Goal: Task Accomplishment & Management: Manage account settings

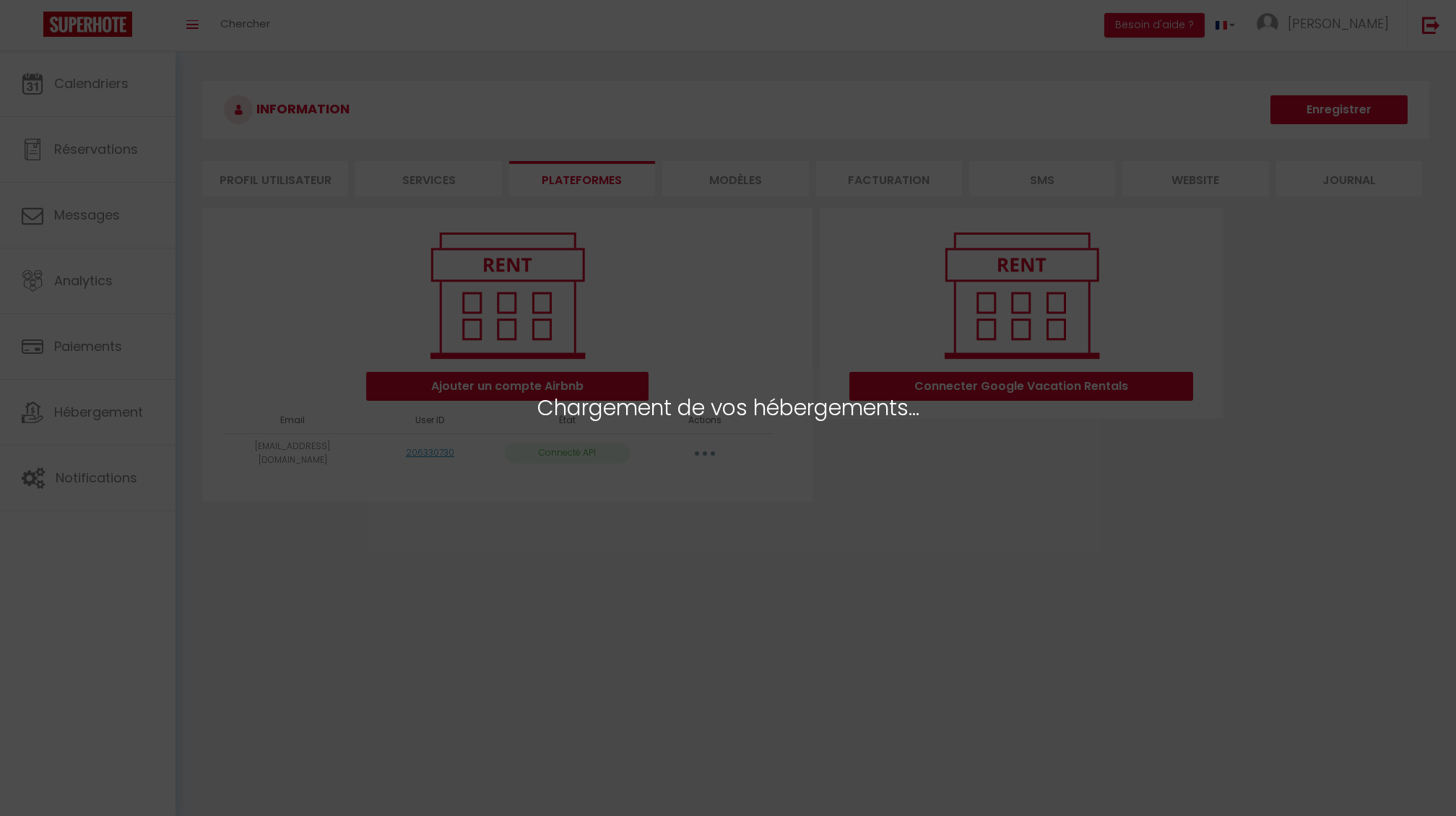
select select
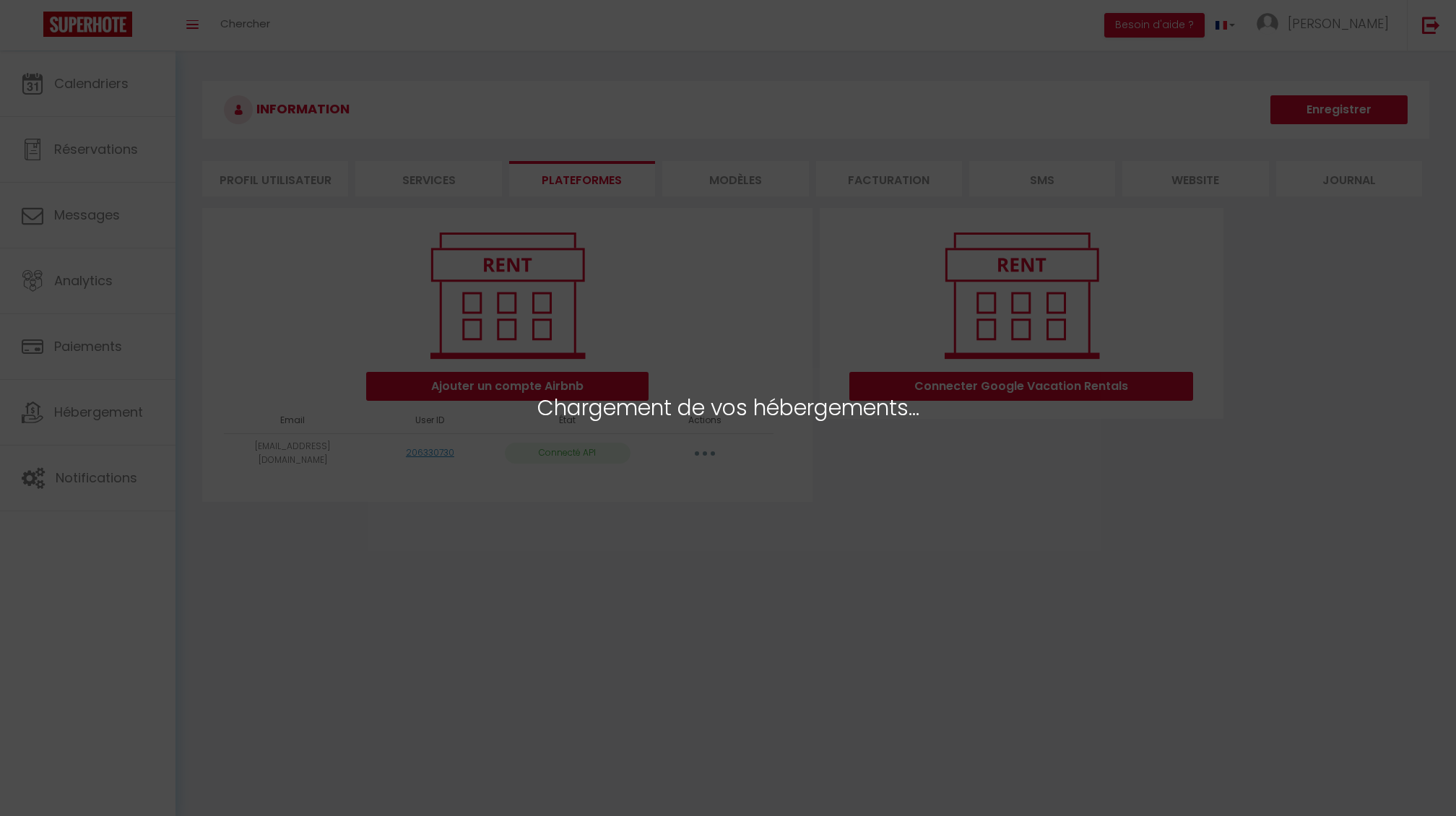
select select
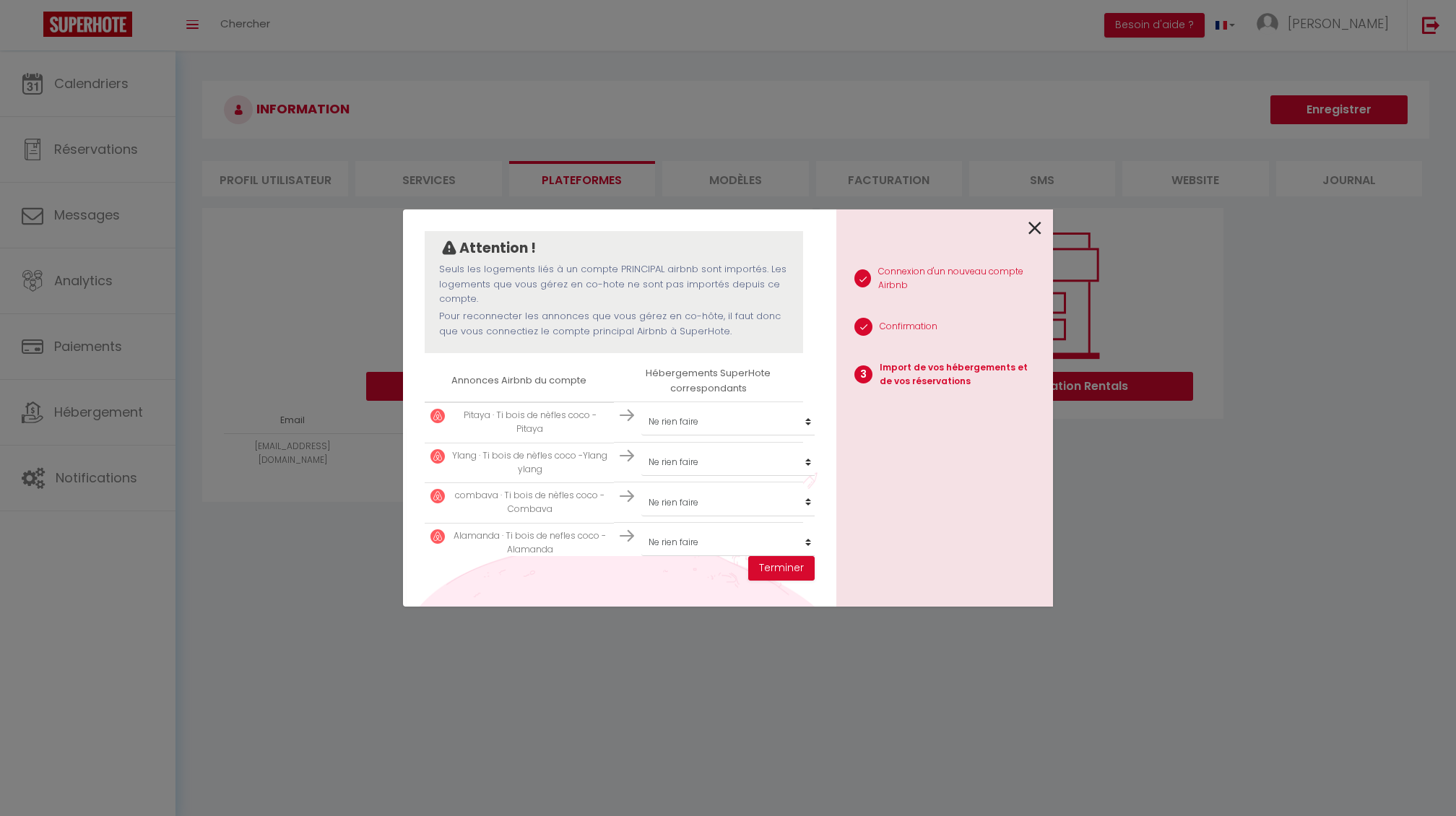
scroll to position [131, 0]
select select "75457"
select select "75458"
select select "75453"
select select "75455"
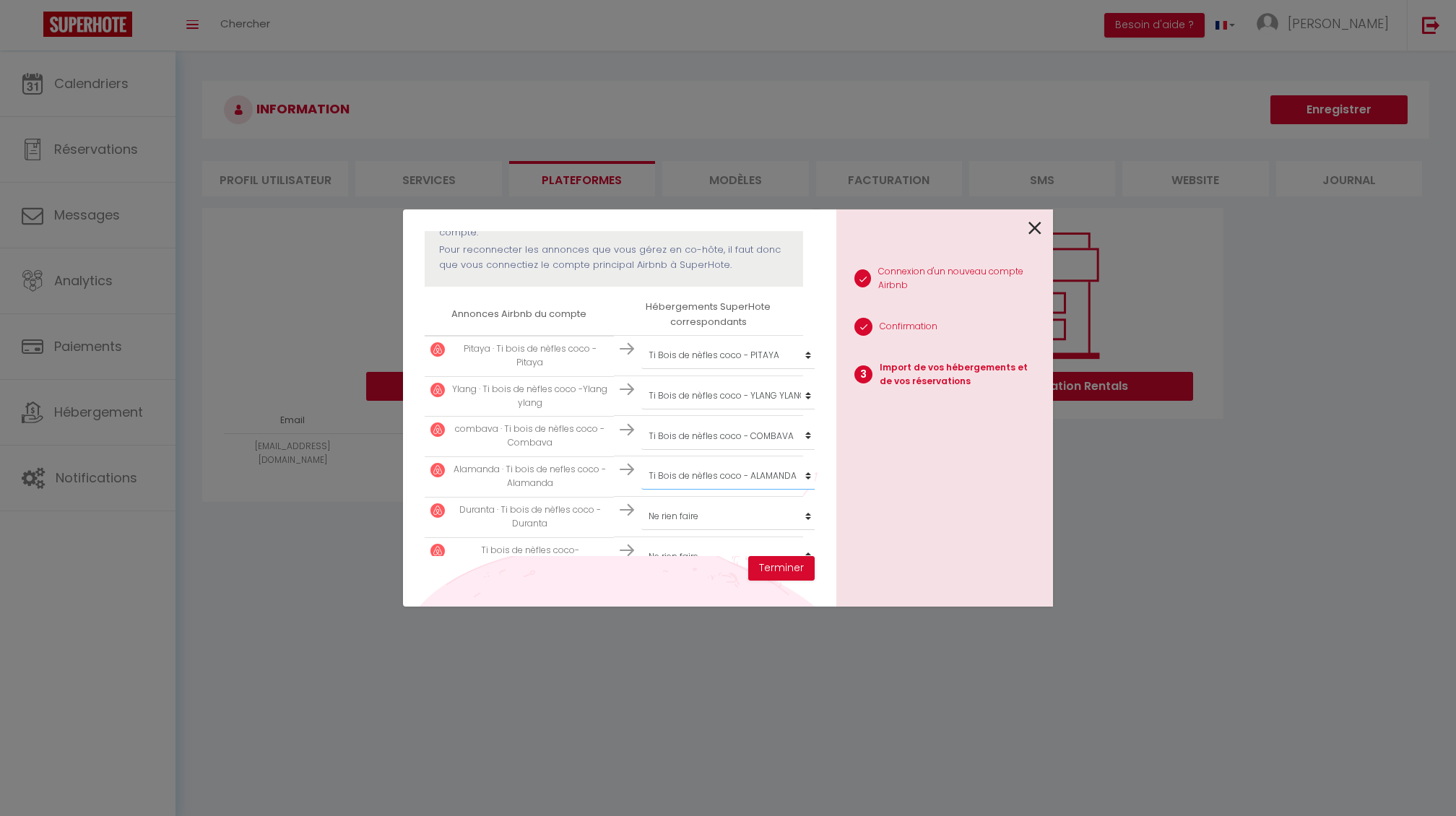
scroll to position [235, 0]
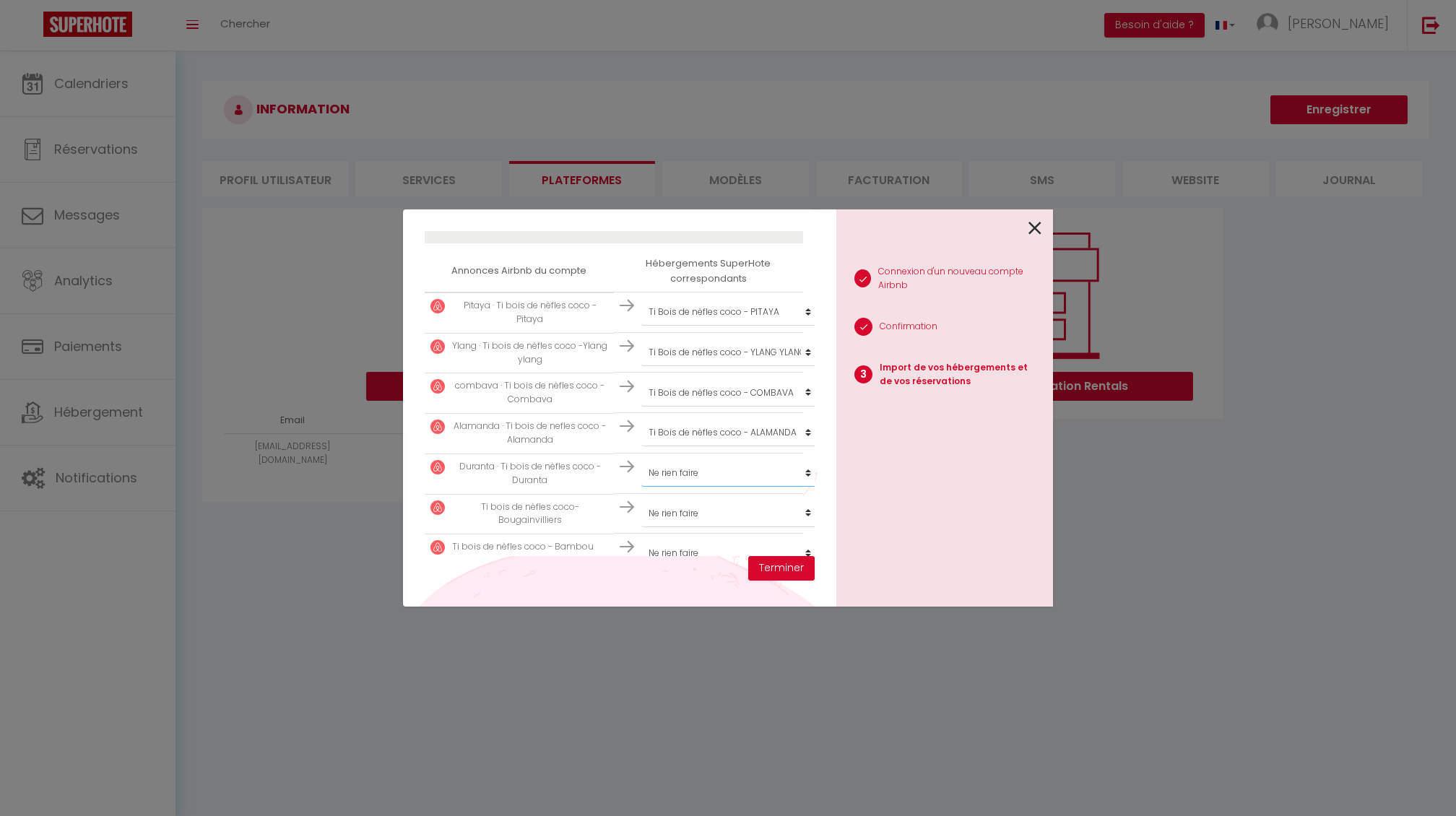
select select "75454"
select select "75451"
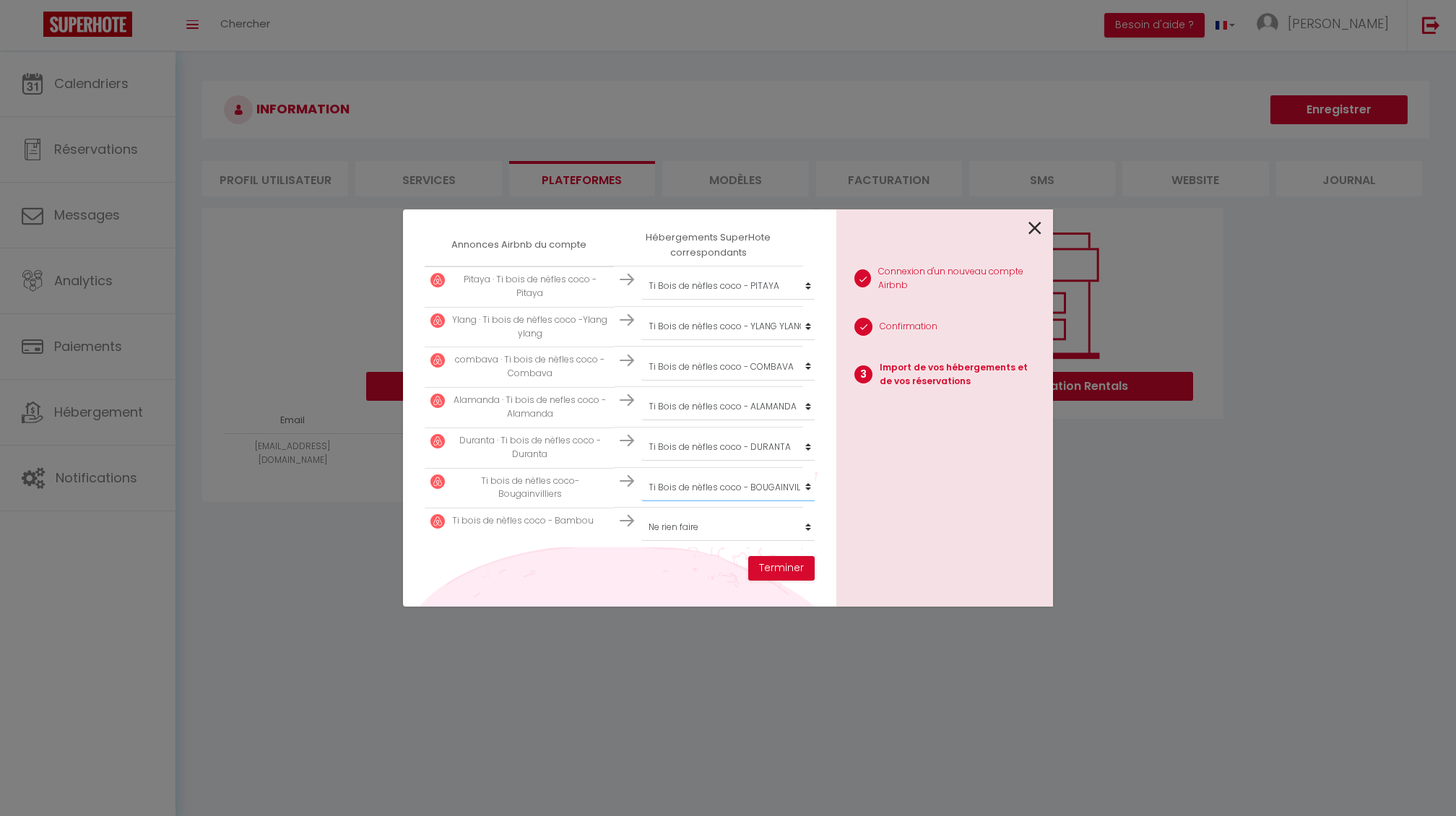
scroll to position [261, 0]
select select "75456"
click at [779, 566] on button "Terminer" at bounding box center [781, 569] width 66 height 24
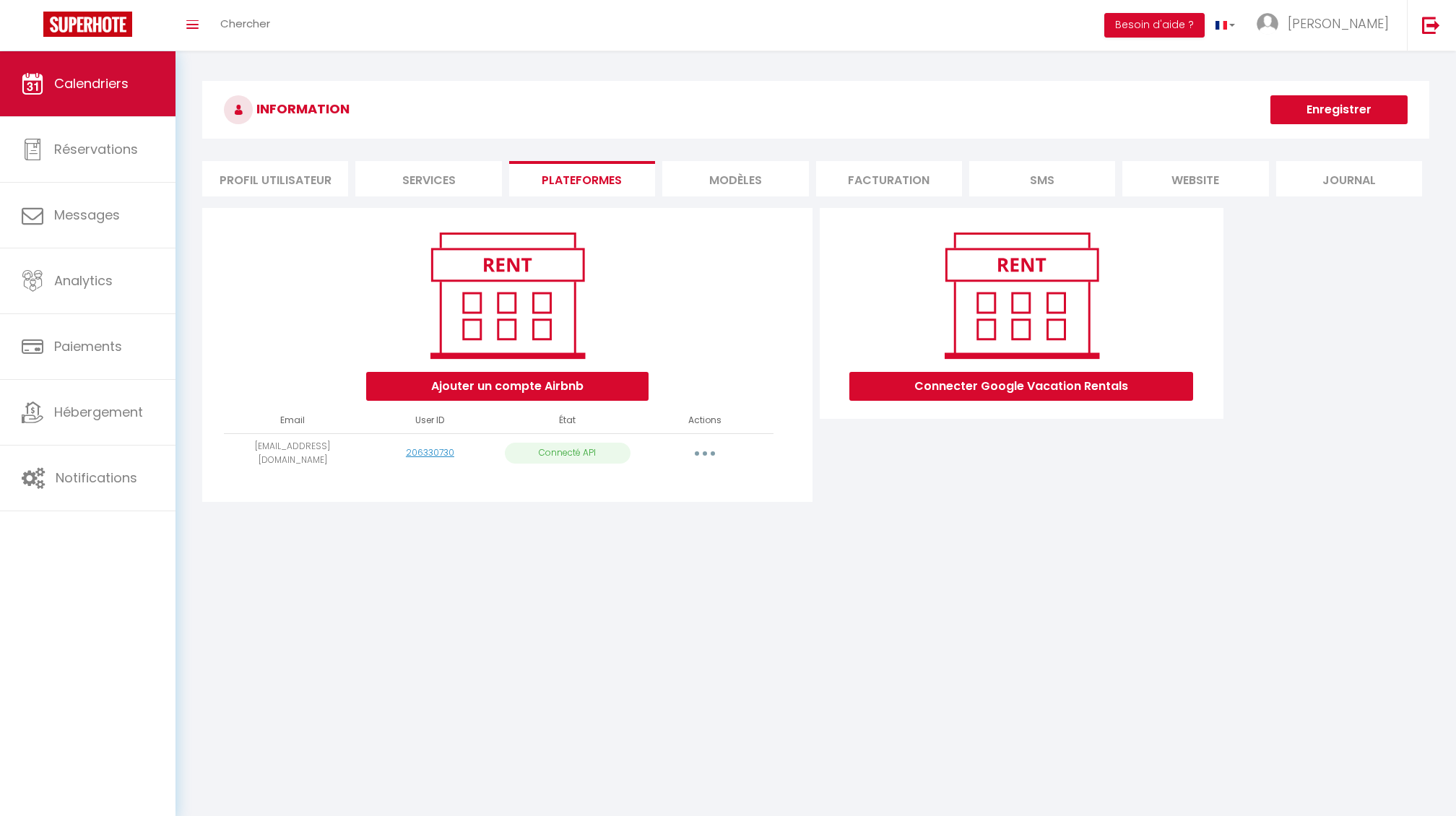
click at [99, 76] on span "Calendriers" at bounding box center [91, 83] width 74 height 18
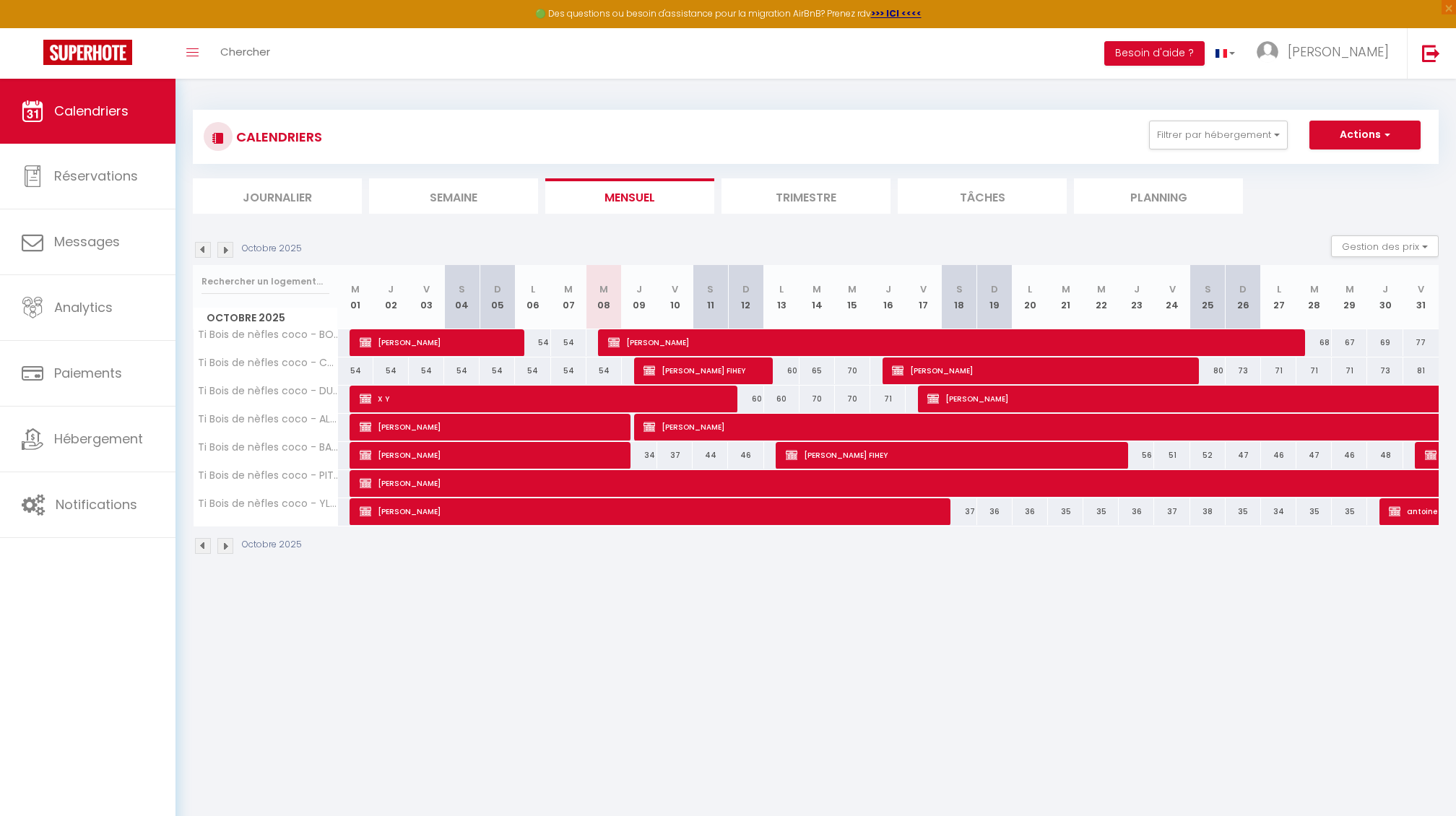
click at [229, 249] on img at bounding box center [225, 249] width 16 height 16
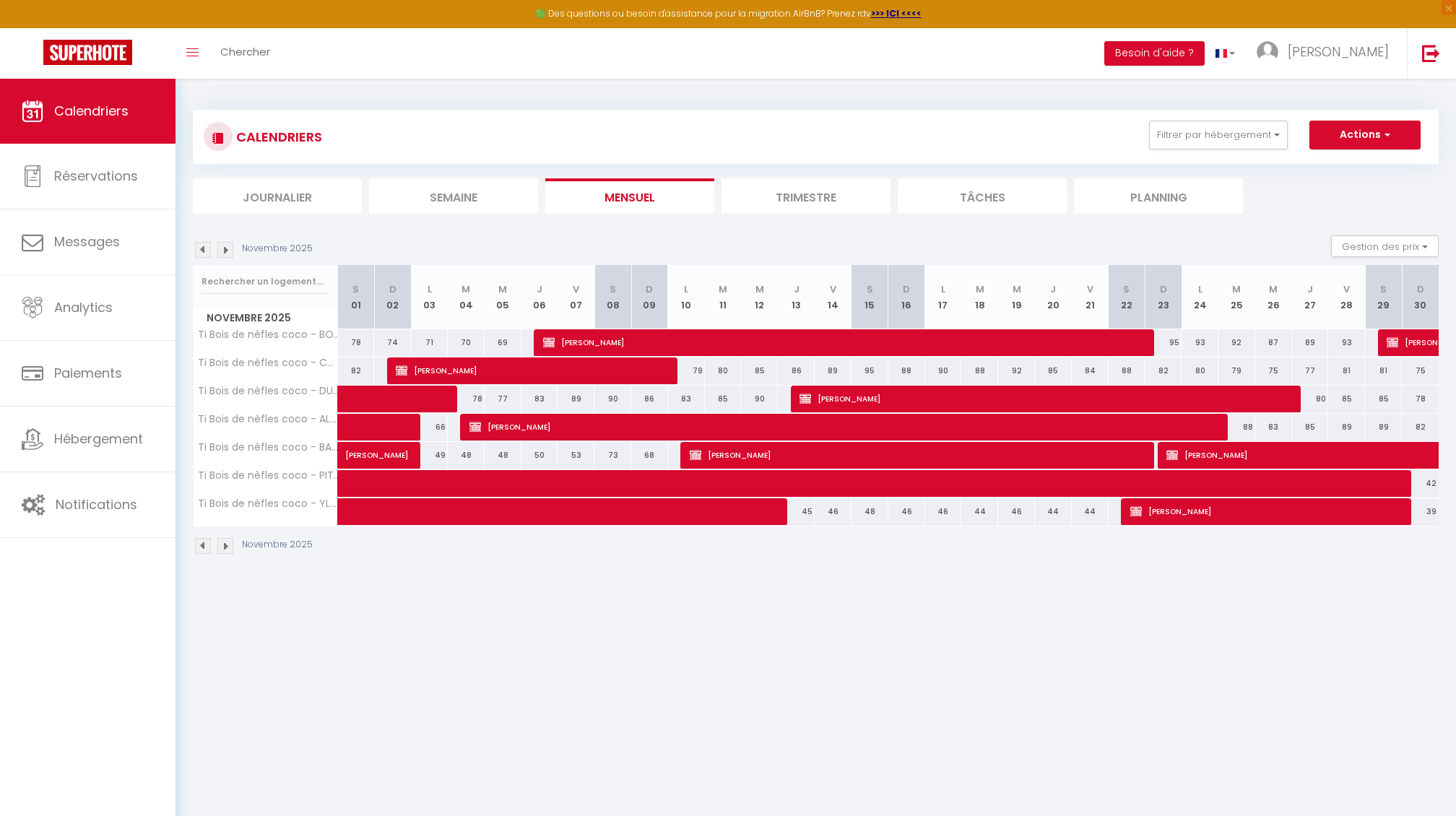
click at [229, 249] on img at bounding box center [225, 249] width 16 height 16
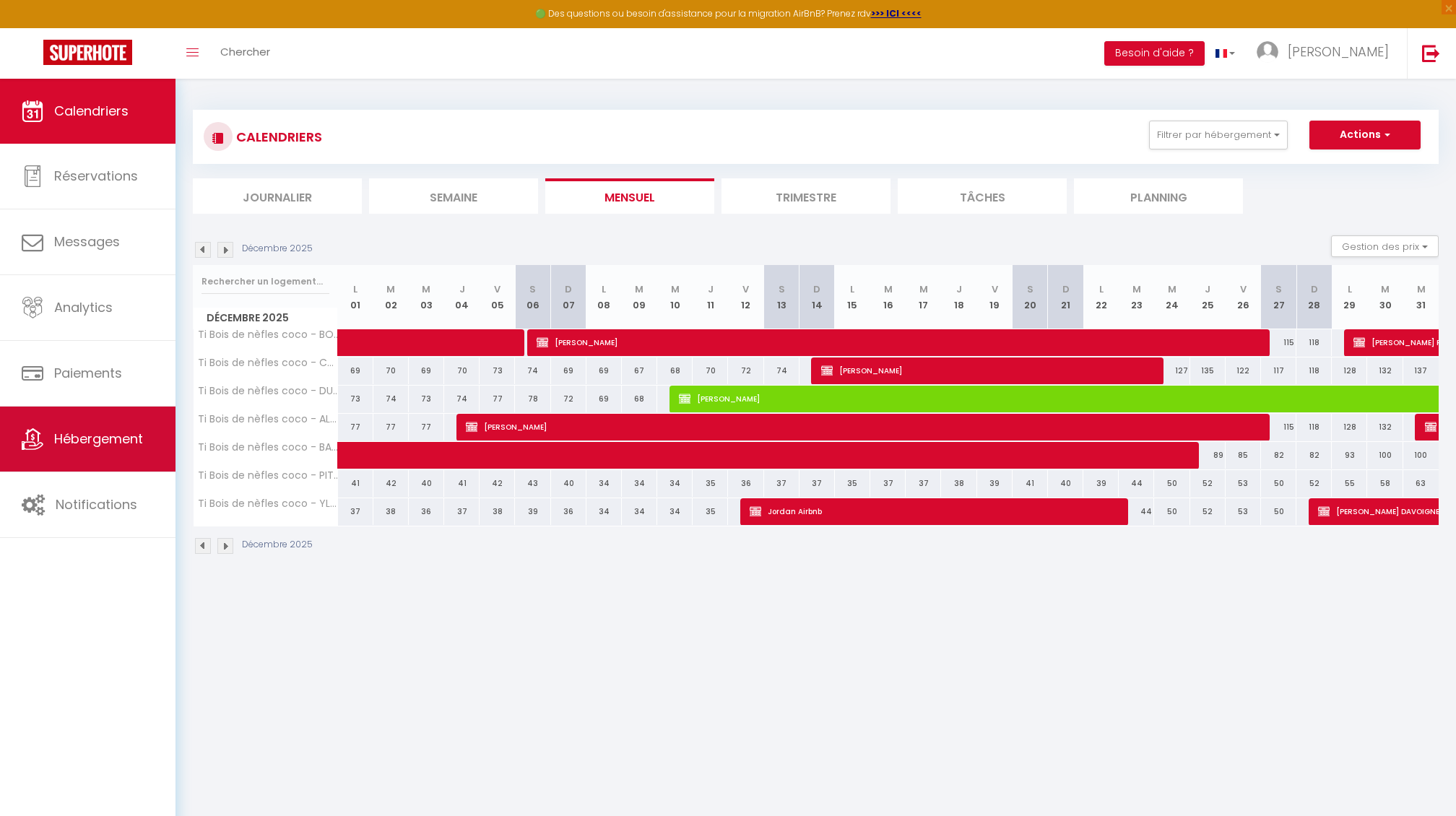
click at [64, 448] on link "Hébergement" at bounding box center [88, 439] width 176 height 65
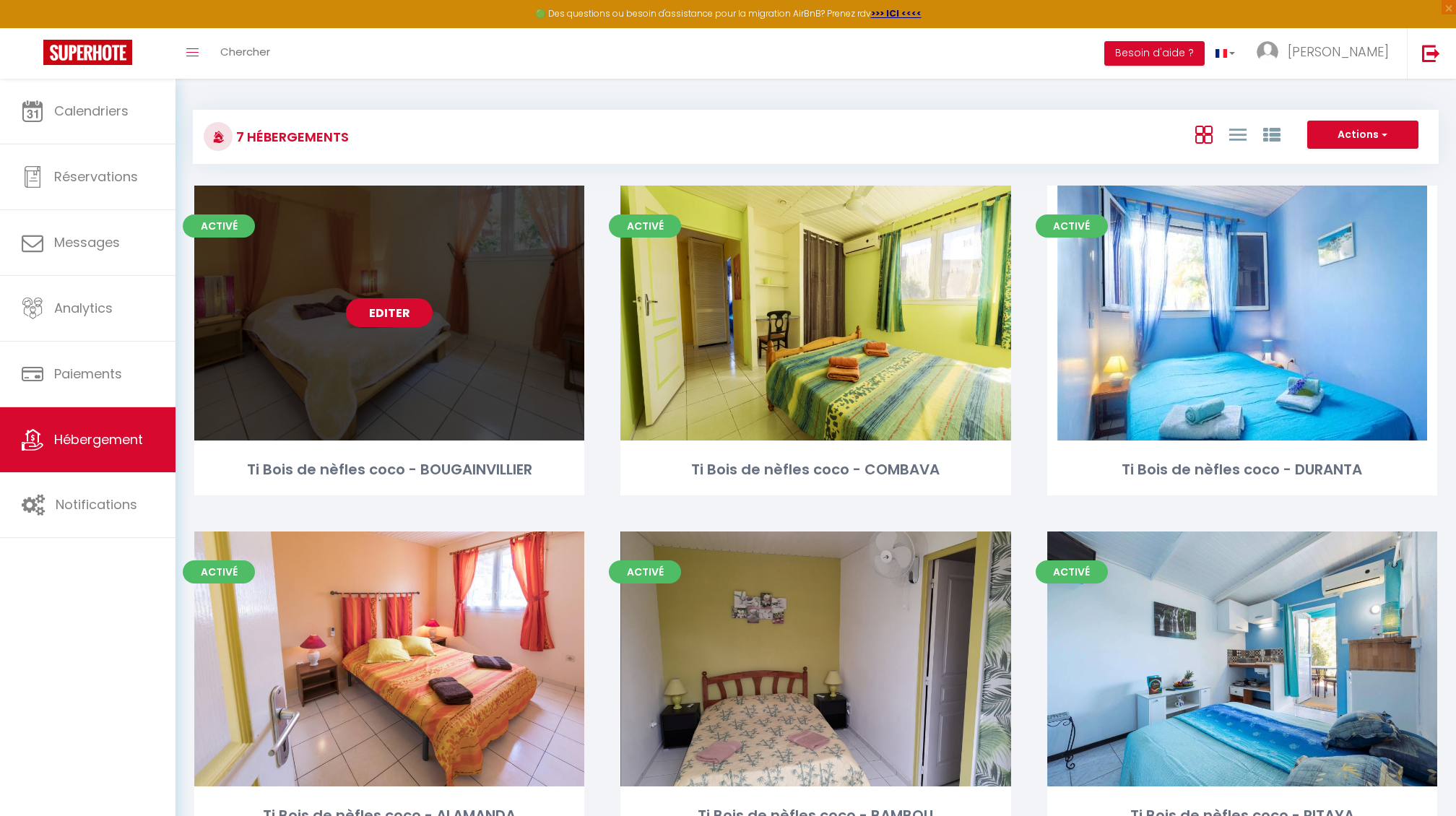
click at [380, 313] on link "Editer" at bounding box center [389, 312] width 87 height 29
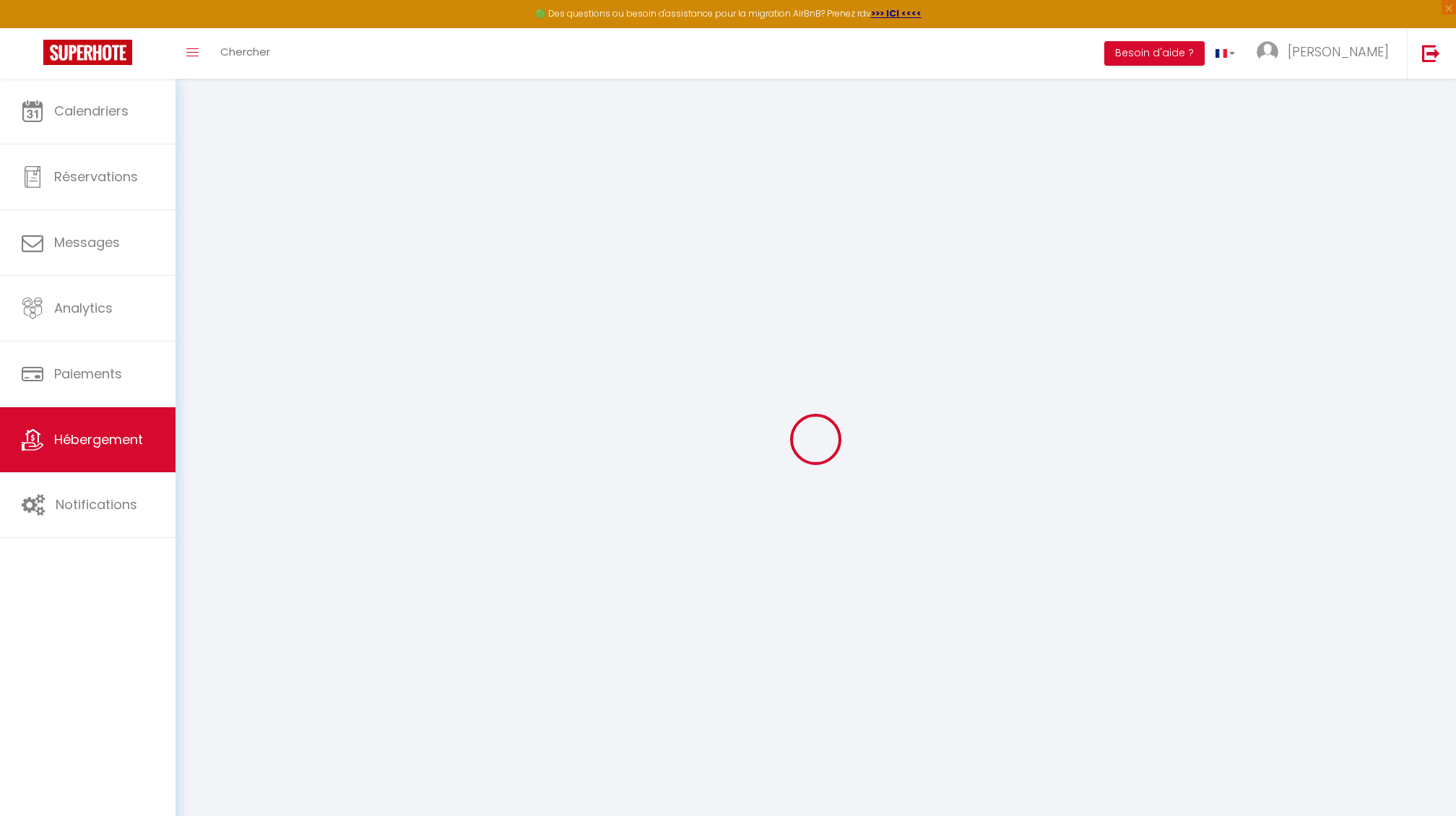
select select
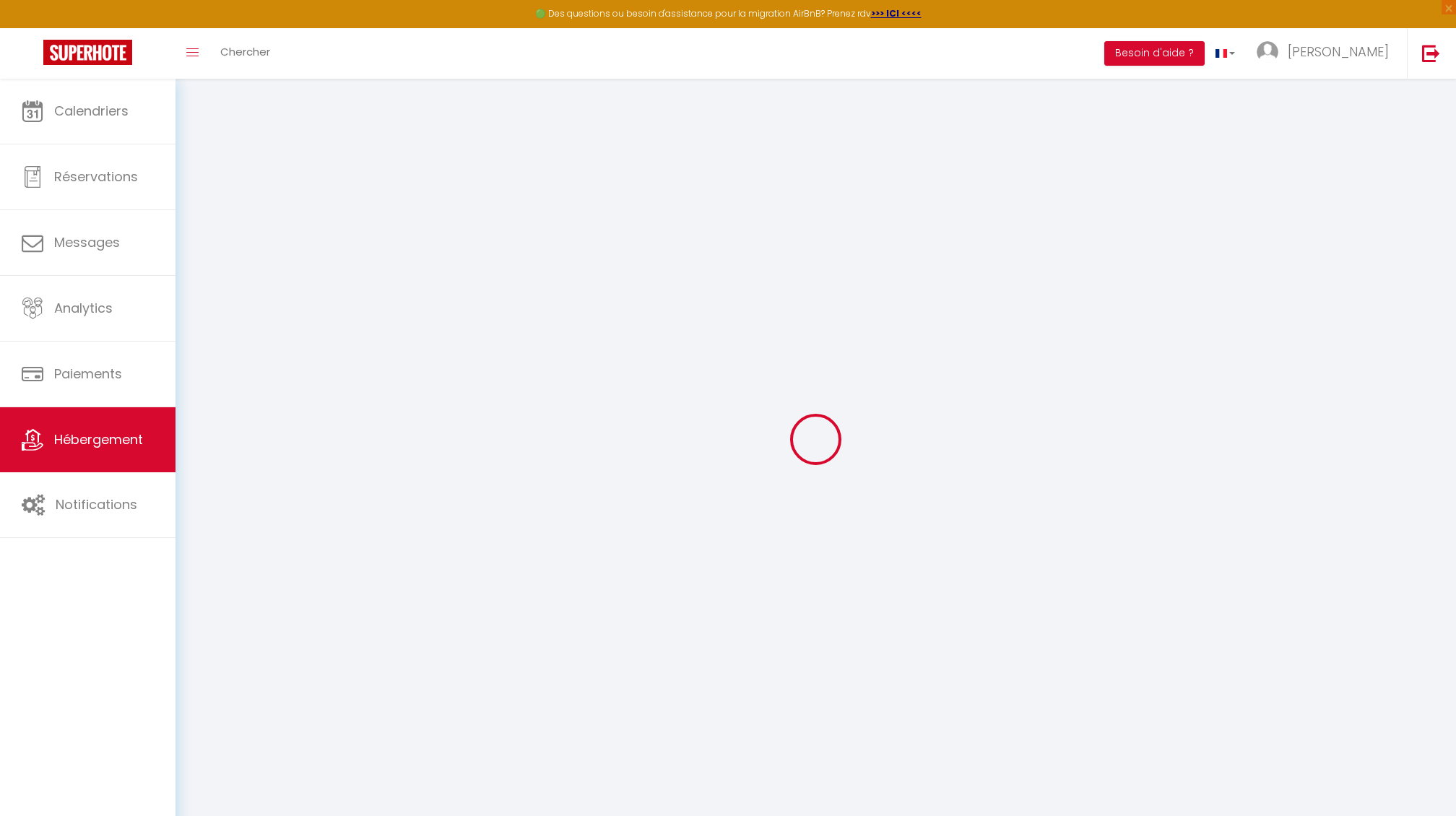
checkbox input "false"
select select
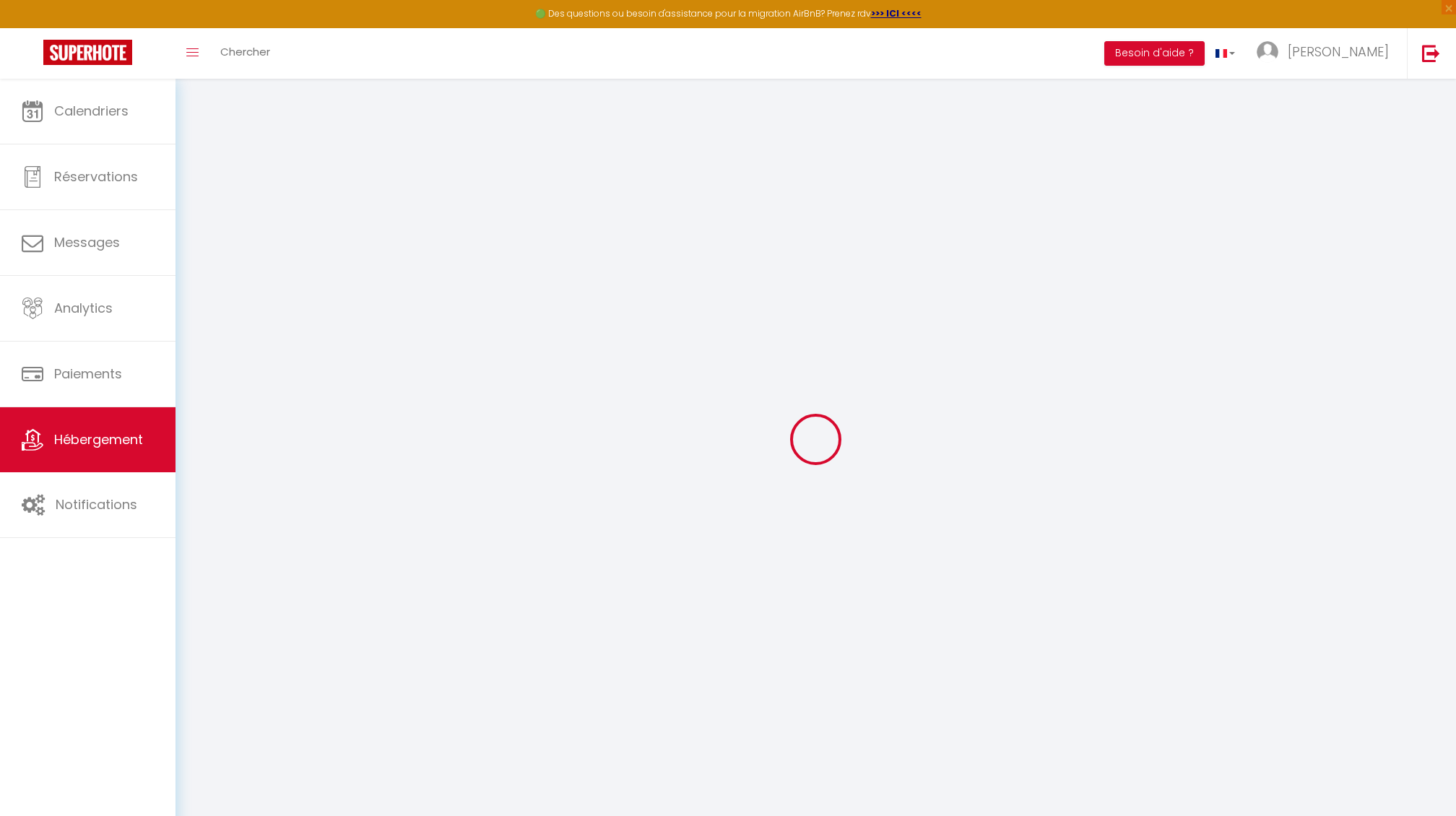
select select
checkbox input "false"
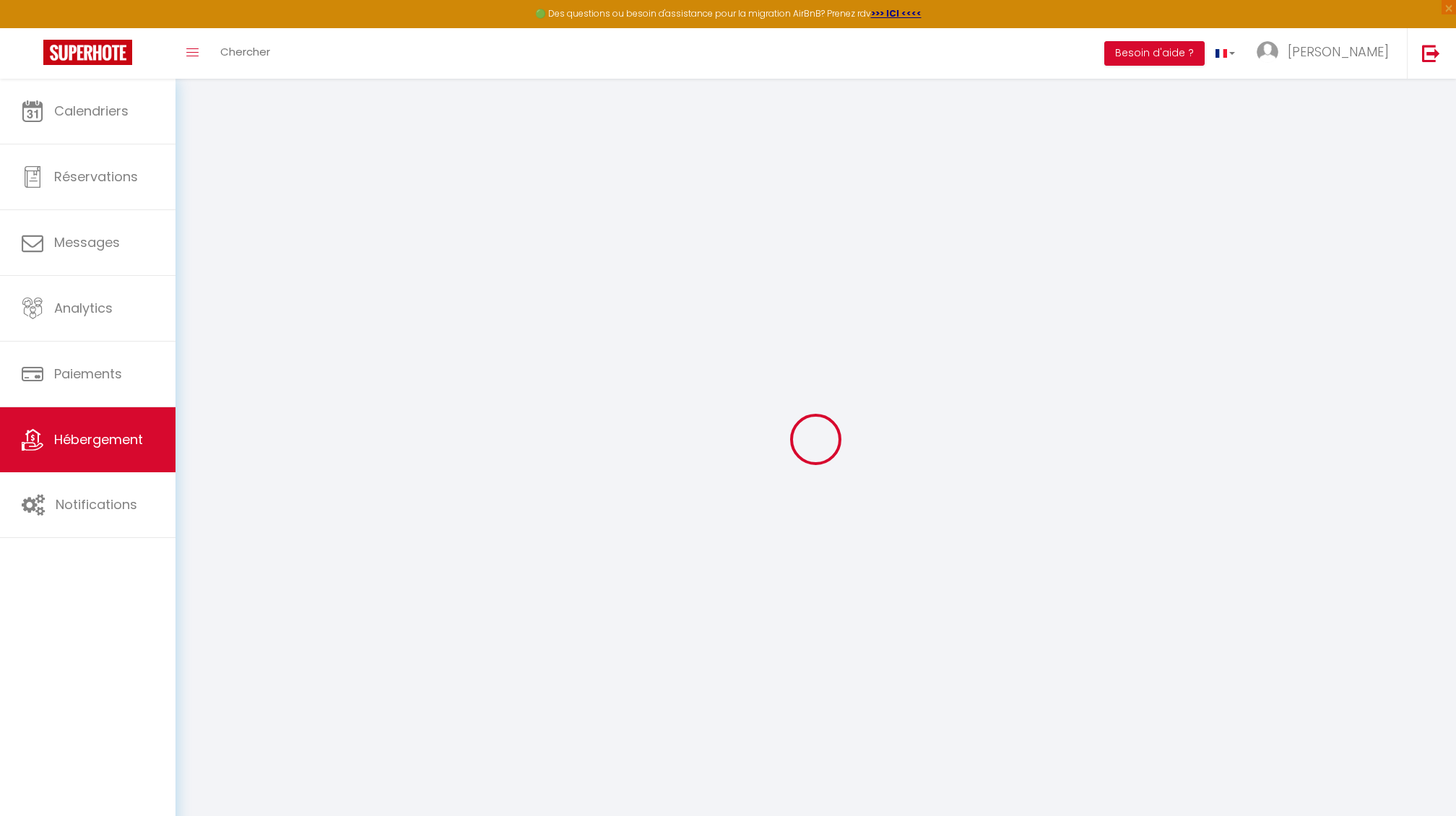
checkbox input "false"
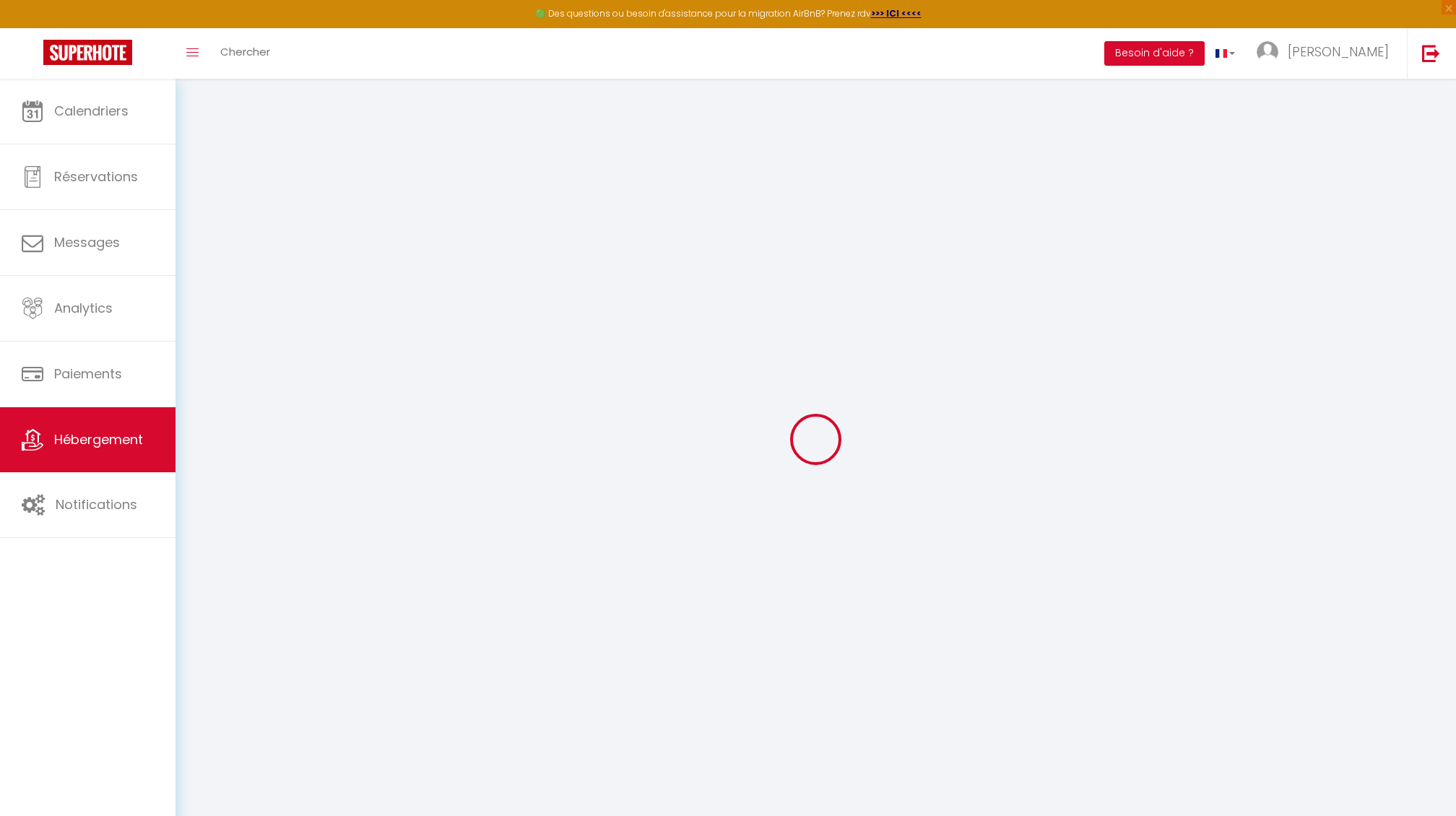
checkbox input "false"
select select "15:00"
select select "23:45"
select select "11:00"
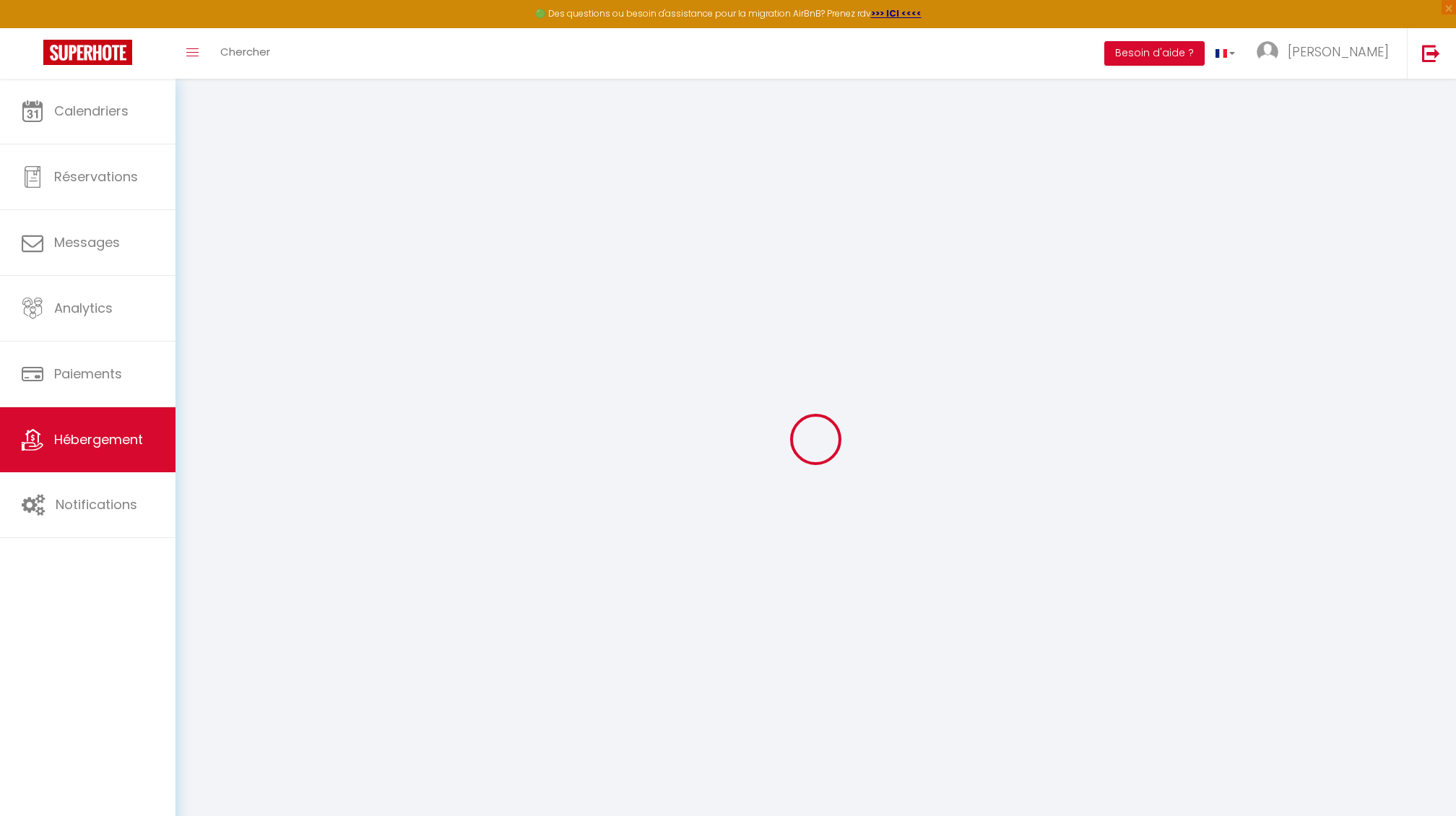
select select "30"
select select "120"
checkbox input "false"
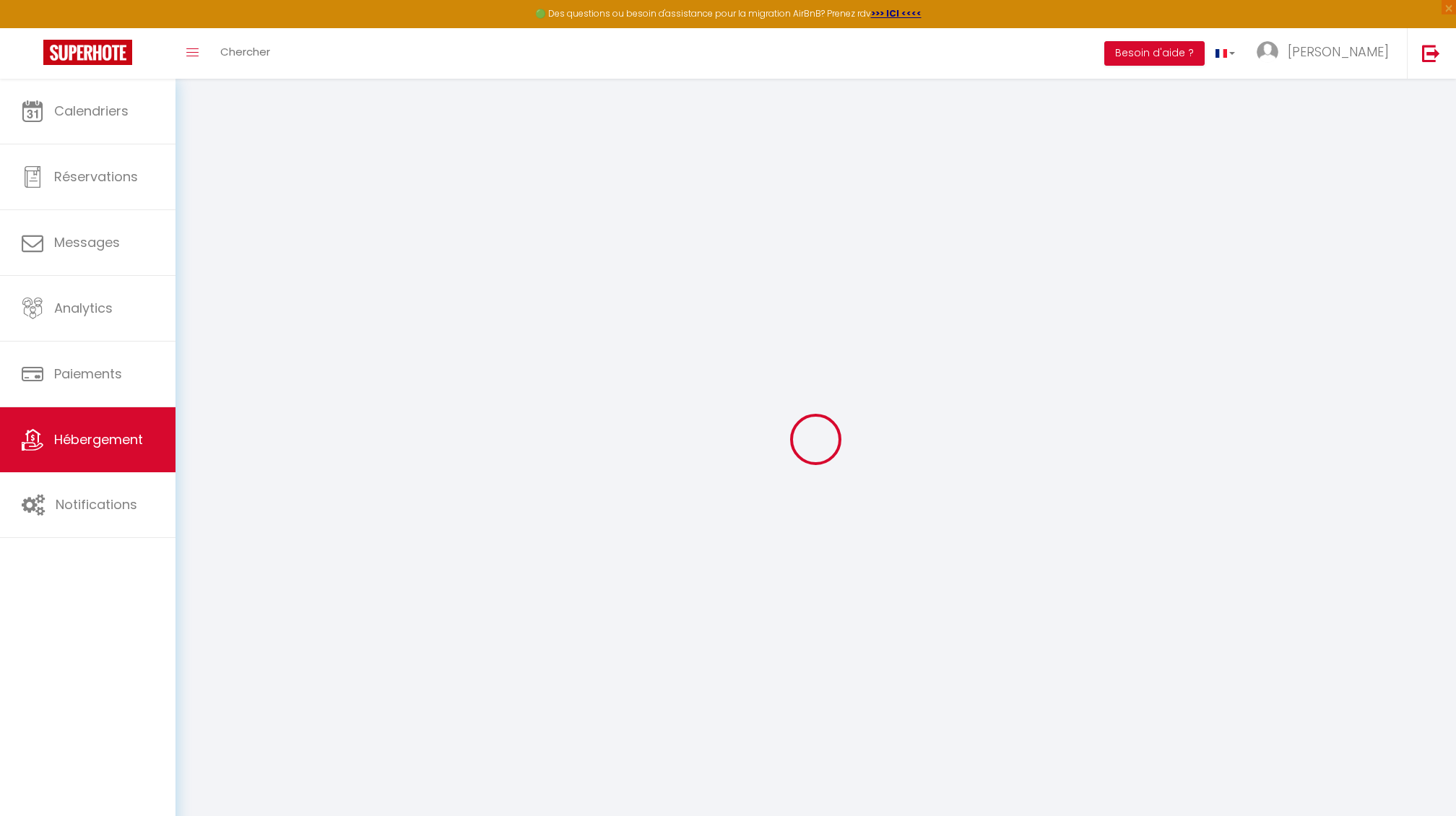
checkbox input "false"
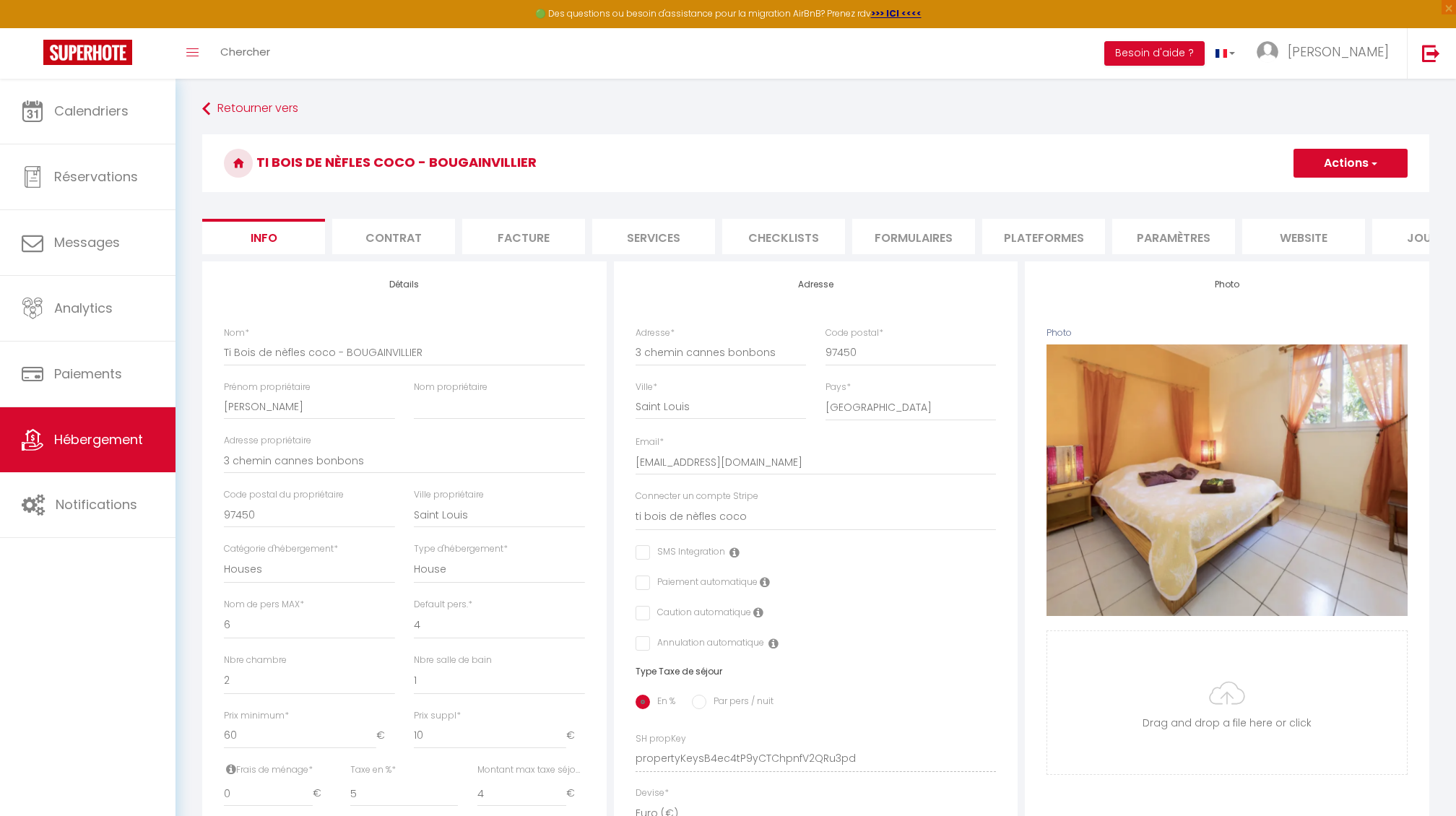
click at [1130, 230] on li "Paramètres" at bounding box center [1174, 236] width 123 height 35
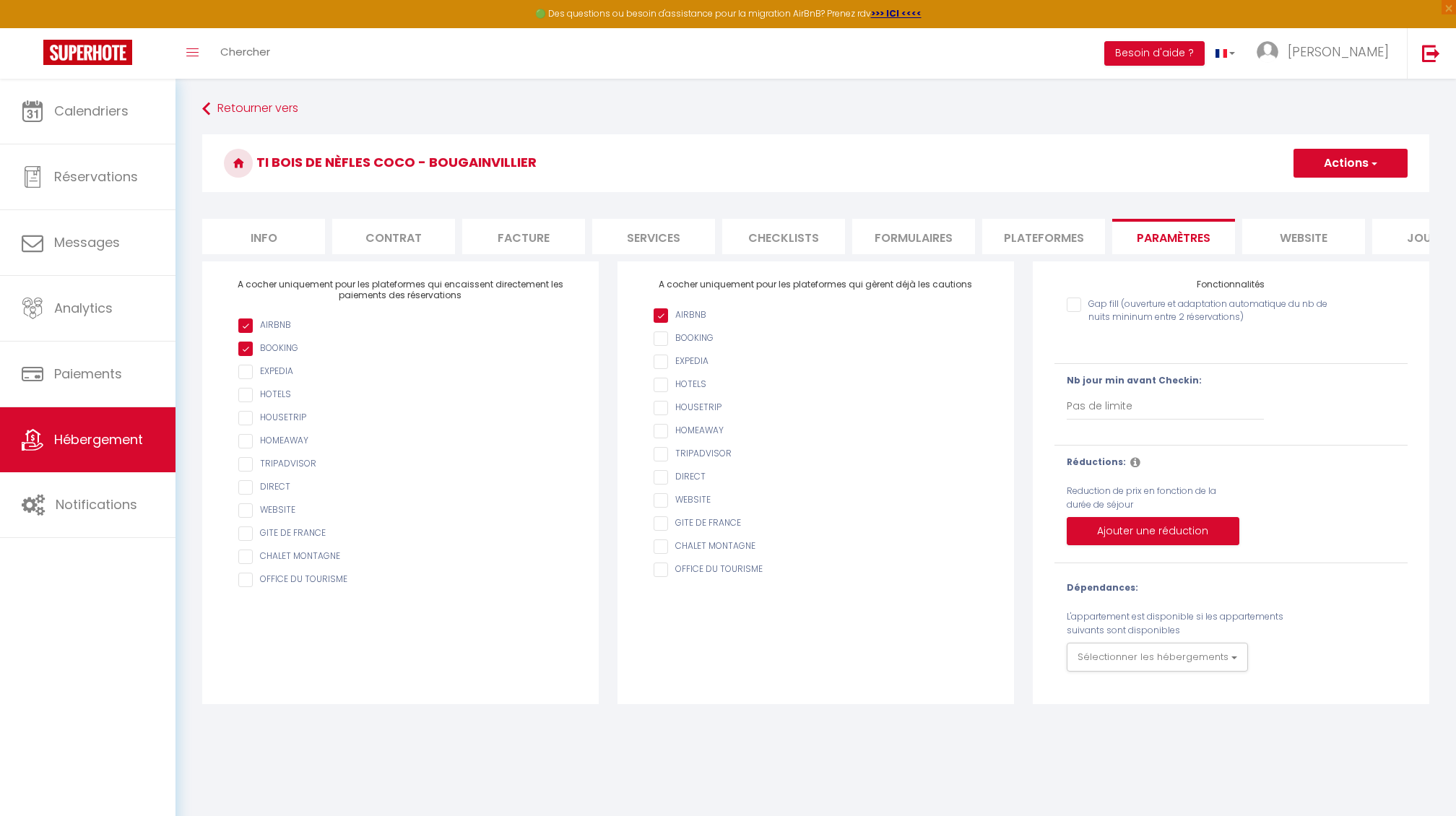
click at [1026, 244] on li "Plateformes" at bounding box center [1044, 236] width 123 height 35
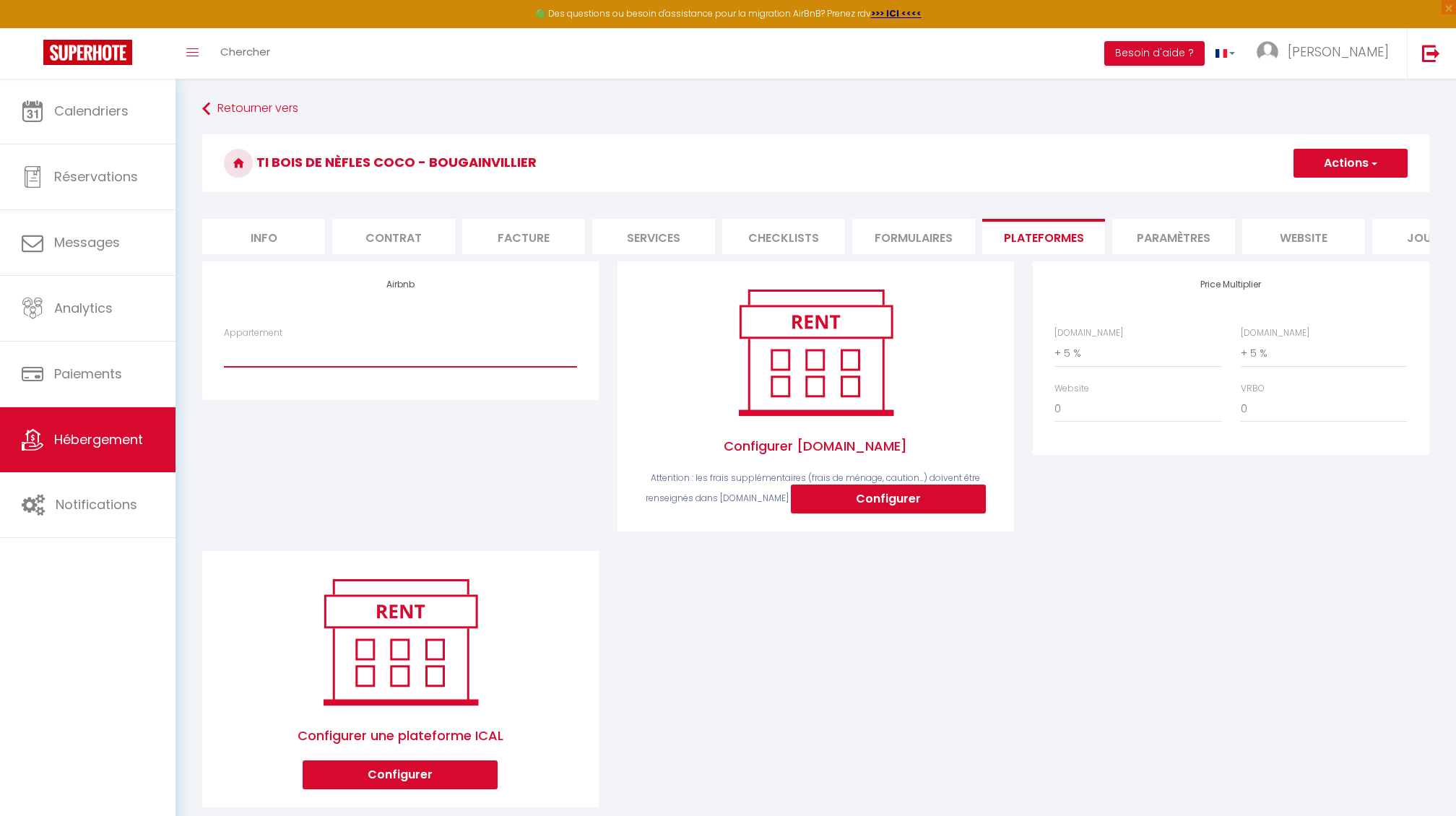
select select "22705-1527228436642430974"
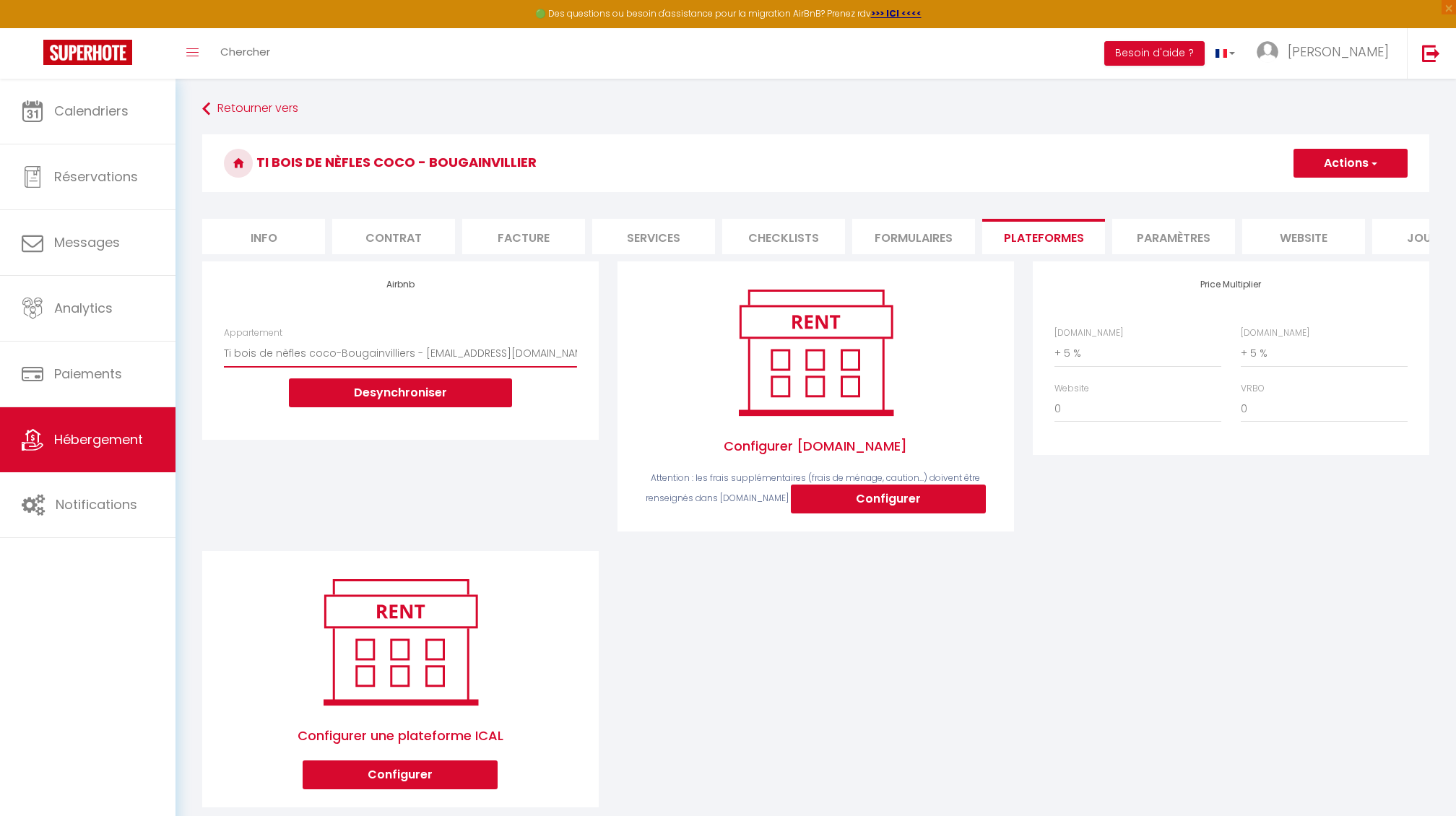
click at [887, 237] on li "Formulaires" at bounding box center [914, 236] width 123 height 35
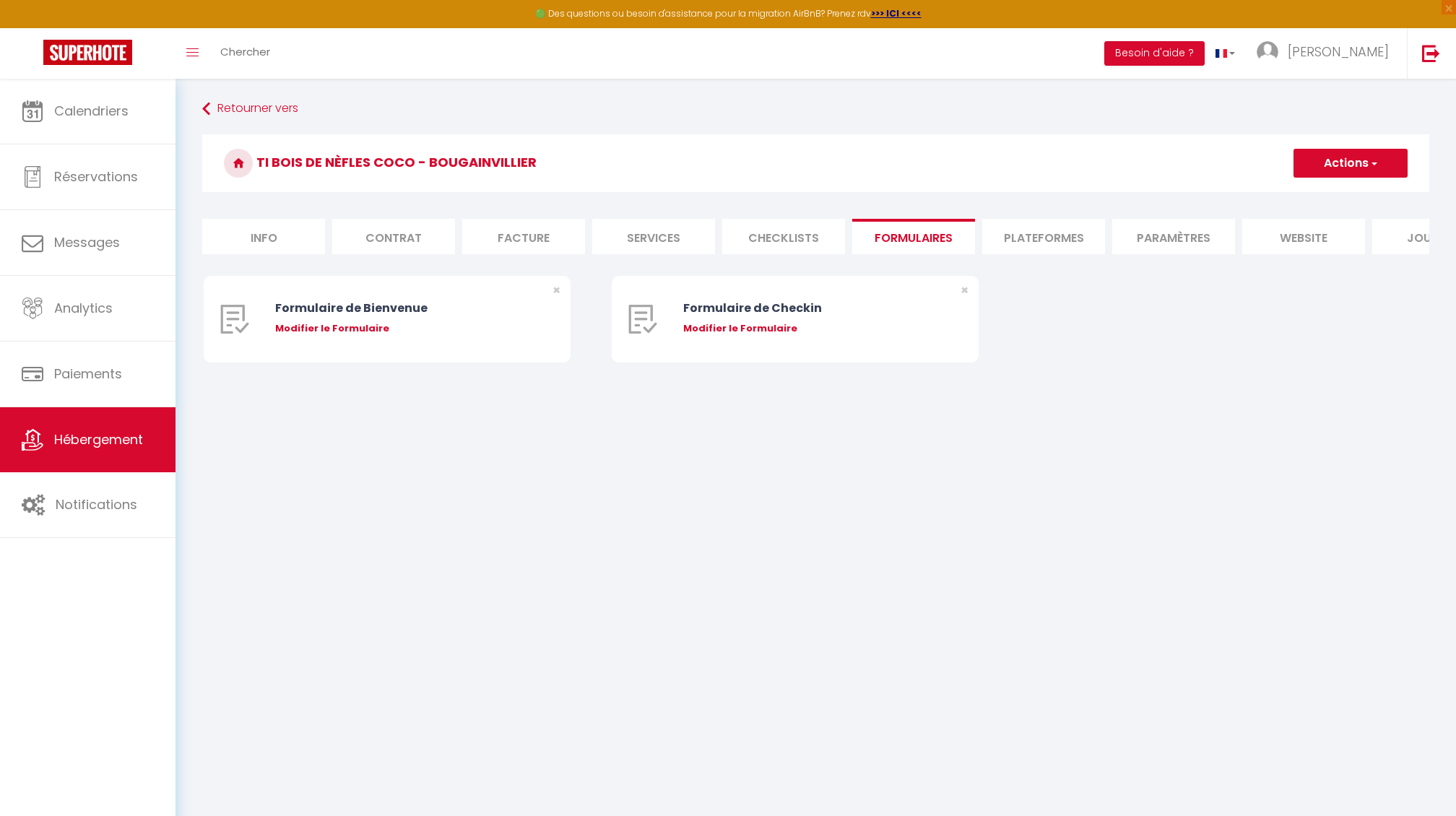
click at [779, 247] on li "Checklists" at bounding box center [784, 236] width 123 height 35
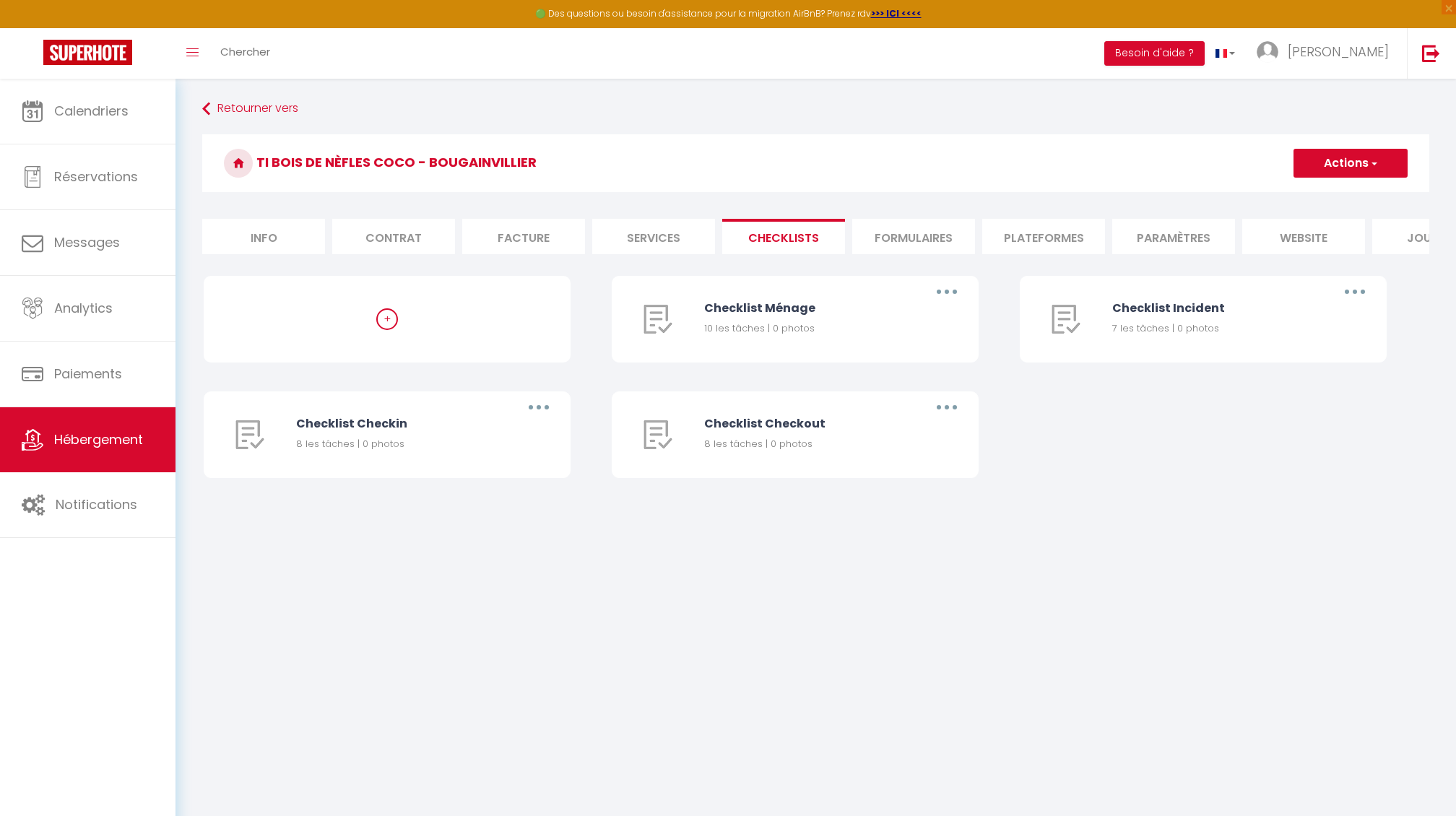
click at [1034, 232] on li "Plateformes" at bounding box center [1044, 236] width 123 height 35
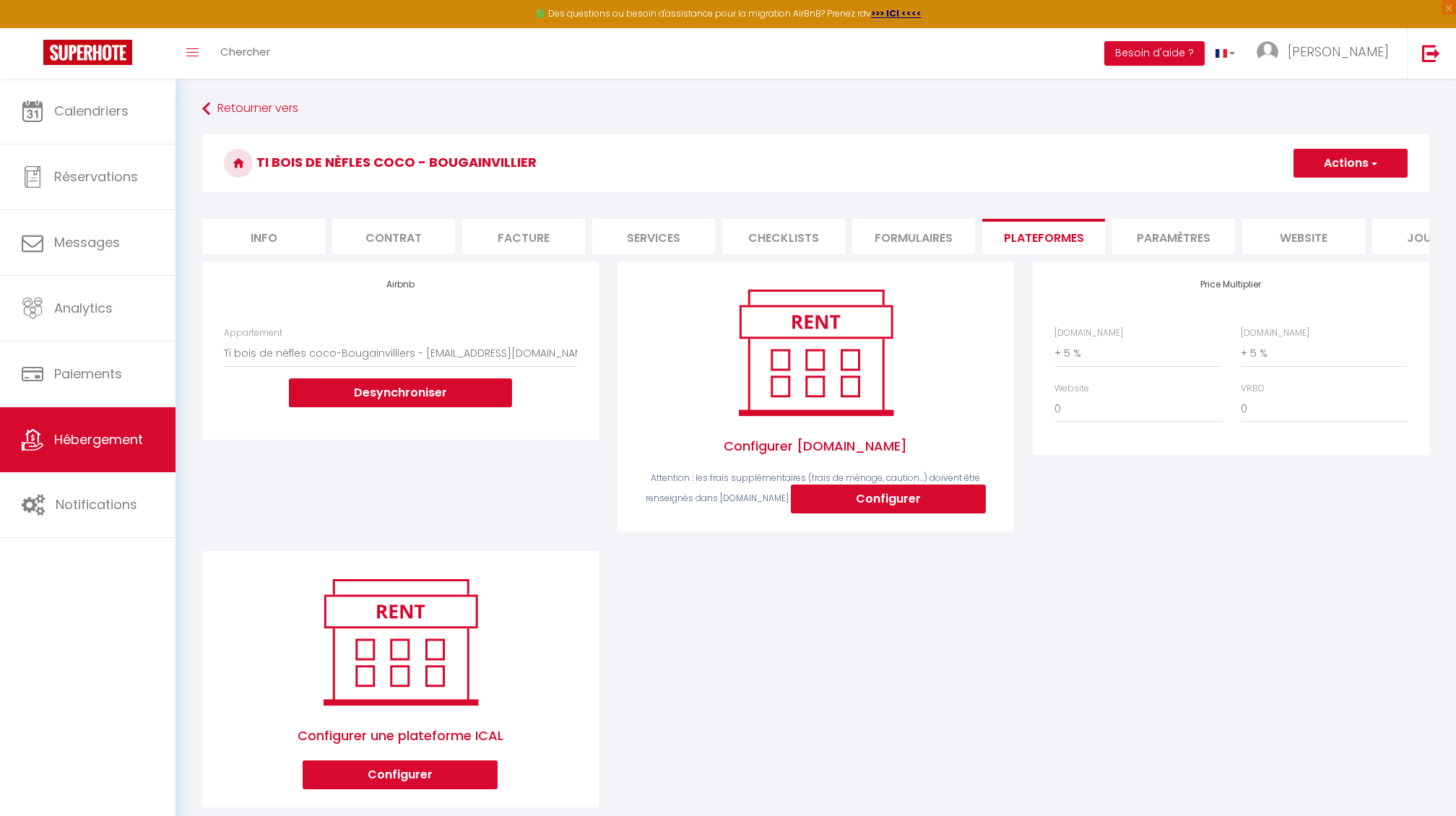
click at [1327, 152] on button "Actions" at bounding box center [1351, 163] width 115 height 29
click at [1320, 198] on link "Enregistrer" at bounding box center [1350, 194] width 115 height 19
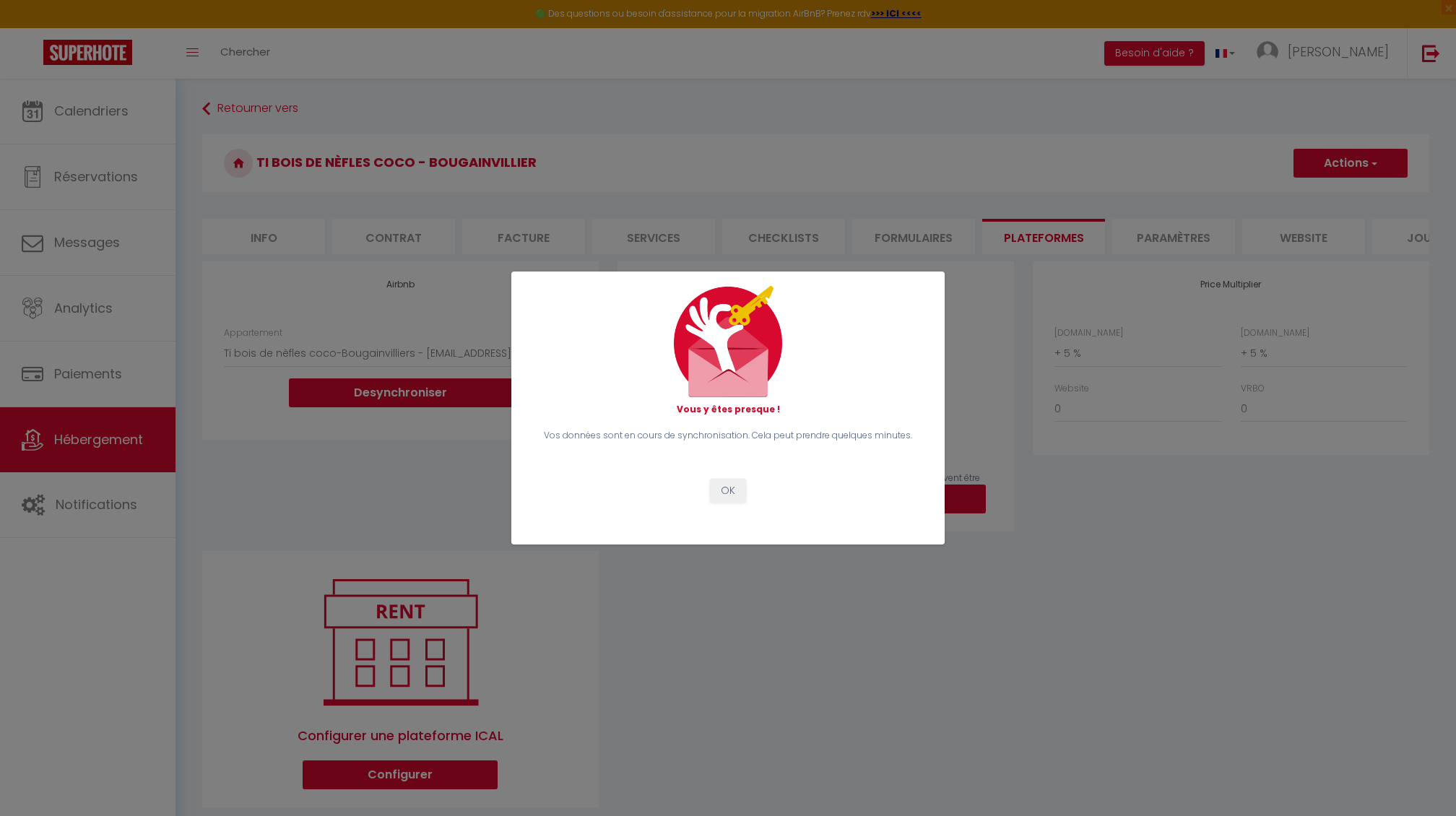
click at [725, 494] on button "OK" at bounding box center [728, 490] width 36 height 24
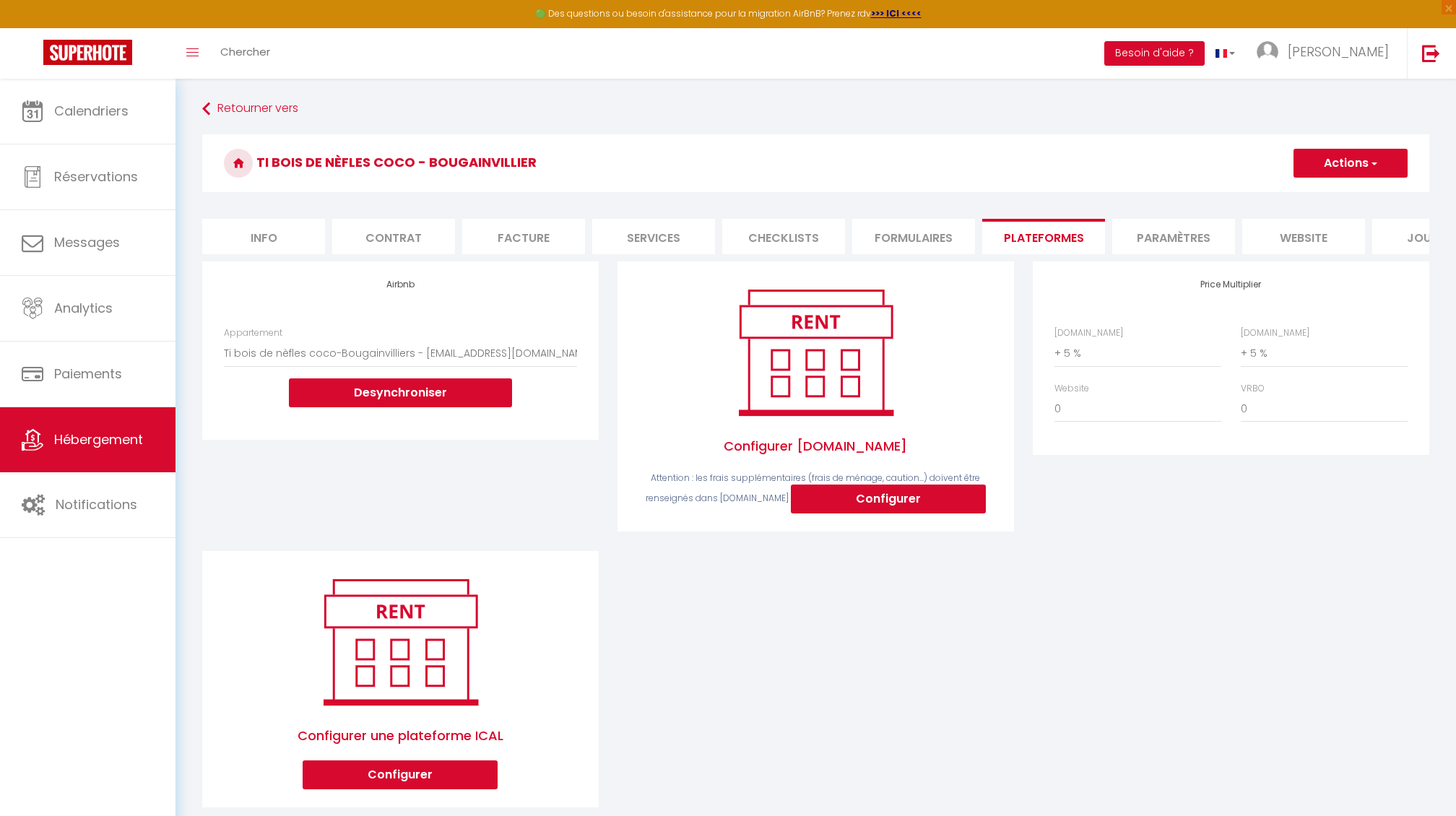
click at [86, 436] on span "Hébergement" at bounding box center [98, 438] width 88 height 18
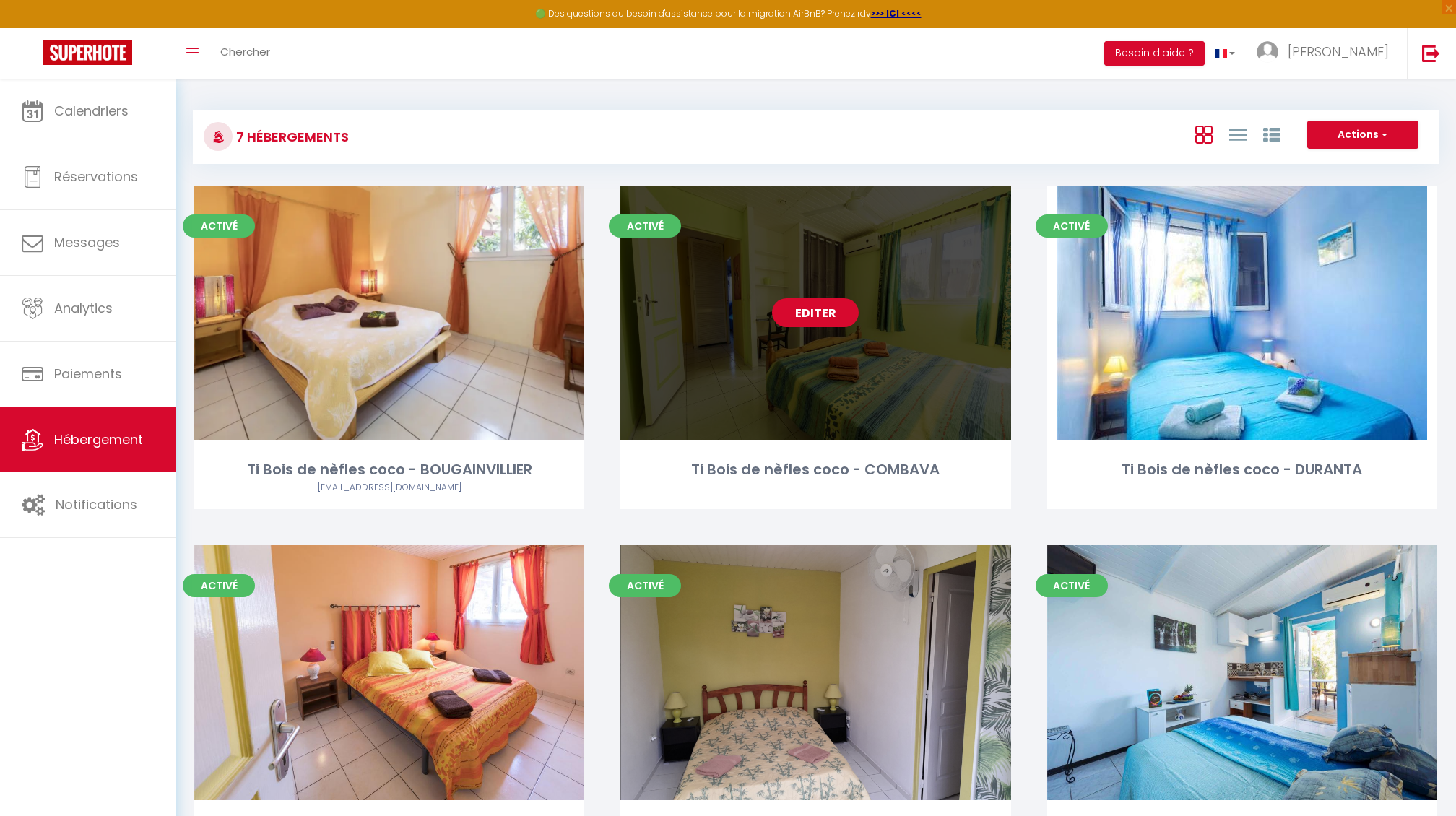
click at [847, 314] on link "Editer" at bounding box center [816, 312] width 87 height 29
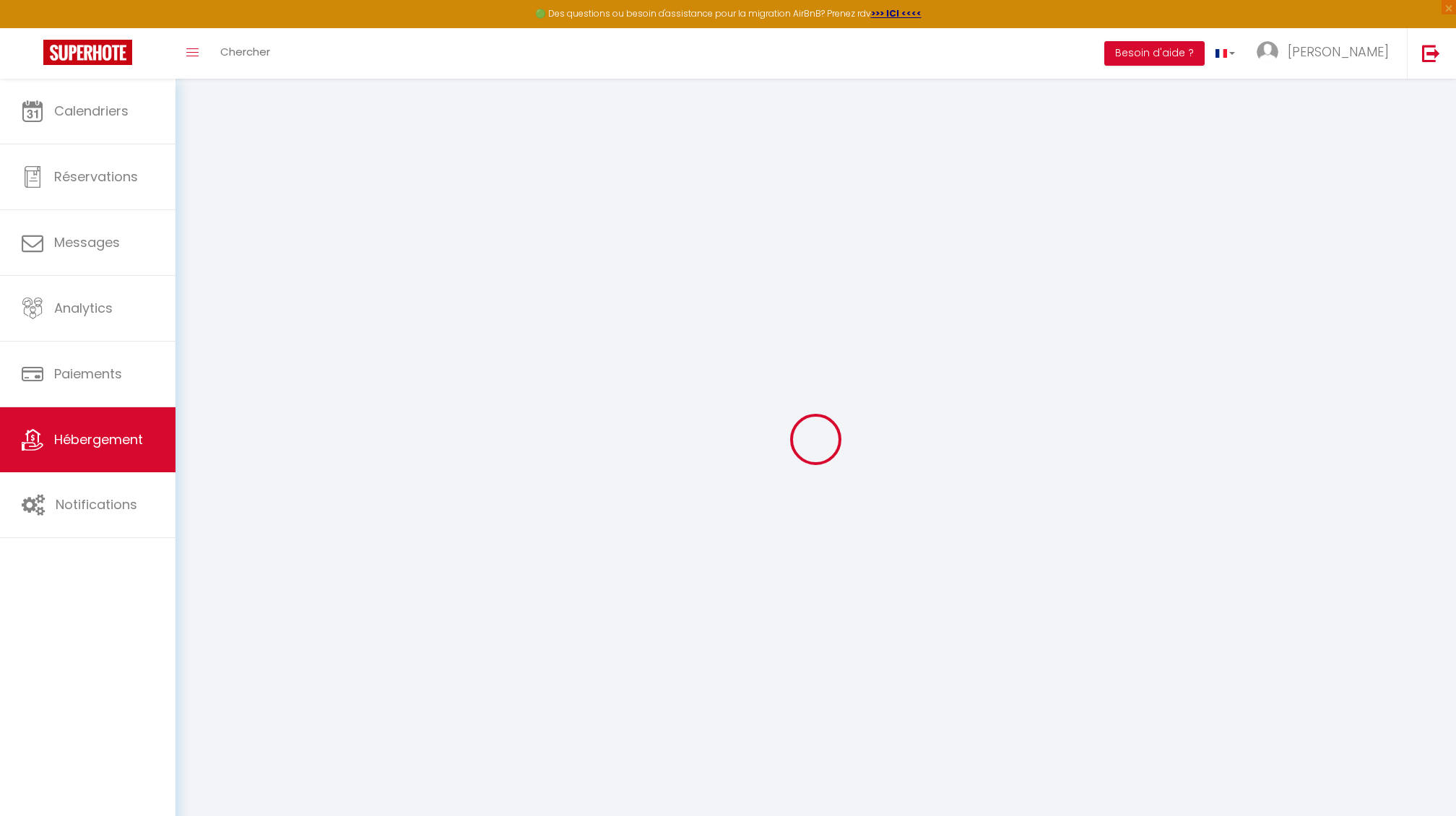
select select
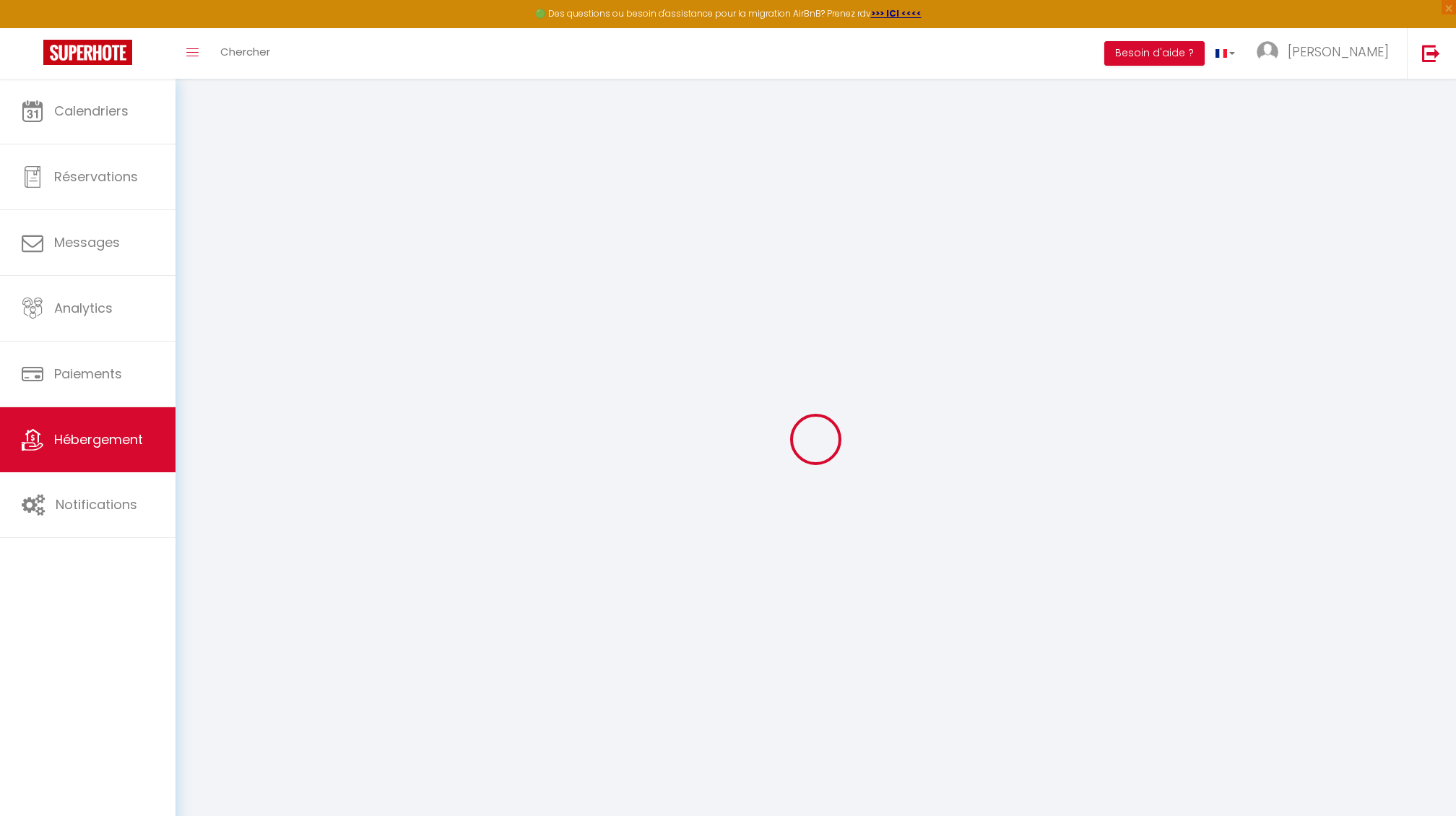
checkbox input "false"
select select
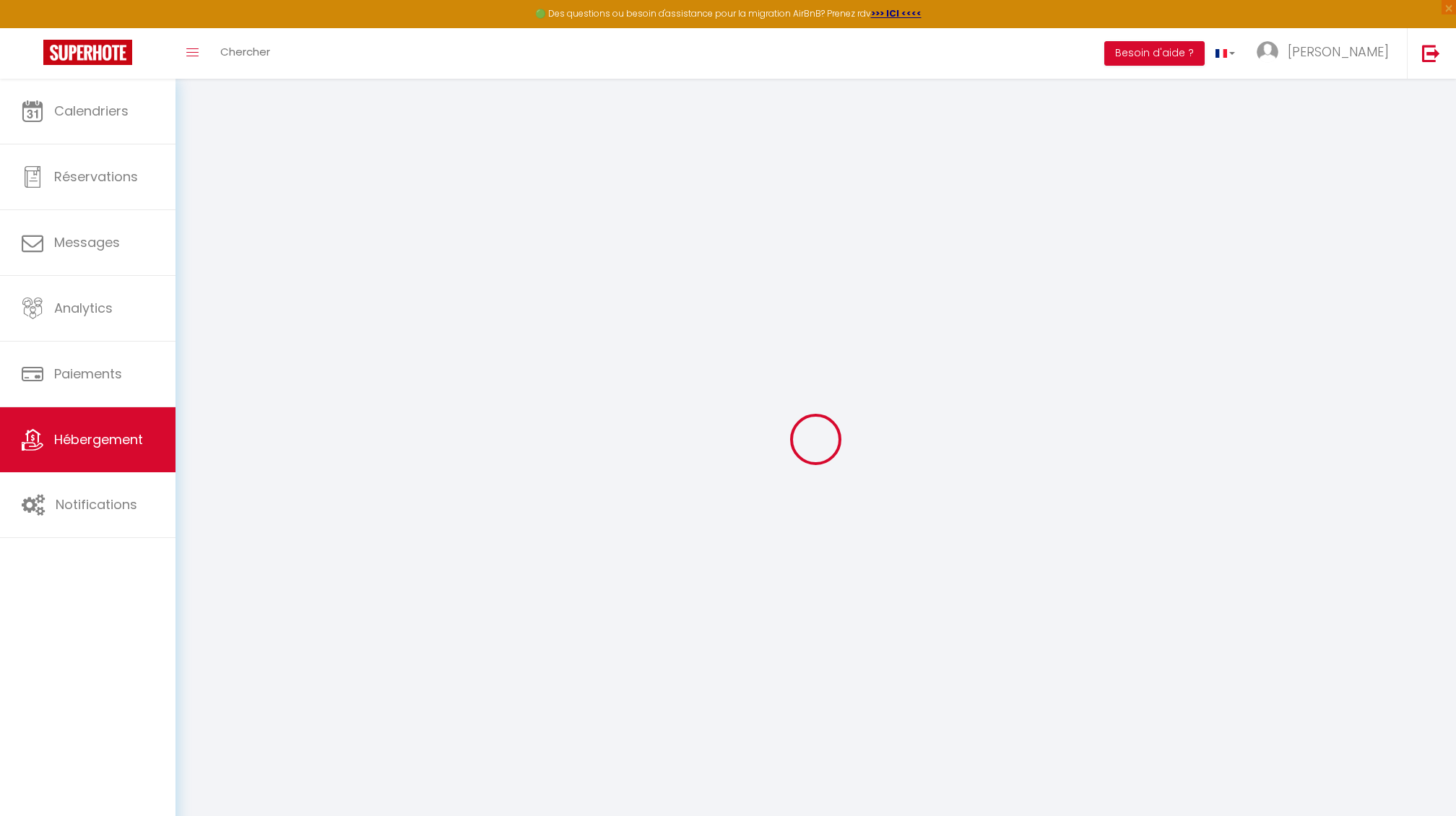
select select
checkbox input "false"
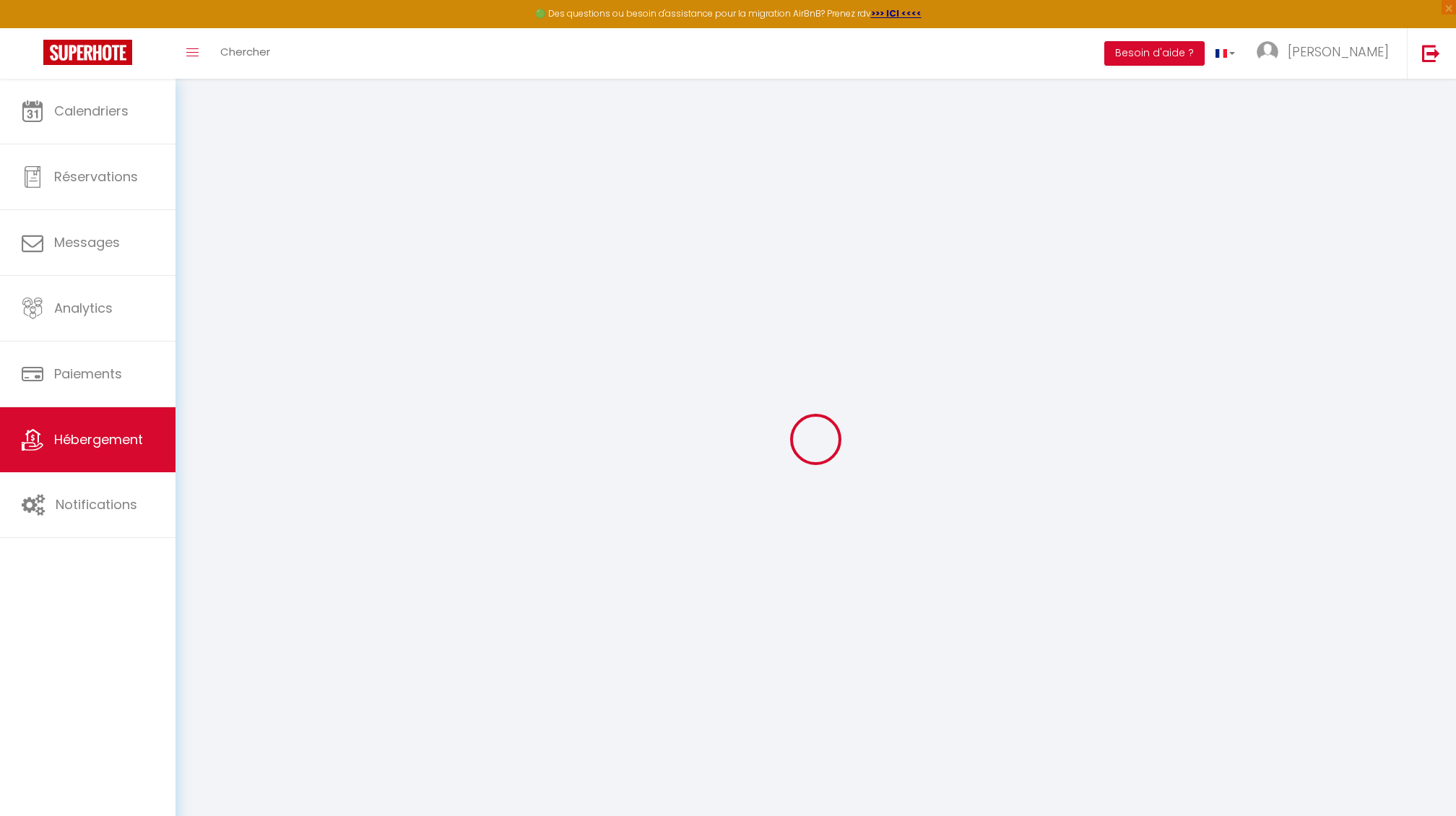
checkbox input "false"
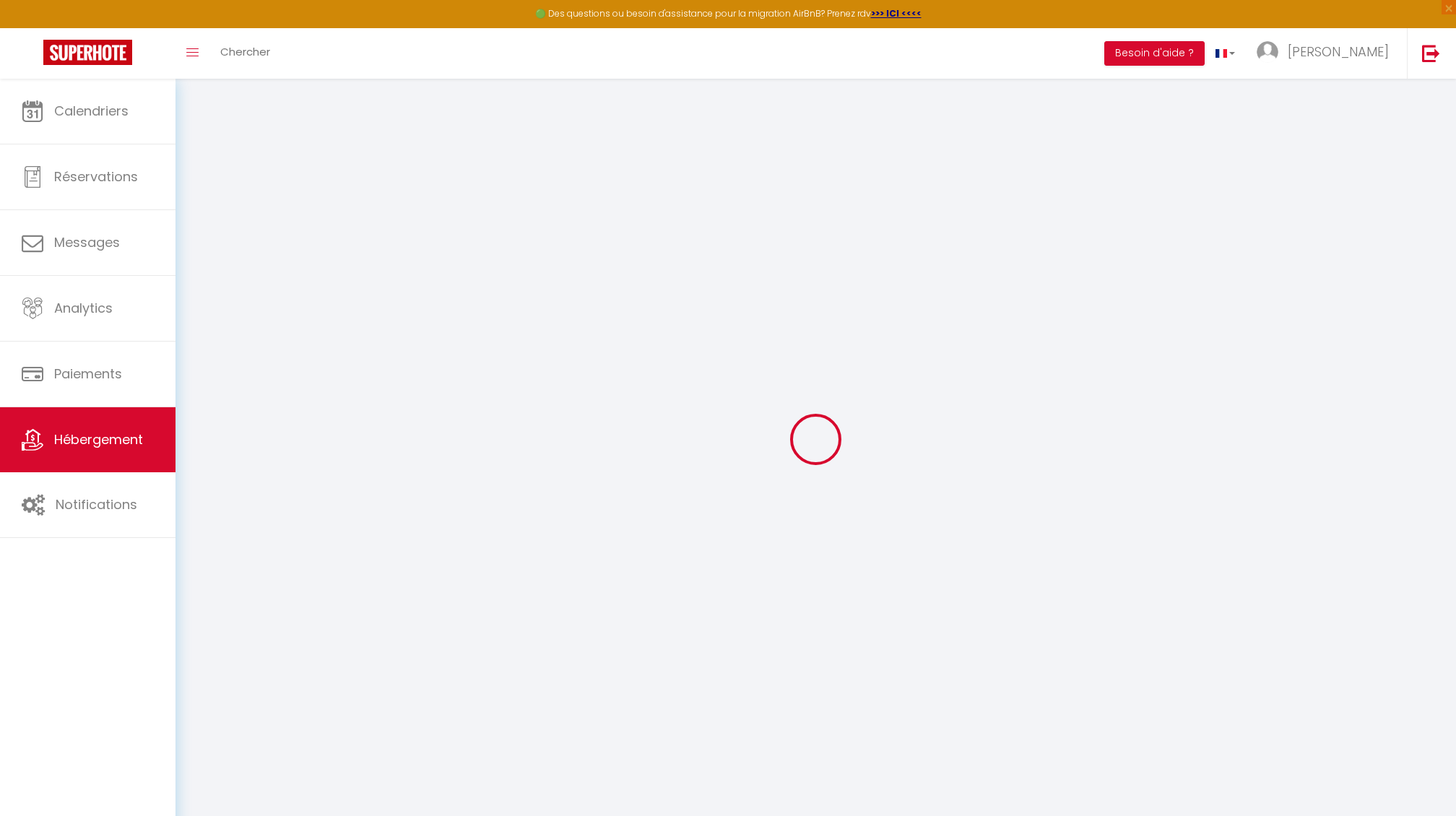
checkbox input "false"
select select "15:00"
select select "23:45"
select select "11:00"
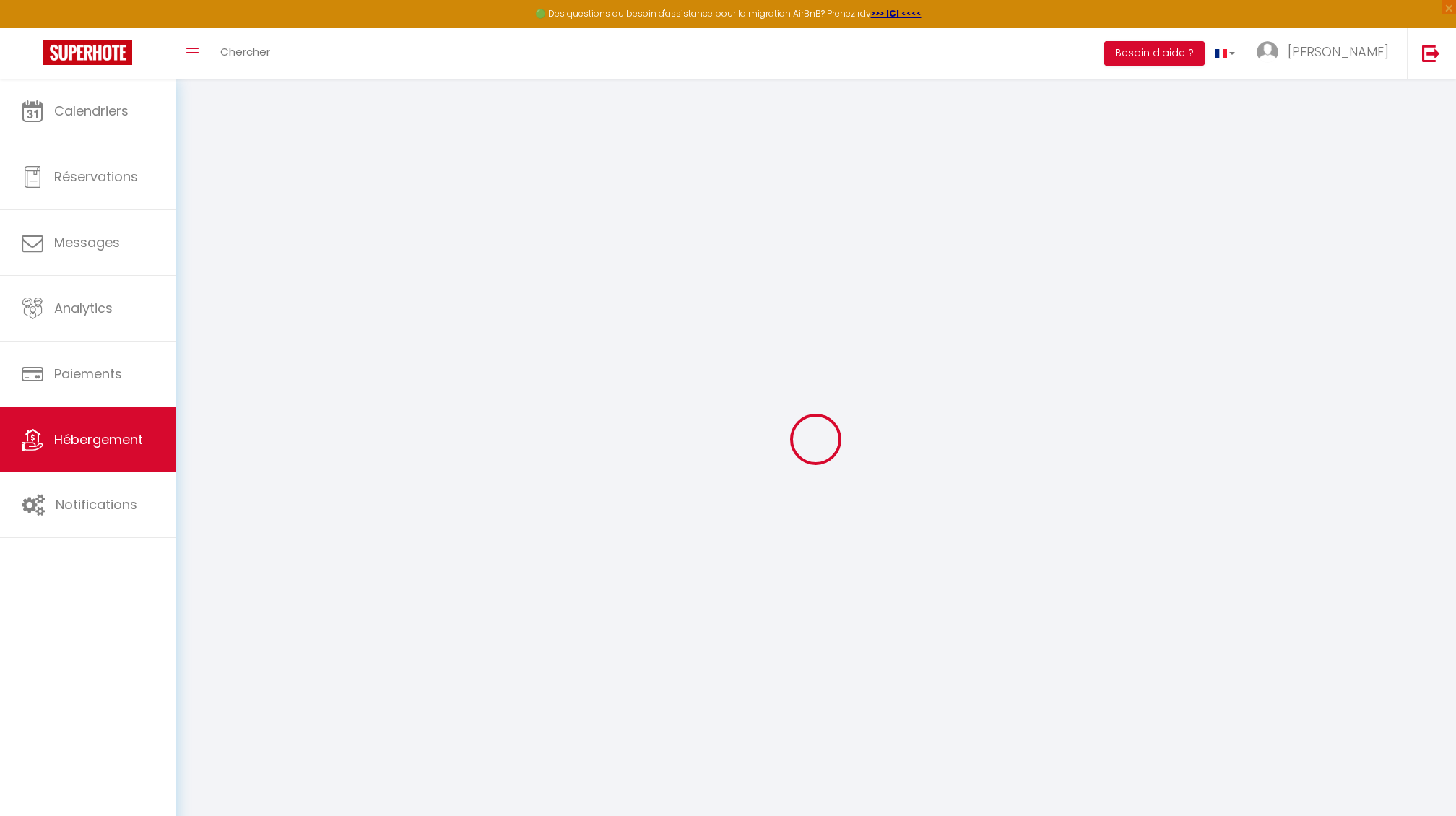
select select "30"
select select "120"
checkbox input "false"
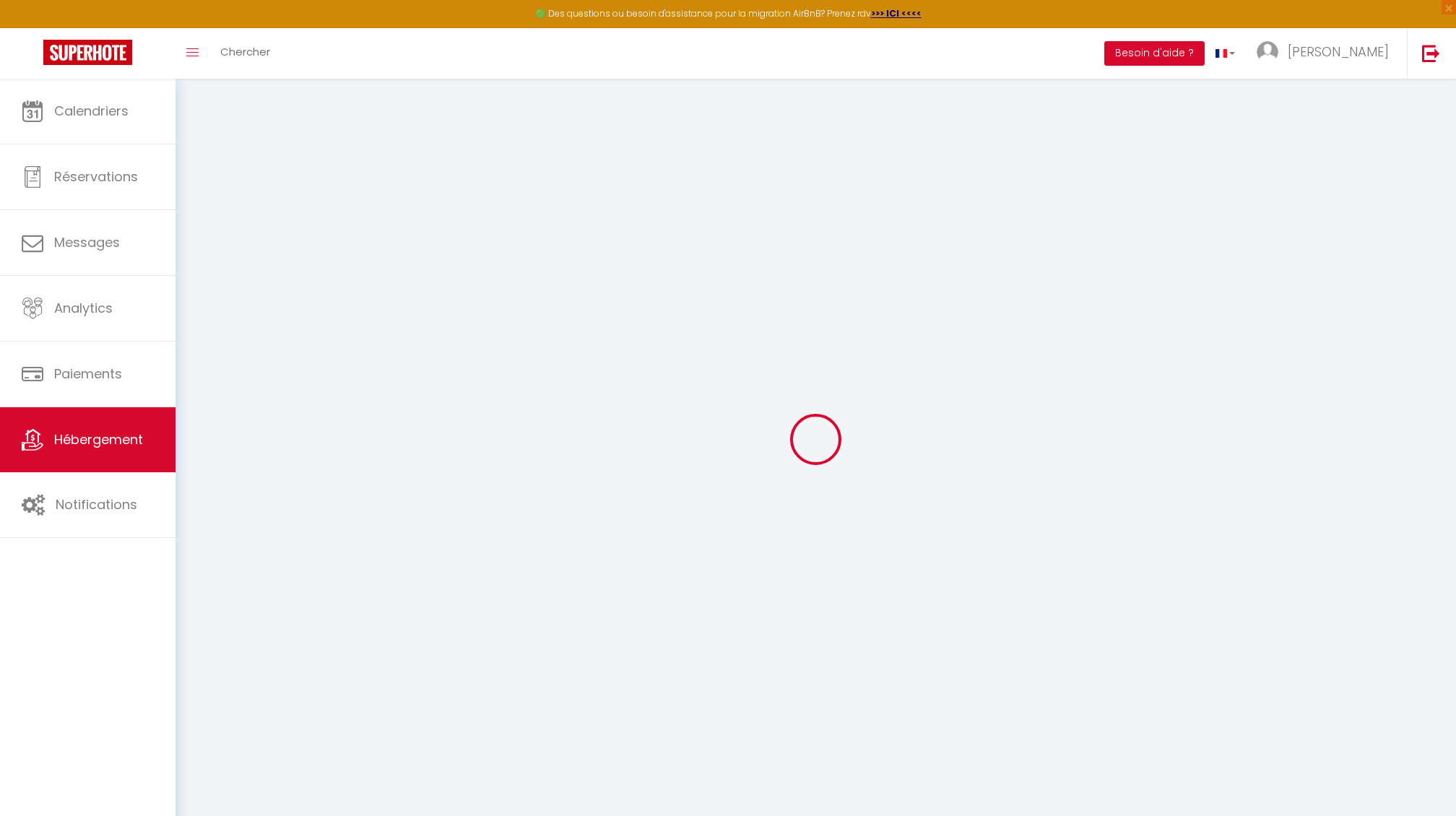
checkbox input "false"
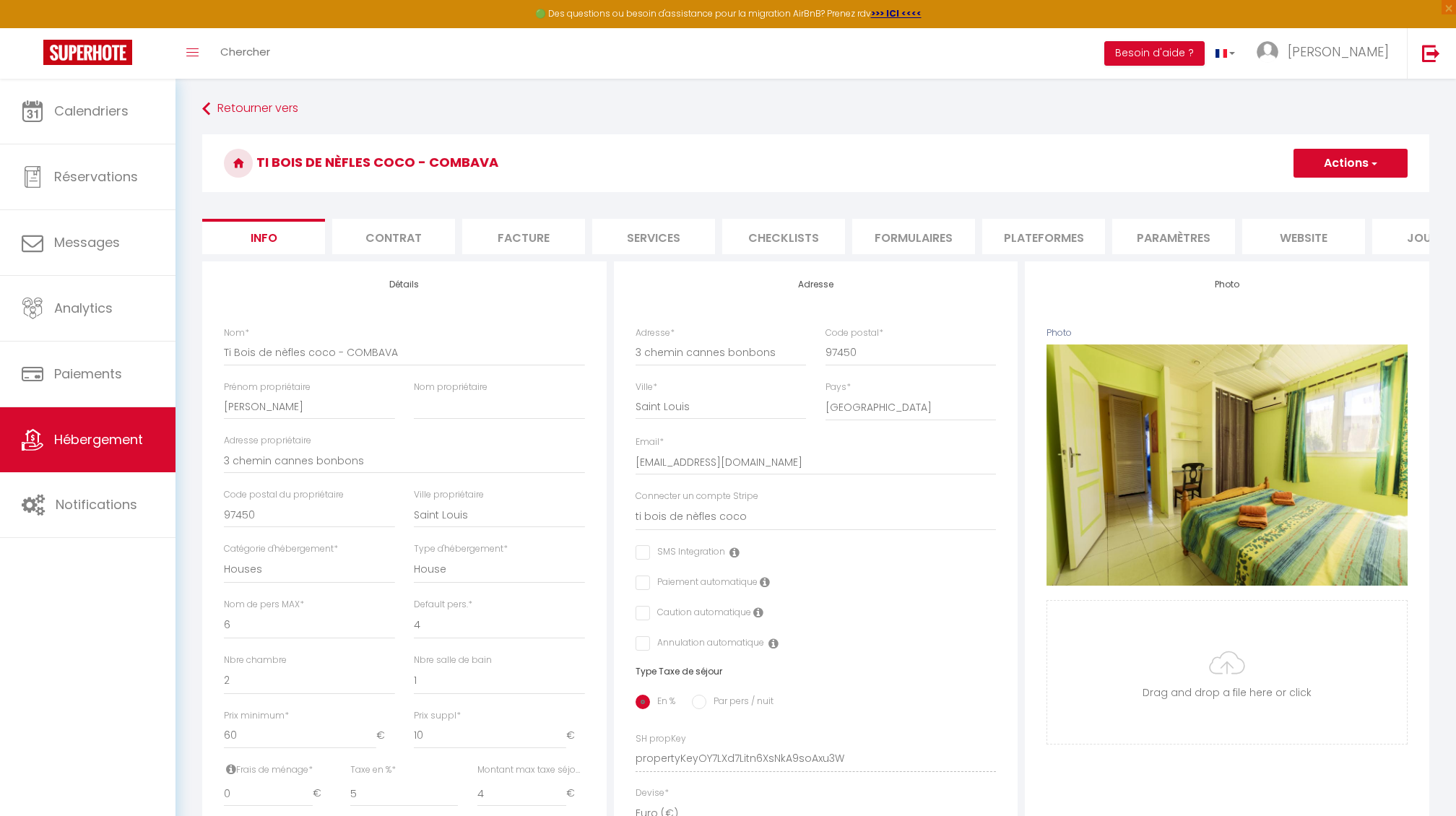
click at [1032, 237] on li "Plateformes" at bounding box center [1044, 236] width 123 height 35
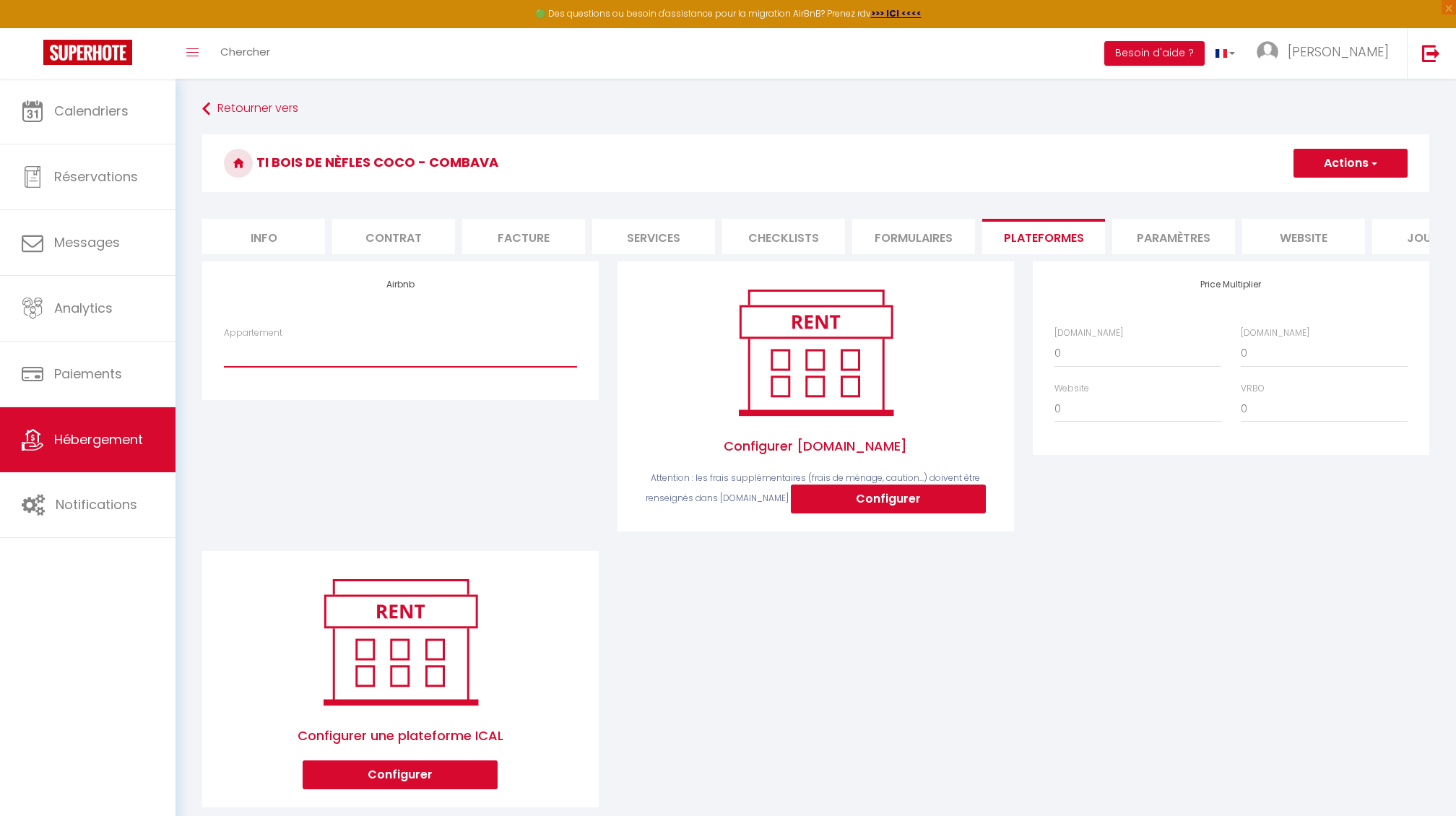
select select "22705-29204369"
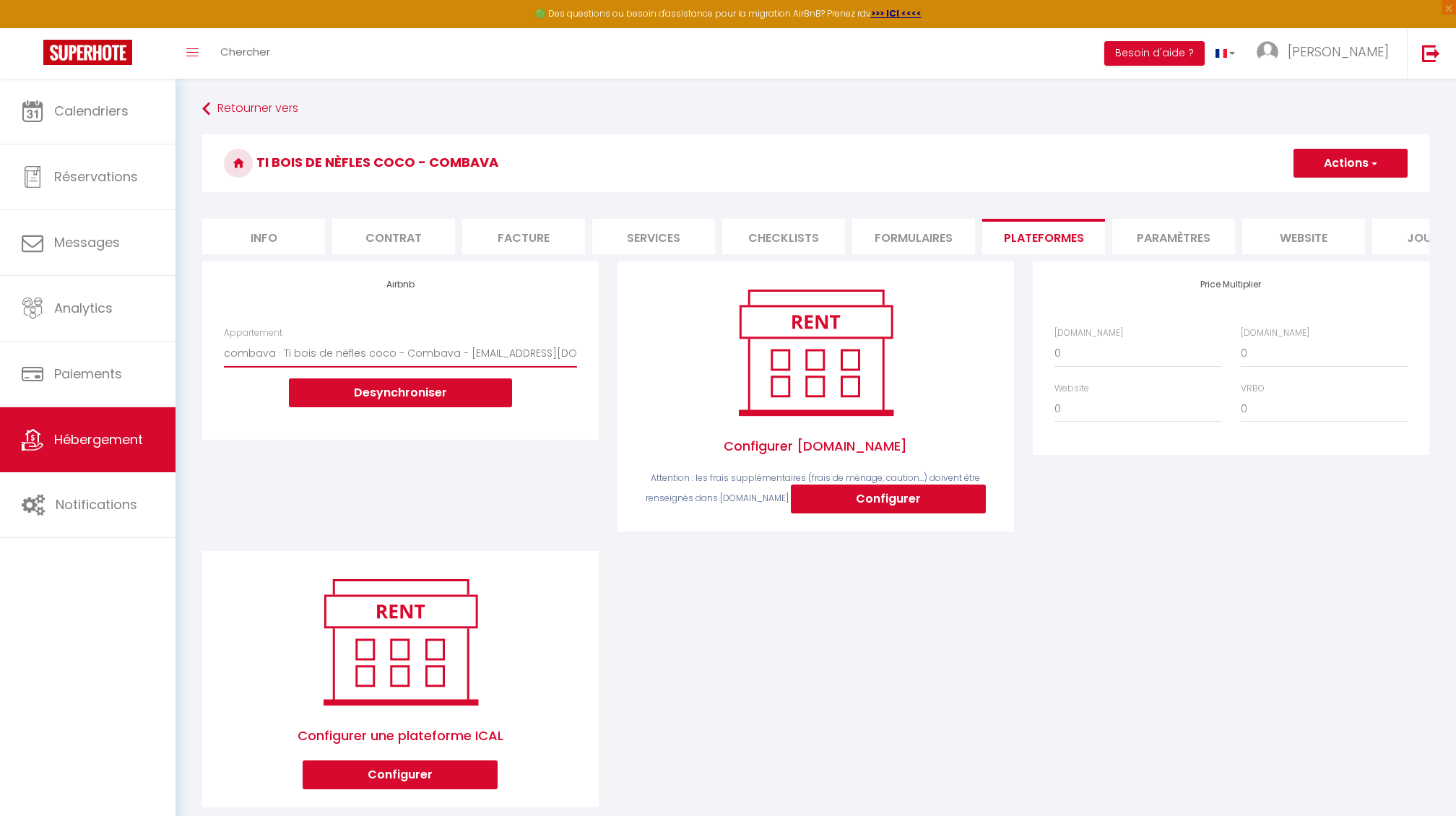
click at [1319, 172] on button "Actions" at bounding box center [1351, 163] width 115 height 29
click at [1318, 196] on link "Enregistrer" at bounding box center [1350, 194] width 115 height 19
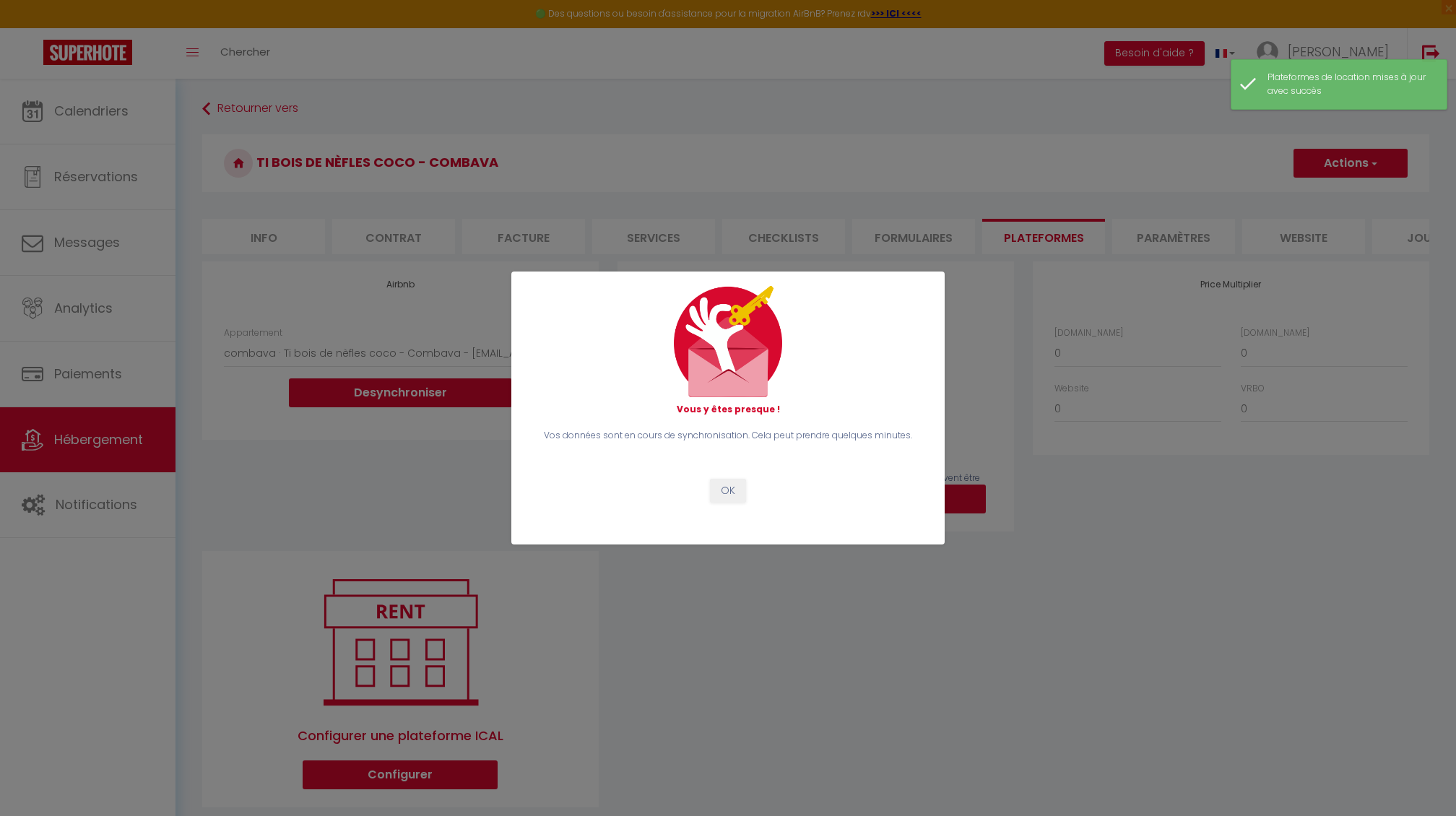
click at [722, 488] on button "OK" at bounding box center [728, 490] width 36 height 24
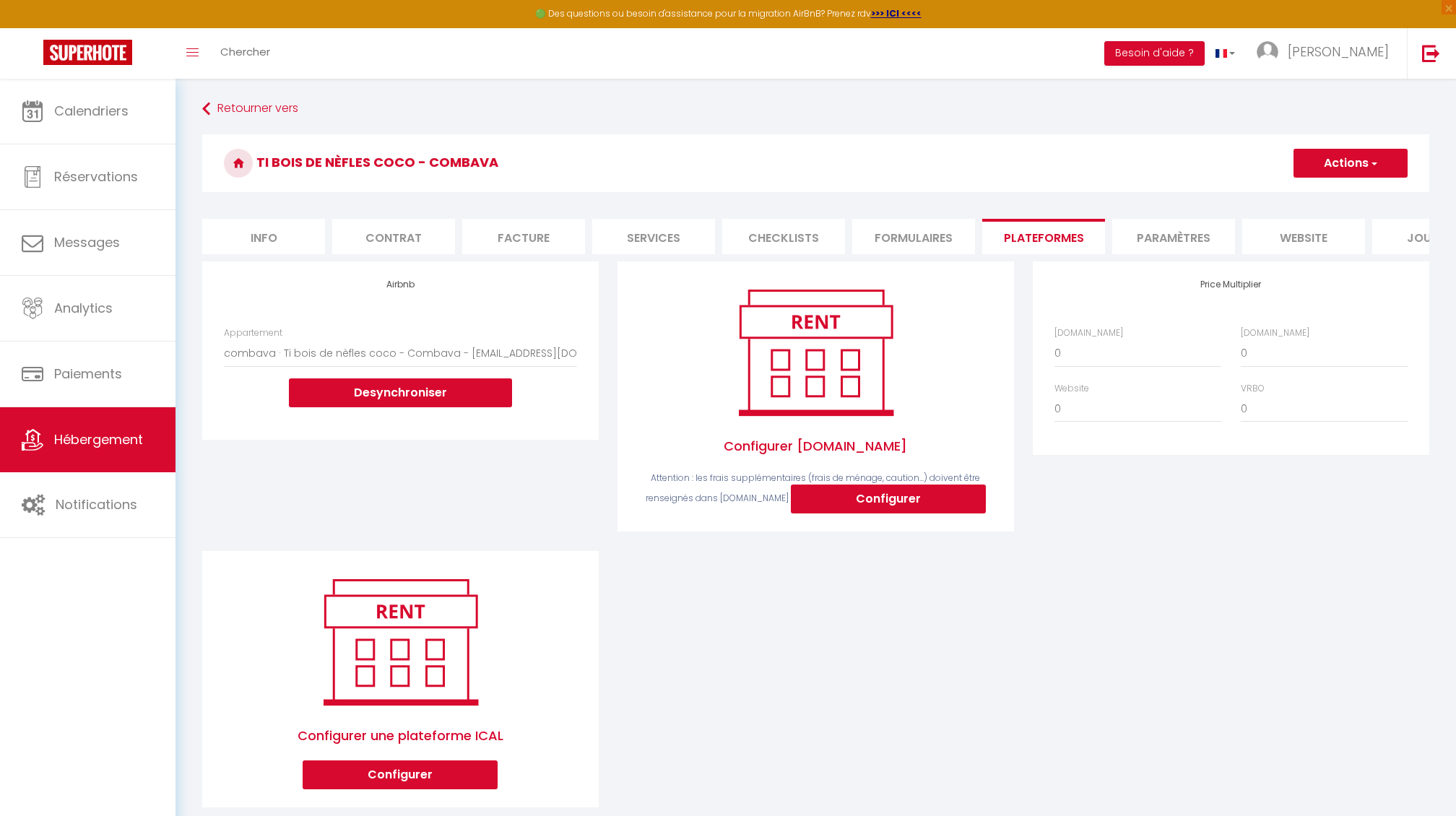
click at [92, 446] on span "Hébergement" at bounding box center [98, 438] width 88 height 18
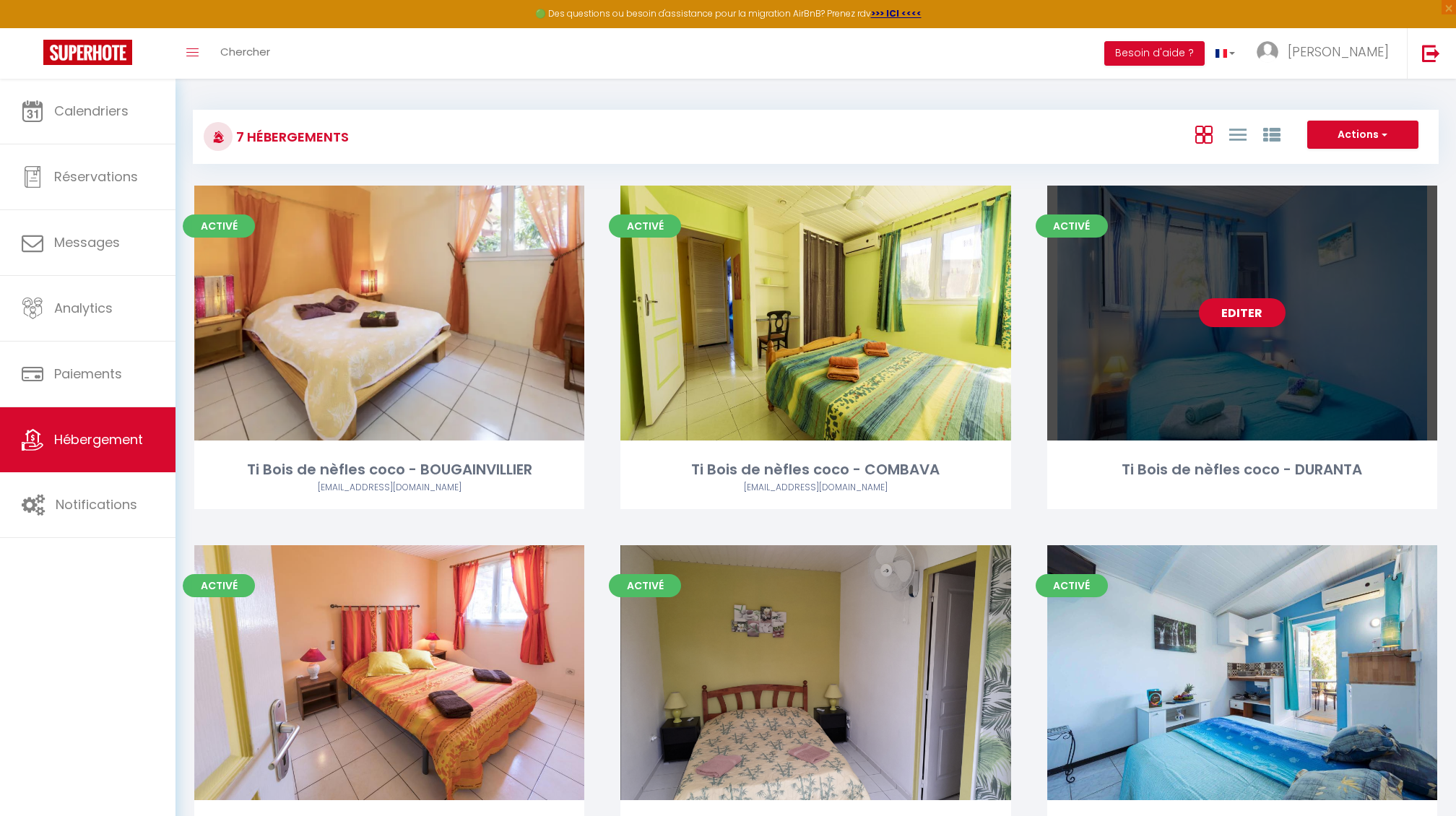
click at [1228, 321] on link "Editer" at bounding box center [1242, 312] width 87 height 29
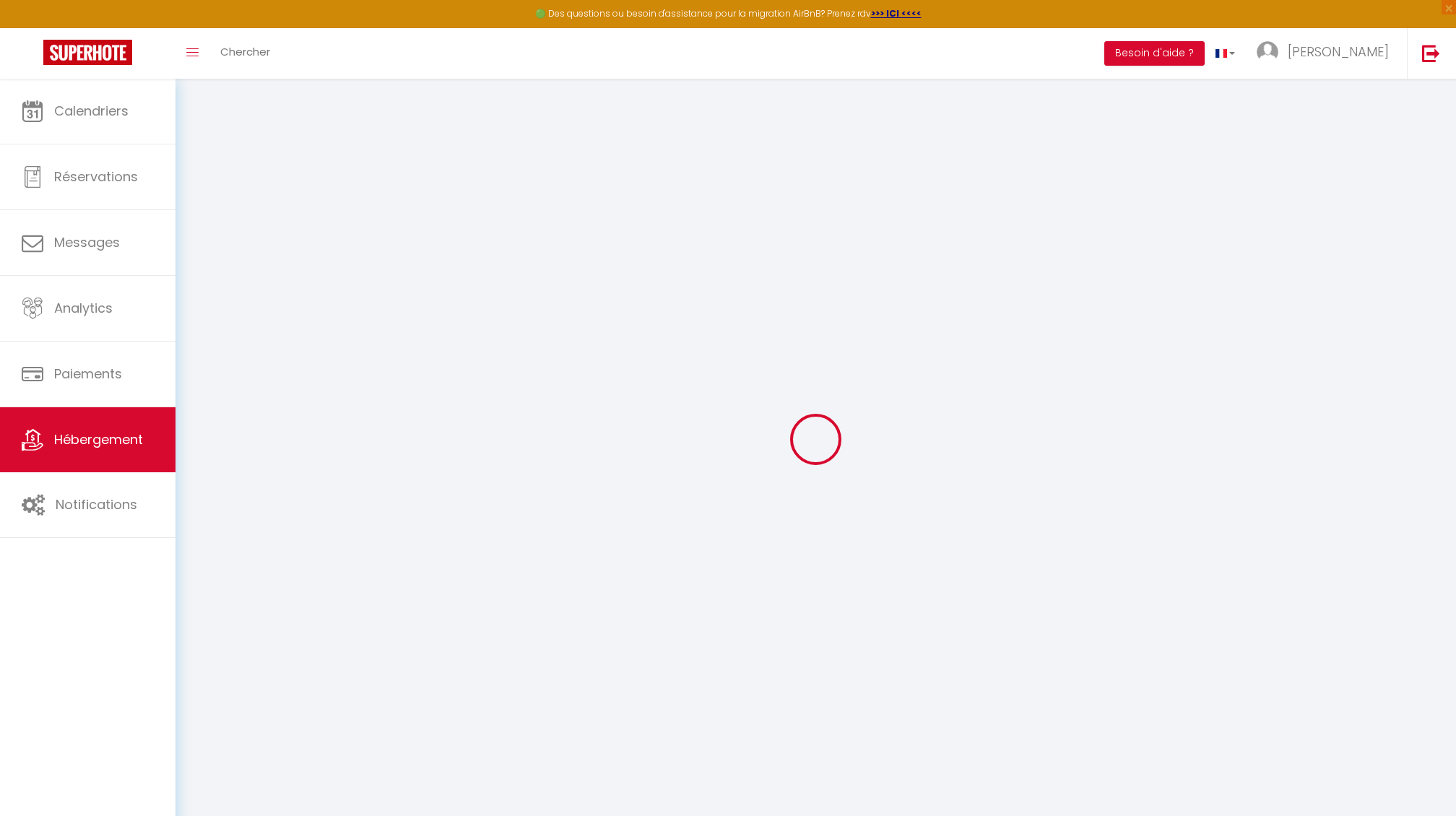
select select
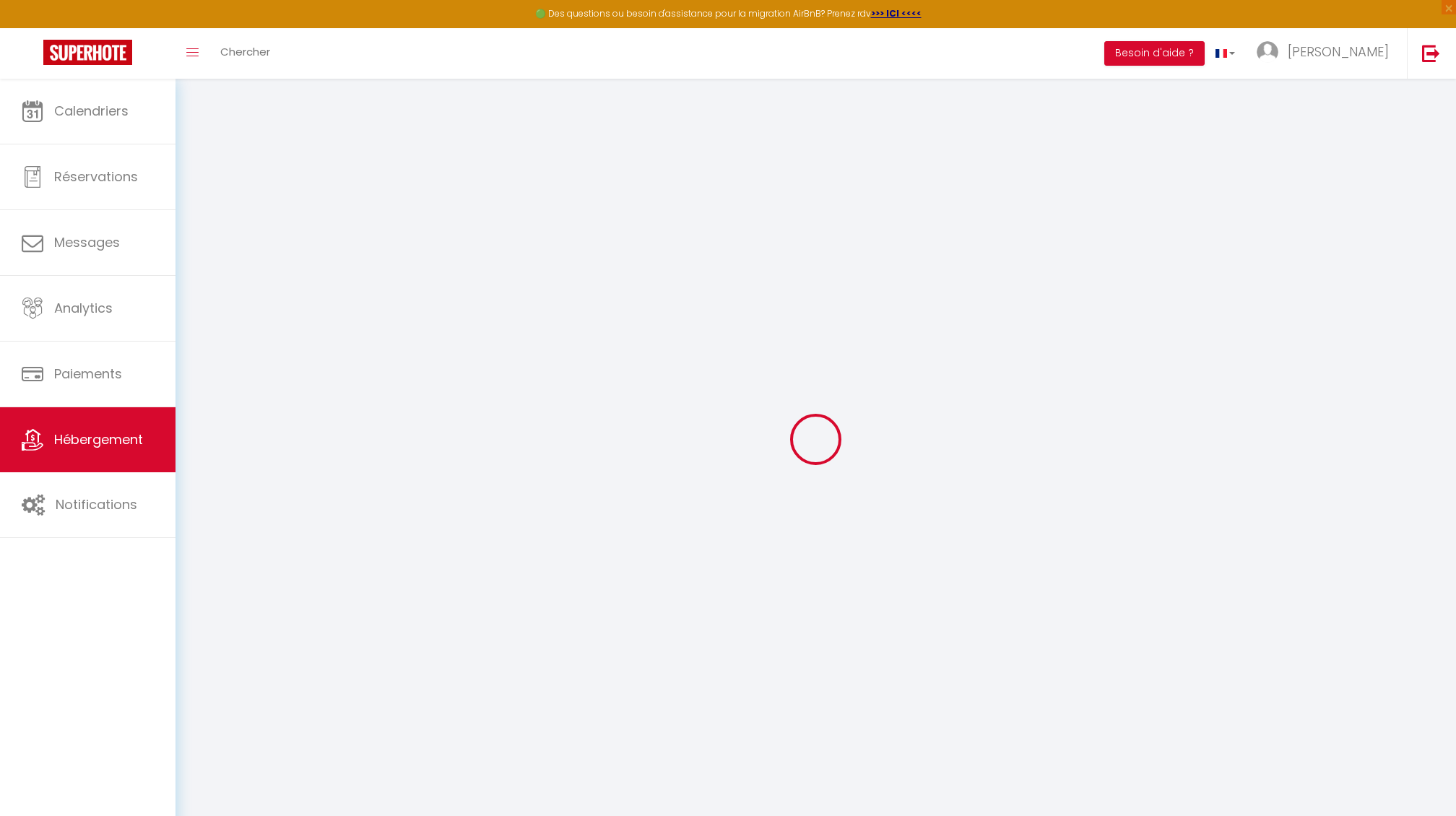
checkbox input "false"
select select
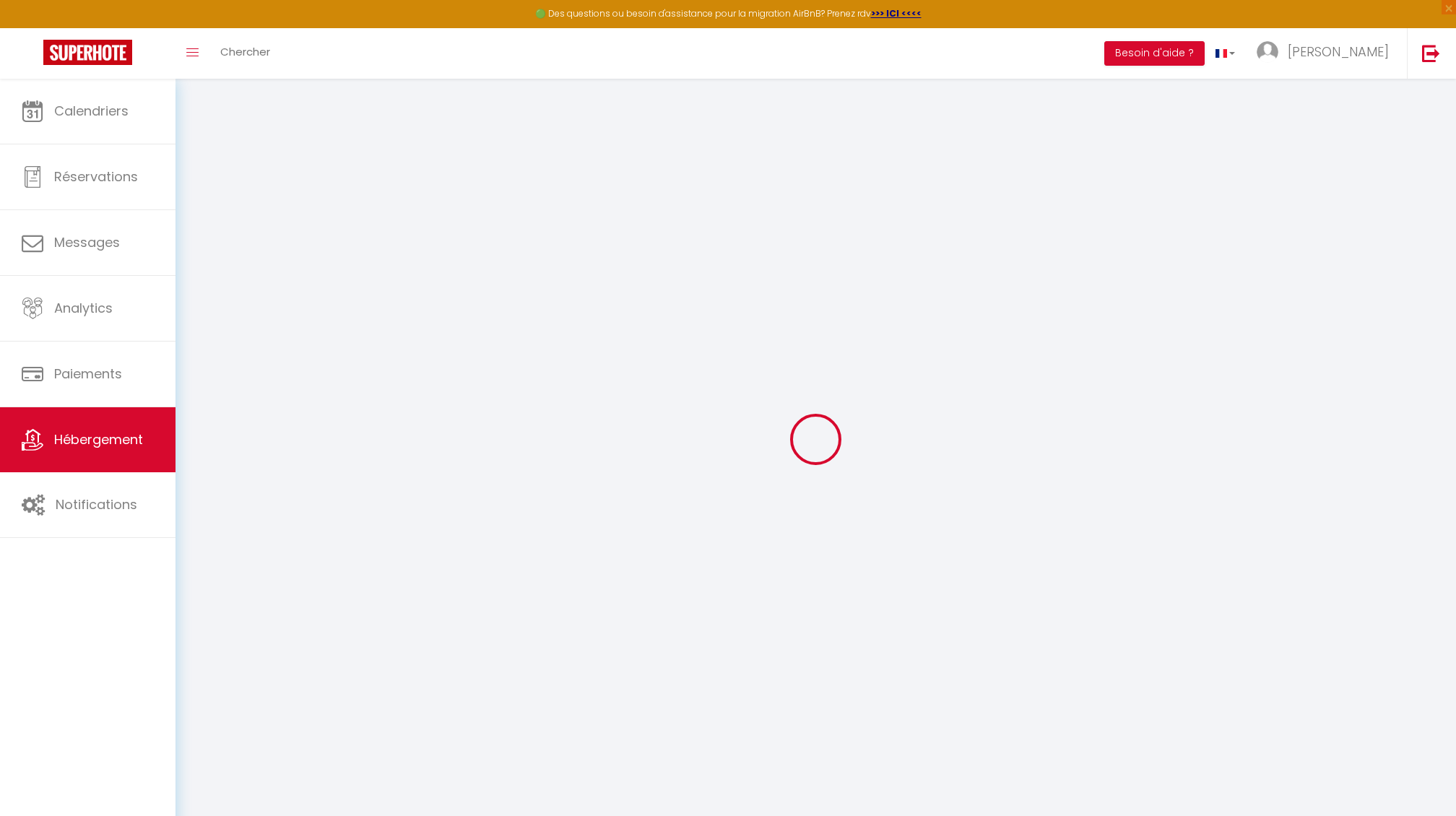
select select
checkbox input "false"
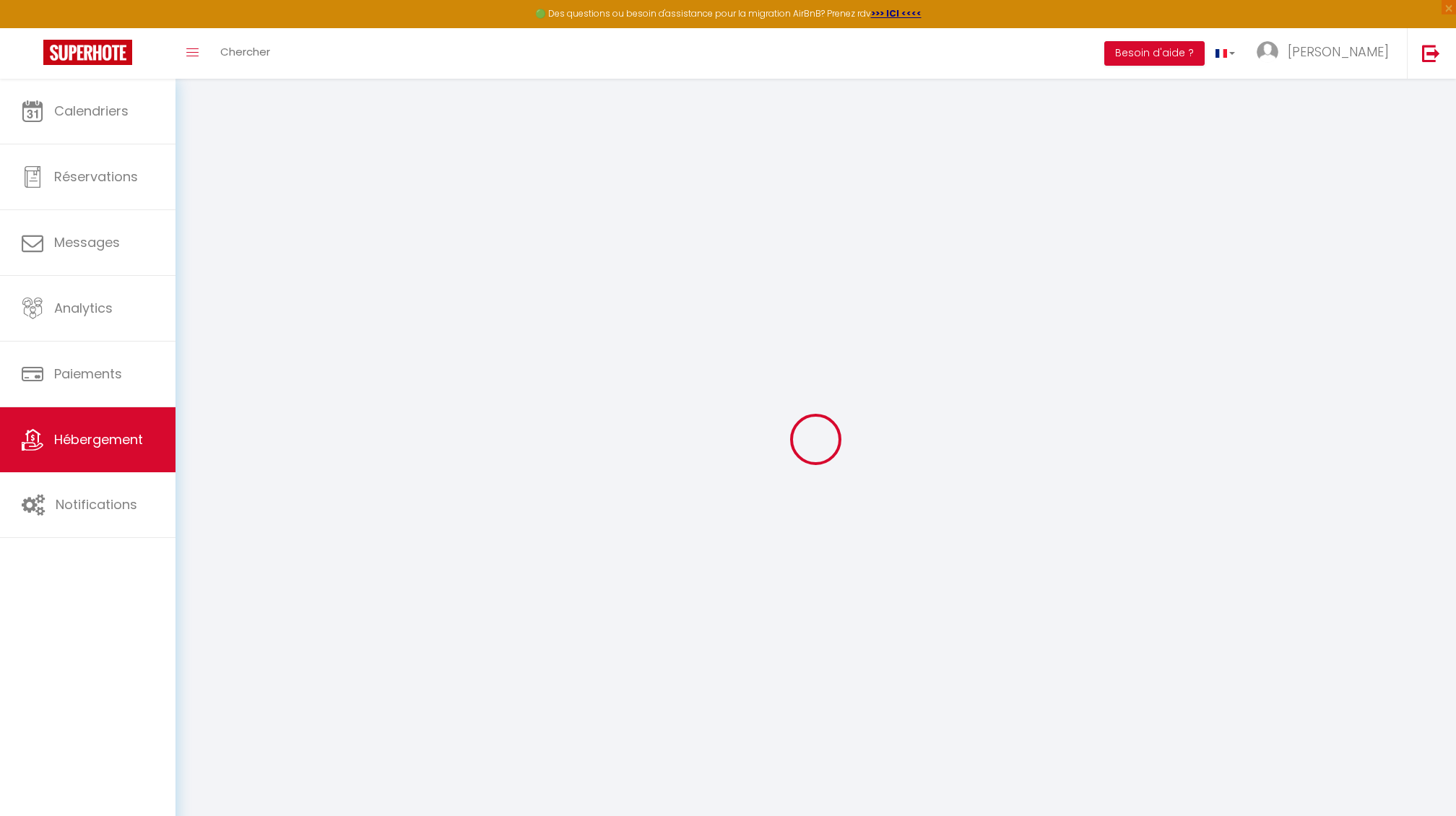
checkbox input "false"
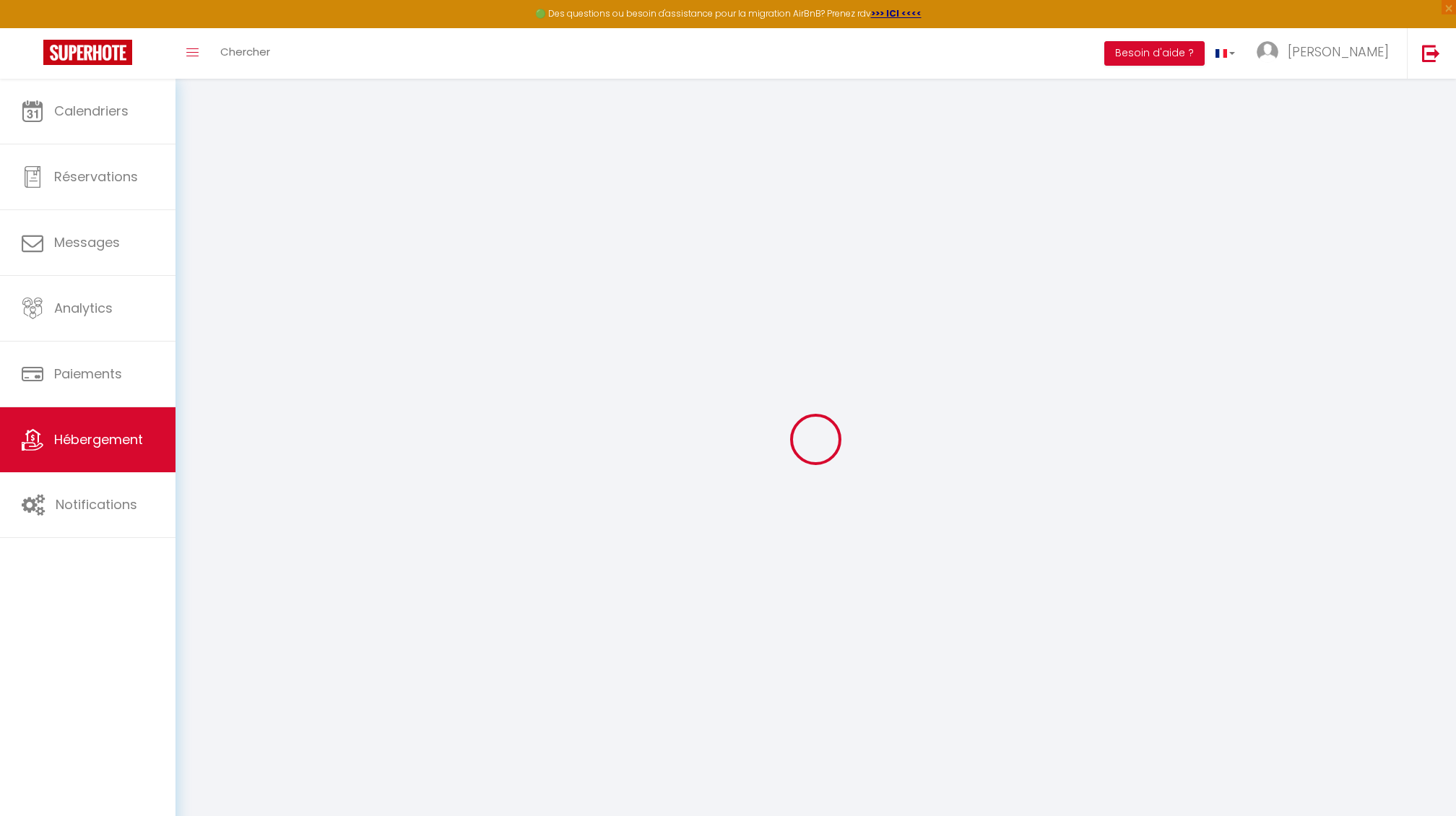
checkbox input "false"
select select "15:00"
select select "23:45"
select select "11:00"
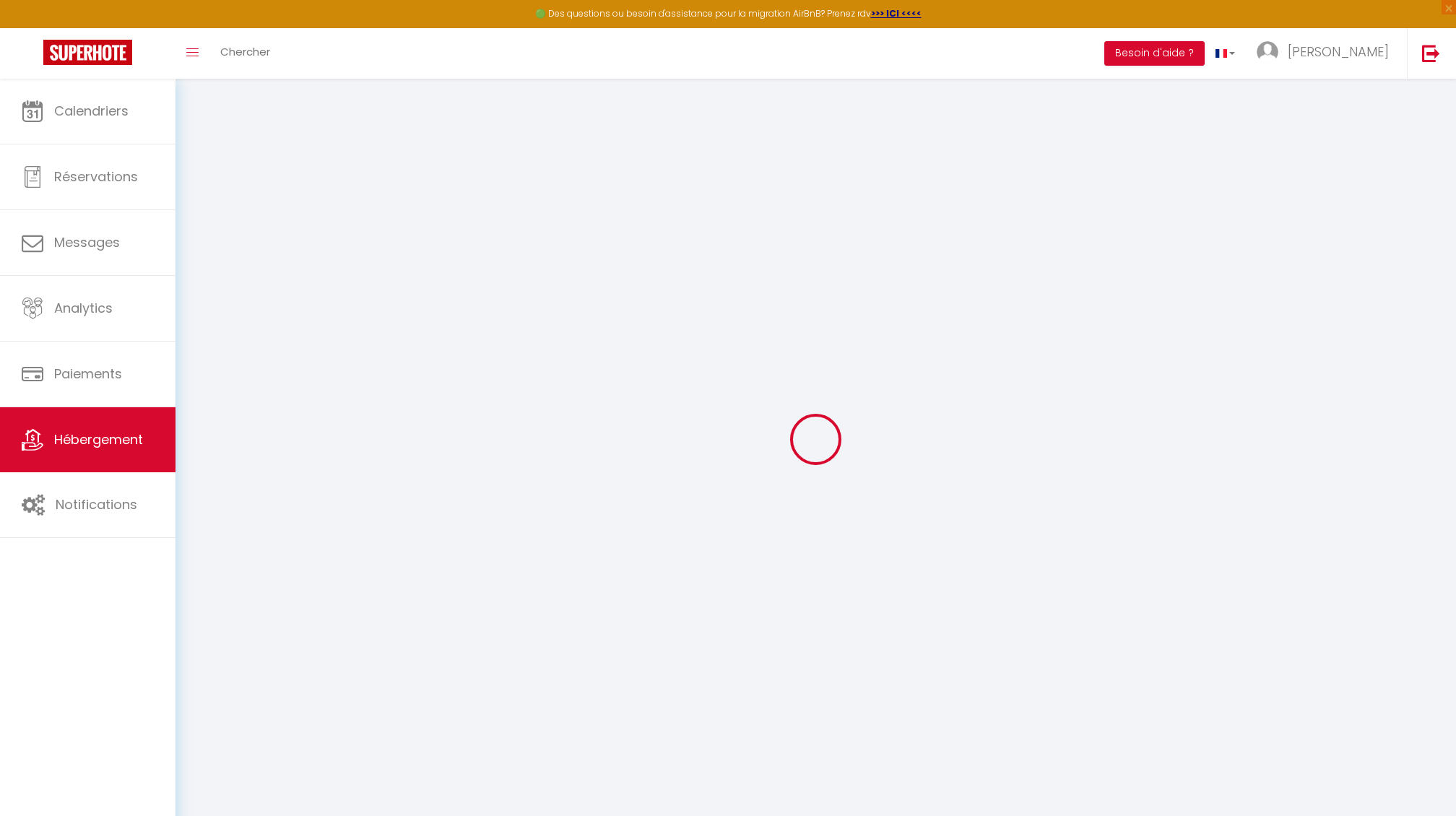
select select "30"
select select "120"
checkbox input "false"
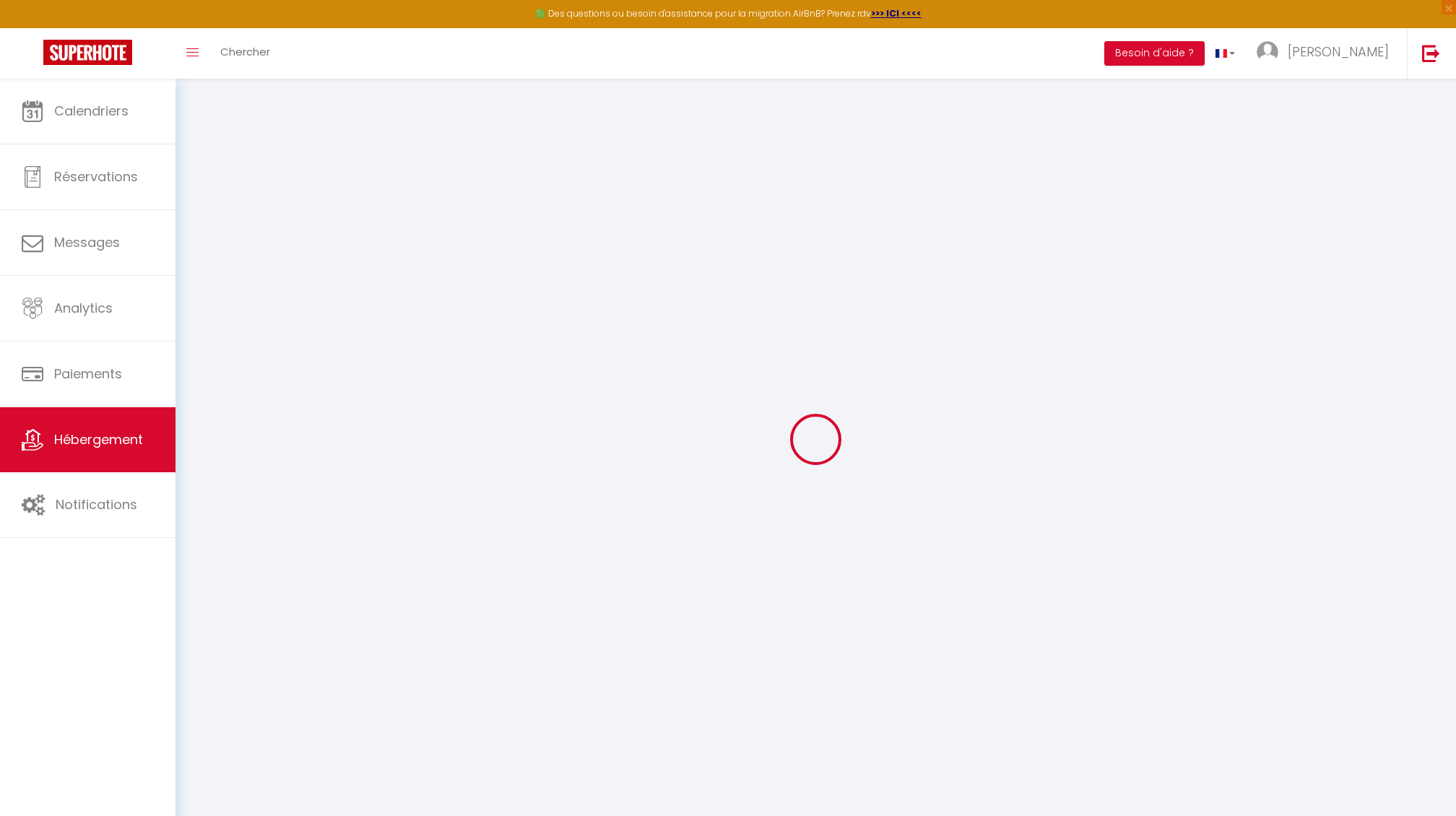
checkbox input "false"
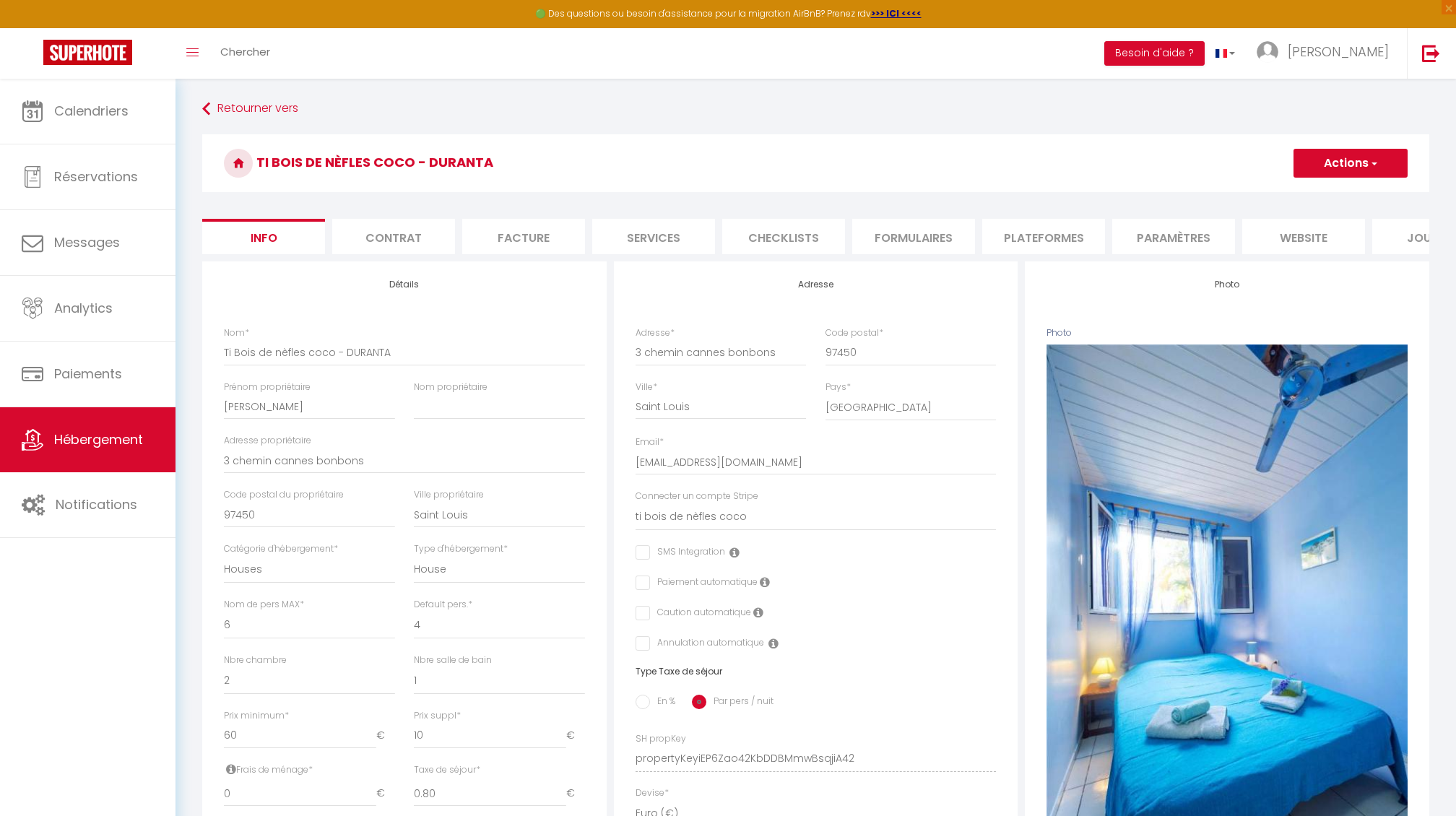
click at [1346, 162] on button "Actions" at bounding box center [1351, 163] width 115 height 29
click at [1153, 145] on h3 "Ti Bois de nèfles coco - DURANTA" at bounding box center [816, 163] width 1227 height 58
click at [1033, 234] on li "Plateformes" at bounding box center [1044, 236] width 123 height 35
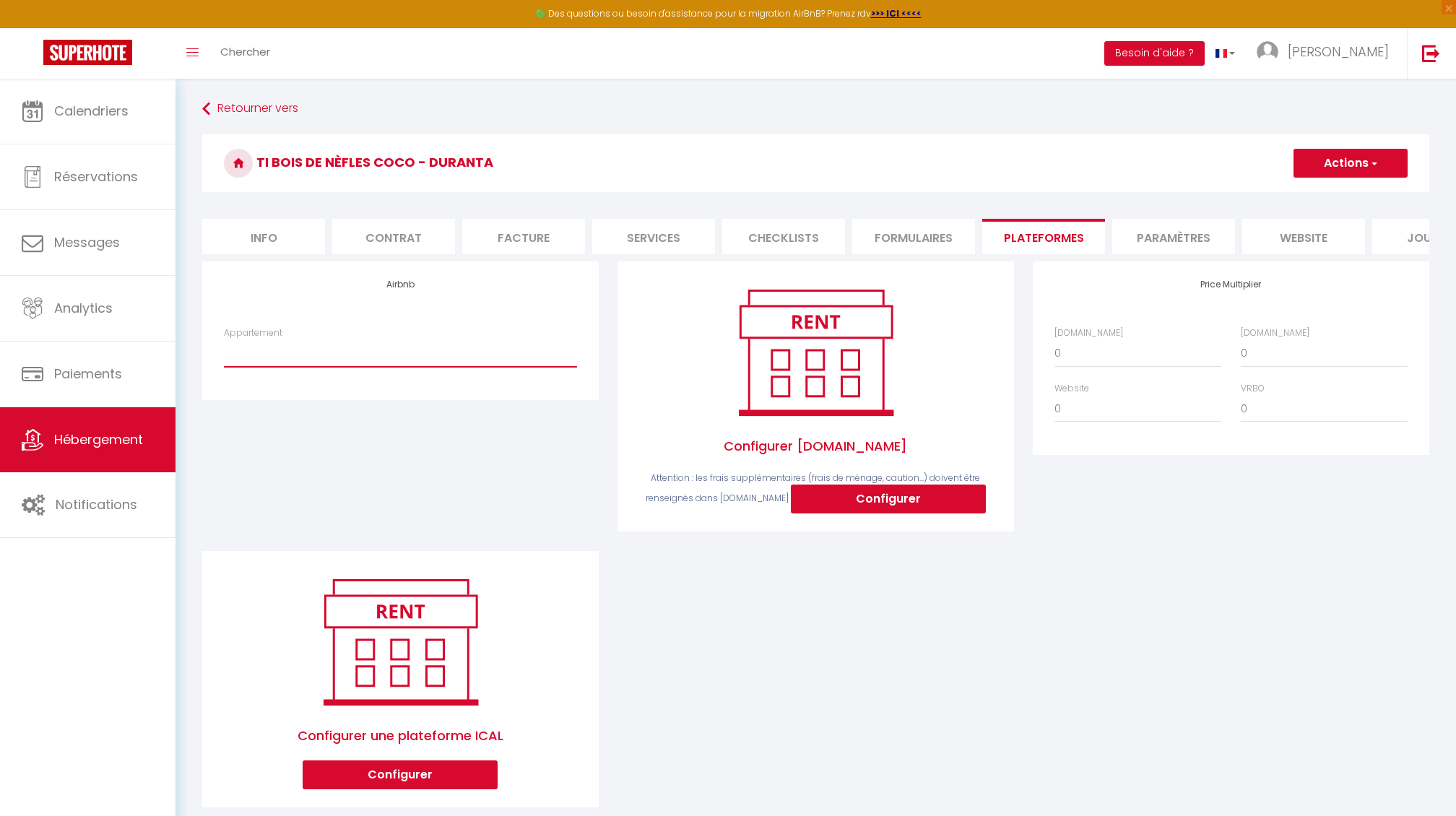
select select "22705-31522725"
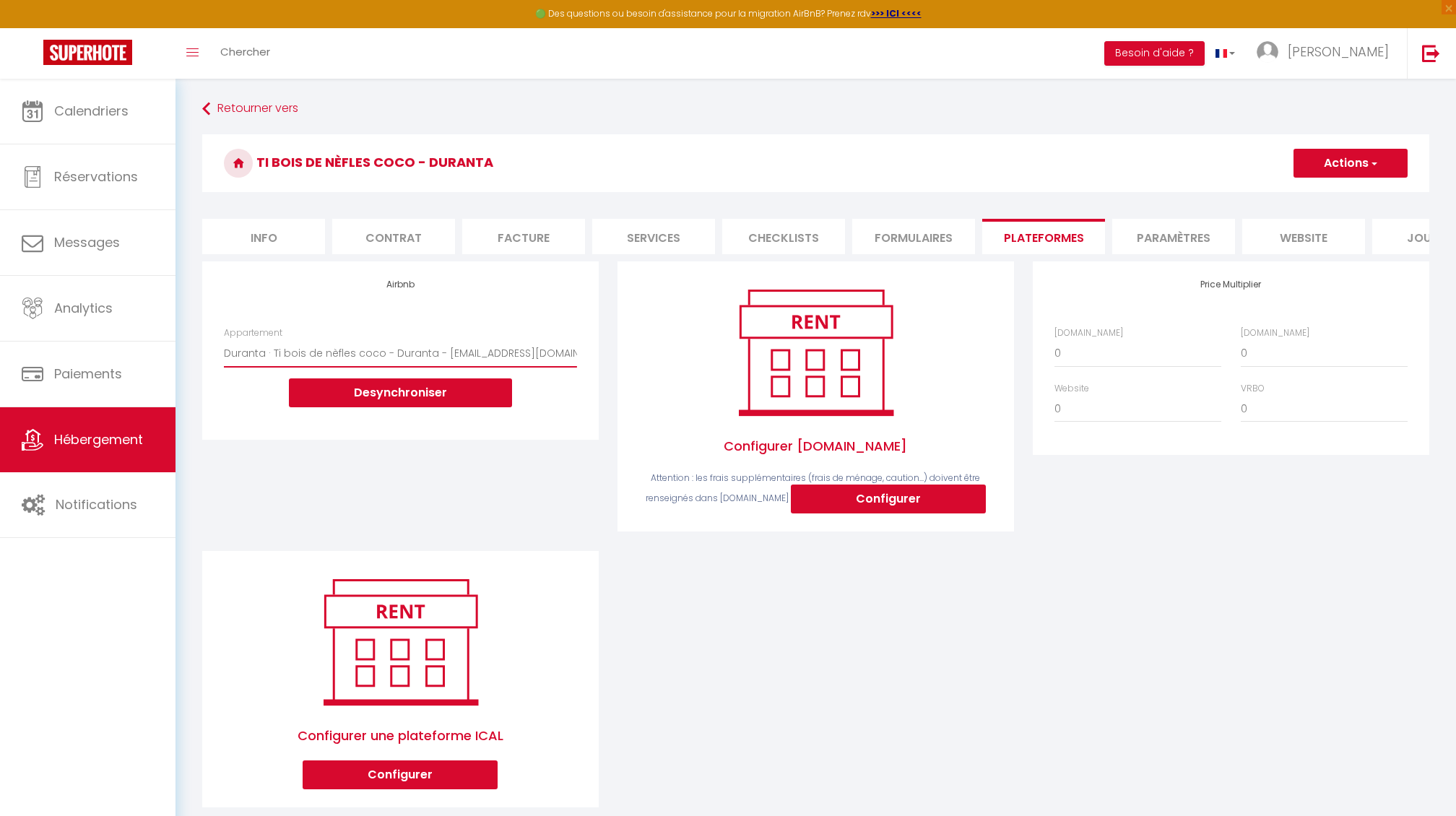
click at [1327, 169] on button "Actions" at bounding box center [1351, 163] width 115 height 29
click at [1327, 186] on link "Enregistrer" at bounding box center [1350, 194] width 115 height 19
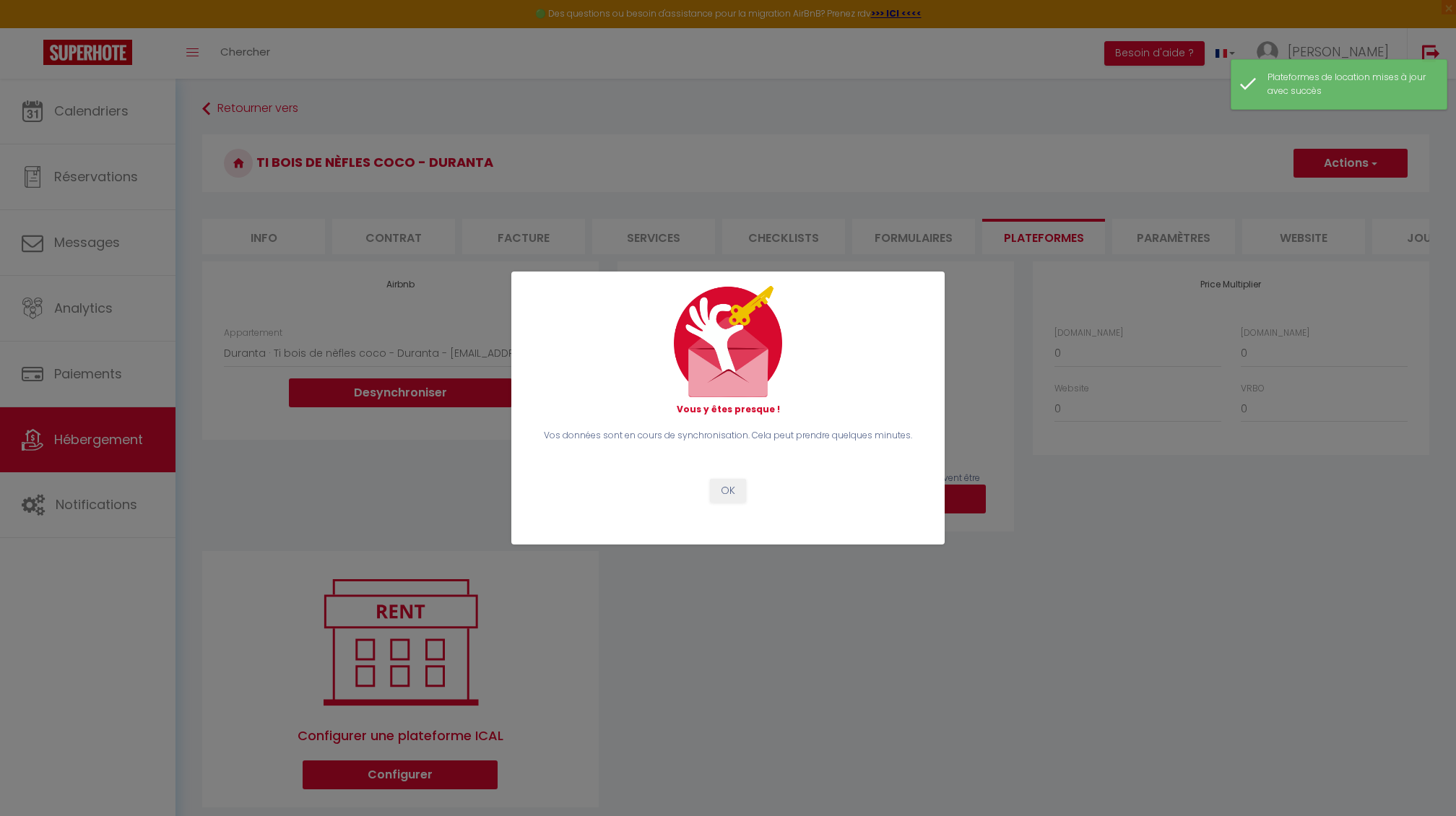
click at [722, 491] on button "OK" at bounding box center [728, 490] width 36 height 24
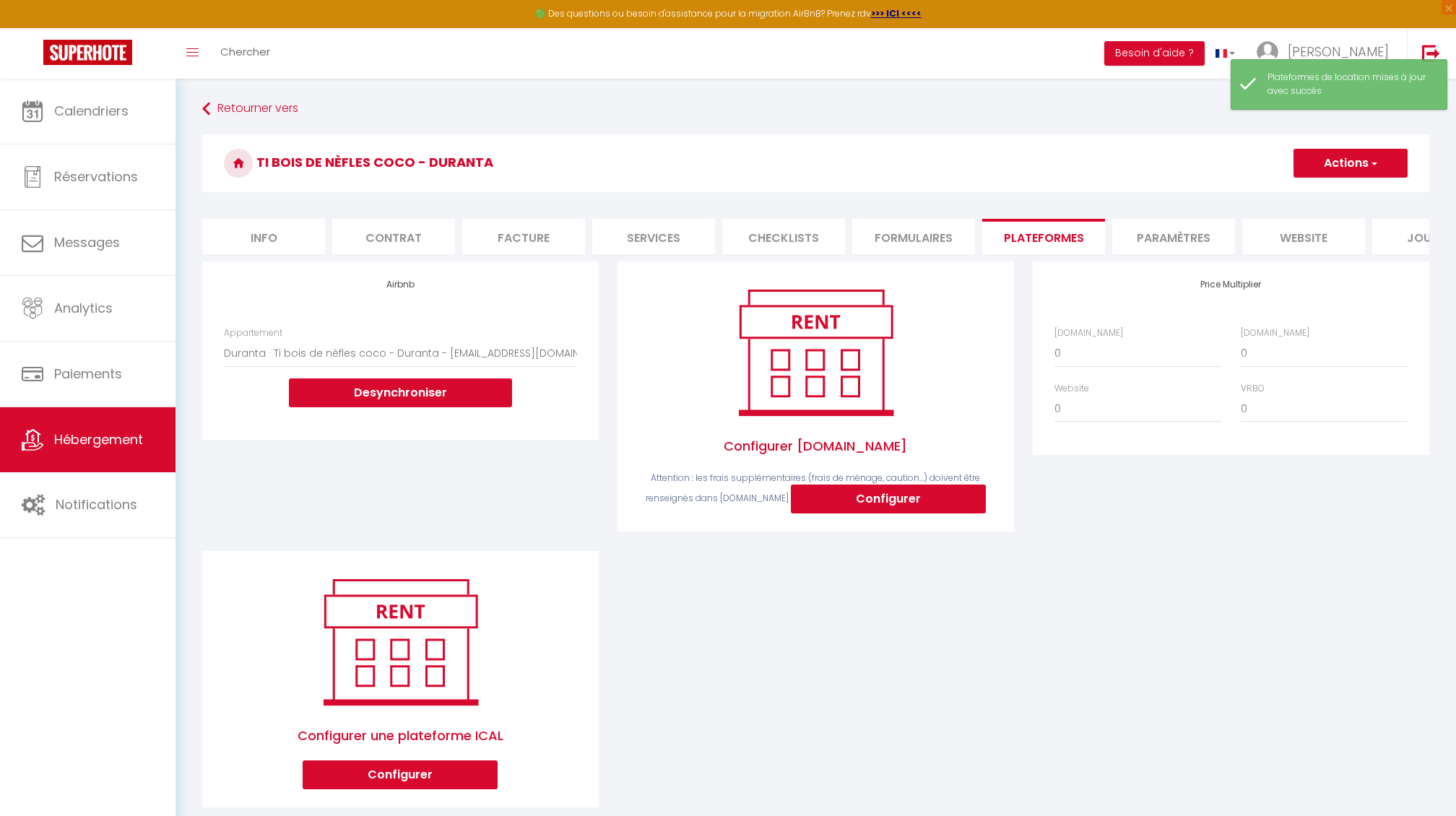
click at [110, 427] on link "Hébergement" at bounding box center [88, 440] width 176 height 65
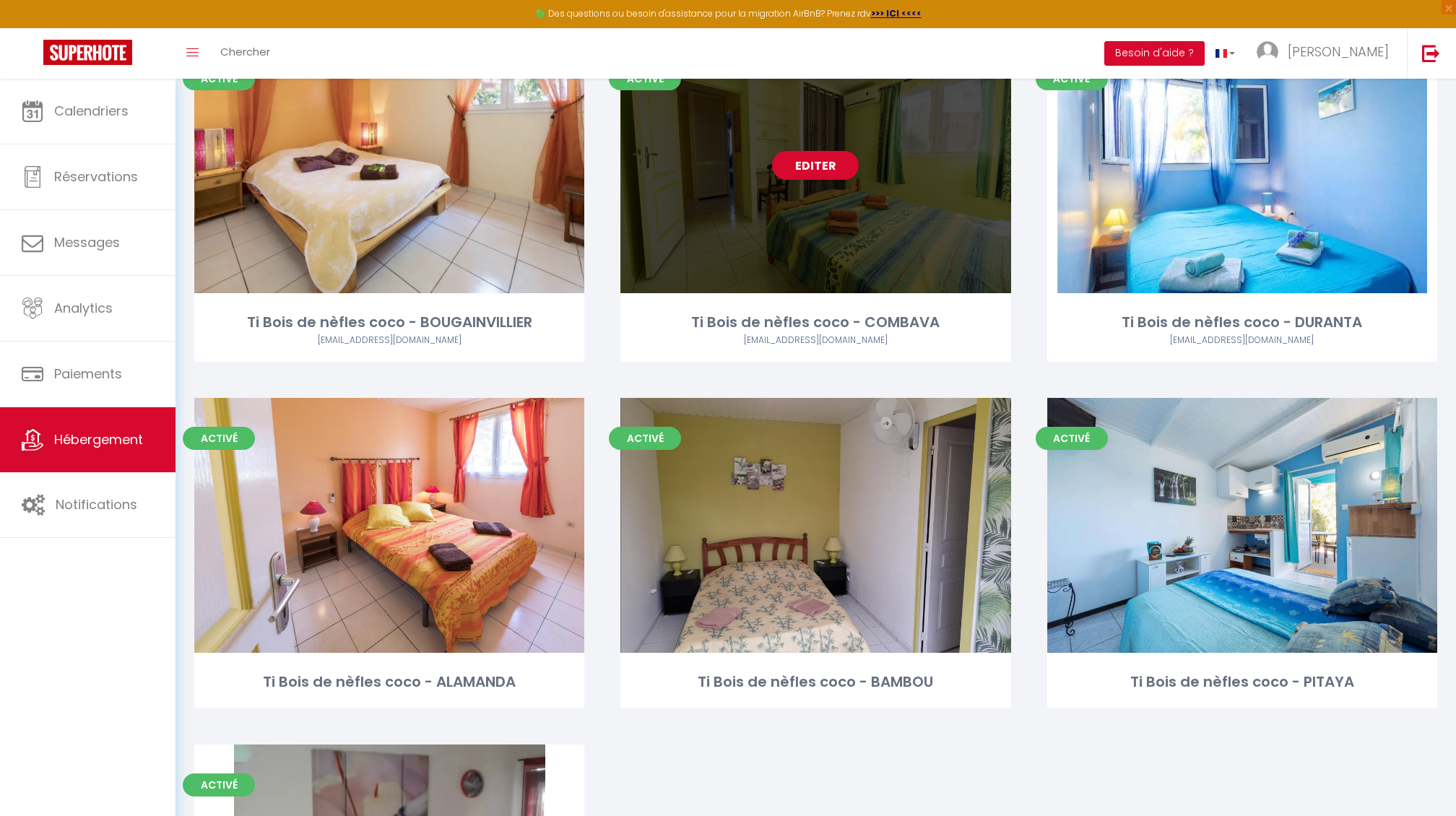
scroll to position [197, 0]
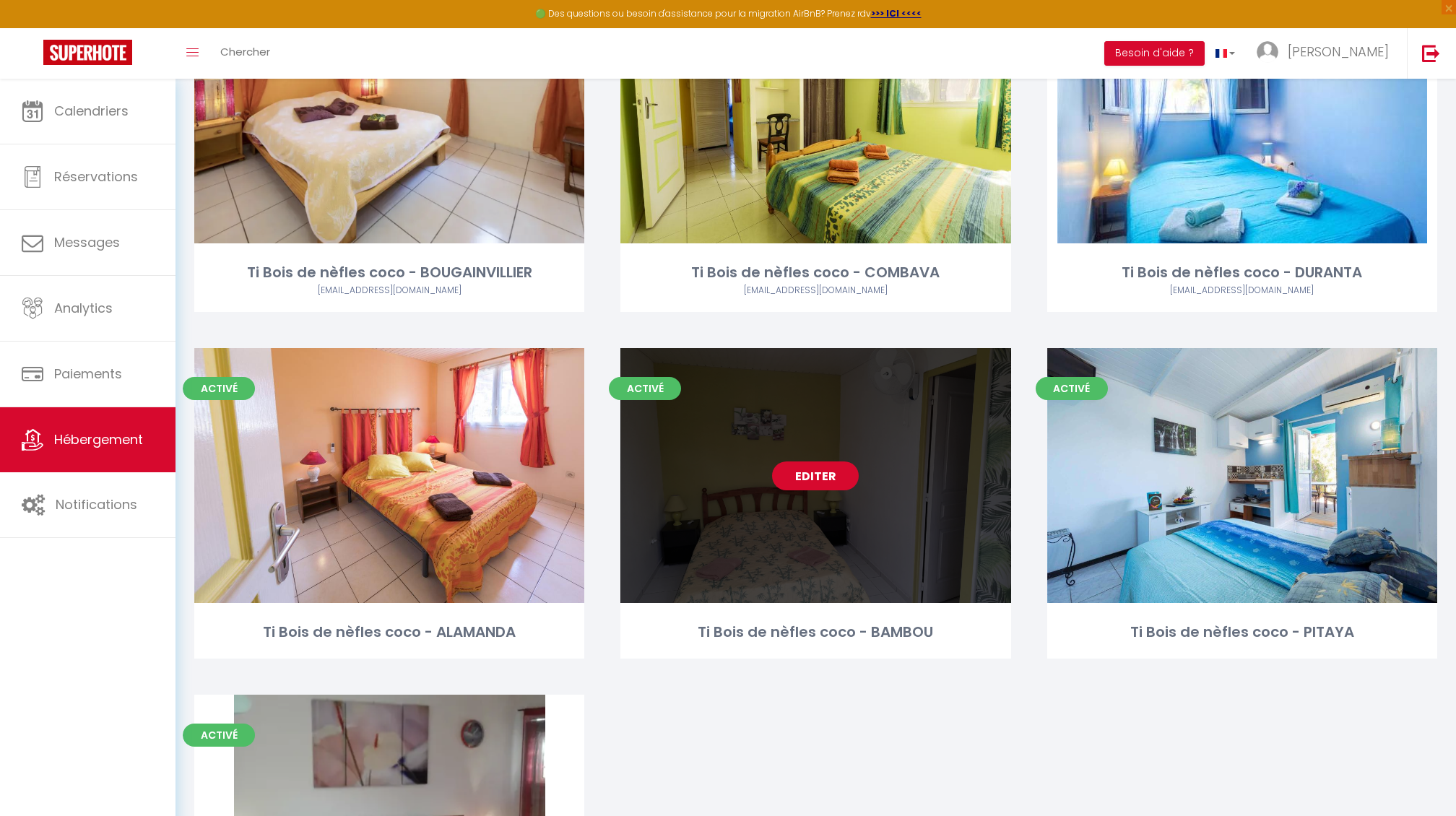
click at [793, 475] on link "Editer" at bounding box center [816, 475] width 87 height 29
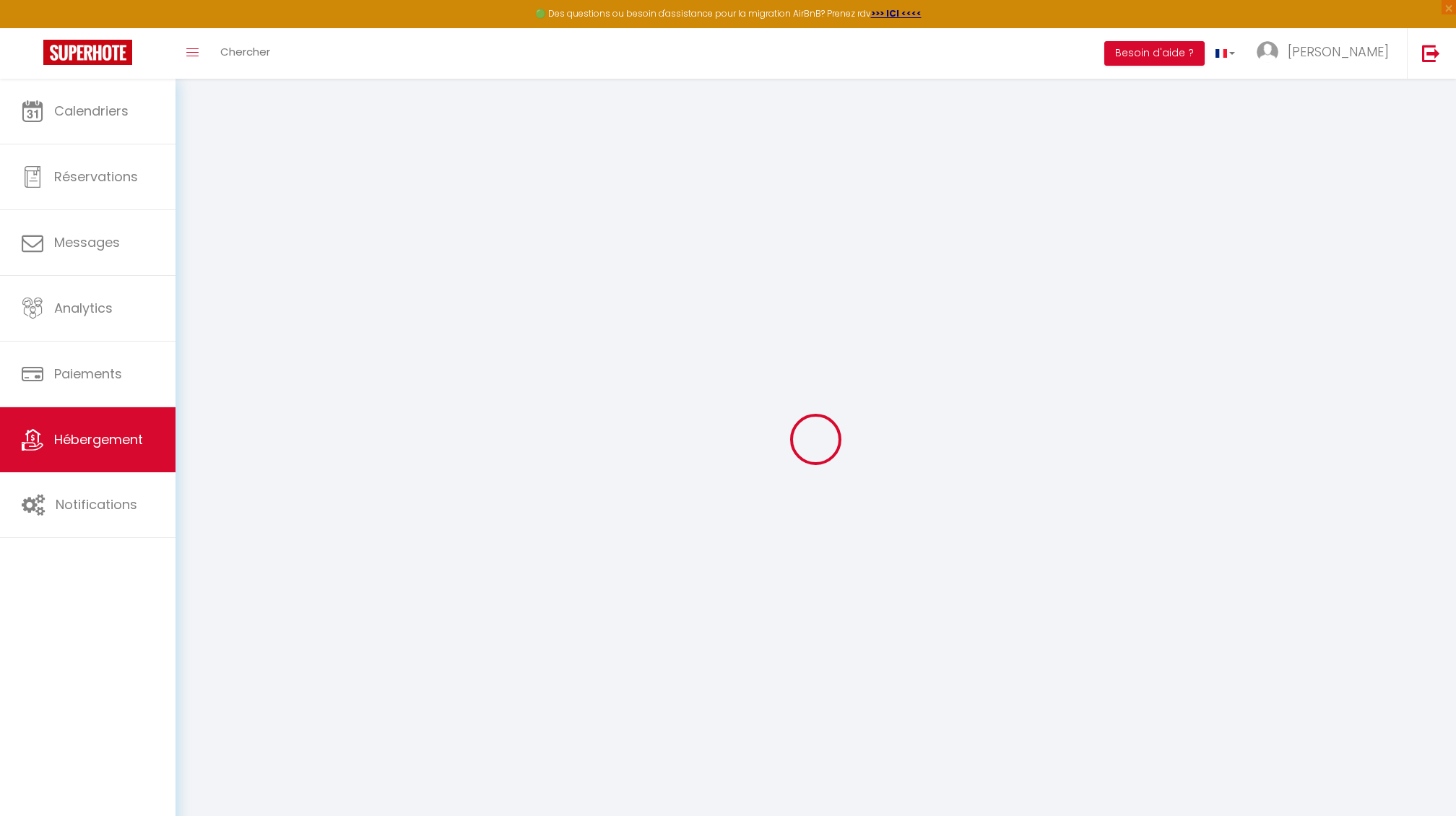
select select
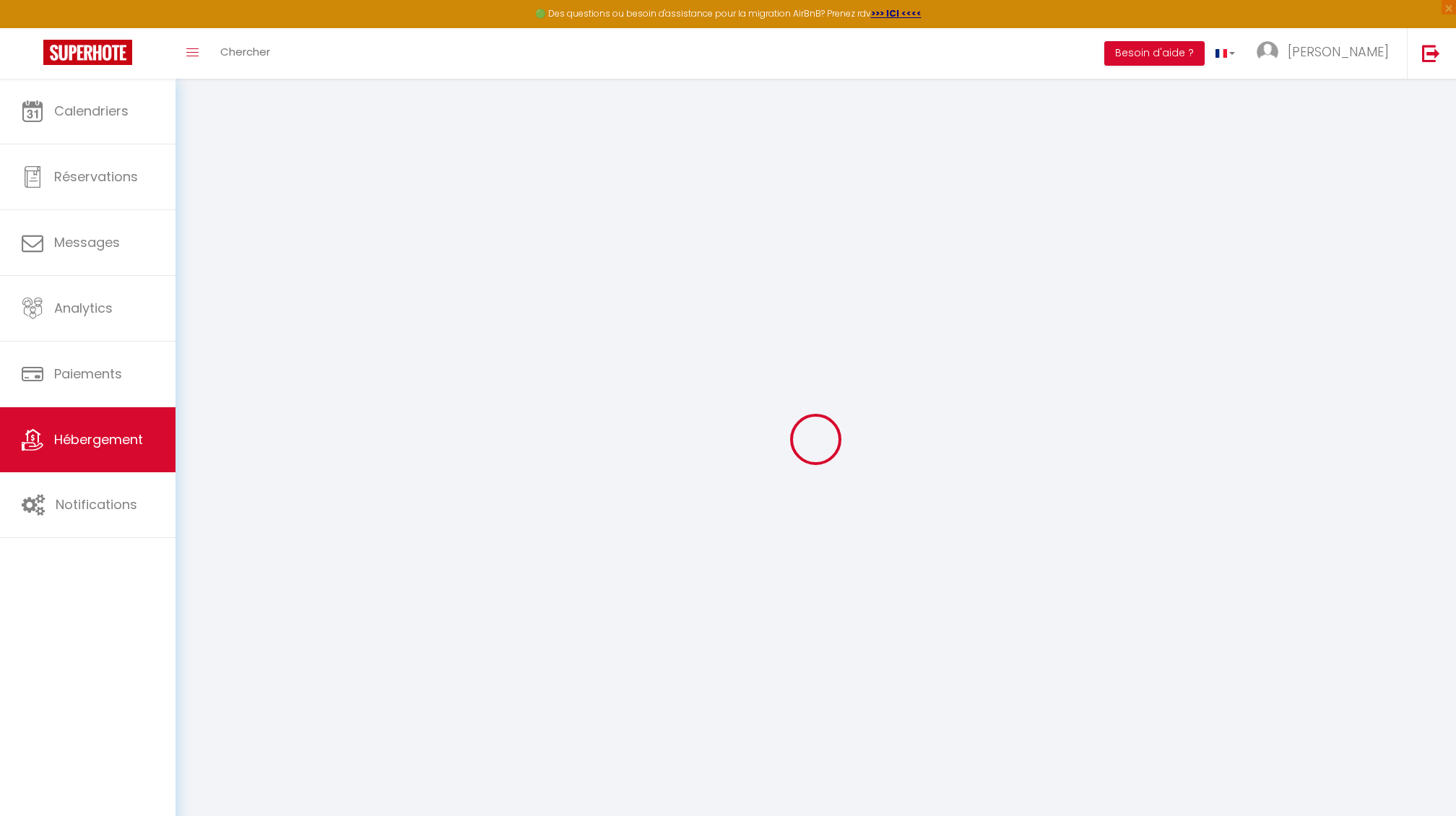
checkbox input "false"
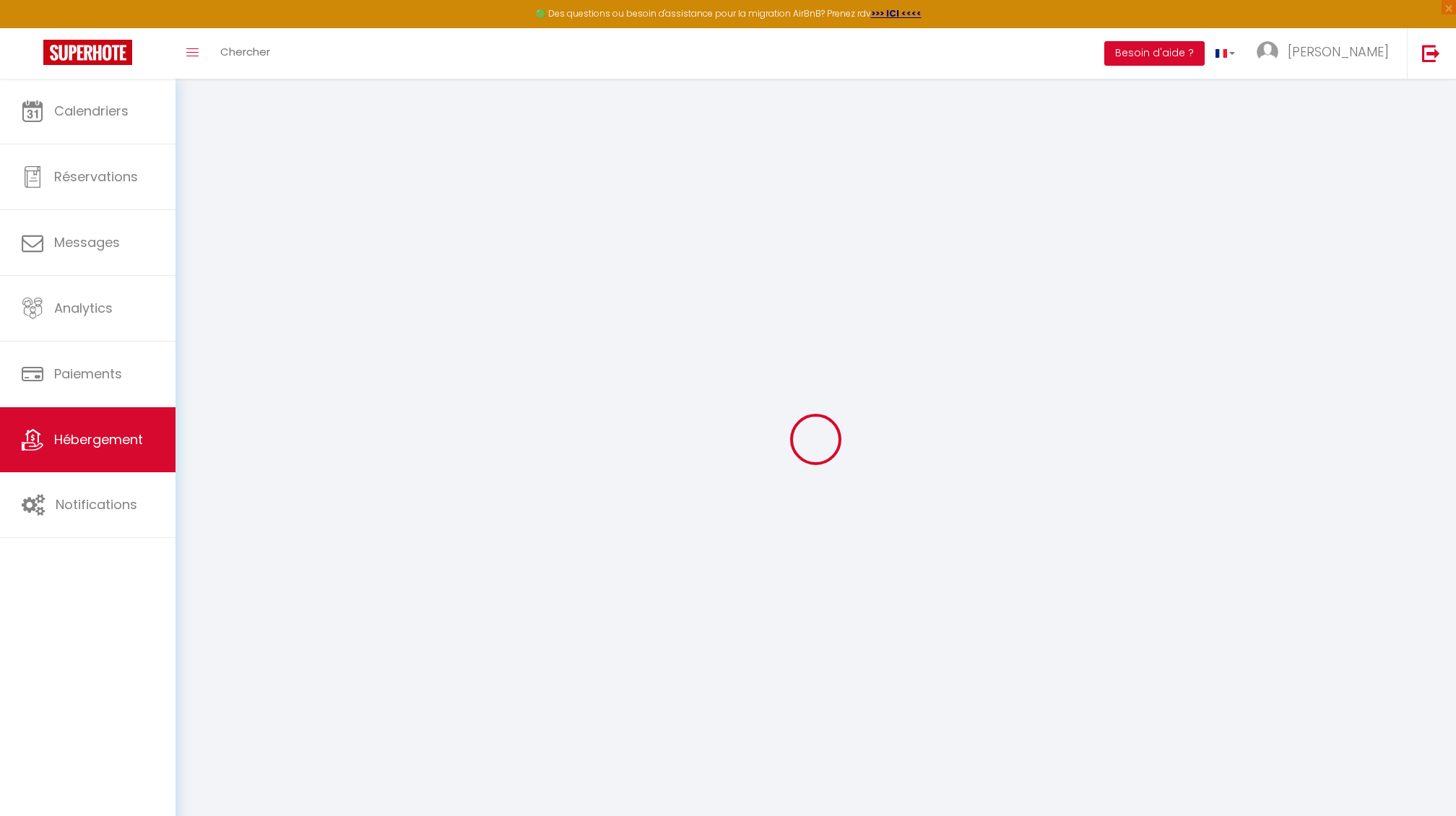
checkbox input "false"
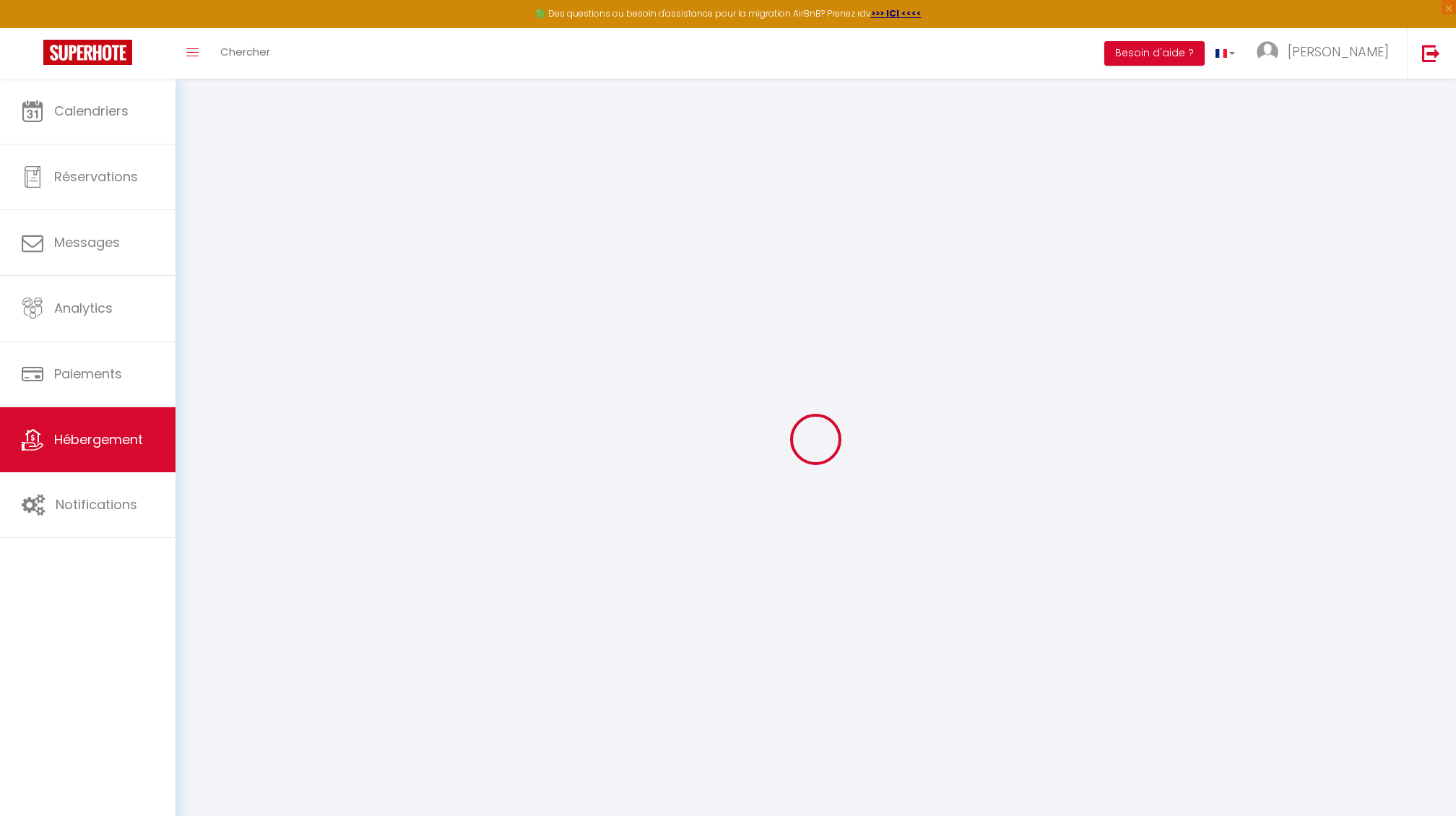
checkbox input "false"
select select "15:00"
select select "23:45"
select select "11:00"
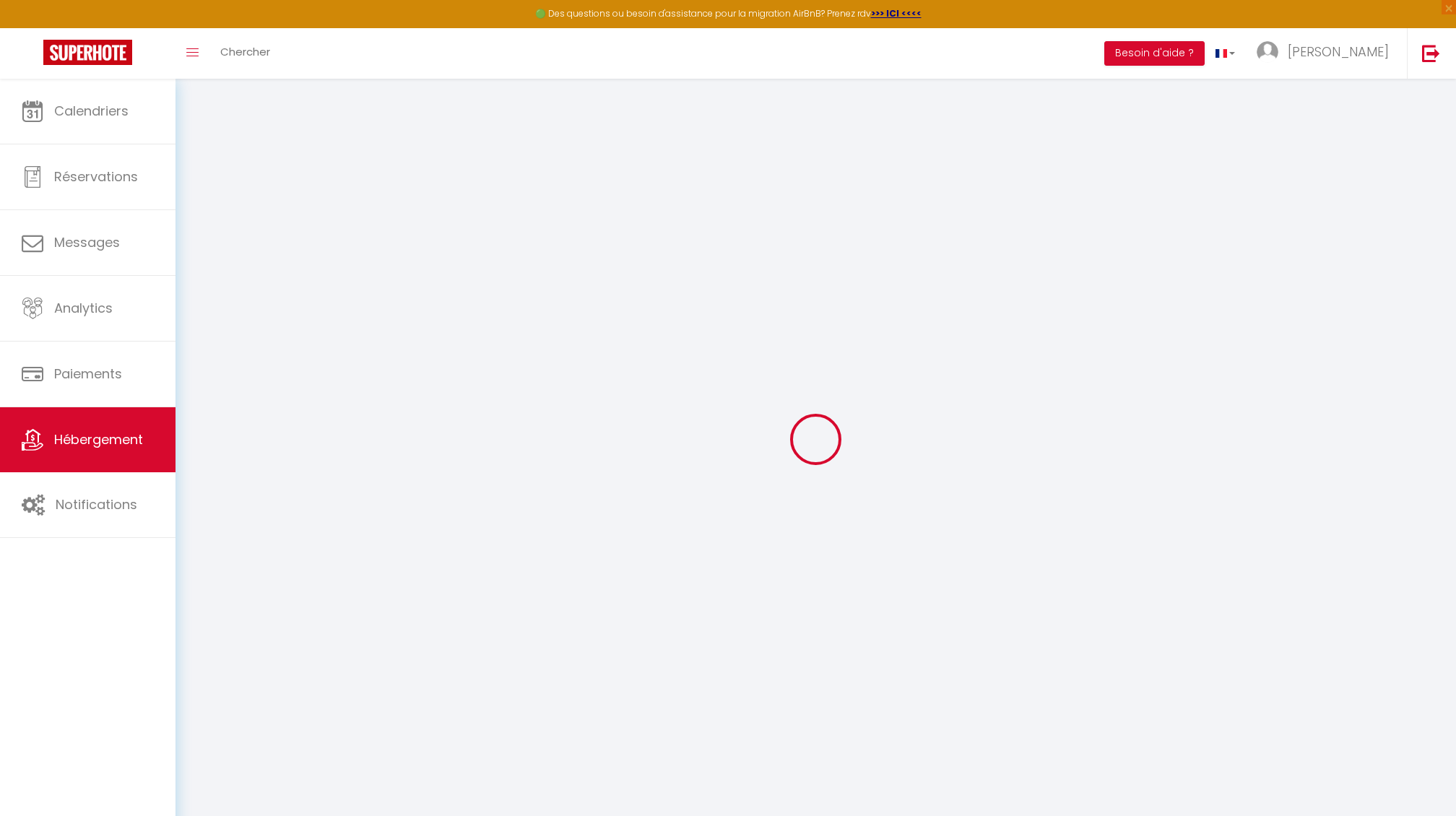
select select "30"
select select "120"
checkbox input "false"
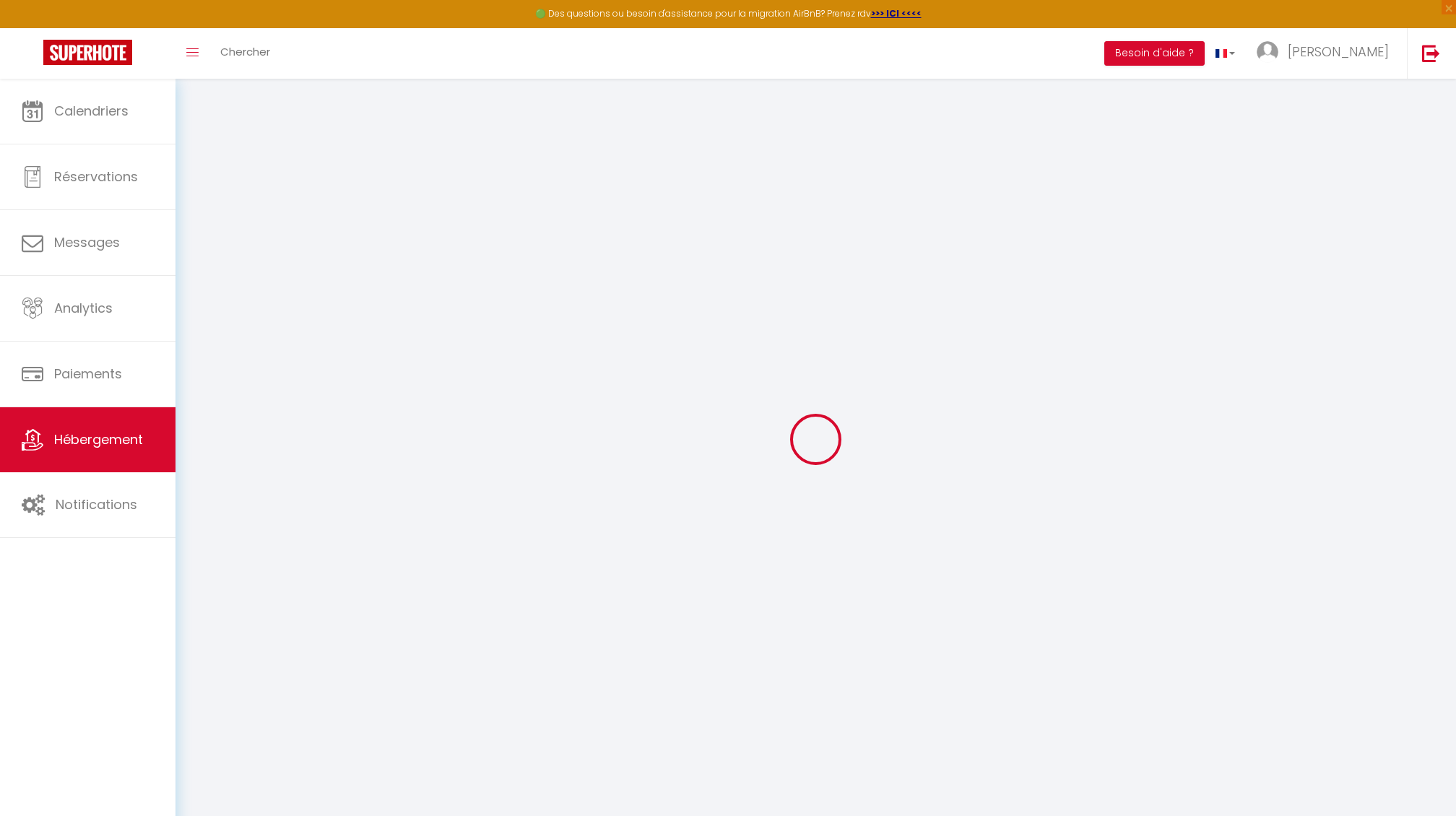
checkbox input "false"
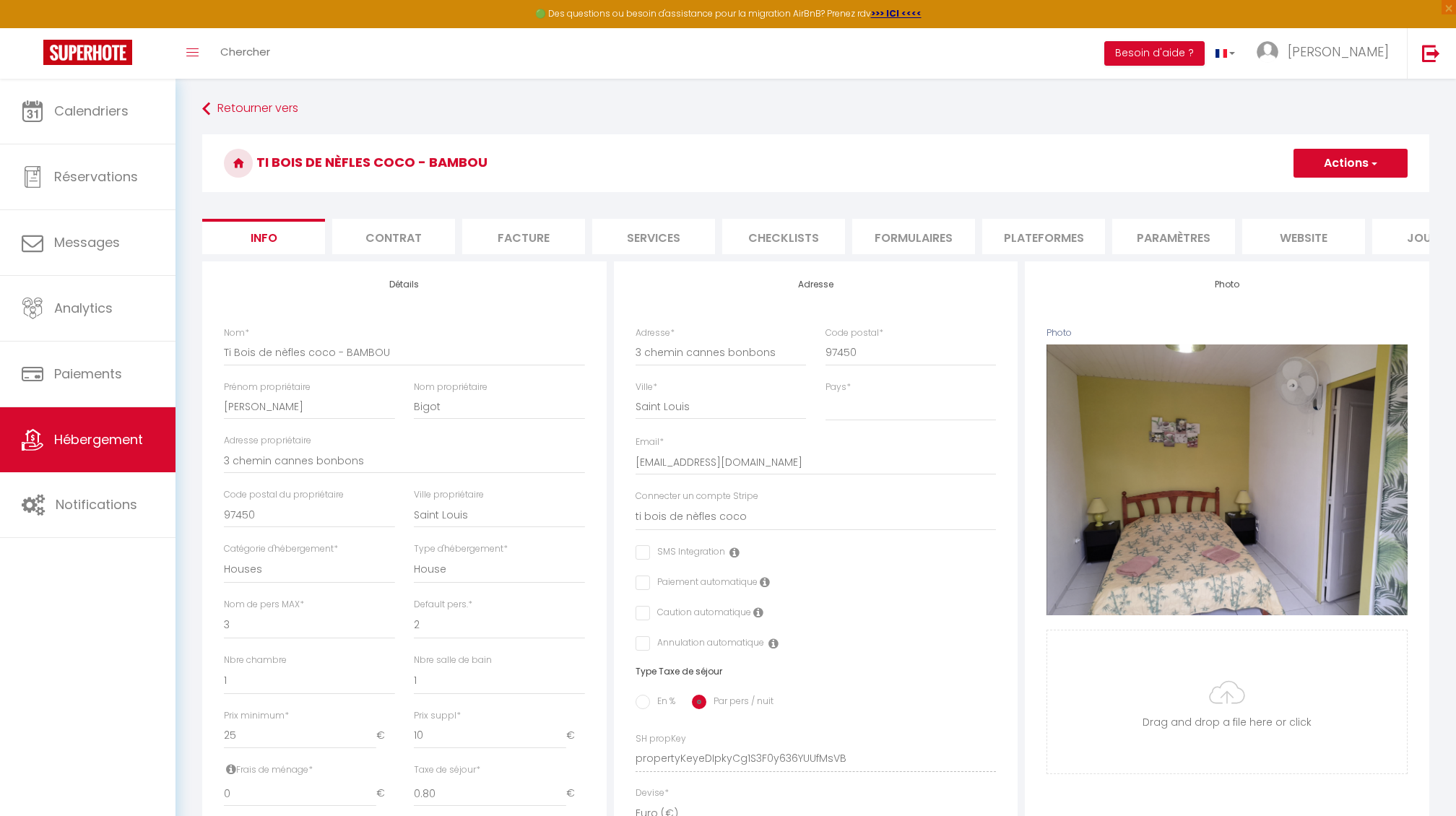
click at [1045, 233] on li "Plateformes" at bounding box center [1044, 236] width 123 height 35
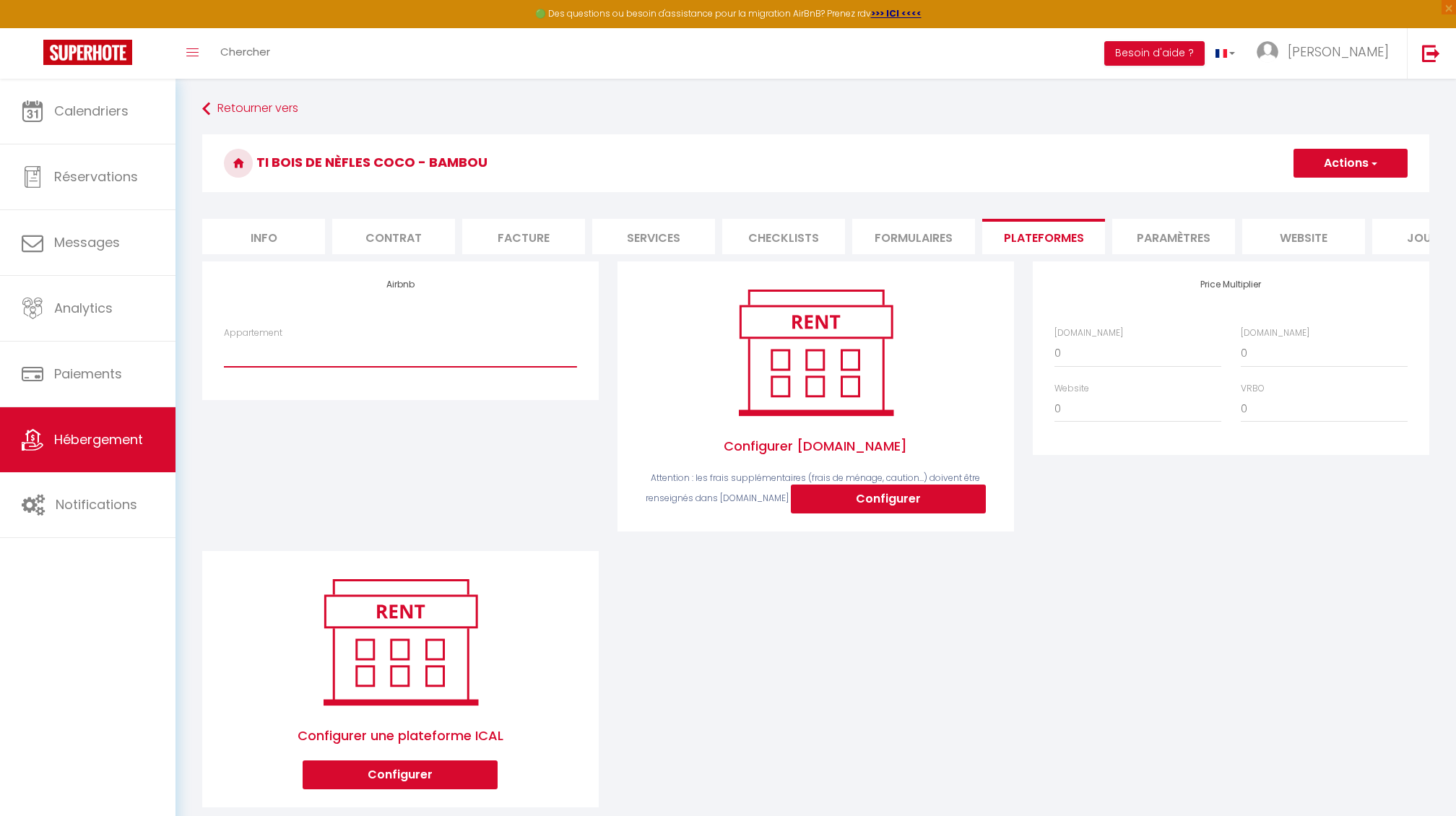
select select "22705-1527543818754582795"
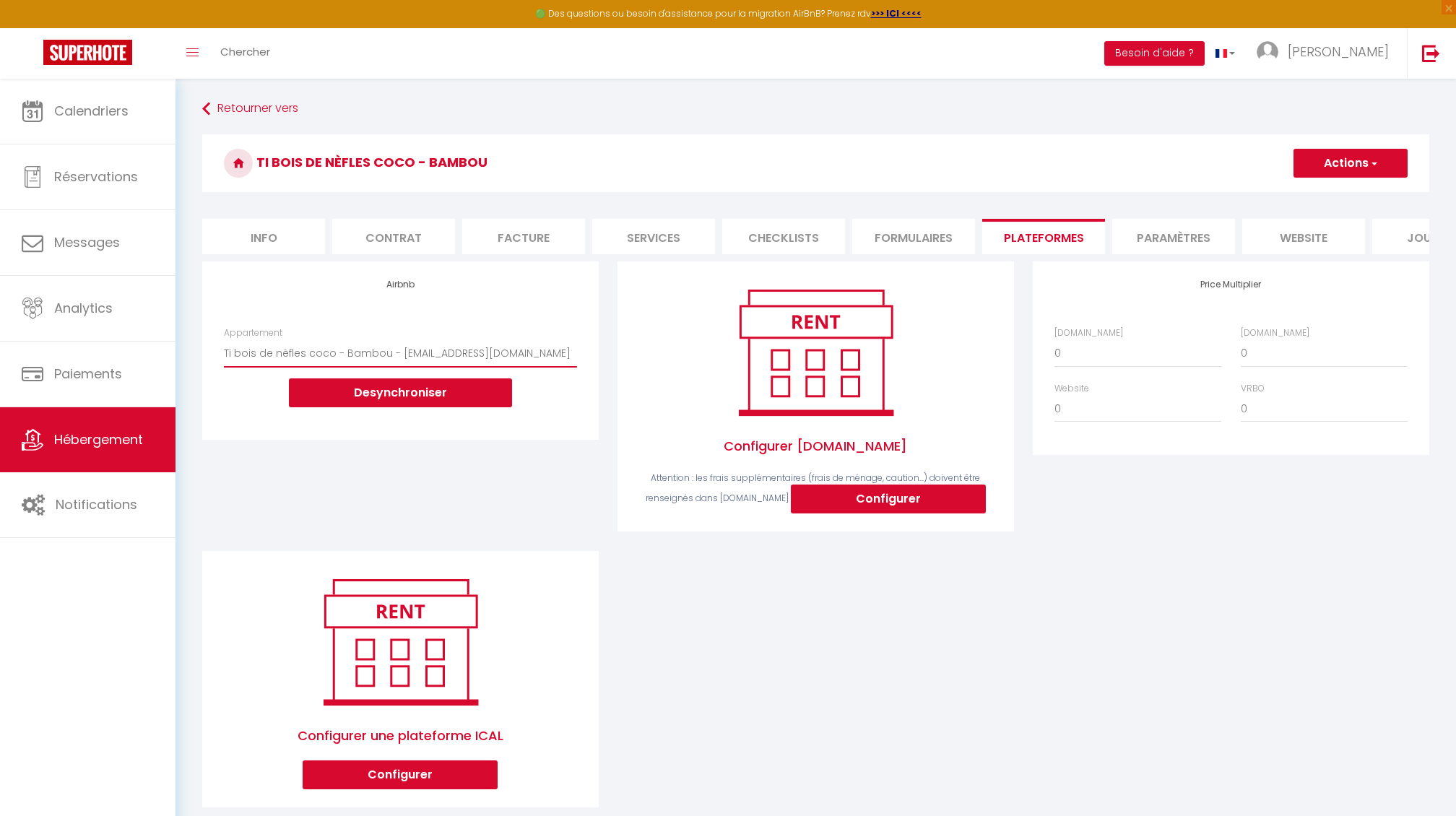
click at [1328, 162] on button "Actions" at bounding box center [1351, 163] width 115 height 29
click at [1316, 189] on link "Enregistrer" at bounding box center [1350, 194] width 115 height 19
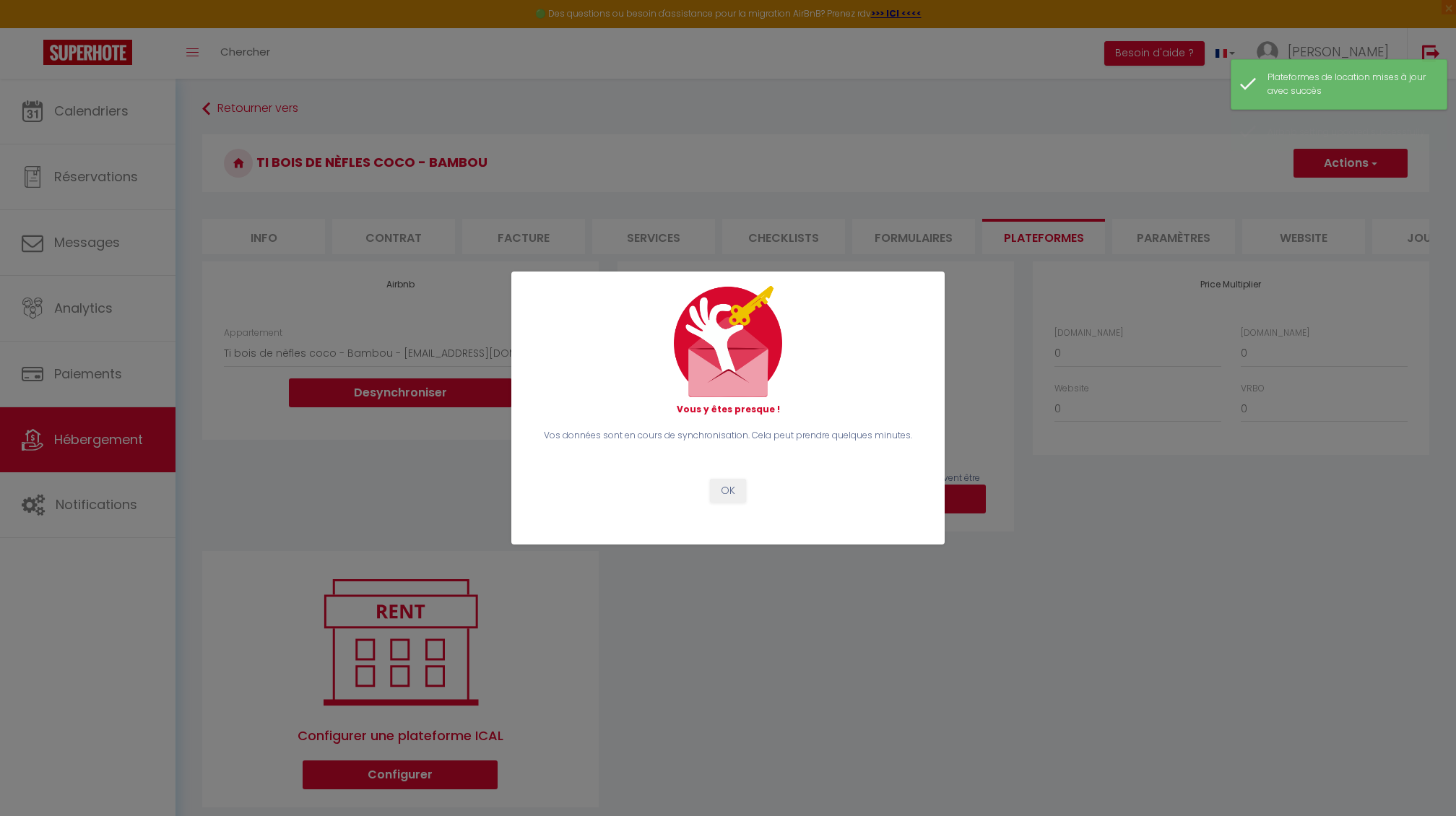
click at [728, 491] on button "OK" at bounding box center [728, 490] width 36 height 24
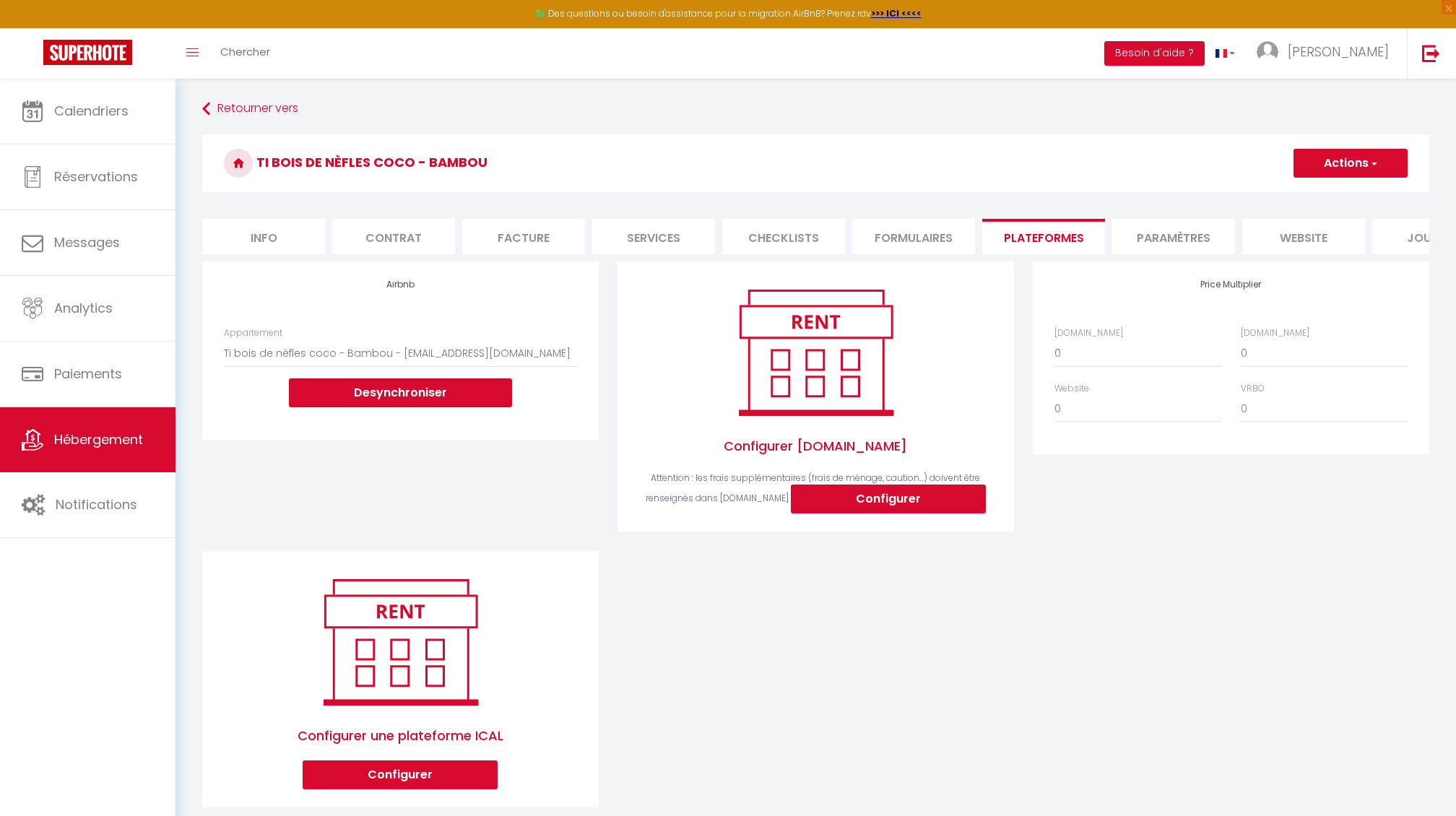
click at [115, 435] on span "Hébergement" at bounding box center [98, 438] width 88 height 18
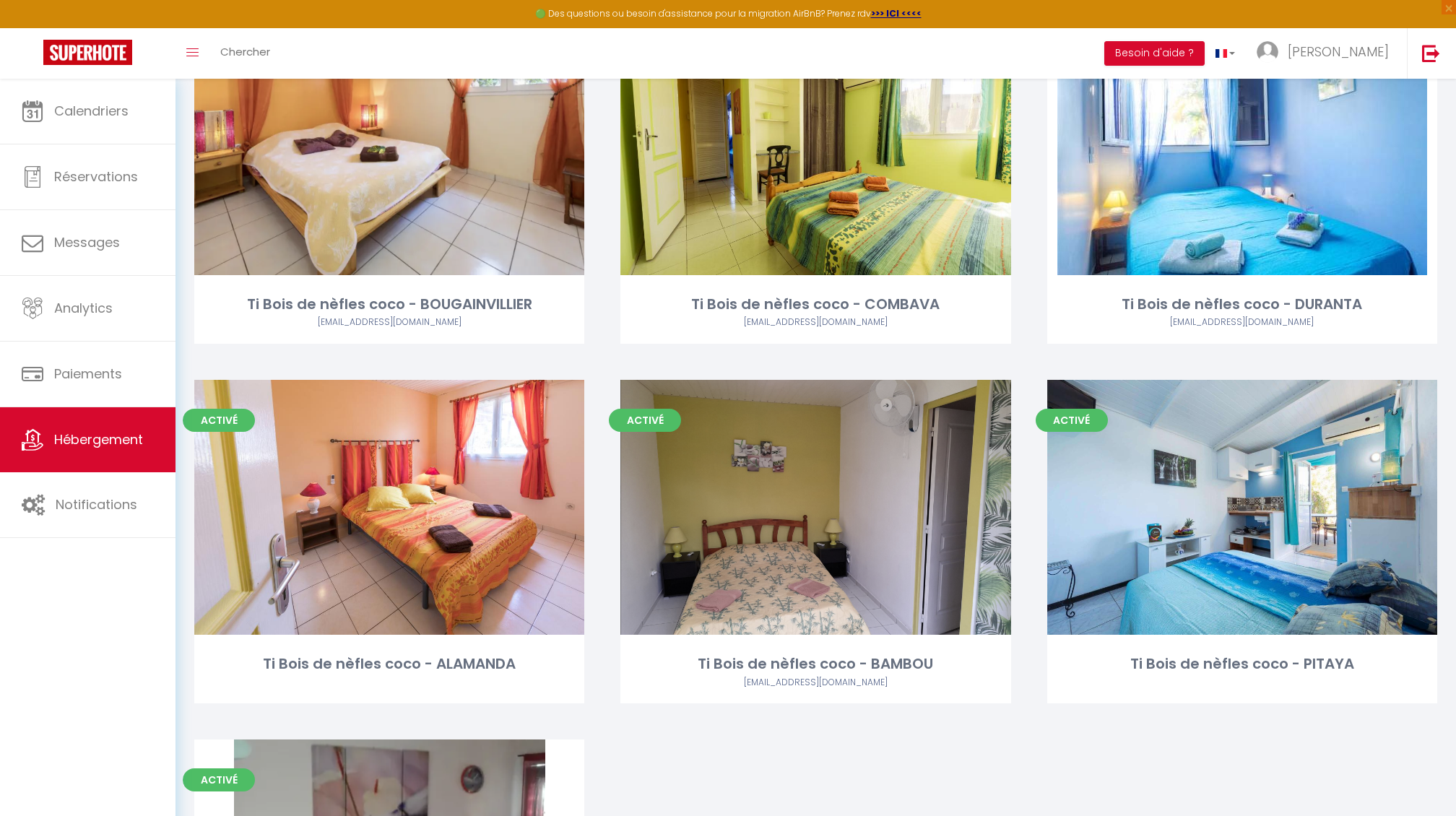
scroll to position [449, 0]
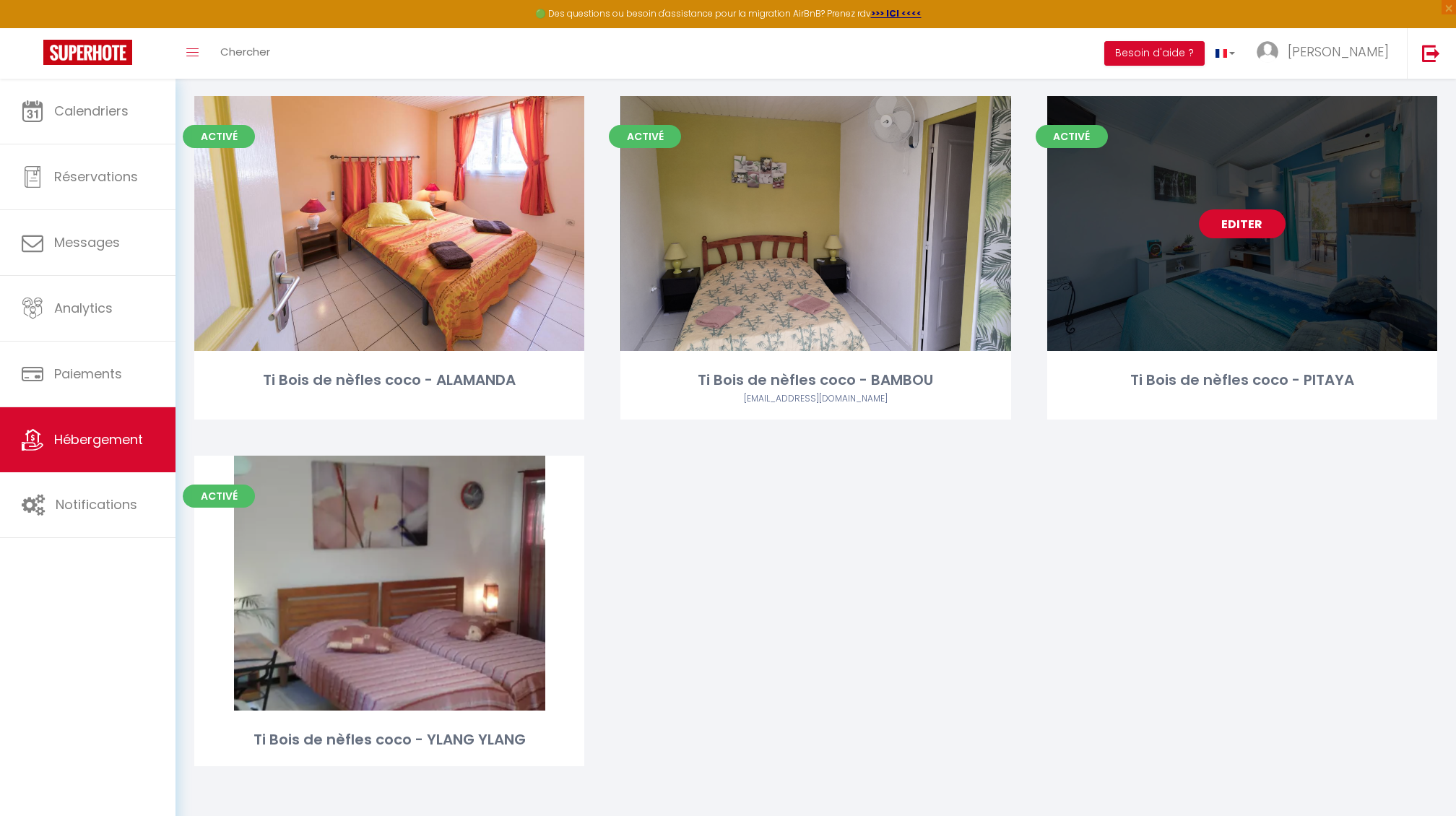
click at [1235, 227] on link "Editer" at bounding box center [1242, 223] width 87 height 29
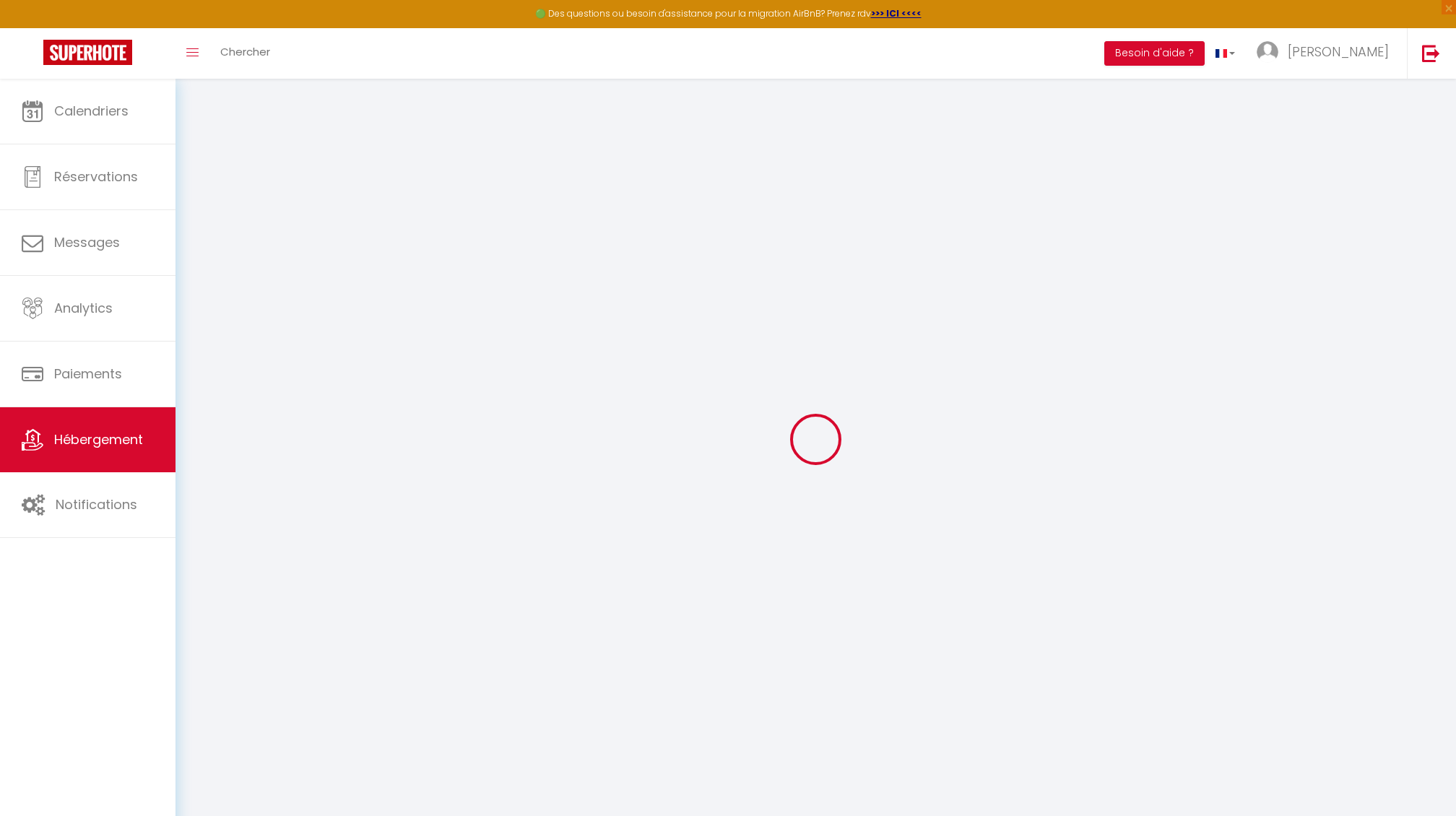
checkbox input "false"
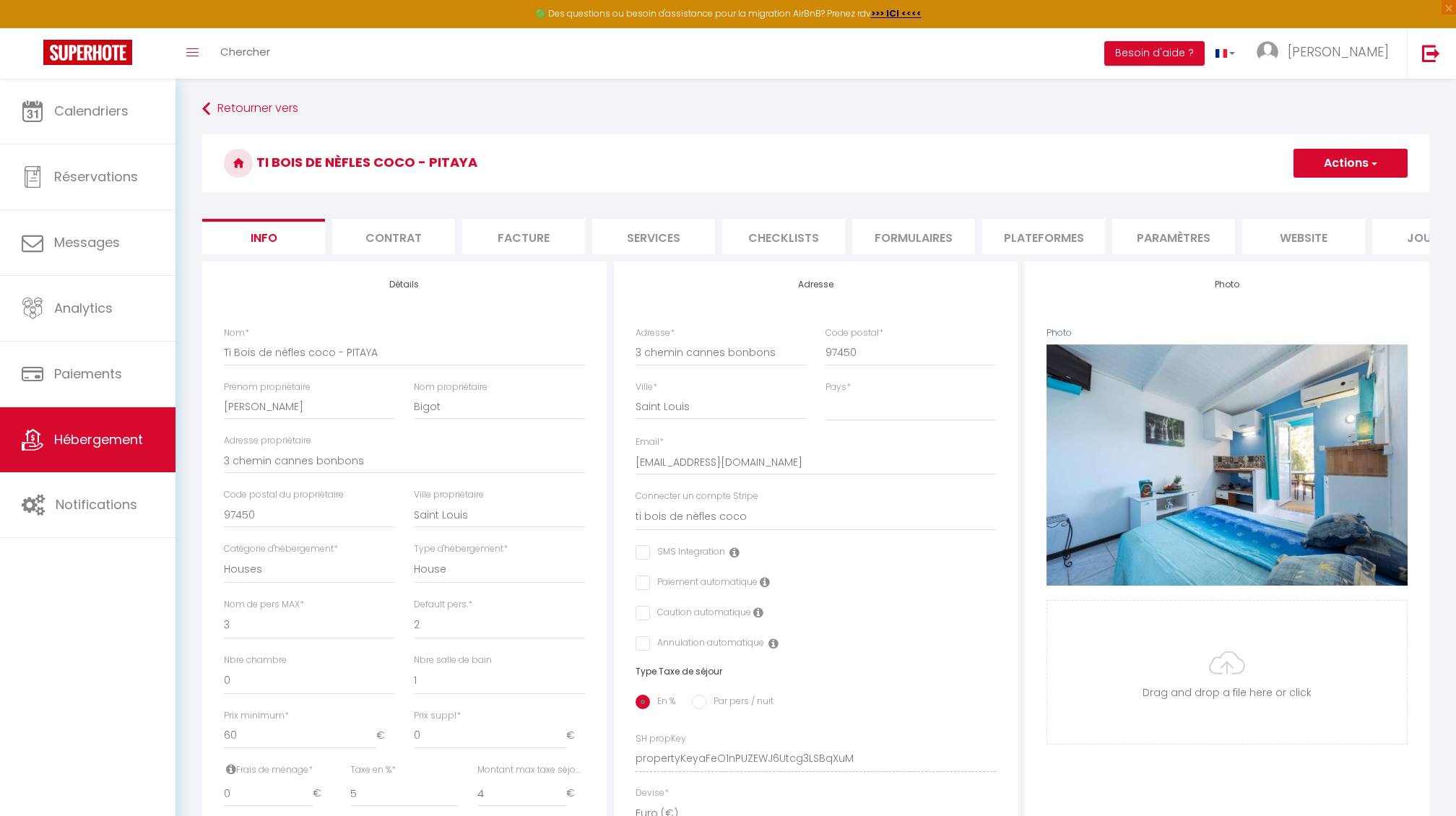
click at [1026, 235] on li "Plateformes" at bounding box center [1044, 236] width 123 height 35
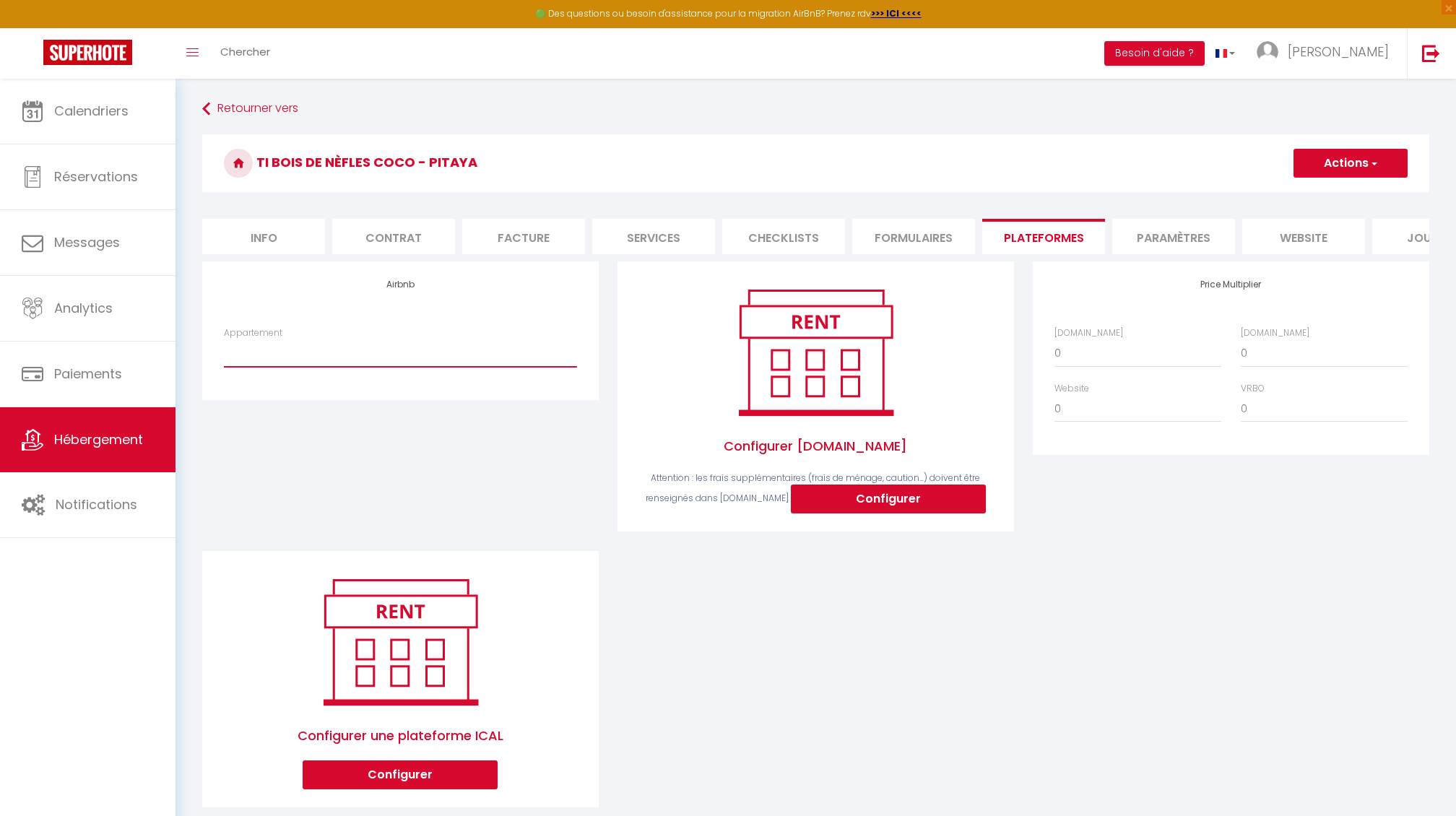
select select "22705-28038101"
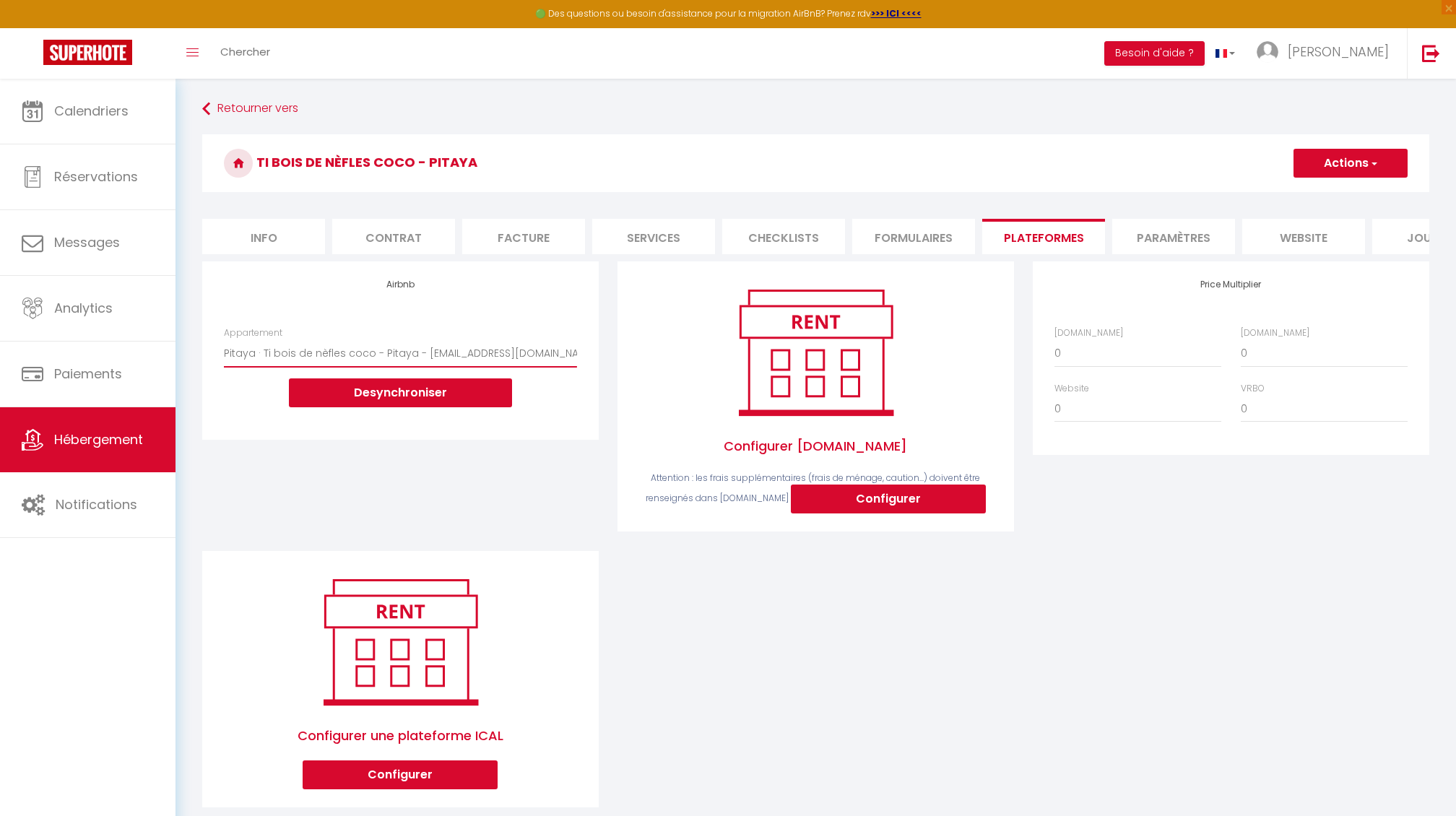
click at [1340, 168] on button "Actions" at bounding box center [1351, 163] width 115 height 29
click at [1325, 197] on link "Enregistrer" at bounding box center [1350, 194] width 115 height 19
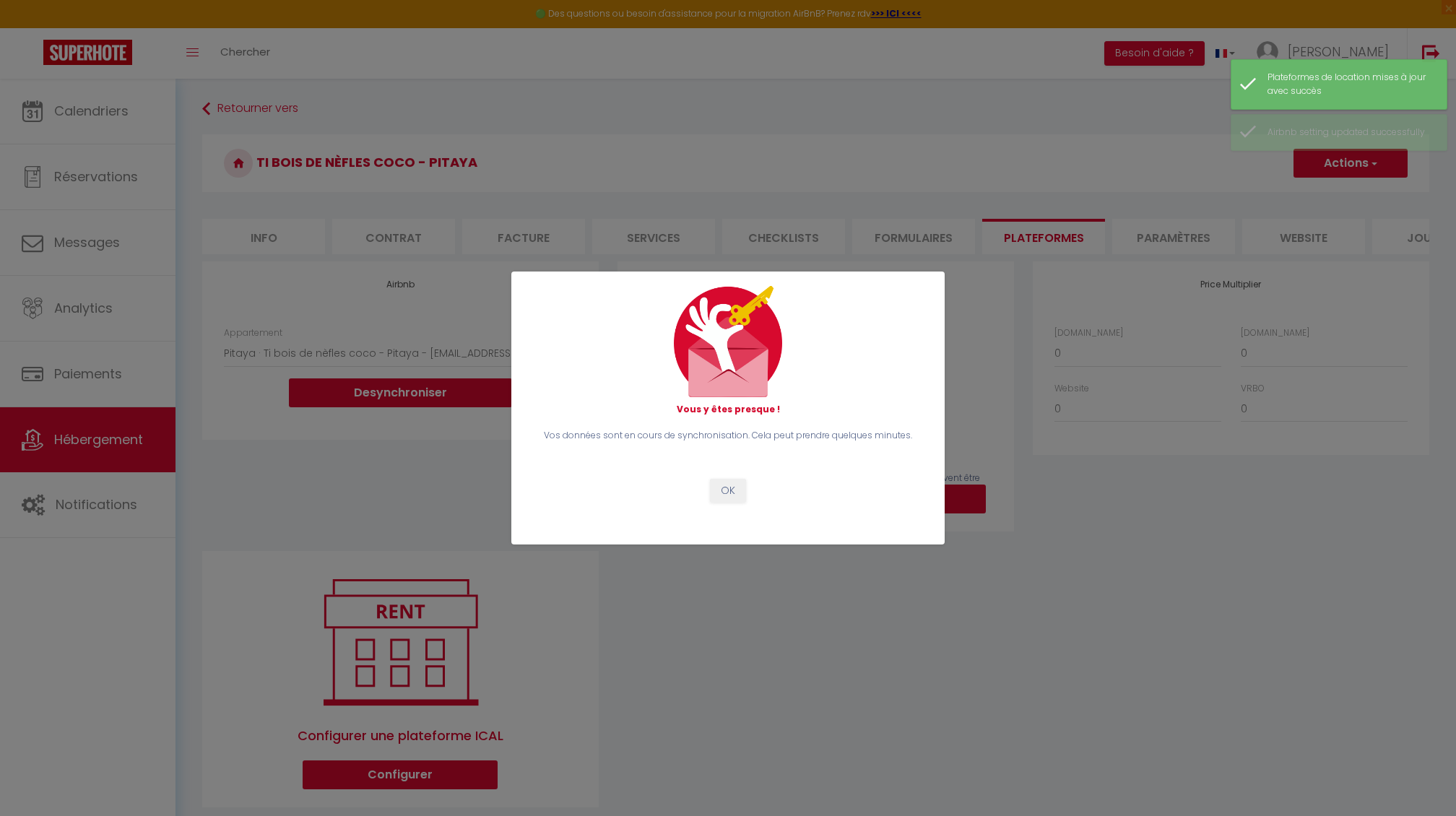
click at [721, 487] on button "OK" at bounding box center [728, 490] width 36 height 24
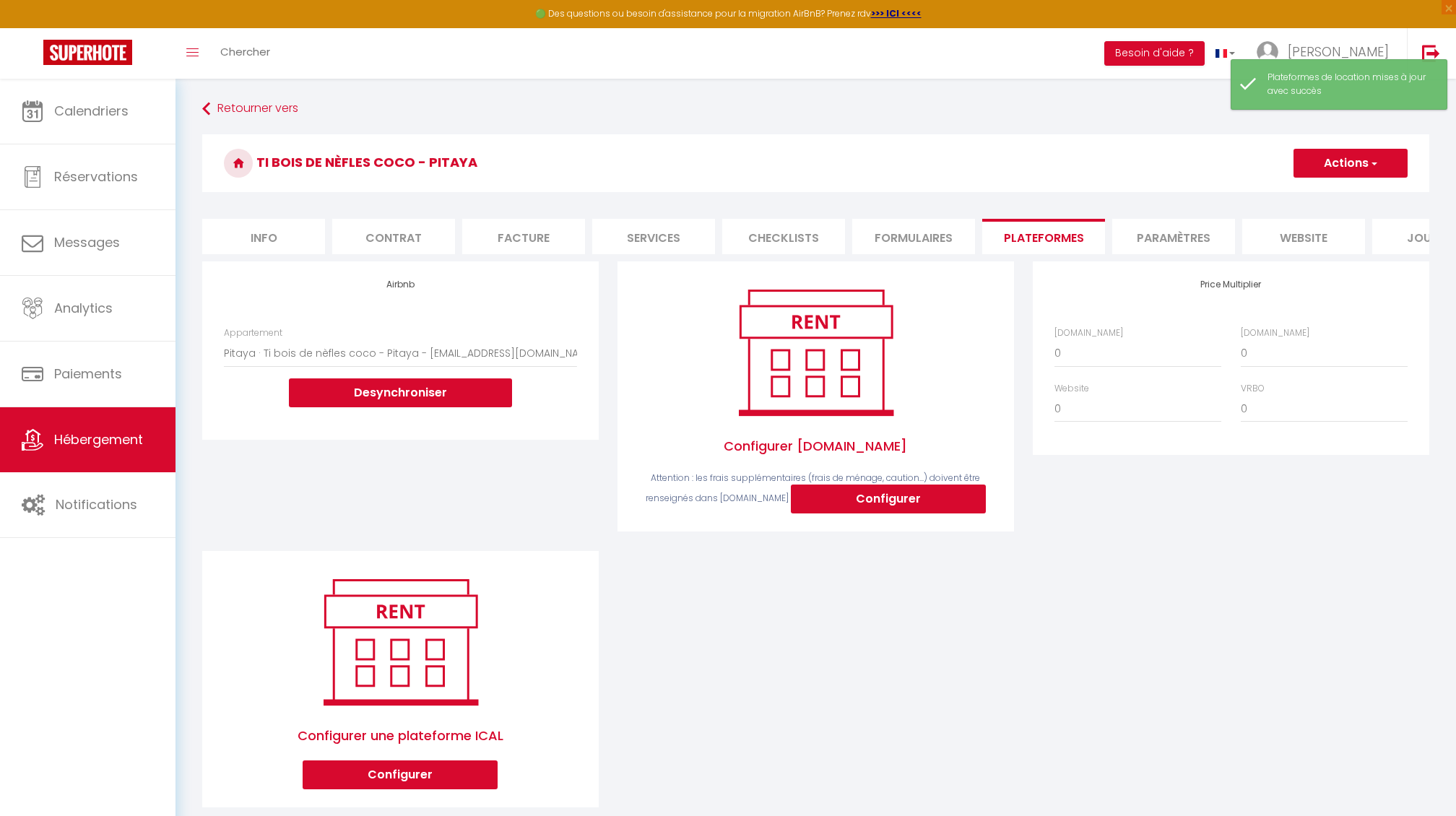
click at [65, 445] on span "Hébergement" at bounding box center [98, 438] width 88 height 18
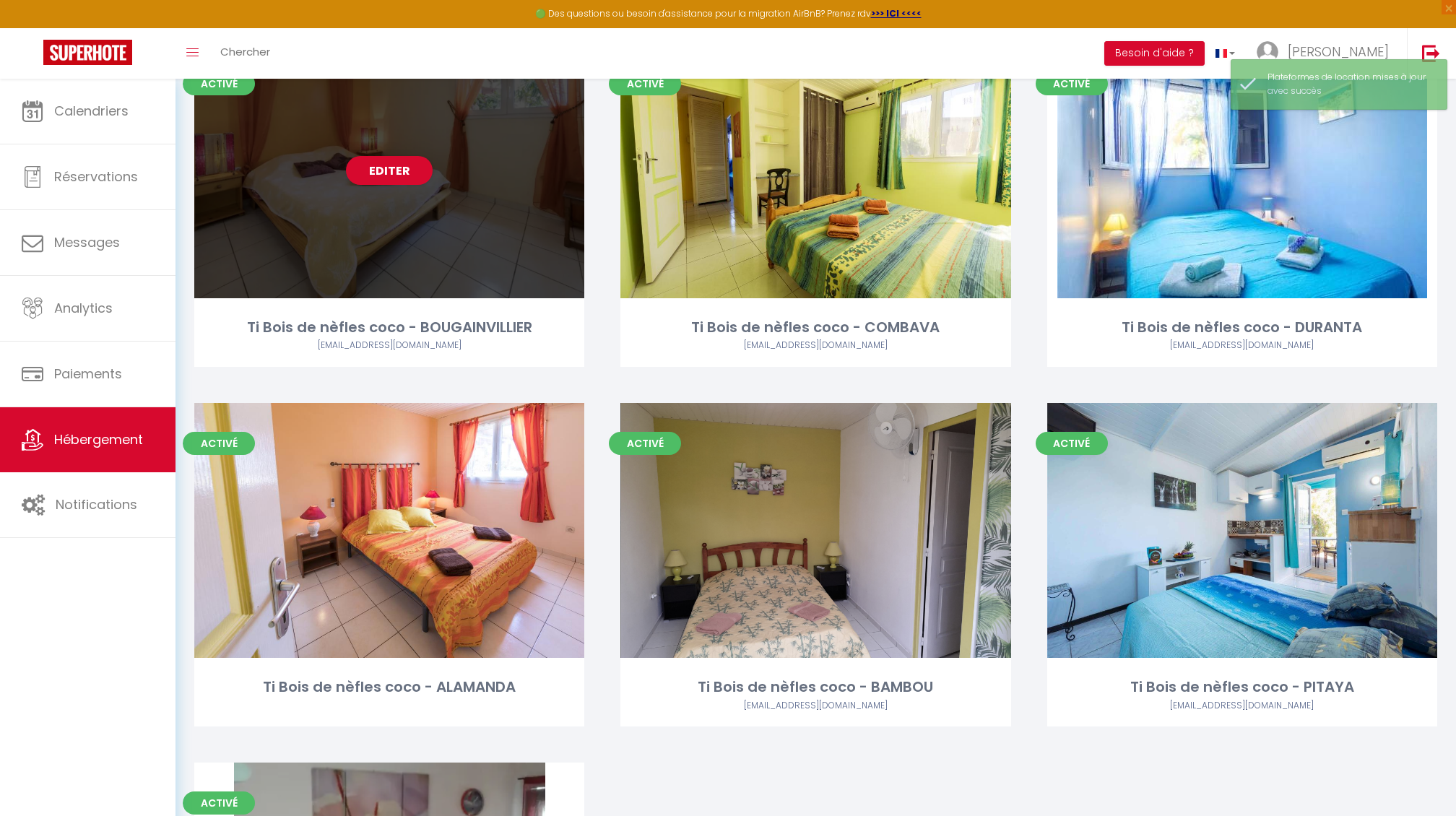
scroll to position [169, 0]
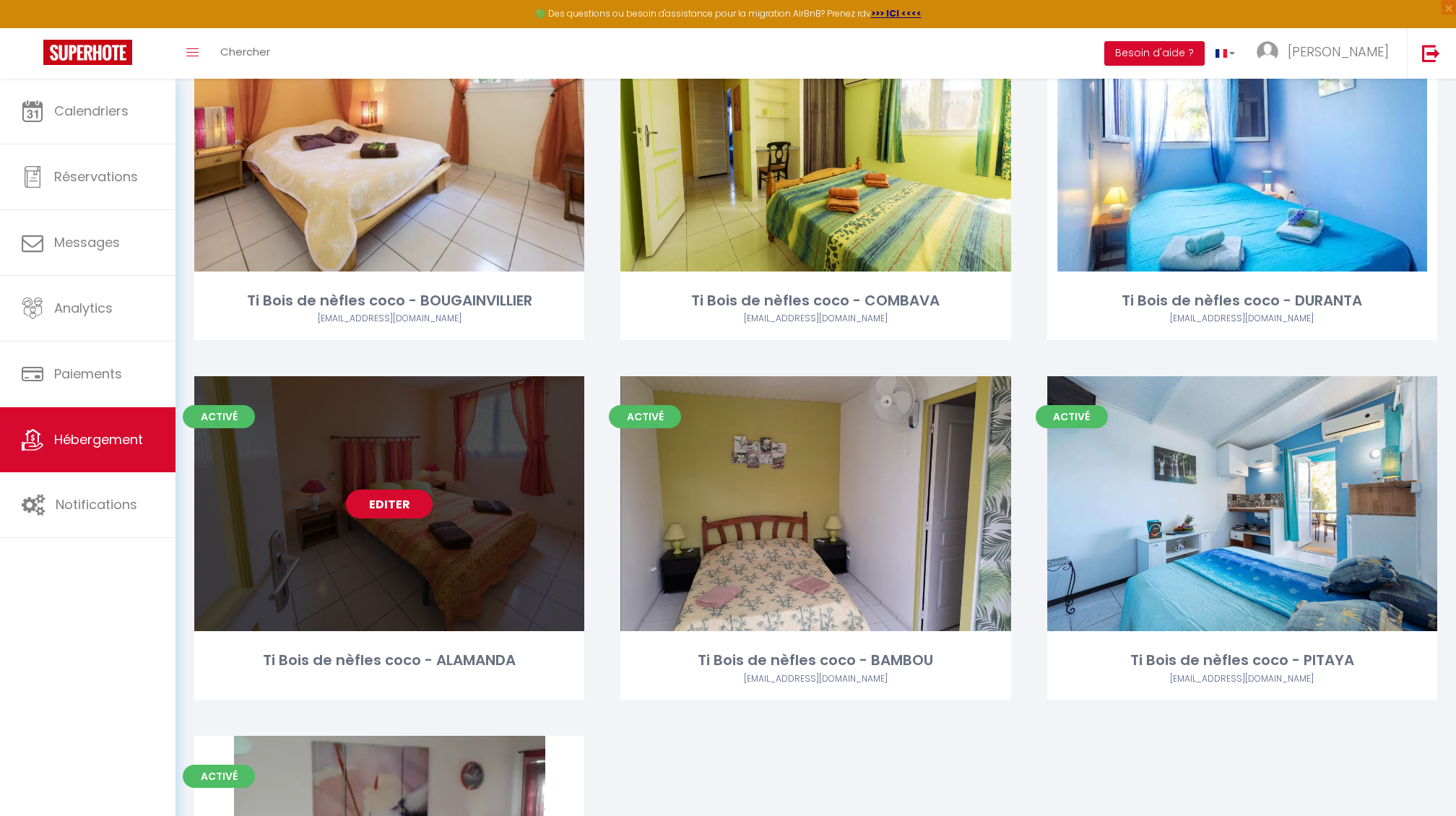
click at [365, 495] on link "Editer" at bounding box center [389, 503] width 87 height 29
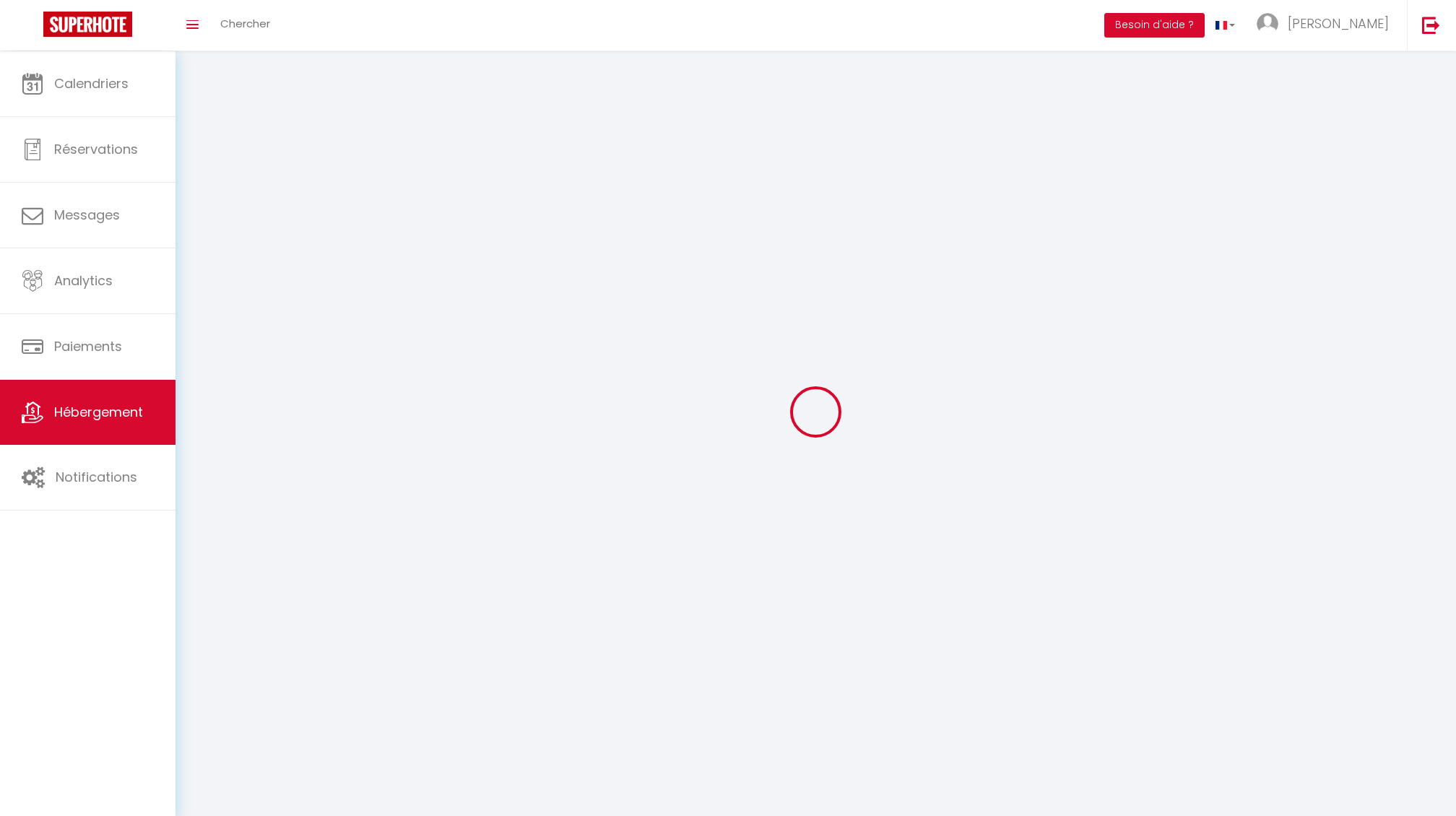
select select
select select "28"
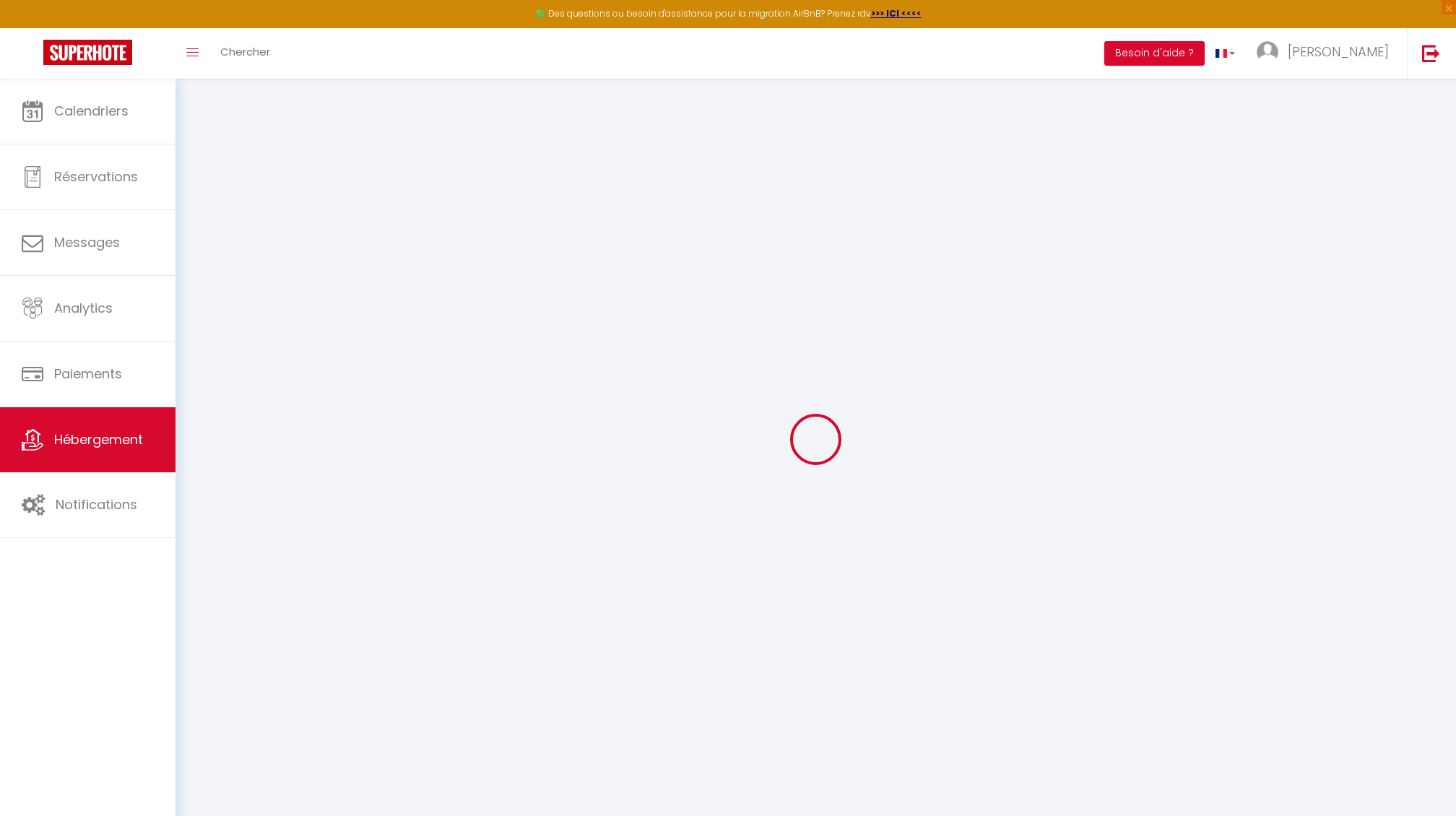
select select
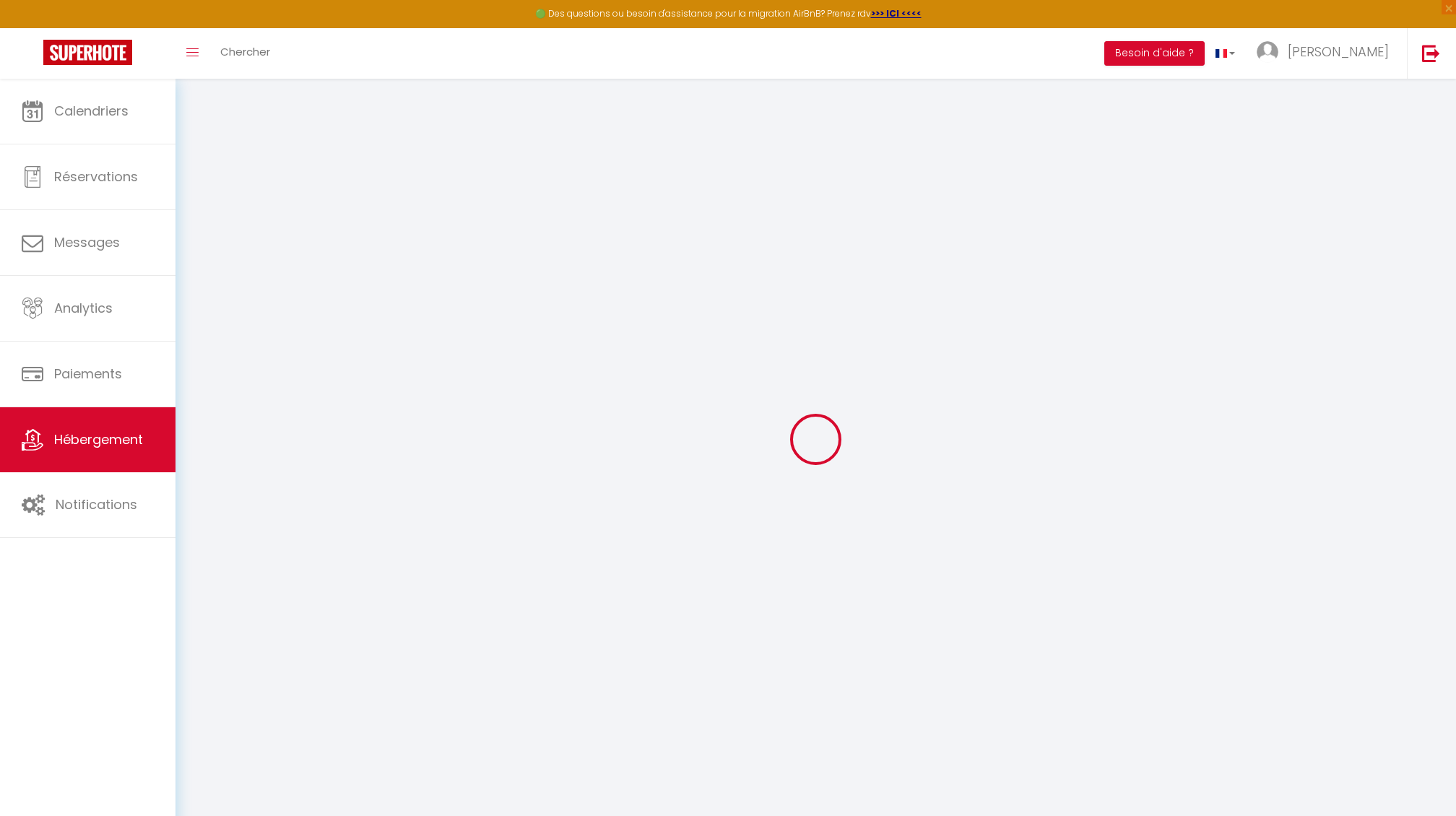
select select
checkbox input "false"
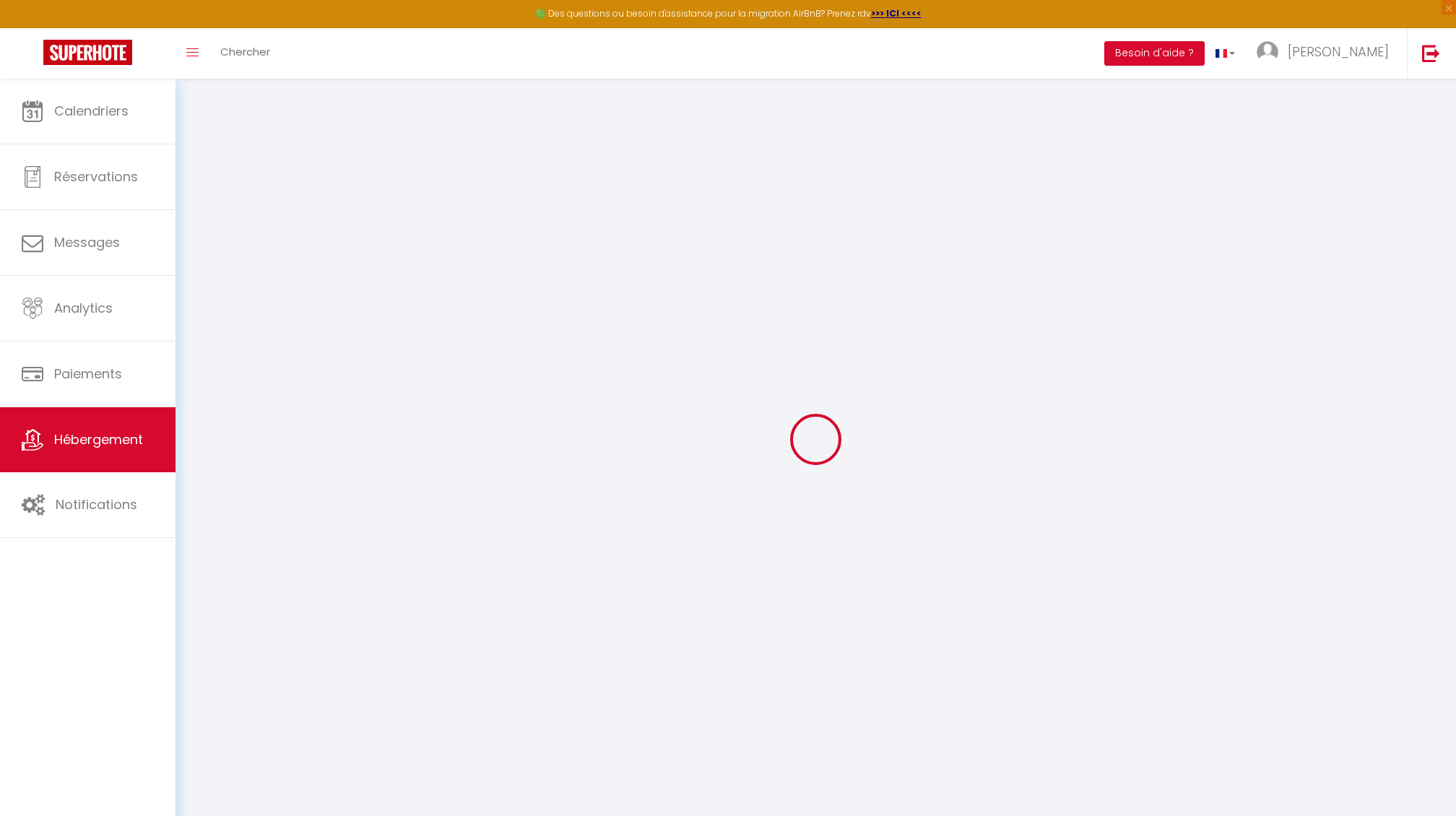
select select
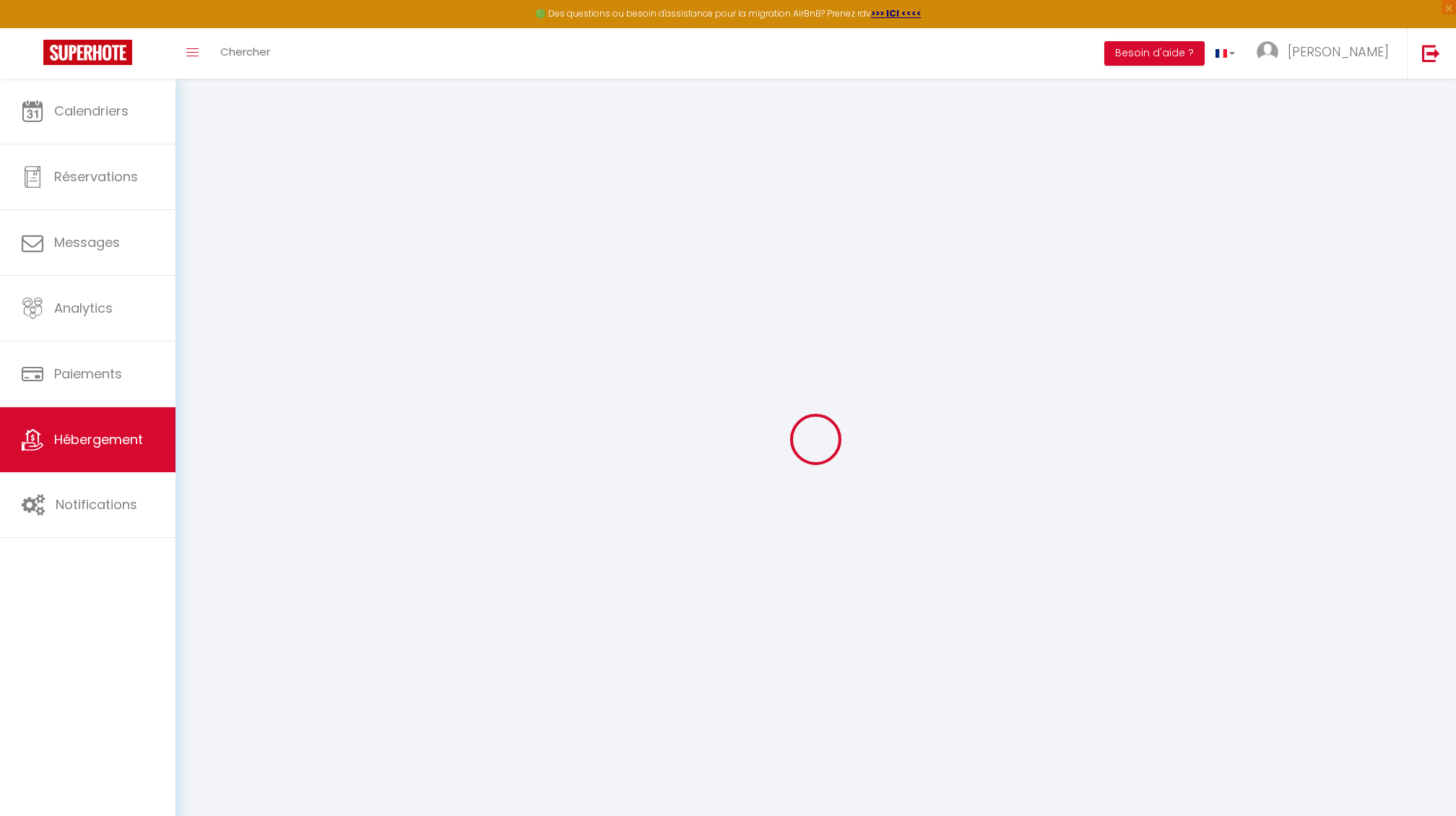
select select
checkbox input "false"
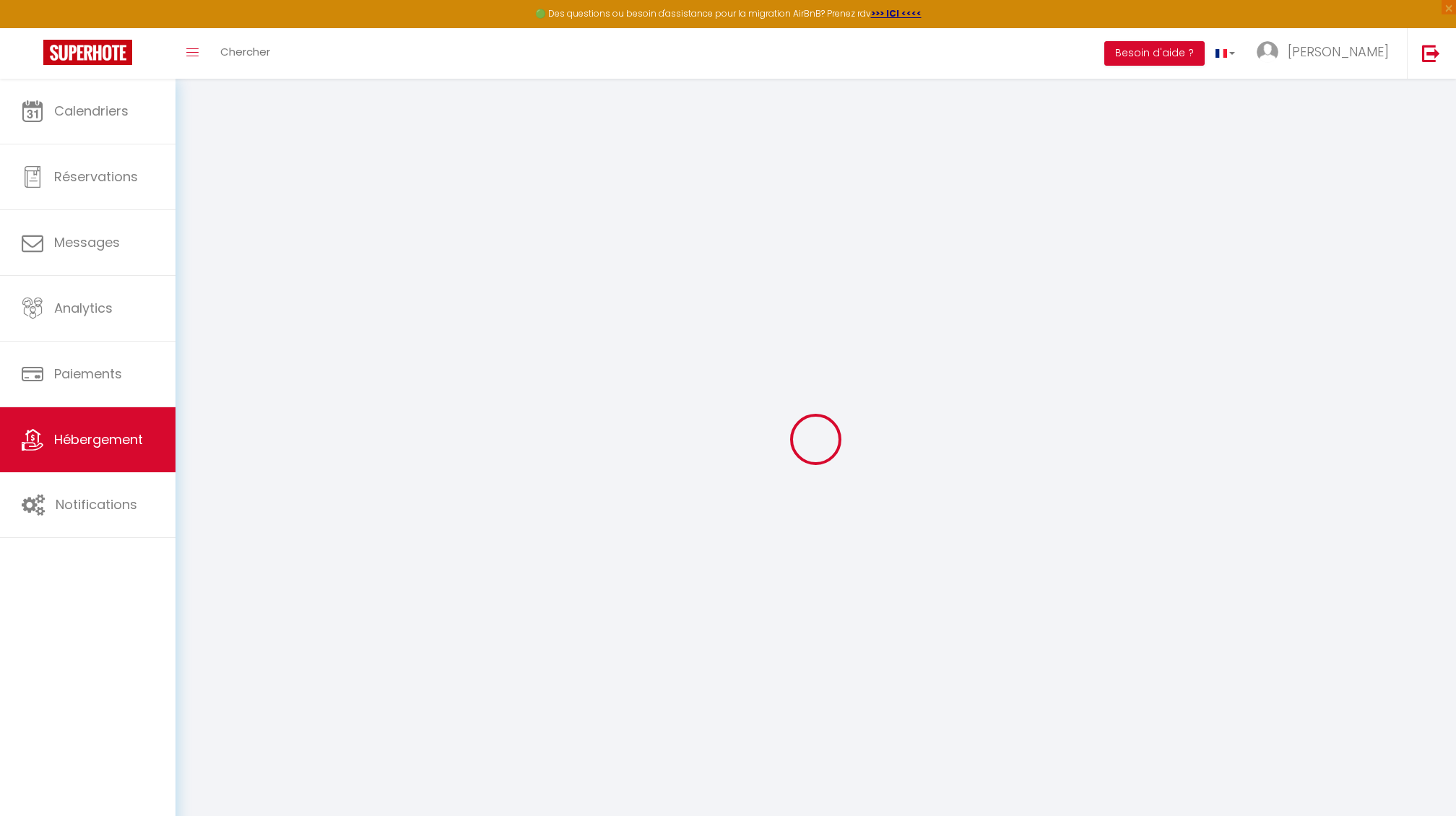
checkbox input "false"
select select
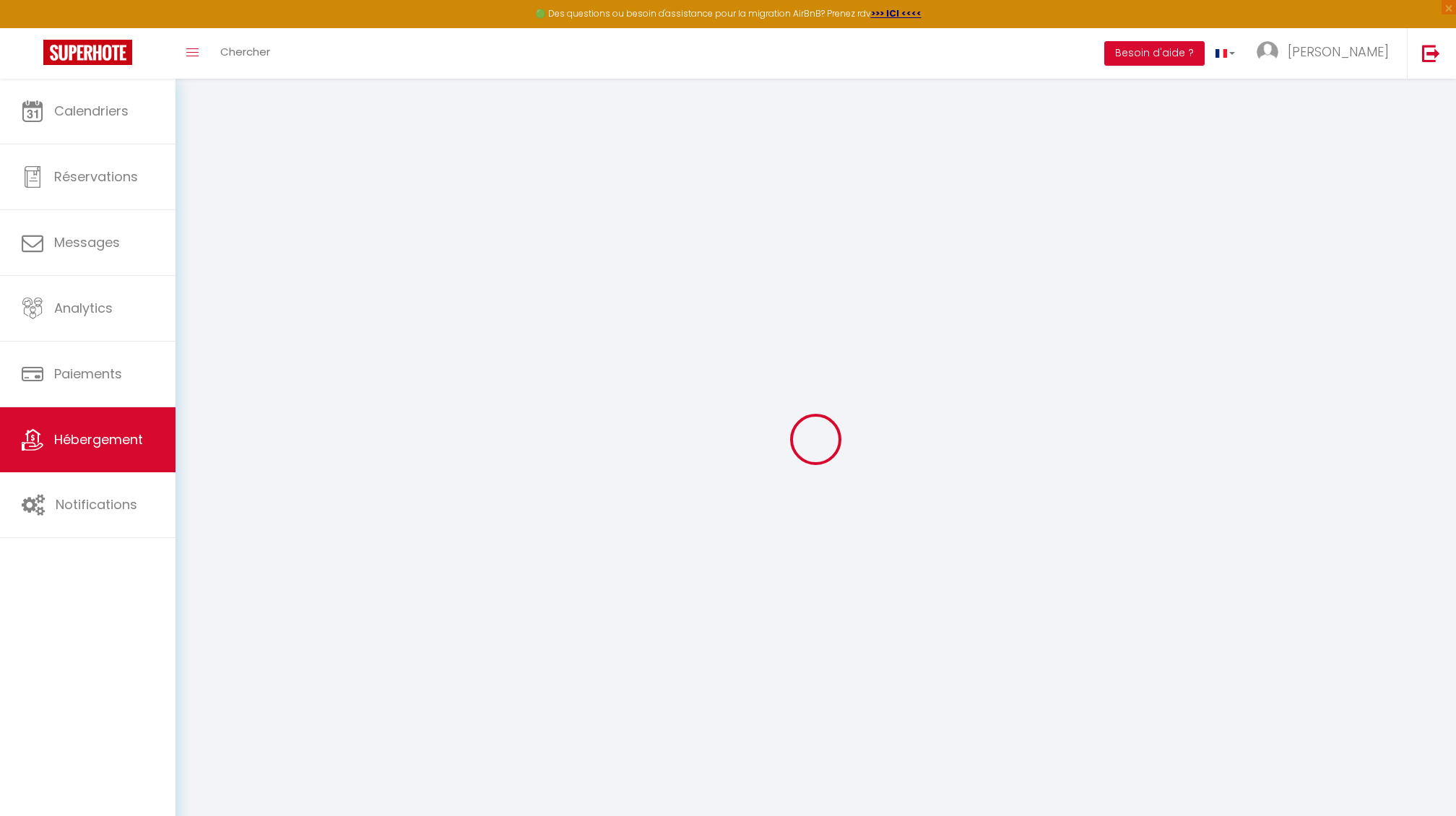
select select
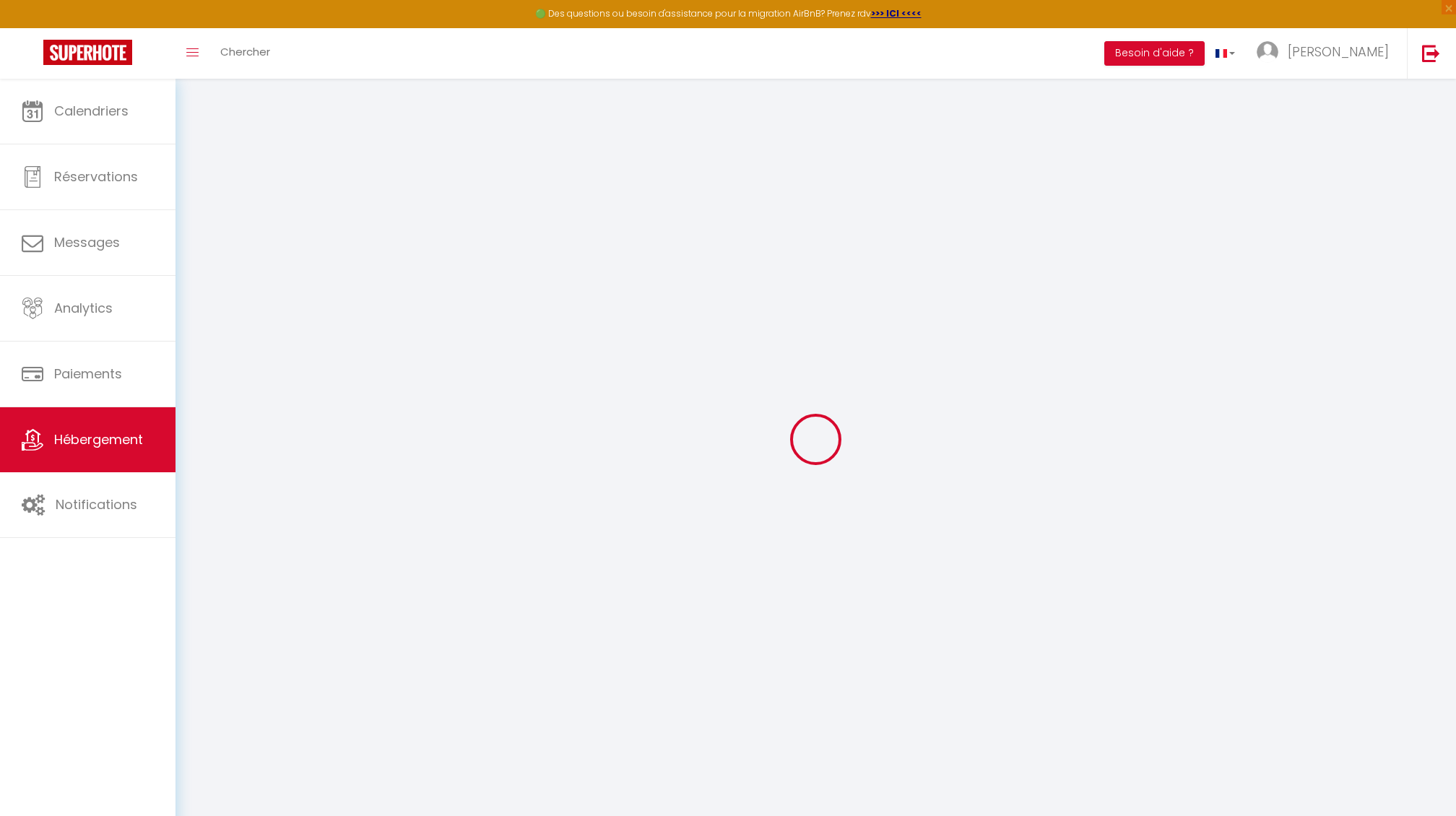
checkbox input "false"
select select
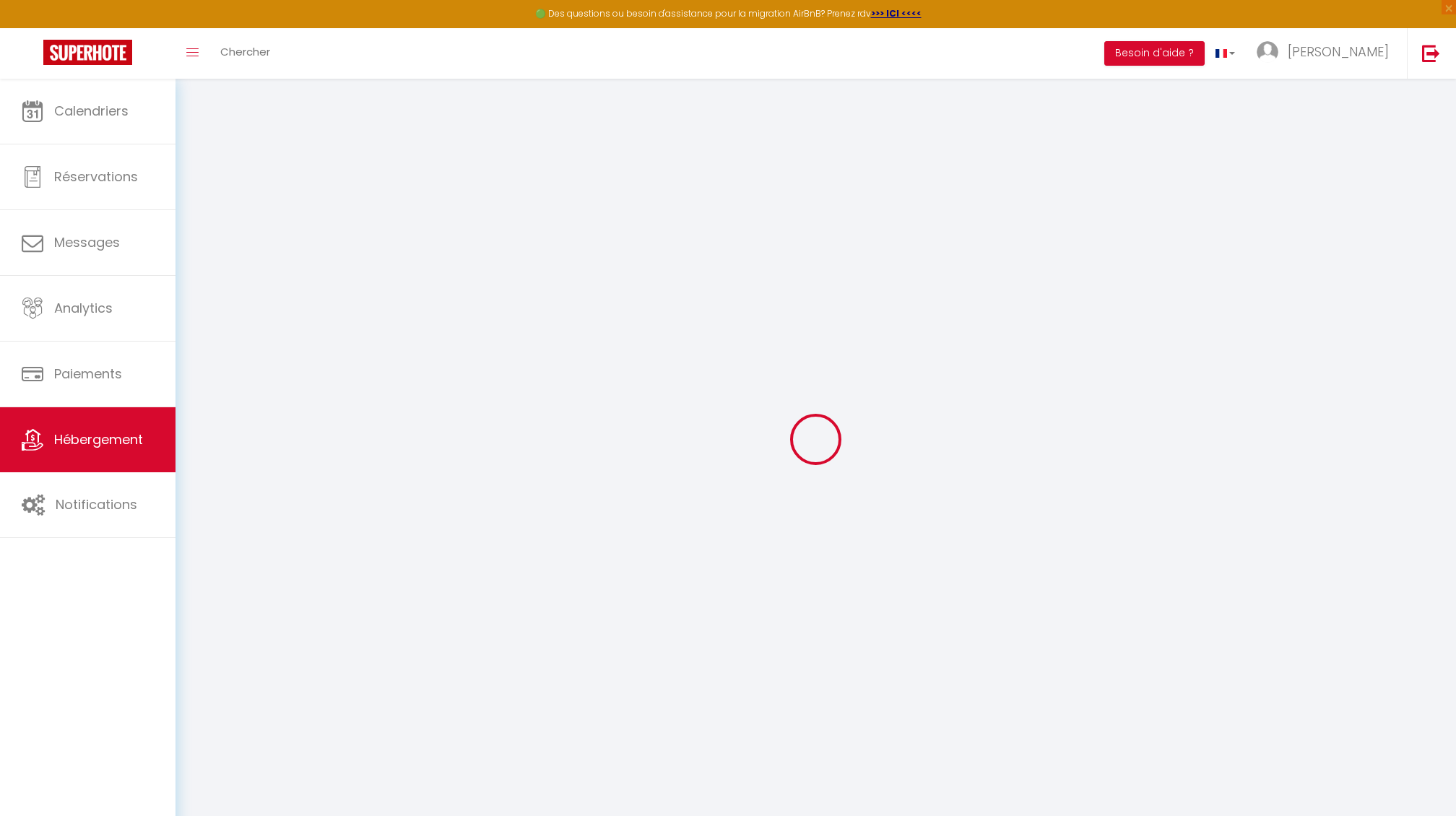
select select
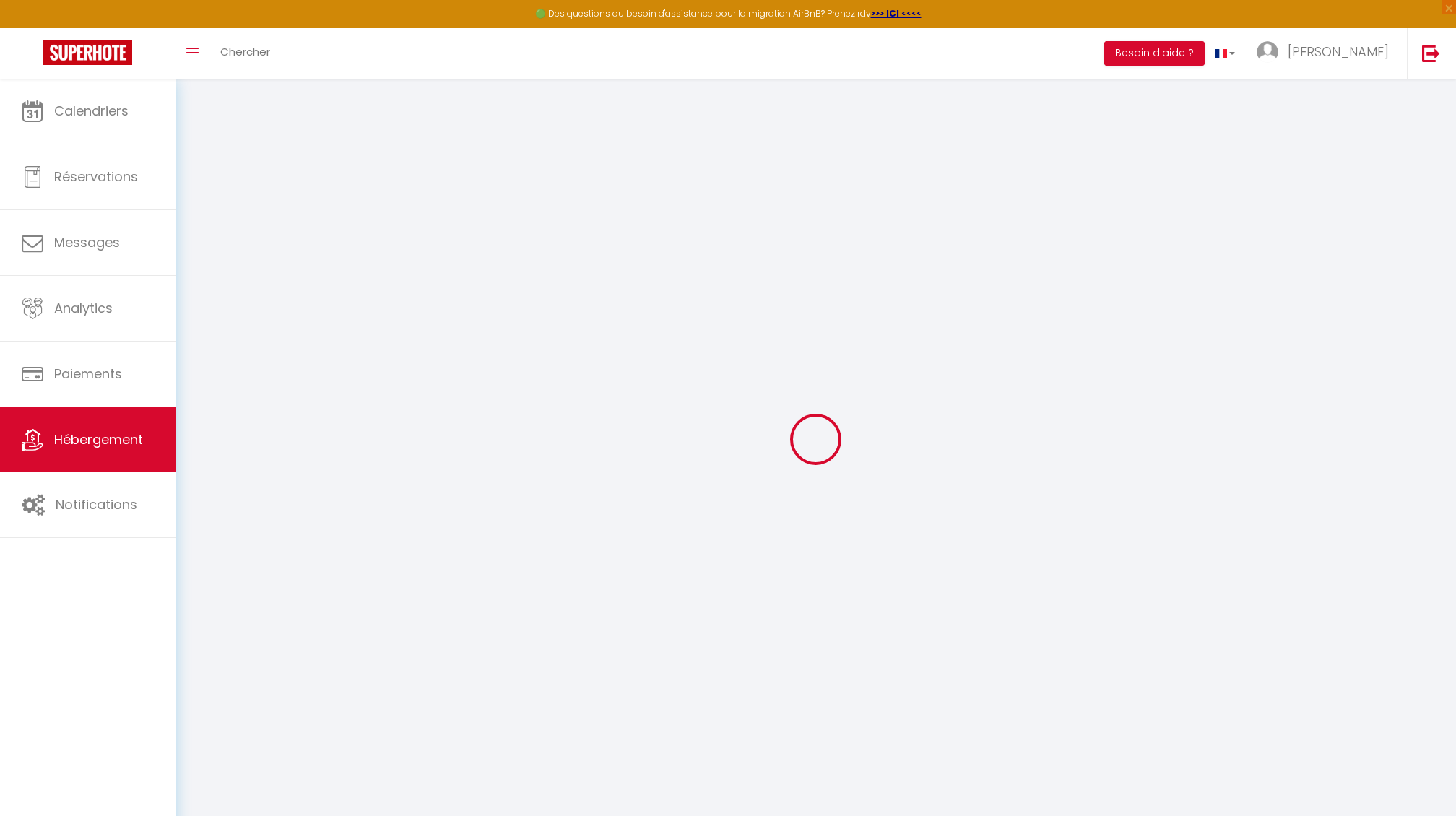
select select
checkbox input "false"
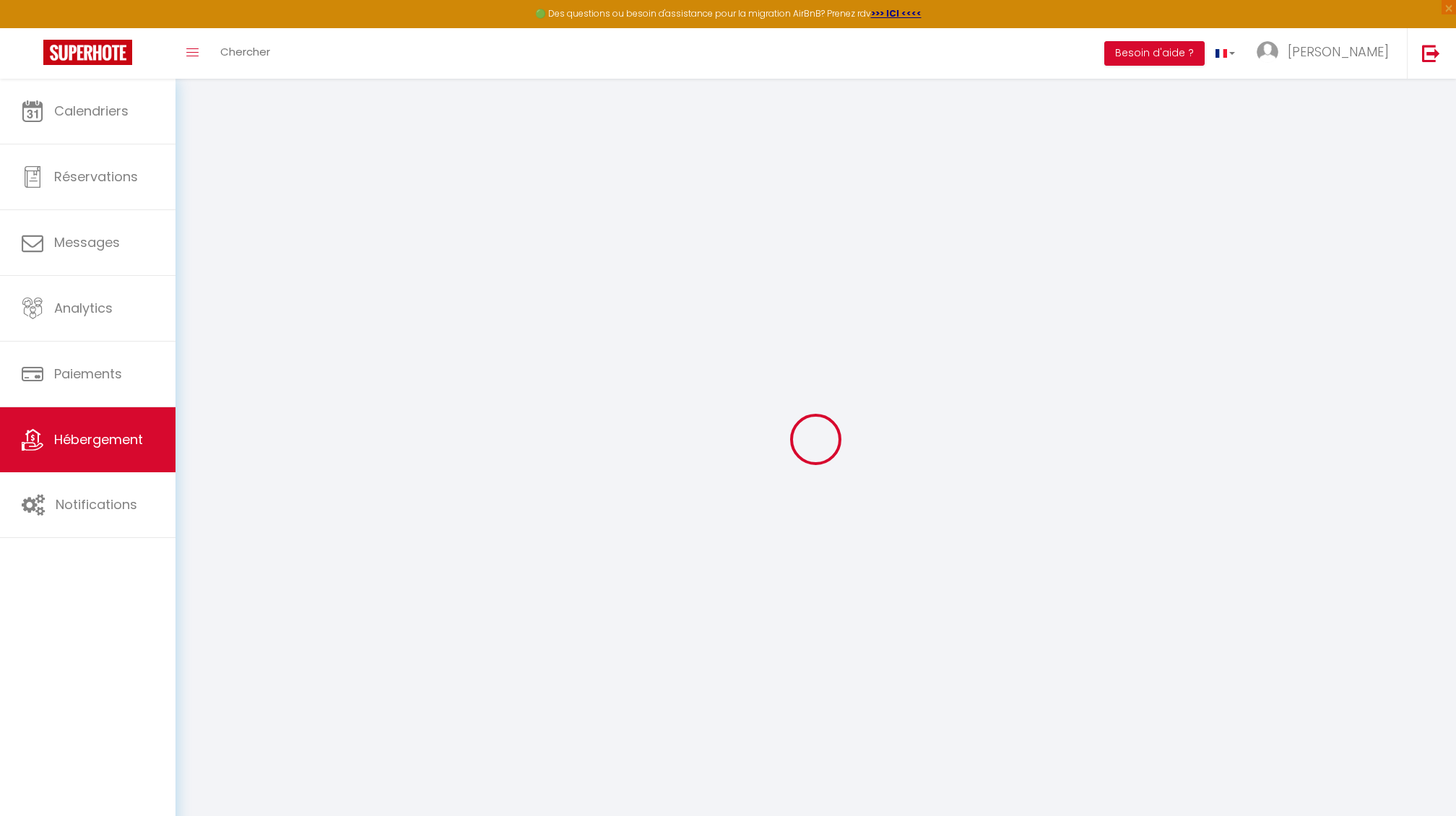
checkbox input "false"
select select
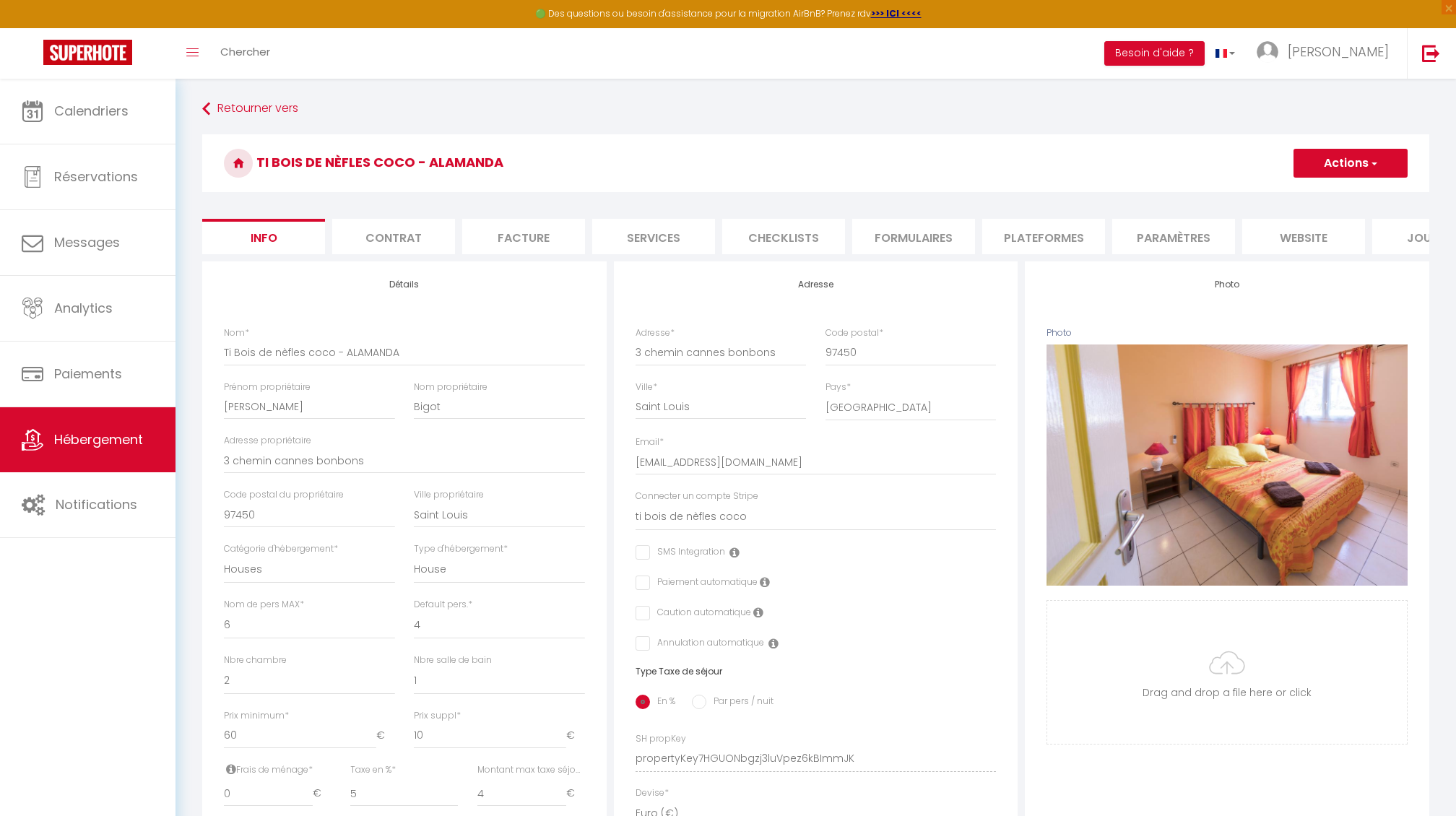
click at [888, 240] on li "Formulaires" at bounding box center [914, 236] width 123 height 35
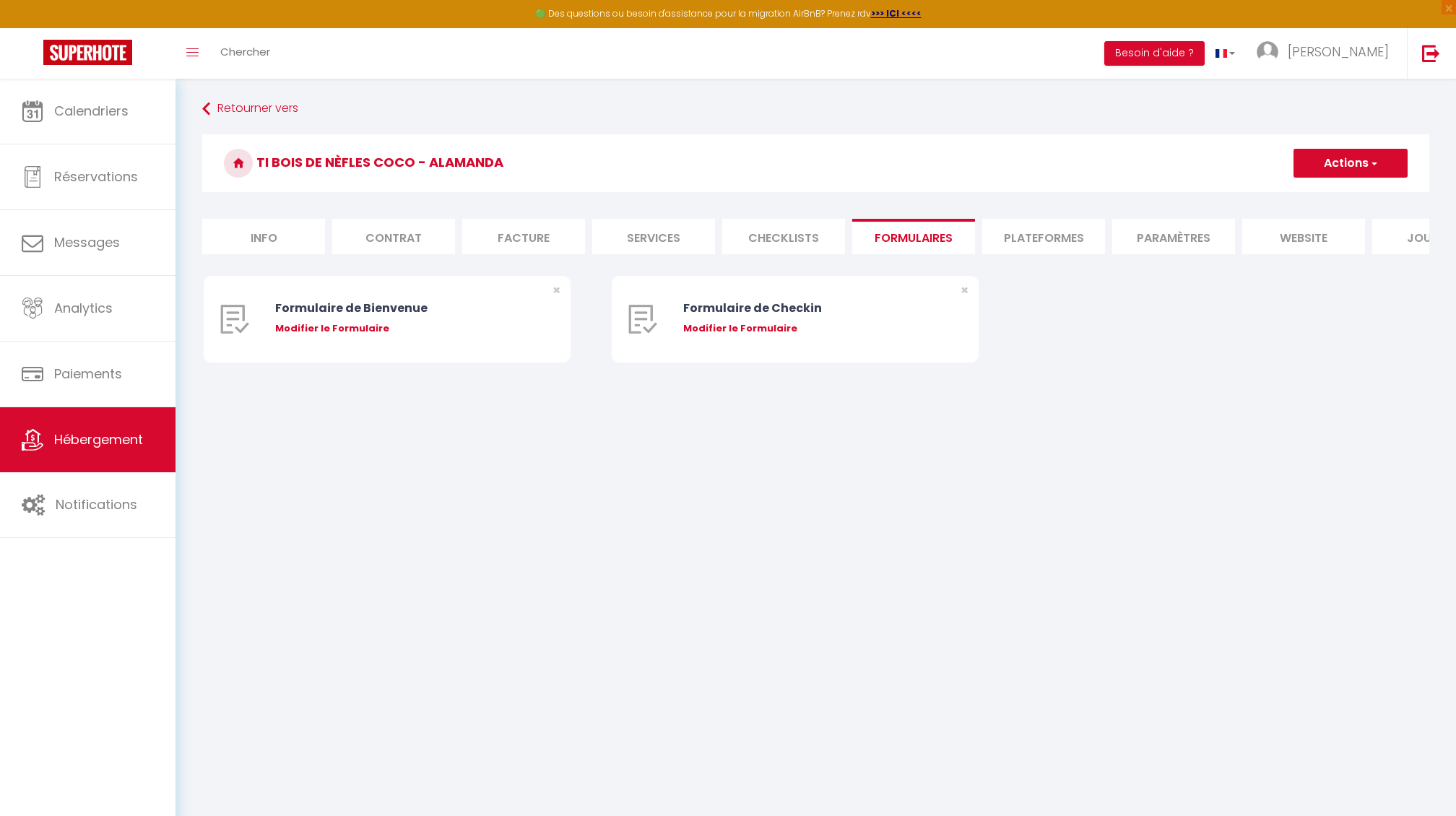
click at [1024, 234] on li "Plateformes" at bounding box center [1044, 236] width 123 height 35
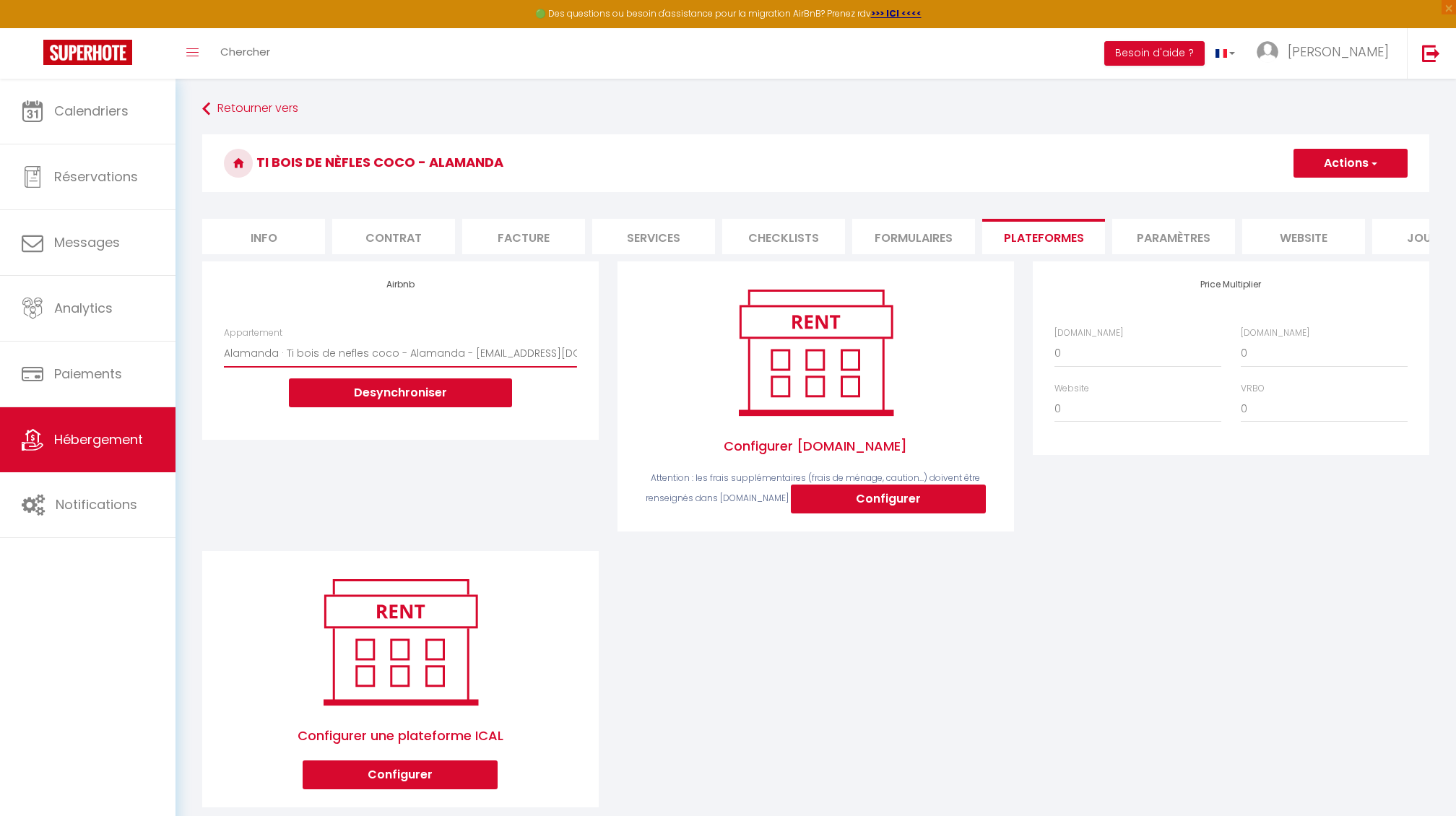
click at [1337, 170] on button "Actions" at bounding box center [1351, 163] width 115 height 29
click at [1324, 194] on link "Enregistrer" at bounding box center [1350, 194] width 115 height 19
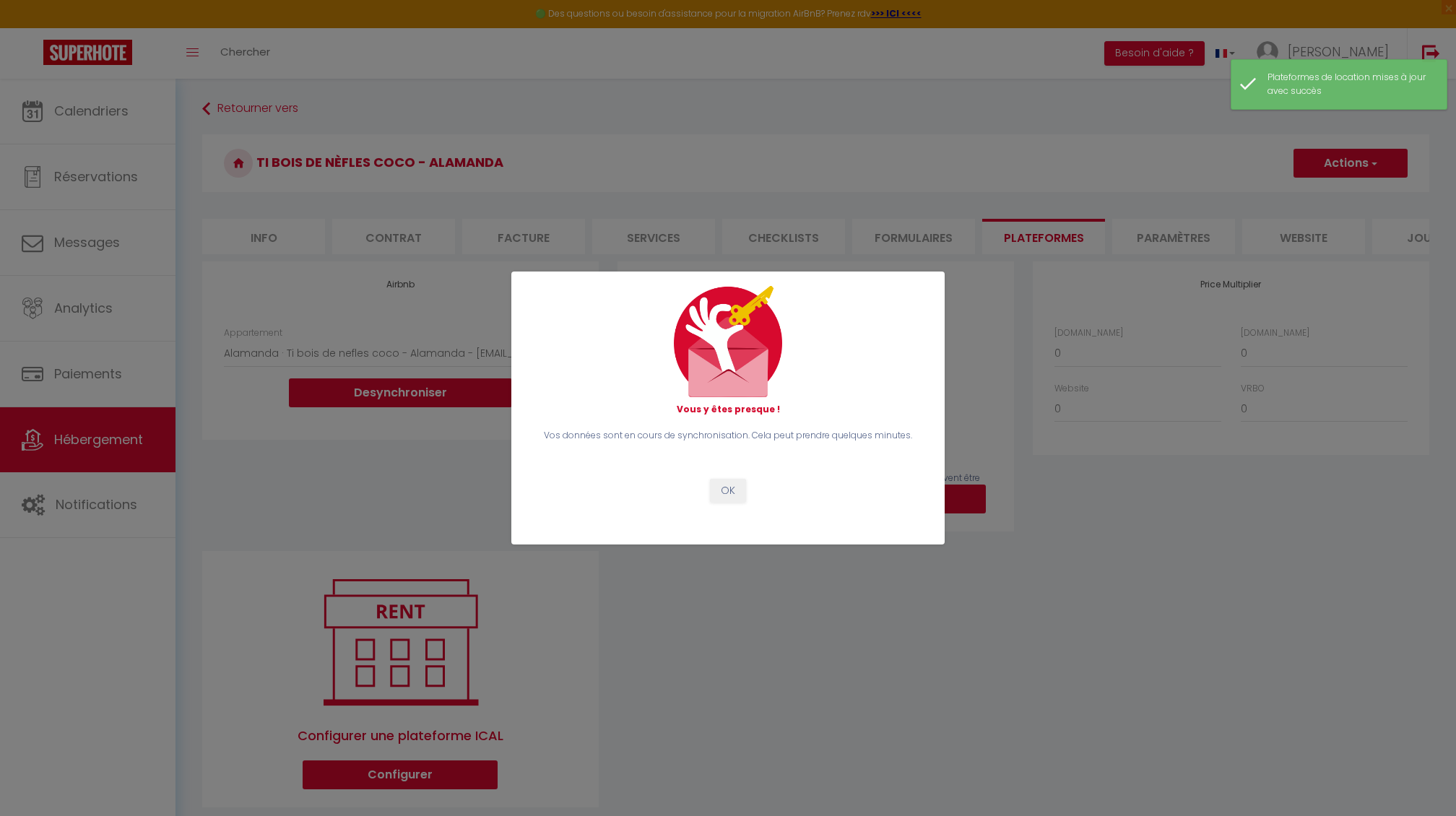
click at [744, 500] on button "OK" at bounding box center [728, 490] width 36 height 24
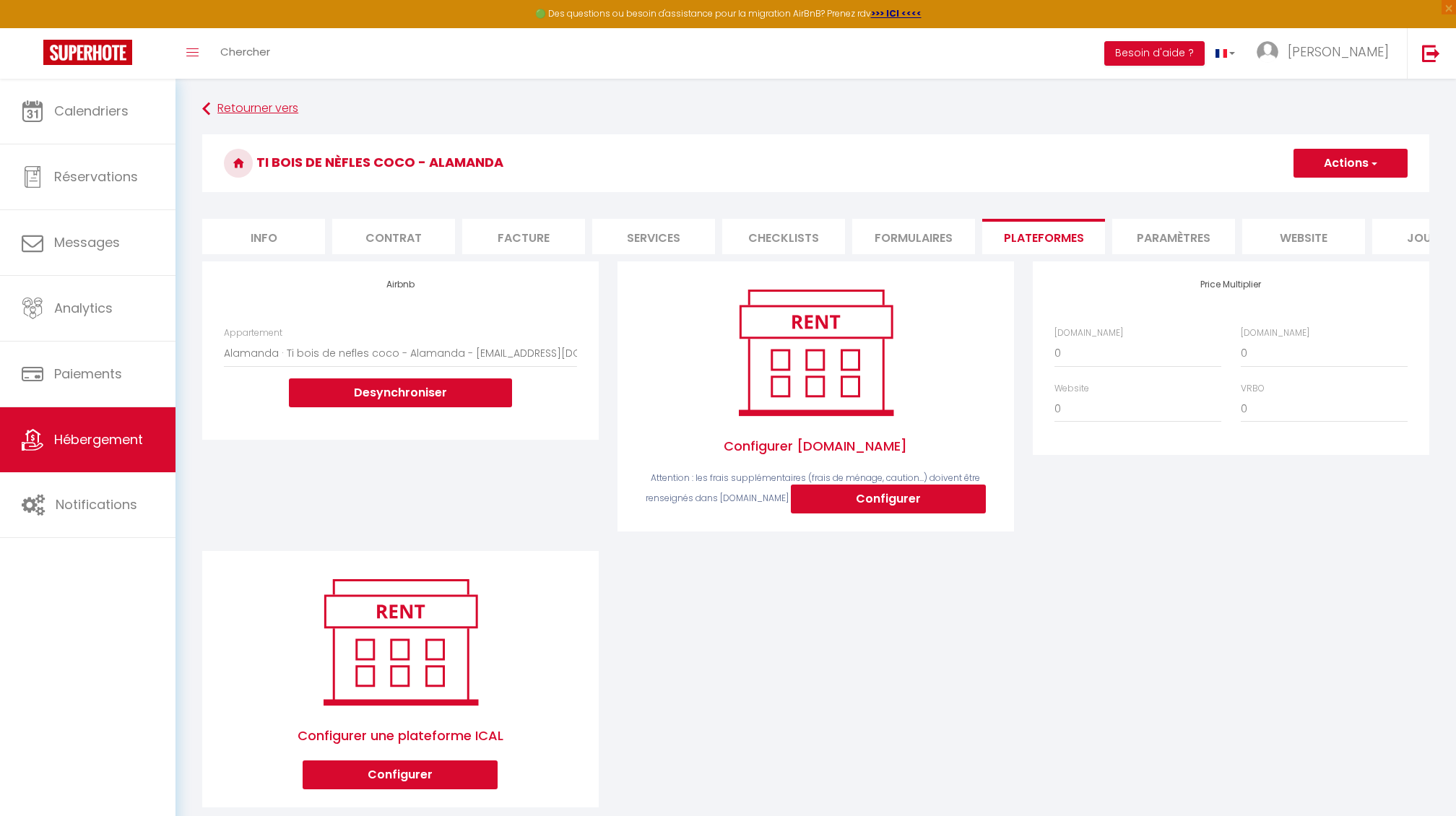
click at [249, 102] on link "Retourner vers" at bounding box center [816, 109] width 1227 height 26
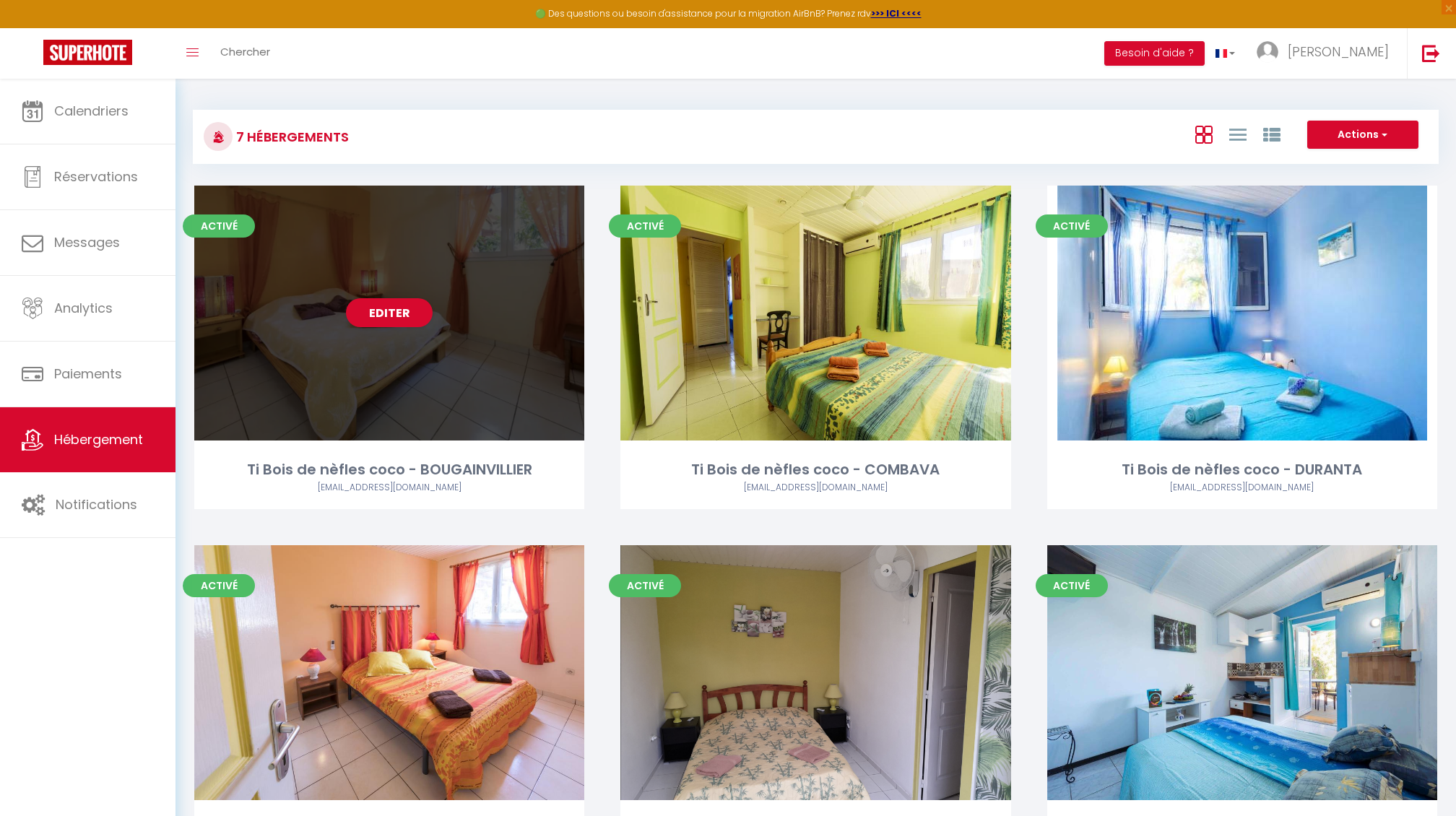
scroll to position [449, 0]
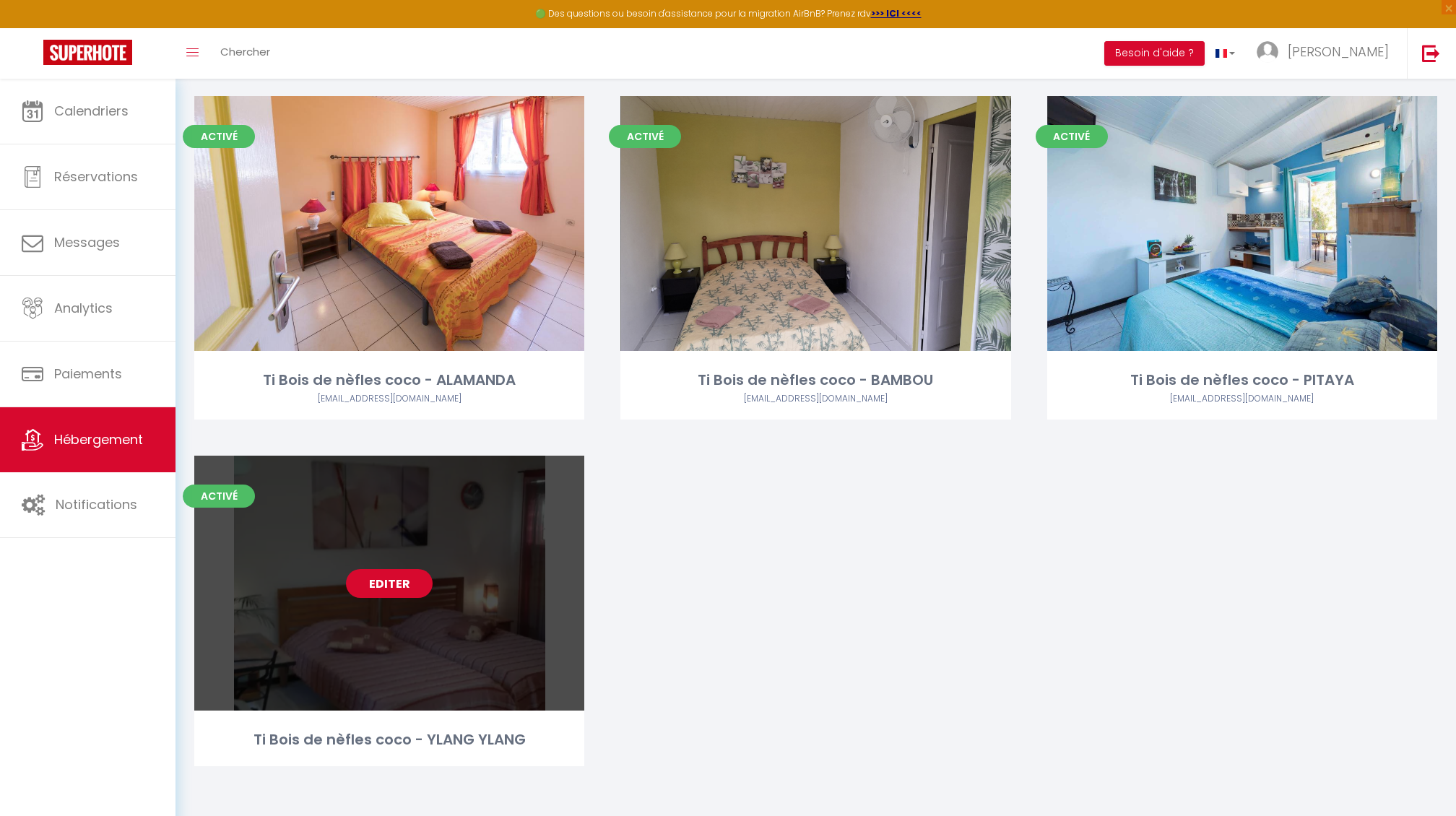
click at [363, 588] on link "Editer" at bounding box center [389, 582] width 87 height 29
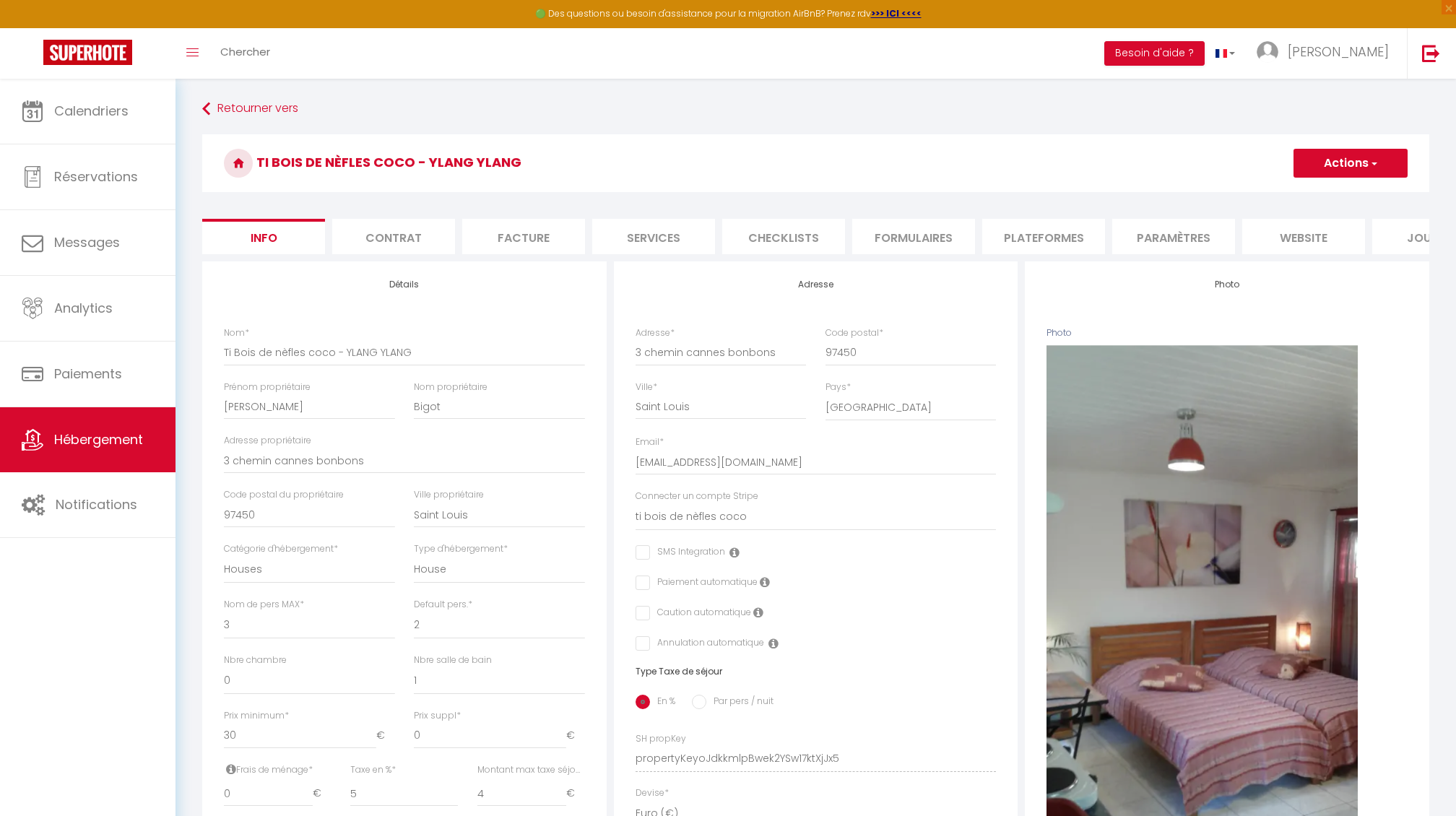
click at [1018, 247] on li "Plateformes" at bounding box center [1044, 236] width 123 height 35
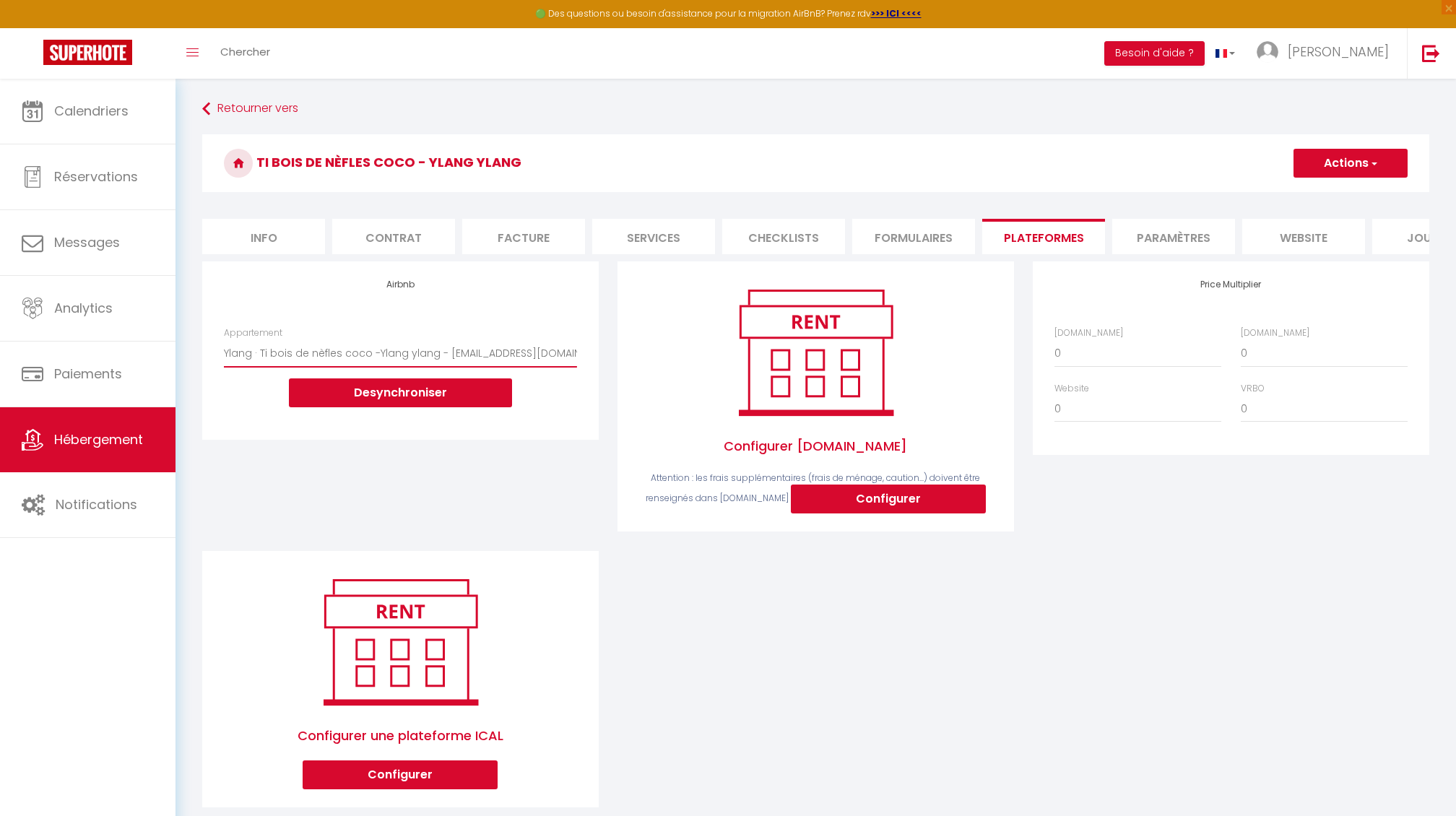
click at [1320, 169] on button "Actions" at bounding box center [1351, 163] width 115 height 29
click at [1313, 195] on link "Enregistrer" at bounding box center [1350, 194] width 115 height 19
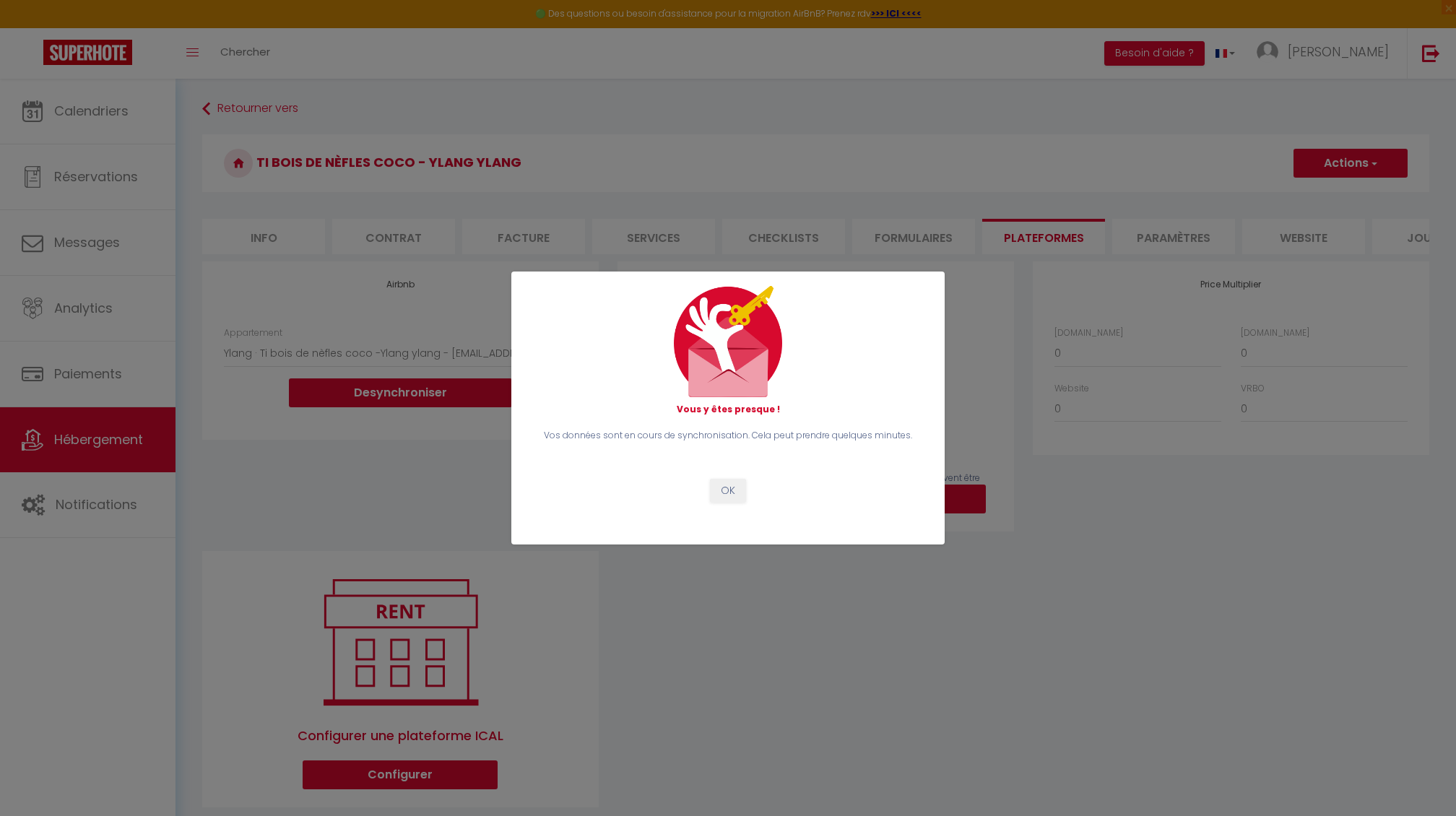
click at [725, 491] on button "OK" at bounding box center [728, 490] width 36 height 24
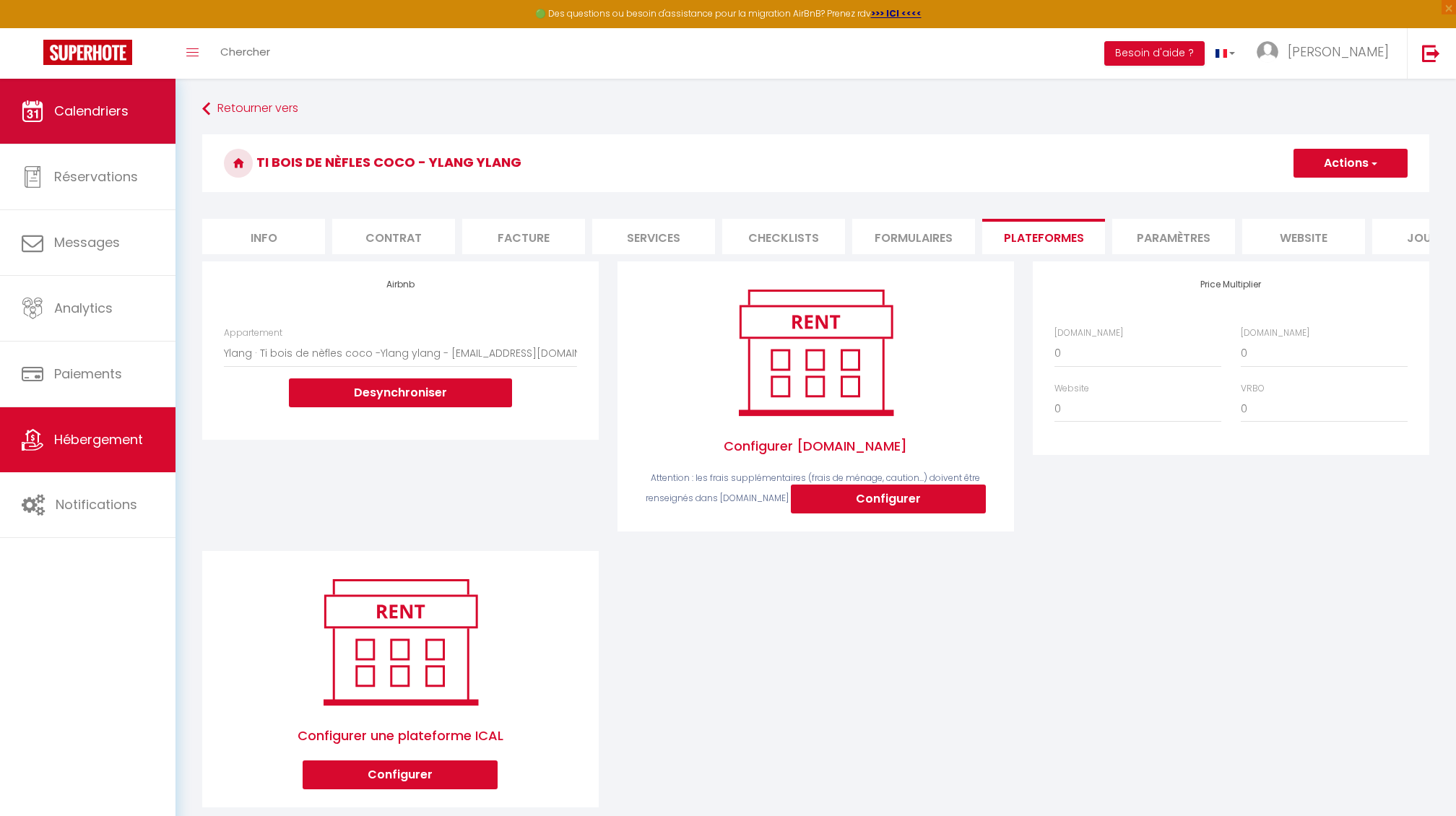
click at [88, 112] on span "Calendriers" at bounding box center [91, 110] width 74 height 18
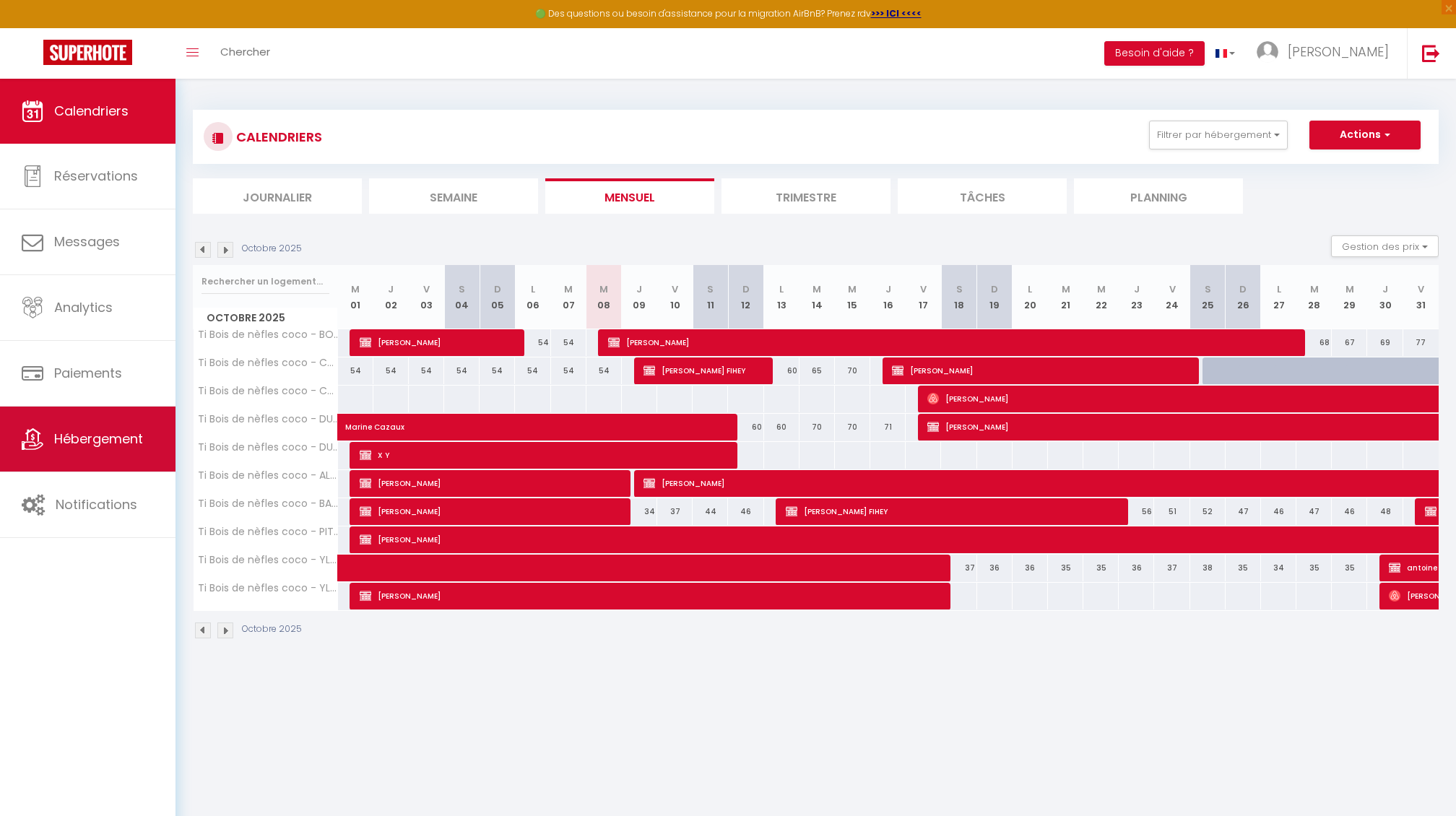
click at [75, 434] on span "Hébergement" at bounding box center [98, 438] width 88 height 18
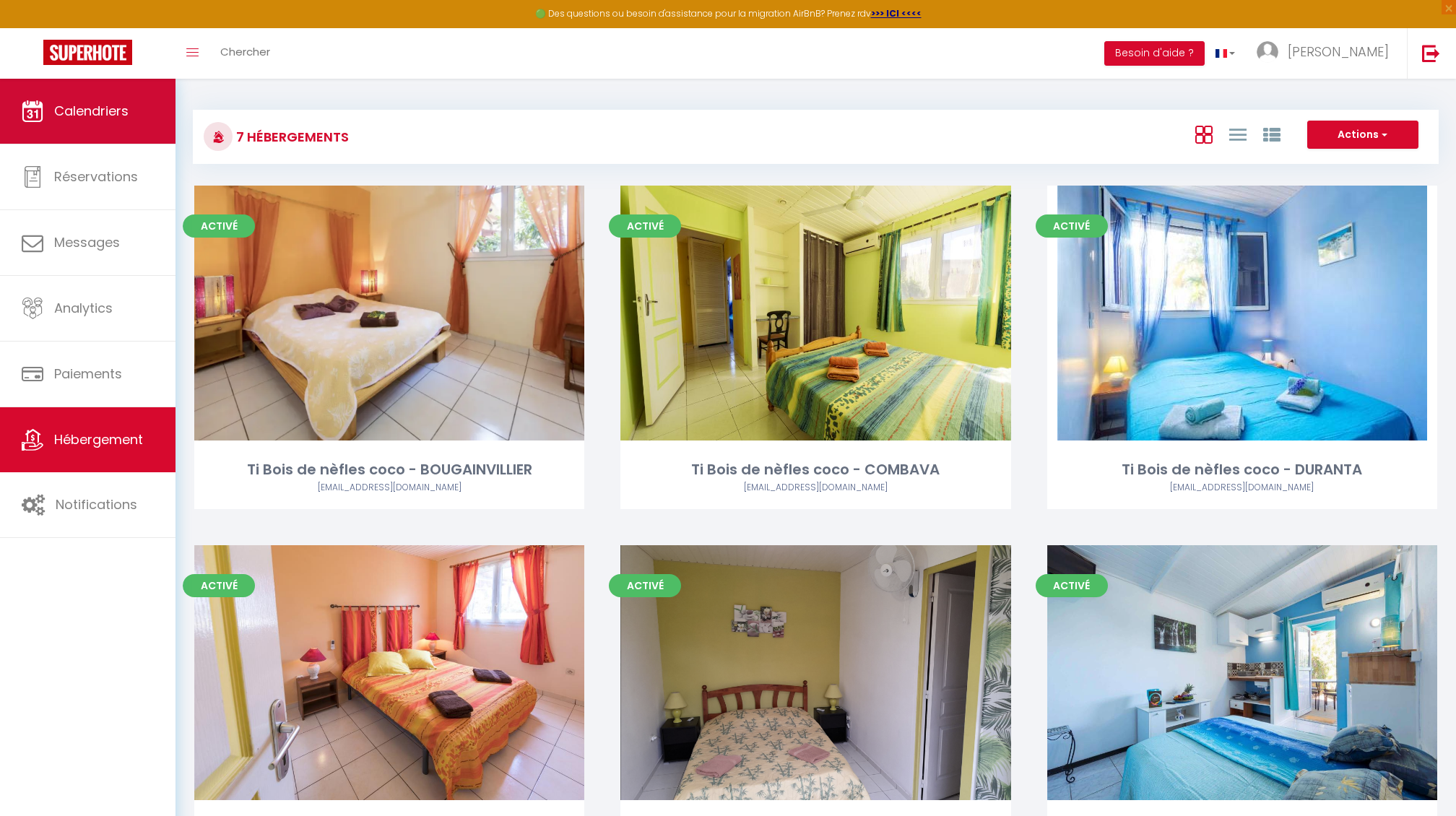
click at [111, 124] on link "Calendriers" at bounding box center [88, 112] width 176 height 65
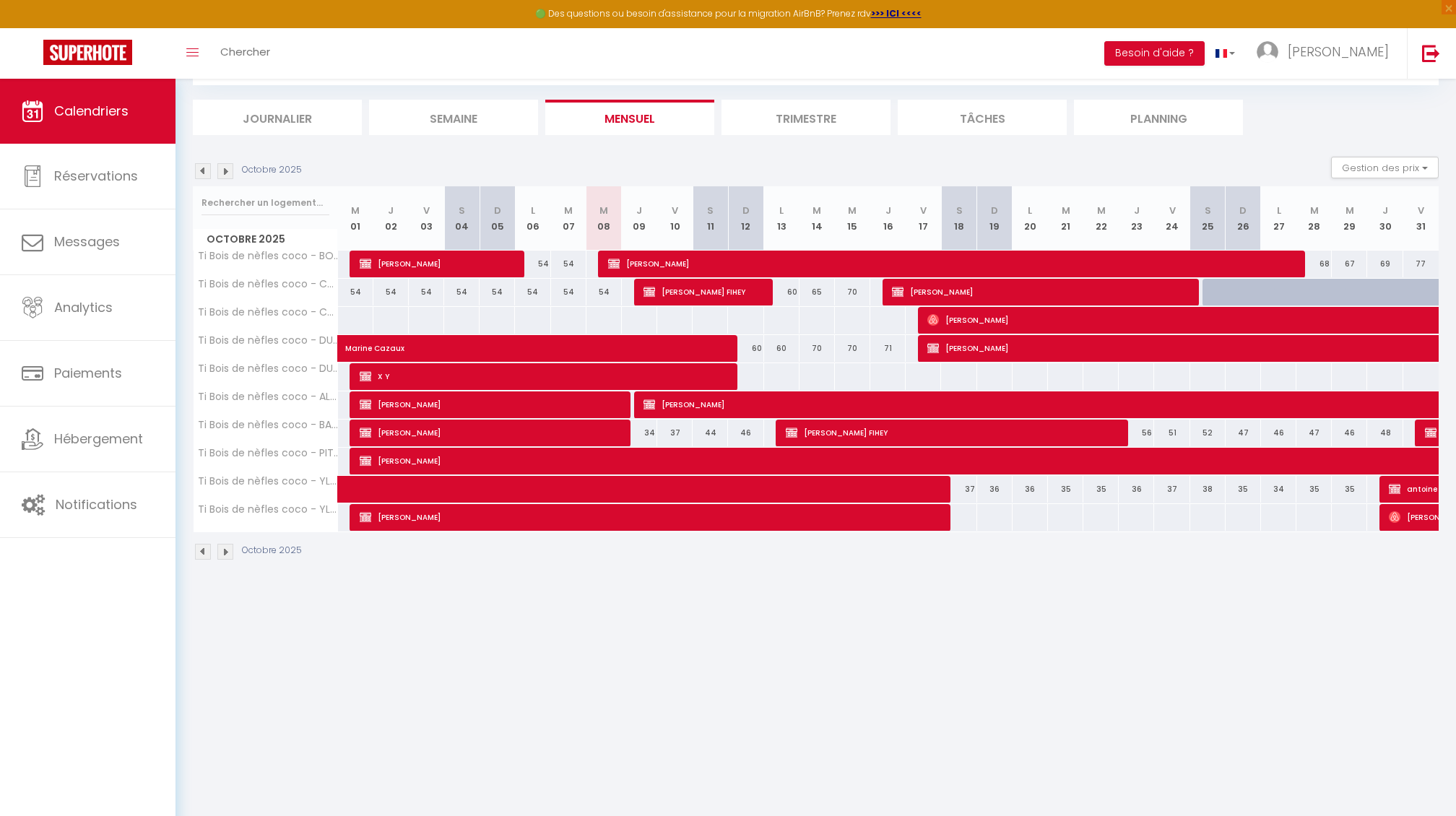
scroll to position [79, 0]
click at [1225, 287] on div "73" at bounding box center [1243, 292] width 36 height 27
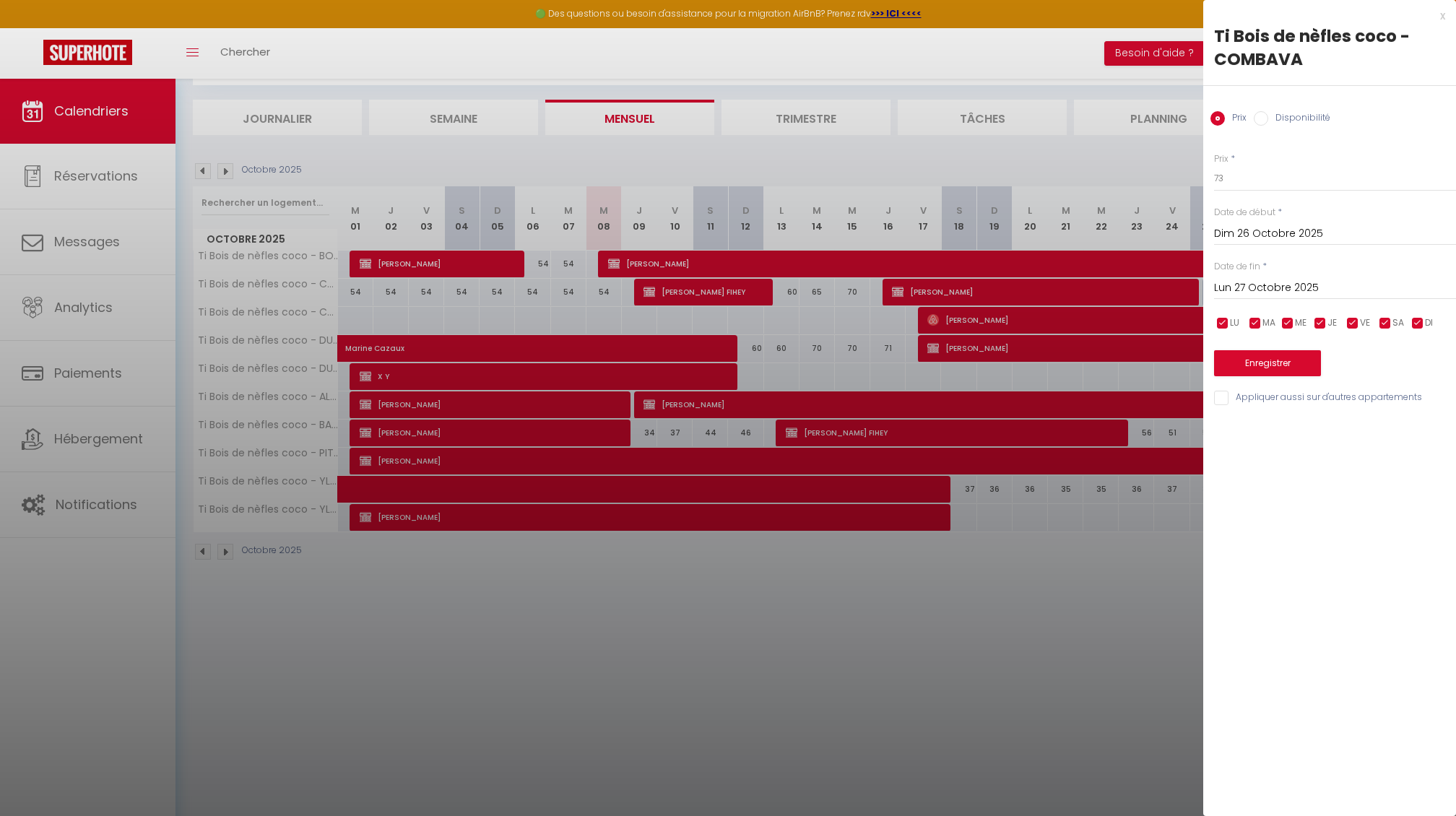
click at [1156, 146] on div at bounding box center [728, 408] width 1456 height 816
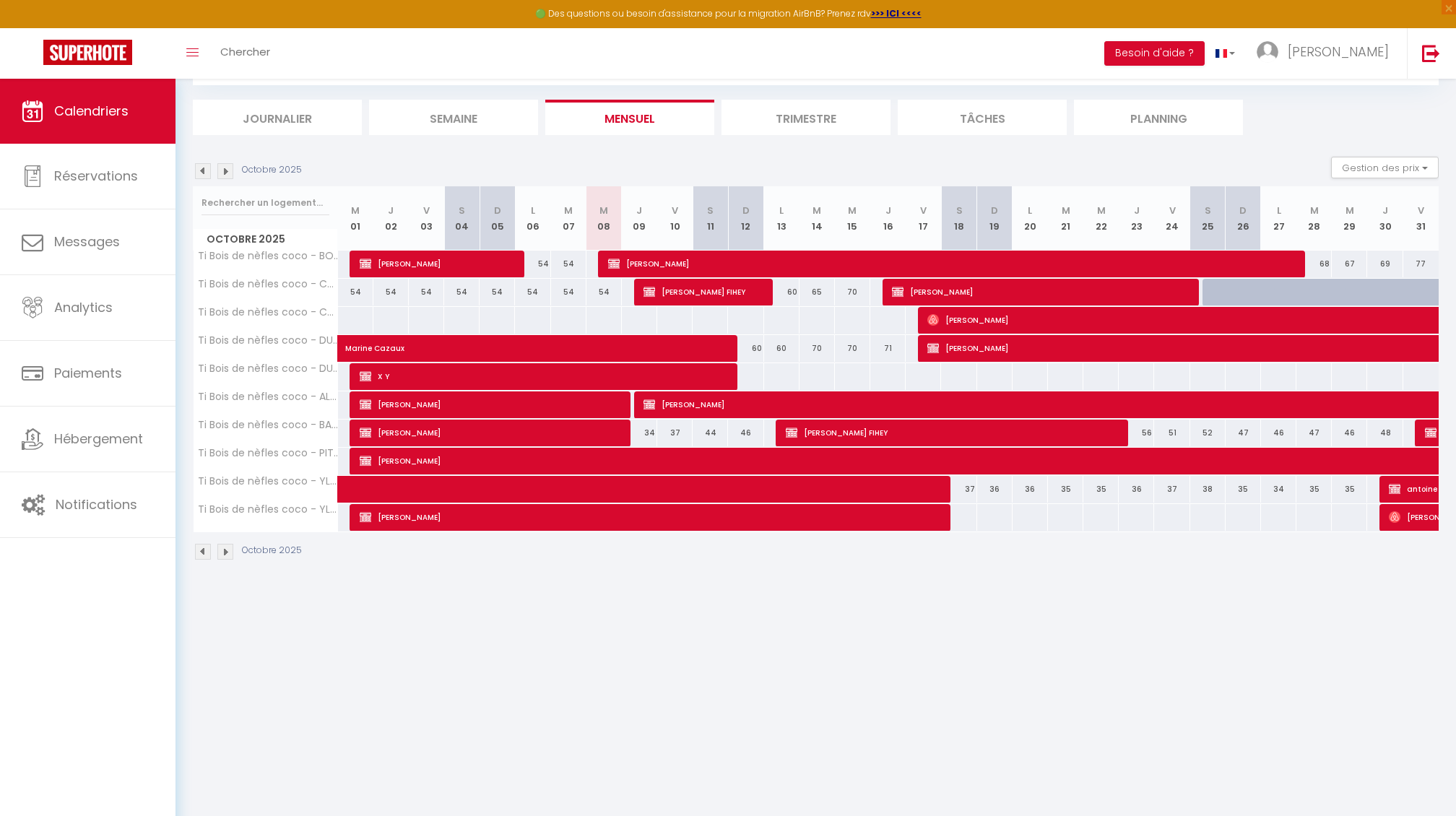
click at [950, 314] on span "[PERSON_NAME]" at bounding box center [1226, 319] width 599 height 27
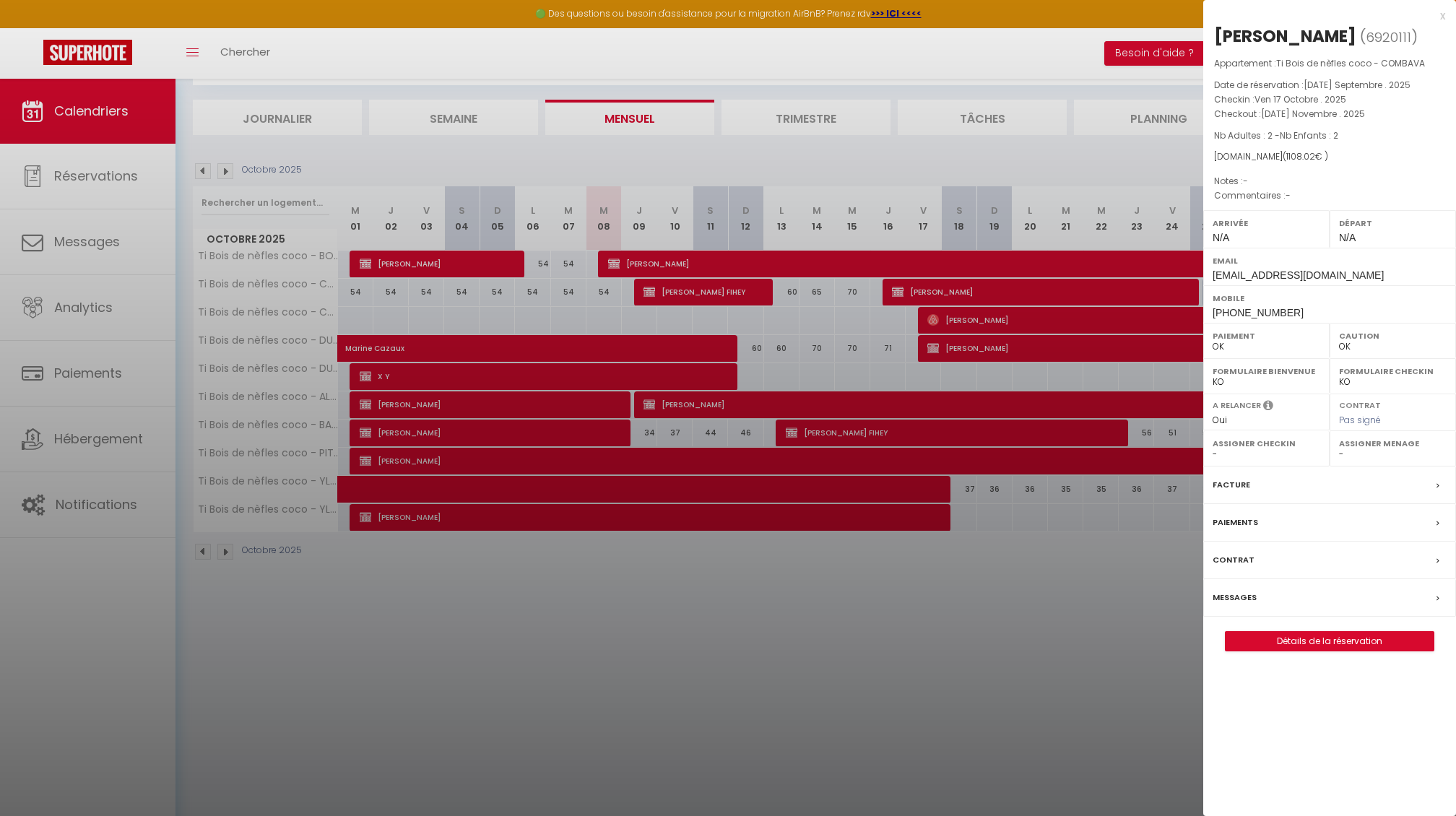
click at [741, 606] on div at bounding box center [728, 408] width 1456 height 816
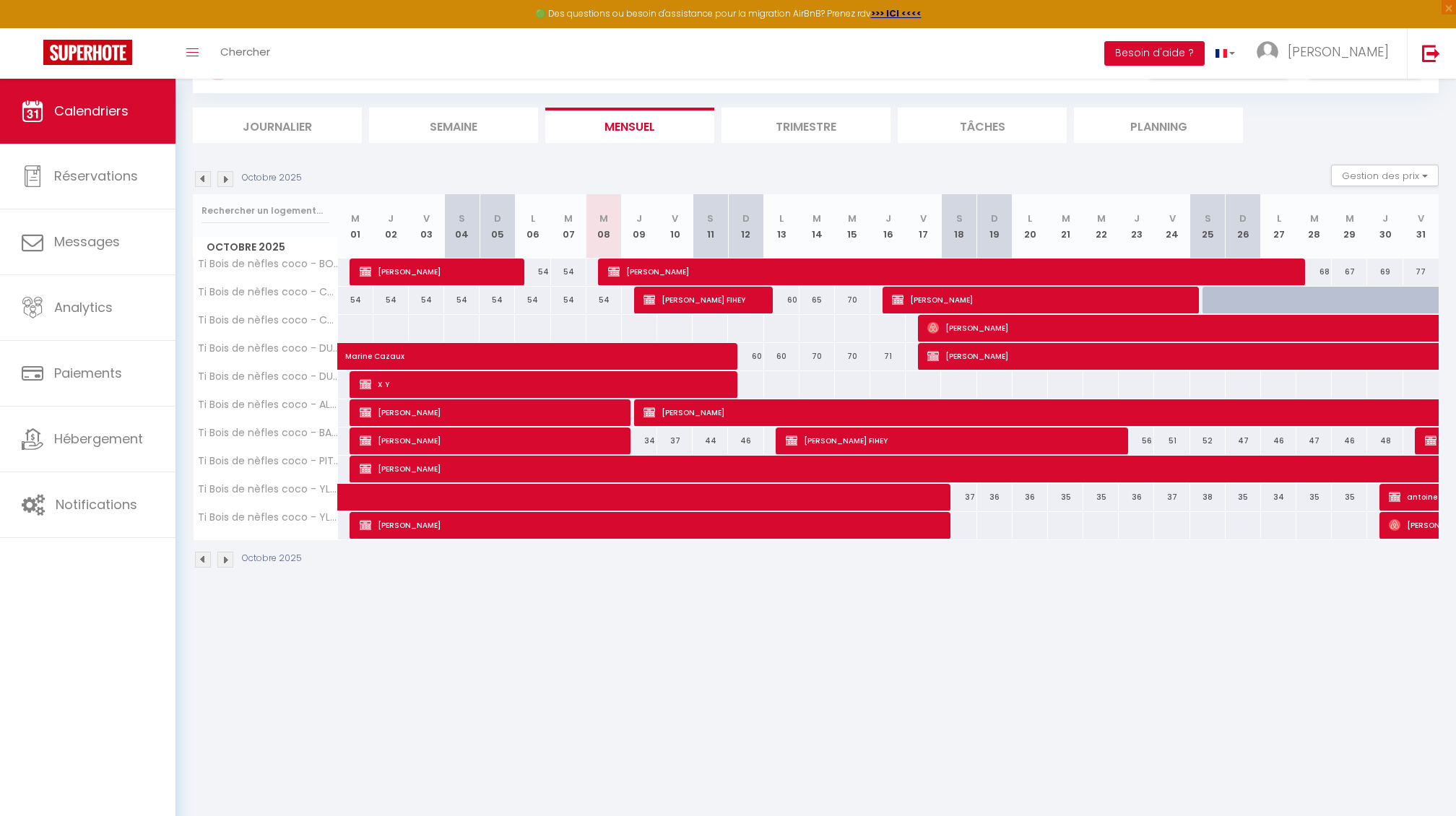
scroll to position [59, 0]
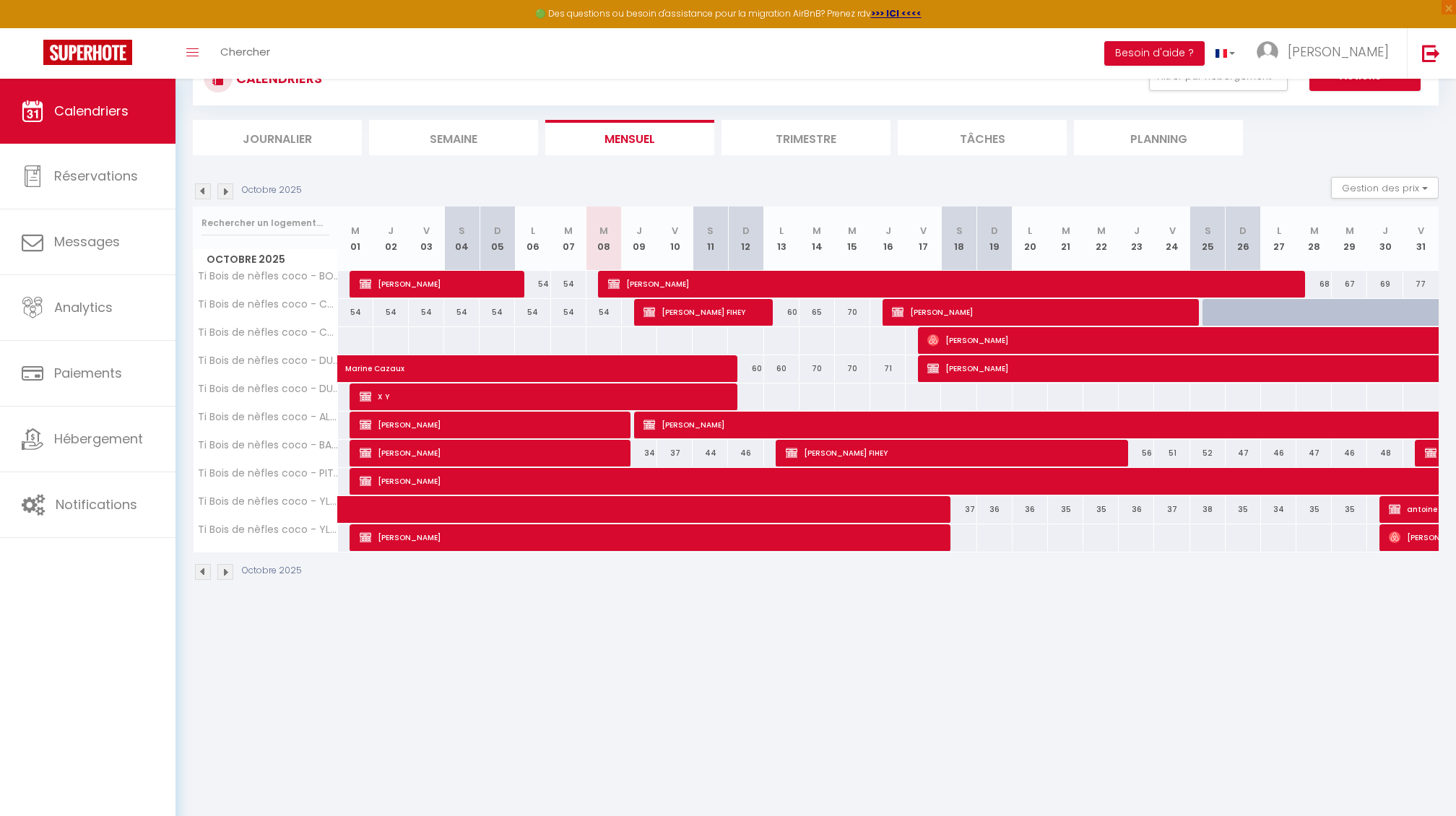
click at [201, 187] on img at bounding box center [203, 191] width 16 height 16
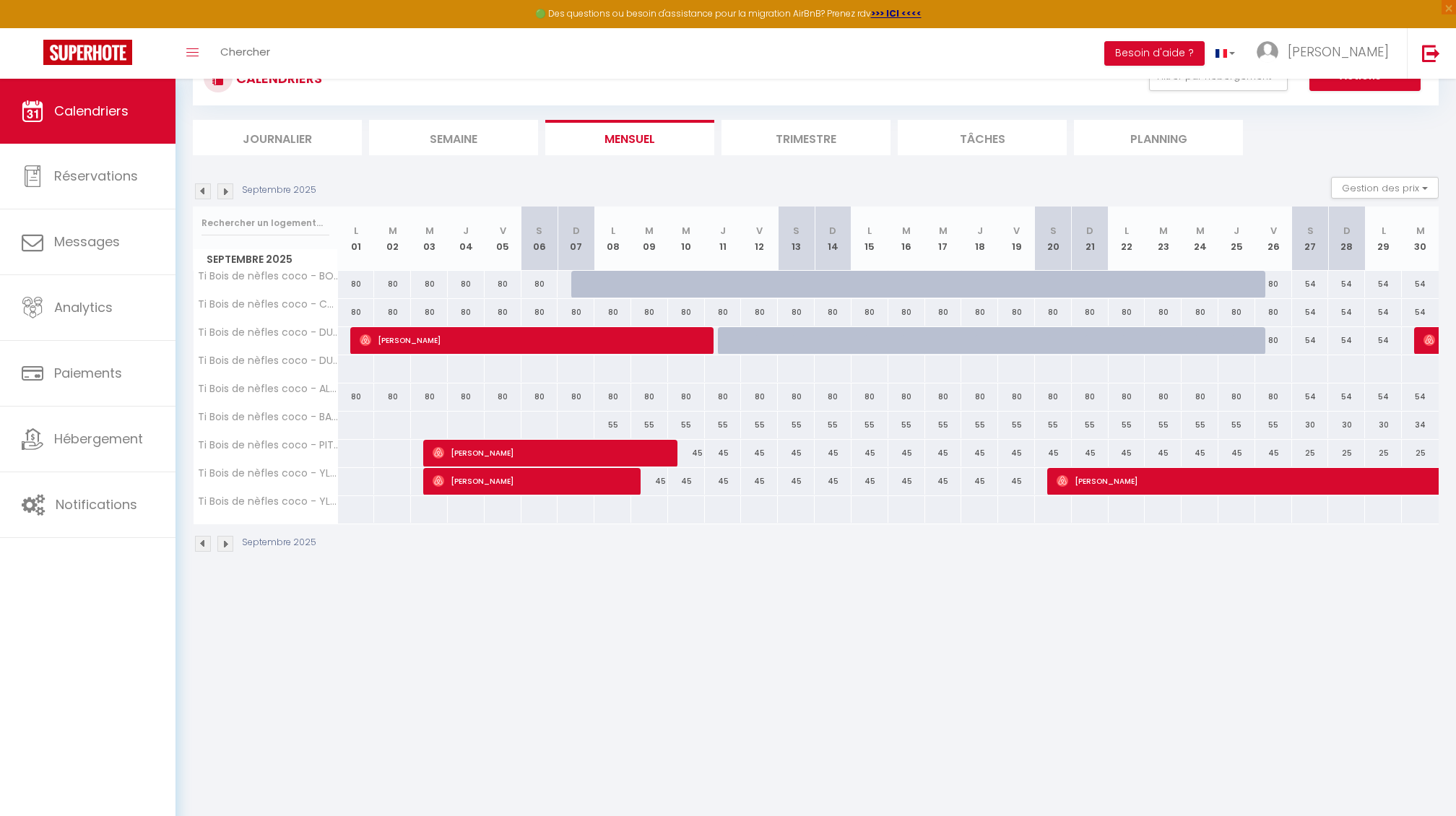
click at [225, 189] on img at bounding box center [225, 191] width 16 height 16
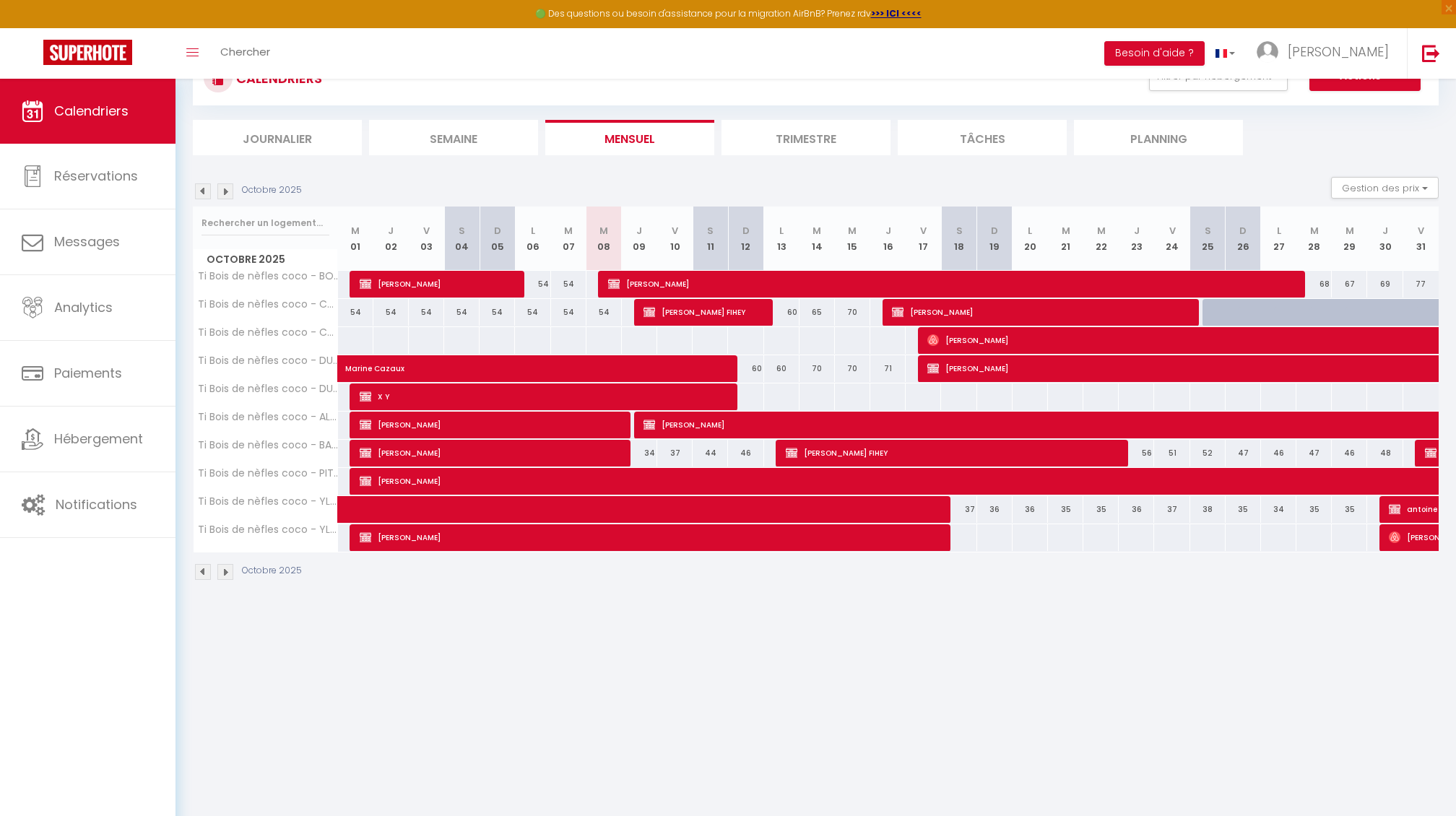
click at [200, 186] on img at bounding box center [203, 191] width 16 height 16
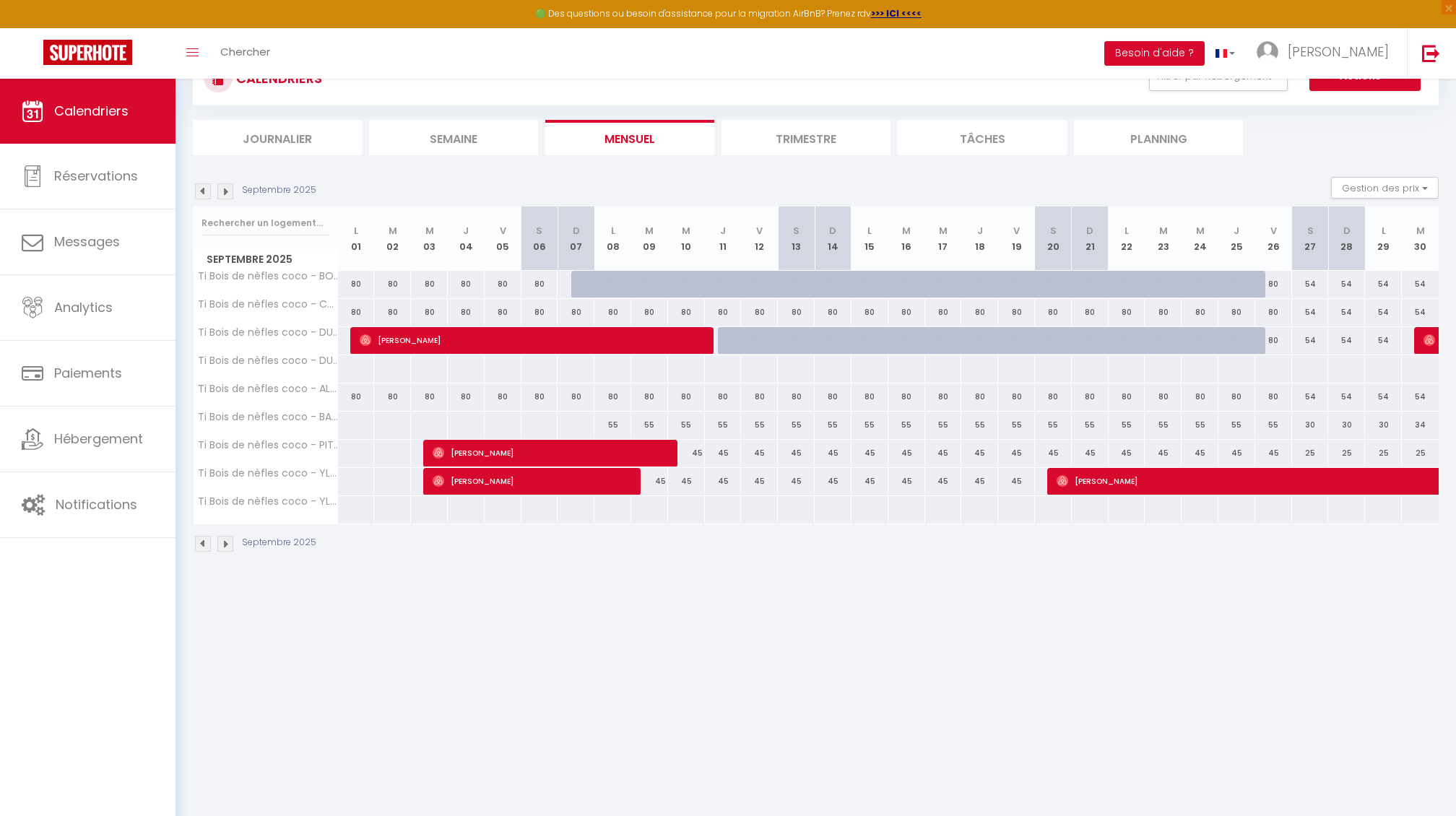
click at [221, 189] on img at bounding box center [225, 191] width 16 height 16
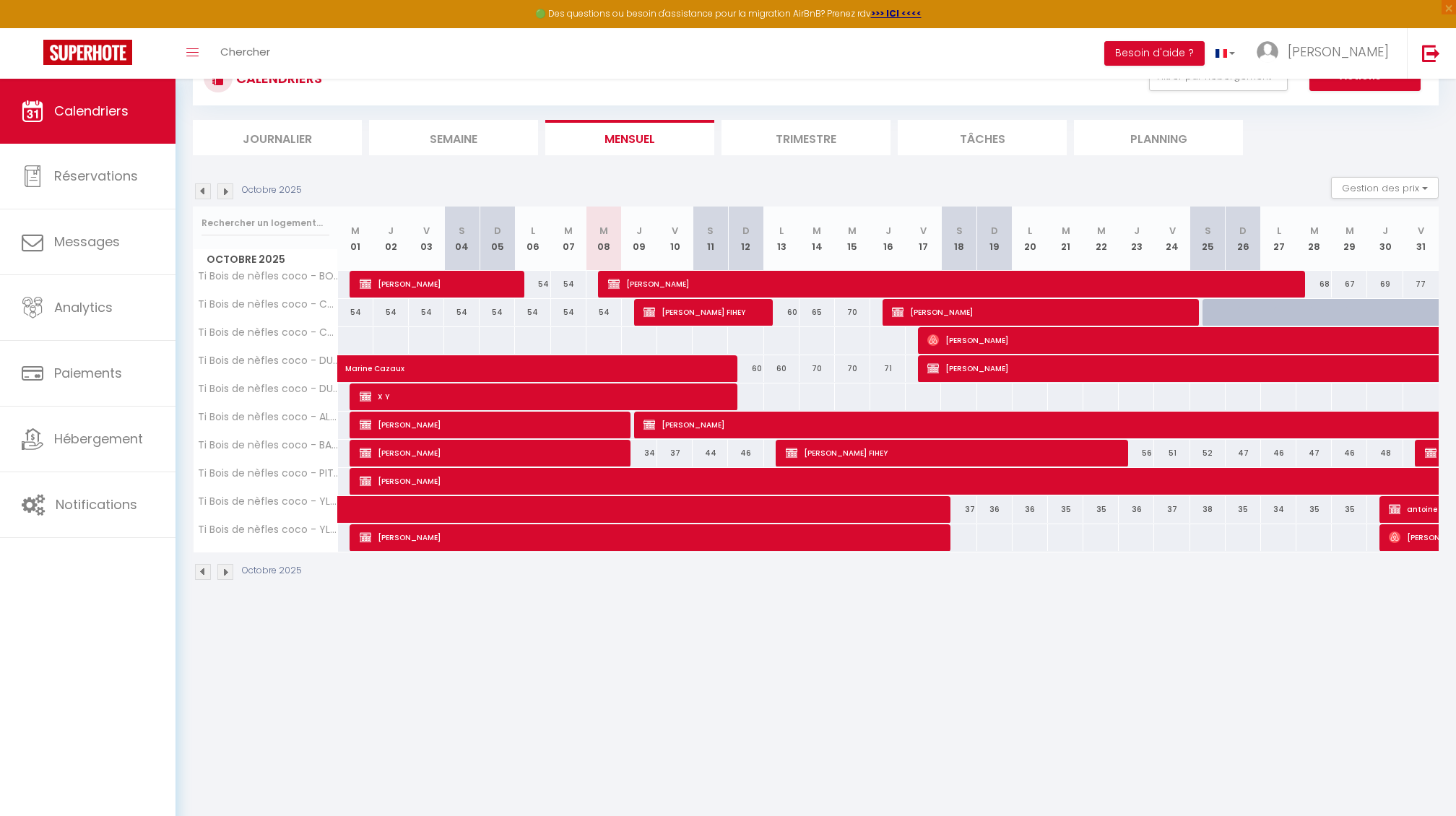
click at [946, 333] on span "[PERSON_NAME]" at bounding box center [1226, 340] width 599 height 27
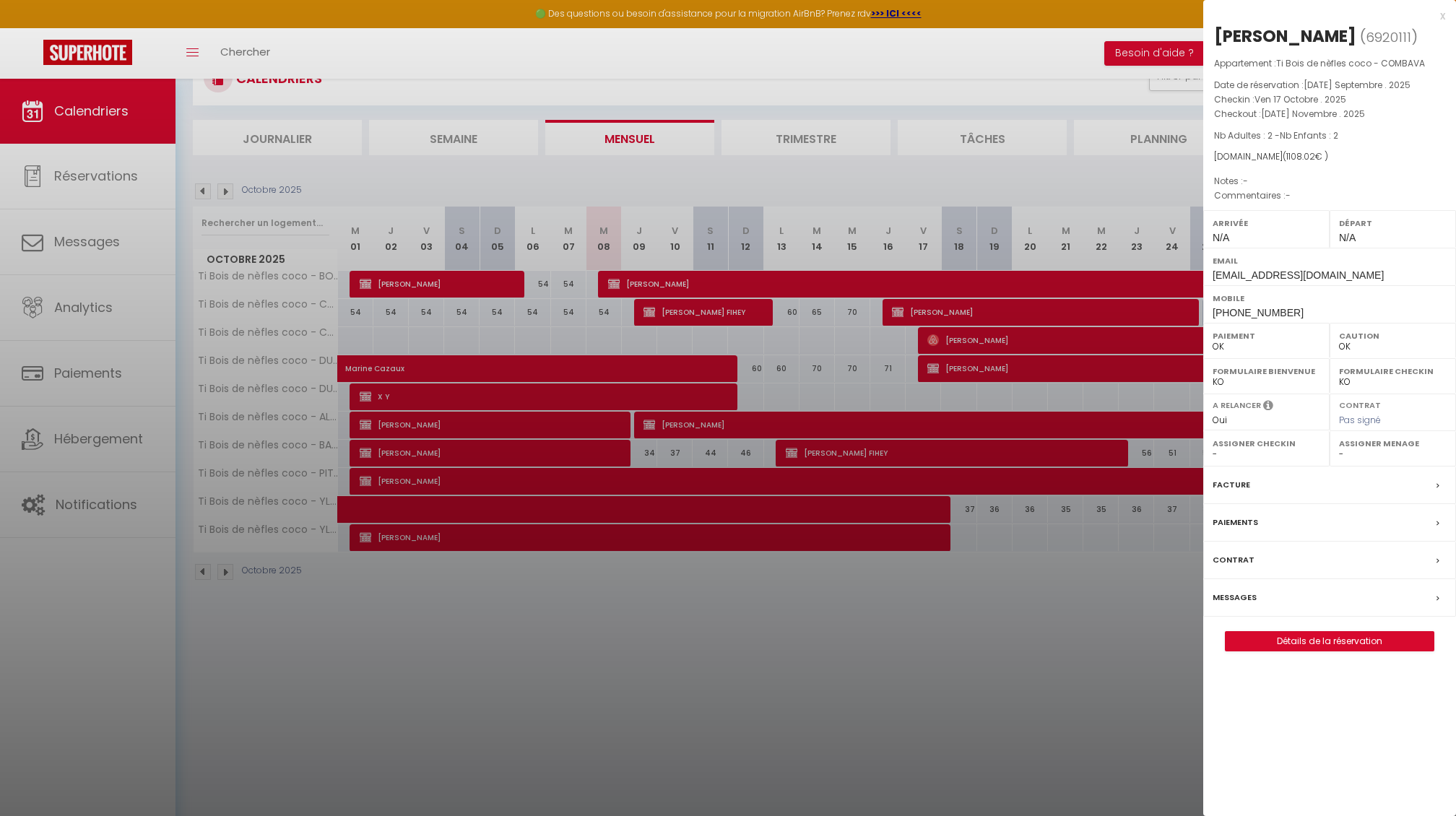
click at [934, 308] on div at bounding box center [728, 408] width 1456 height 816
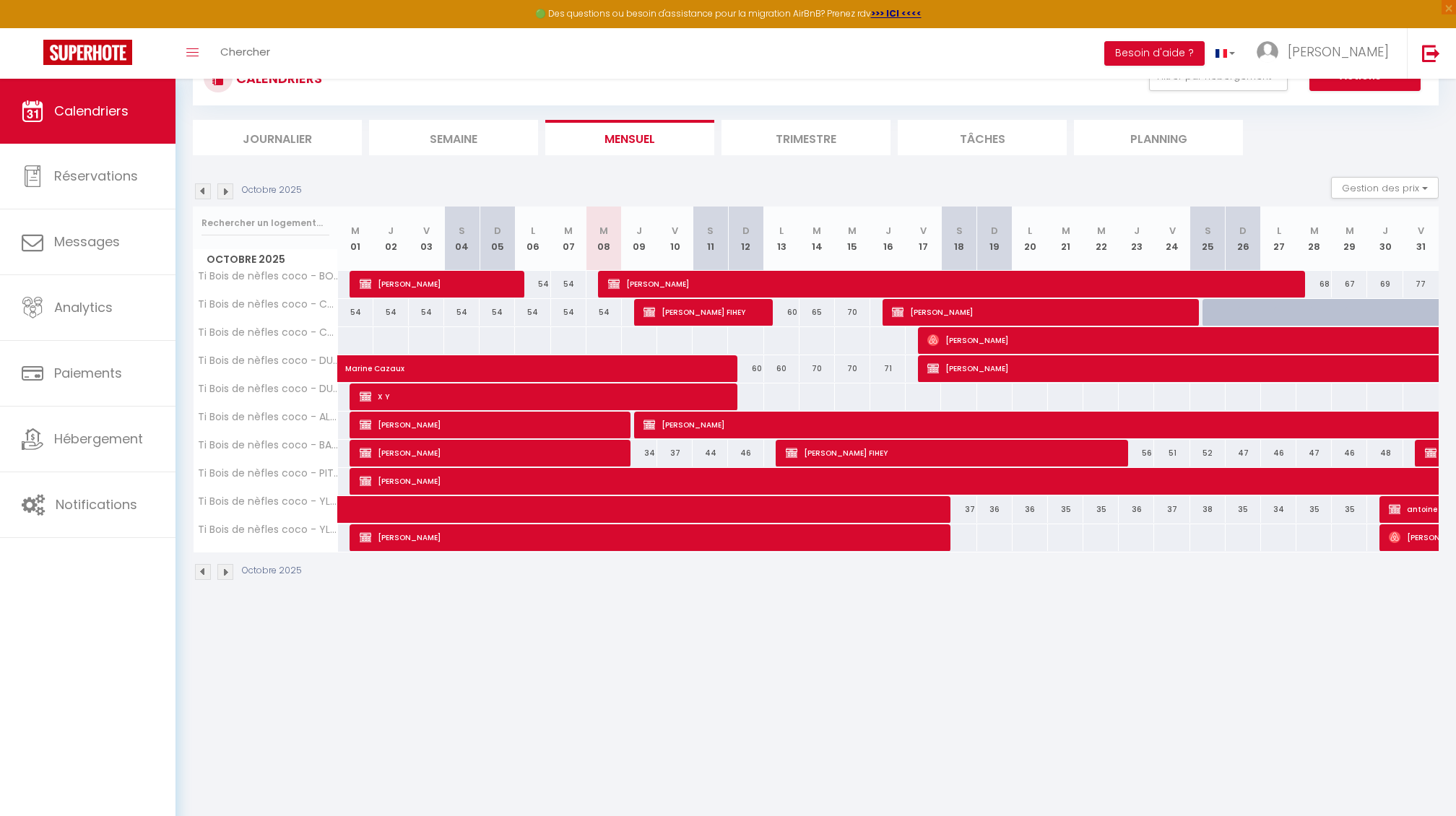
click at [934, 308] on span "[PERSON_NAME]" at bounding box center [1039, 311] width 295 height 27
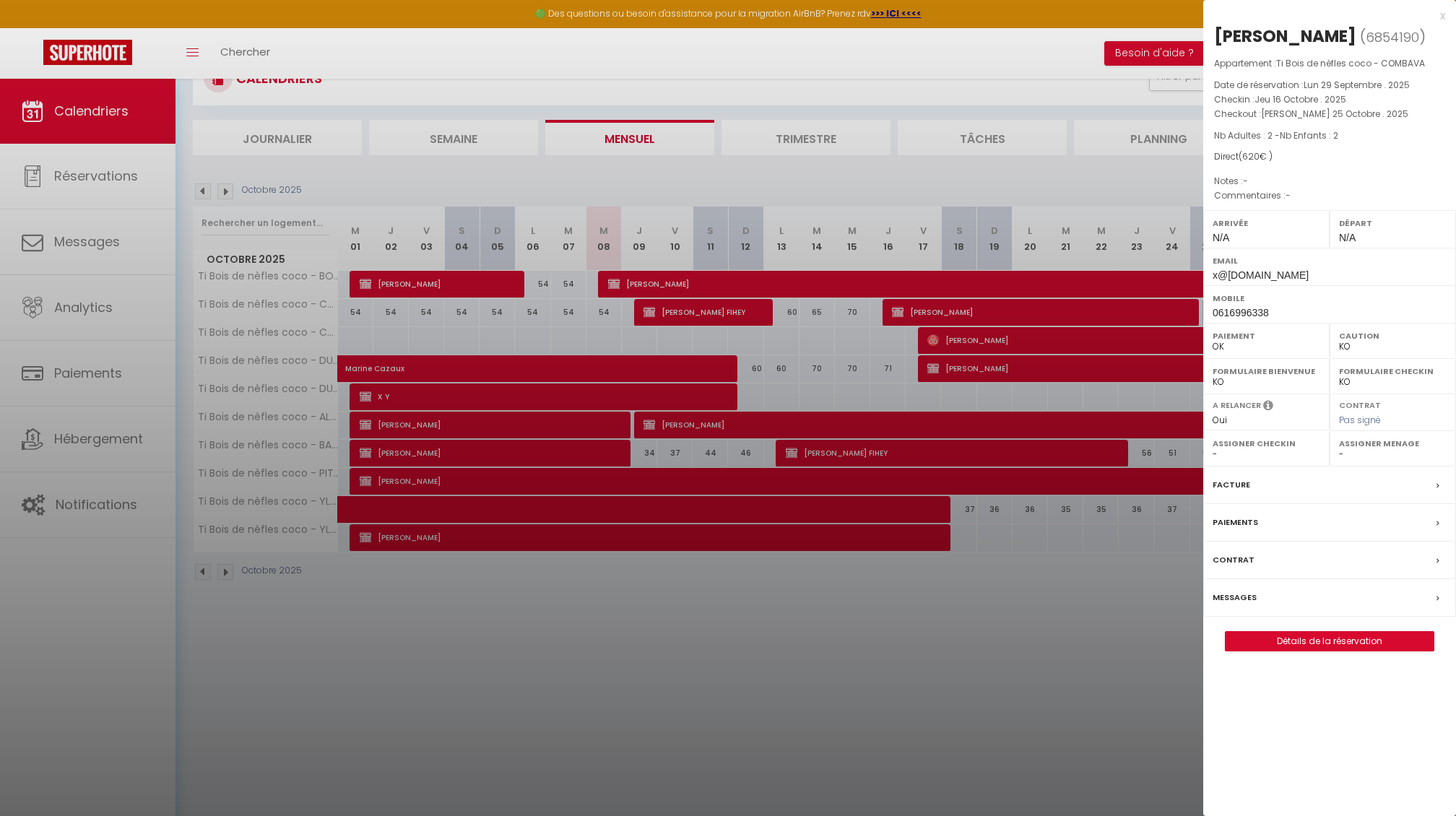
click at [934, 308] on div at bounding box center [728, 408] width 1456 height 816
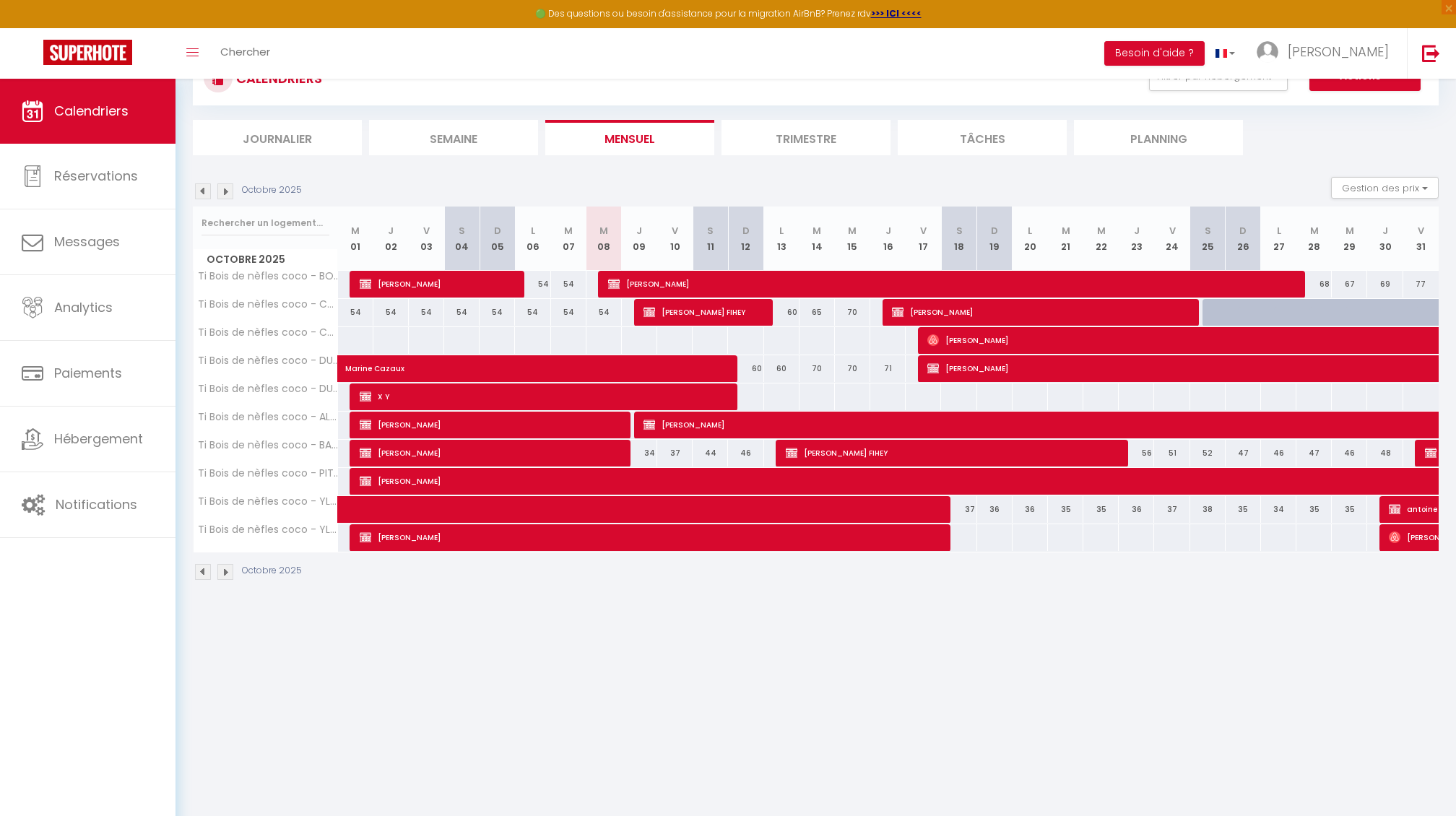
click at [942, 340] on span "[PERSON_NAME]" at bounding box center [1226, 340] width 599 height 27
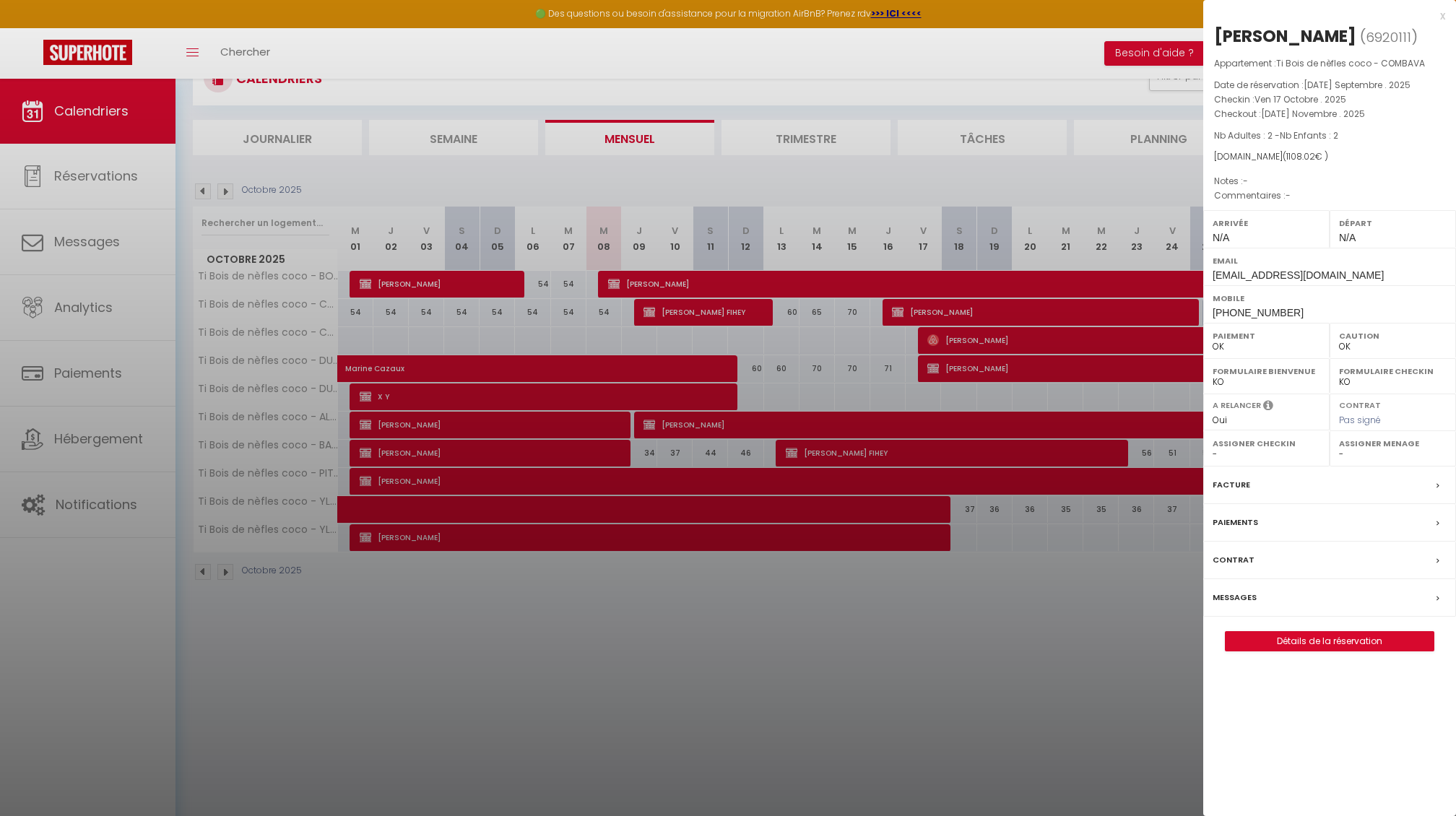
click at [1301, 636] on link "Détails de la réservation" at bounding box center [1329, 641] width 208 height 19
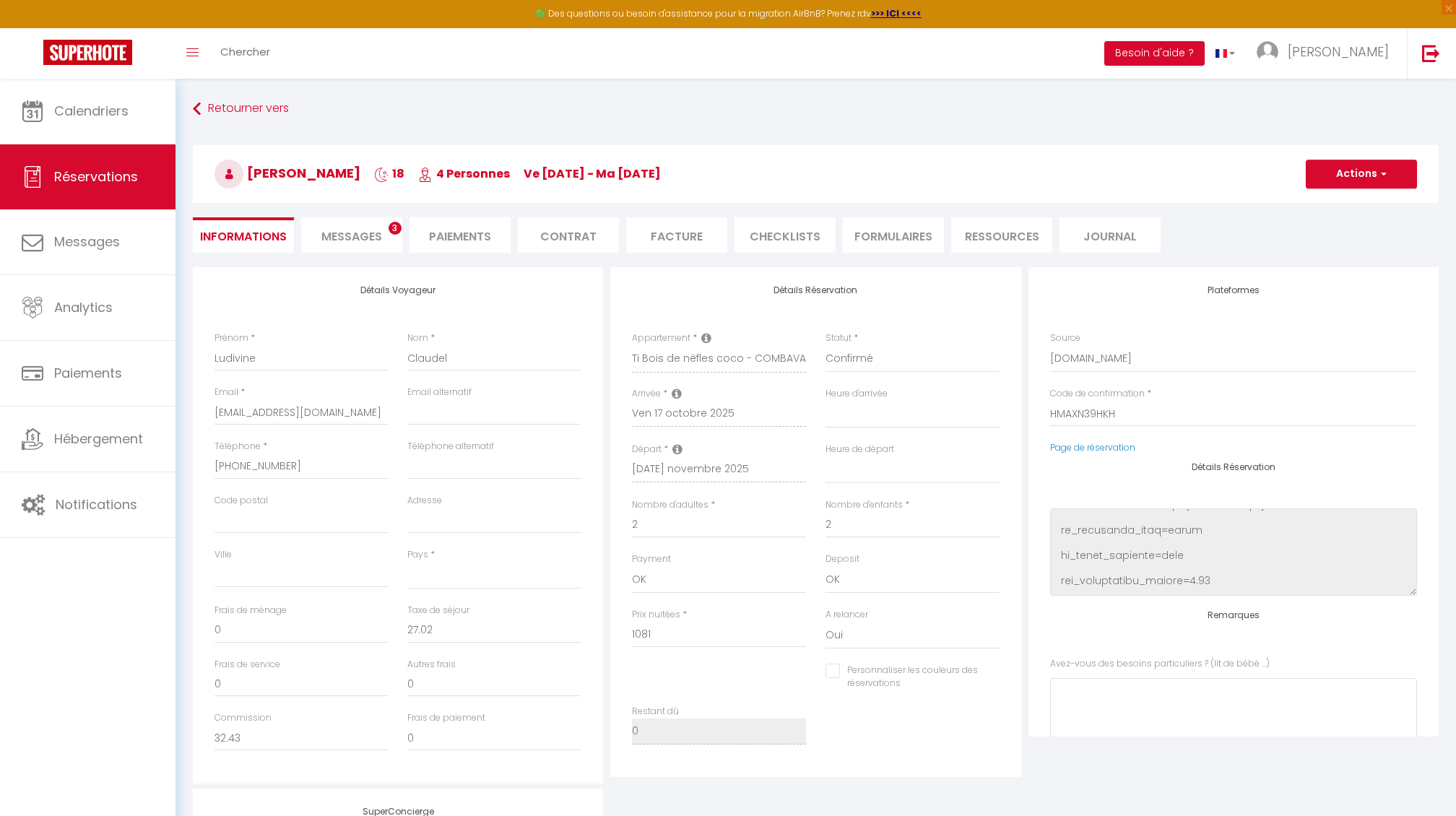
scroll to position [1632, 0]
click at [1321, 182] on button "Actions" at bounding box center [1362, 173] width 112 height 29
click at [778, 125] on div "Retourner vers [GEOGRAPHIC_DATA][PERSON_NAME] 18 4 Personnes ve [DATE] - ma [DA…" at bounding box center [816, 181] width 1265 height 171
click at [336, 231] on span "Messages" at bounding box center [351, 236] width 61 height 17
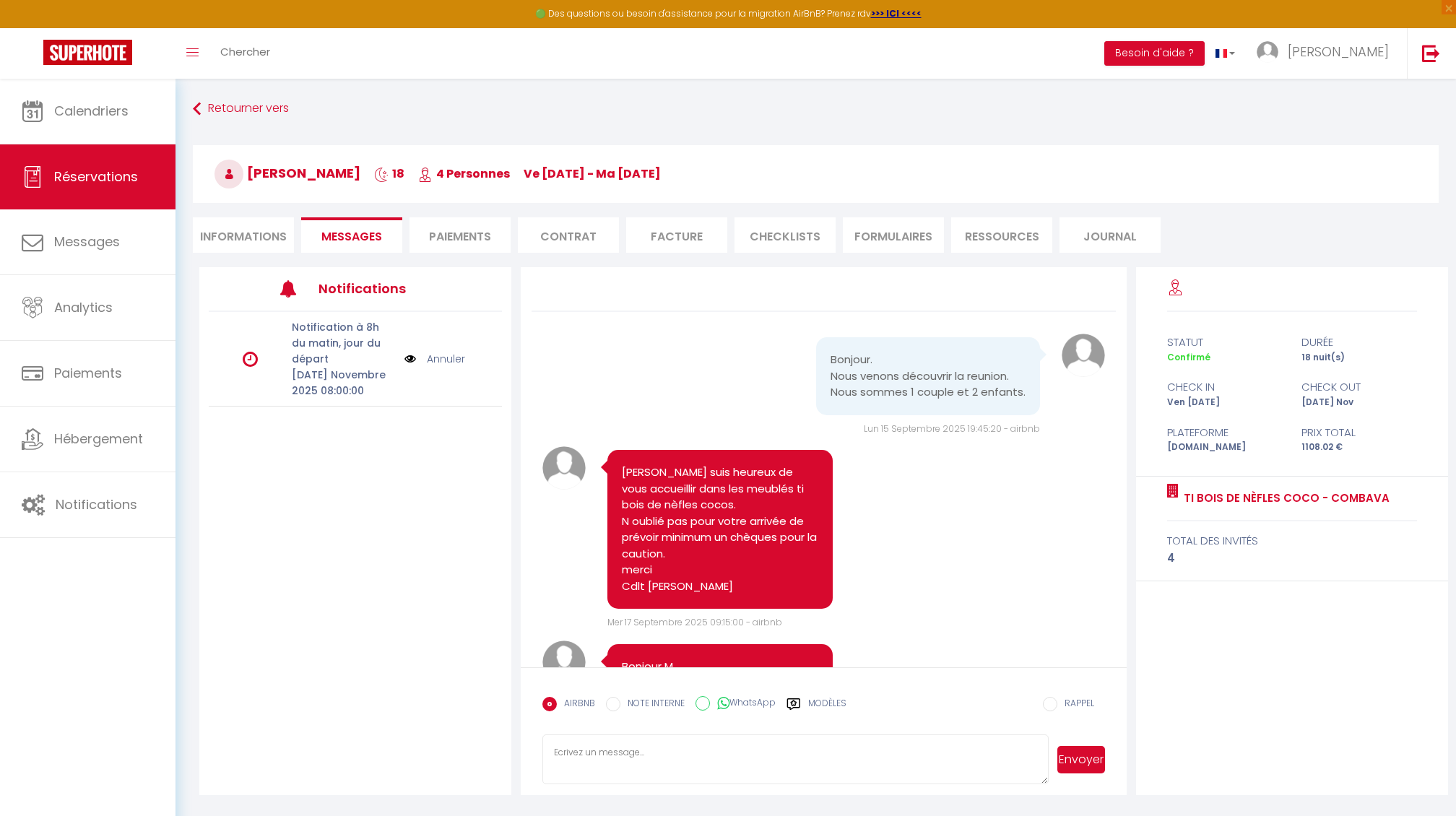
click at [258, 238] on li "Informations" at bounding box center [243, 235] width 101 height 35
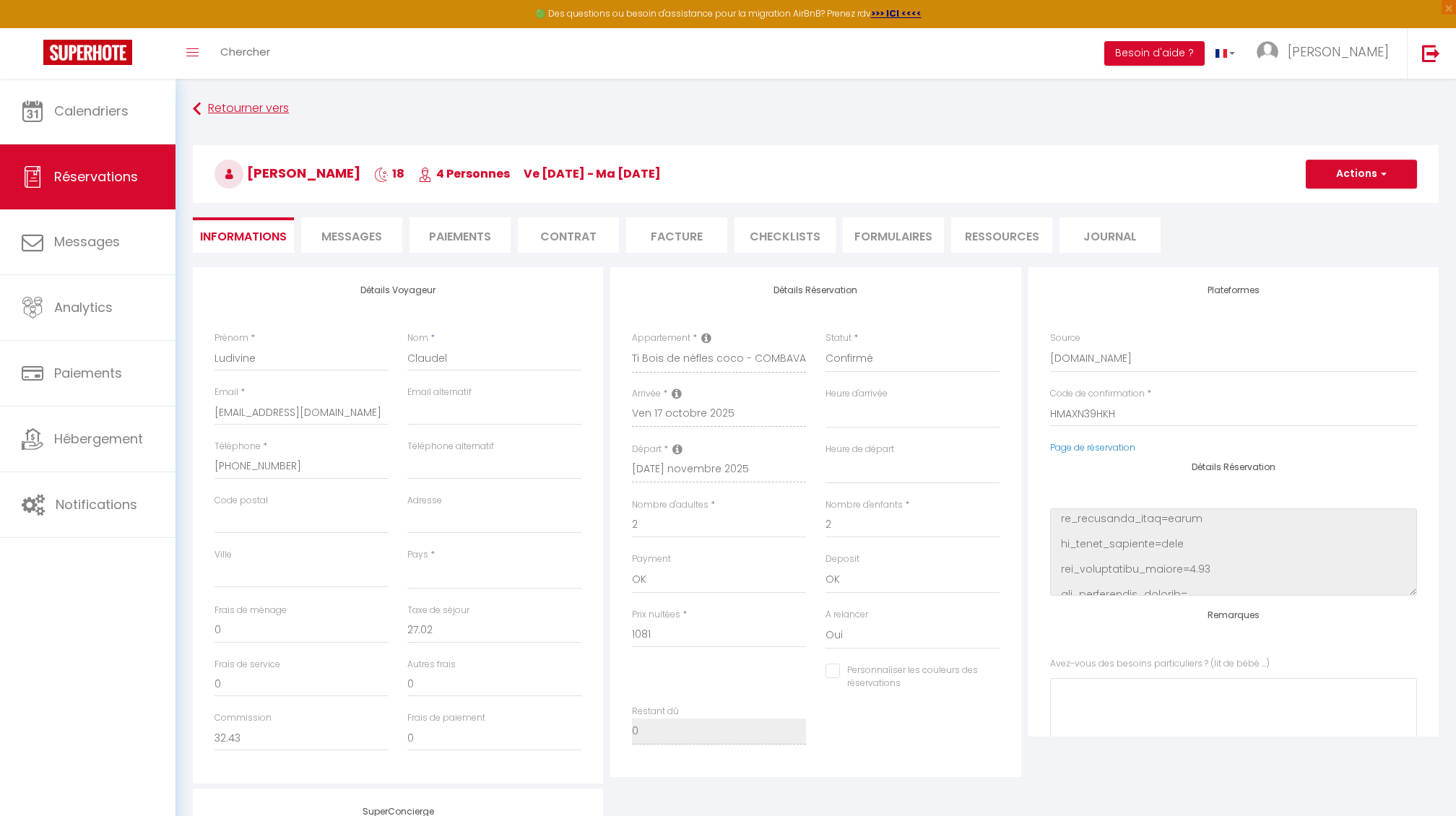
click at [204, 112] on link "Retourner vers" at bounding box center [816, 109] width 1247 height 26
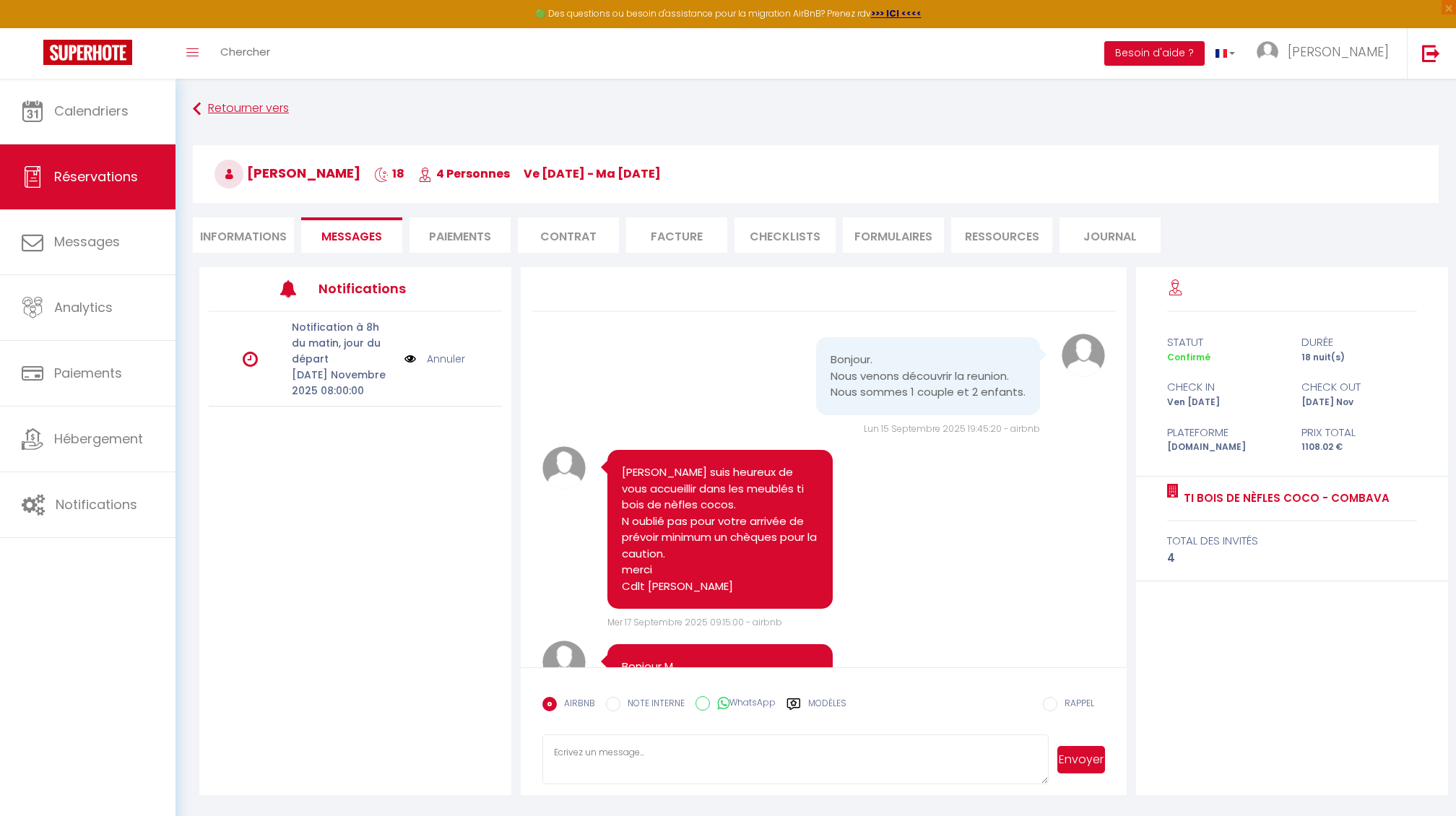
click at [237, 114] on link "Retourner vers" at bounding box center [816, 109] width 1247 height 26
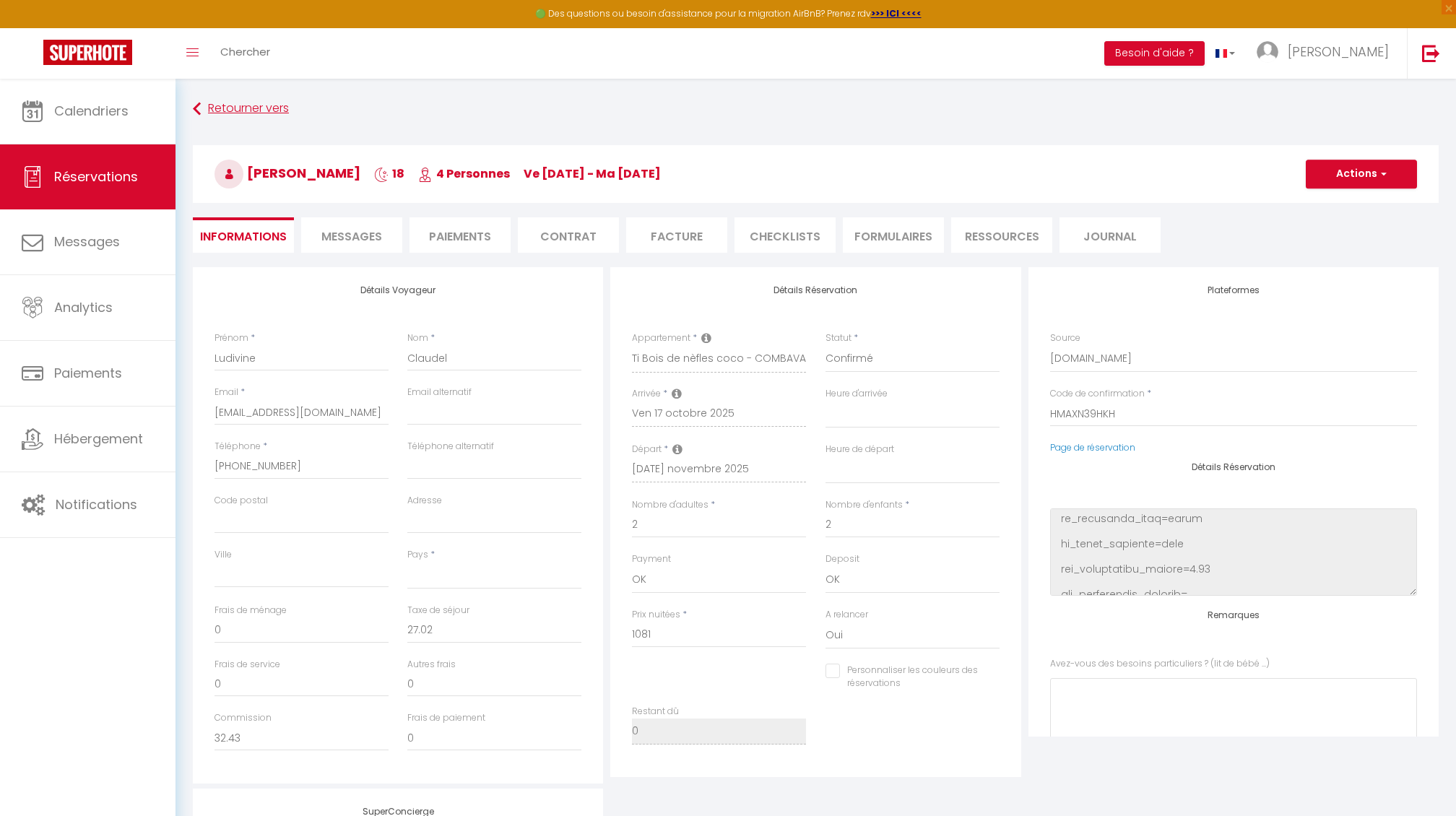
click at [230, 105] on link "Retourner vers" at bounding box center [816, 109] width 1247 height 26
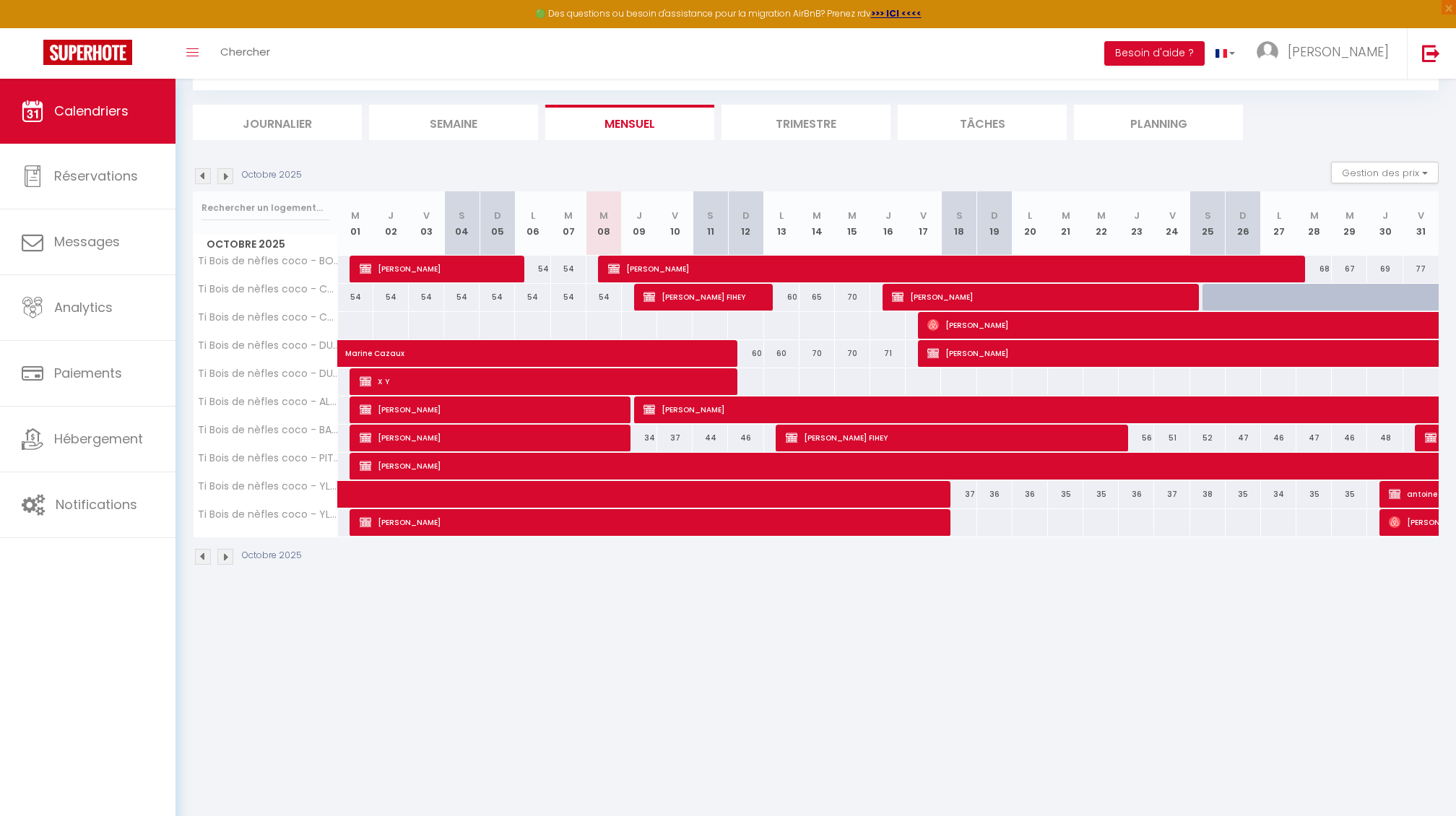
scroll to position [79, 0]
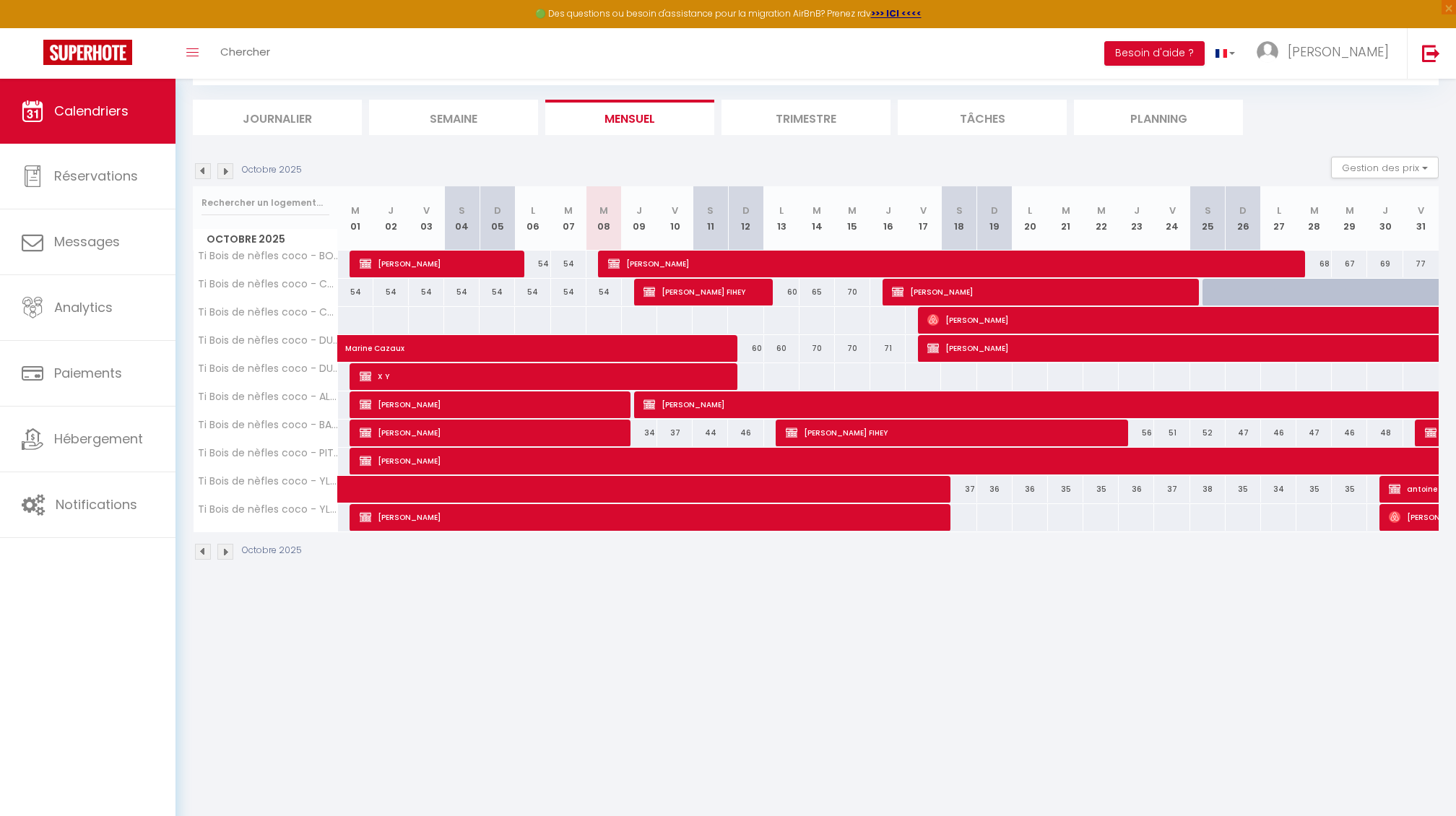
click at [223, 176] on img at bounding box center [225, 170] width 16 height 16
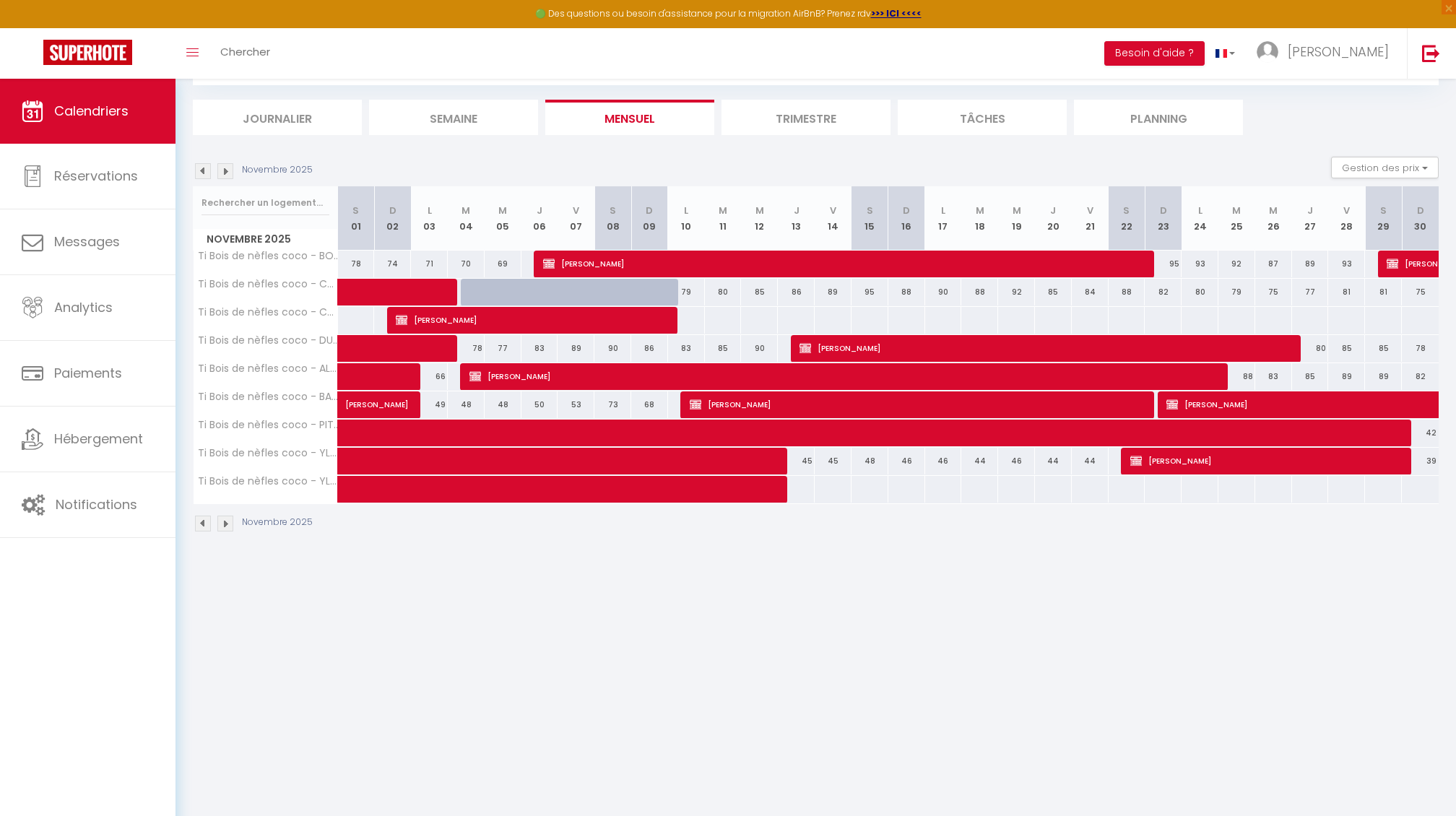
click at [223, 176] on img at bounding box center [225, 170] width 16 height 16
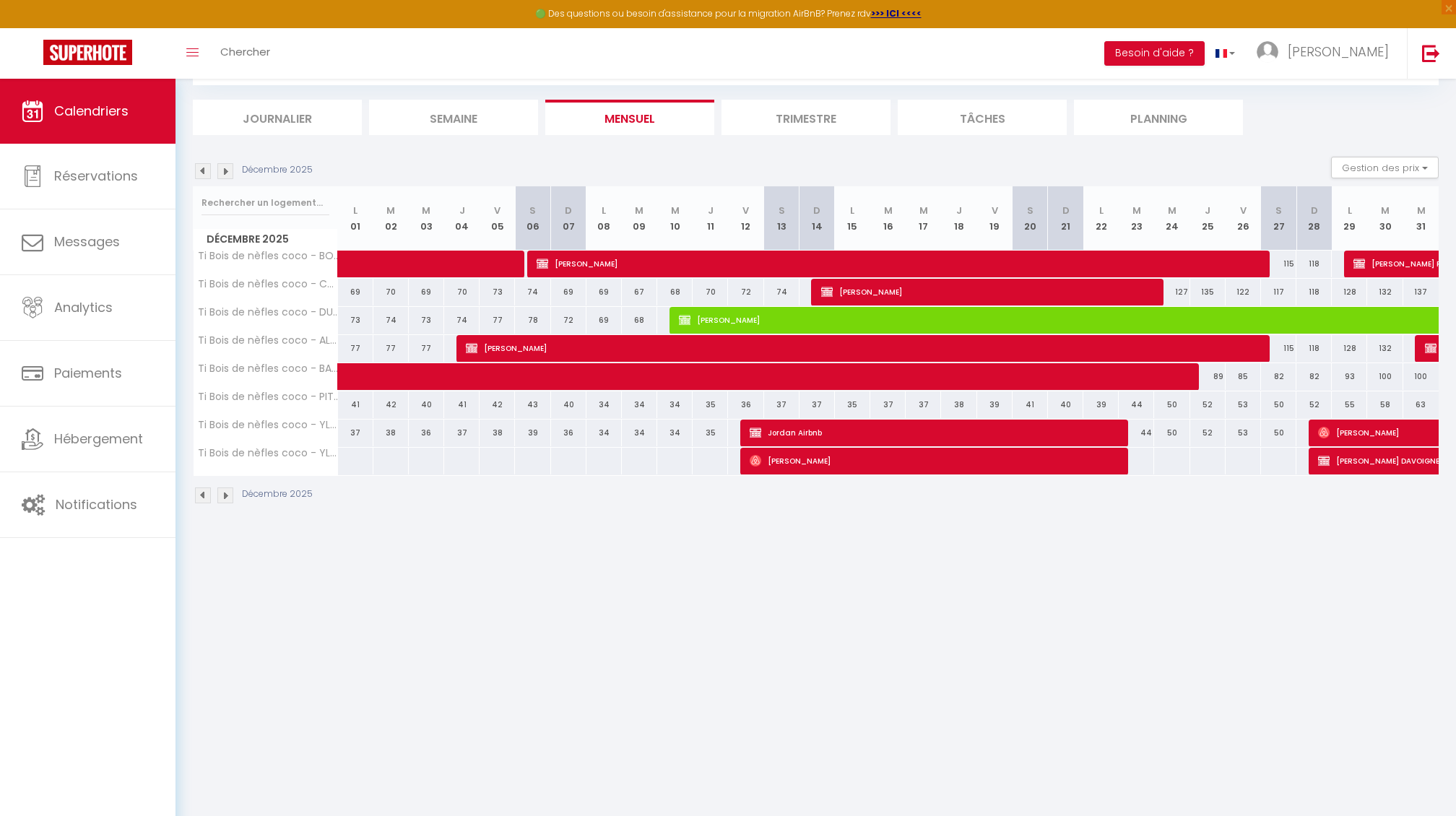
click at [204, 166] on img at bounding box center [203, 170] width 16 height 16
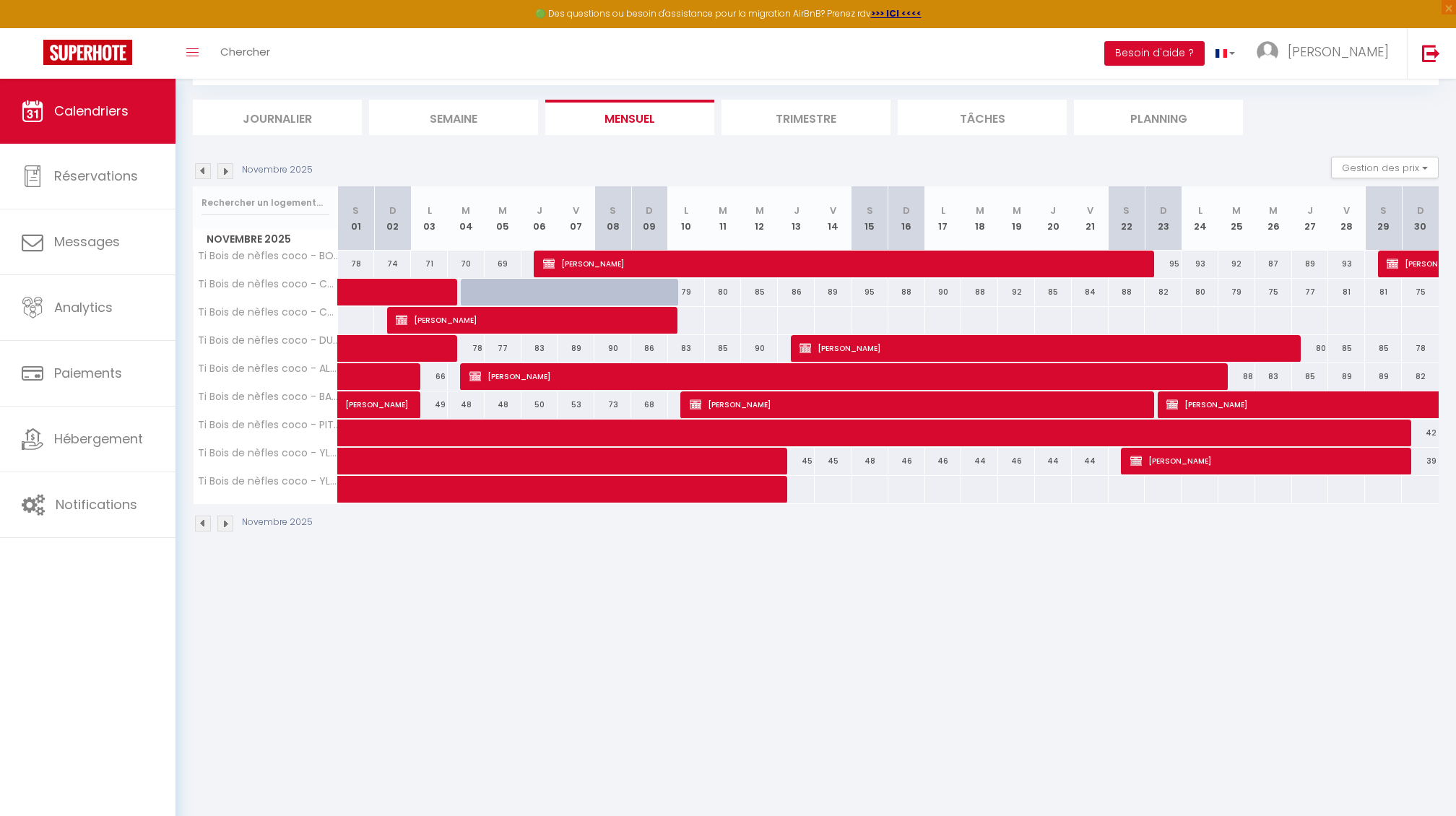
click at [204, 166] on img at bounding box center [203, 170] width 16 height 16
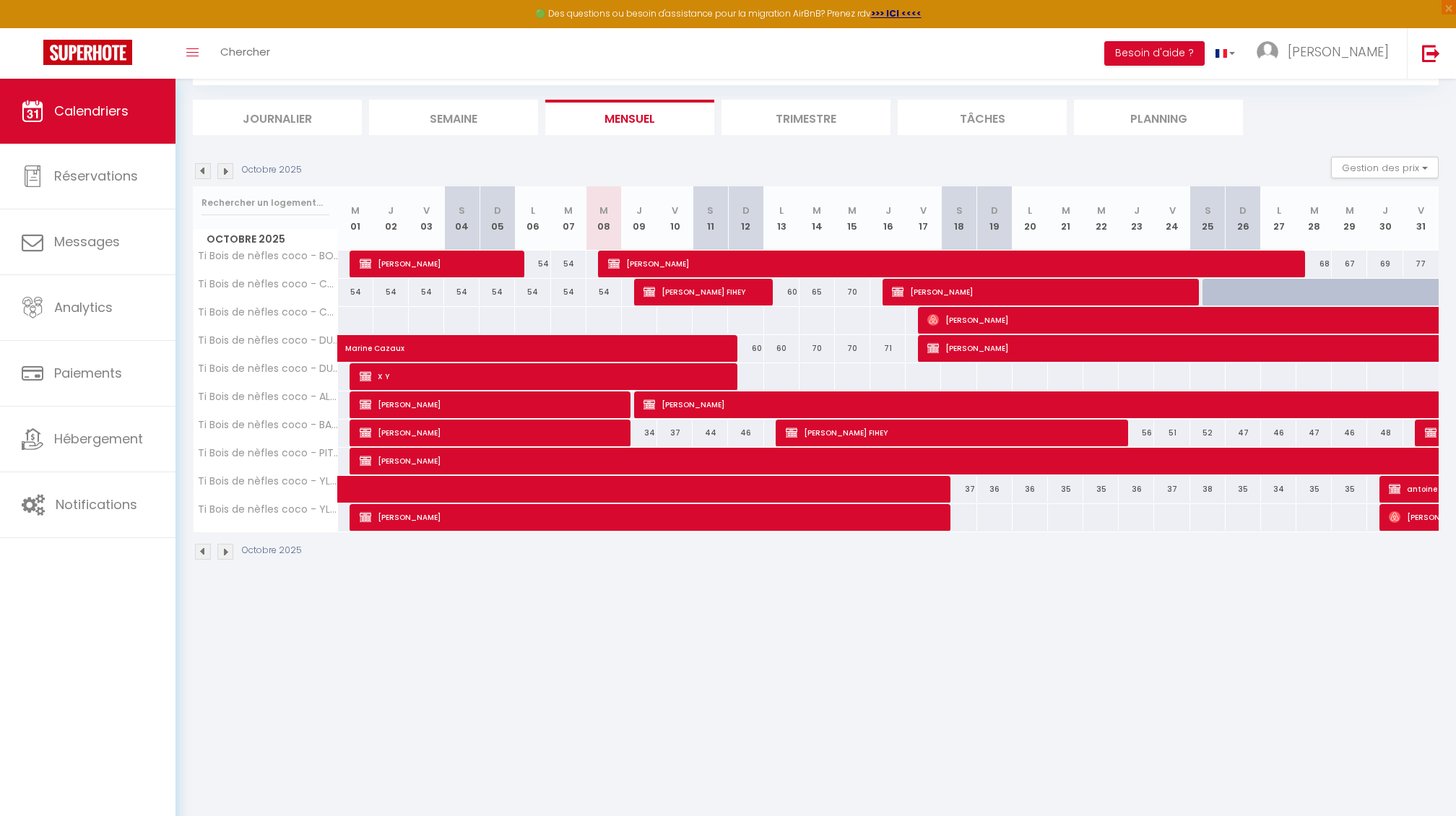
click at [398, 485] on span at bounding box center [641, 488] width 565 height 27
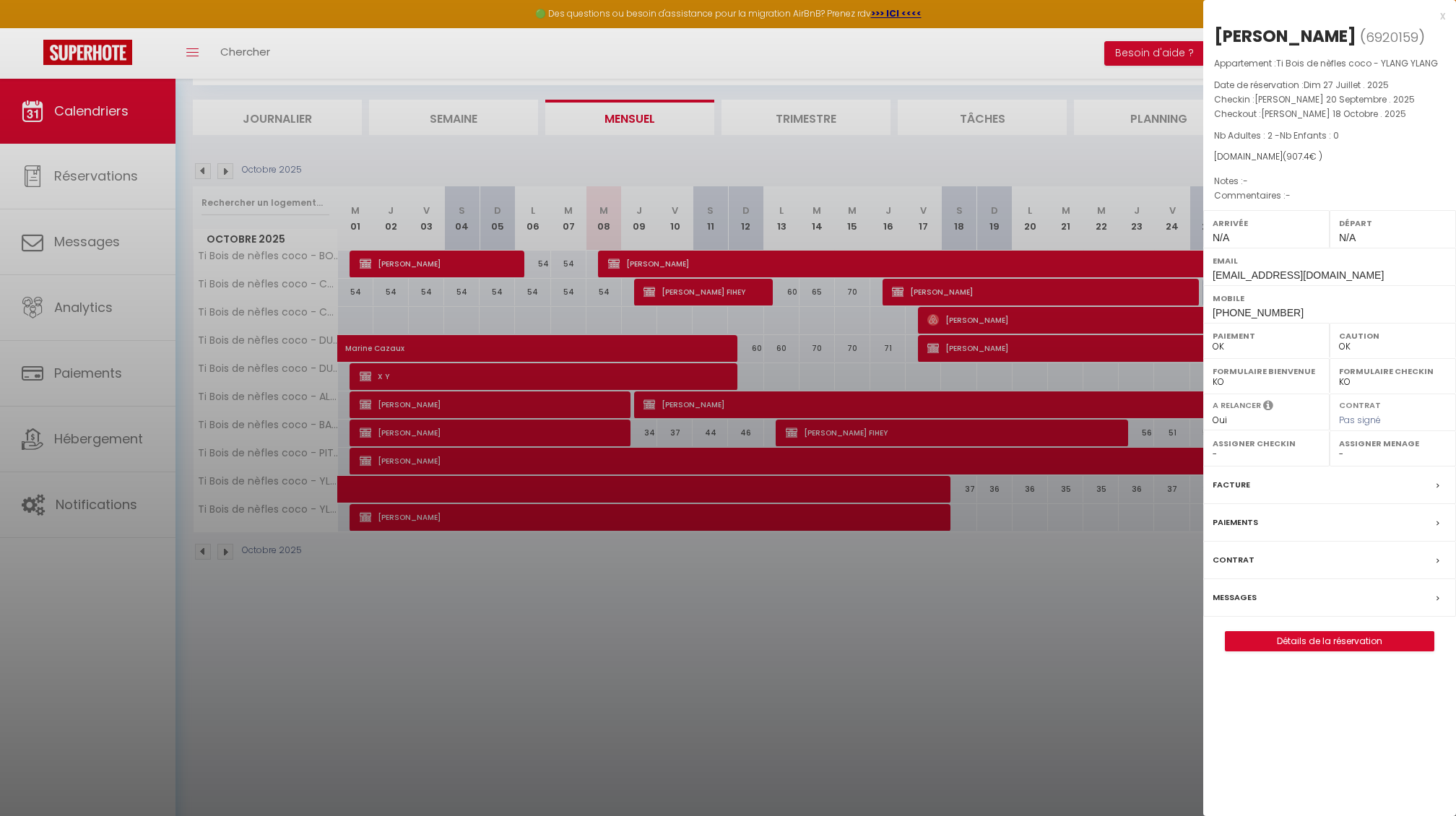
click at [866, 515] on div at bounding box center [728, 408] width 1456 height 816
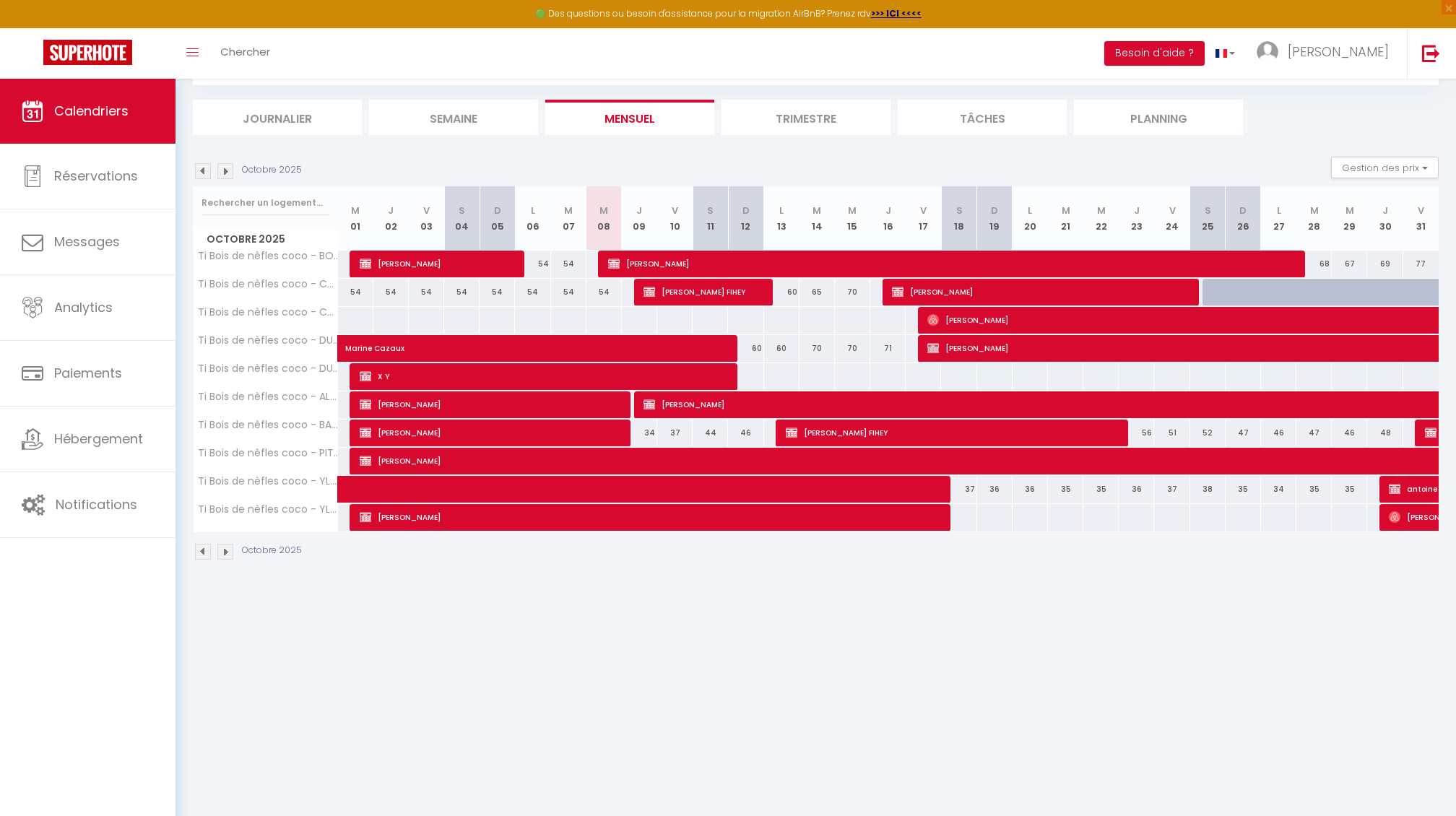
click at [866, 515] on span "[PERSON_NAME]" at bounding box center [648, 516] width 578 height 27
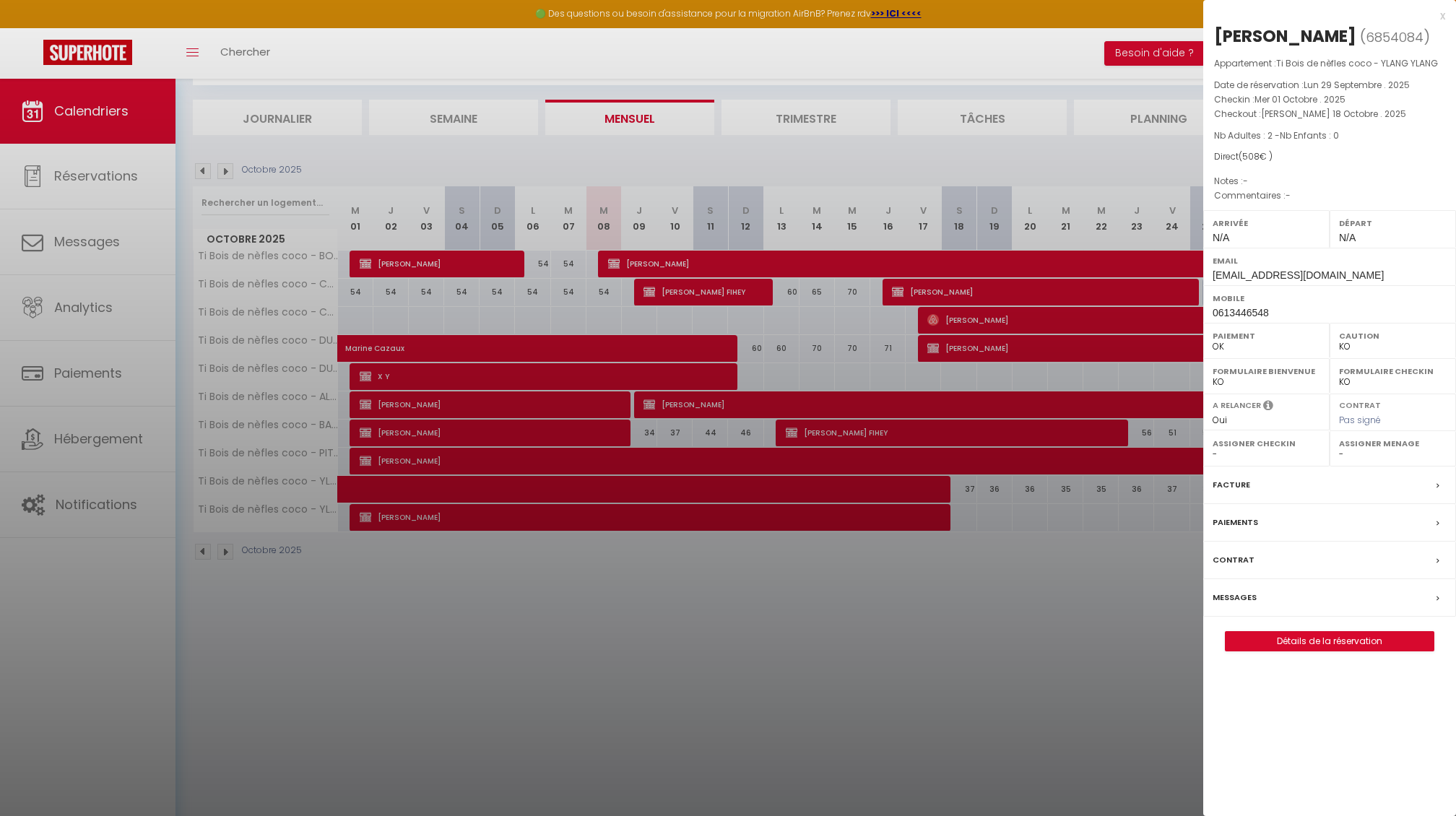
click at [866, 515] on div at bounding box center [728, 408] width 1456 height 816
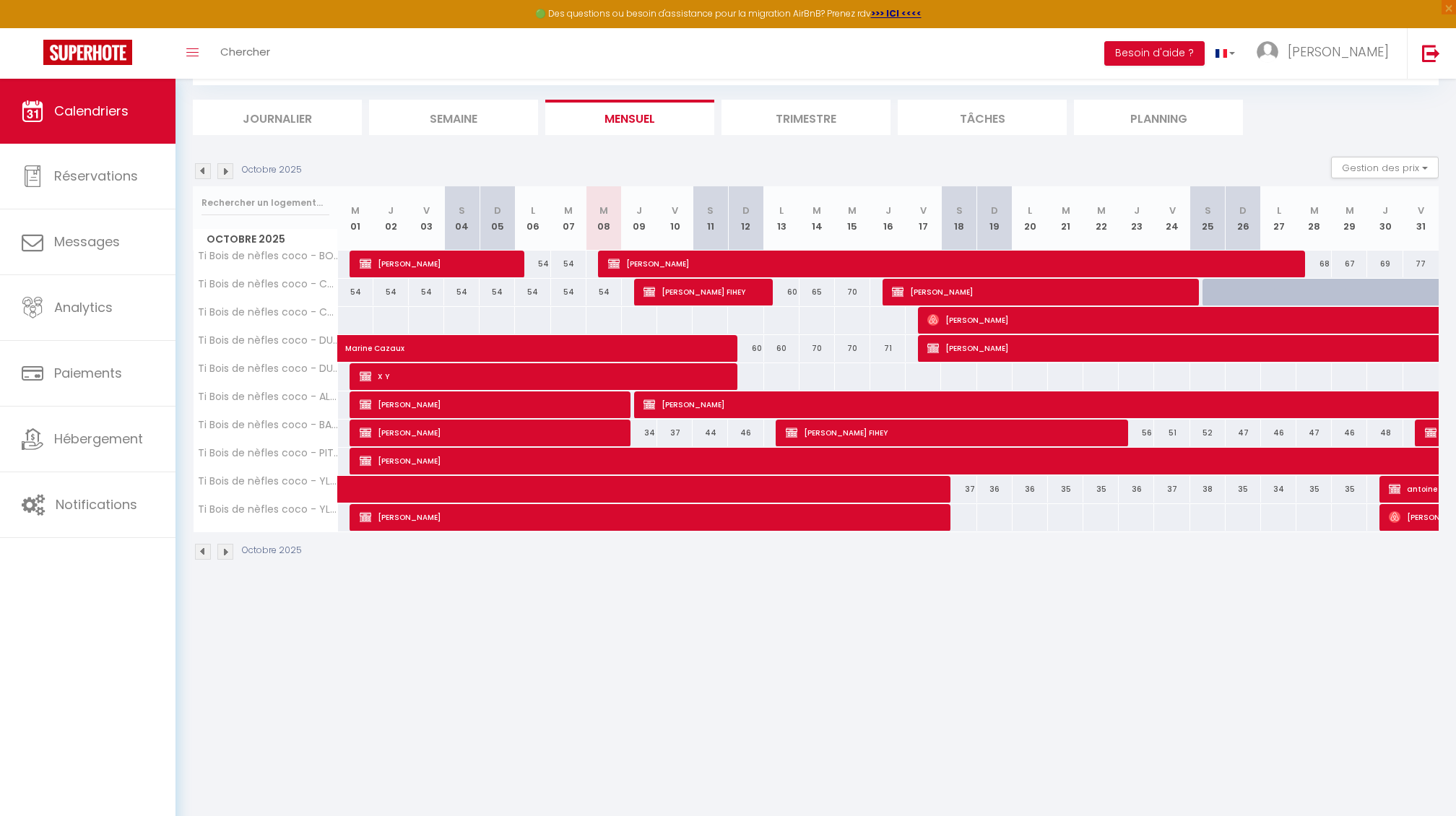
click at [201, 166] on img at bounding box center [203, 170] width 16 height 16
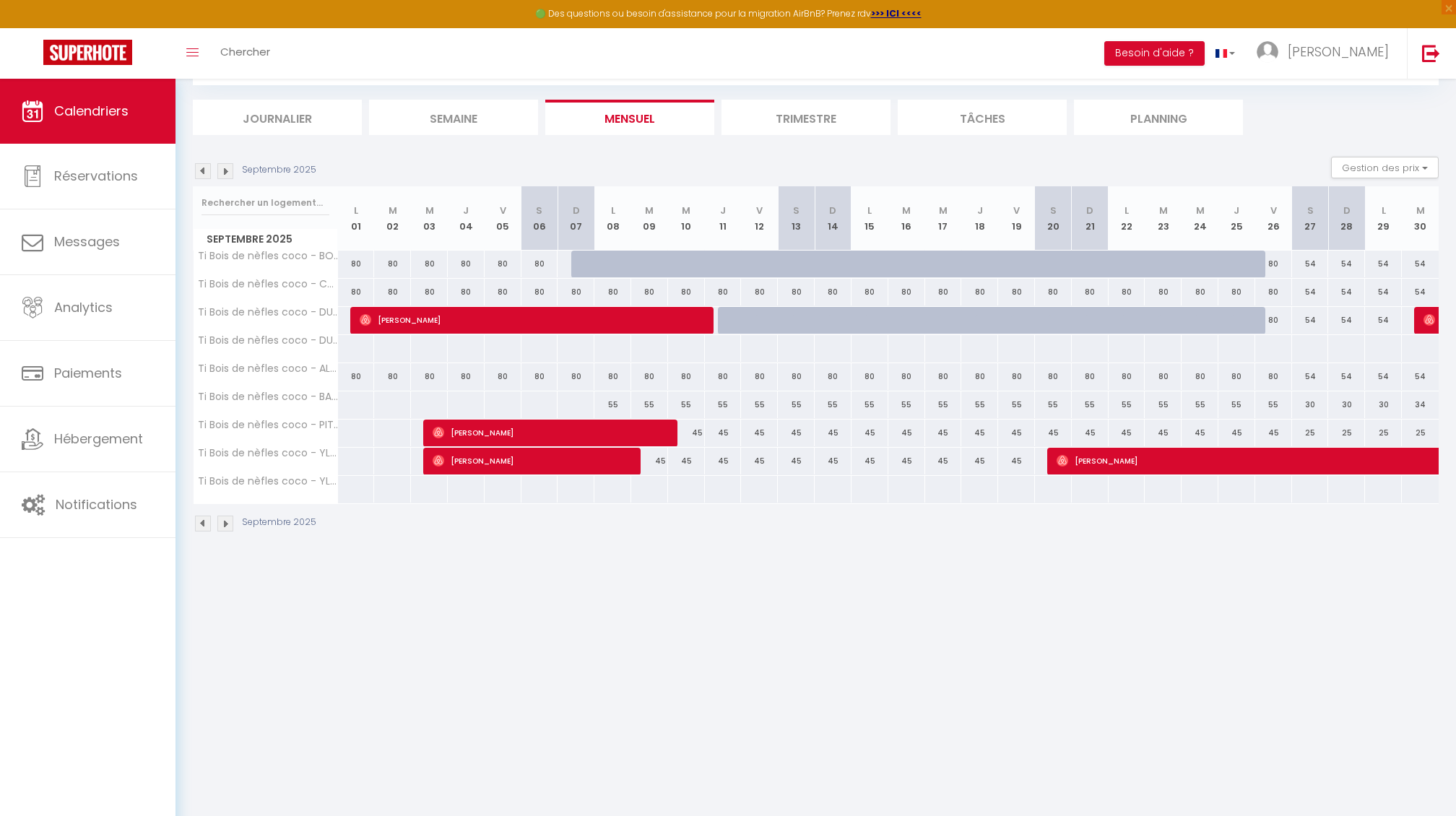
click at [224, 169] on img at bounding box center [225, 170] width 16 height 16
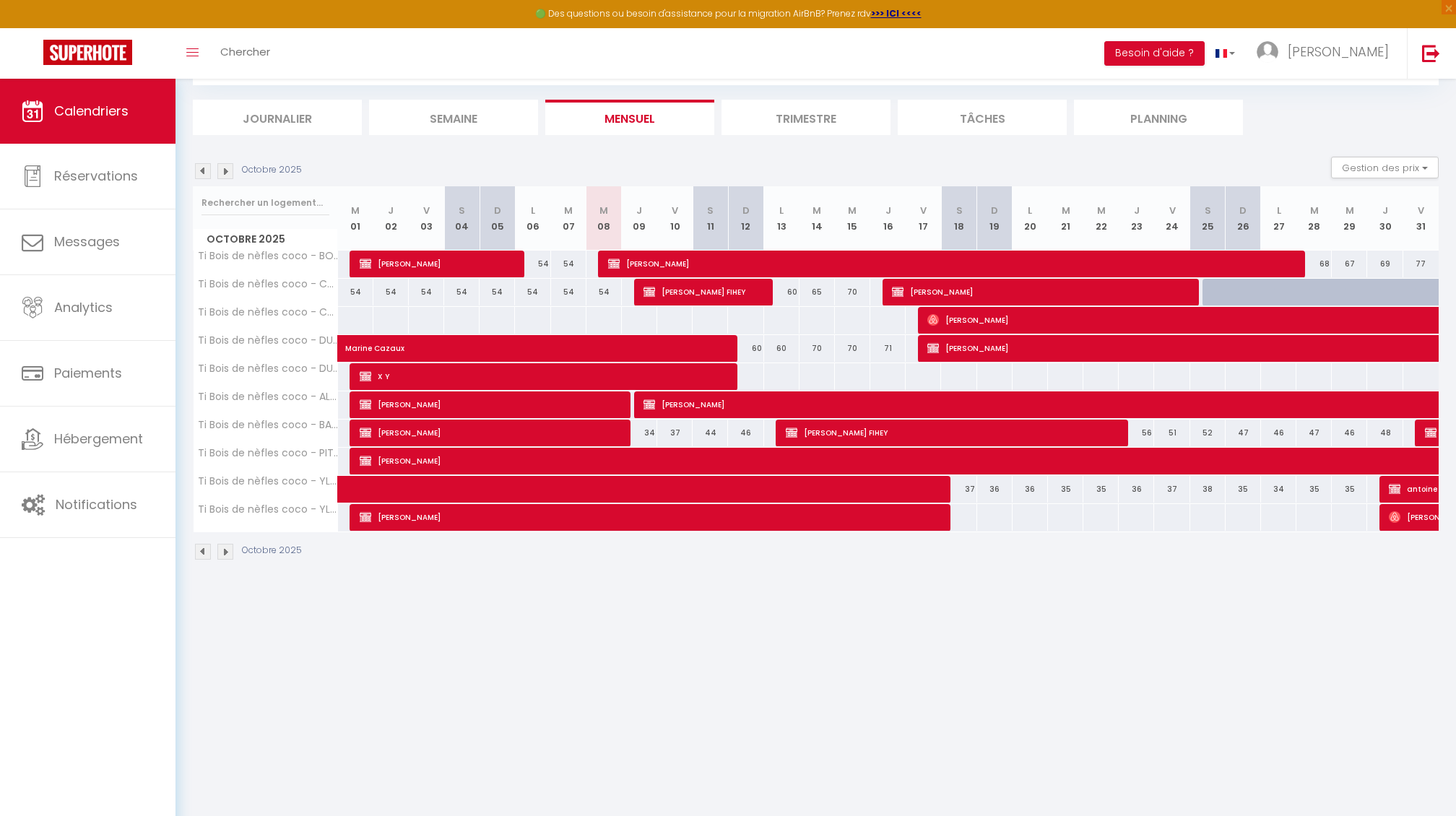
click at [552, 519] on span "[PERSON_NAME]" at bounding box center [648, 516] width 578 height 27
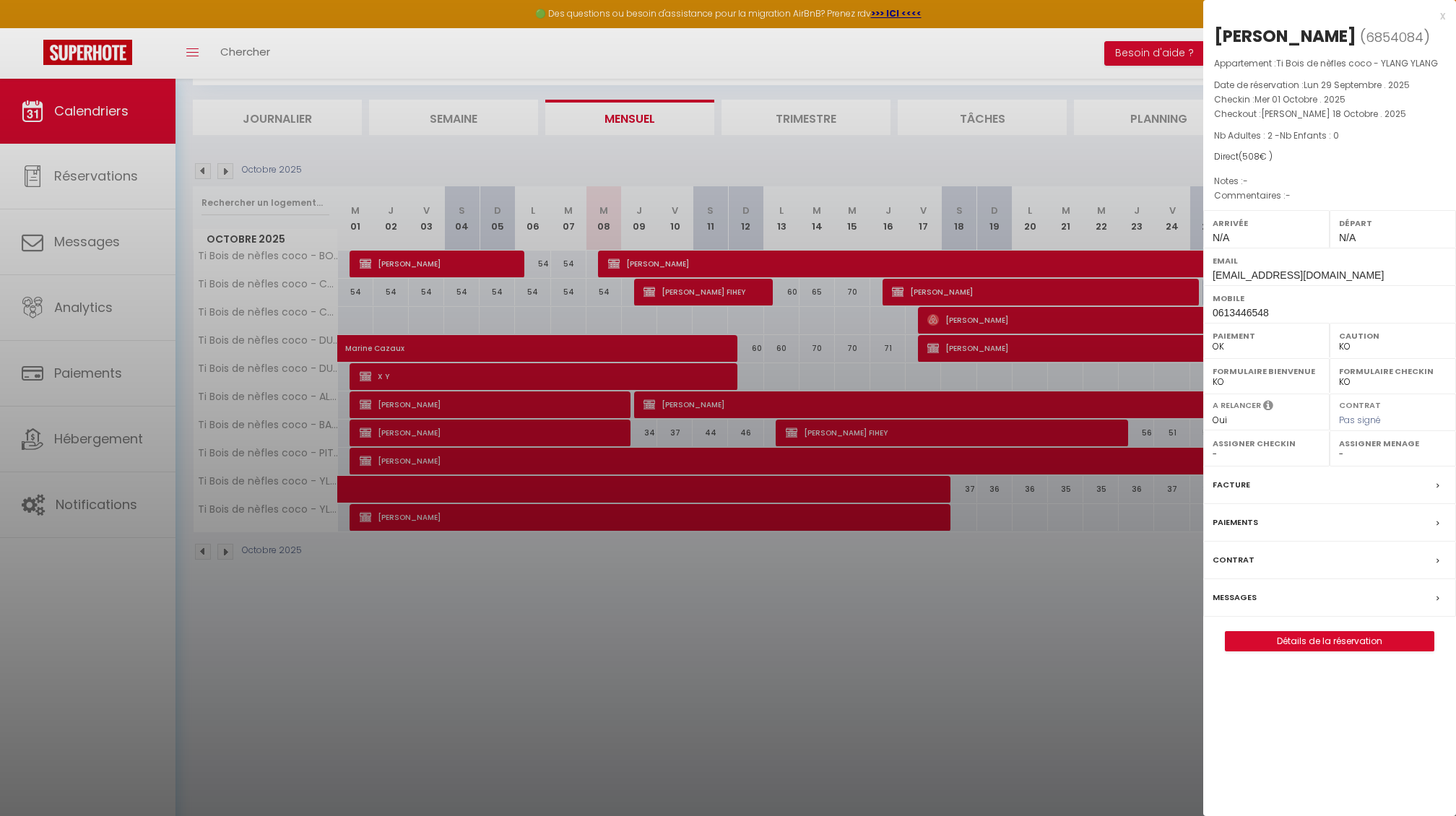
click at [1273, 643] on link "Détails de la réservation" at bounding box center [1329, 641] width 208 height 19
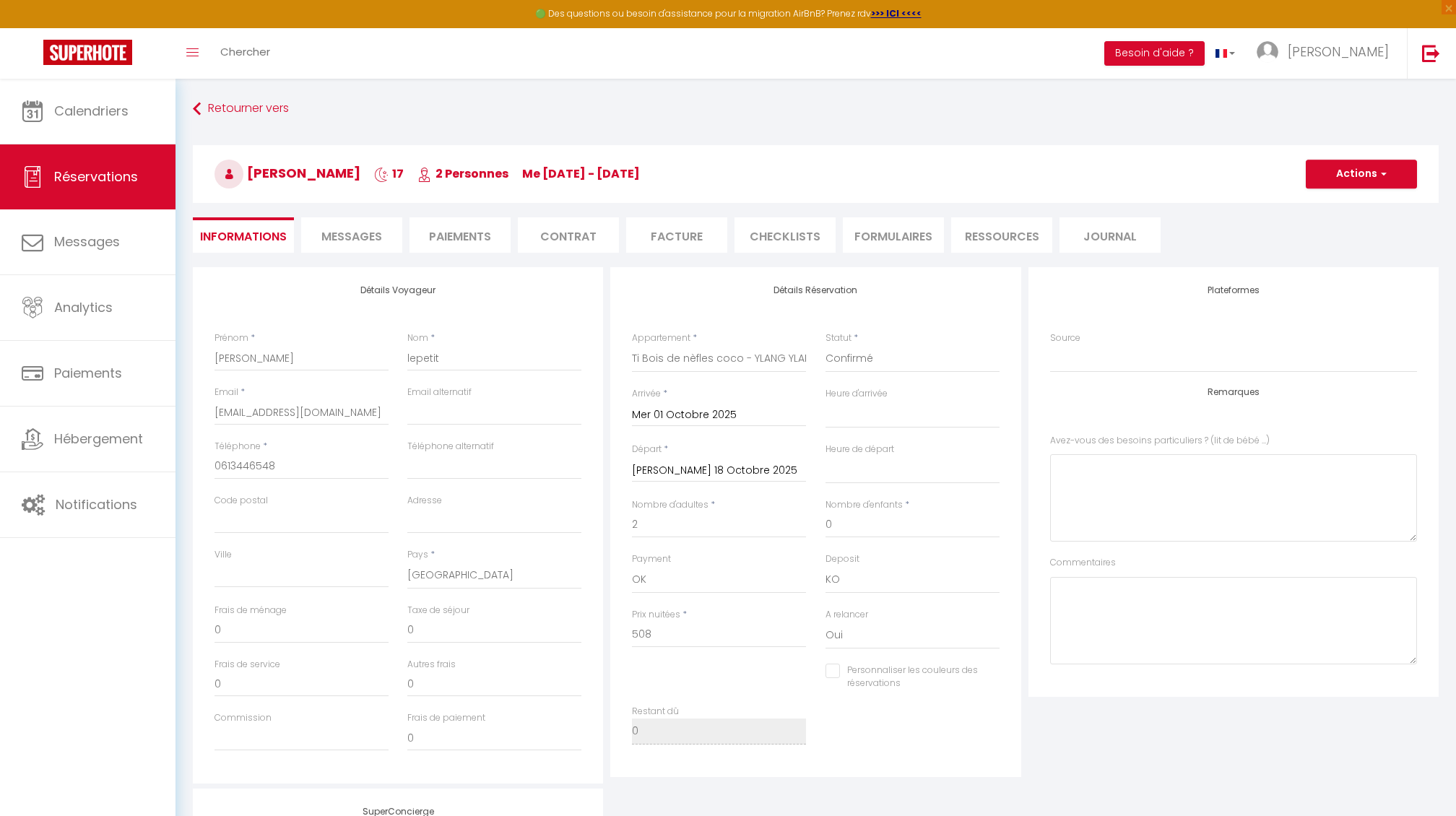
click at [1356, 166] on button "Actions" at bounding box center [1362, 173] width 112 height 29
click at [1336, 241] on link "Supprimer" at bounding box center [1347, 243] width 115 height 19
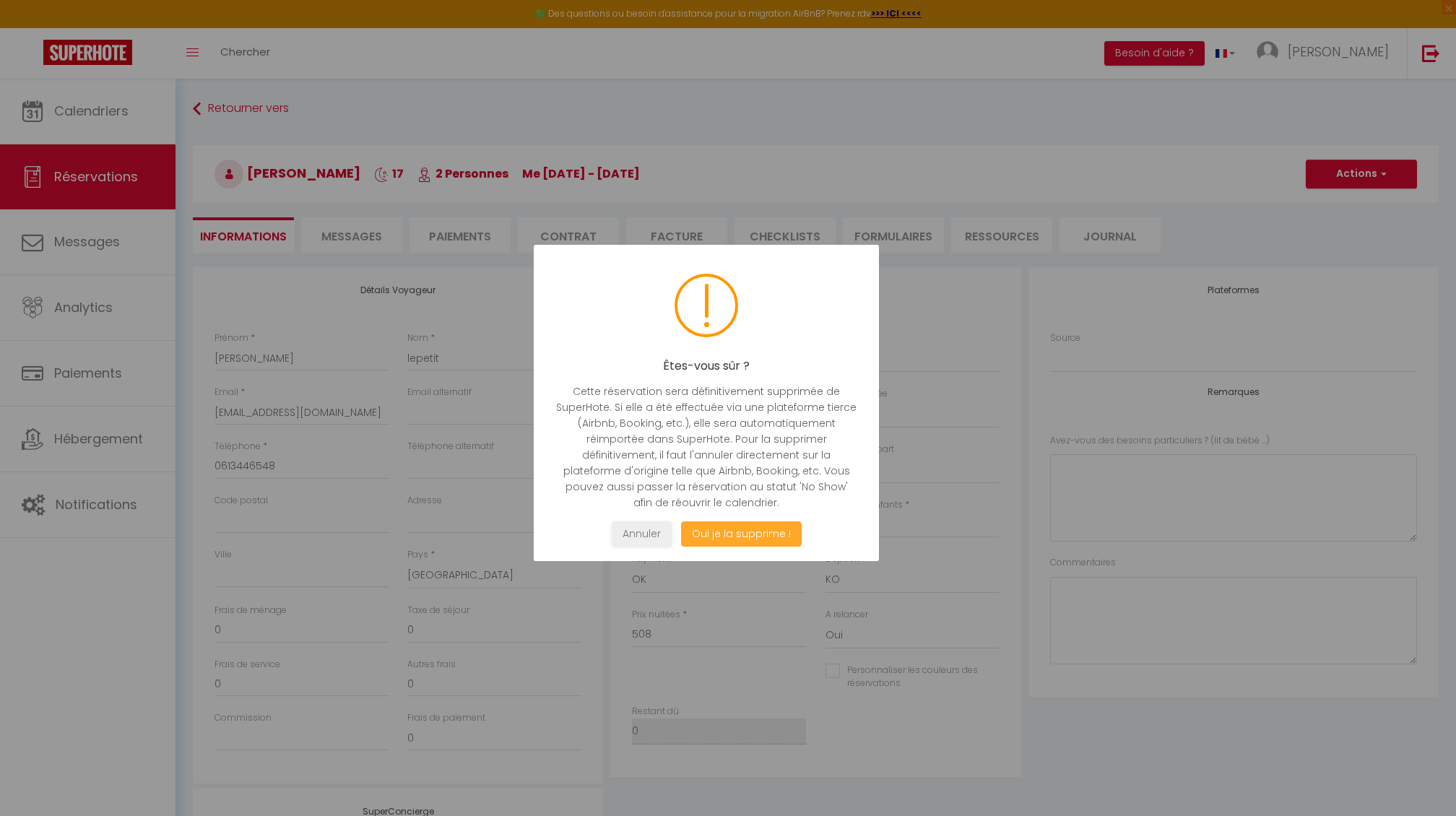
click at [772, 523] on button "Oui je la supprime !" at bounding box center [742, 533] width 121 height 25
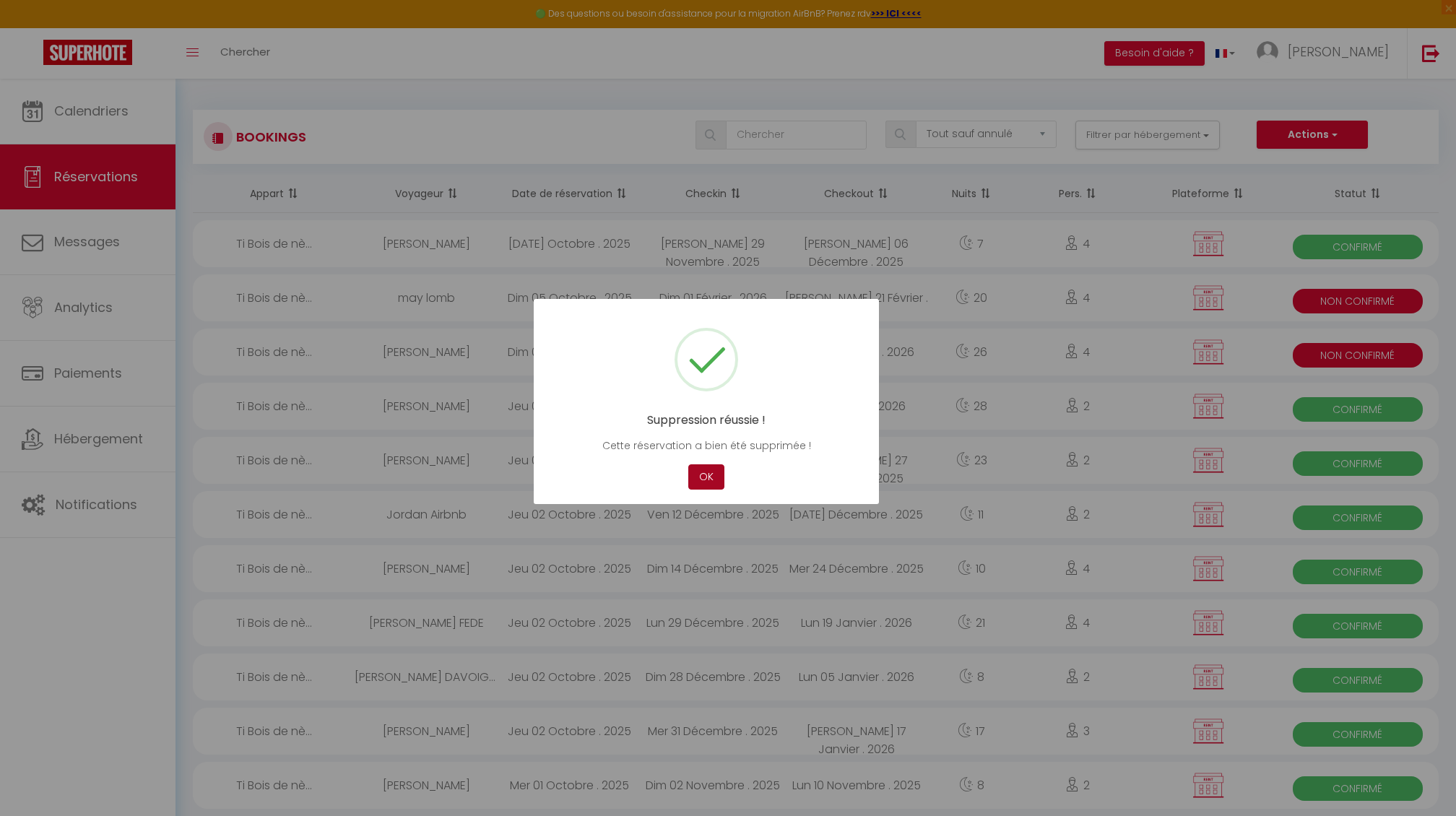
click at [714, 480] on button "OK" at bounding box center [707, 476] width 36 height 25
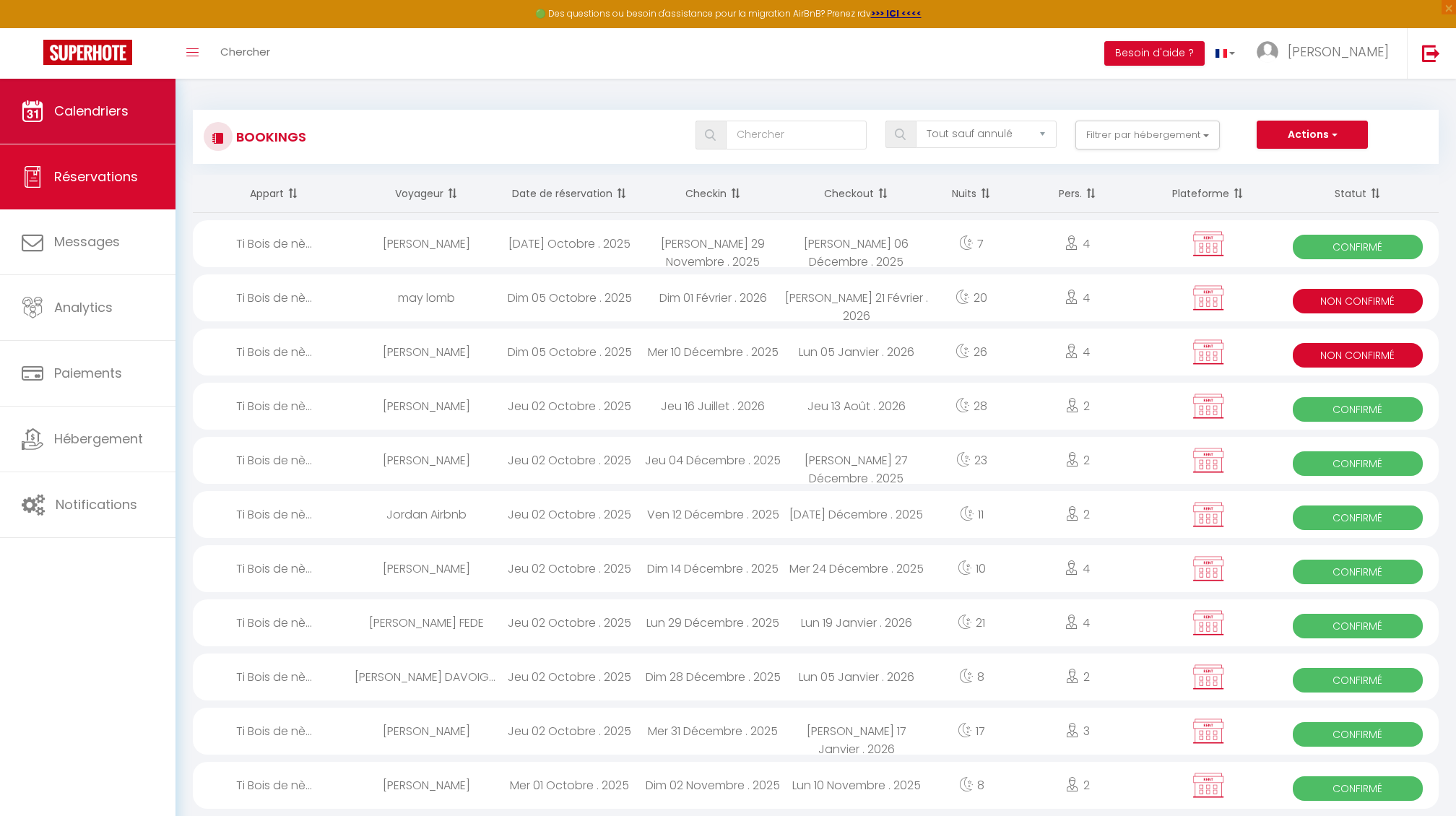
click at [108, 123] on link "Calendriers" at bounding box center [88, 112] width 176 height 65
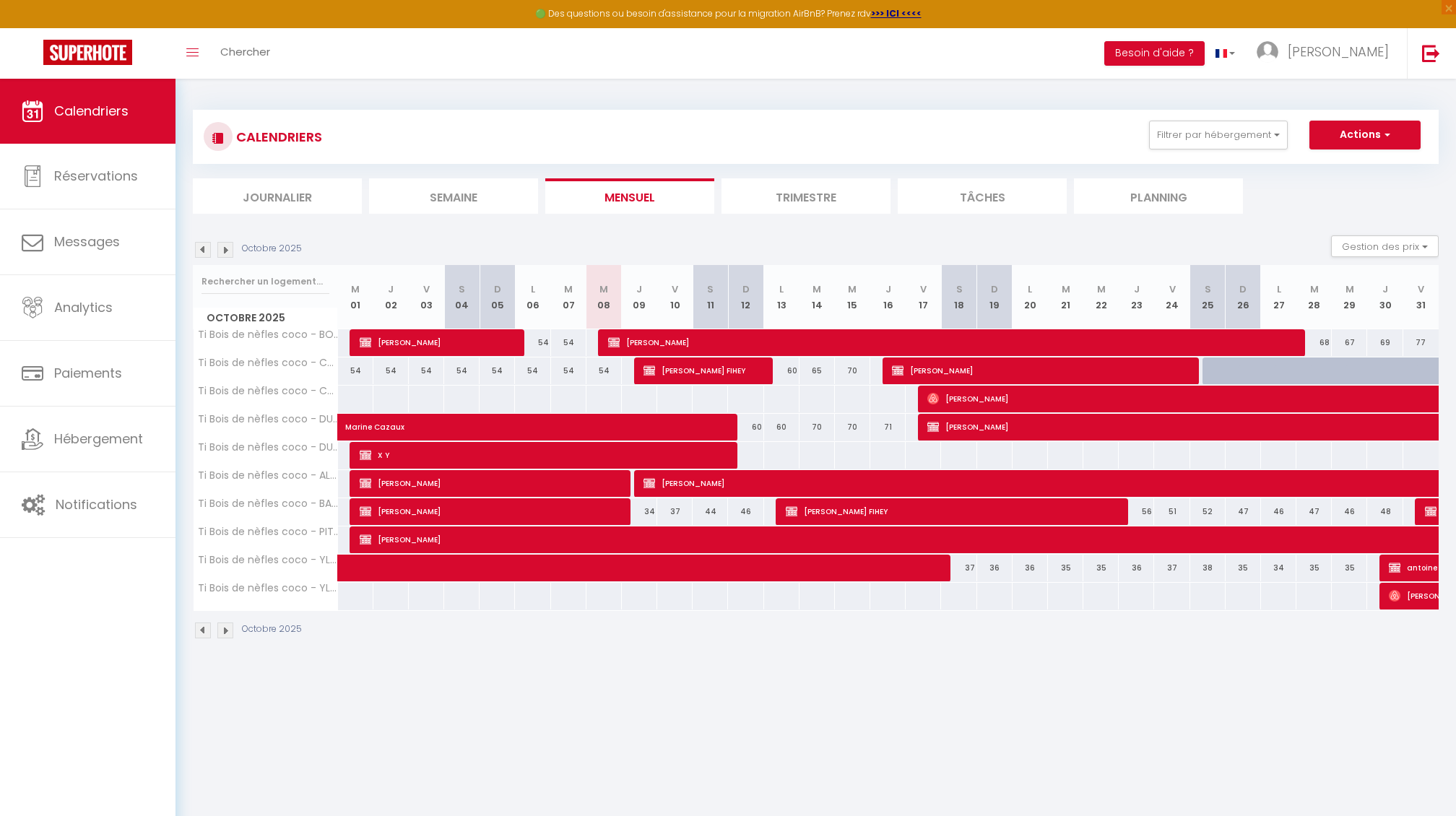
click at [226, 249] on img at bounding box center [225, 249] width 16 height 16
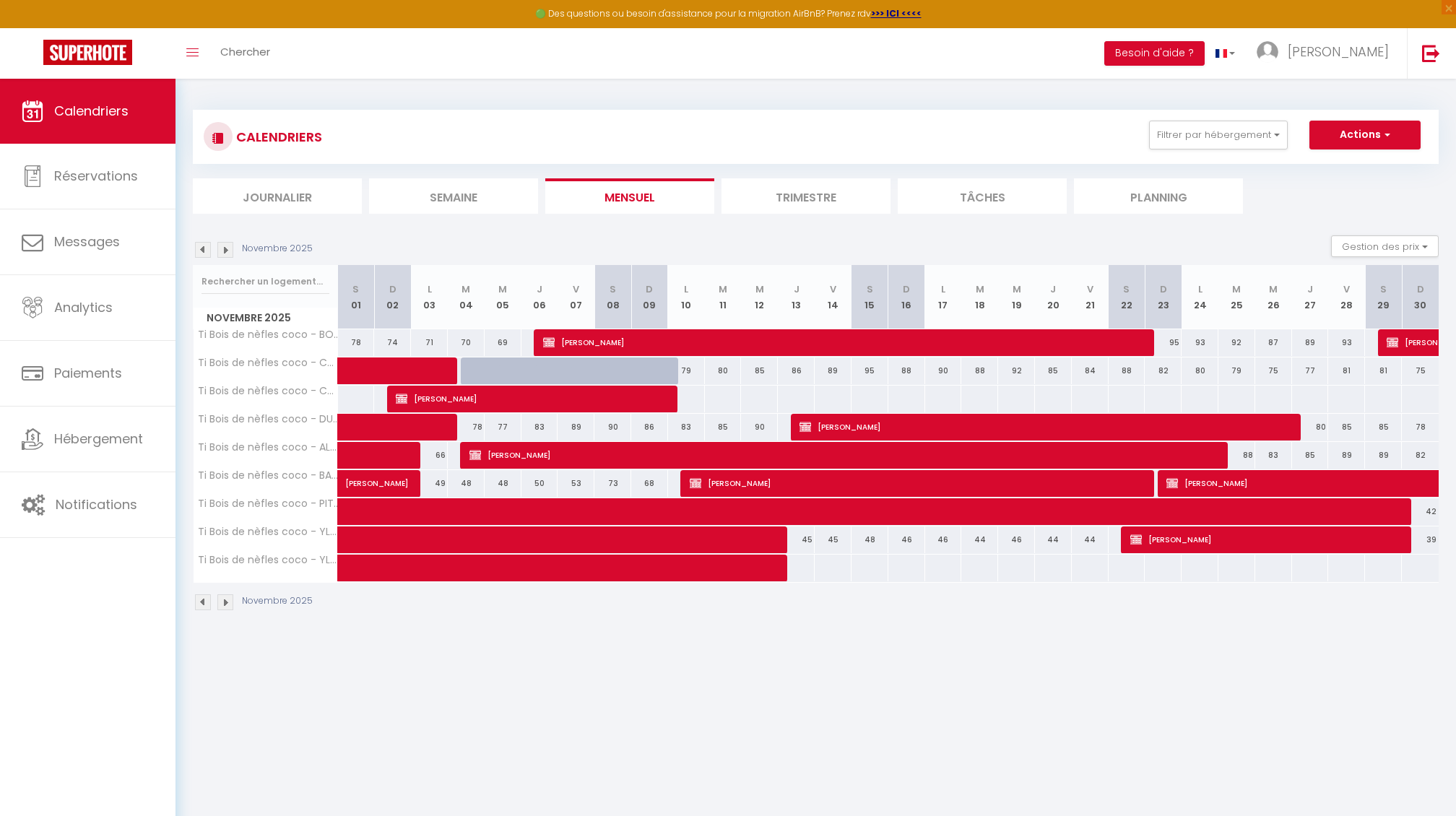
click at [502, 536] on span at bounding box center [559, 540] width 398 height 27
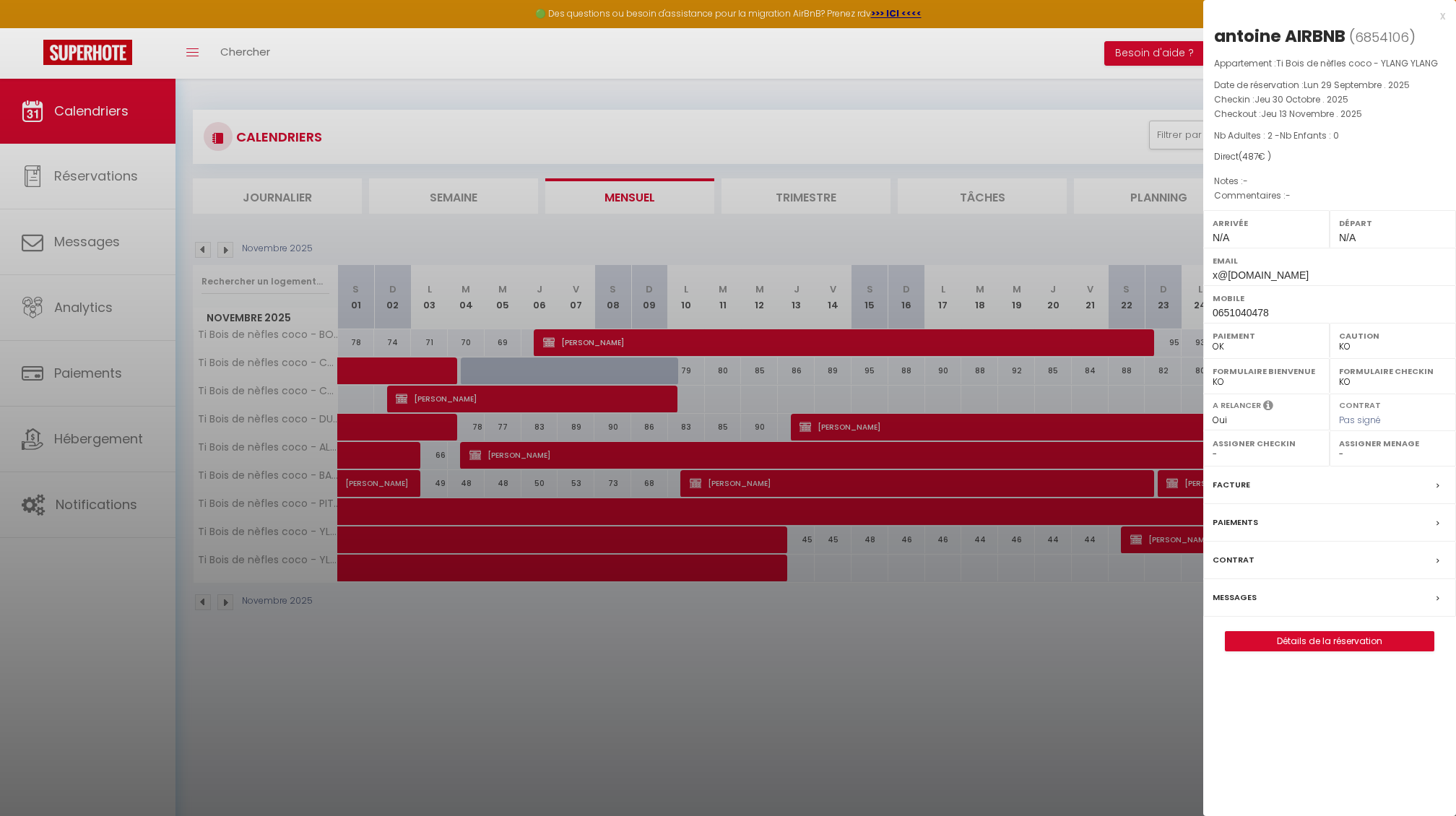
click at [1321, 641] on link "Détails de la réservation" at bounding box center [1329, 641] width 208 height 19
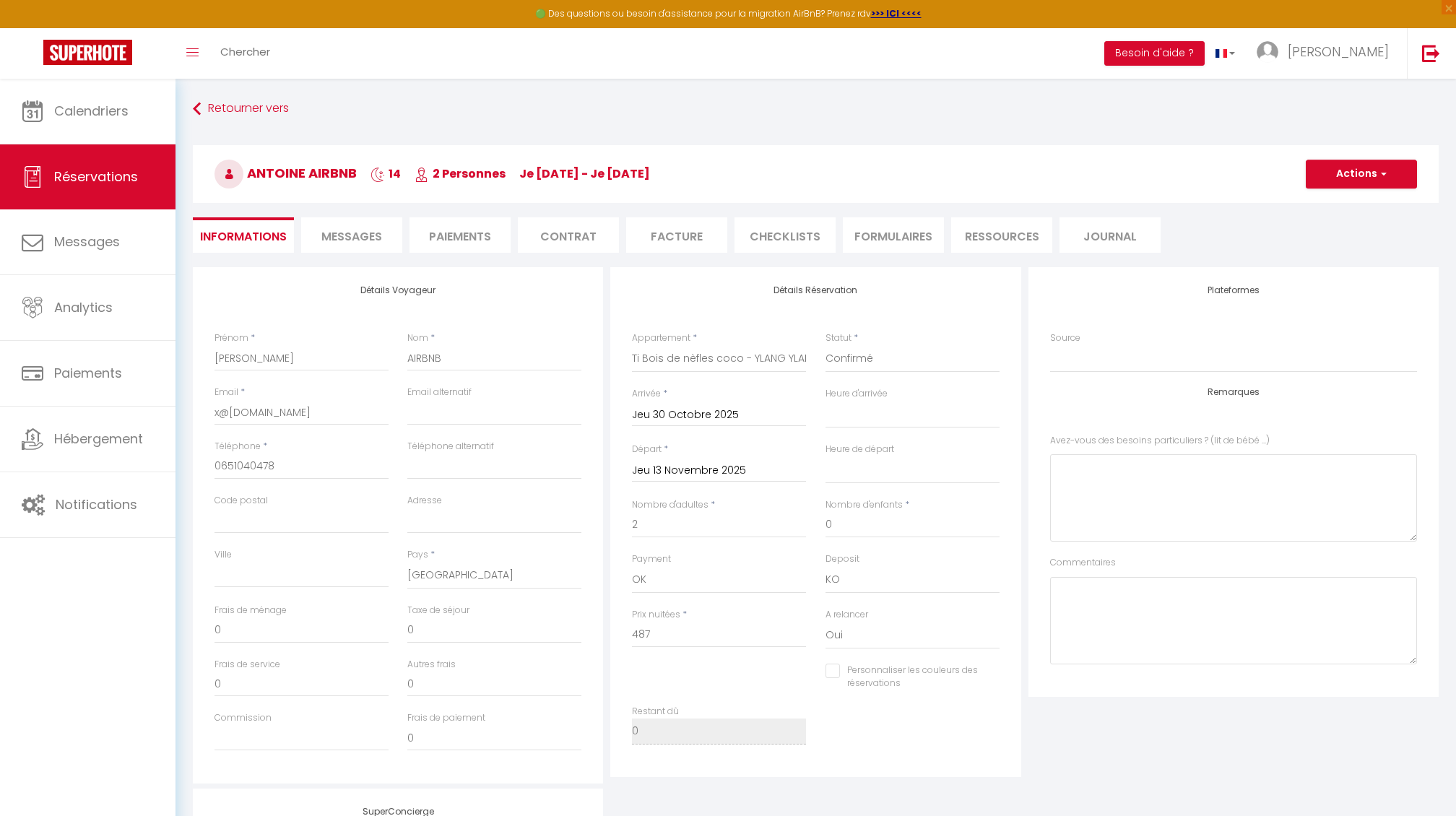
click at [1341, 174] on button "Actions" at bounding box center [1362, 173] width 112 height 29
click at [1319, 247] on link "Supprimer" at bounding box center [1347, 243] width 115 height 19
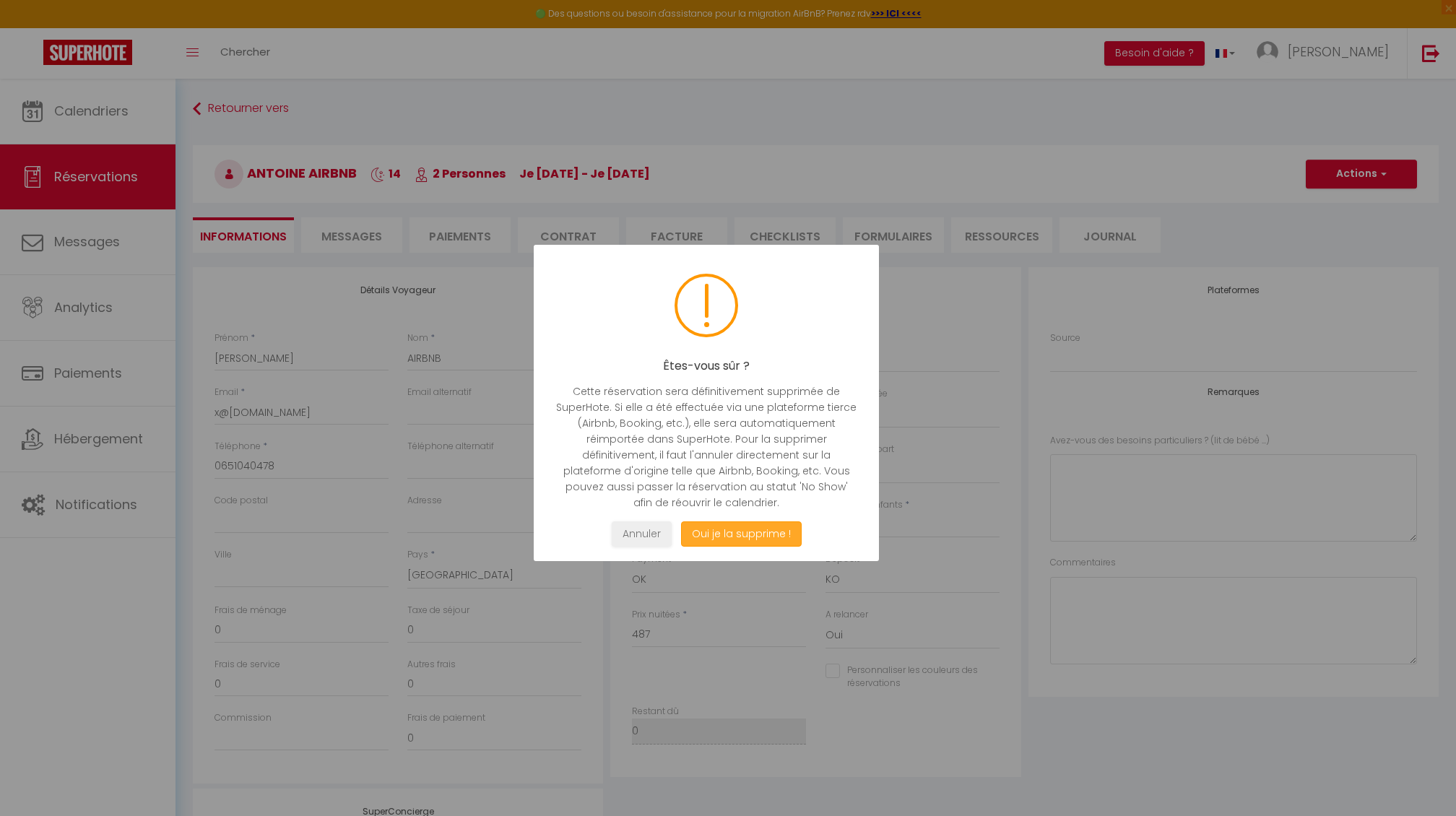
click at [735, 527] on button "Oui je la supprime !" at bounding box center [742, 533] width 121 height 25
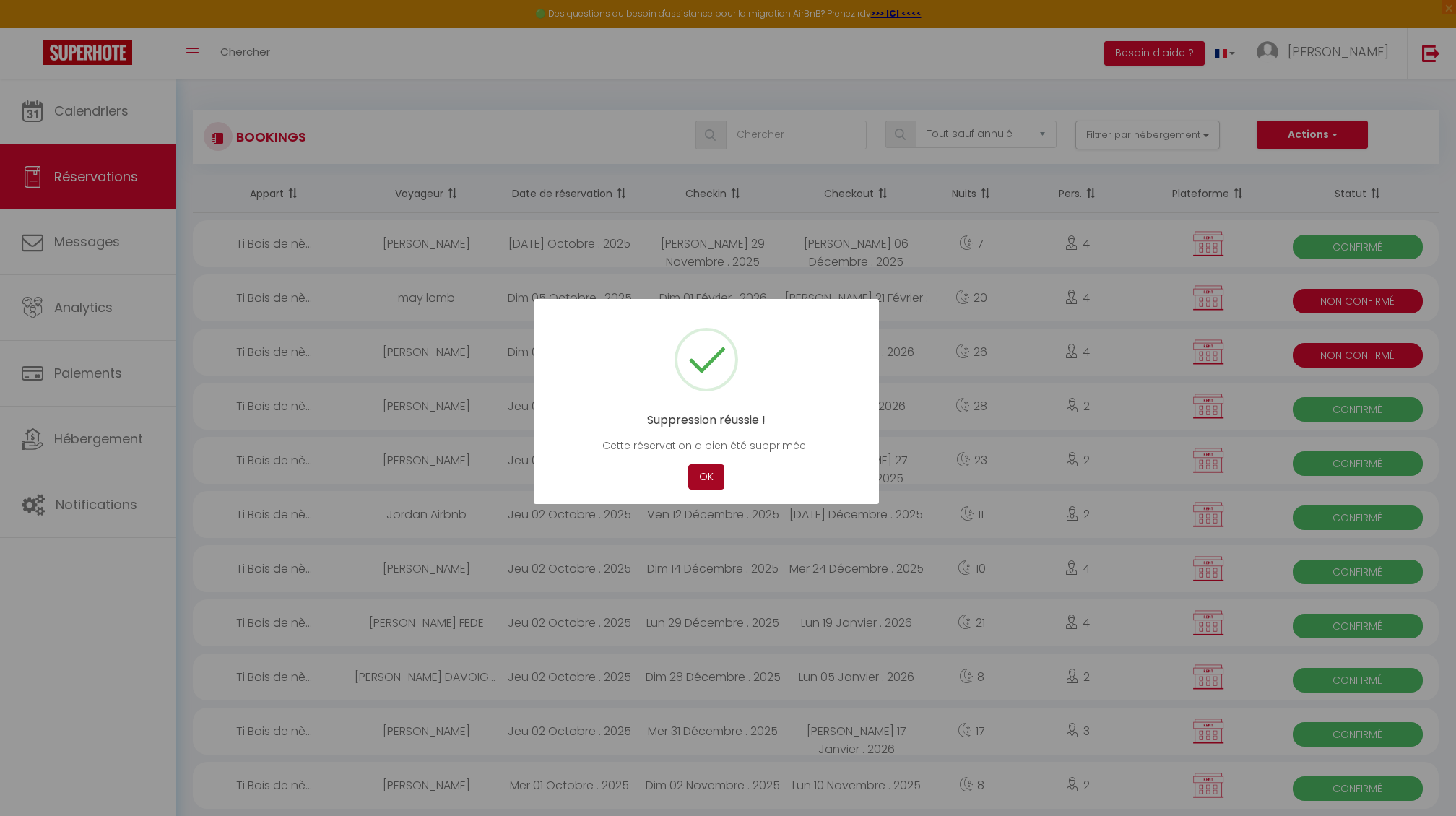
click at [714, 476] on button "OK" at bounding box center [707, 476] width 36 height 25
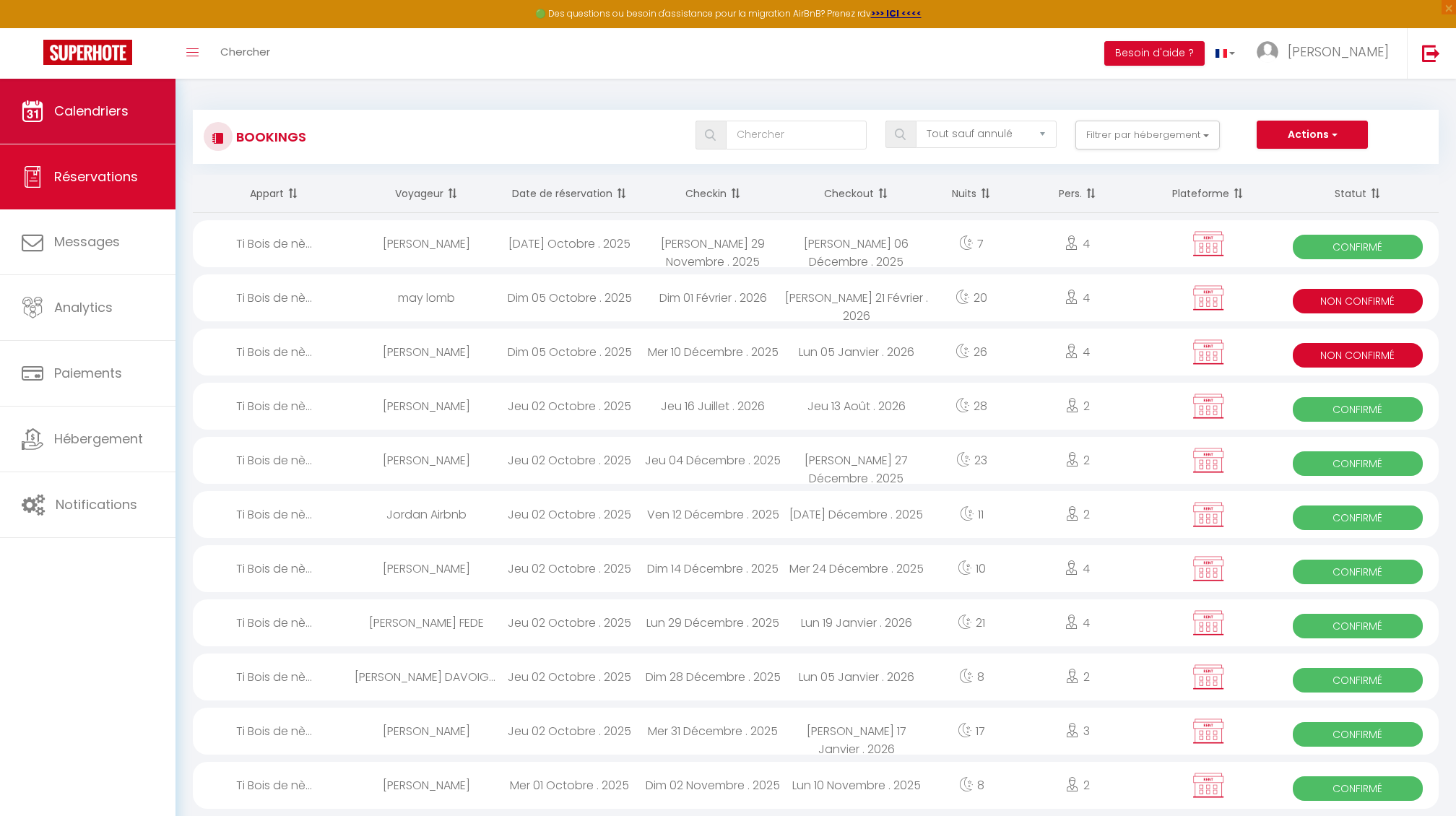
click at [115, 114] on span "Calendriers" at bounding box center [91, 110] width 74 height 18
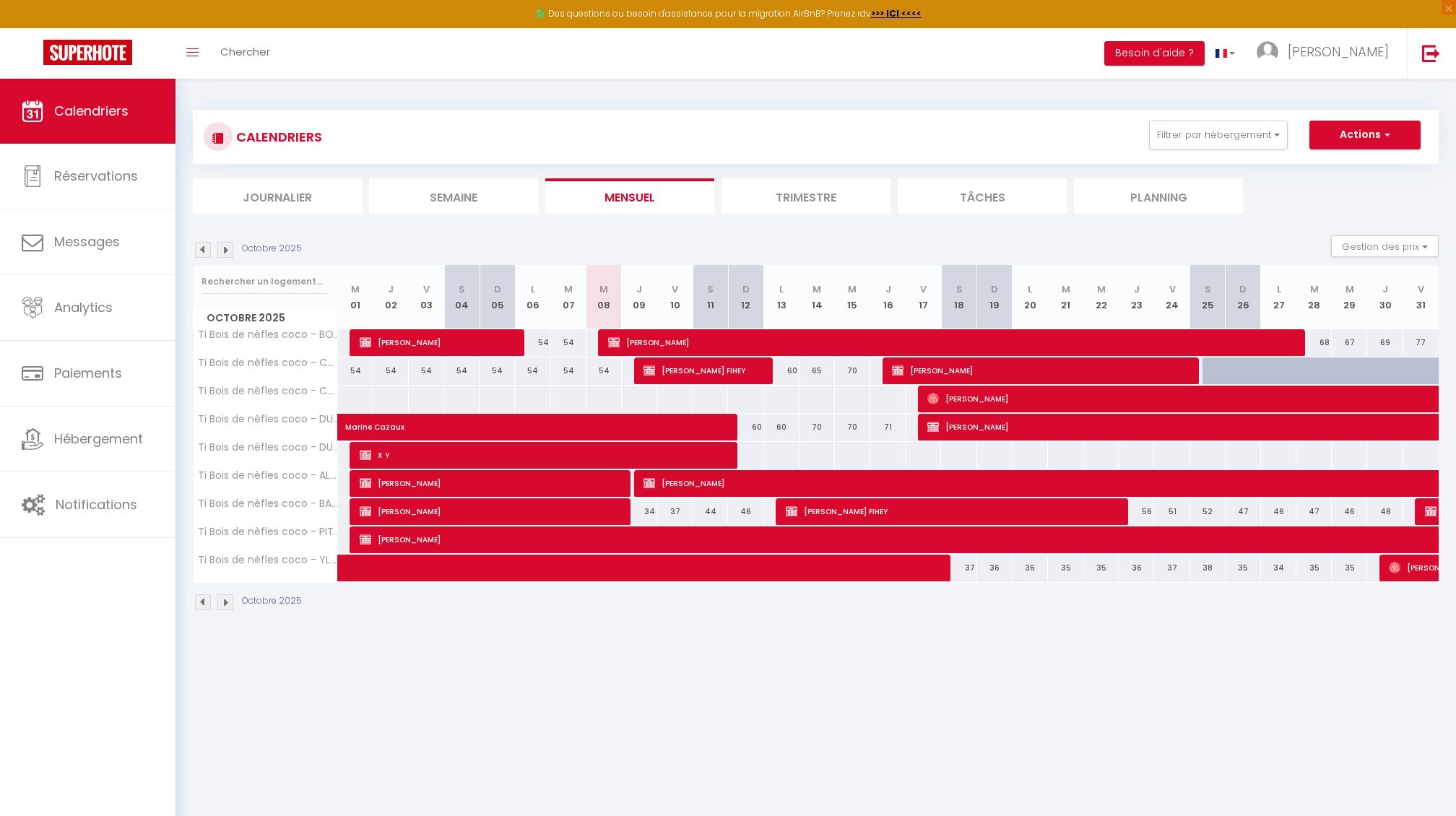
click at [400, 451] on span "X Y" at bounding box center [542, 454] width 366 height 27
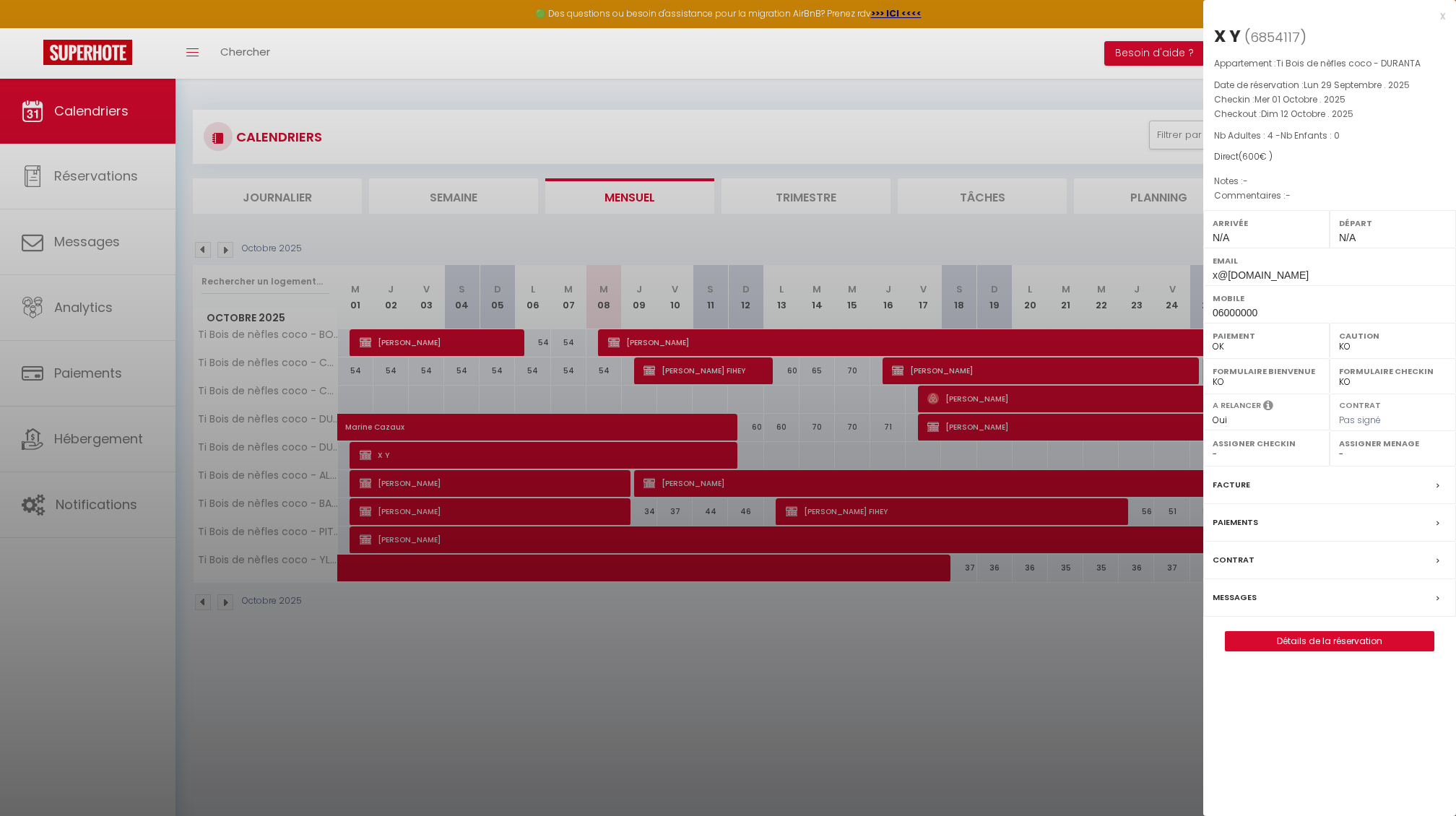
click at [1301, 641] on link "Détails de la réservation" at bounding box center [1329, 641] width 208 height 19
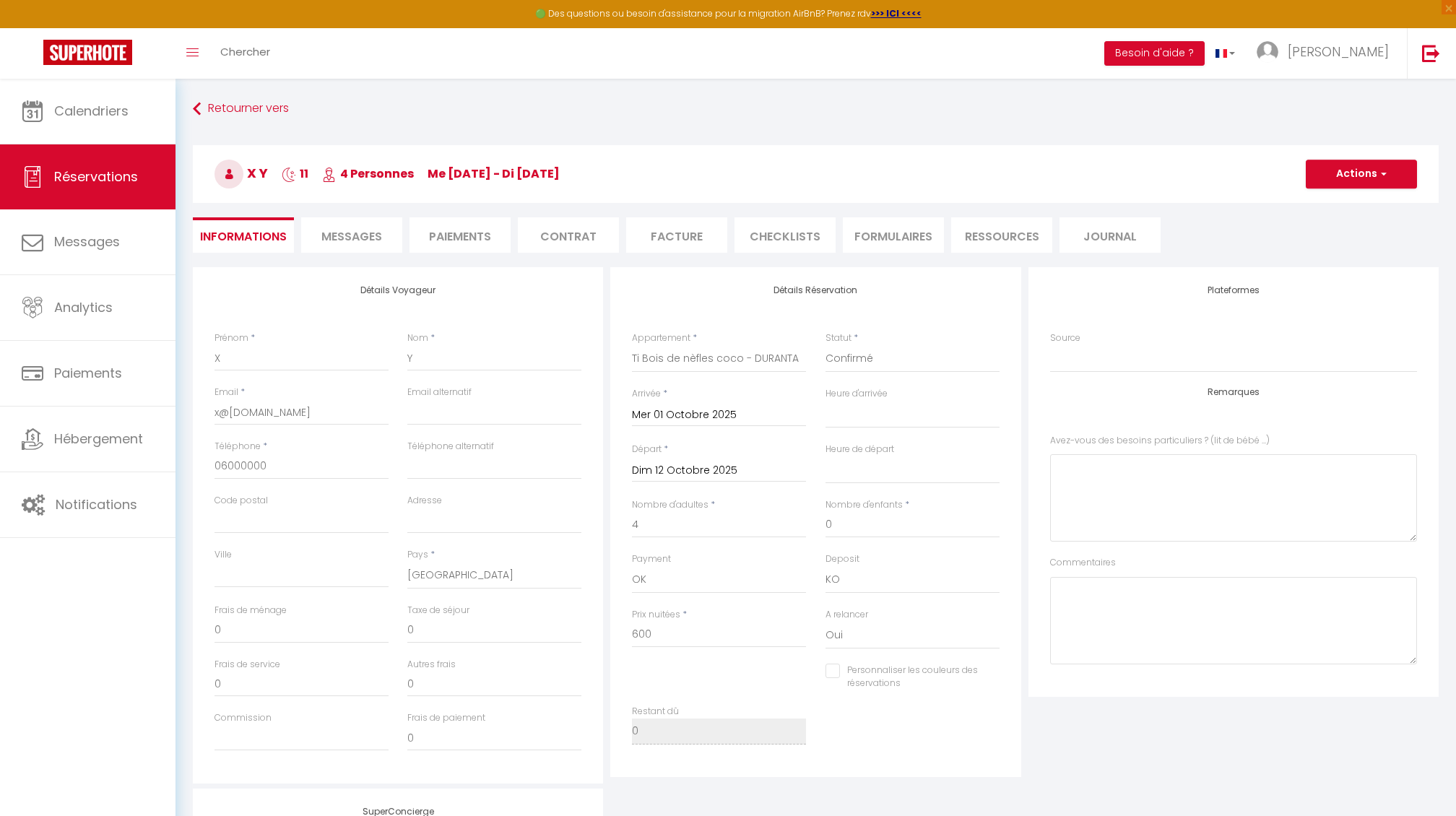
click at [1353, 179] on button "Actions" at bounding box center [1362, 173] width 112 height 29
click at [1327, 244] on link "Supprimer" at bounding box center [1347, 243] width 115 height 19
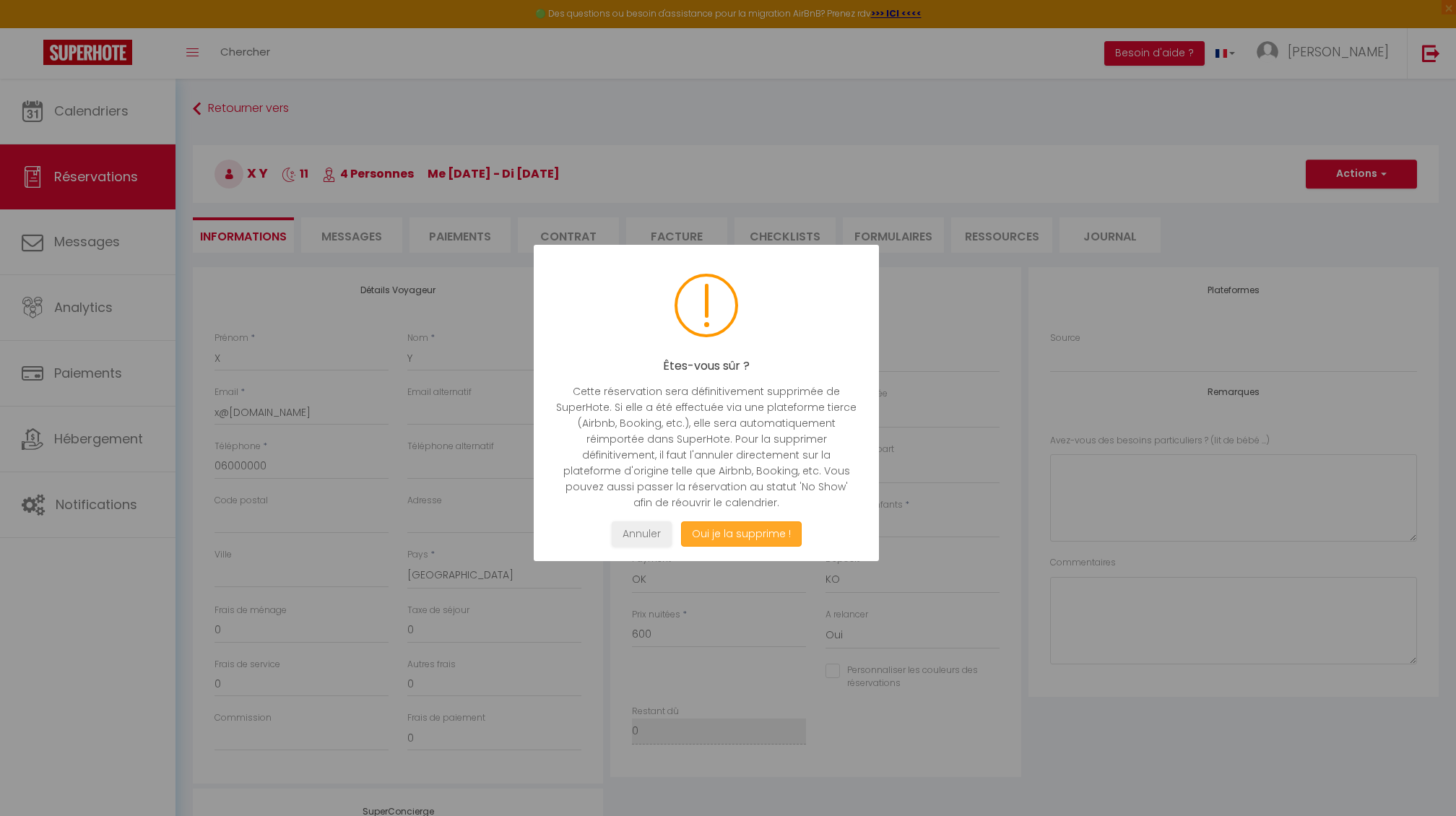
click at [699, 529] on button "Oui je la supprime !" at bounding box center [742, 533] width 121 height 25
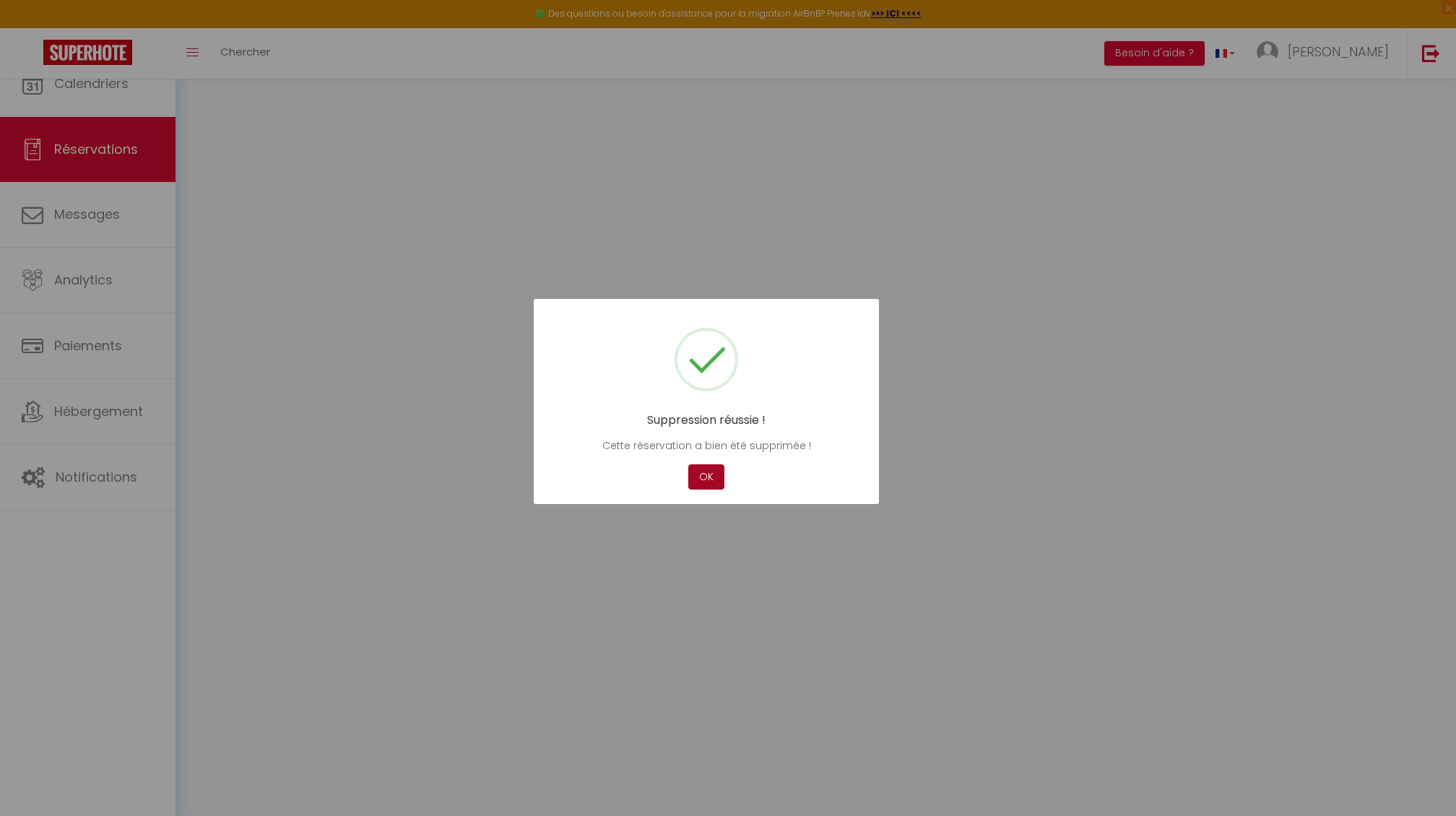
click at [699, 475] on button "OK" at bounding box center [707, 476] width 36 height 25
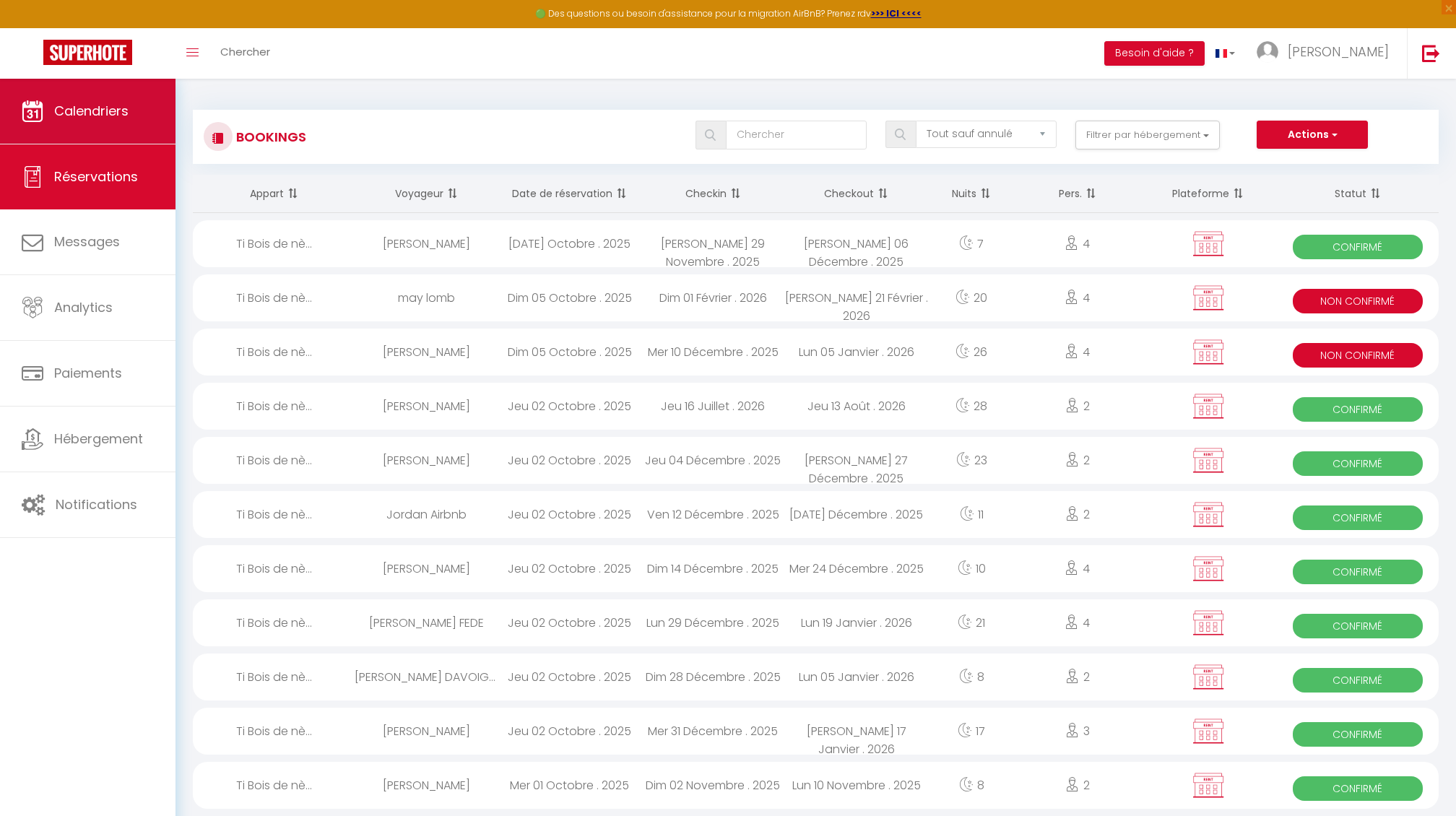
click at [108, 117] on span "Calendriers" at bounding box center [91, 110] width 74 height 18
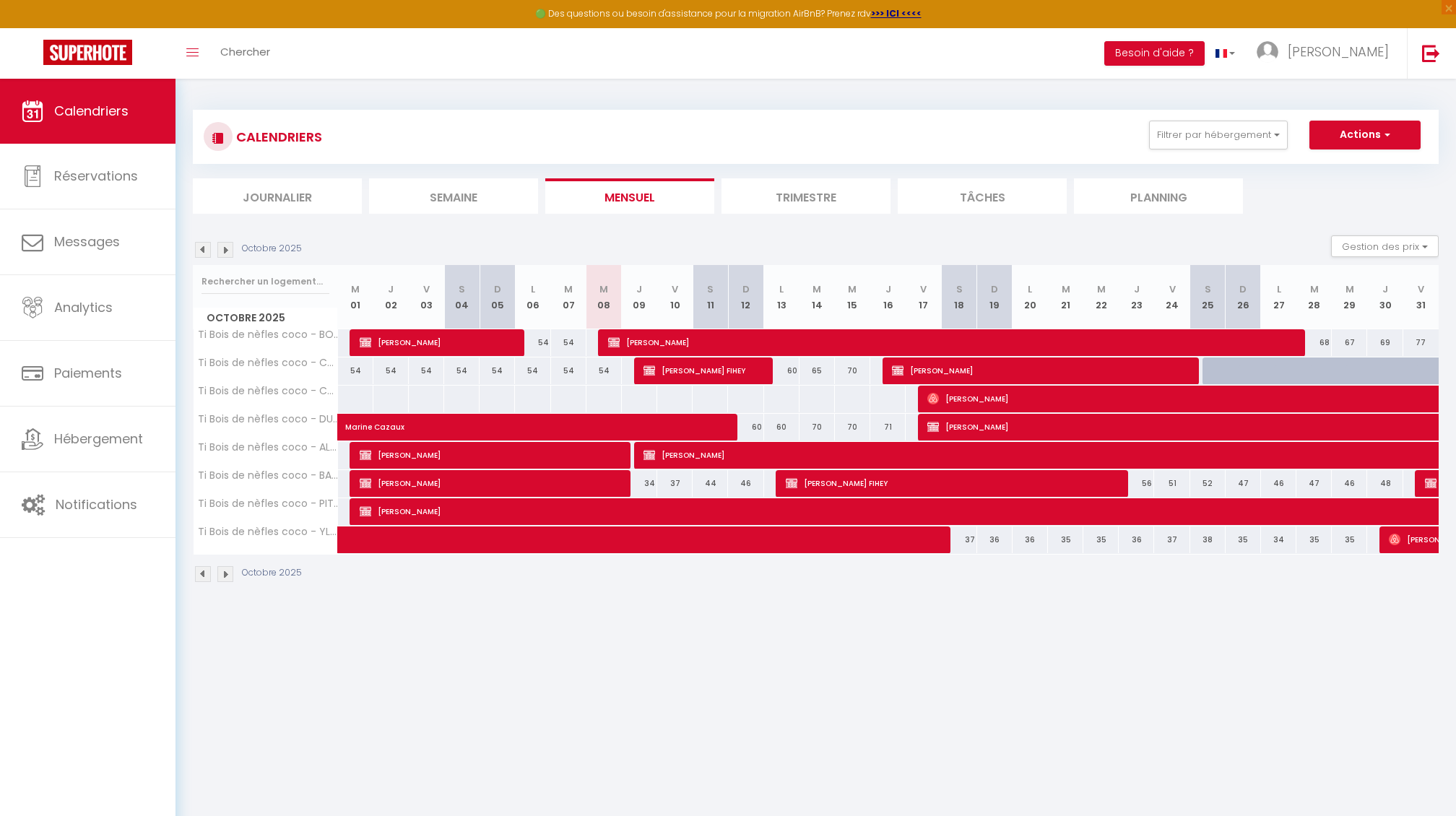
click at [223, 248] on img at bounding box center [225, 249] width 16 height 16
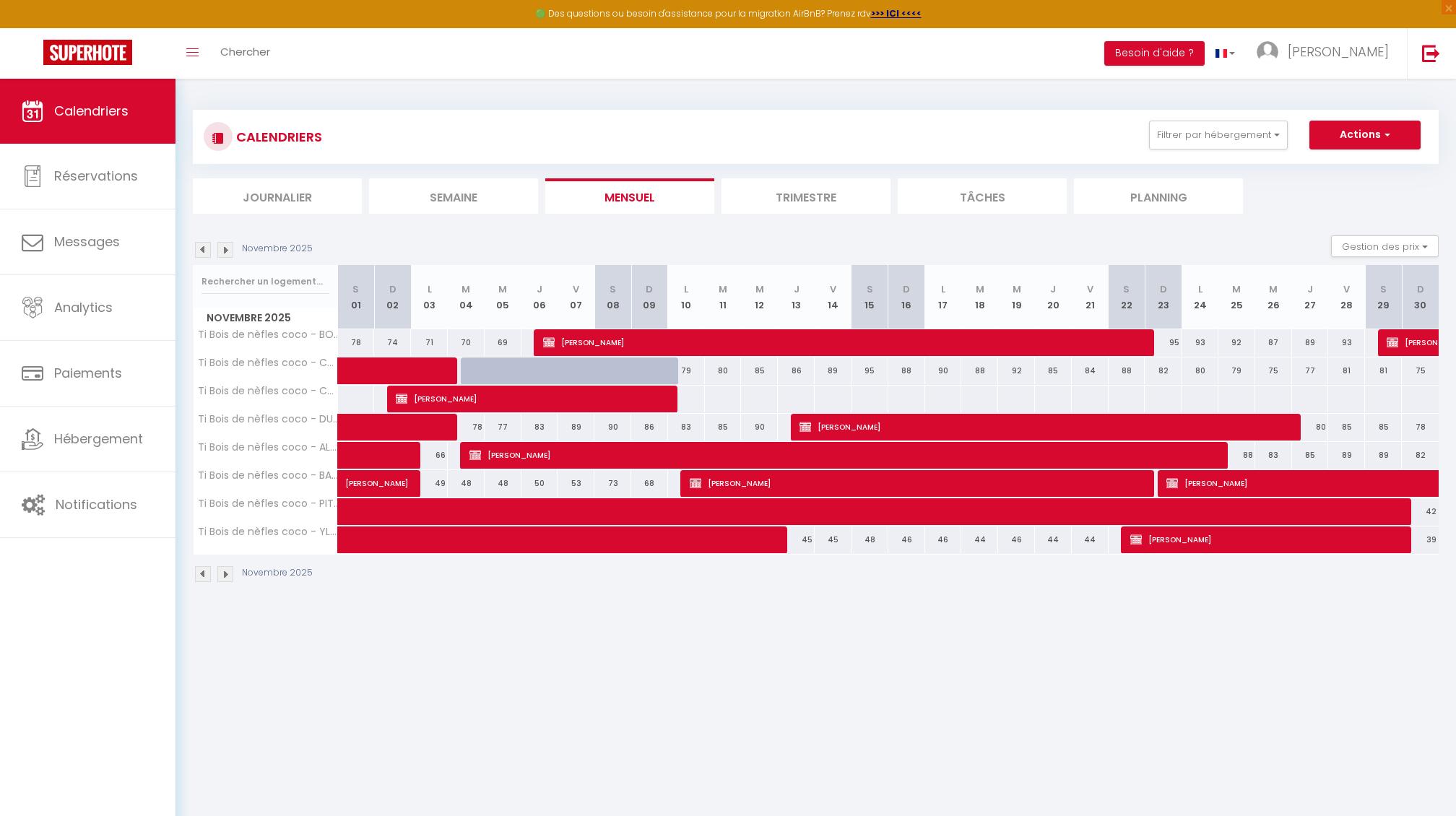
click at [472, 370] on div at bounding box center [479, 370] width 37 height 27
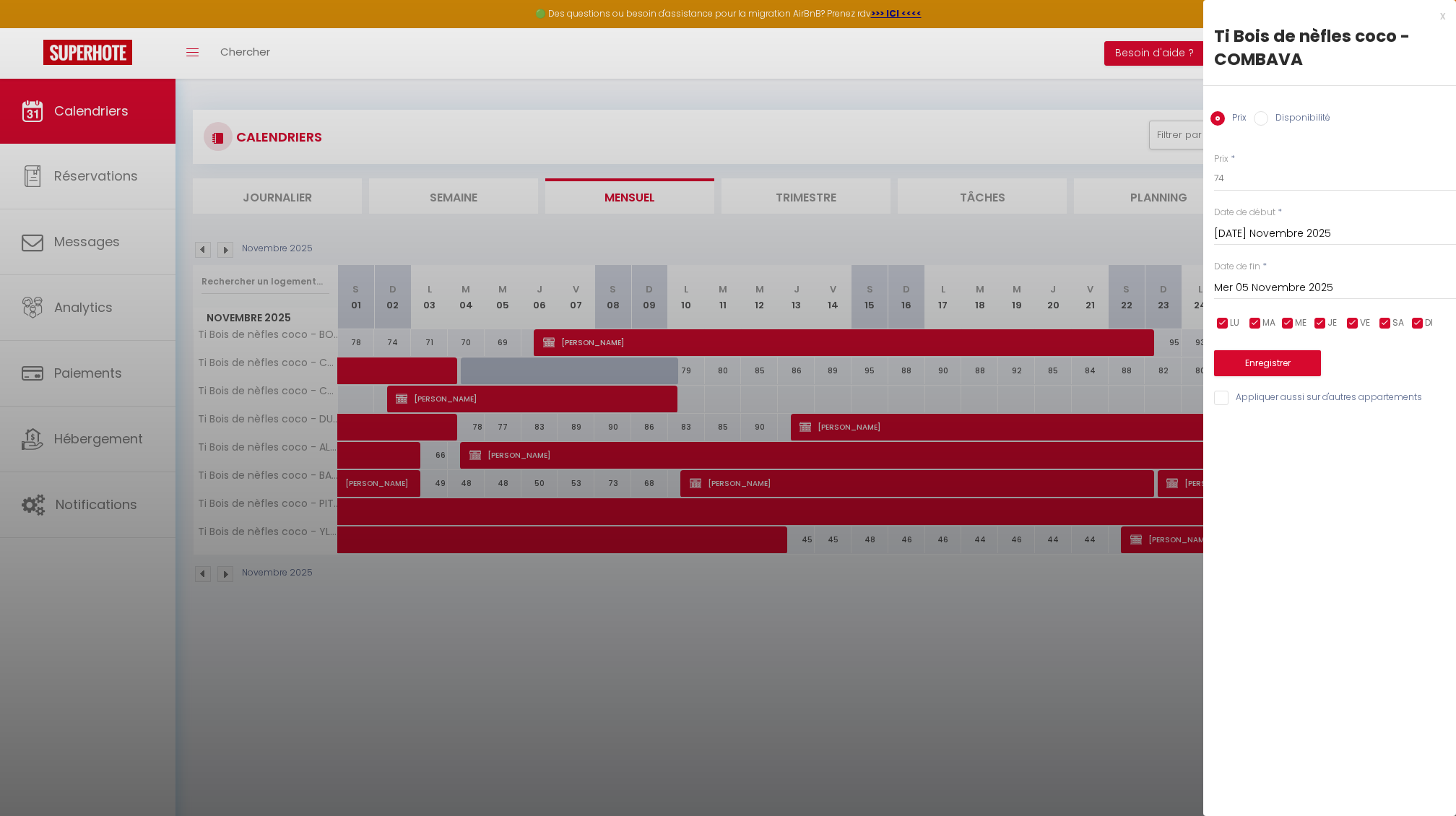
click at [1443, 18] on div "x" at bounding box center [1325, 16] width 242 height 18
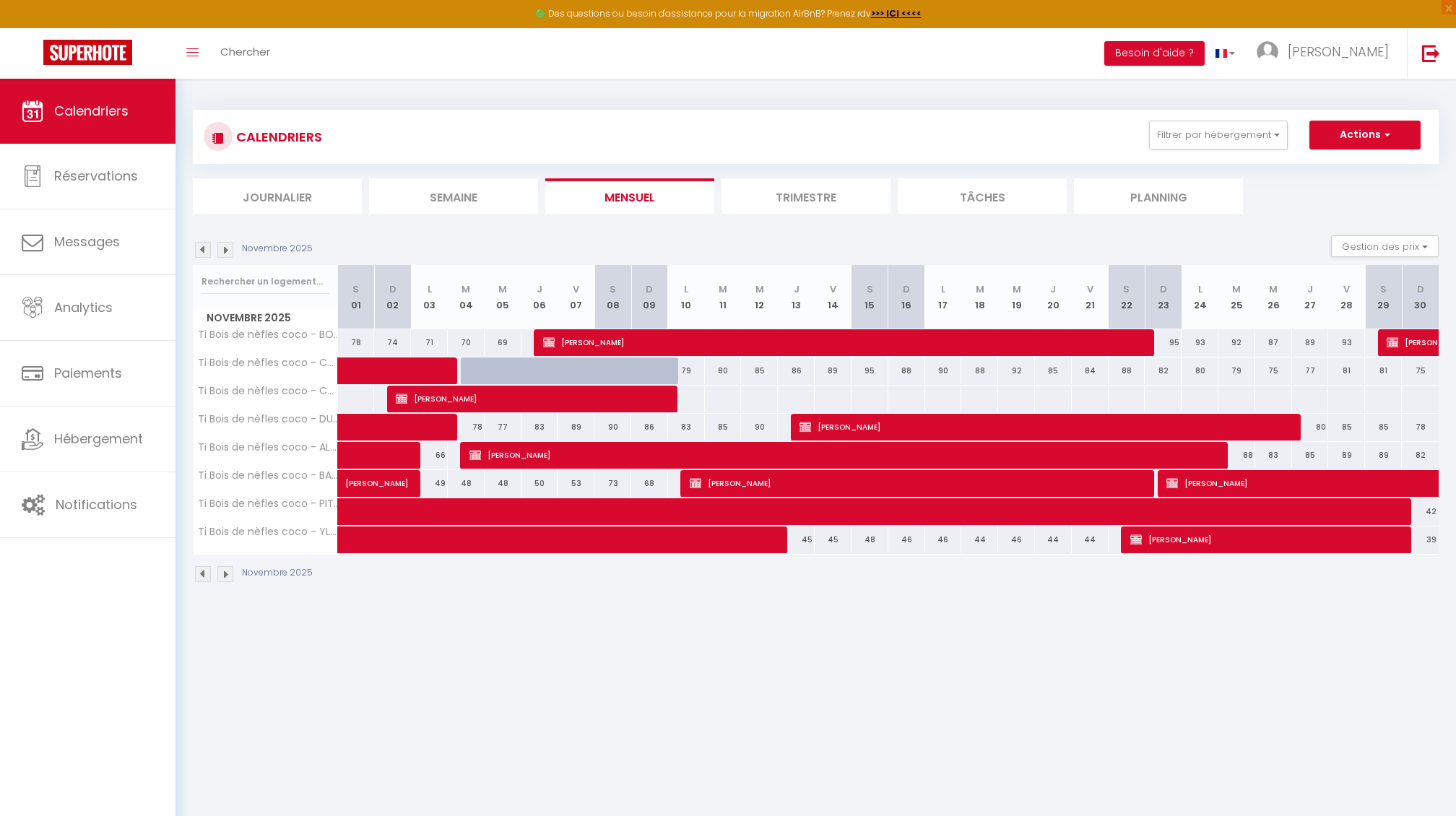
click at [229, 247] on img at bounding box center [225, 249] width 16 height 16
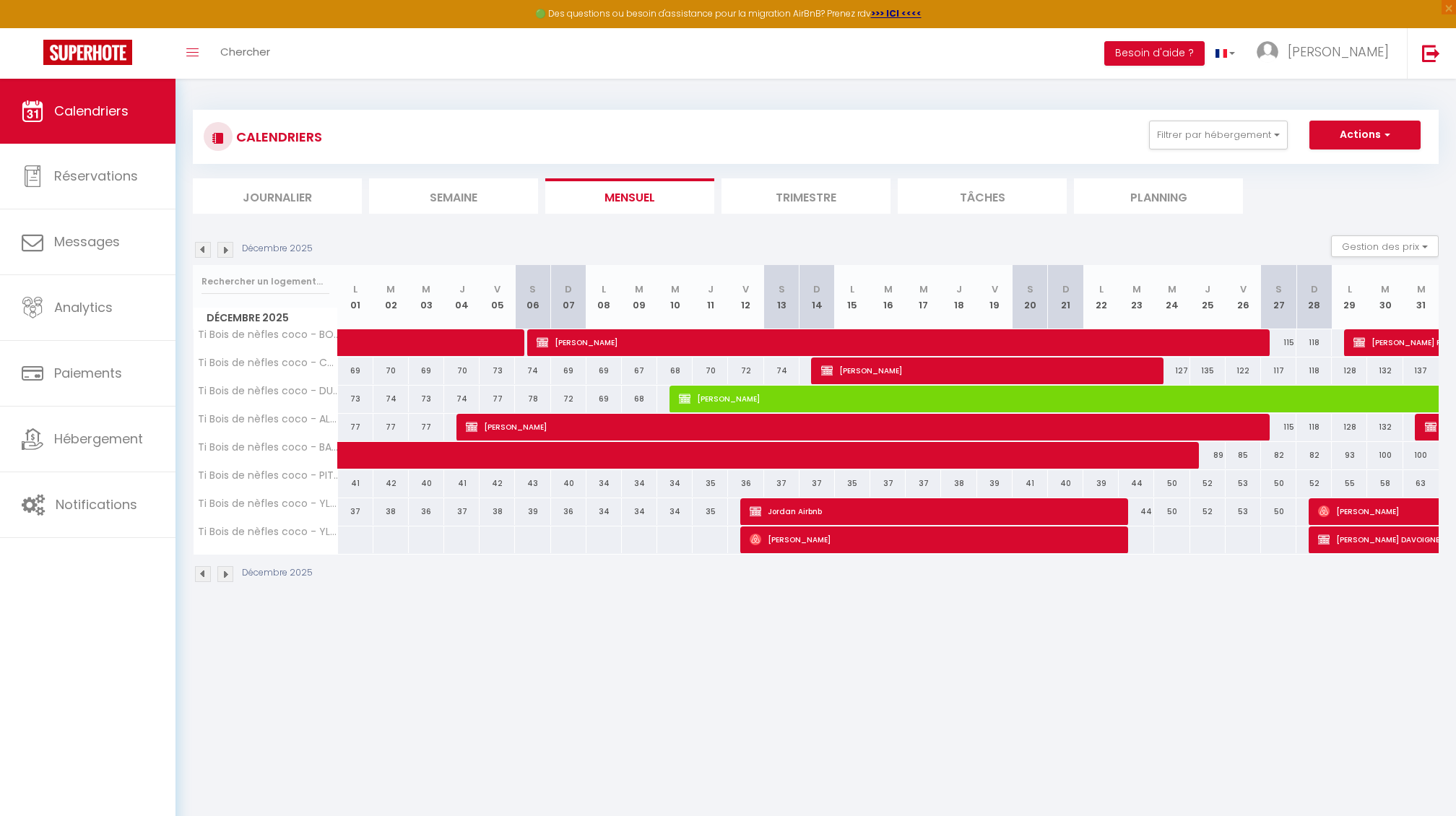
click at [969, 513] on span "Jordan Airbnb" at bounding box center [932, 511] width 366 height 27
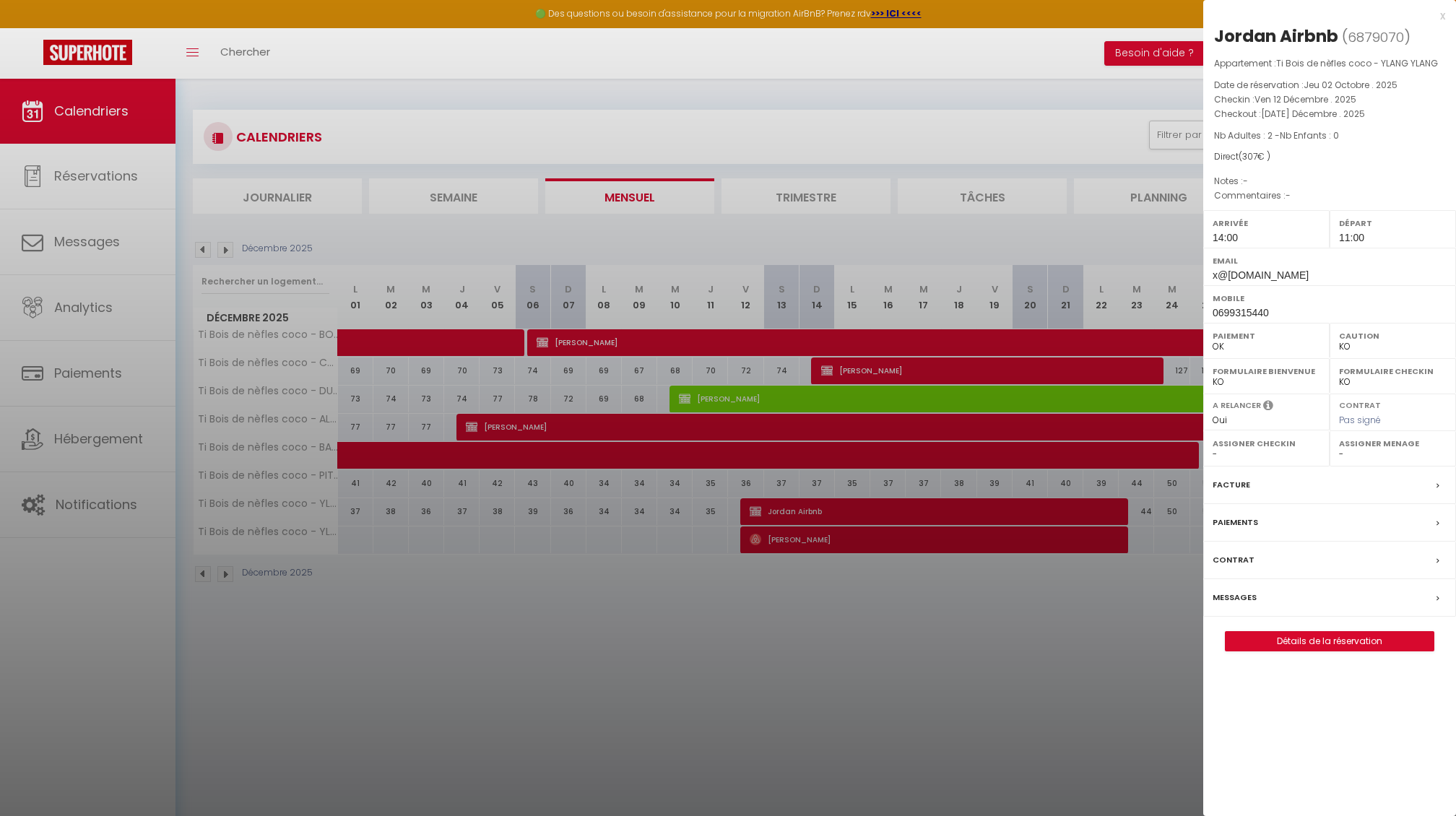
click at [1317, 644] on link "Détails de la réservation" at bounding box center [1329, 641] width 208 height 19
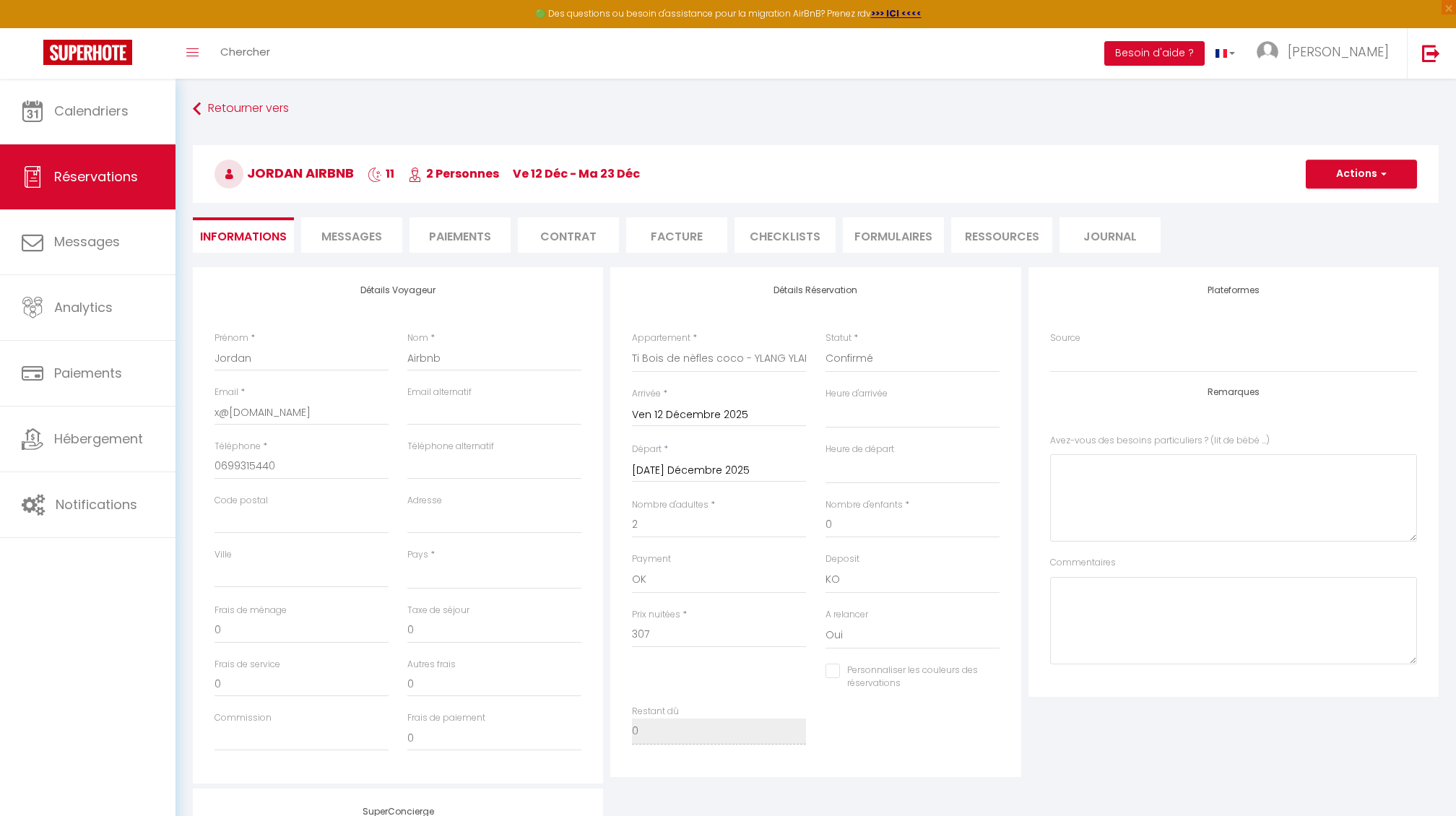
click at [1328, 181] on button "Actions" at bounding box center [1362, 173] width 112 height 29
click at [1318, 247] on link "Supprimer" at bounding box center [1347, 243] width 115 height 19
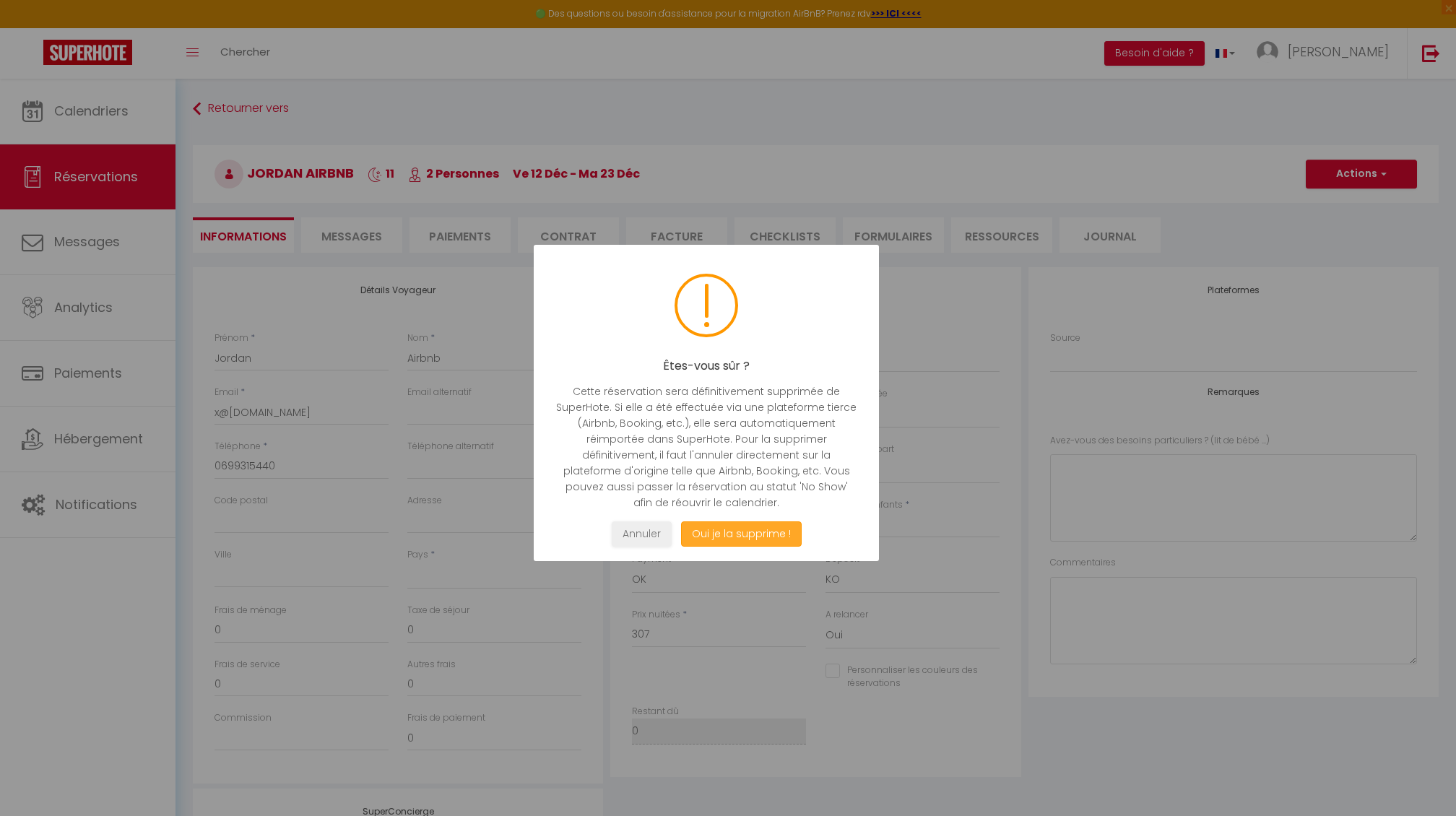
click at [725, 527] on button "Oui je la supprime !" at bounding box center [742, 533] width 121 height 25
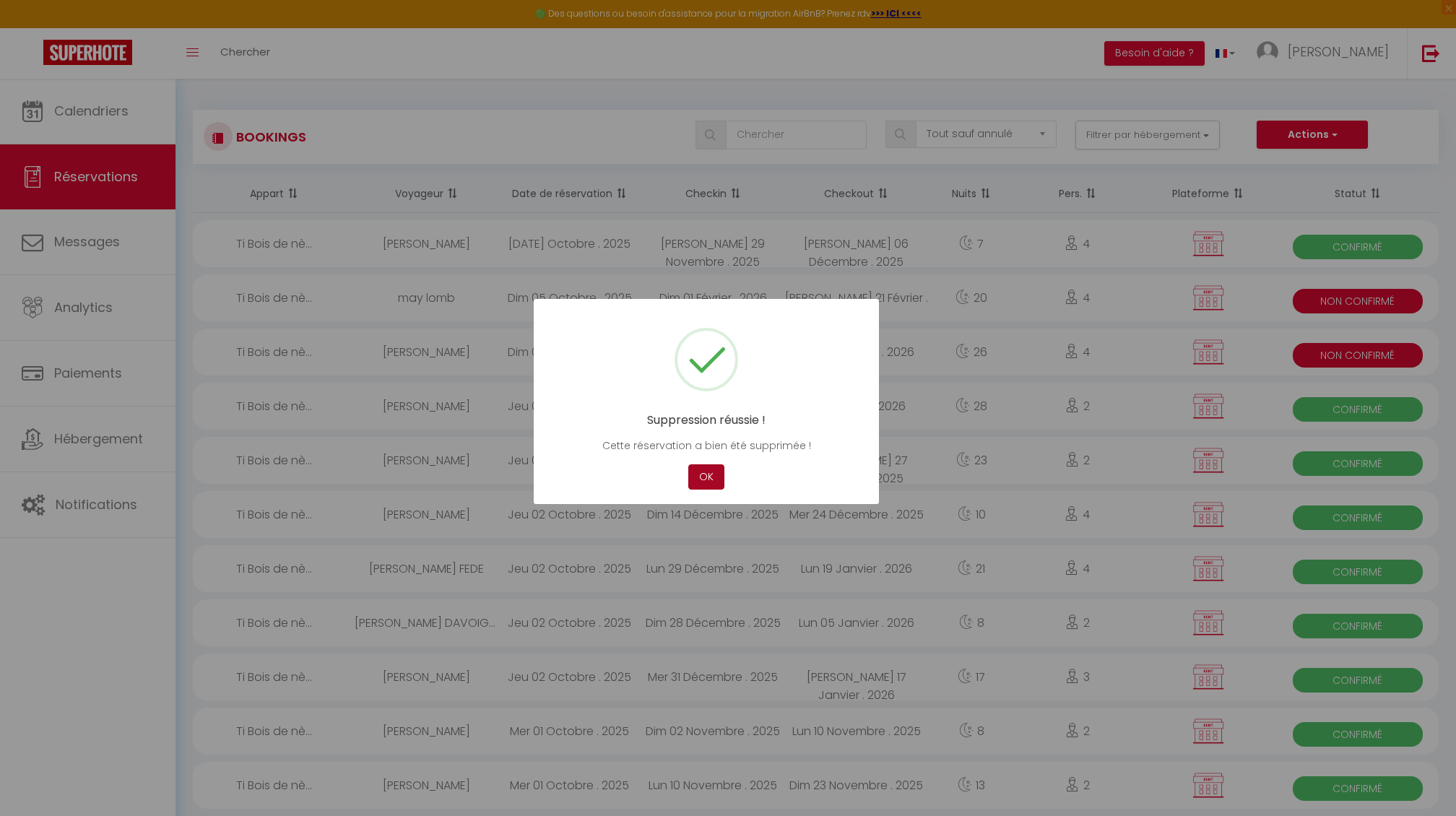
click at [697, 474] on button "OK" at bounding box center [707, 476] width 36 height 25
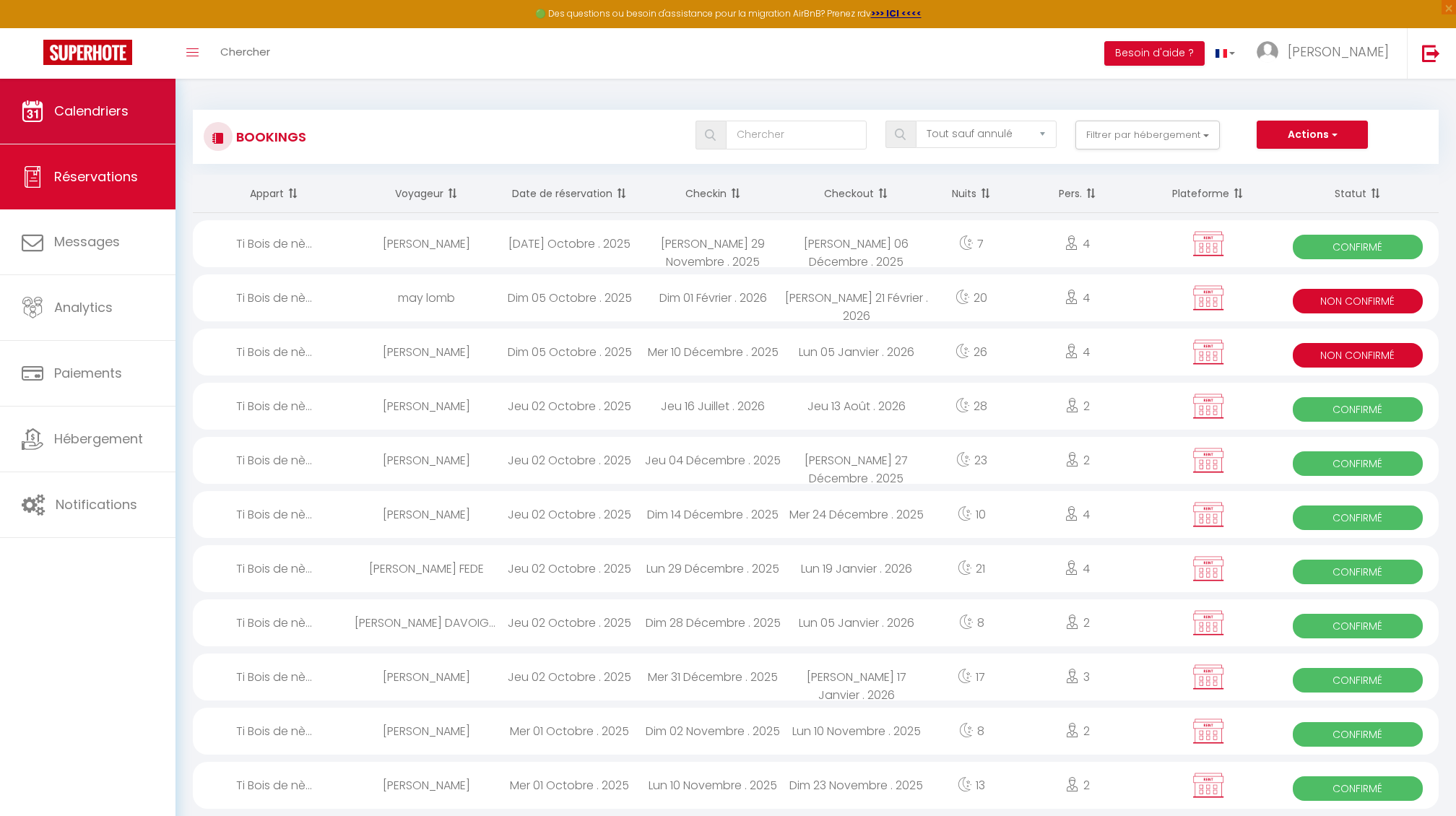
click at [105, 127] on link "Calendriers" at bounding box center [88, 112] width 176 height 65
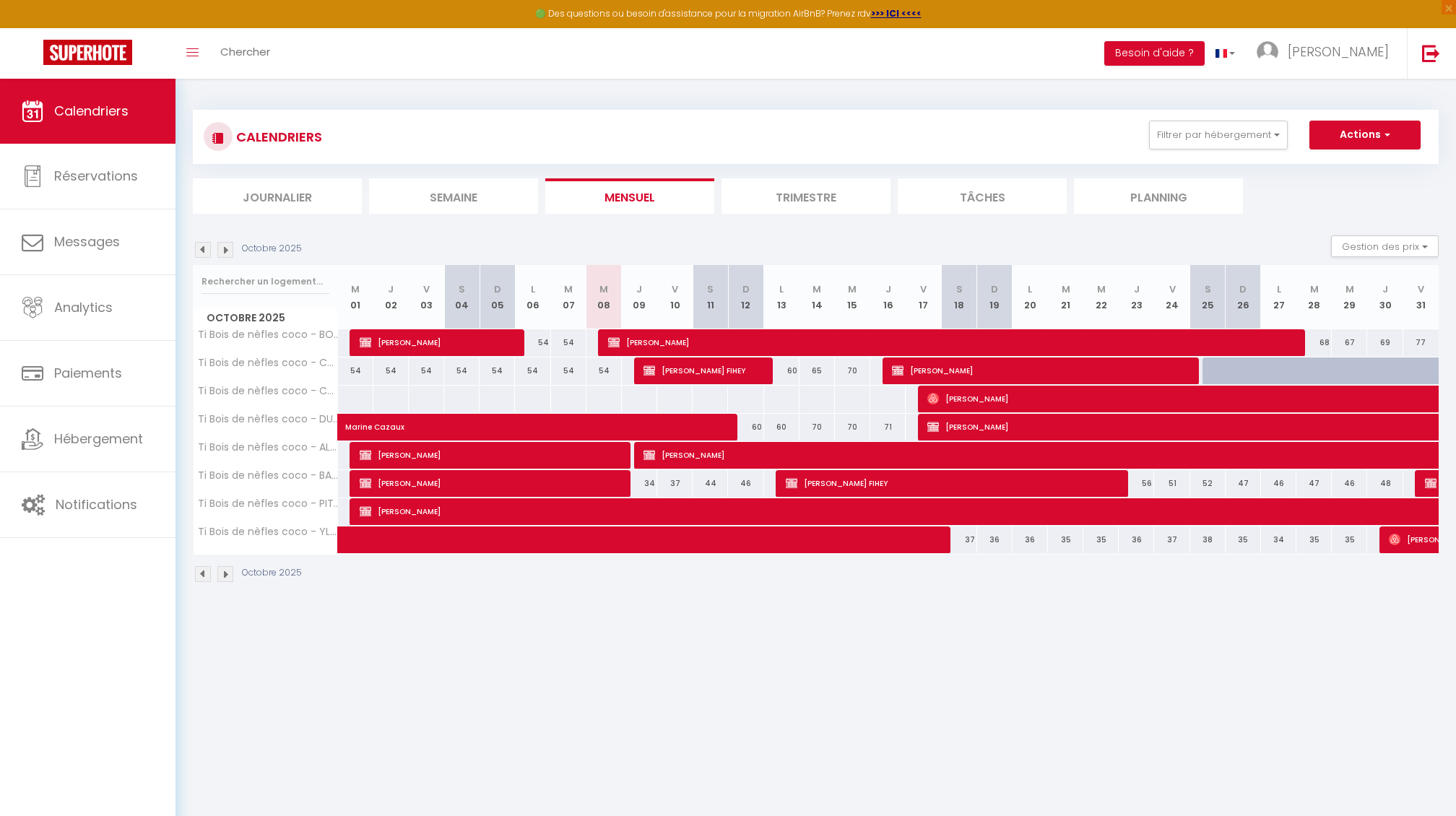
click at [222, 249] on img at bounding box center [225, 249] width 16 height 16
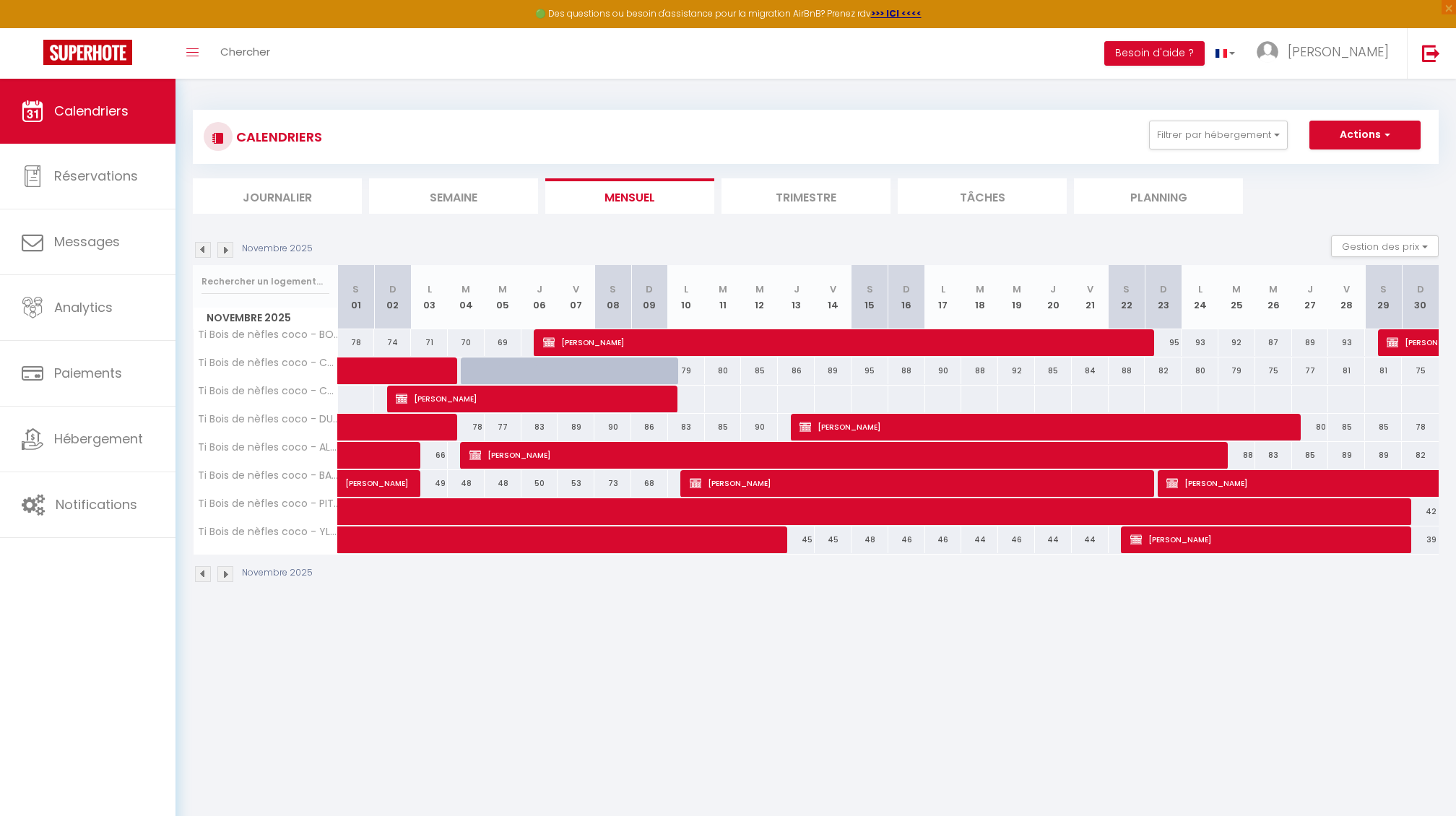
click at [222, 249] on img at bounding box center [225, 249] width 16 height 16
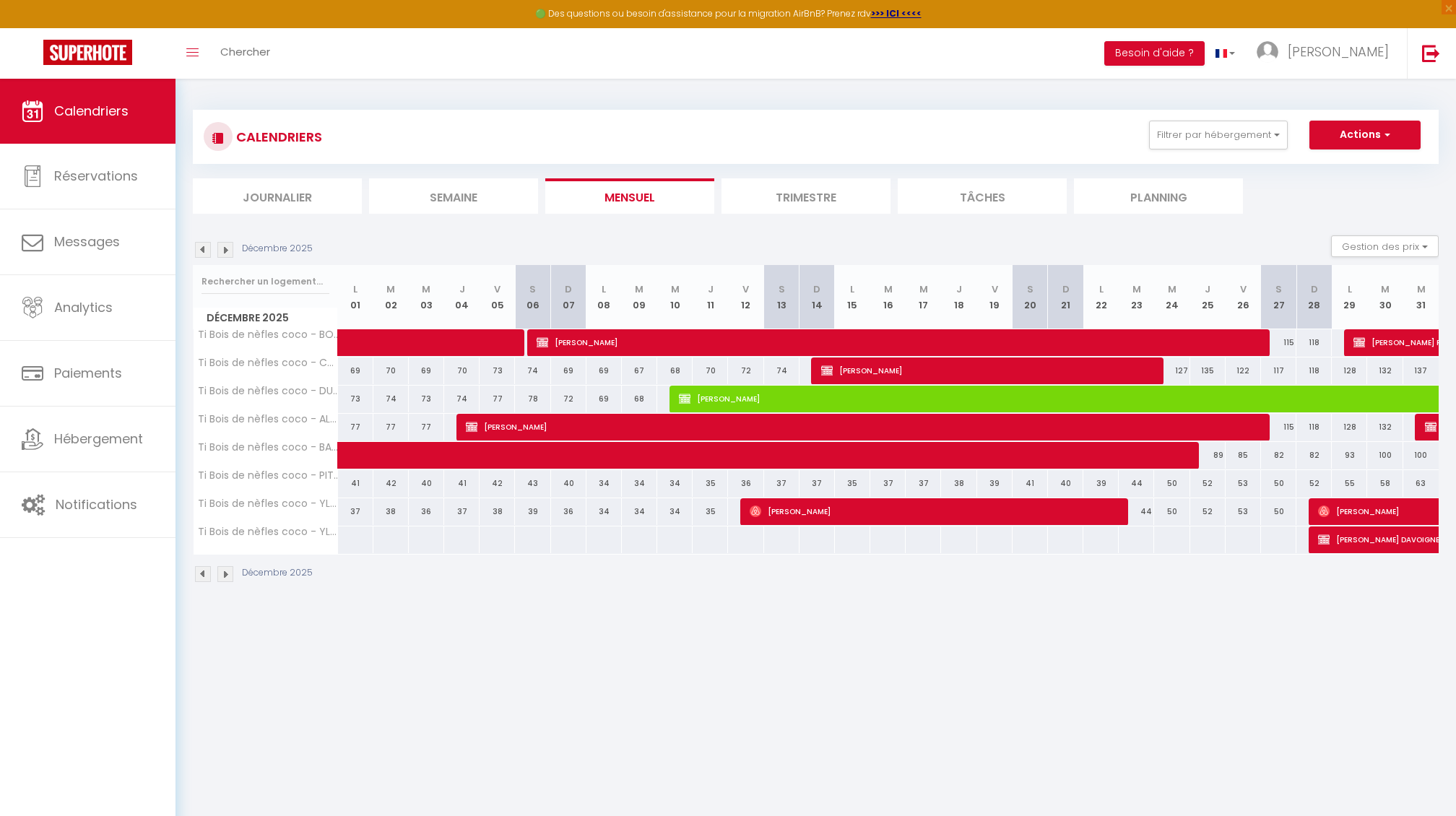
click at [1361, 542] on span "[PERSON_NAME] DAVOIGNEAU" at bounding box center [1451, 539] width 266 height 27
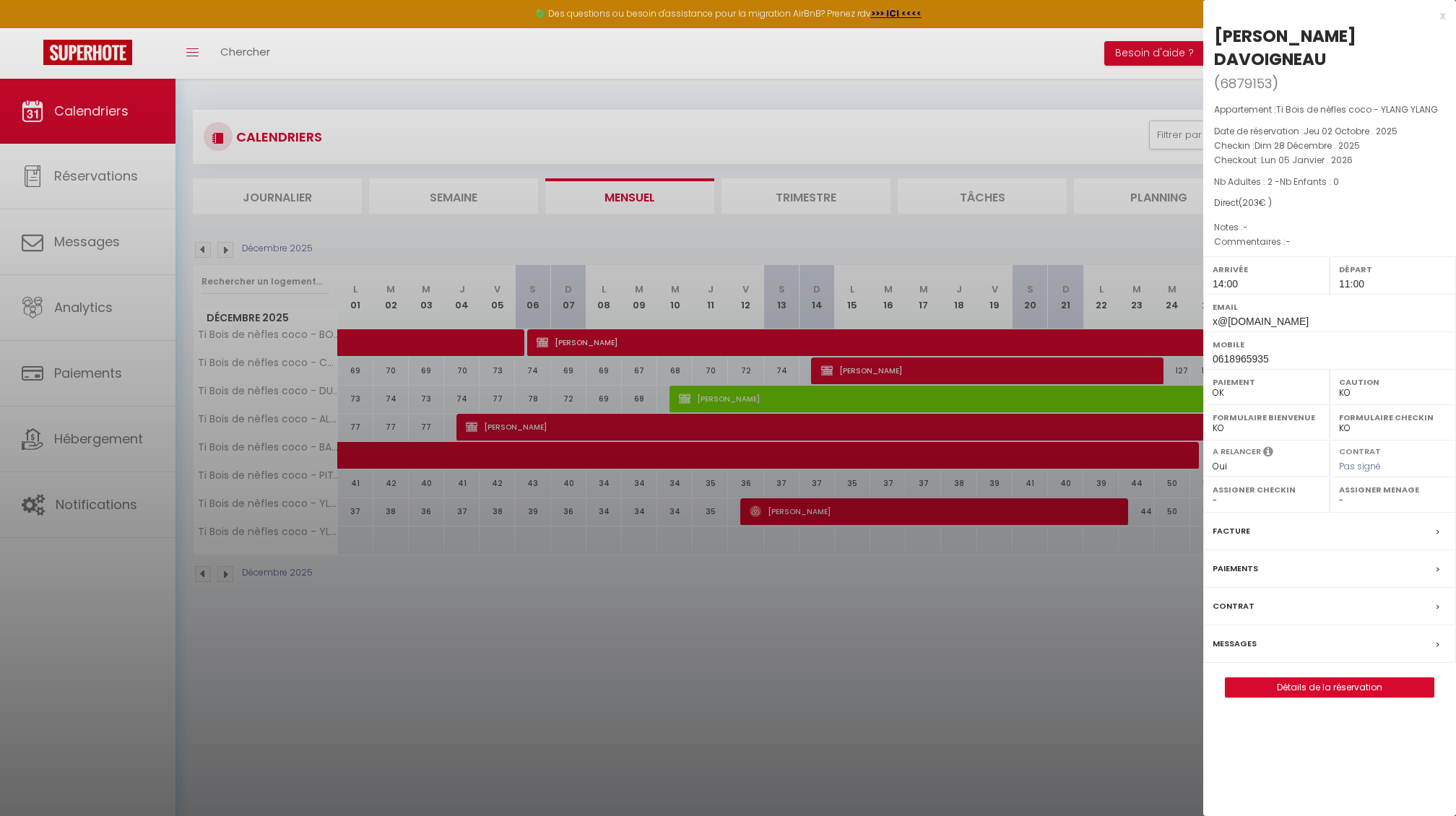
click at [1303, 678] on link "Détails de la réservation" at bounding box center [1329, 688] width 208 height 19
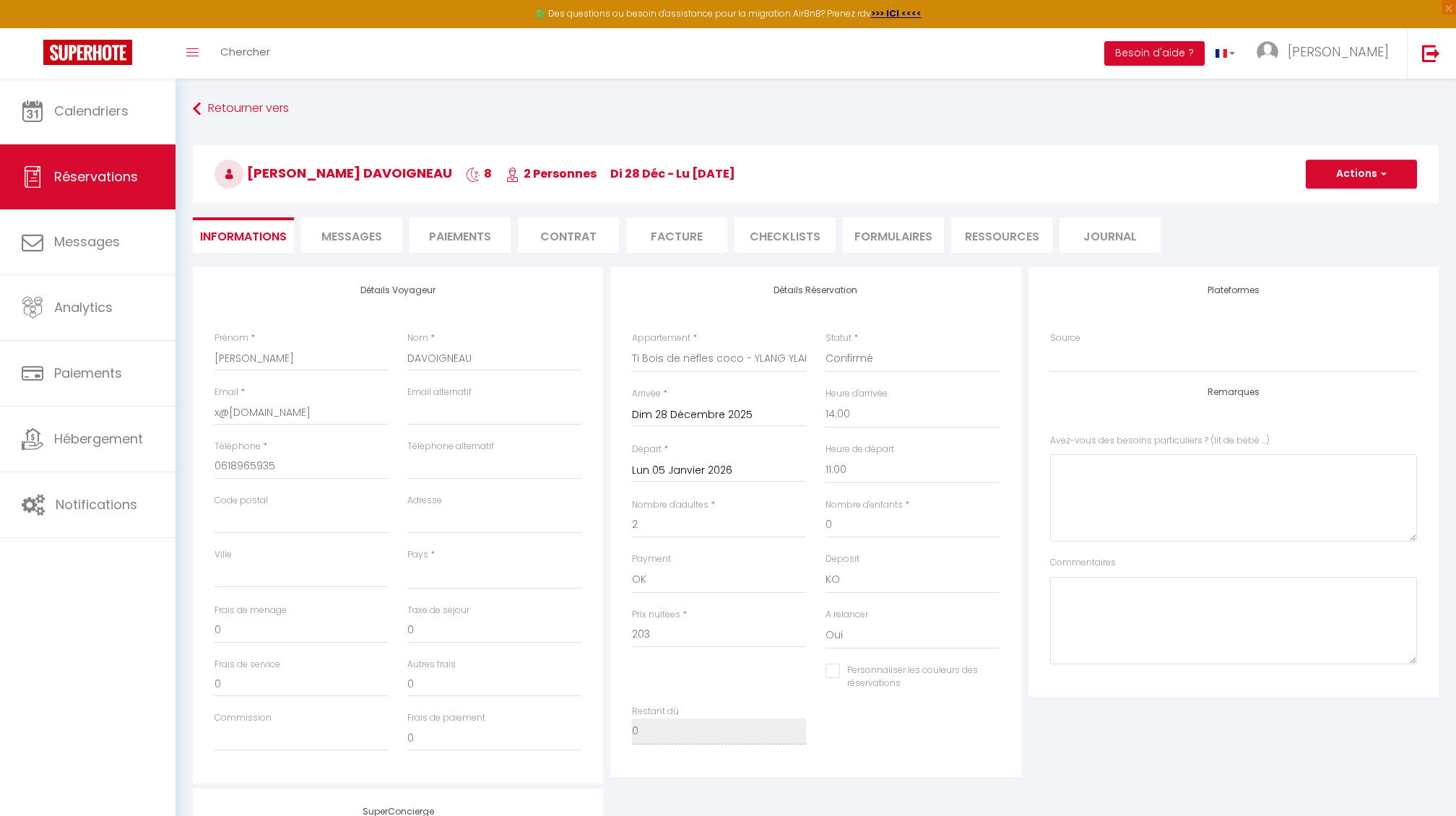
click at [1330, 176] on button "Actions" at bounding box center [1362, 173] width 112 height 29
click at [1321, 248] on link "Supprimer" at bounding box center [1347, 243] width 115 height 19
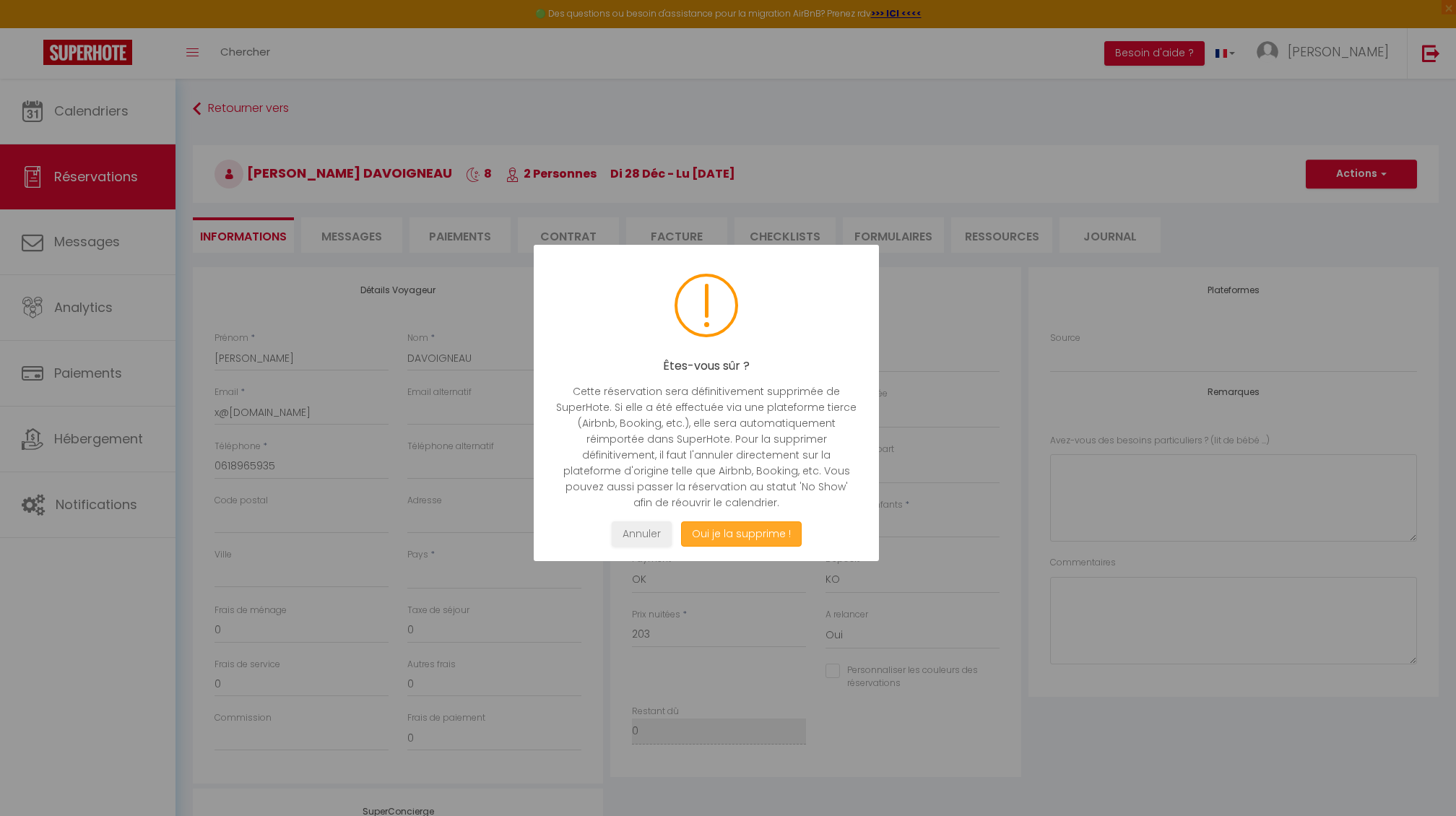
click at [727, 538] on button "Oui je la supprime !" at bounding box center [742, 533] width 121 height 25
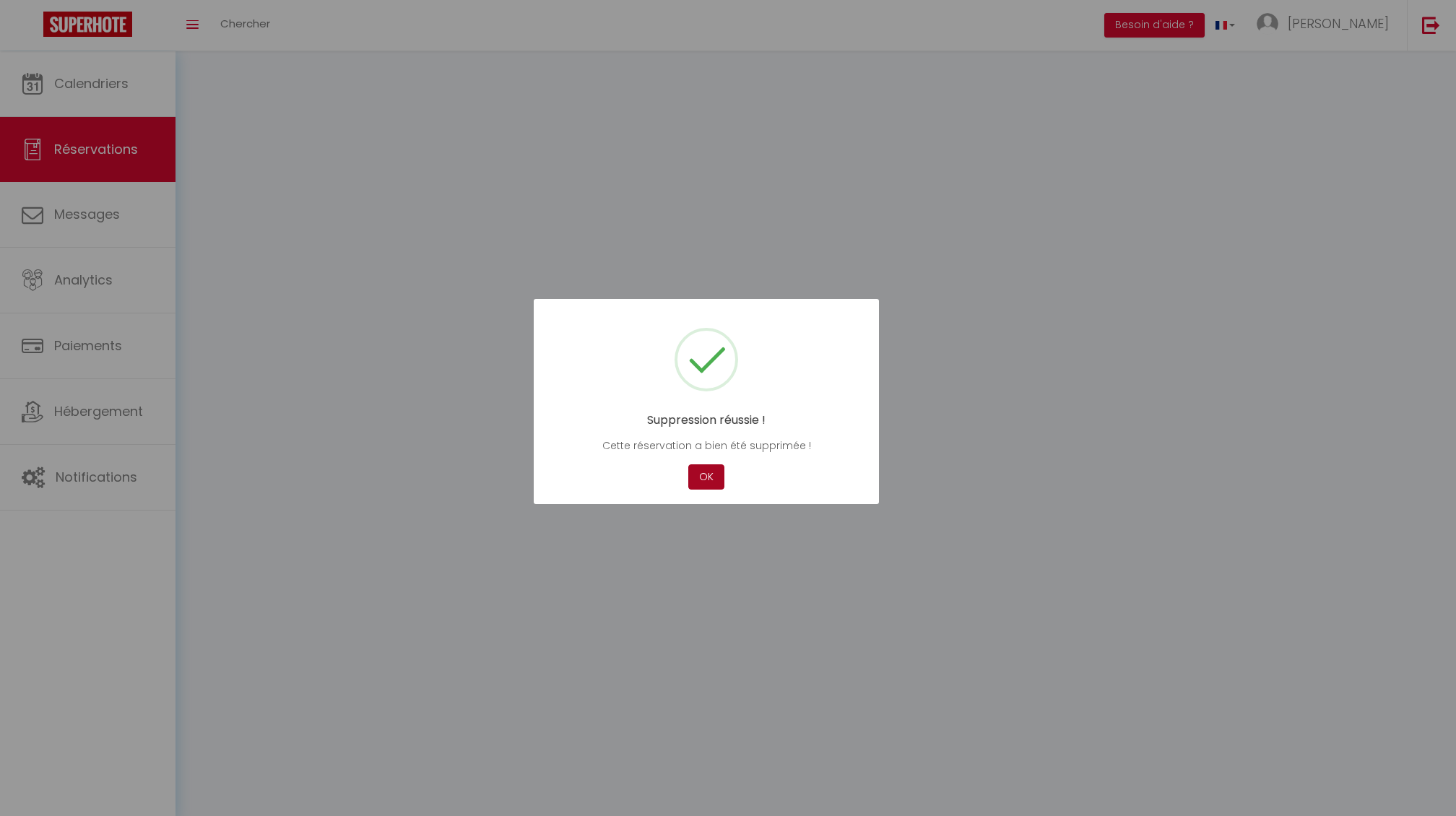
click at [701, 480] on button "OK" at bounding box center [707, 476] width 36 height 25
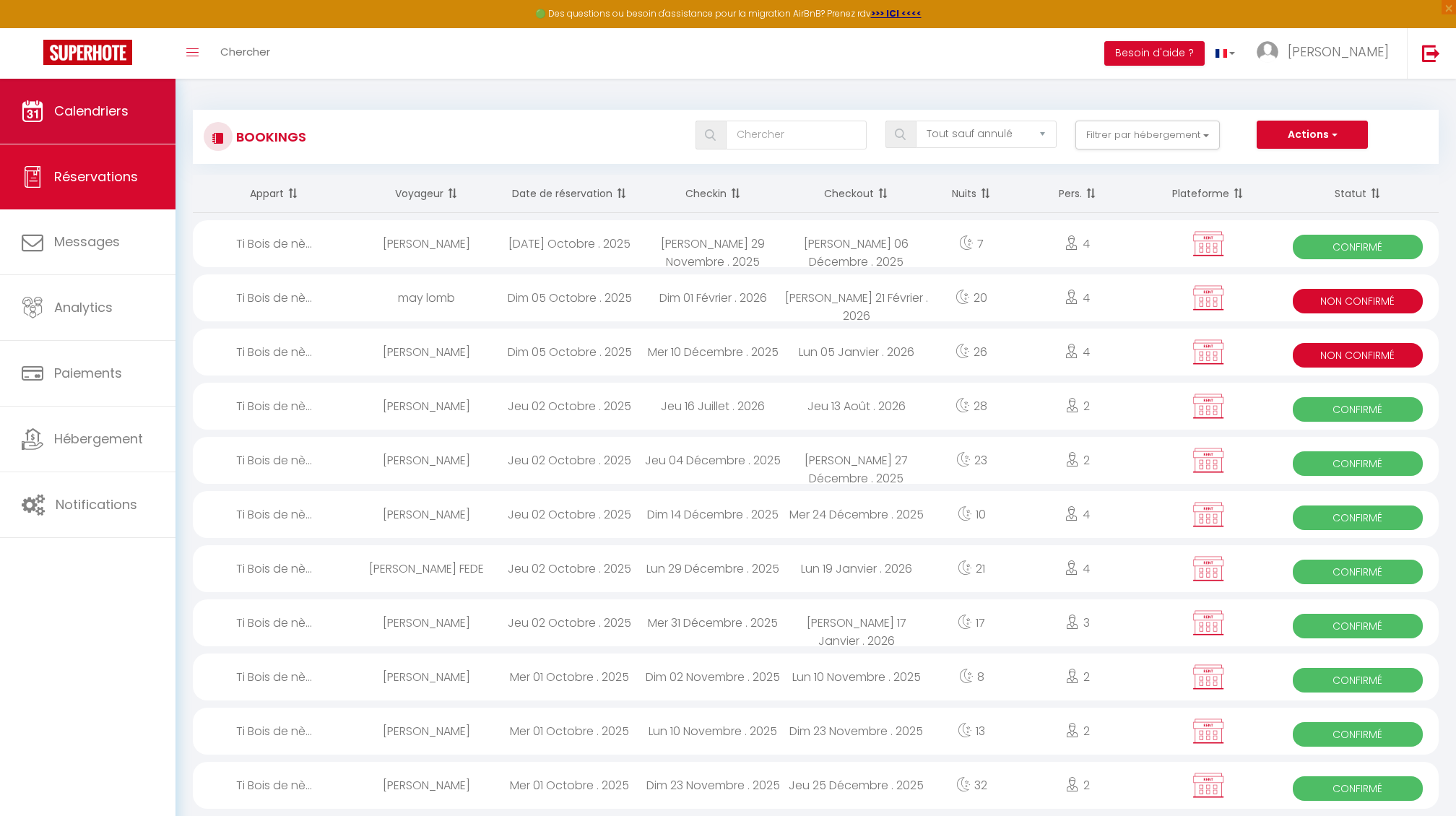
click at [114, 124] on link "Calendriers" at bounding box center [88, 112] width 176 height 65
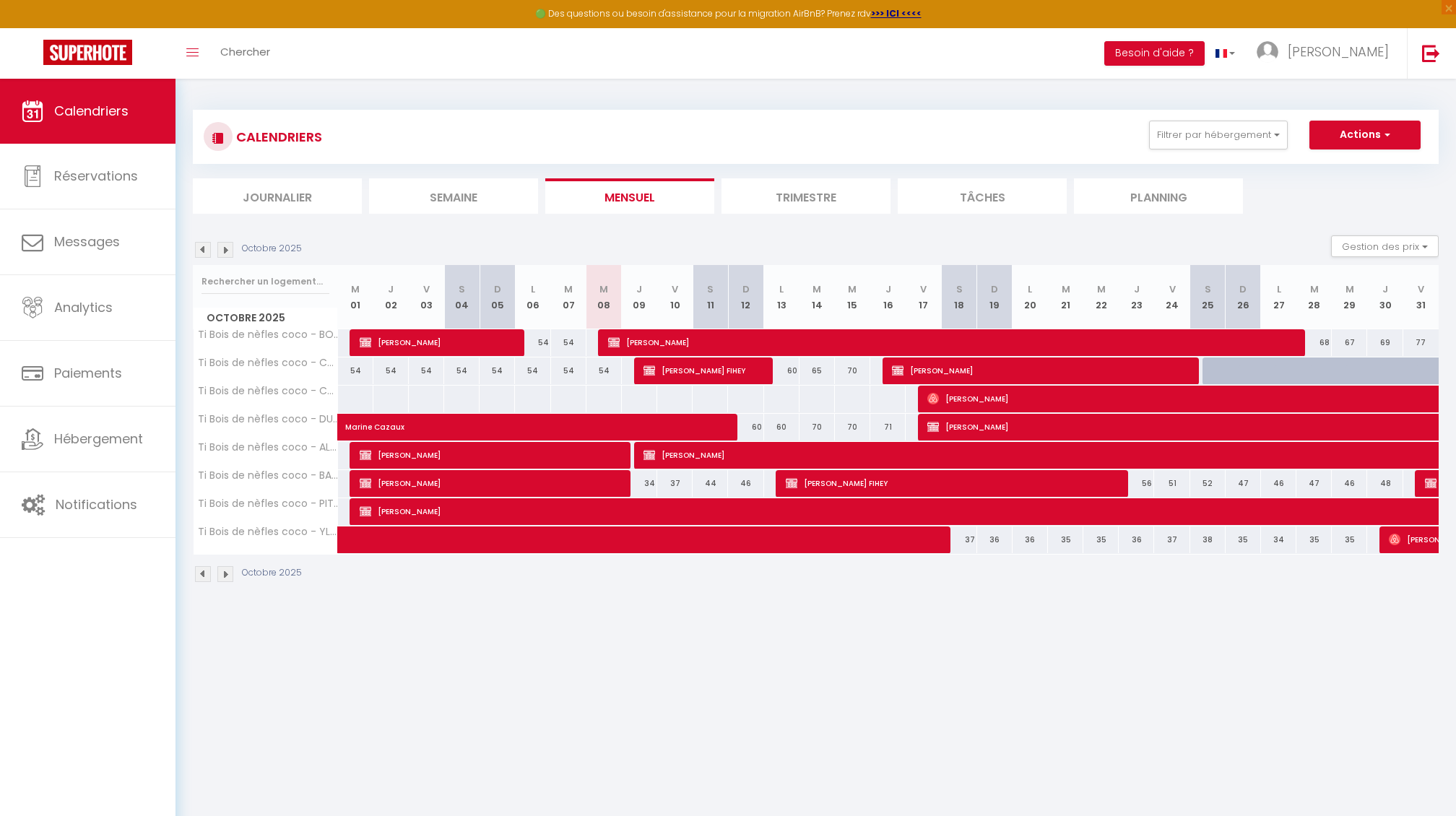
click at [222, 249] on img at bounding box center [225, 249] width 16 height 16
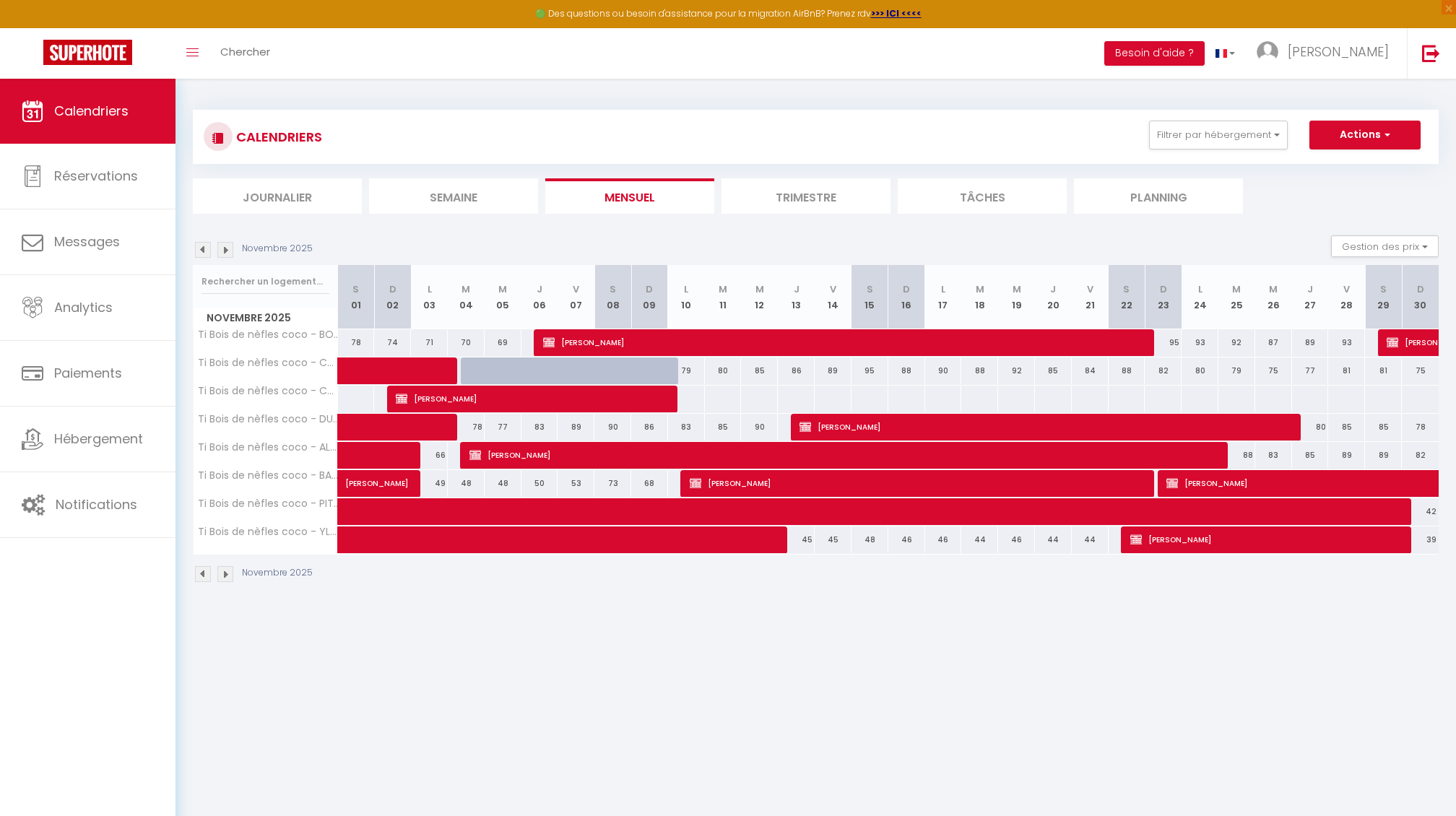
click at [222, 249] on img at bounding box center [225, 249] width 16 height 16
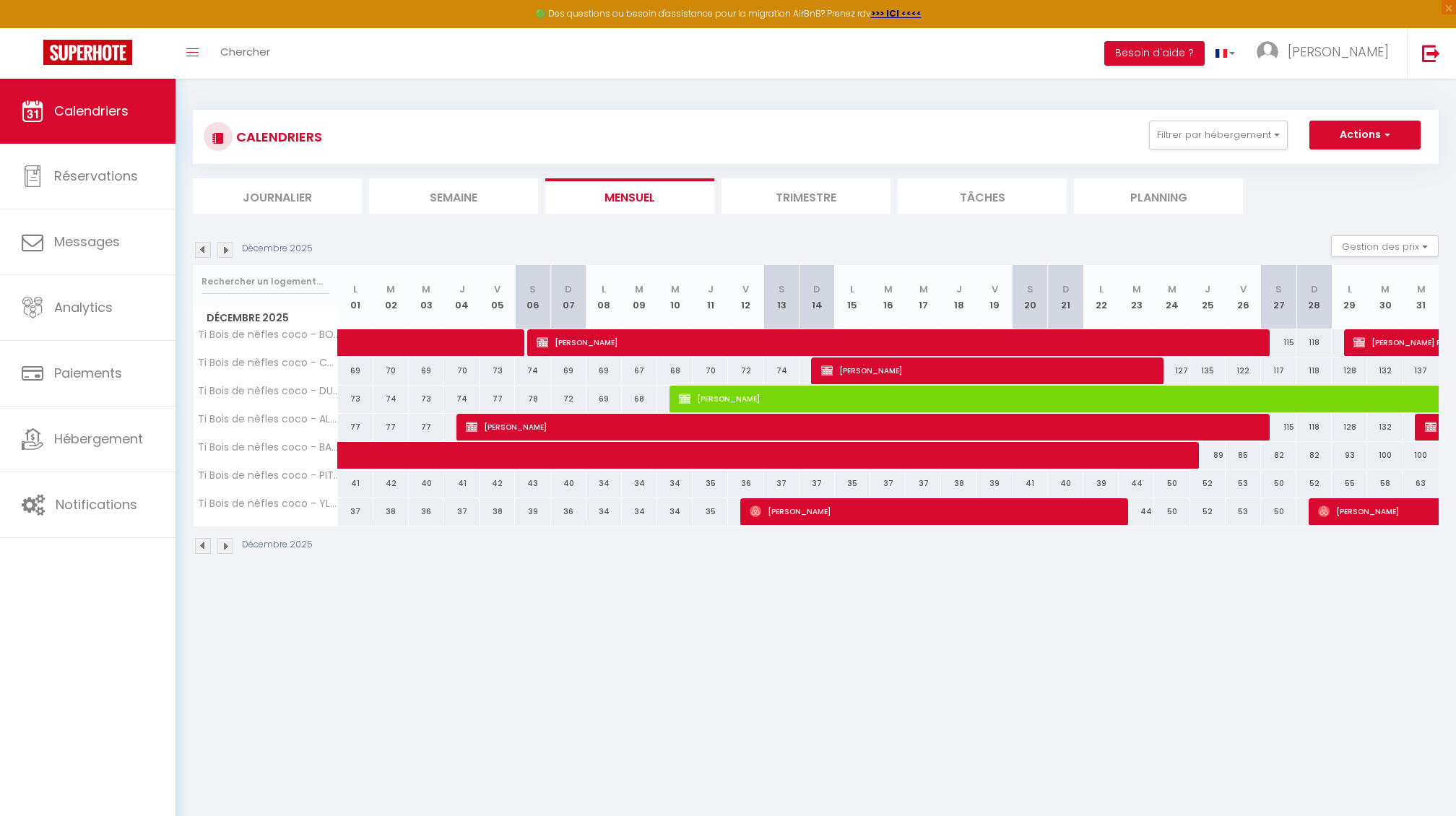
click at [691, 397] on img at bounding box center [684, 398] width 11 height 11
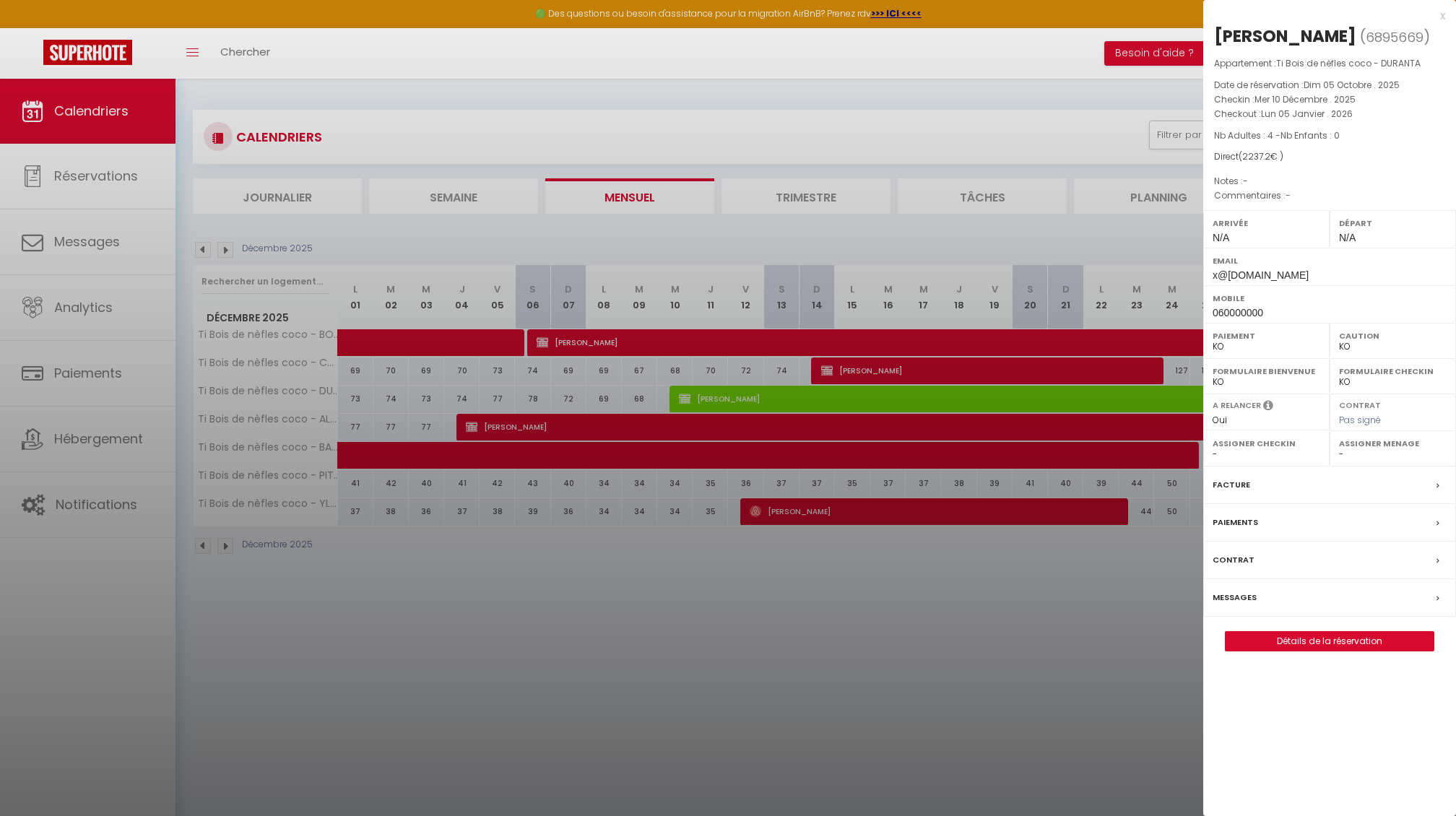
click at [1281, 650] on link "Détails de la réservation" at bounding box center [1329, 641] width 208 height 19
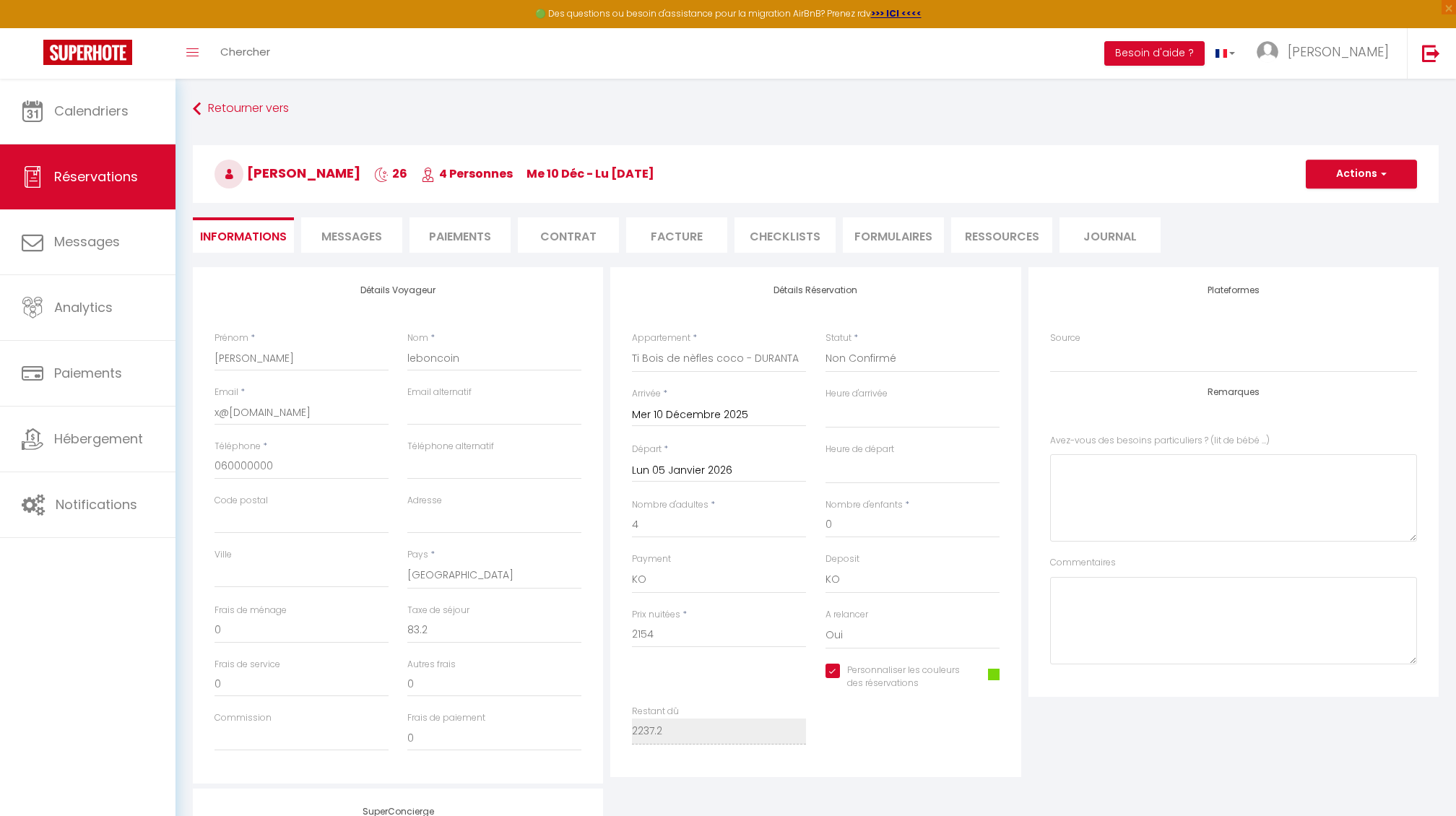
click at [1347, 189] on h3 "[PERSON_NAME] 26 4 Personnes me 10 Déc - lu [DATE]" at bounding box center [816, 174] width 1247 height 58
click at [1347, 170] on button "Actions" at bounding box center [1362, 173] width 112 height 29
click at [1327, 240] on link "Supprimer" at bounding box center [1347, 243] width 115 height 19
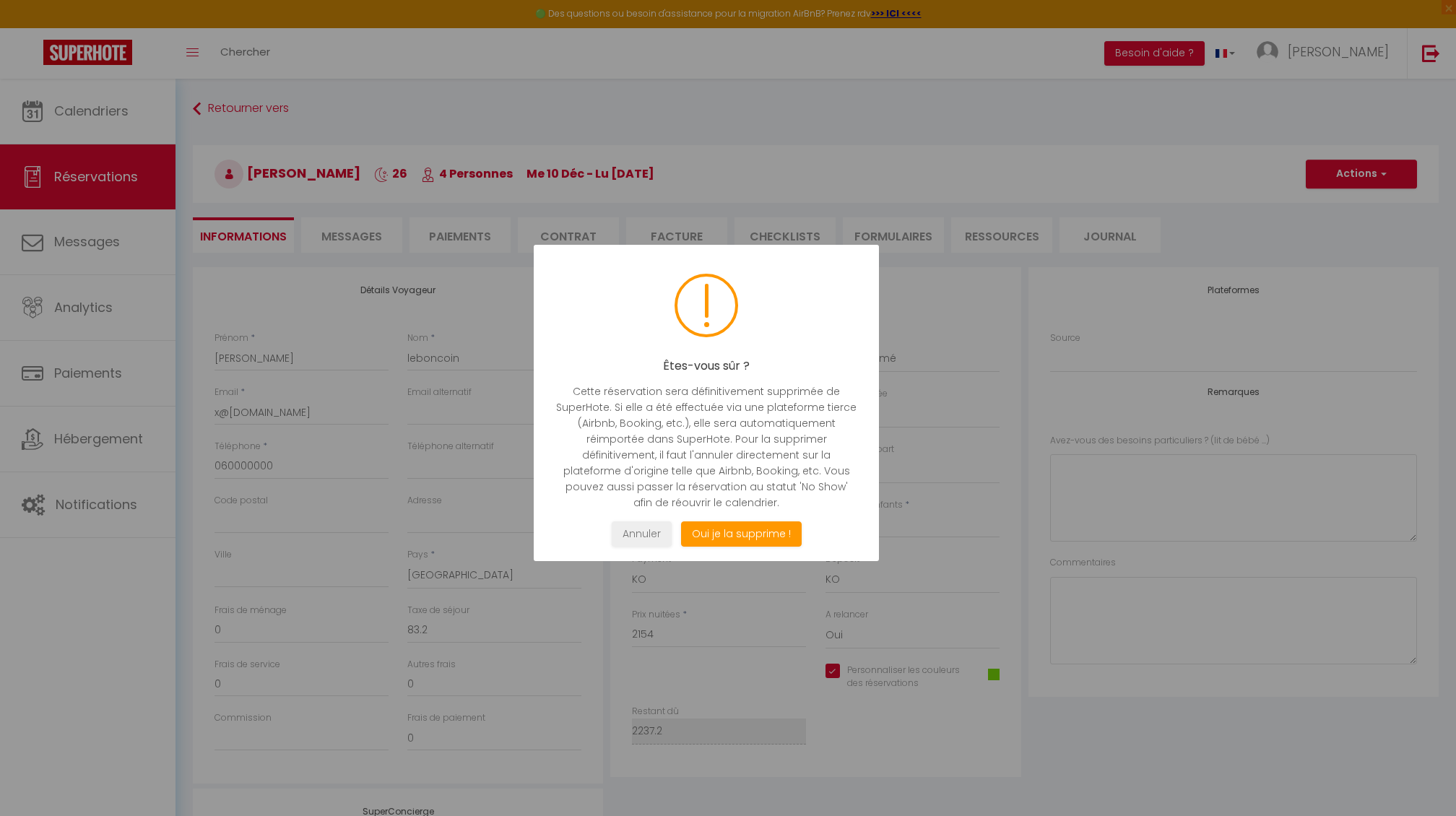
click at [762, 543] on div "Êtes-vous sûr ? Cette réservation sera définitivement supprimée de SuperHote. S…" at bounding box center [706, 403] width 345 height 316
click at [764, 527] on button "Oui je la supprime !" at bounding box center [742, 533] width 121 height 25
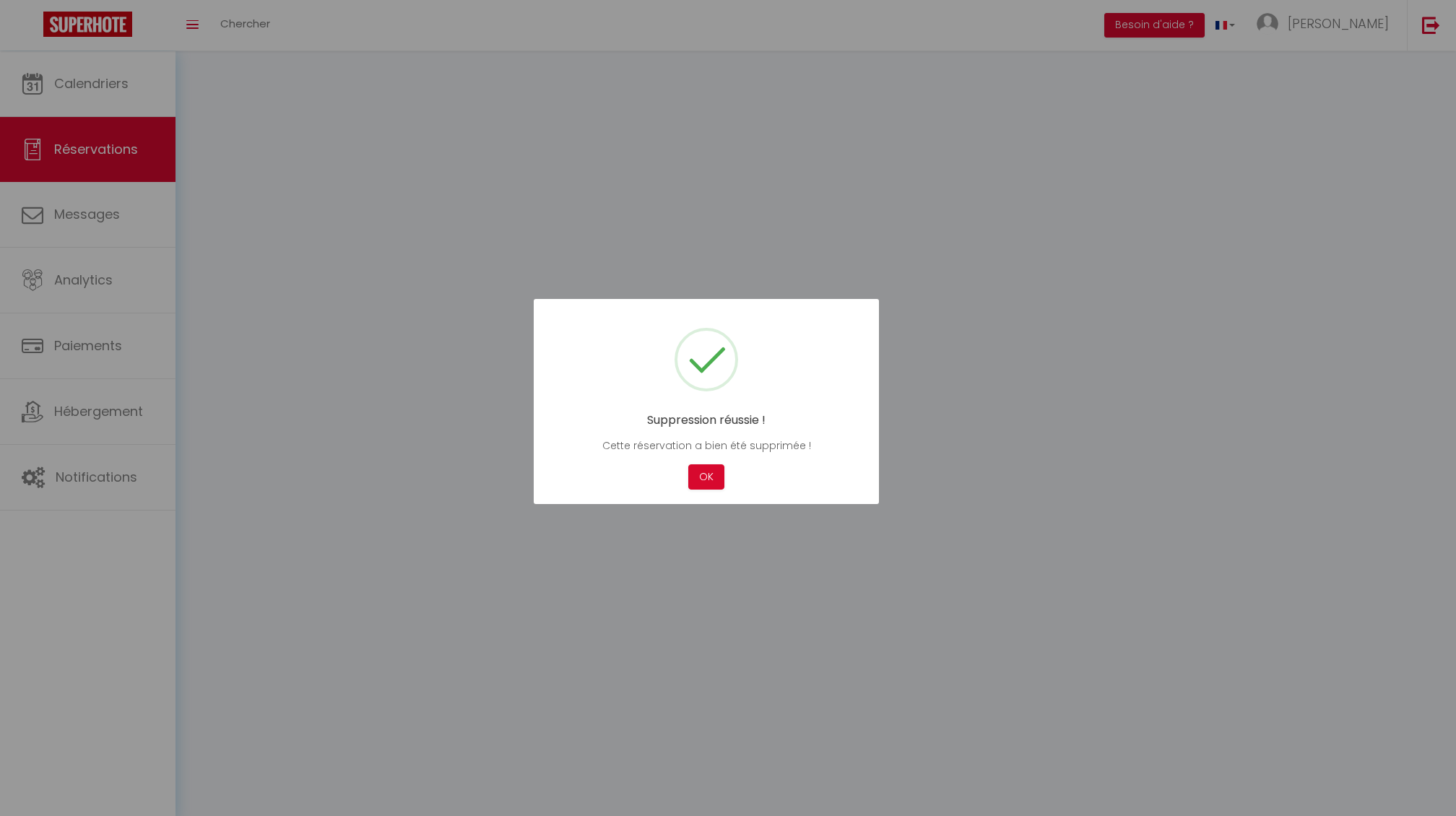
click at [720, 489] on div "Suppression réussie ! Cette réservation a bien été supprimée ! Not valid Cancel…" at bounding box center [706, 401] width 345 height 205
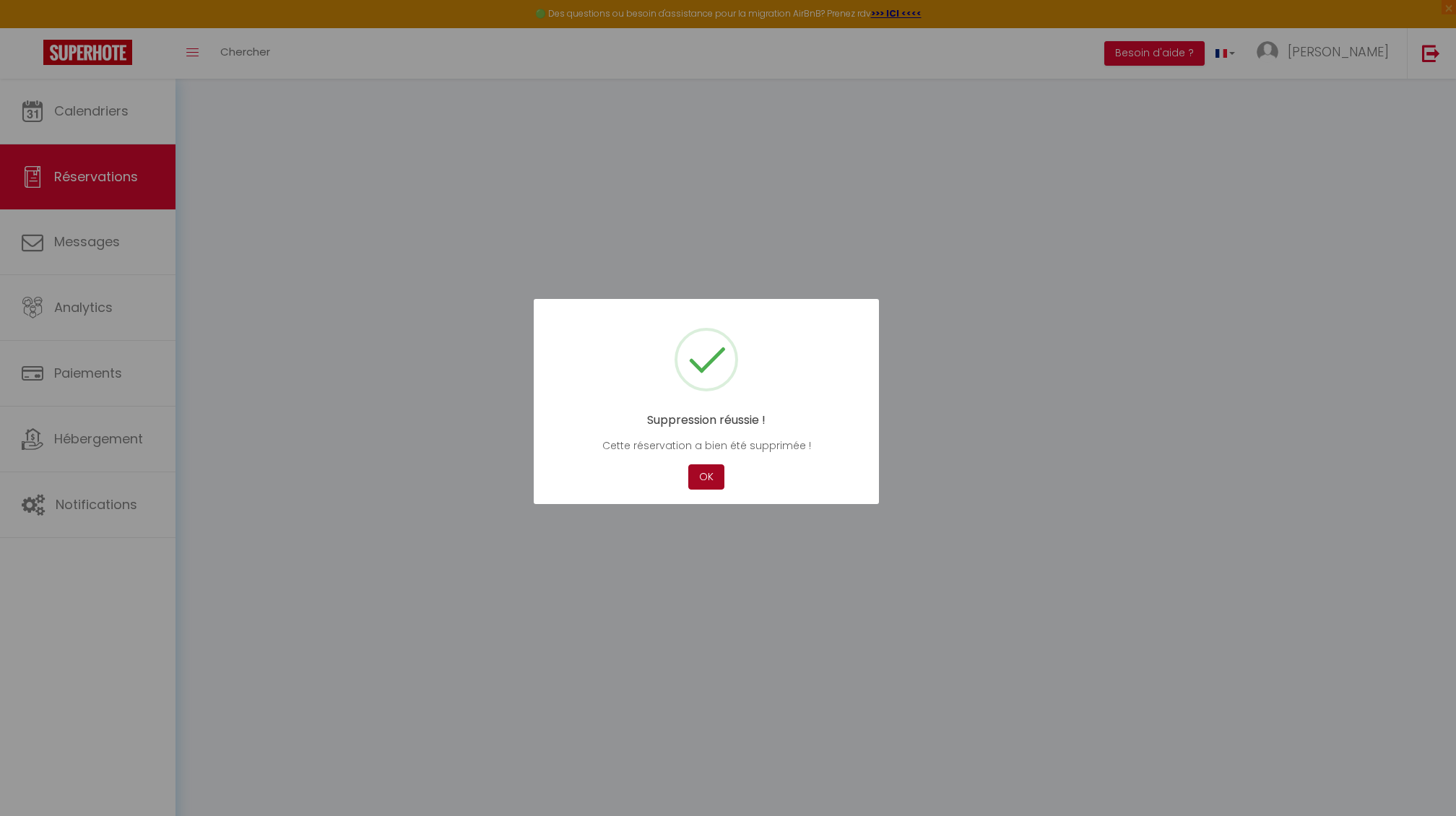
click at [707, 475] on button "OK" at bounding box center [707, 476] width 36 height 25
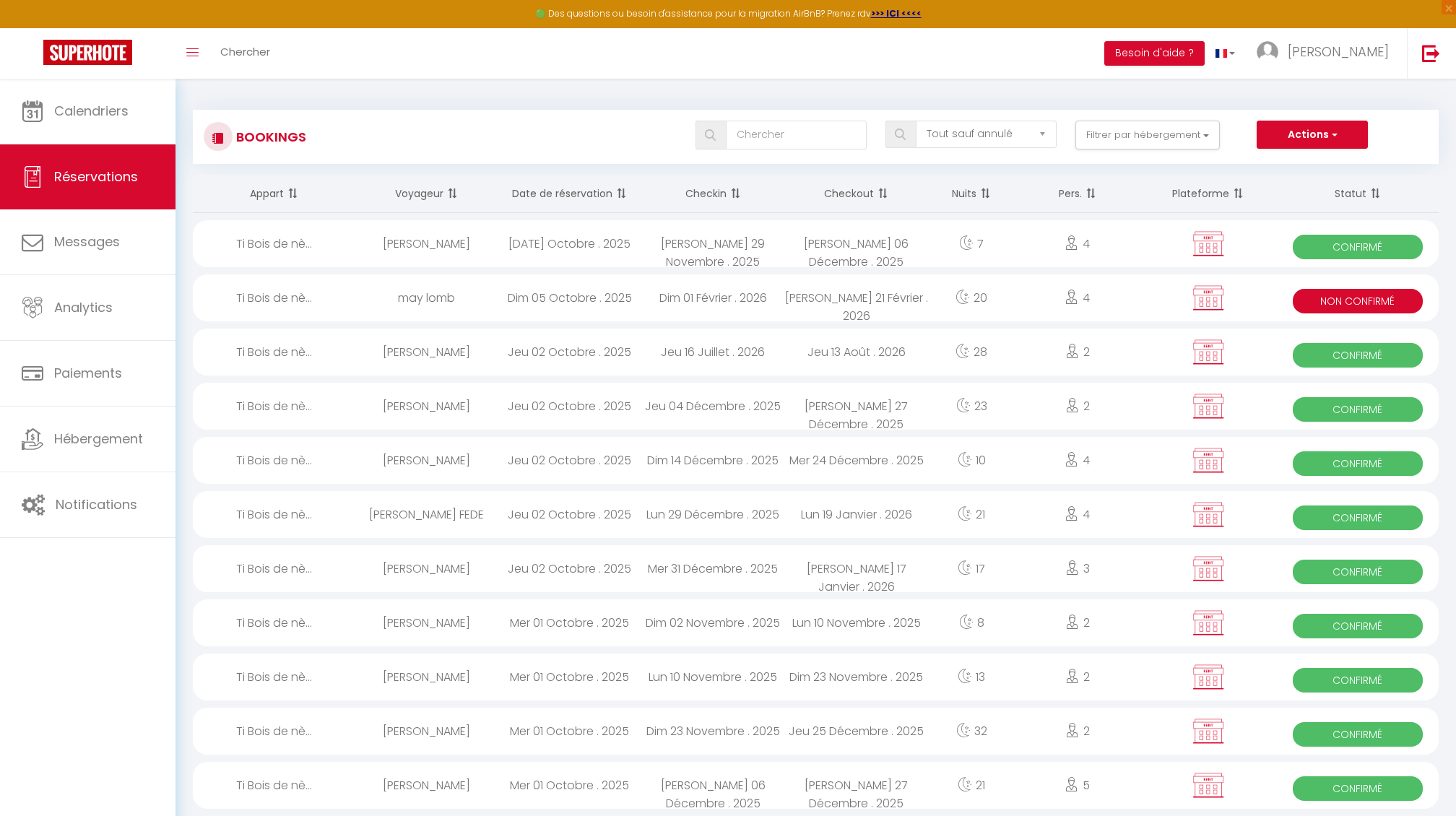
click at [425, 295] on div "may lomb" at bounding box center [426, 298] width 143 height 47
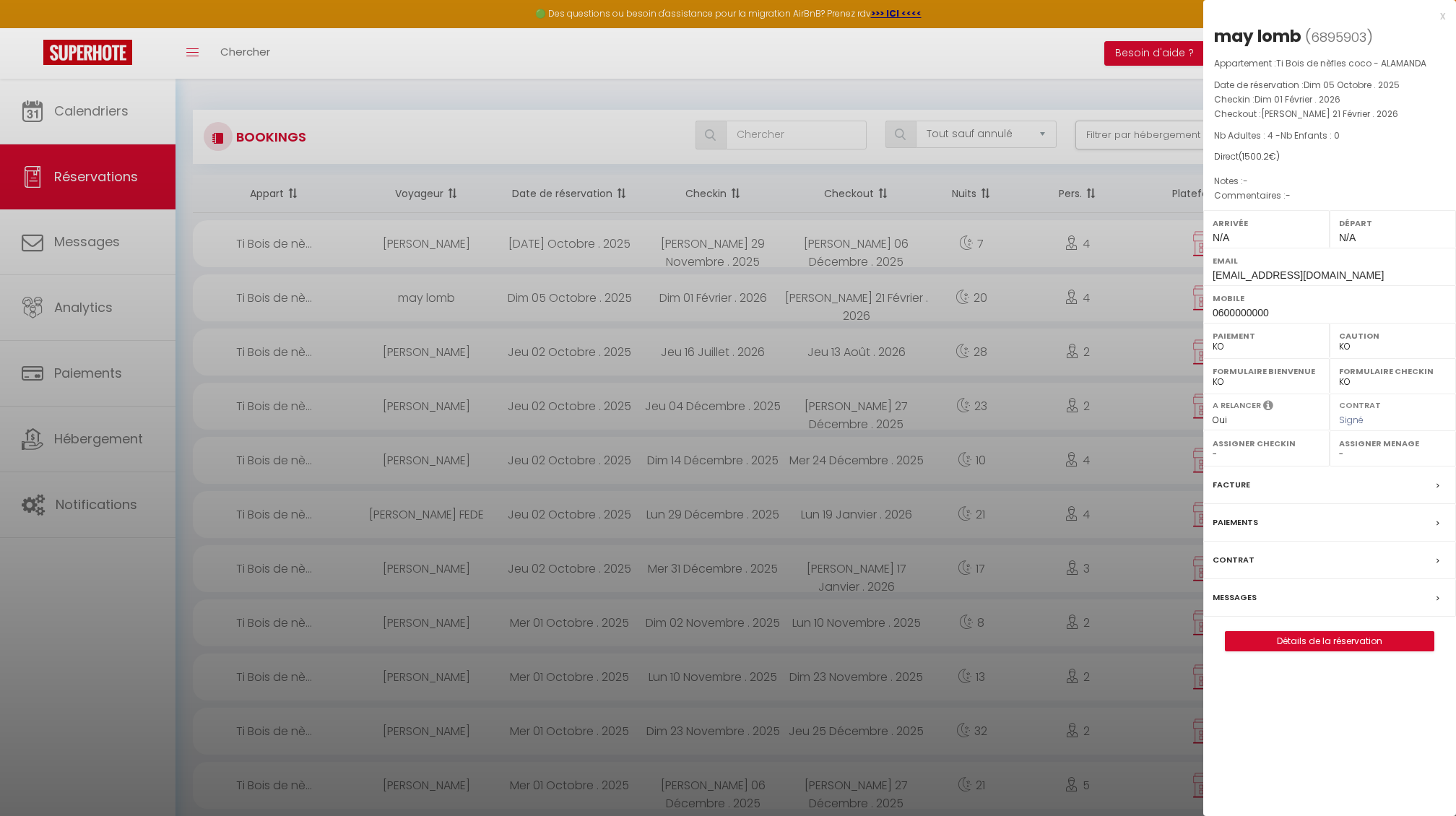
click at [1273, 638] on link "Détails de la réservation" at bounding box center [1329, 641] width 208 height 19
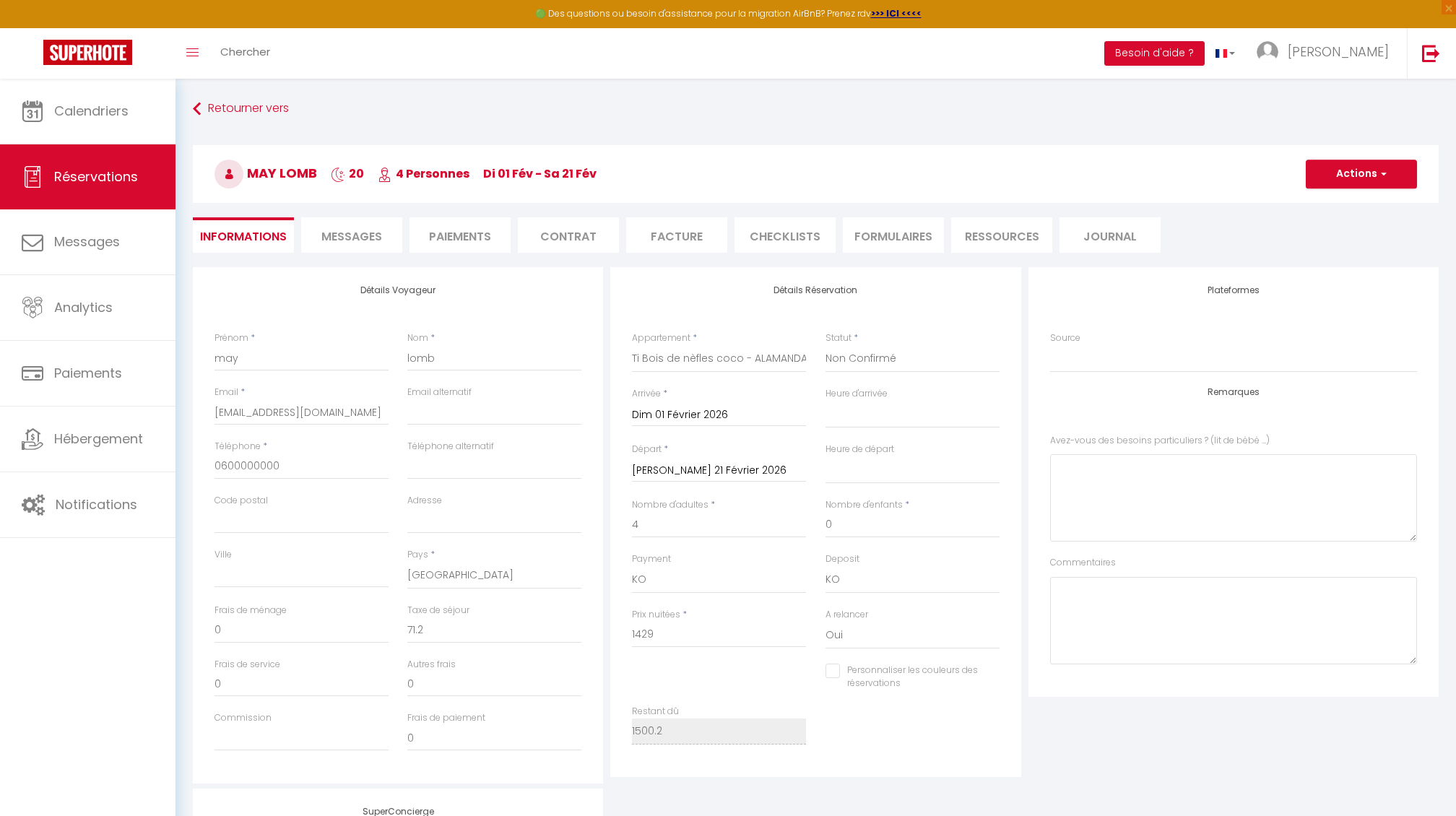
click at [1344, 172] on button "Actions" at bounding box center [1362, 173] width 112 height 29
click at [1337, 244] on link "Supprimer" at bounding box center [1347, 243] width 115 height 19
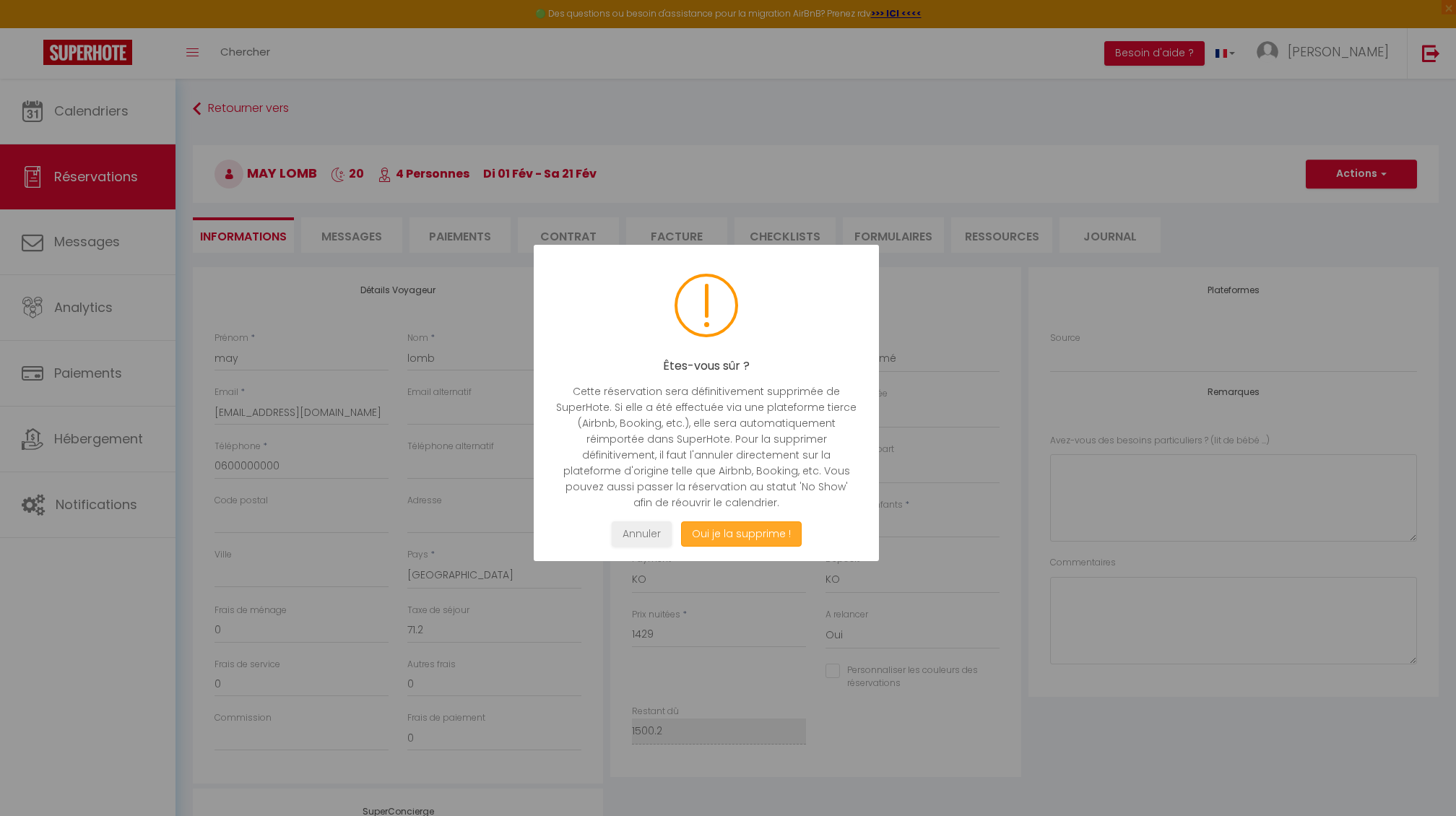
click at [743, 531] on button "Oui je la supprime !" at bounding box center [742, 533] width 121 height 25
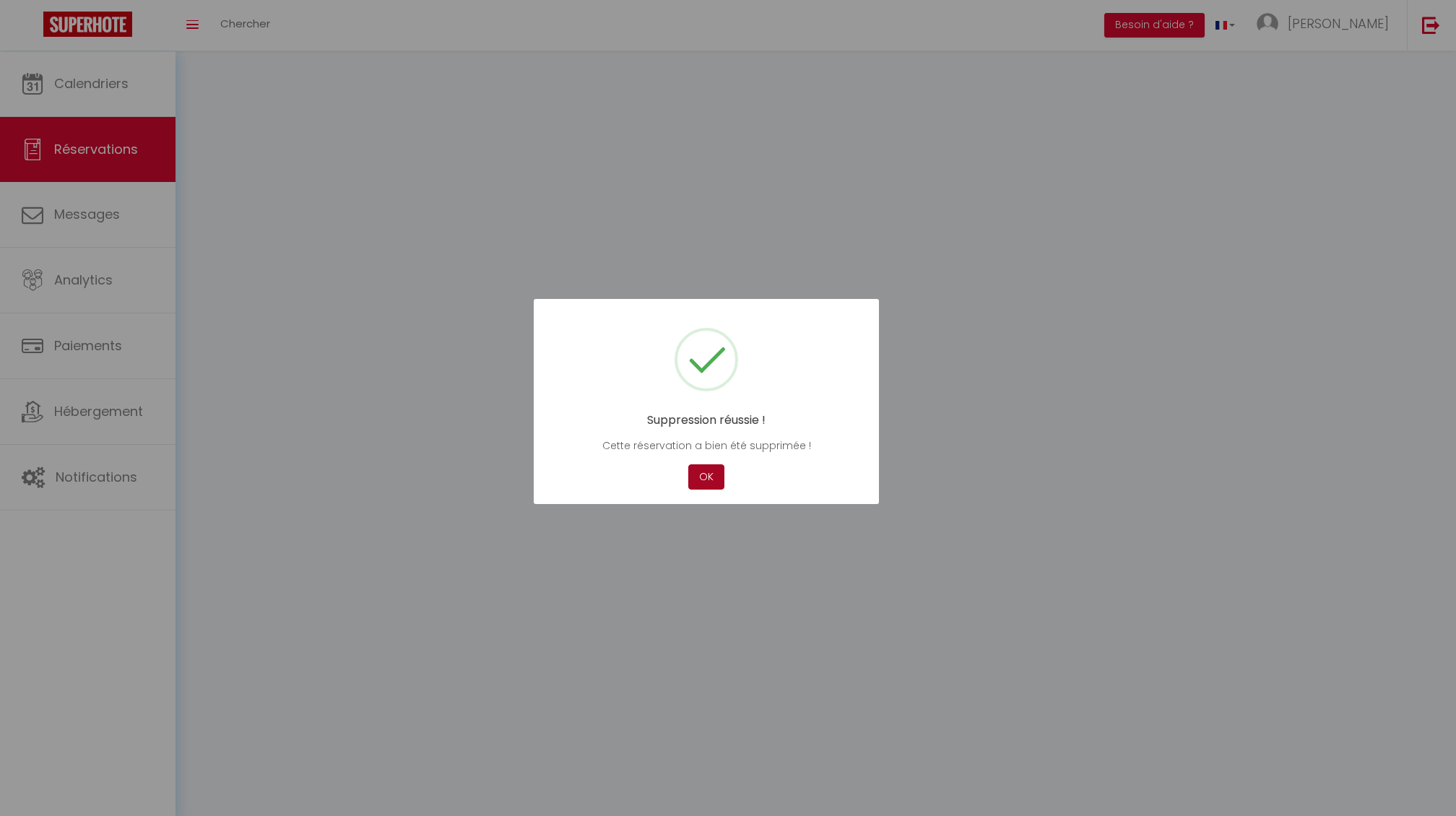
click at [704, 481] on button "OK" at bounding box center [707, 476] width 36 height 25
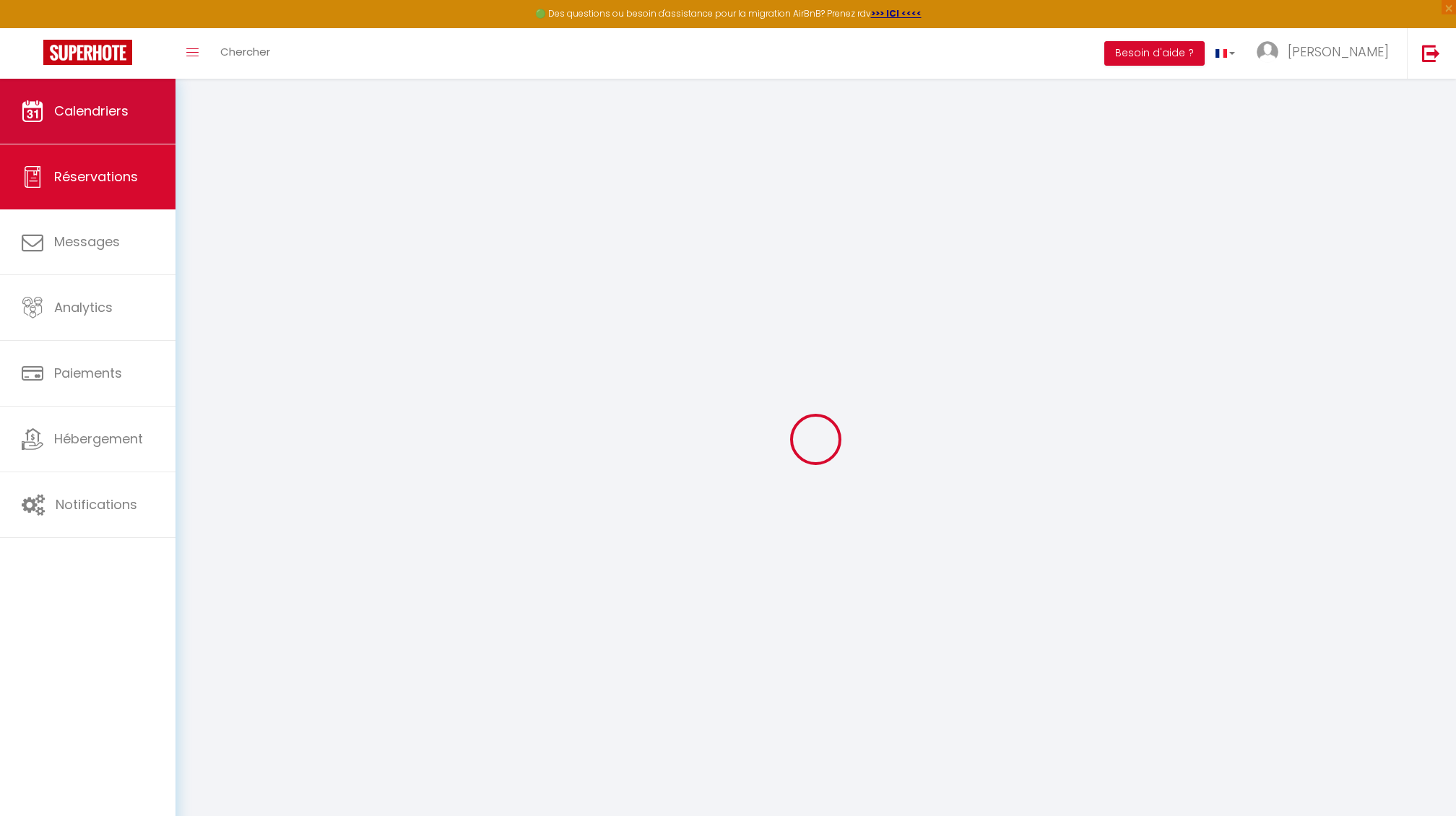
click at [87, 112] on span "Calendriers" at bounding box center [91, 110] width 74 height 18
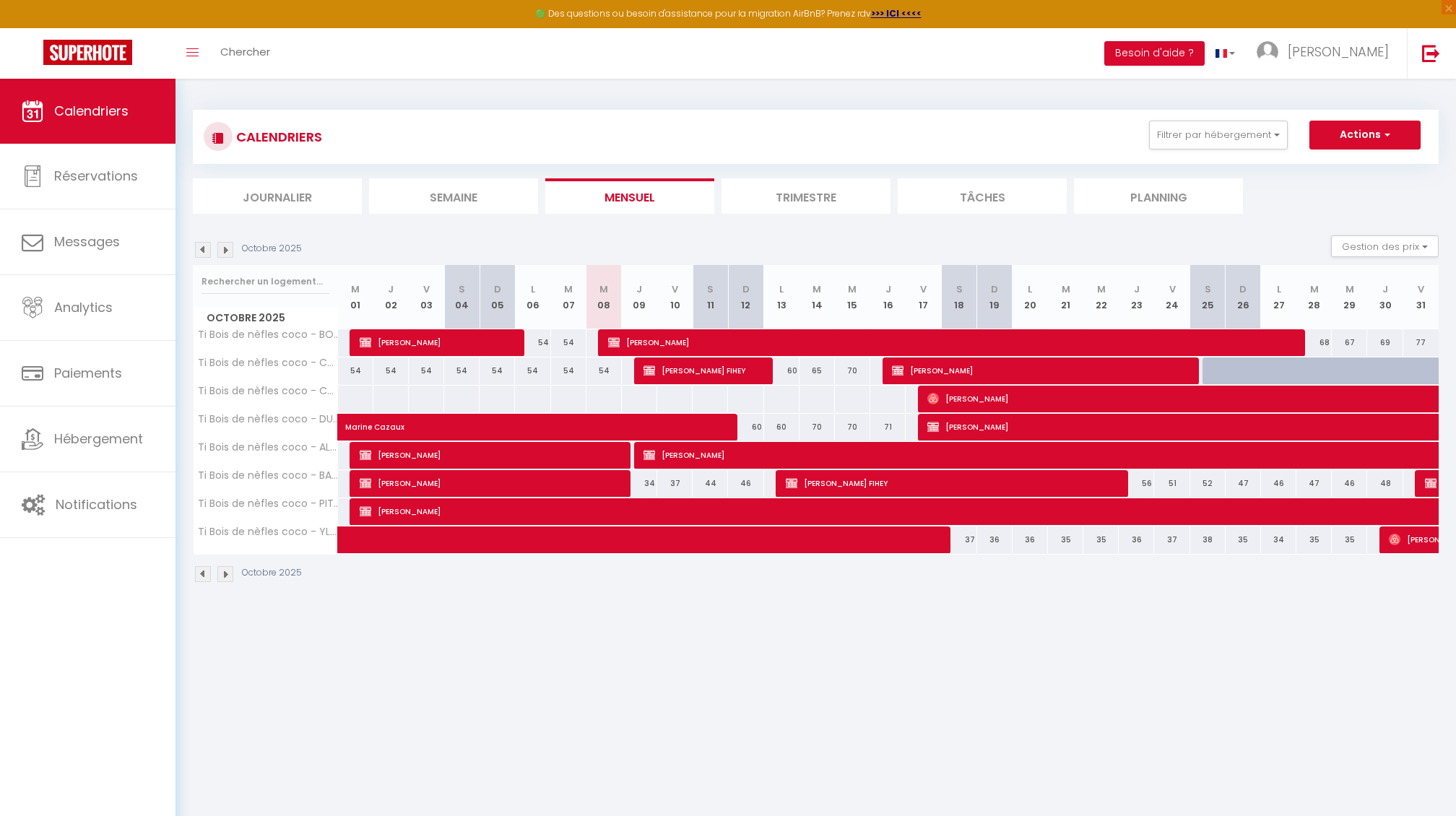
click at [228, 254] on img at bounding box center [225, 249] width 16 height 16
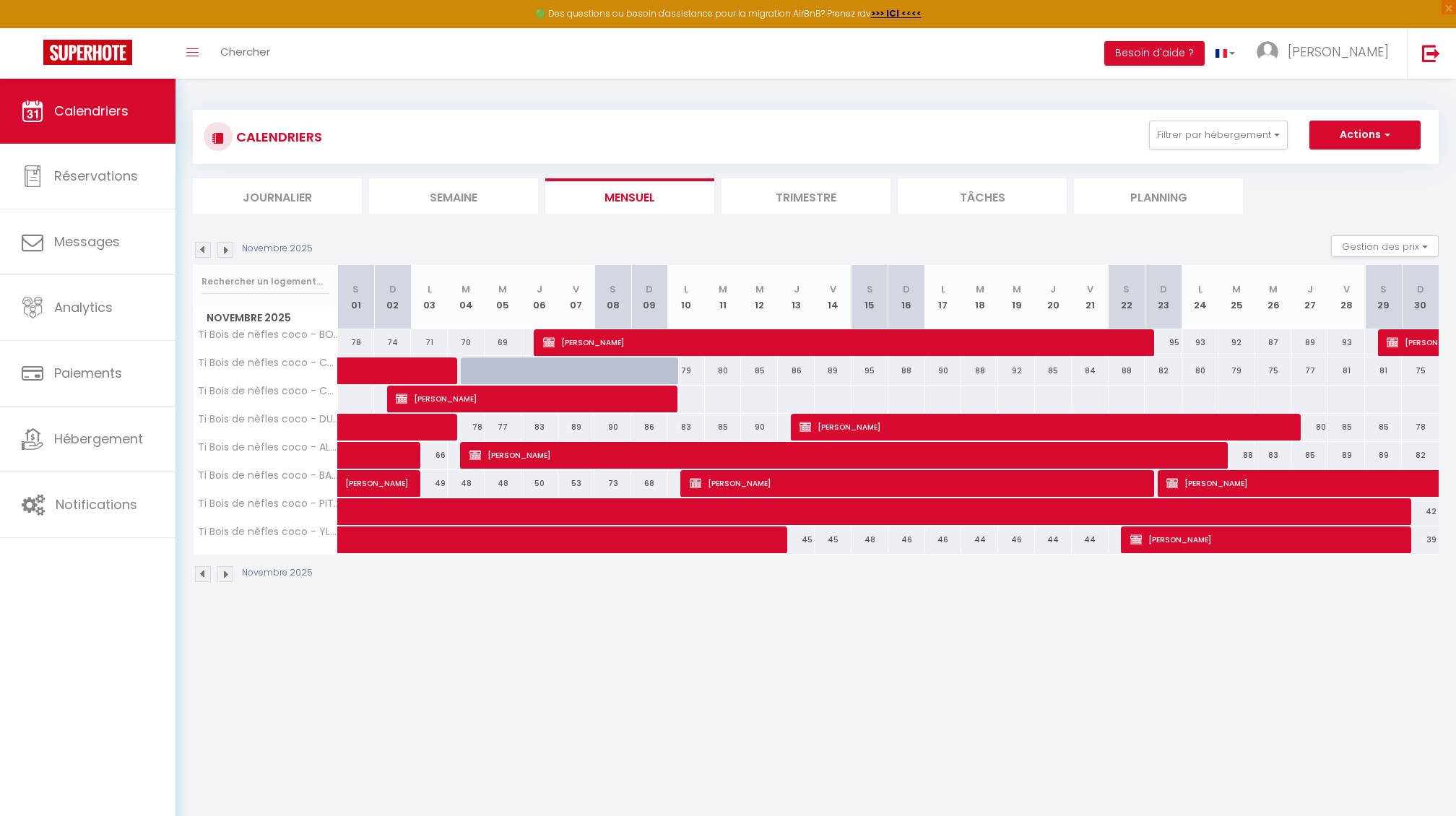
click at [228, 254] on img at bounding box center [225, 249] width 16 height 16
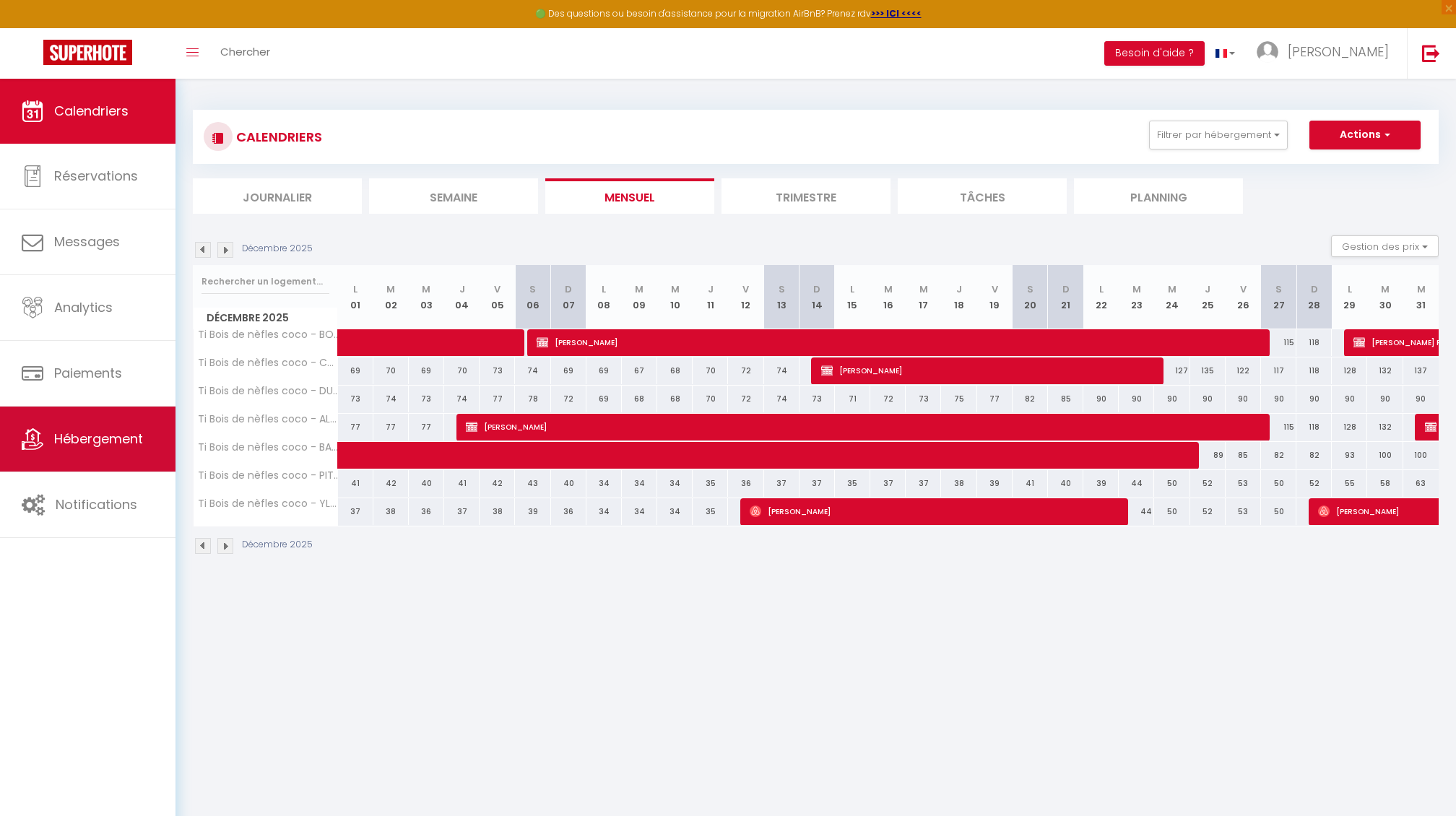
click at [69, 431] on span "Hébergement" at bounding box center [98, 438] width 88 height 18
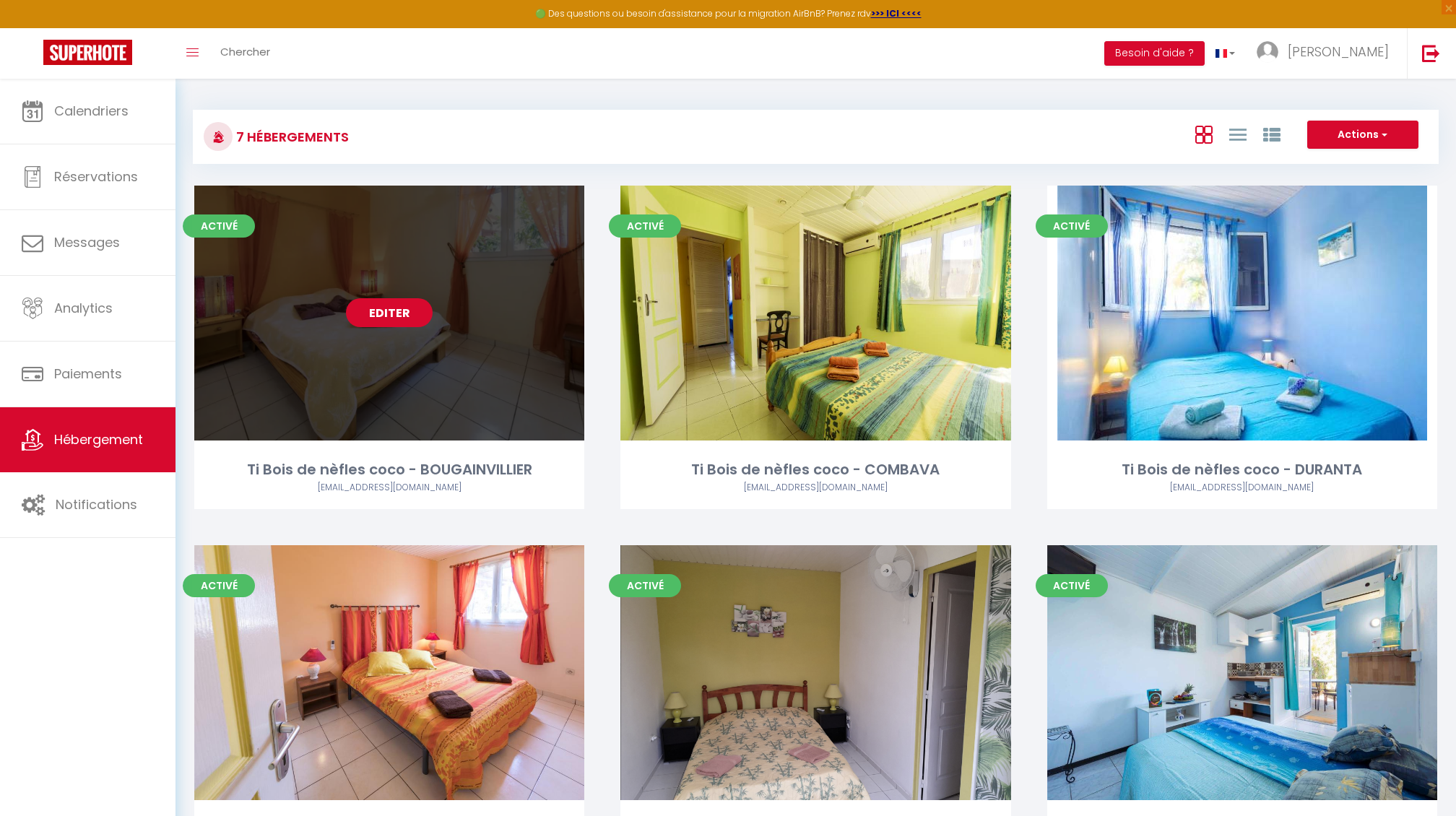
click at [397, 312] on link "Editer" at bounding box center [389, 312] width 87 height 29
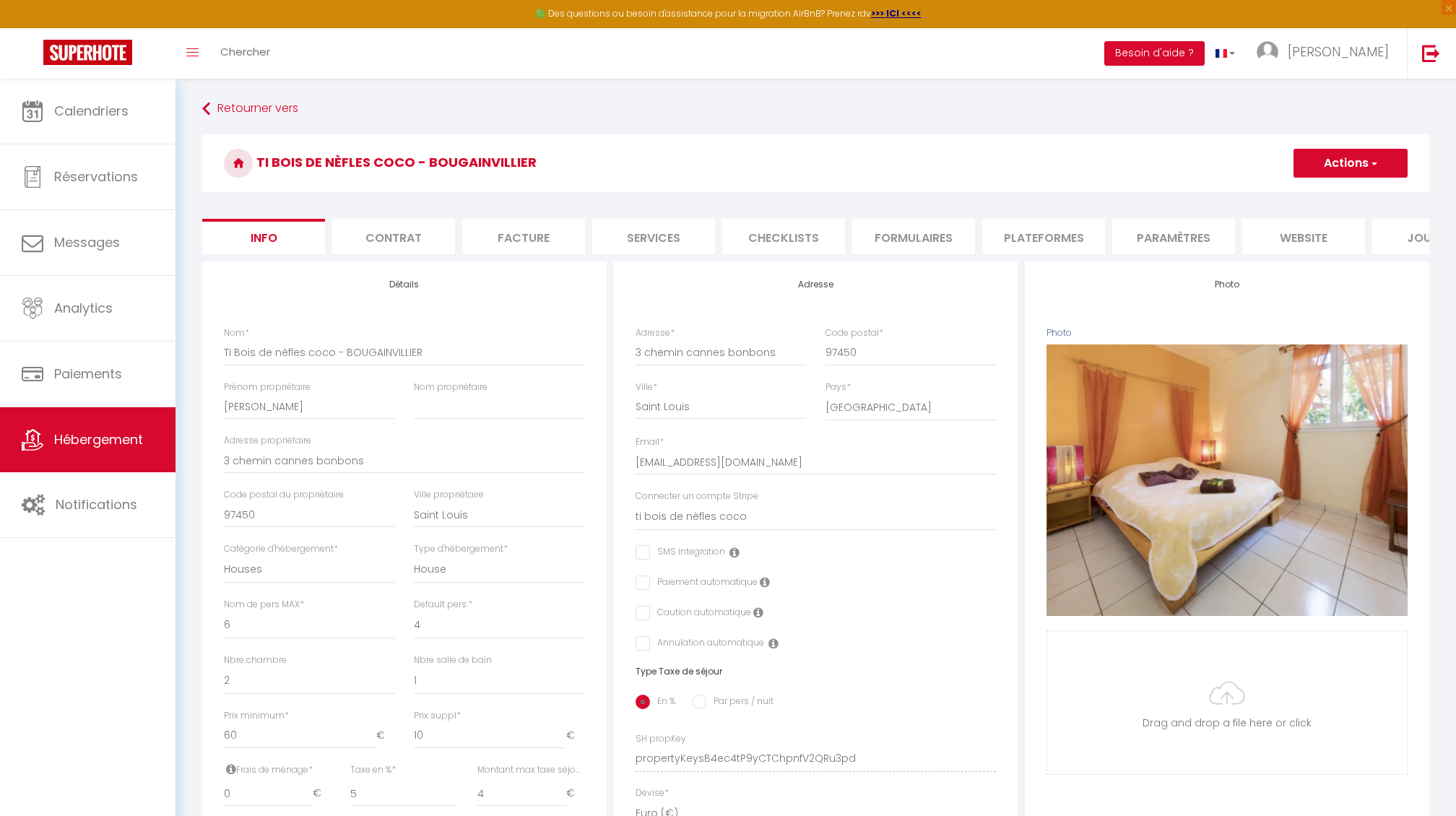
select select "houses"
select select "6"
select select "4"
select select "2"
select select "1"
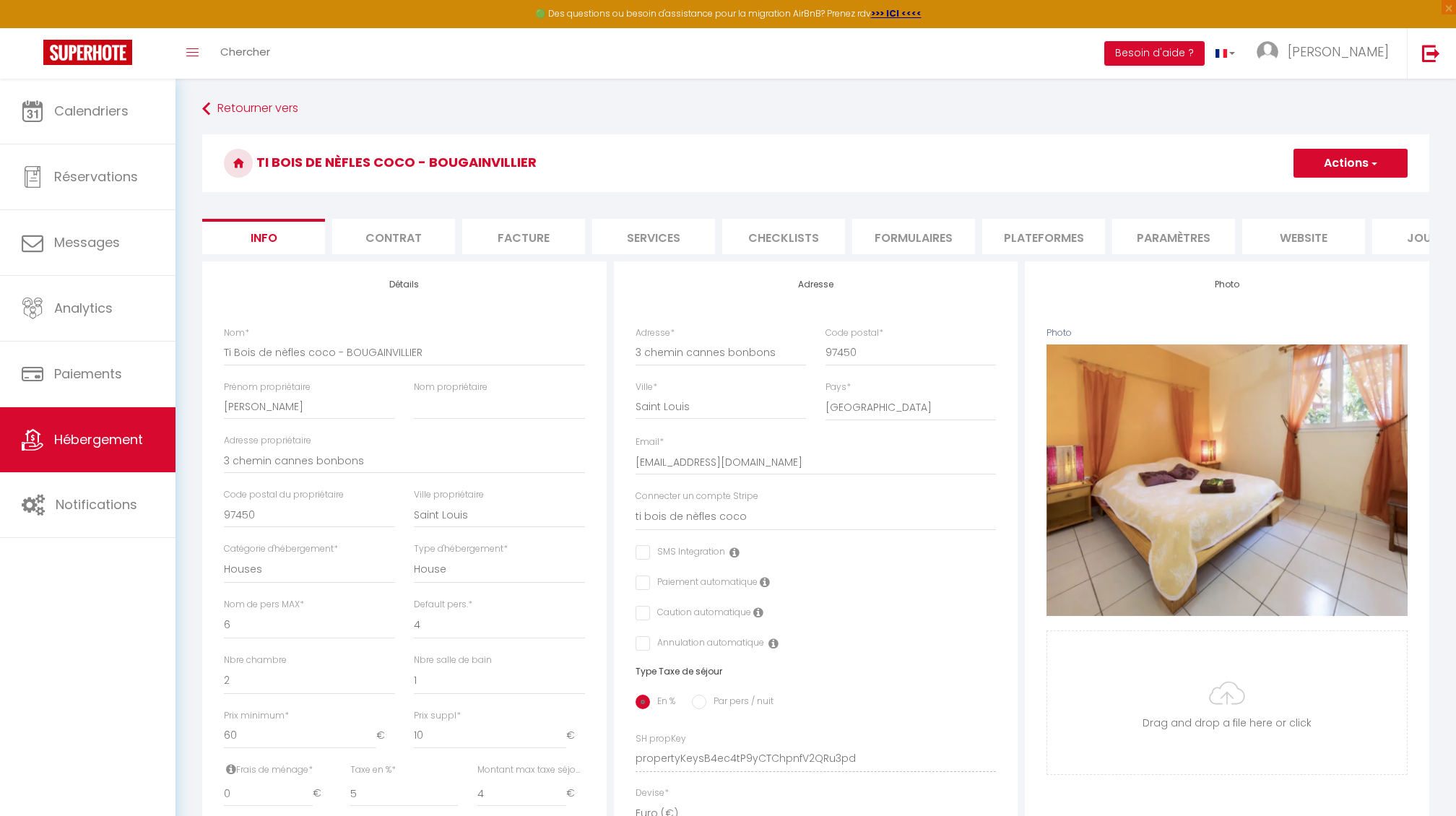
select select "15:00"
select select "23:45"
select select "11:00"
select select "30"
select select "120"
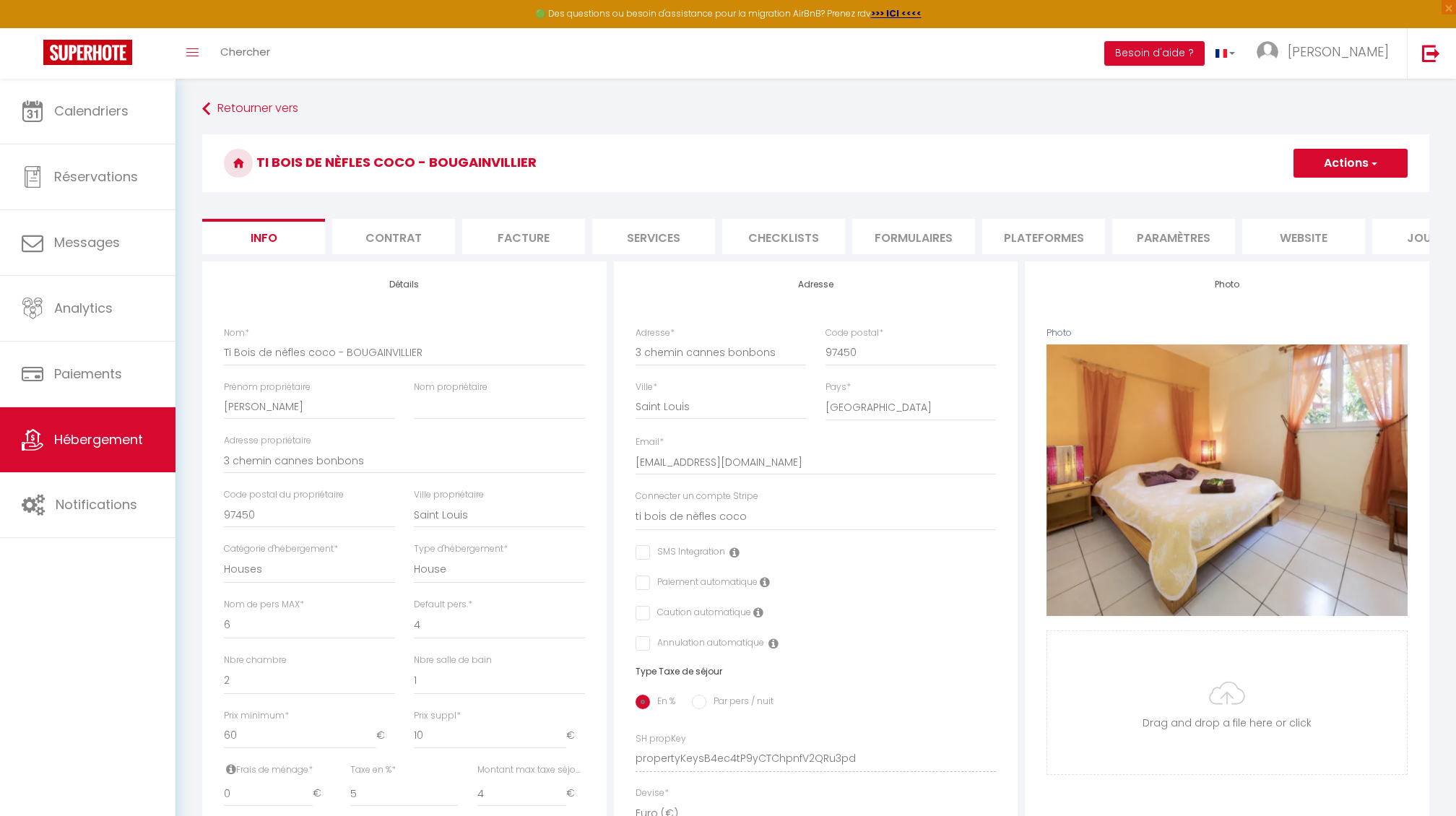
select select "28"
click at [100, 520] on link "Notifications" at bounding box center [88, 504] width 176 height 65
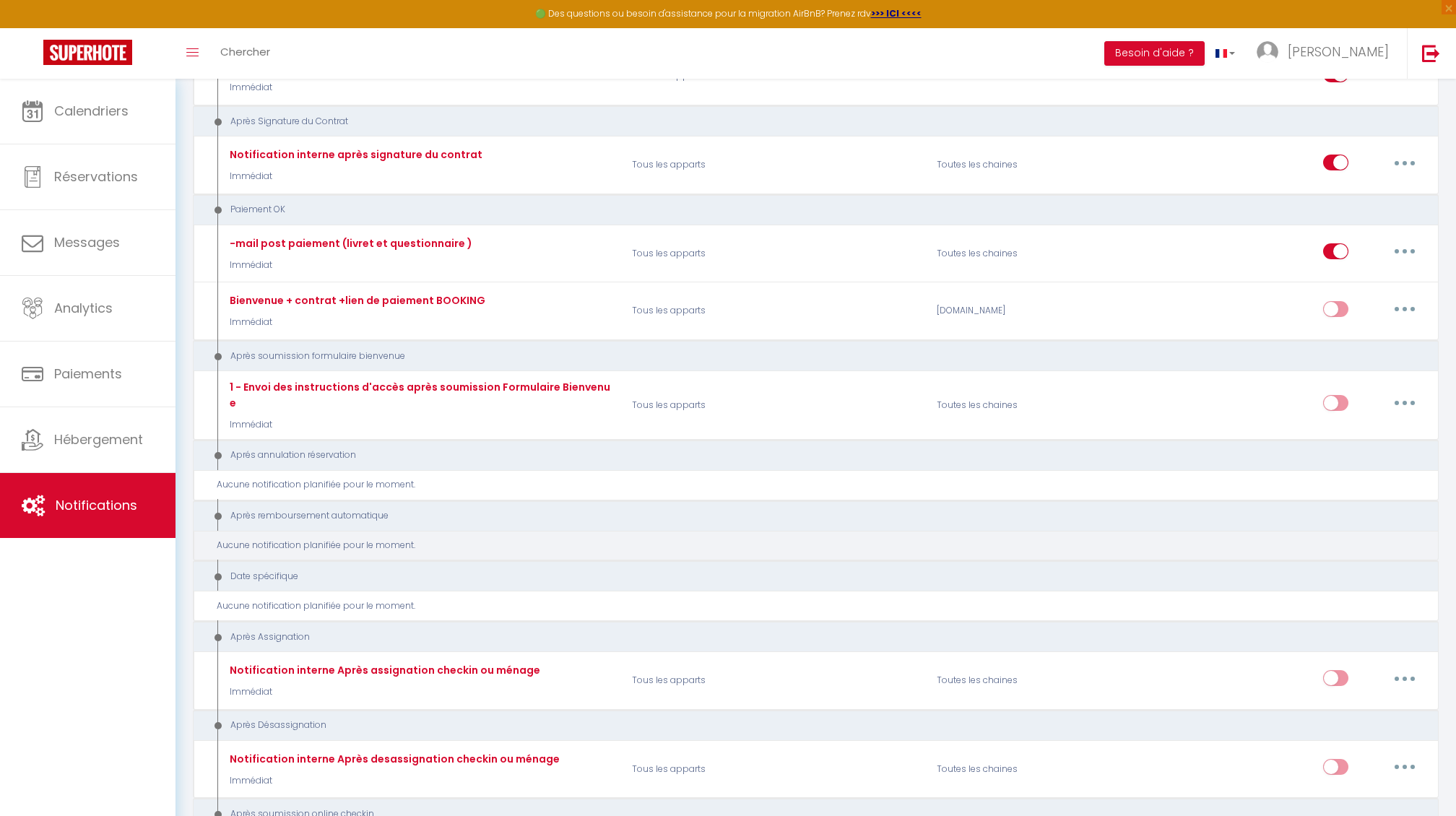
scroll to position [1502, 0]
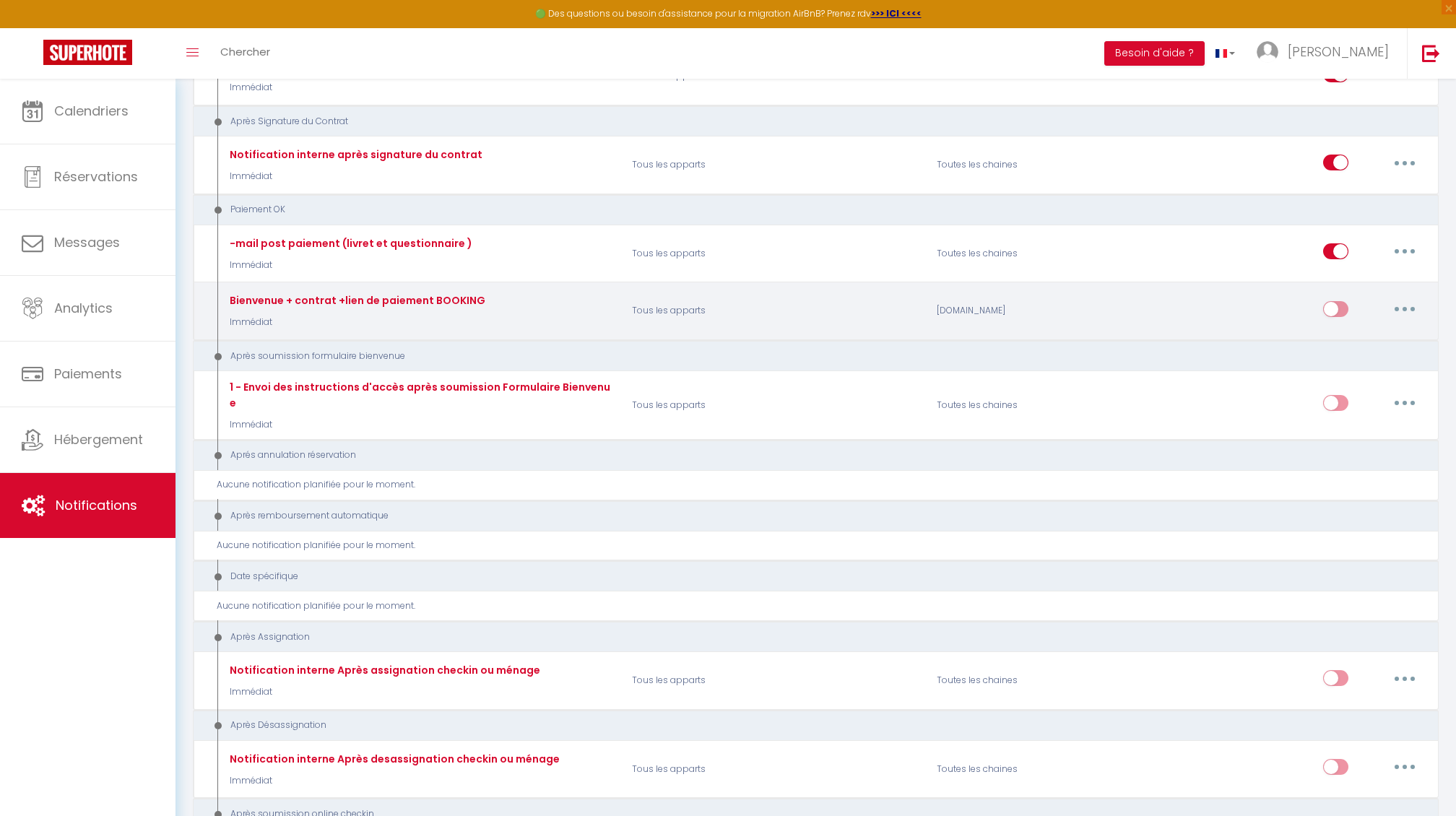
click at [1401, 312] on button "button" at bounding box center [1405, 309] width 40 height 23
click at [1341, 347] on link "Editer" at bounding box center [1368, 341] width 107 height 24
type input "Bienvenue + contrat +lien de paiement BOOKING"
select select "16"
select select "Immédiat"
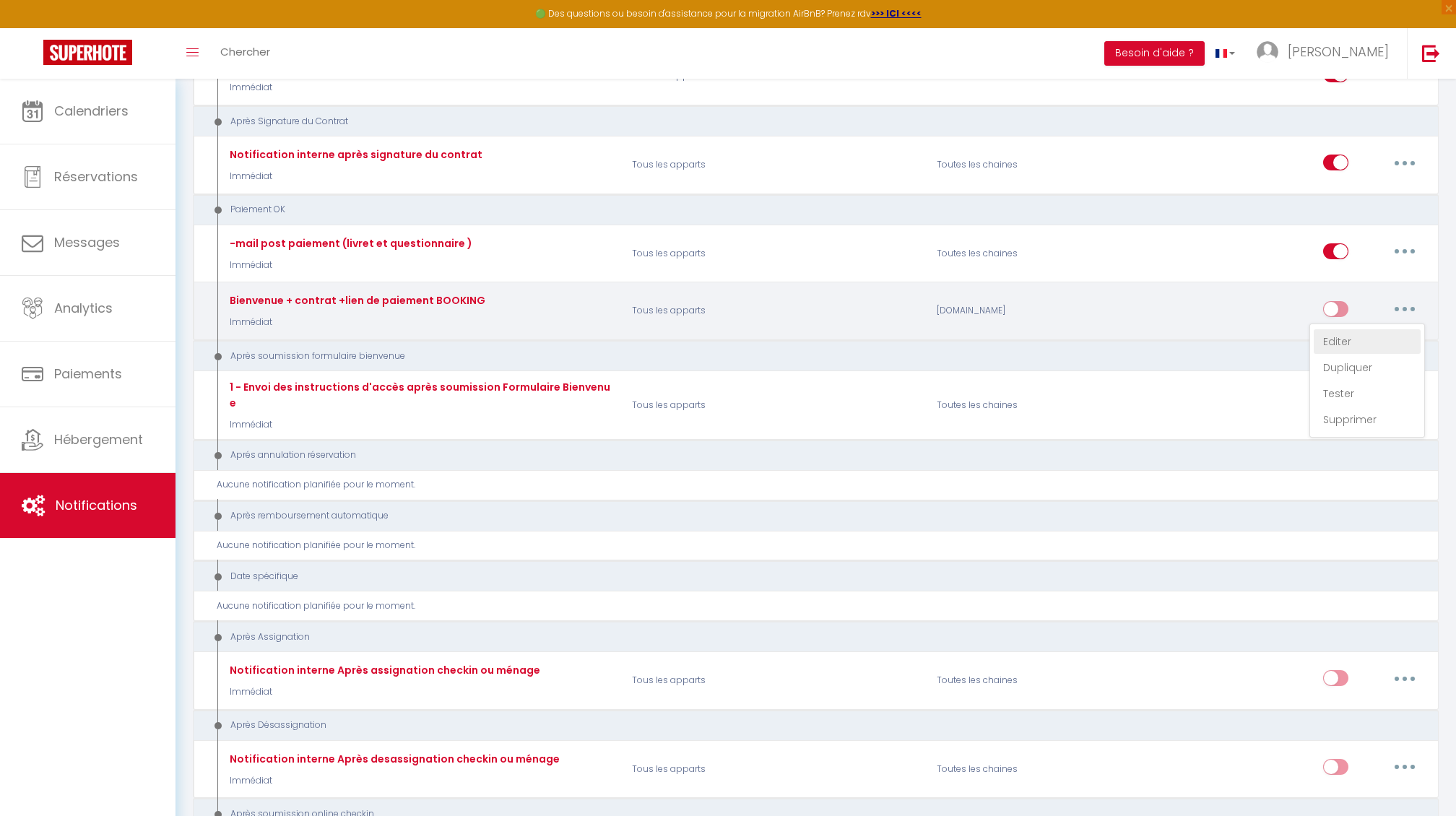
select select
checkbox input "true"
checkbox input "false"
radio input "true"
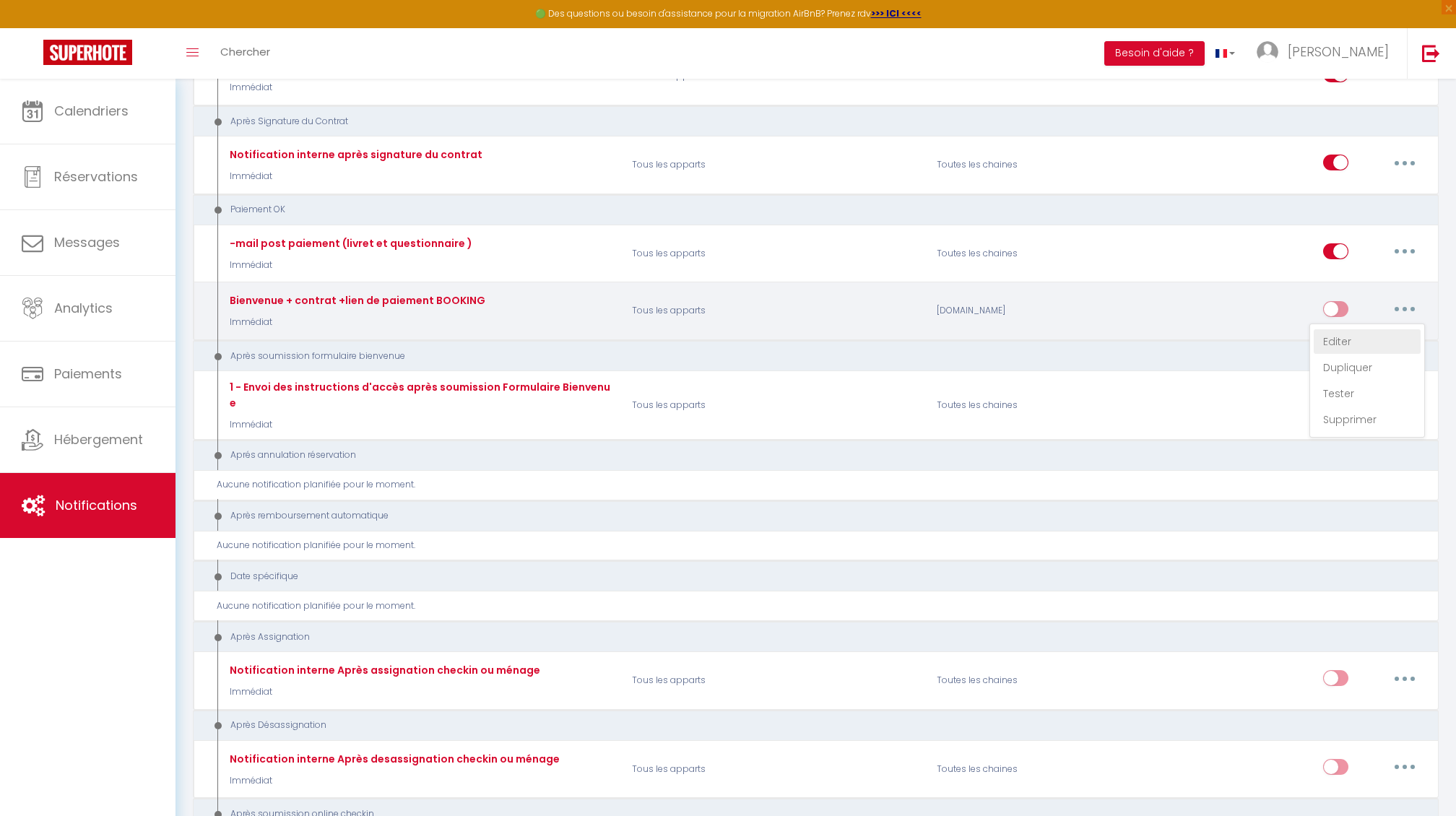
type input "Bienvenue [GUEST:FIRST_NAME] à Ti bois de nèfles coco"
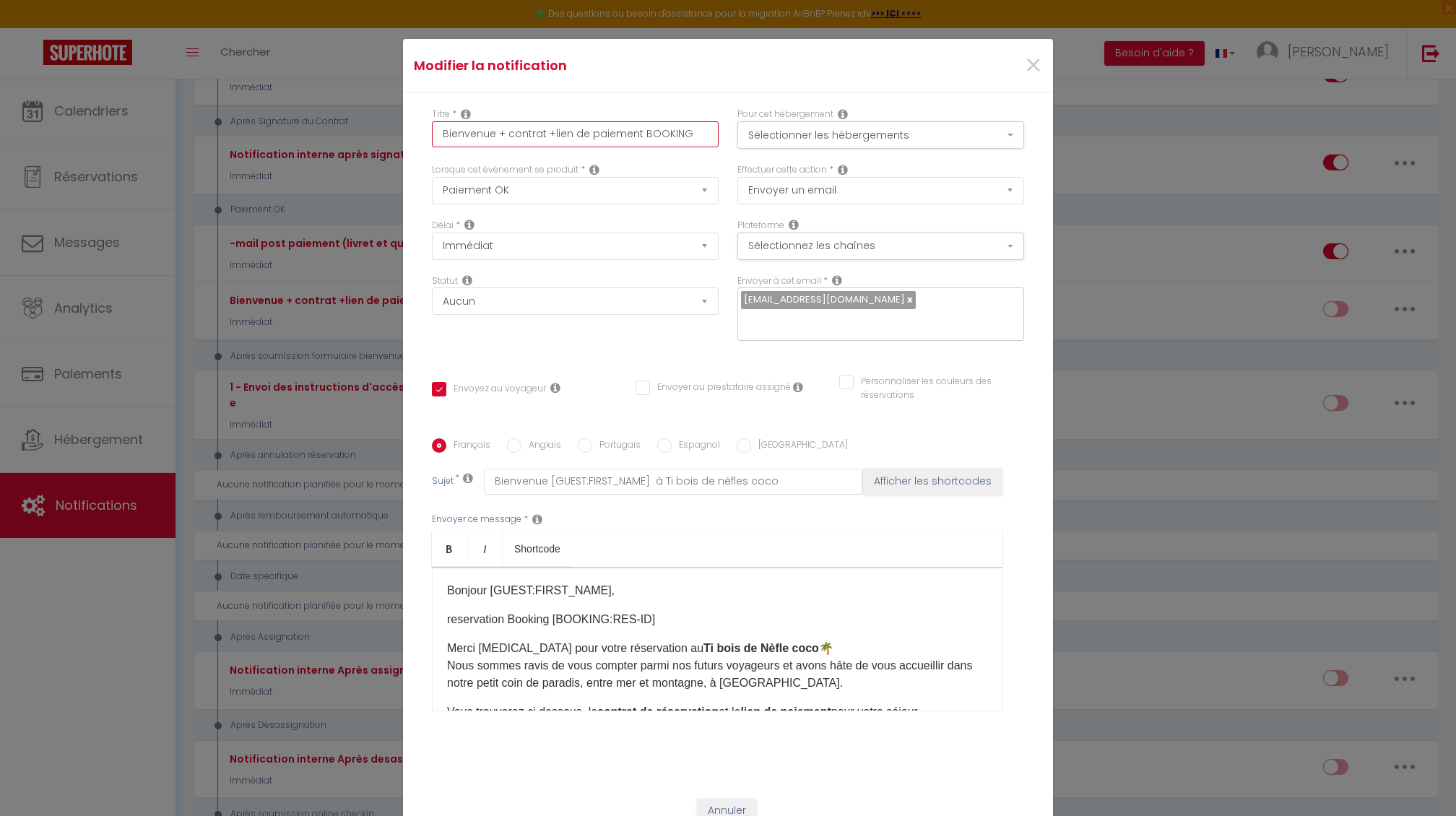
drag, startPoint x: 640, startPoint y: 127, endPoint x: 557, endPoint y: 130, distance: 83.1
click at [557, 130] on input "Bienvenue + contrat +lien de paiement BOOKING" at bounding box center [575, 134] width 287 height 26
type input "Bienvenue + contrat +lien de paiemen BOOKING"
checkbox input "true"
checkbox input "false"
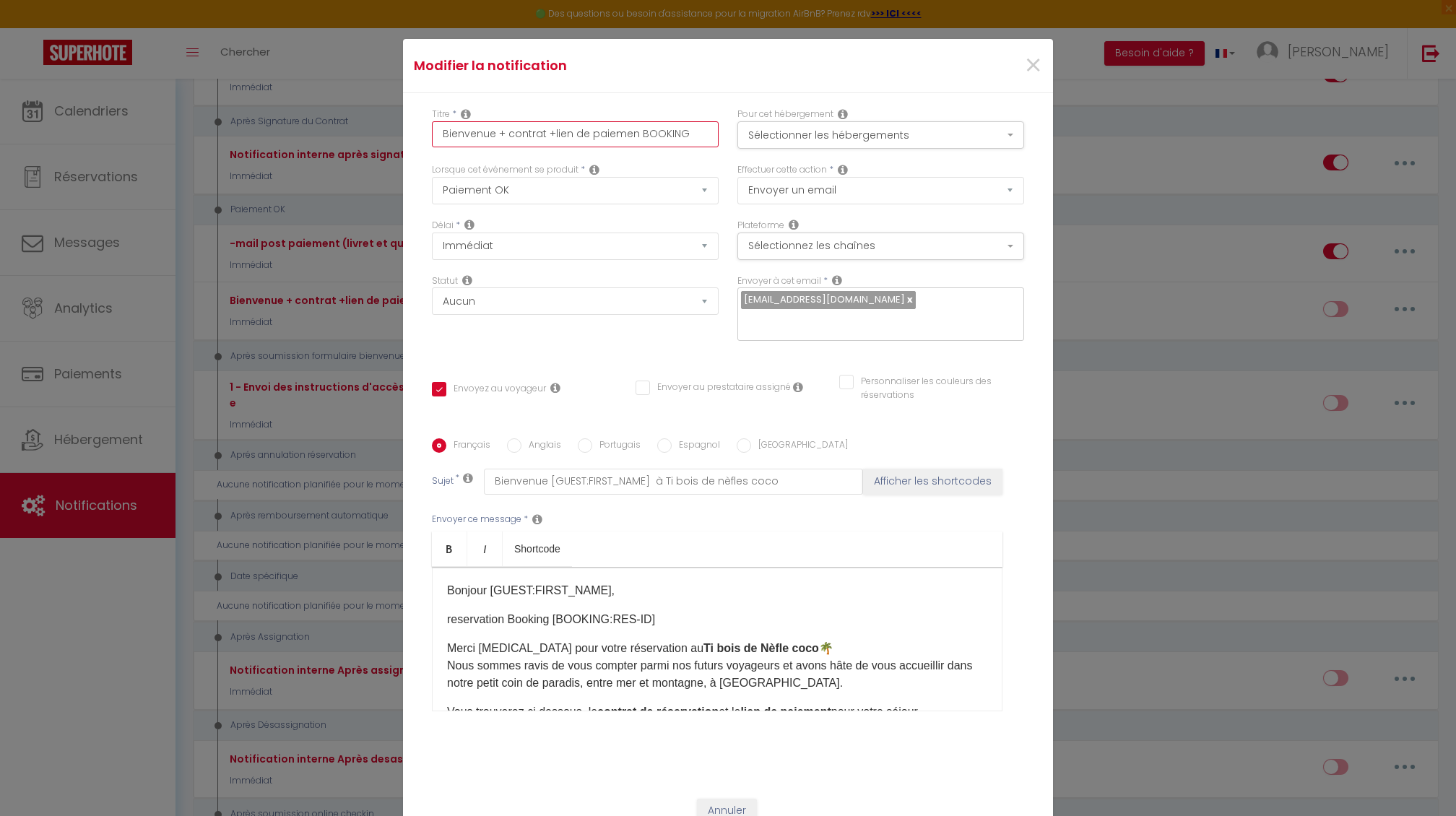
checkbox input "false"
type input "Bienvenue + contrat +lien de paieme BOOKING"
checkbox input "true"
checkbox input "false"
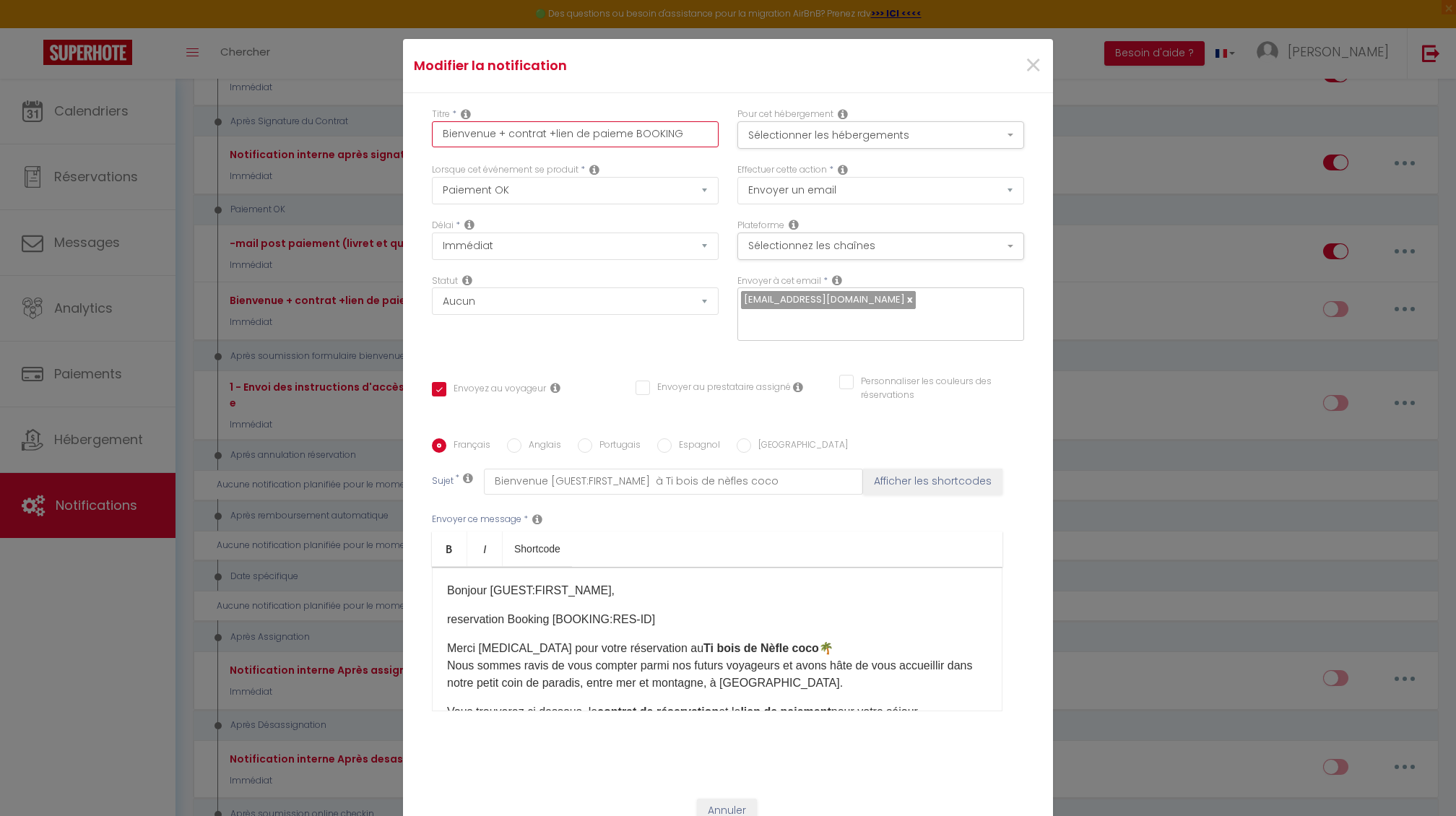
type input "Bienvenue + contrat +lien de paiem BOOKING"
checkbox input "true"
checkbox input "false"
type input "Bienvenue + contrat +lien de paie BOOKING"
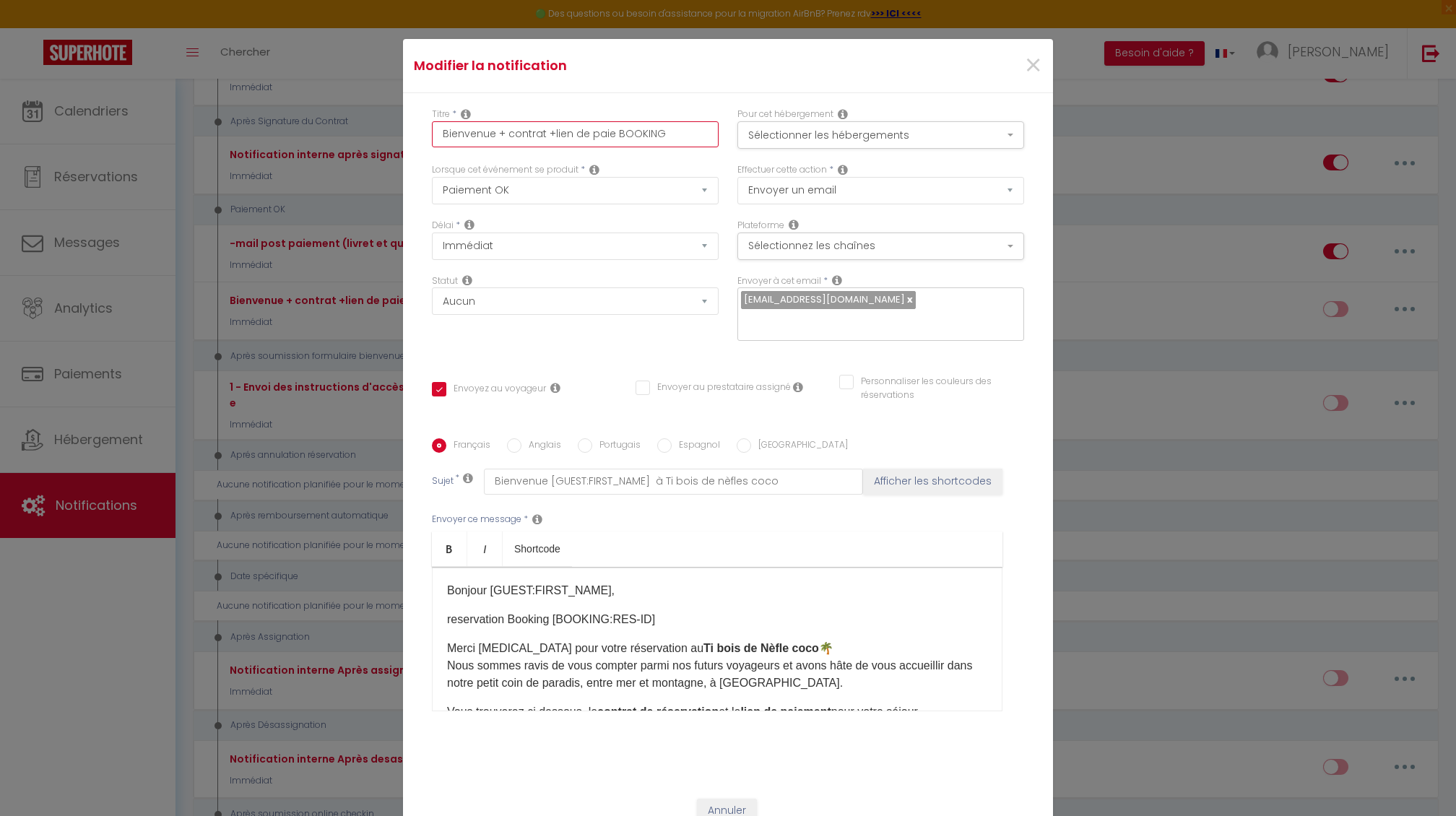
checkbox input "true"
checkbox input "false"
type input "Bienvenue + contrat +lien de pai BOOKING"
checkbox input "true"
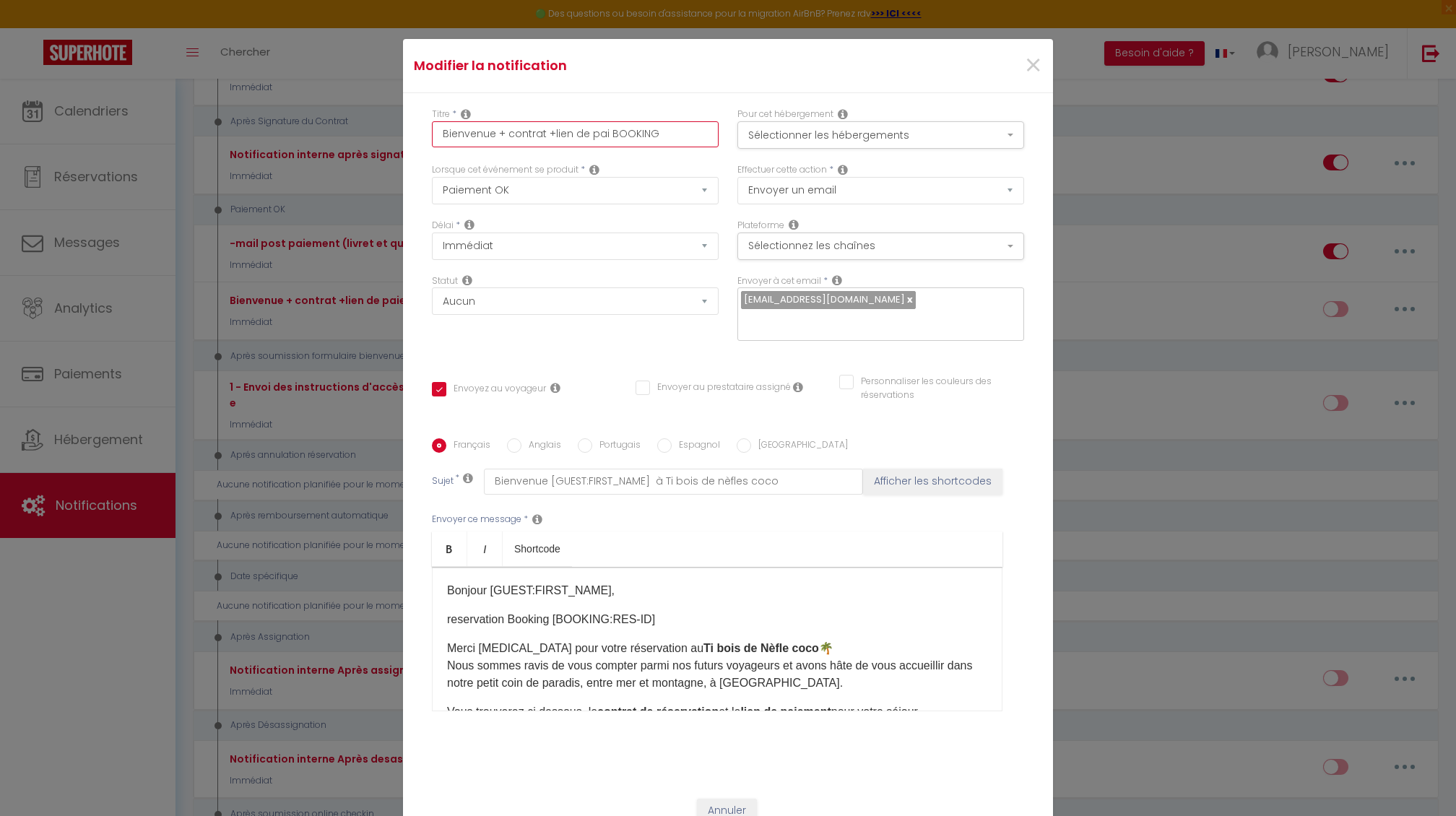
checkbox input "false"
type input "Bienvenue + contrat +lien de pa BOOKING"
checkbox input "true"
checkbox input "false"
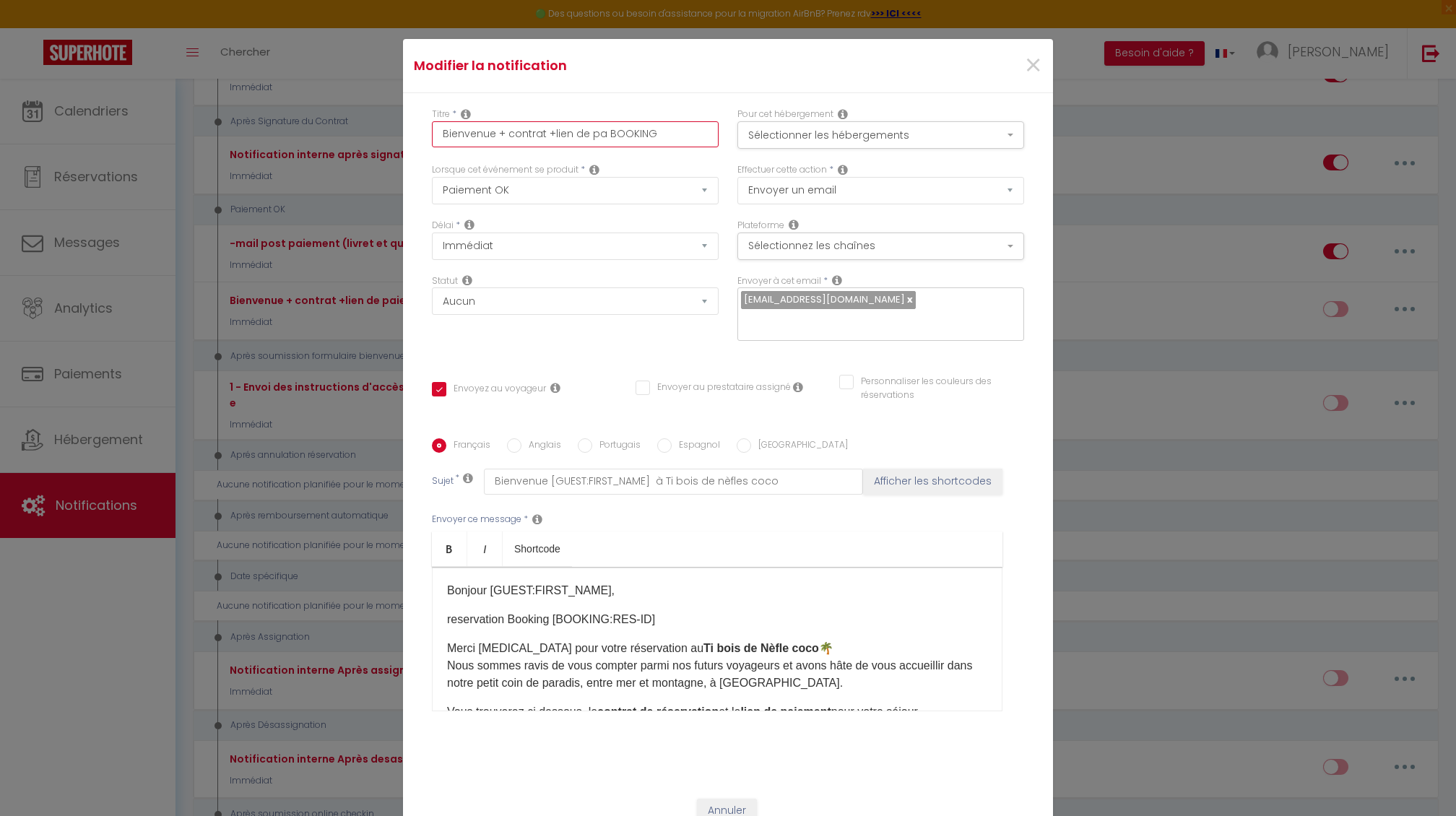
checkbox input "false"
type input "Bienvenue + contrat +lien de p BOOKING"
checkbox input "true"
checkbox input "false"
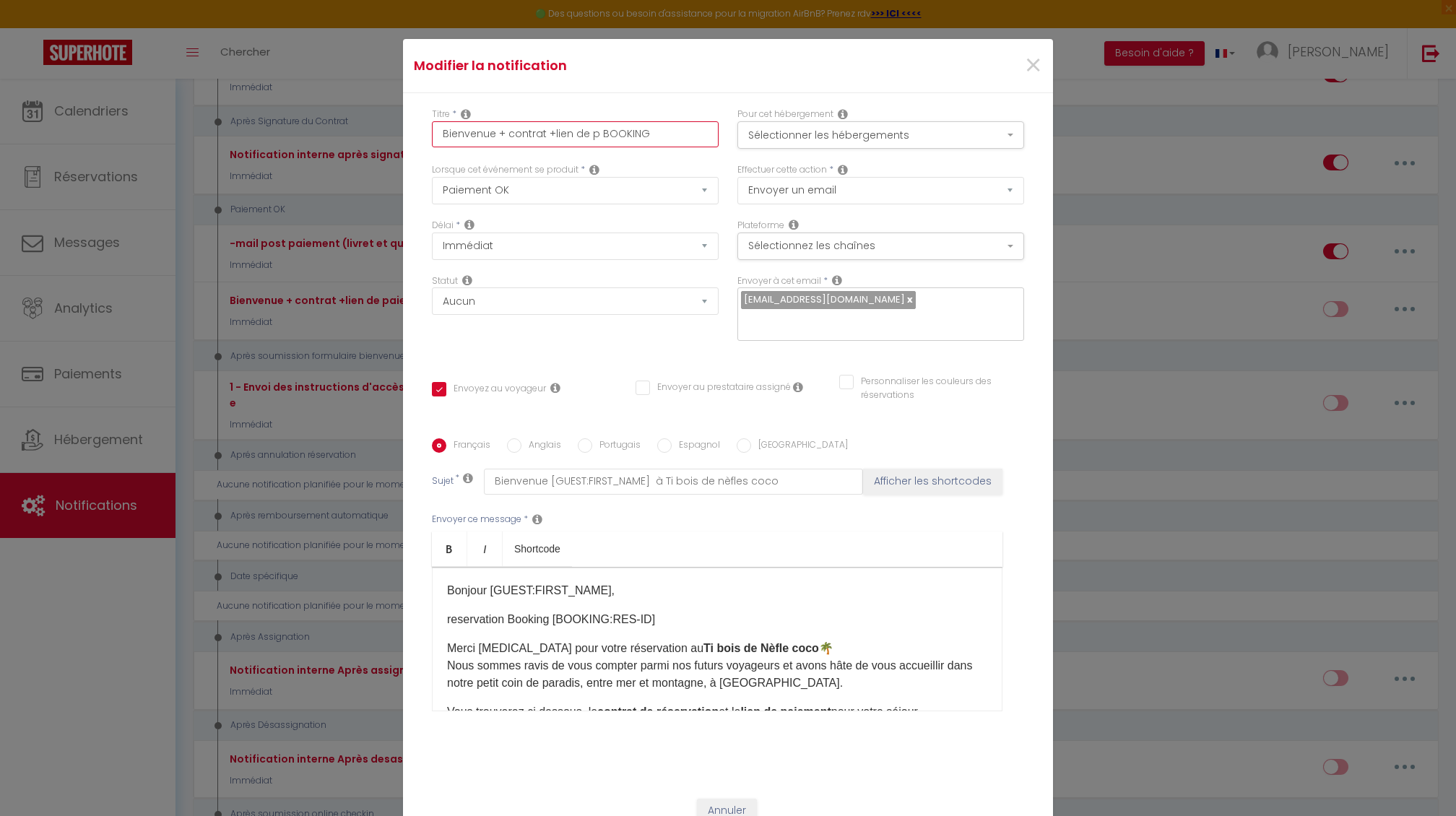
type input "Bienvenue + contrat +lien de BOOKING"
checkbox input "true"
checkbox input "false"
type input "Bienvenue + contrat +lien de BOOKING"
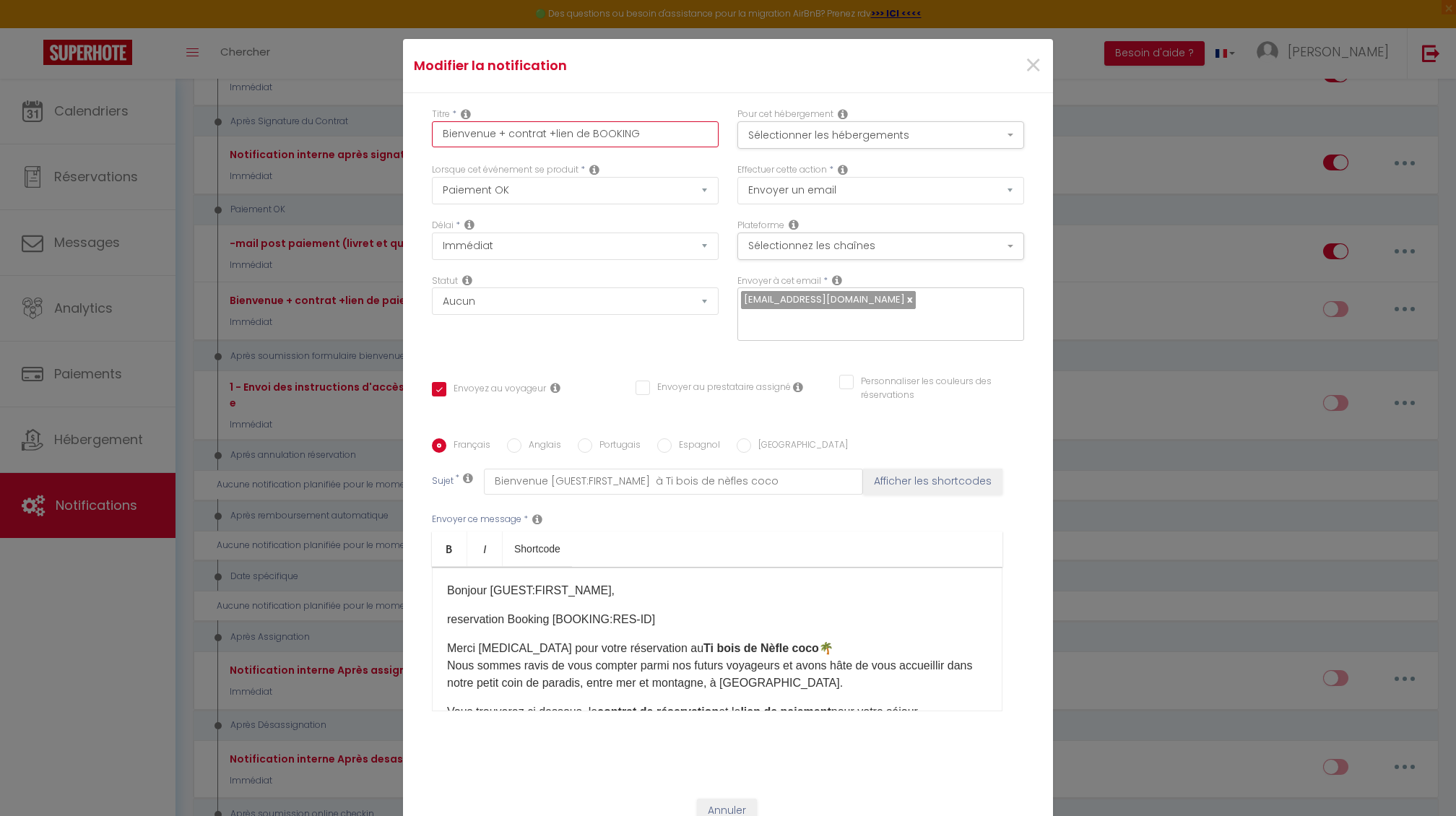
checkbox input "true"
checkbox input "false"
type input "Bienvenue + contrat +lien d BOOKING"
checkbox input "true"
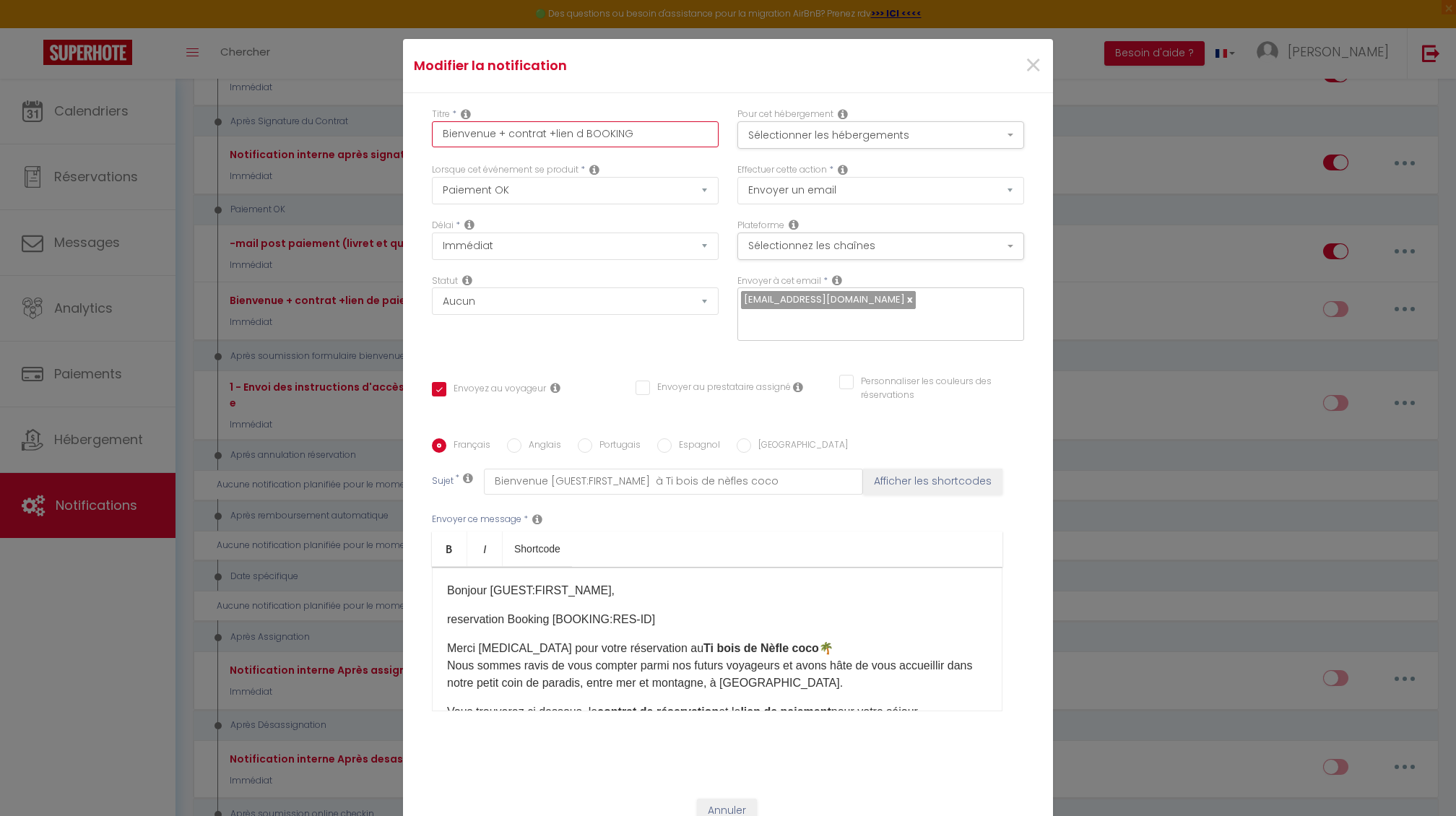
checkbox input "false"
type input "Bienvenue + contrat +lien BOOKING"
checkbox input "true"
checkbox input "false"
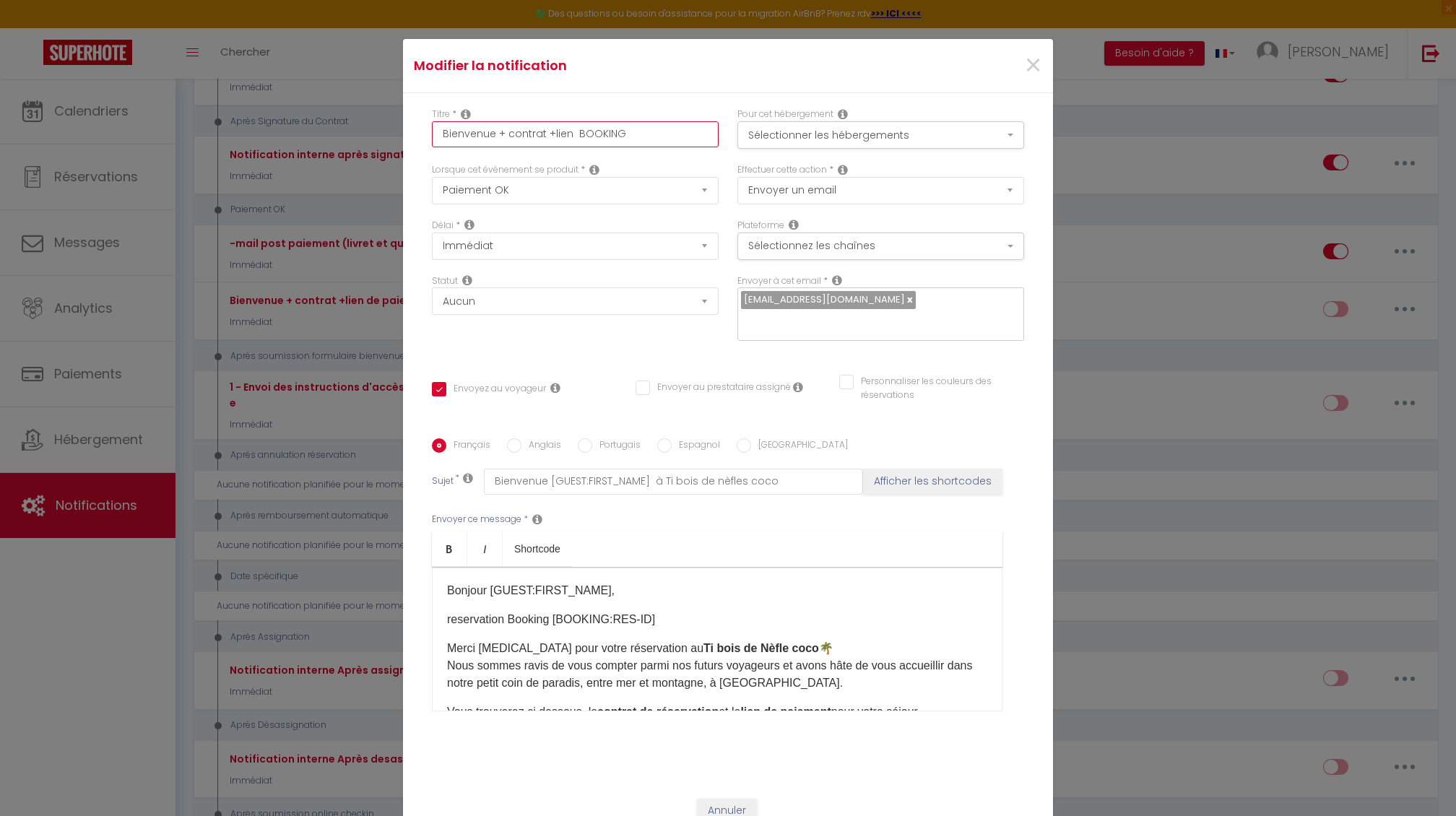
checkbox input "false"
type input "Bienvenue + contrat +lien BOOKING"
checkbox input "true"
checkbox input "false"
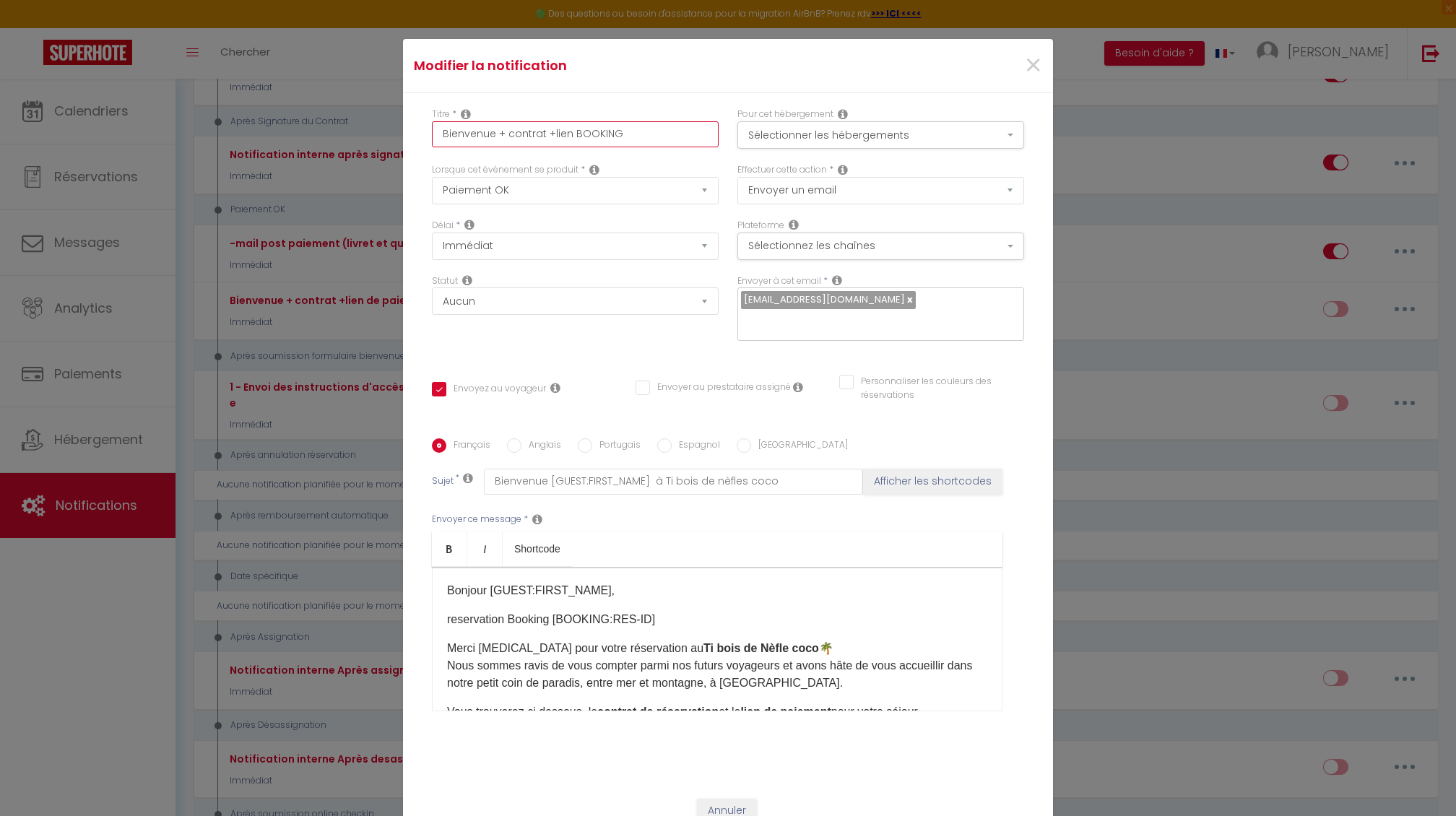
type input "Bienvenue + contrat +lie BOOKING"
checkbox input "true"
checkbox input "false"
type input "Bienvenue + contrat +li BOOKING"
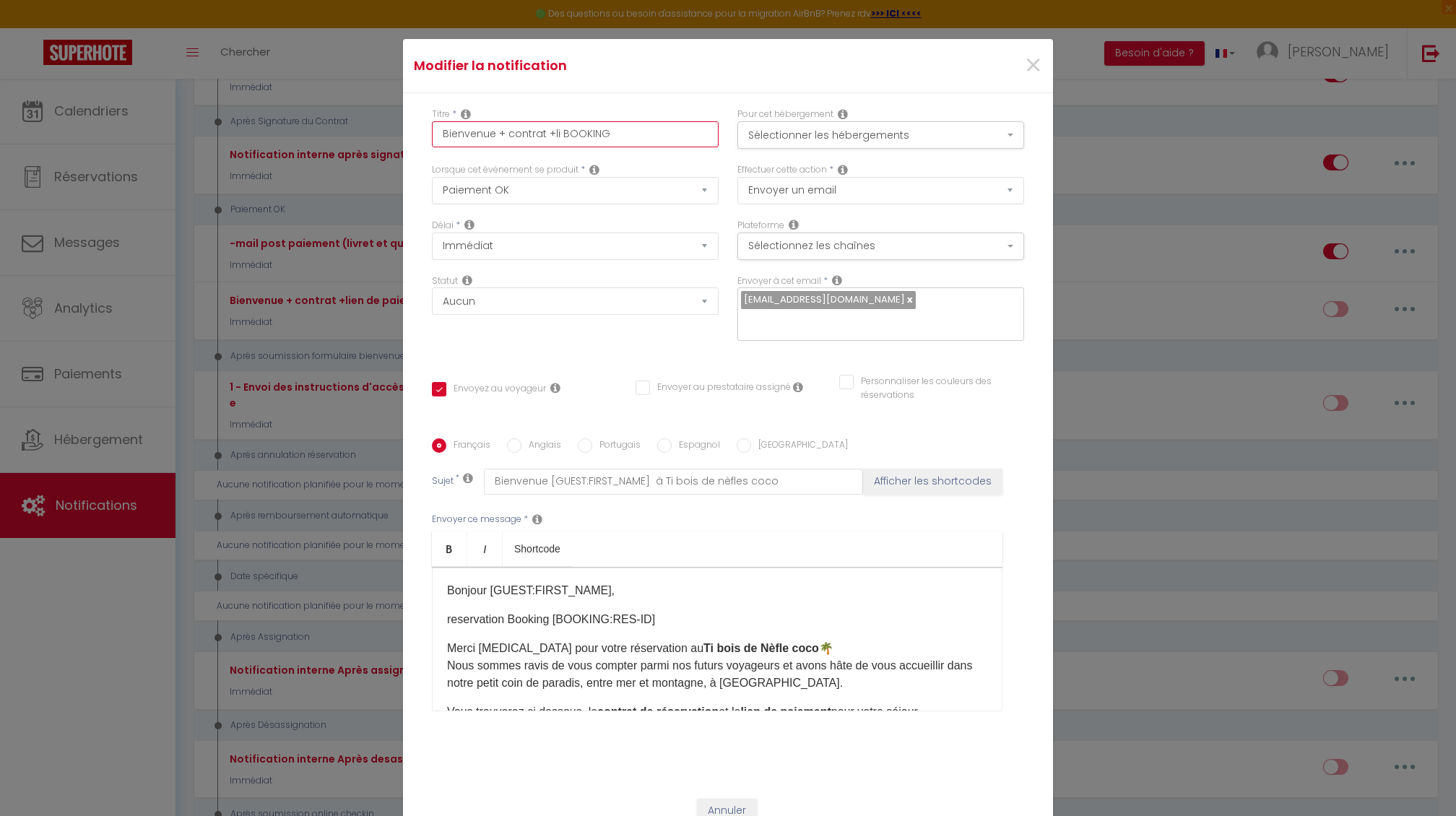
checkbox input "true"
checkbox input "false"
type input "Bienvenue + contrat +l BOOKING"
checkbox input "true"
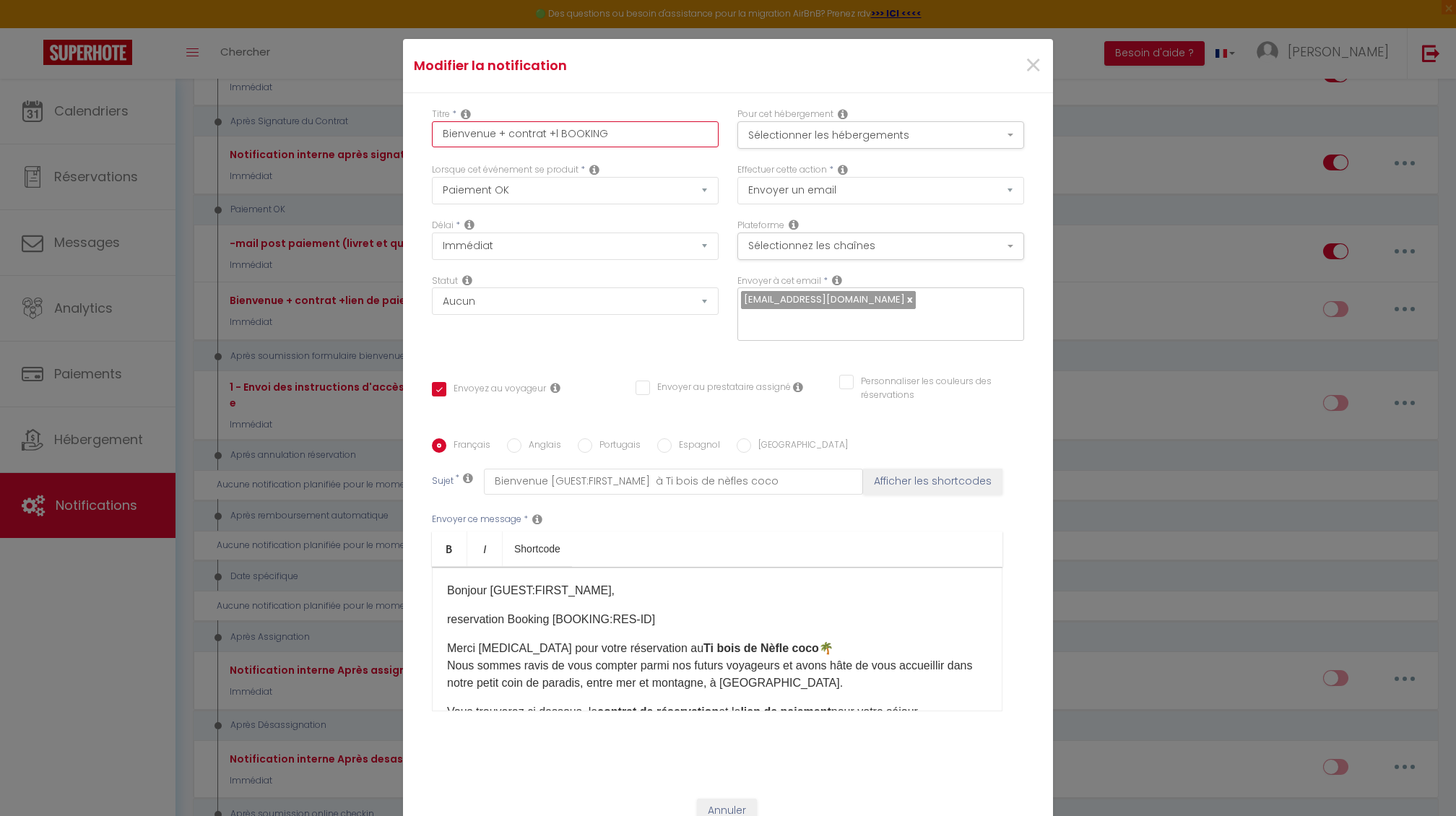
checkbox input "false"
type input "Bienvenue + contrat + BOOKING"
checkbox input "true"
checkbox input "false"
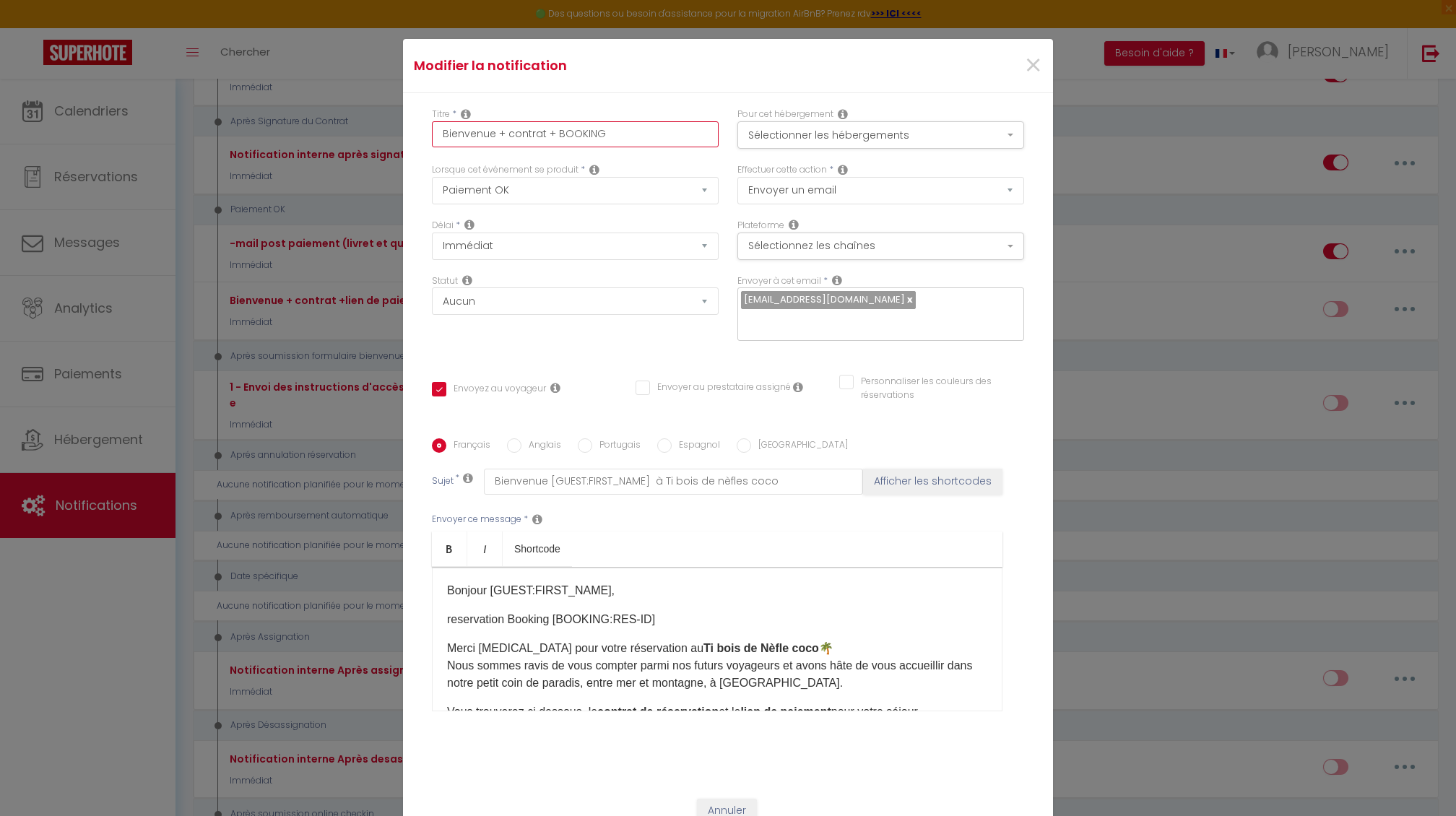
checkbox input "false"
type input "Bienvenue + contrat BOOKING"
checkbox input "true"
checkbox input "false"
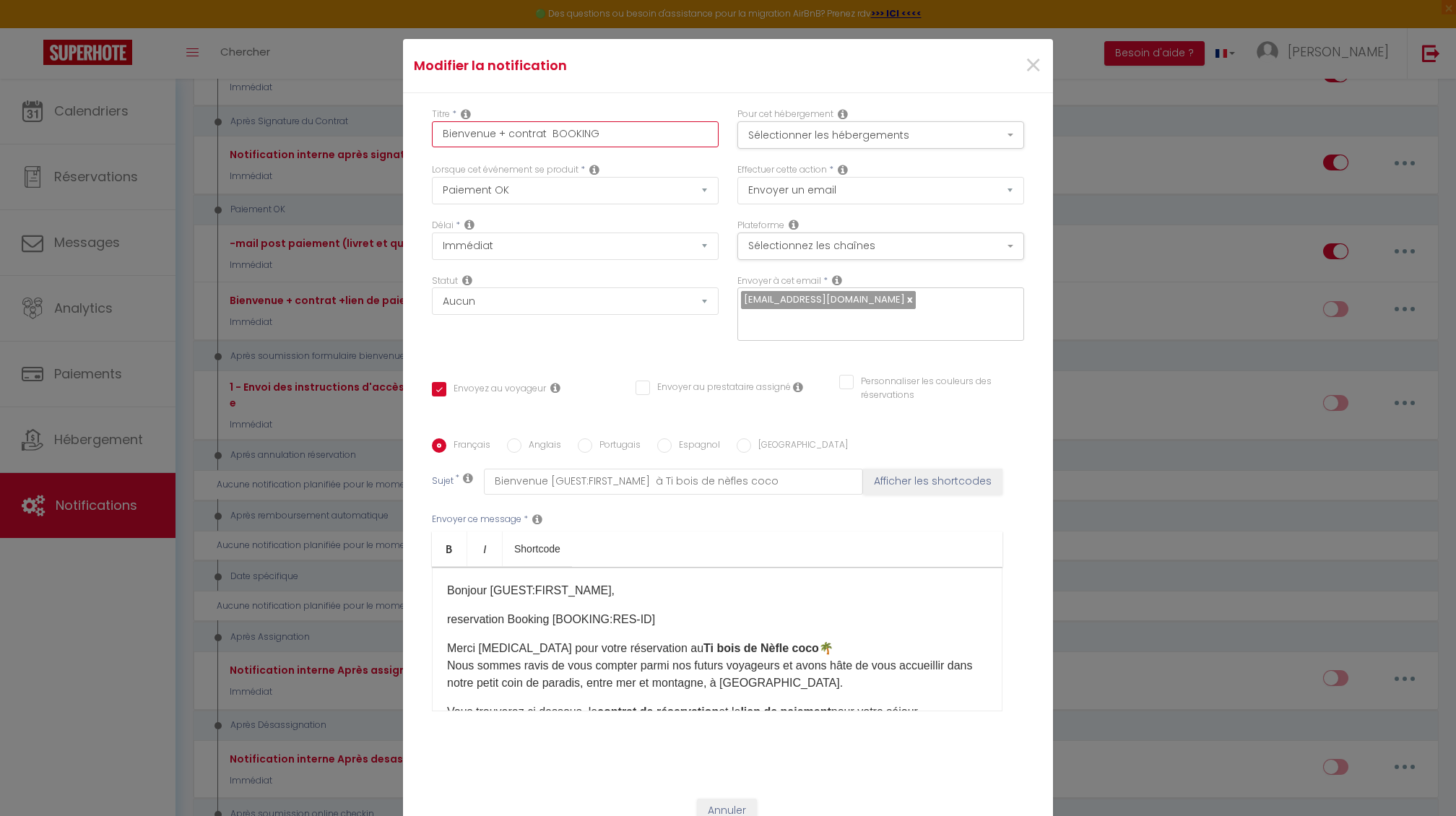
type input "Bienvenue + contrat BOOKING"
checkbox input "true"
checkbox input "false"
type input "Bienvenue + contrat BOOKING"
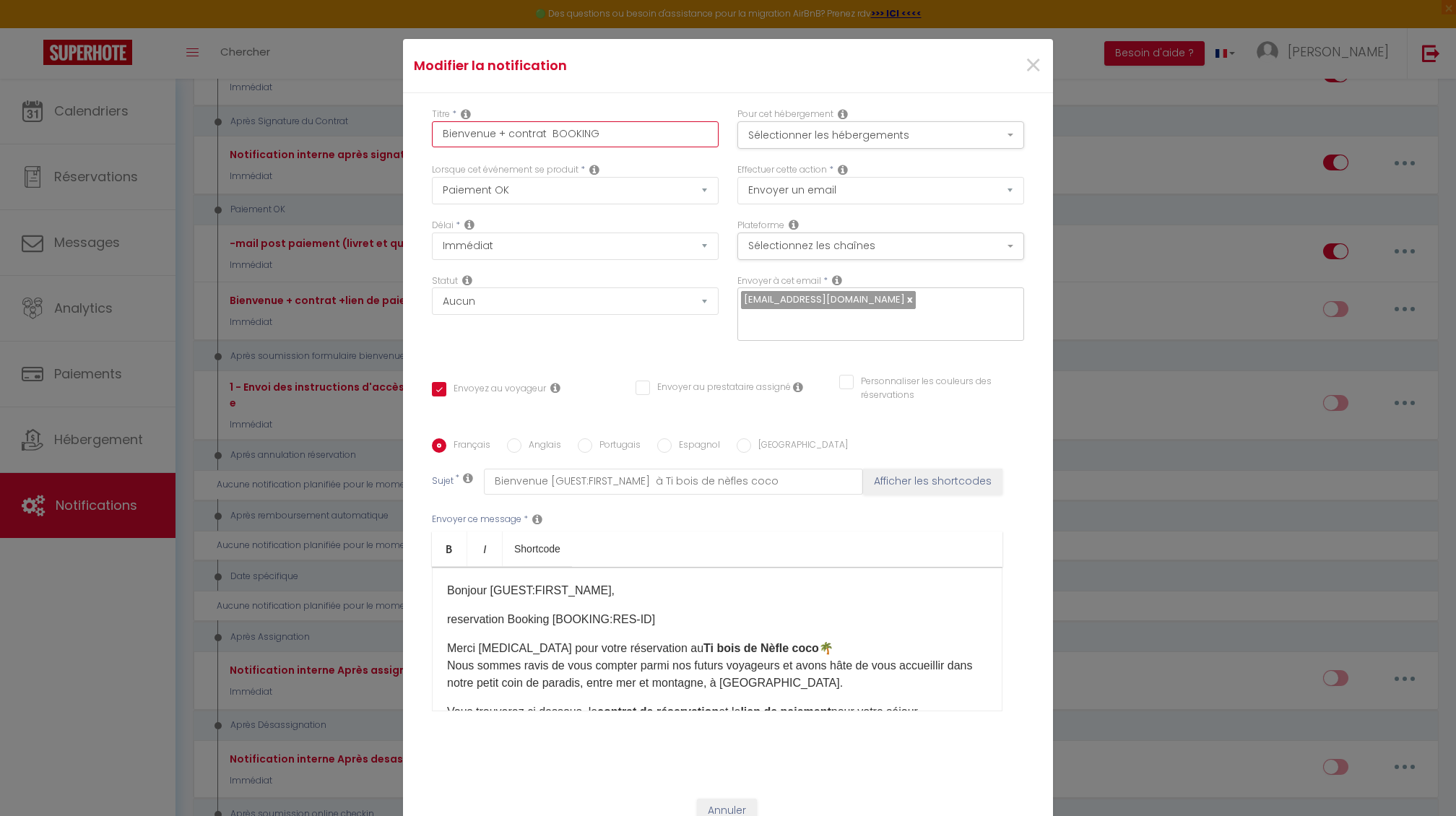
checkbox input "true"
checkbox input "false"
click at [627, 130] on input "Bienvenue + contrat BOOKING" at bounding box center [575, 134] width 287 height 26
type input "Bienvenue + contrat BOOKING"
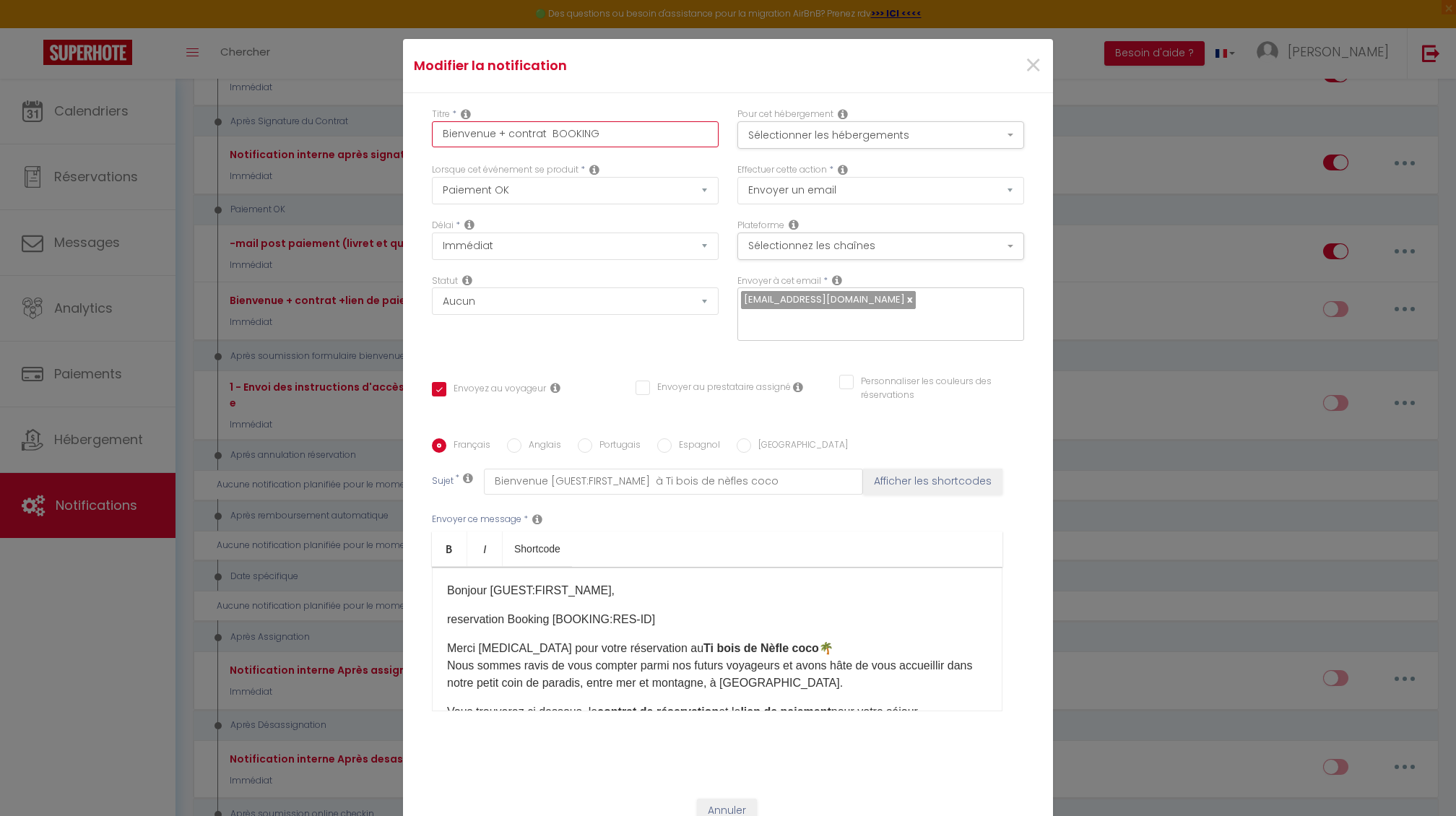
checkbox input "true"
checkbox input "false"
type input "Bienvenue + contrat BOOKING a"
checkbox input "true"
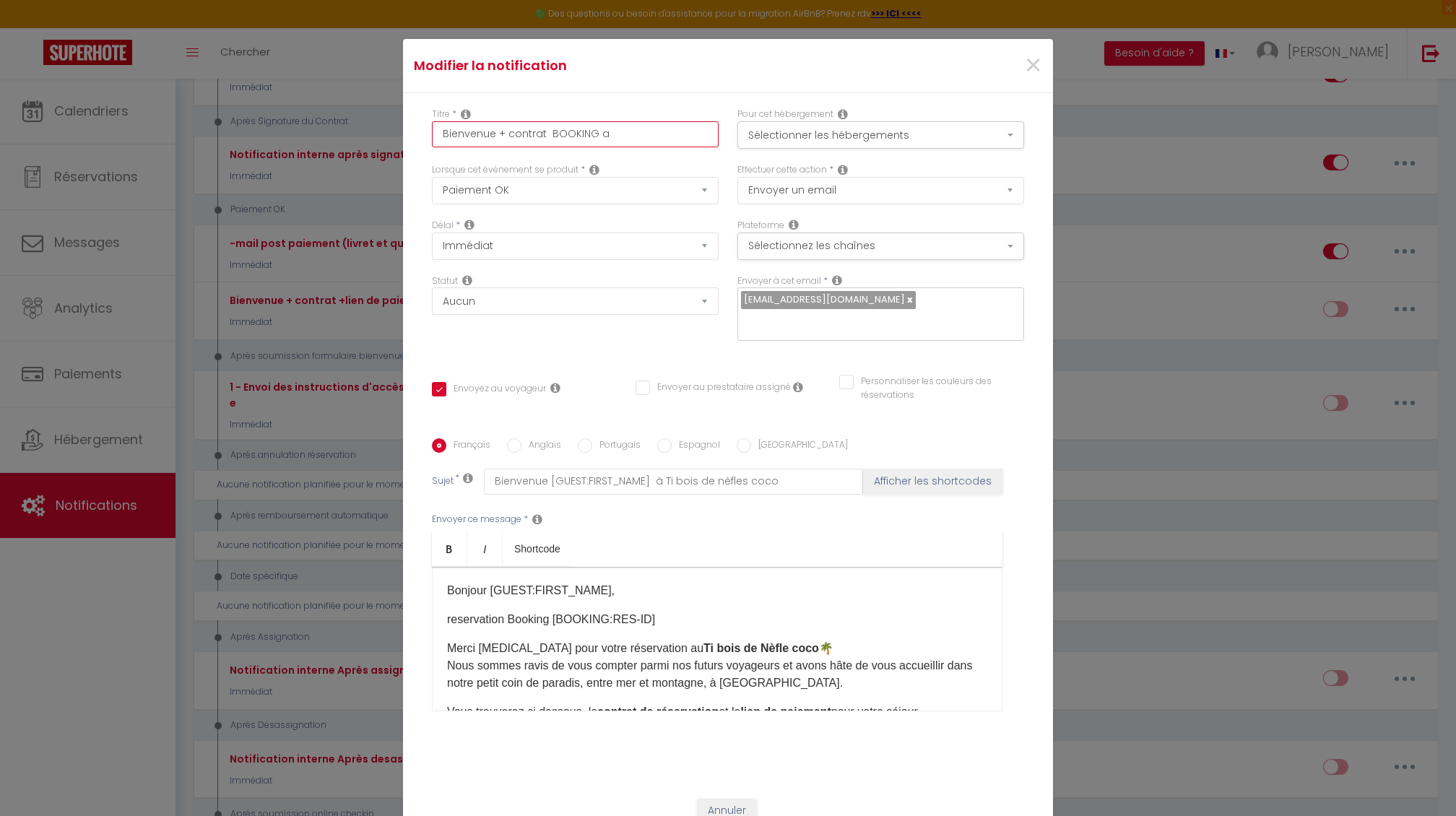
checkbox input "false"
type input "Bienvenue + contrat BOOKING ai"
checkbox input "true"
checkbox input "false"
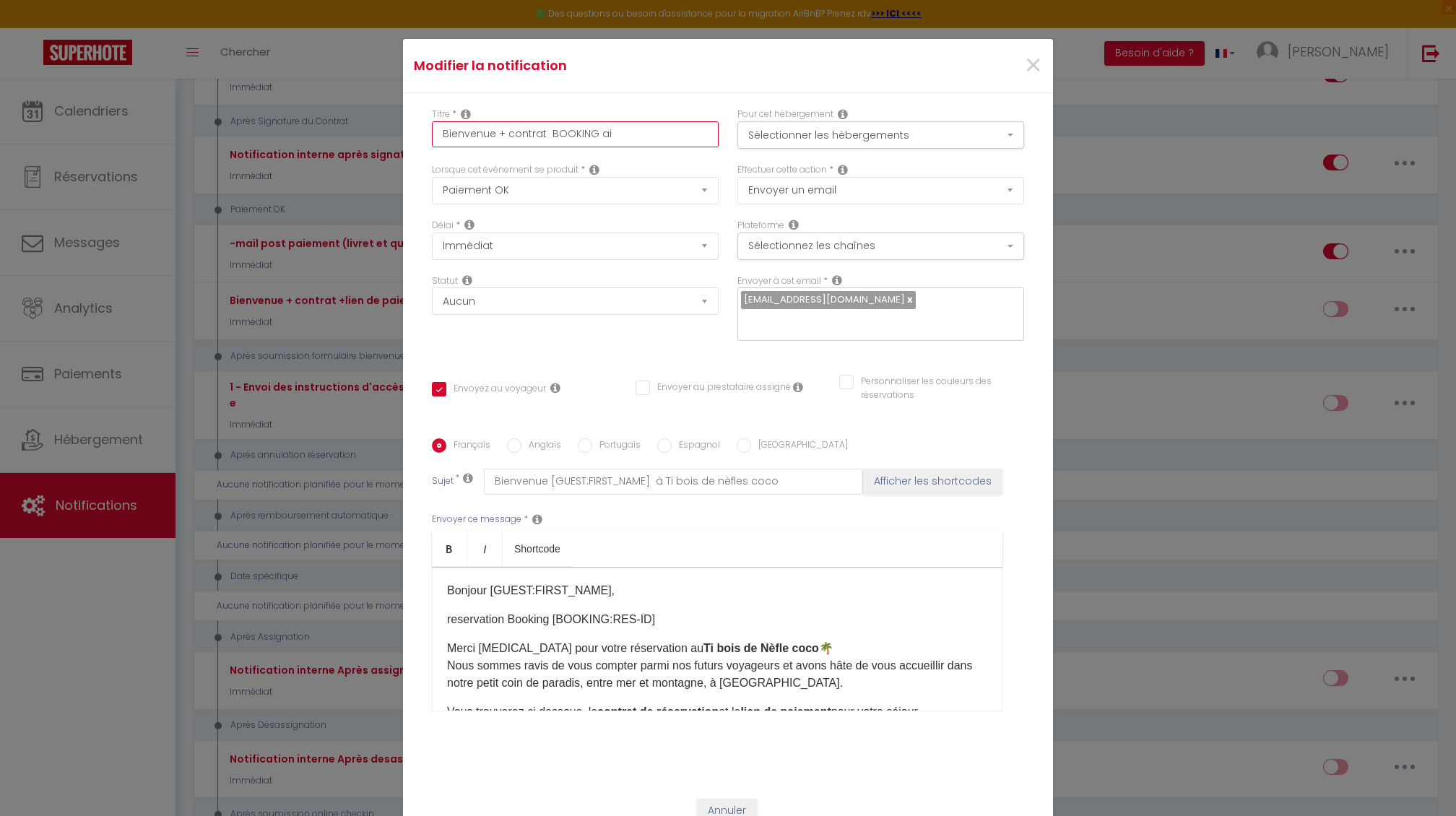
checkbox input "false"
type input "Bienvenue + contrat BOOKING air"
checkbox input "true"
checkbox input "false"
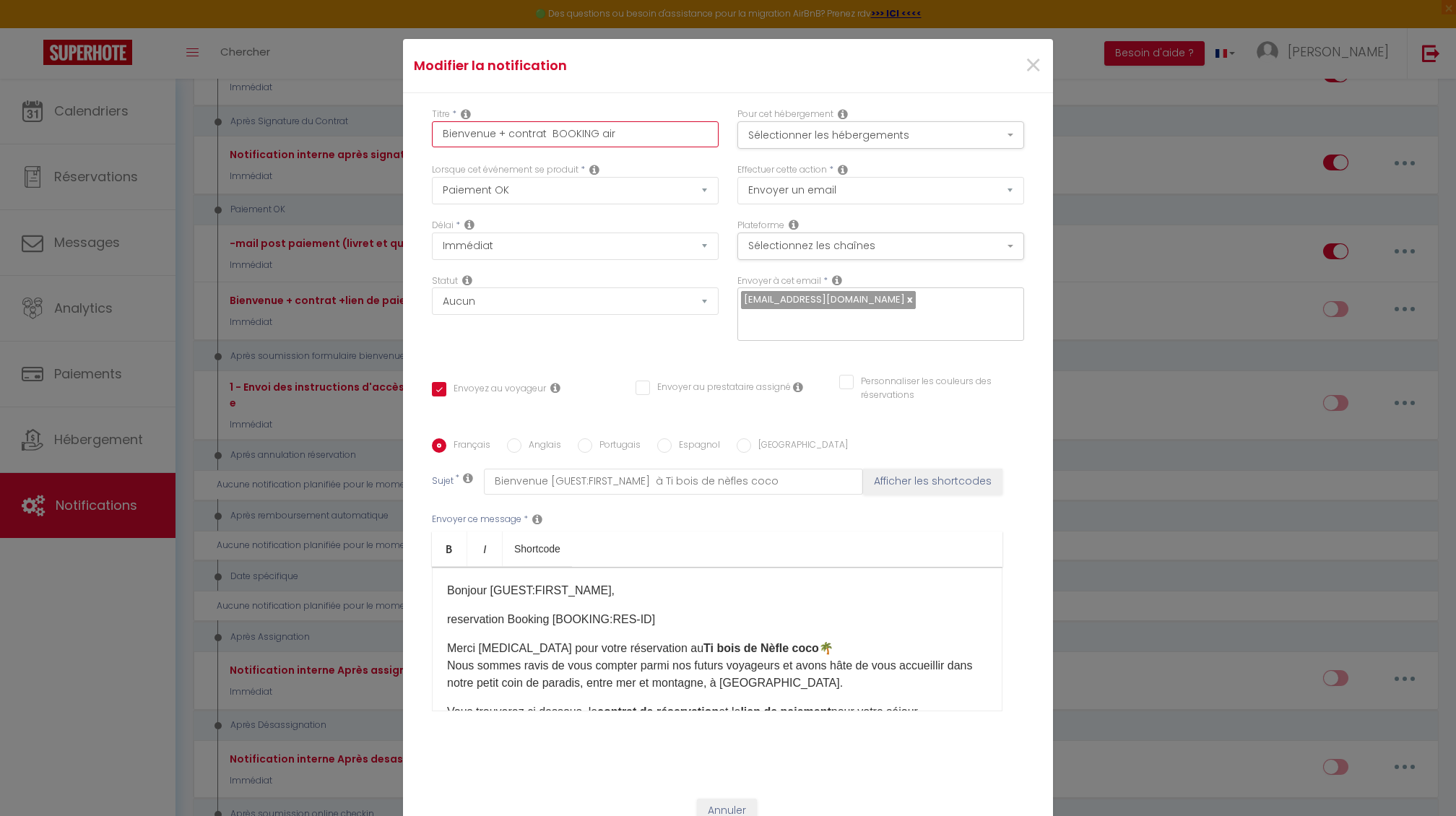
type input "Bienvenue + contrat BOOKING airb"
checkbox input "true"
checkbox input "false"
type input "Bienvenue + contrat BOOKING airbn"
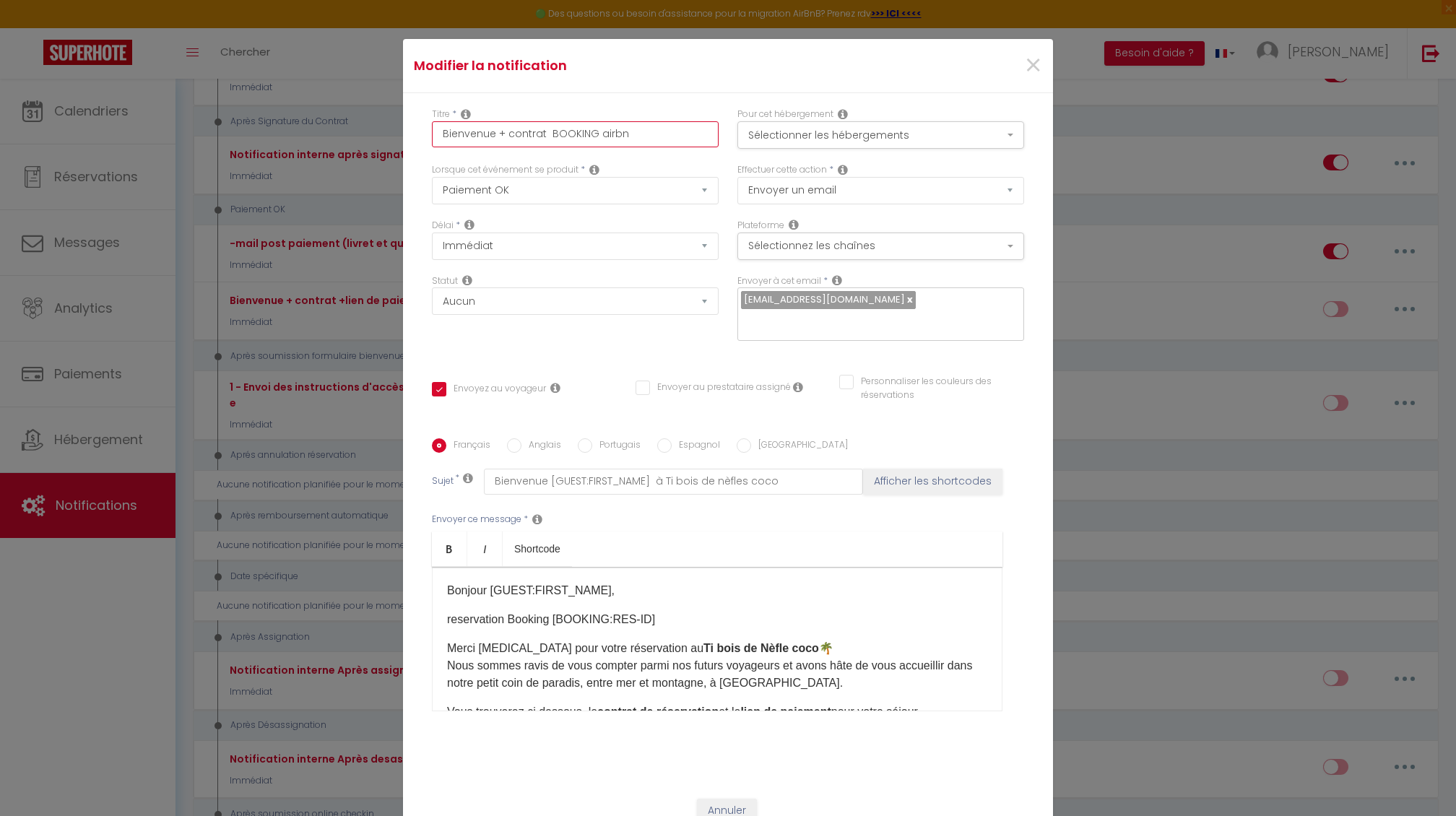
checkbox input "true"
checkbox input "false"
type input "Bienvenue + contrat BOOKING airbnb"
checkbox input "true"
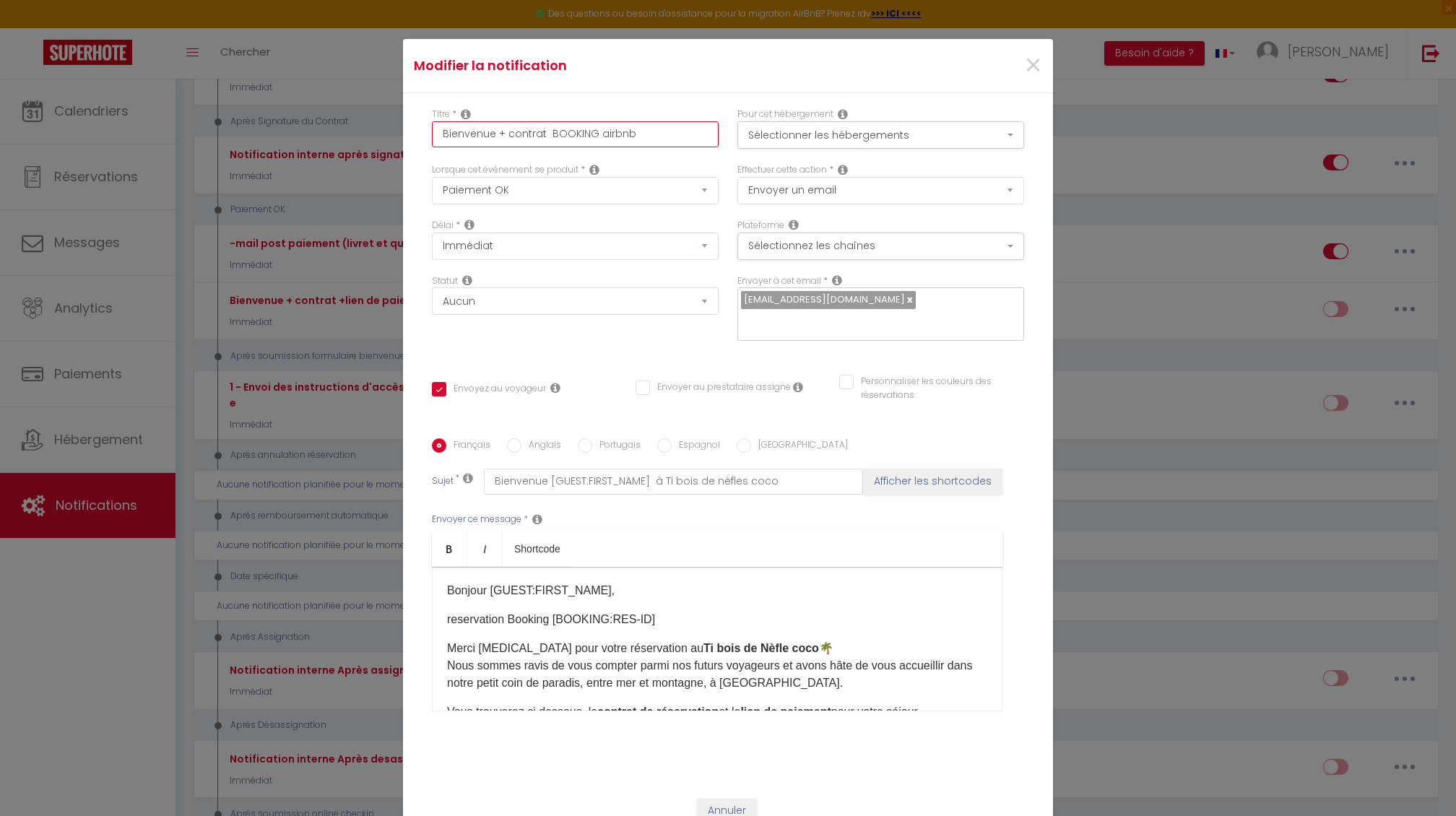
checkbox input "false"
type input "Bienvenue + contrat BOOKING airbn"
checkbox input "true"
checkbox input "false"
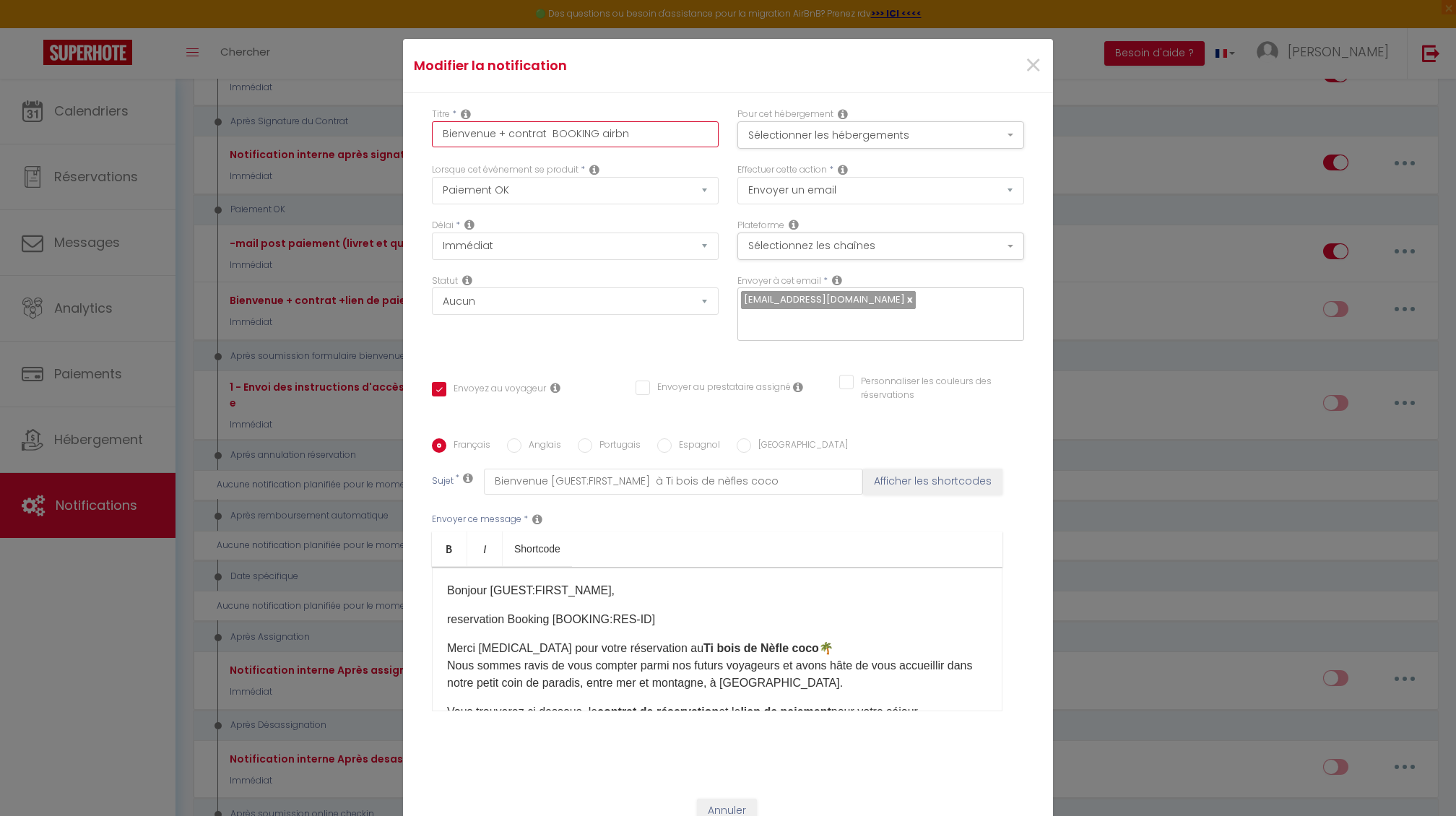
checkbox input "false"
type input "Bienvenue + contrat BOOKING airb"
checkbox input "true"
checkbox input "false"
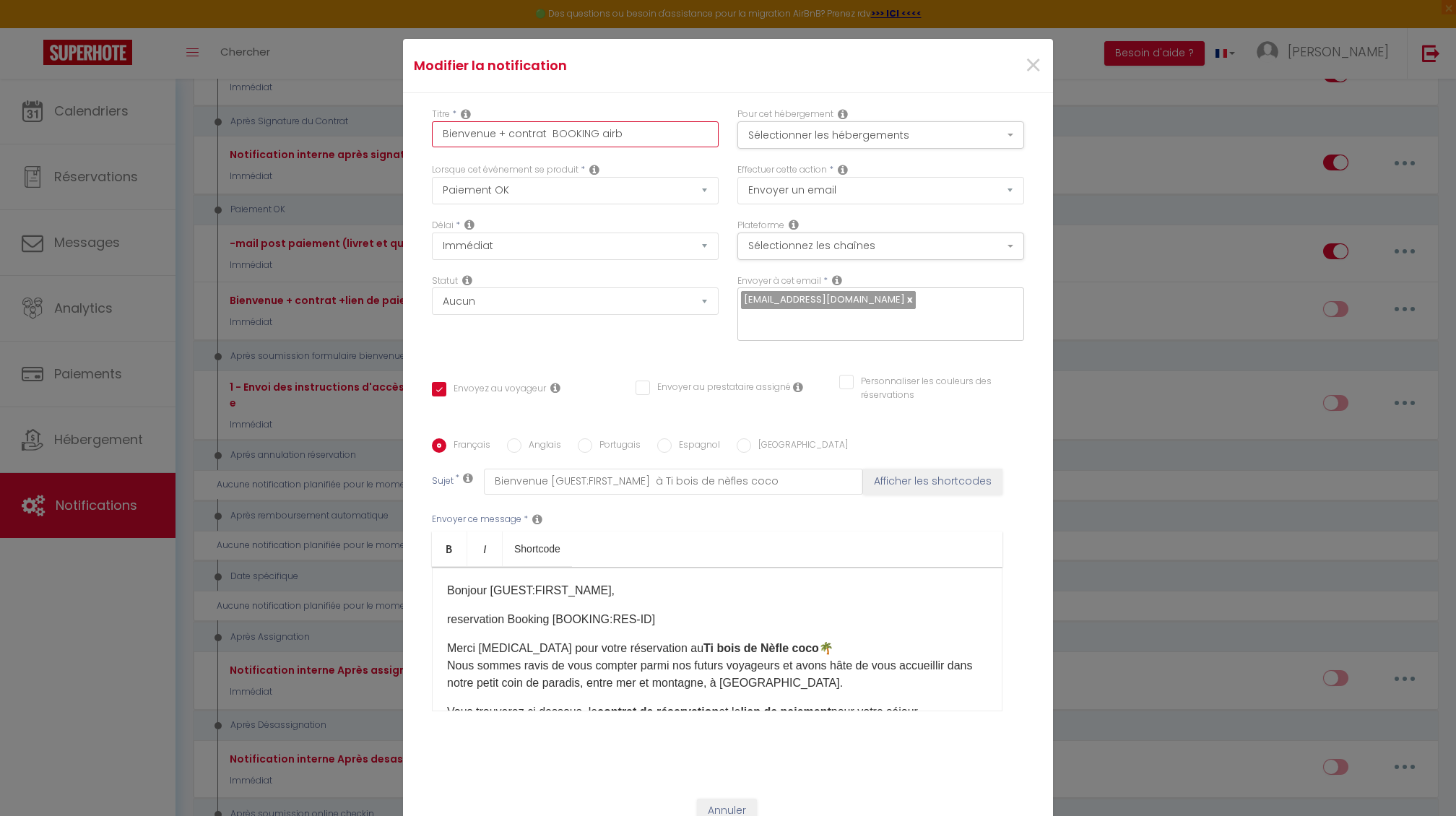
type input "Bienvenue + contrat BOOKING air"
checkbox input "true"
checkbox input "false"
type input "Bienvenue + contrat BOOKING ai"
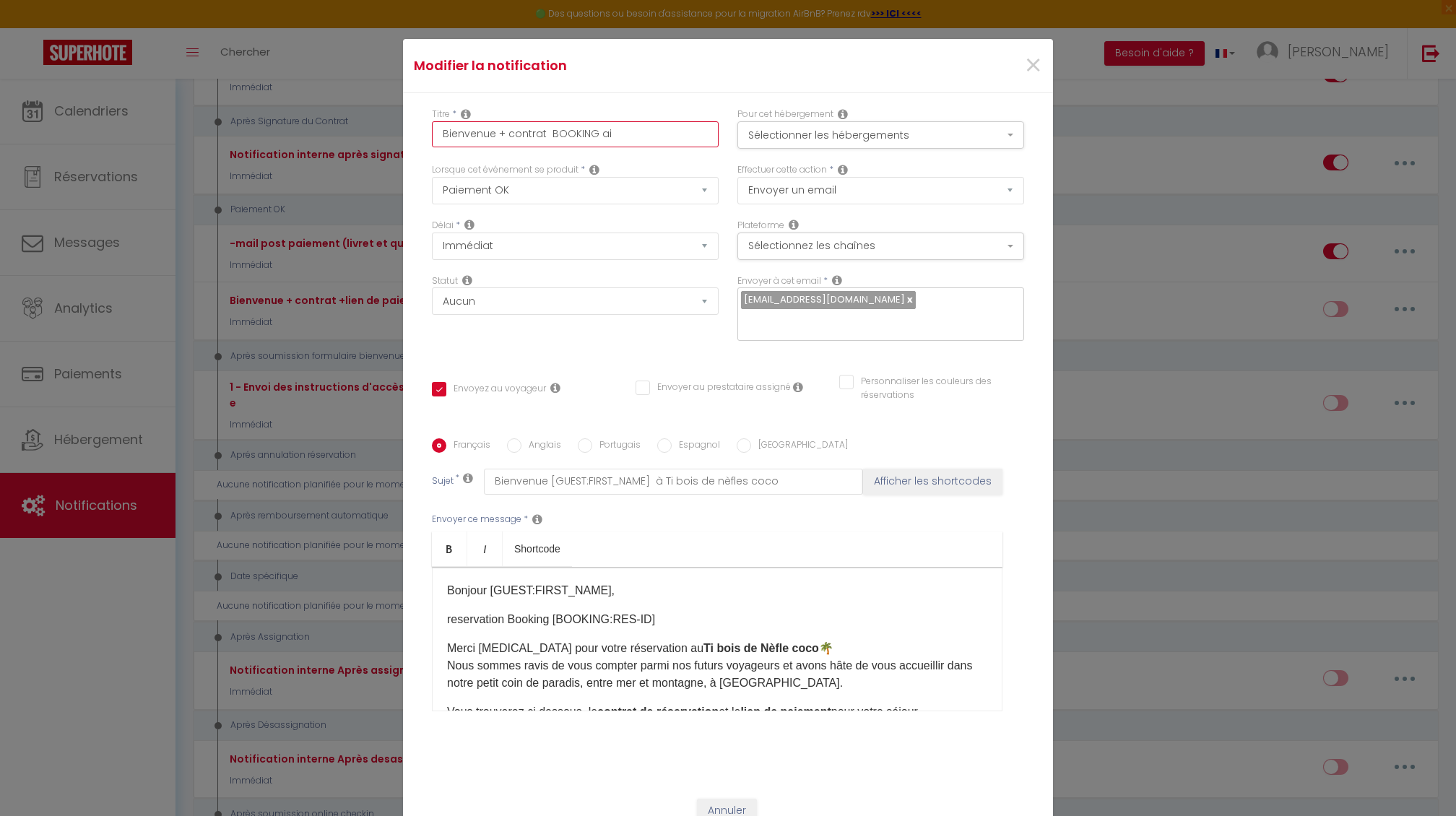
checkbox input "true"
checkbox input "false"
type input "Bienvenue + contrat BOOKING a"
checkbox input "true"
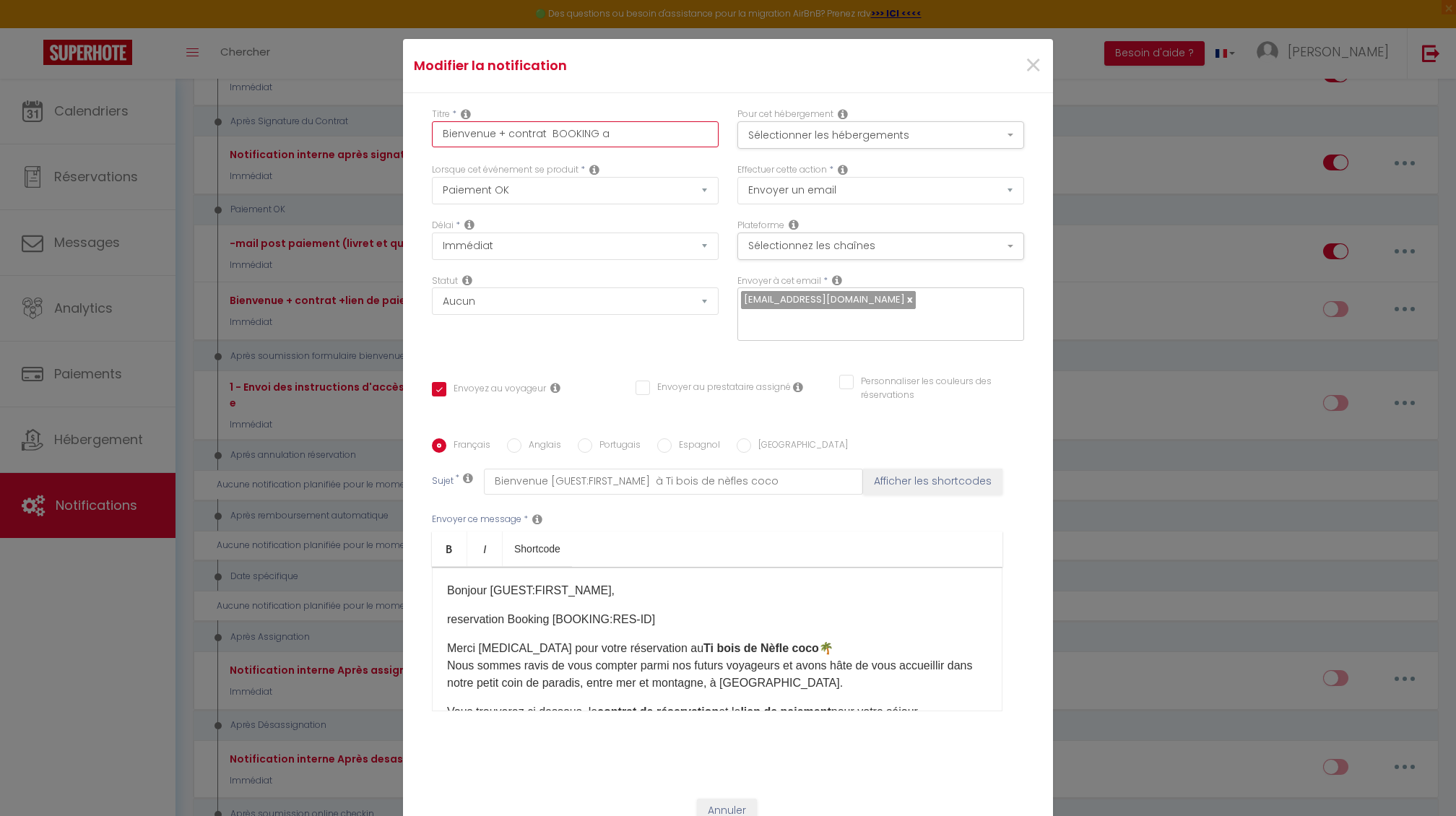
checkbox input "false"
type input "Bienvenue + contrat BOOKING"
checkbox input "true"
checkbox input "false"
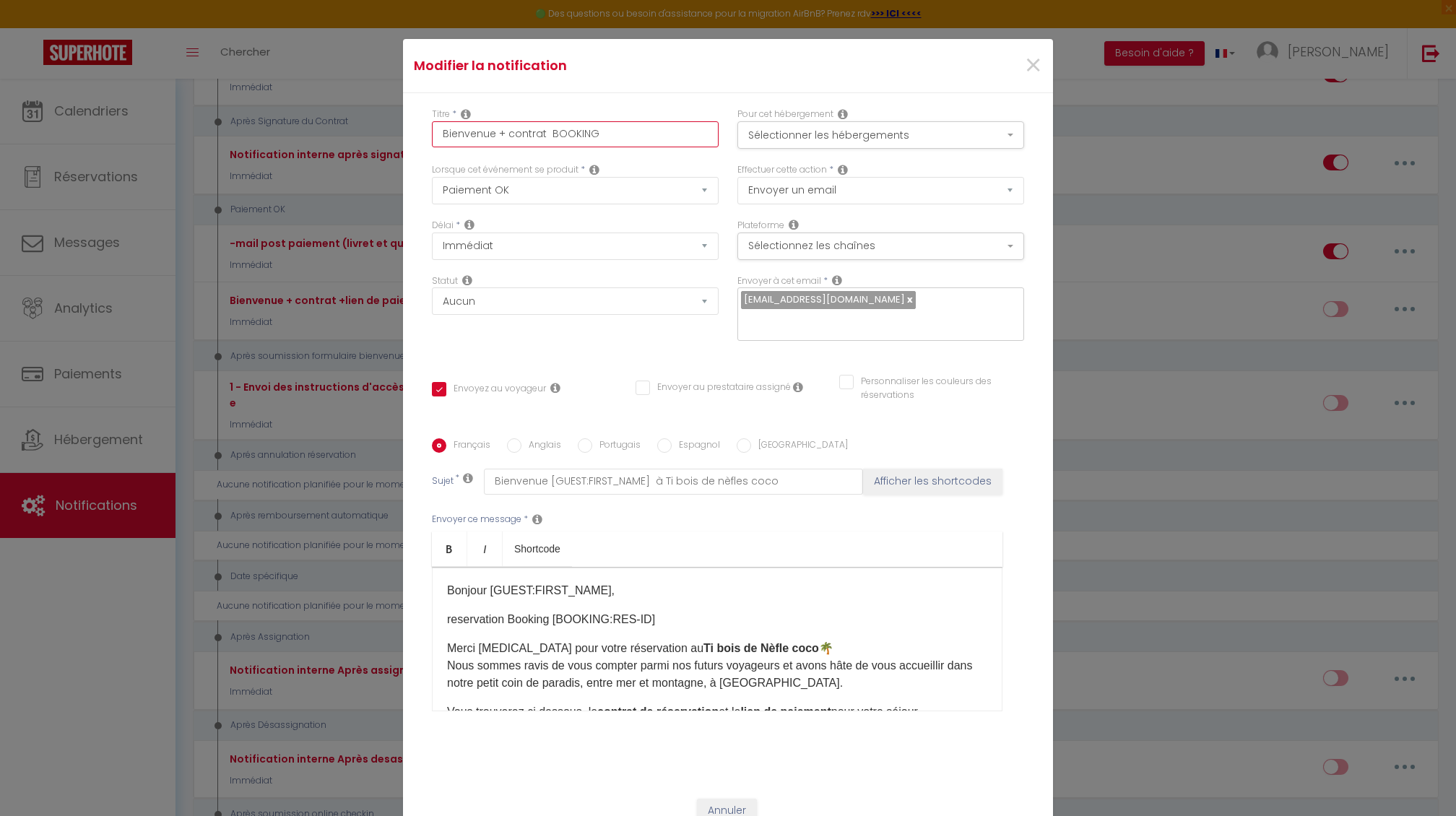
checkbox input "false"
type input "Bienvenue + contrat BOOKING"
click at [614, 621] on p "reservation Booking [BOOKING:RES-ID]​" at bounding box center [717, 619] width 540 height 18
click at [649, 622] on p "reservation Booking [BOOKING:RES-ID]​" at bounding box center [717, 619] width 540 height 18
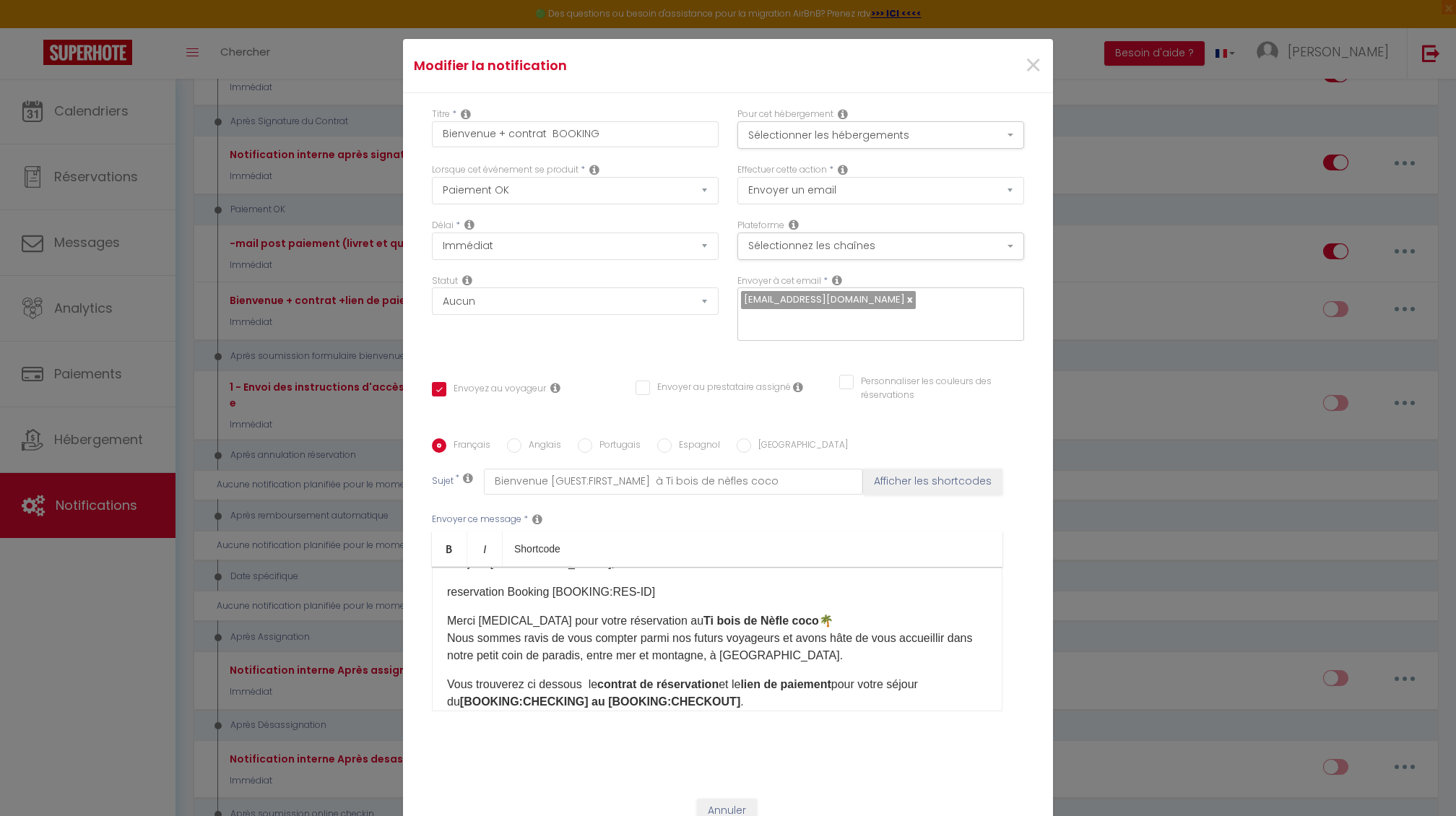
scroll to position [50, 0]
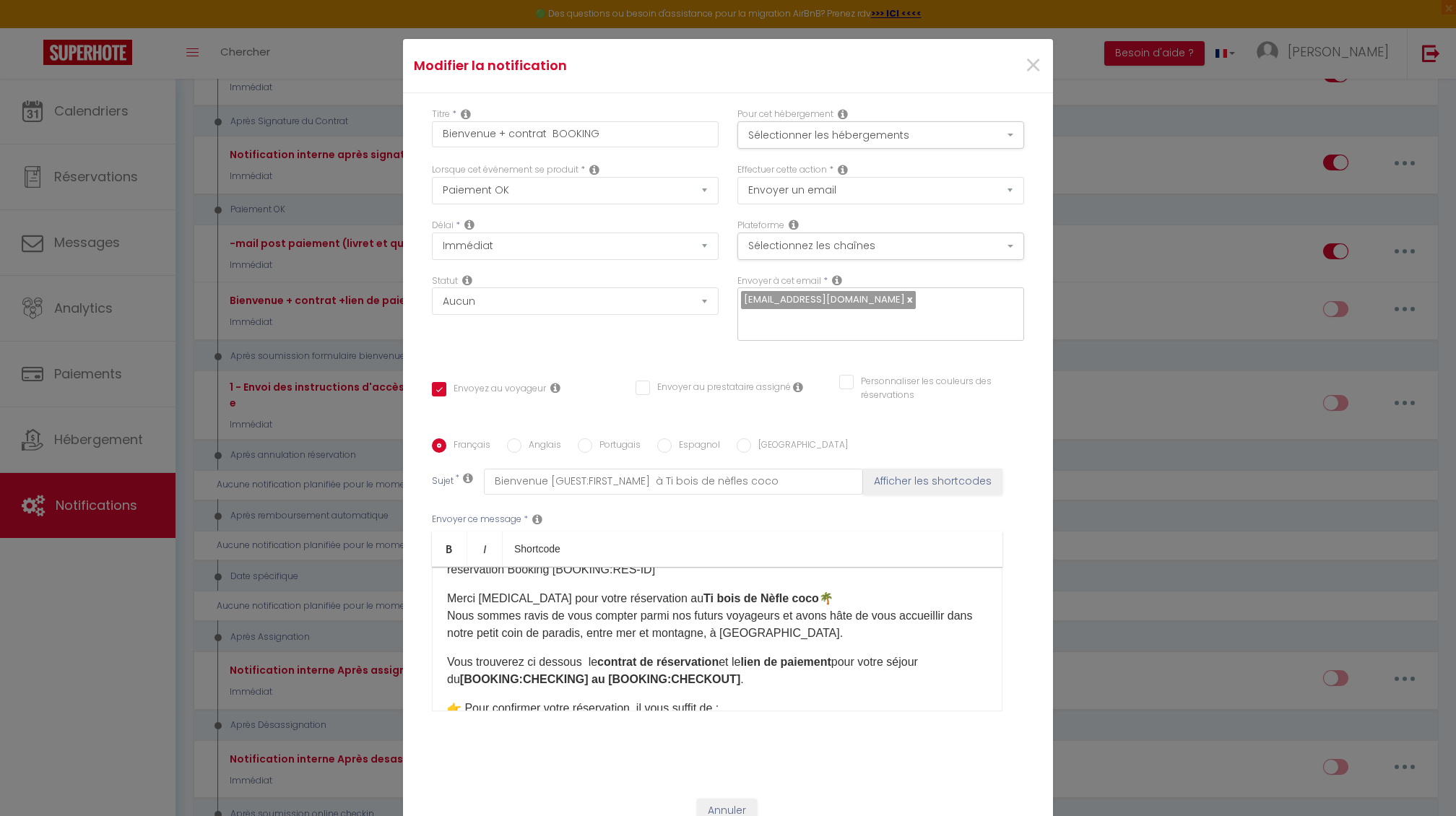
drag, startPoint x: 727, startPoint y: 664, endPoint x: 827, endPoint y: 665, distance: 100.0
click at [827, 665] on p "Vous trouverez ci dessous le contrat de réservation et le lien de paiement pour…" at bounding box center [717, 670] width 540 height 34
click at [977, 665] on p "Vous trouverez ci dessous le contrat de réservation et le lien de paiement pour…" at bounding box center [717, 670] width 540 height 34
drag, startPoint x: 980, startPoint y: 665, endPoint x: 821, endPoint y: 659, distance: 159.1
click at [821, 659] on p "Vous trouverez ci dessous le contrat de réservation et le lien de paiement pour…" at bounding box center [717, 670] width 540 height 34
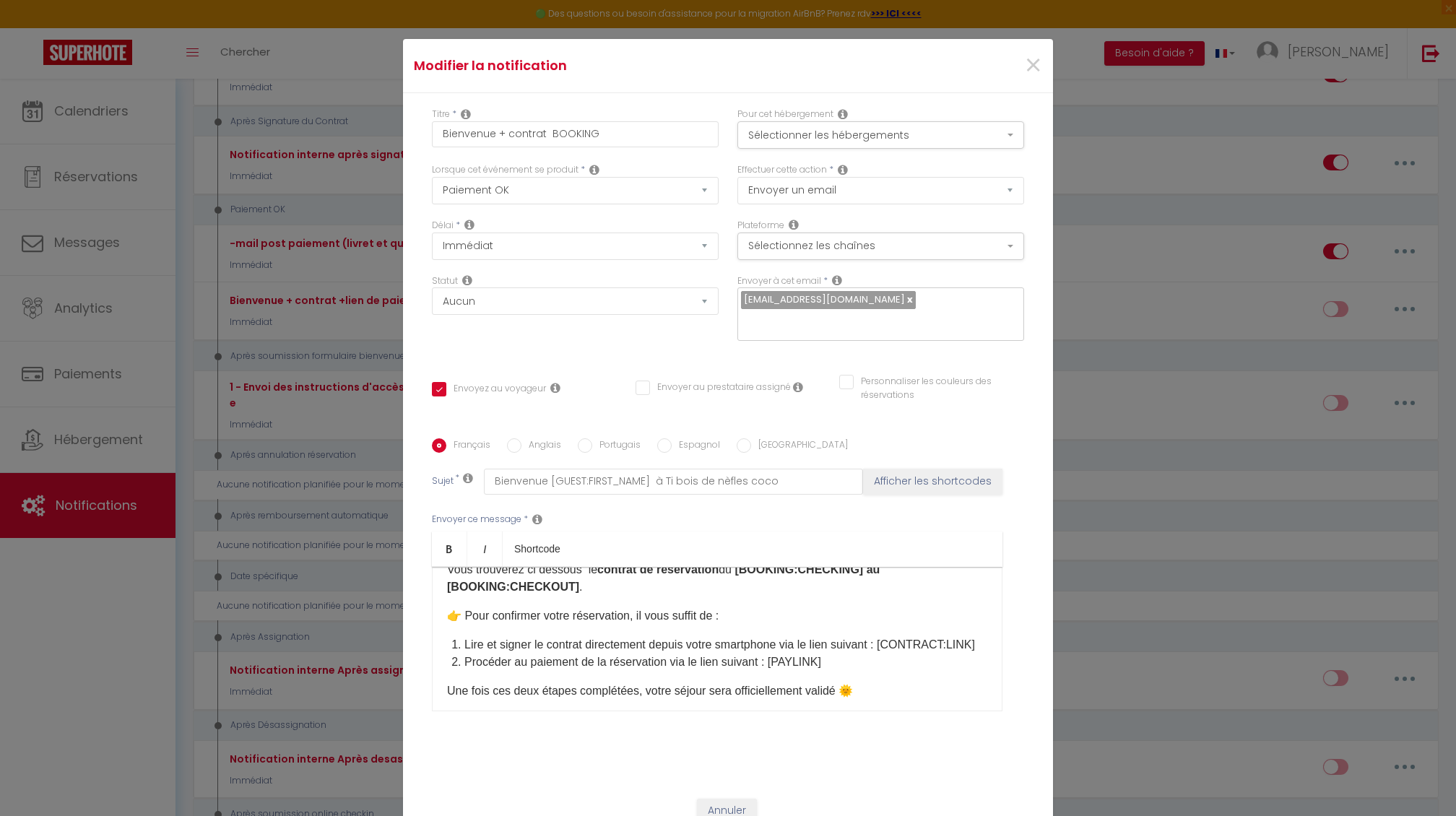
scroll to position [143, 0]
drag, startPoint x: 835, startPoint y: 660, endPoint x: 593, endPoint y: 650, distance: 242.2
click at [593, 650] on ol "Lire et signer le contrat directement depuis votre smartphone via le lien suiva…" at bounding box center [726, 652] width 523 height 34
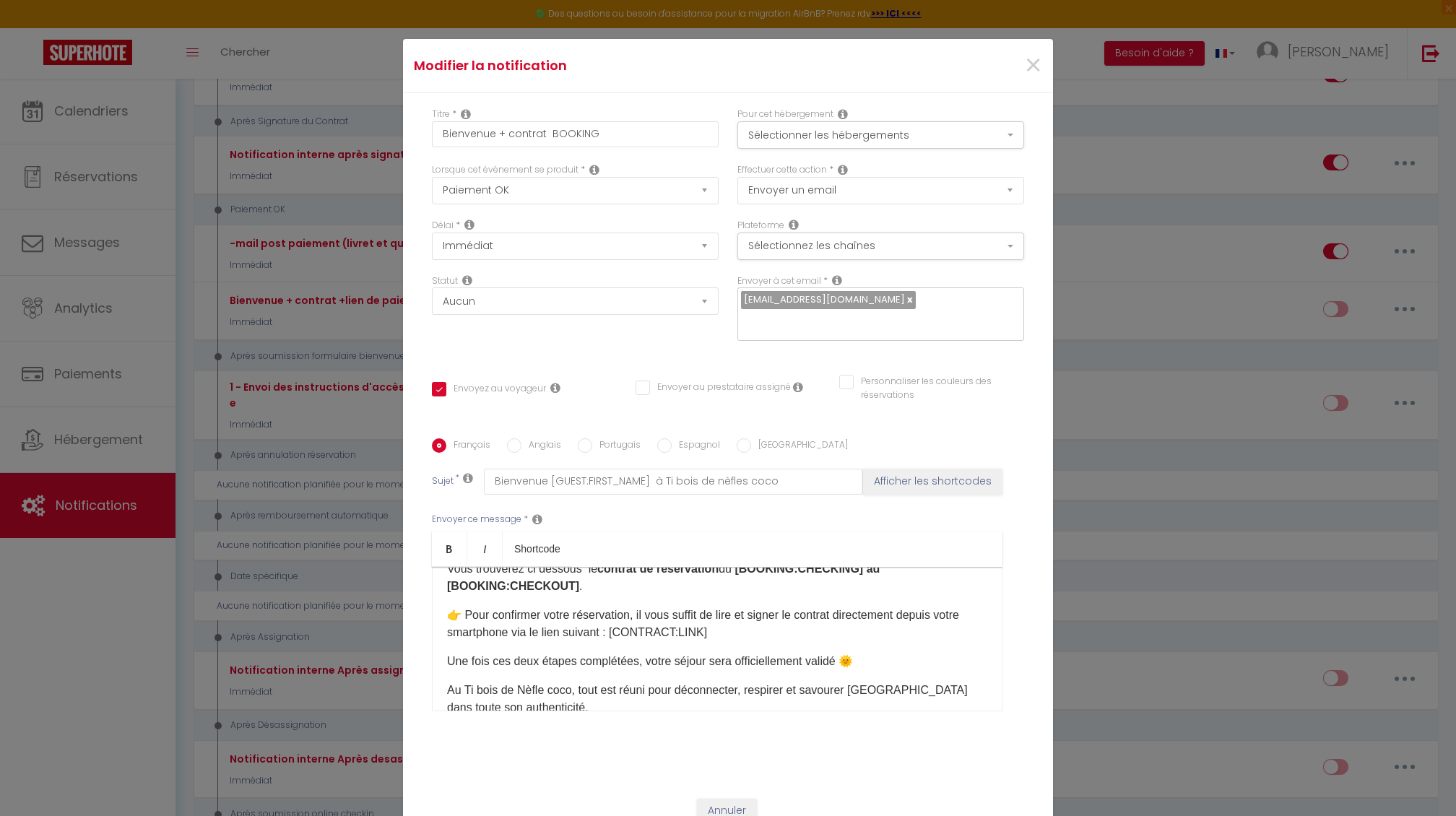
click at [575, 662] on p "Une fois ces deux étapes complétées, votre séjour sera officiellement validé 🌞" at bounding box center [717, 661] width 540 height 18
click at [615, 662] on p "Une fois cette étape complétées, votre séjour sera officiellement validé 🌞" at bounding box center [717, 661] width 540 height 18
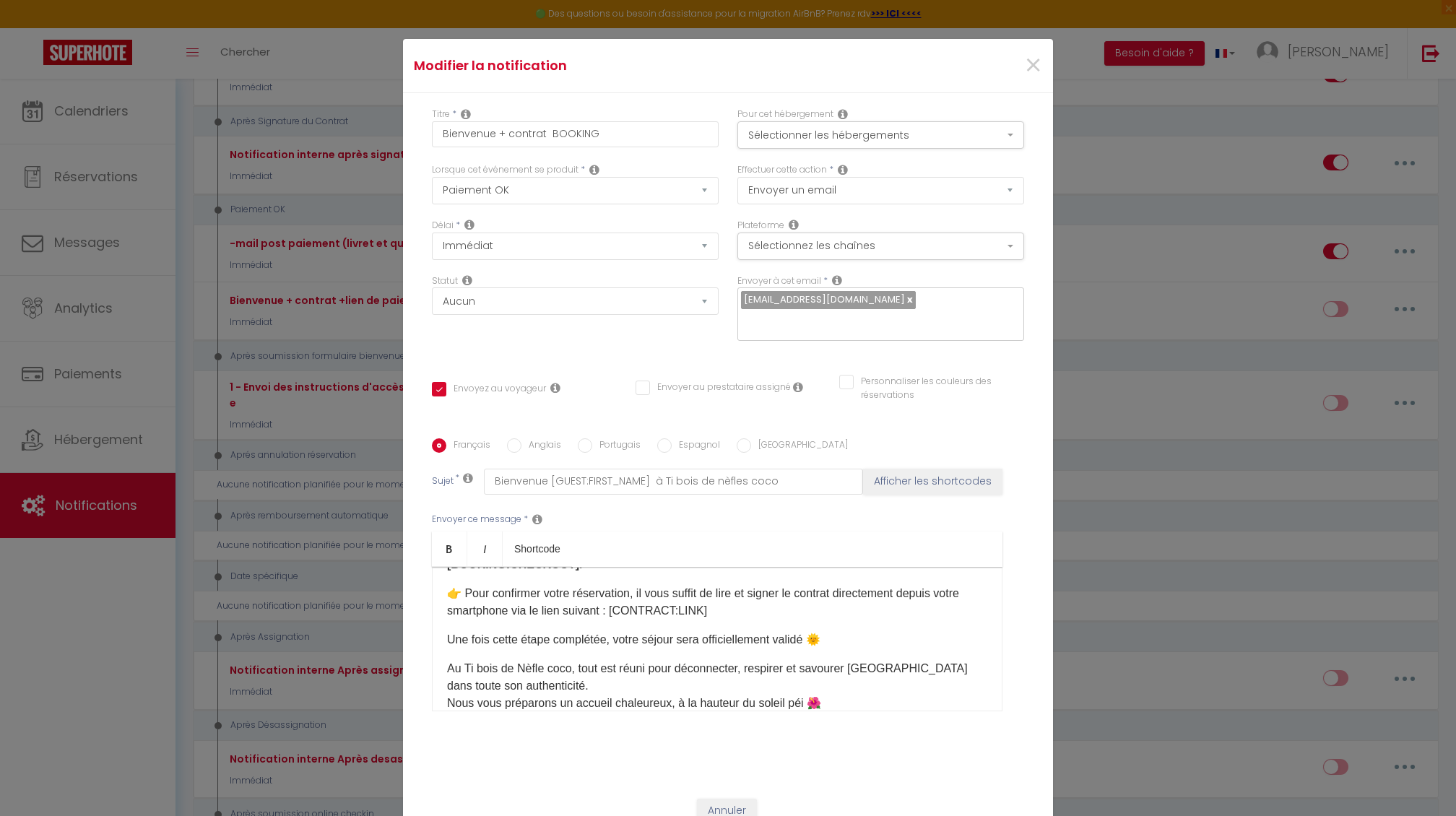
scroll to position [0, 0]
click at [821, 137] on button "Sélectionner les hébergements" at bounding box center [881, 134] width 287 height 27
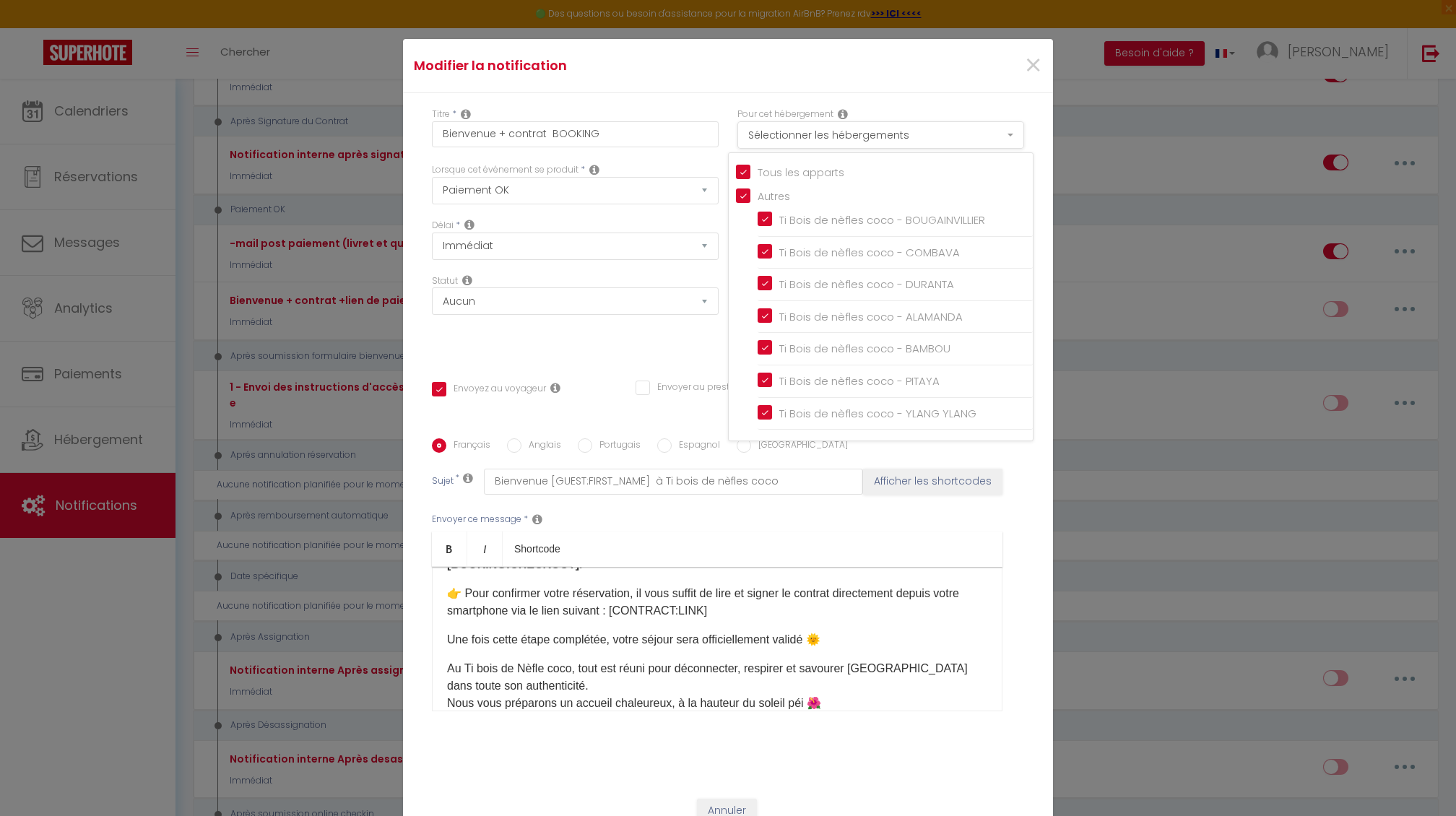
click at [821, 137] on button "Sélectionner les hébergements" at bounding box center [881, 134] width 287 height 27
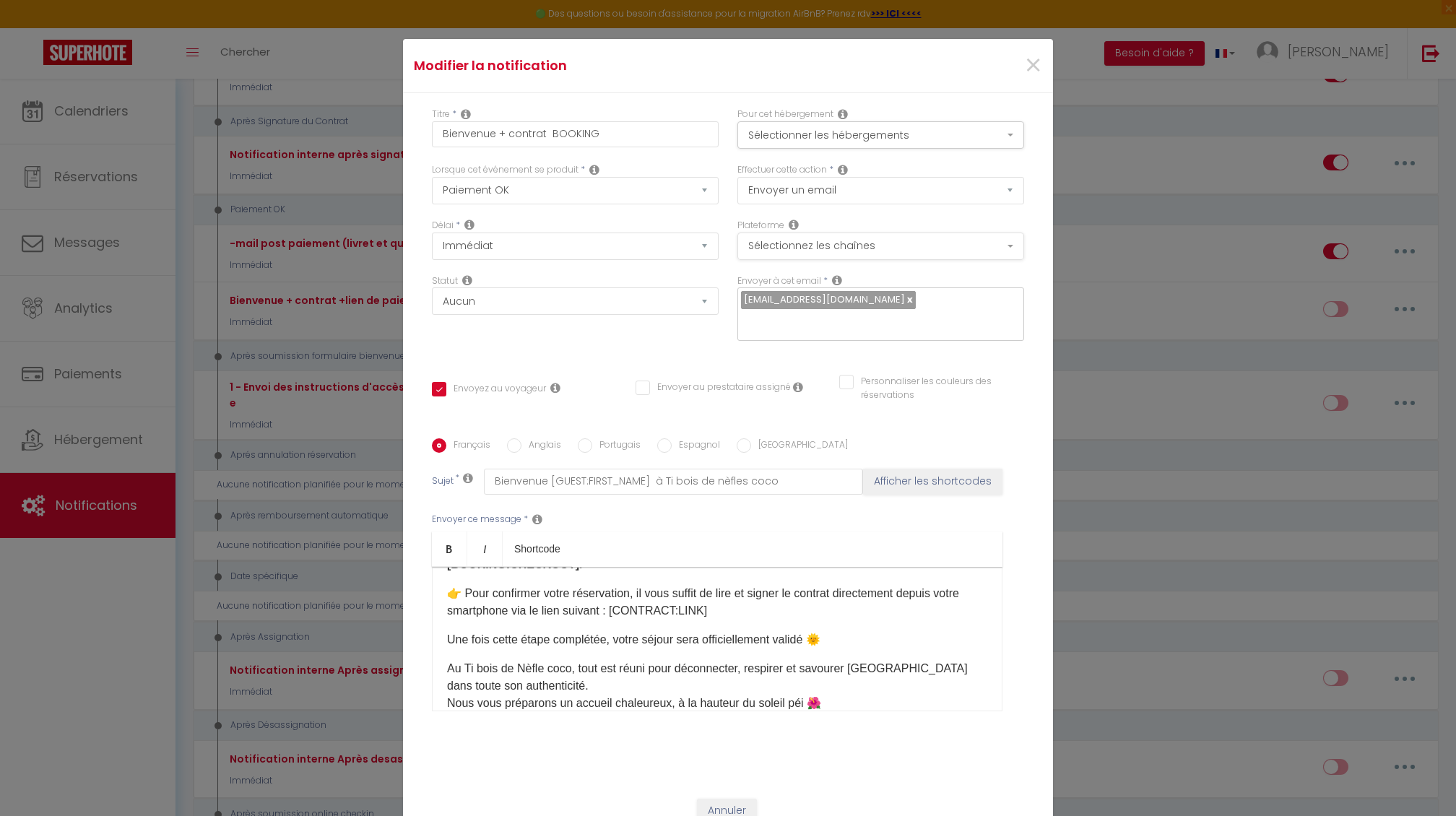
click at [792, 241] on button "Sélectionnez les chaînes" at bounding box center [881, 246] width 287 height 27
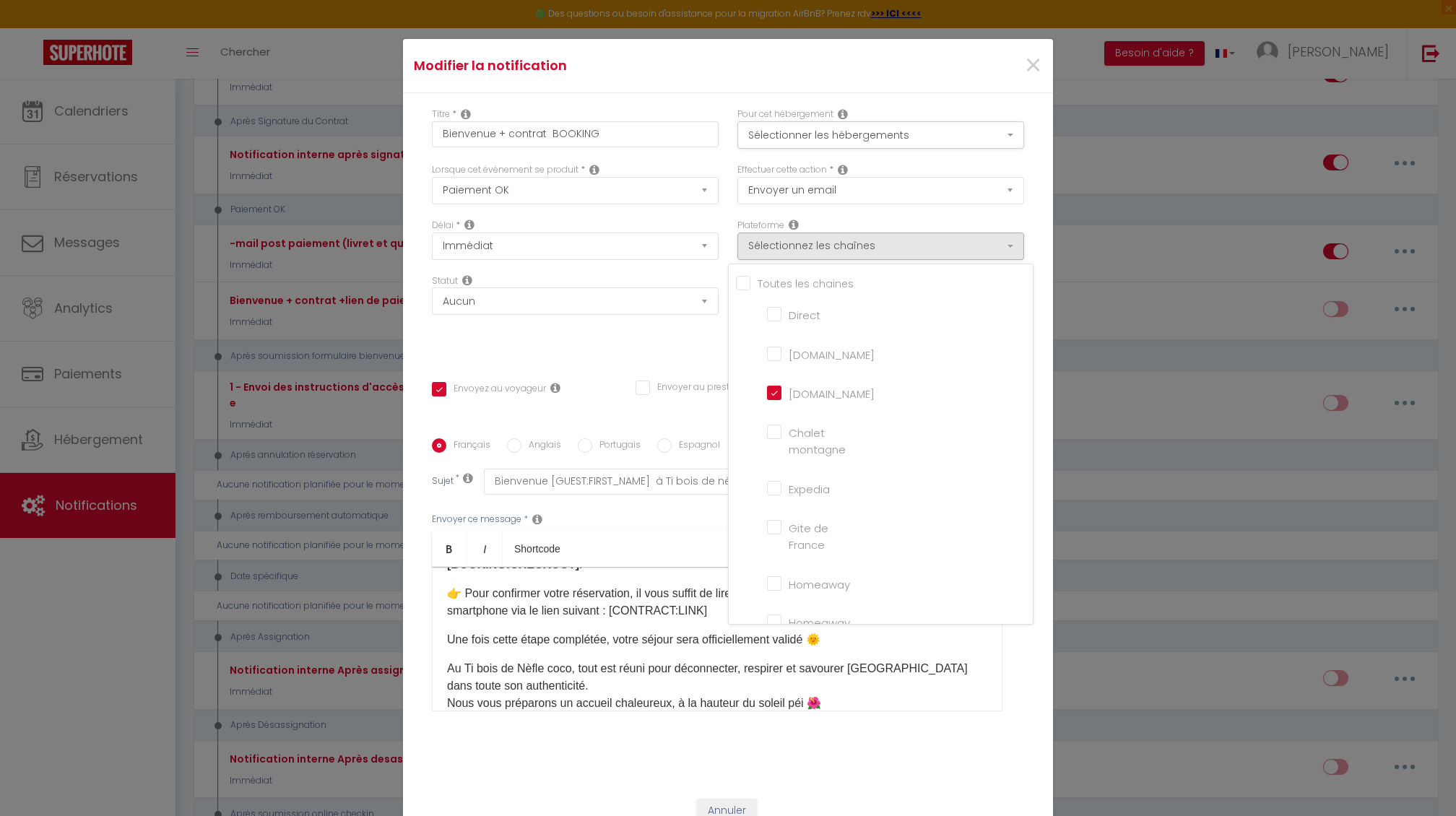
click at [717, 215] on div "Lorsque cet événement se produit * Après la réservation Avant Checkin (à partir…" at bounding box center [575, 191] width 305 height 56
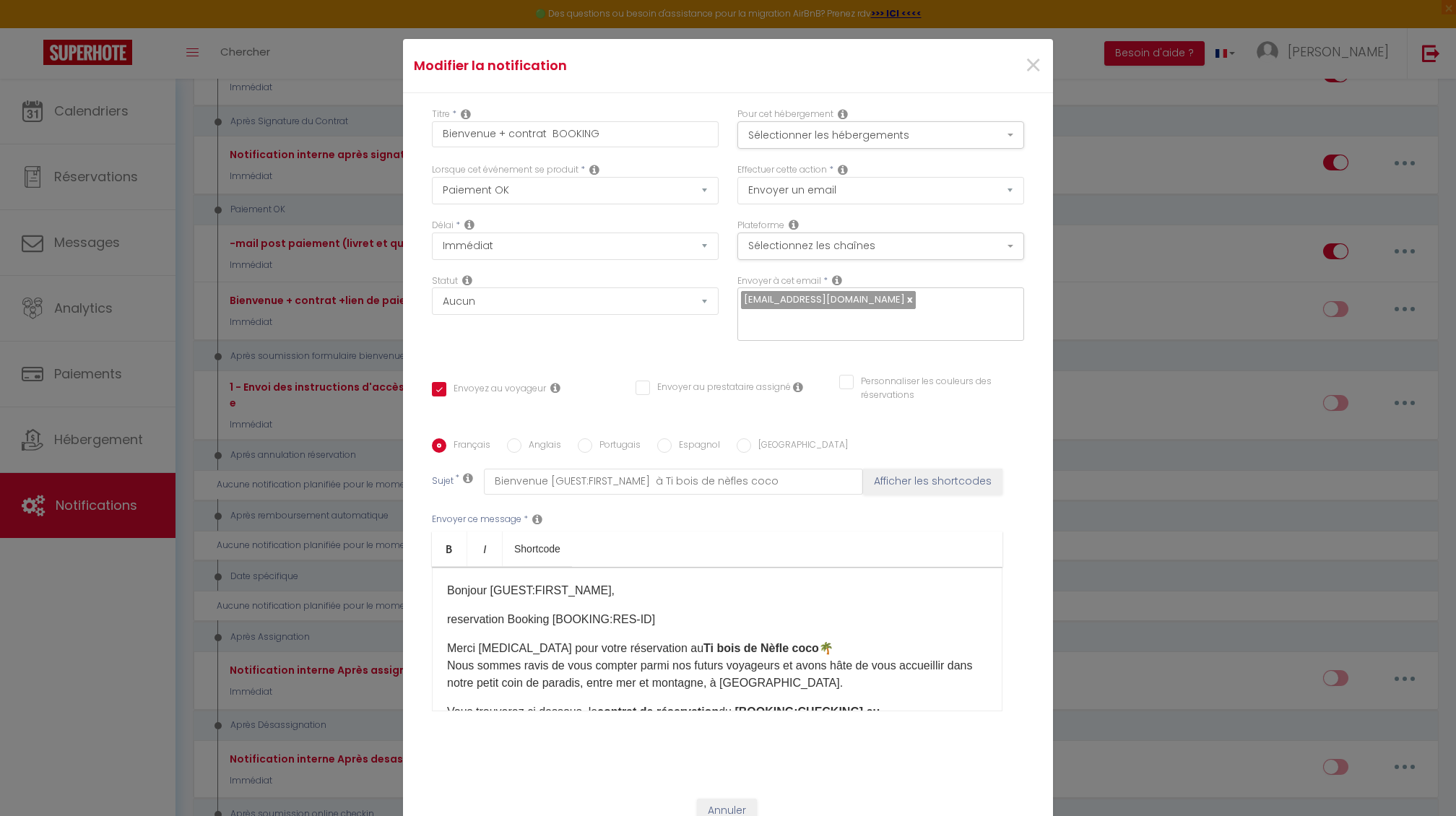
click at [647, 622] on p "reservation Booking [BOOKING:RES-ID]​" at bounding box center [717, 619] width 540 height 18
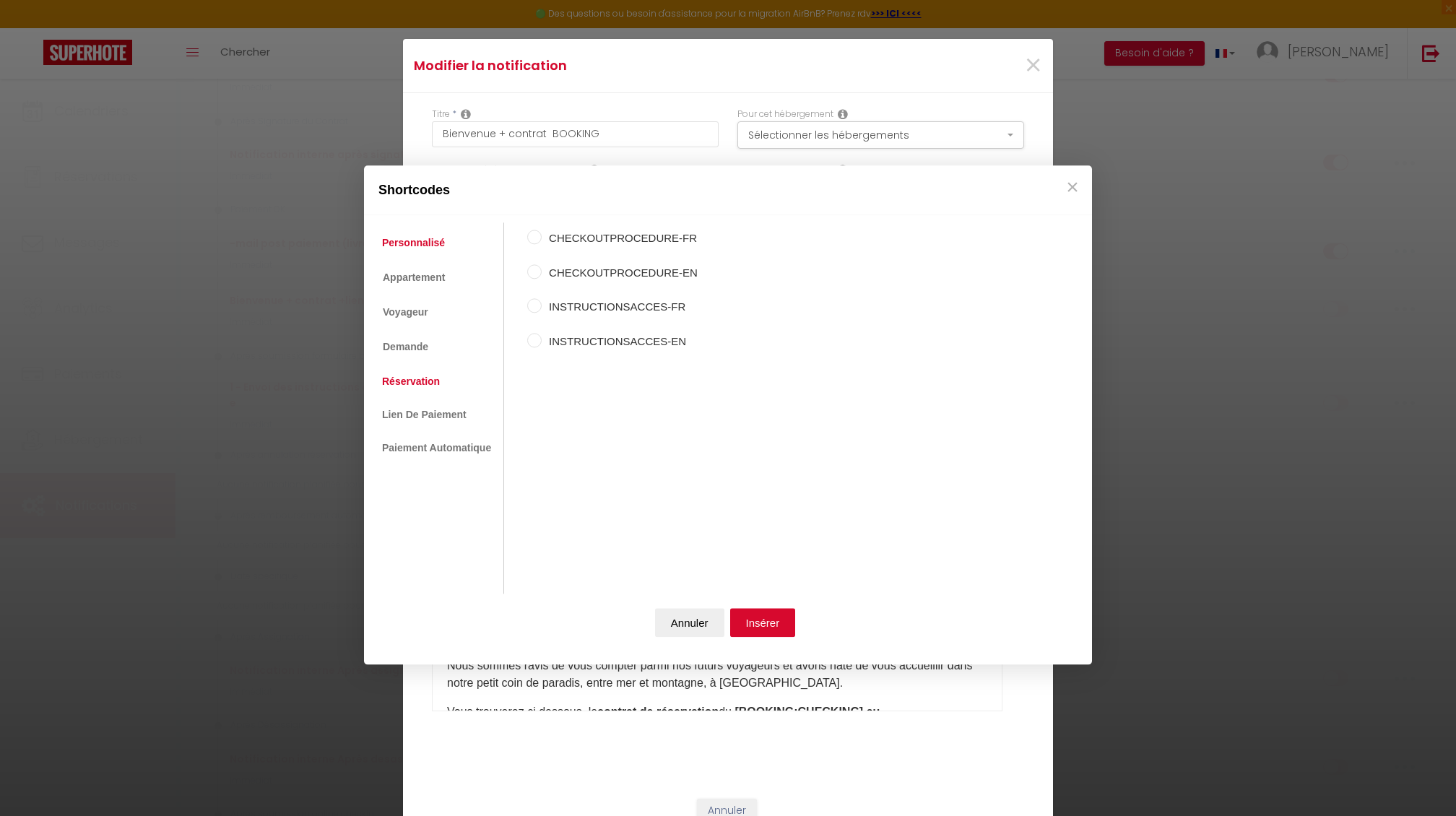
click at [413, 384] on link "Réservation" at bounding box center [411, 381] width 73 height 26
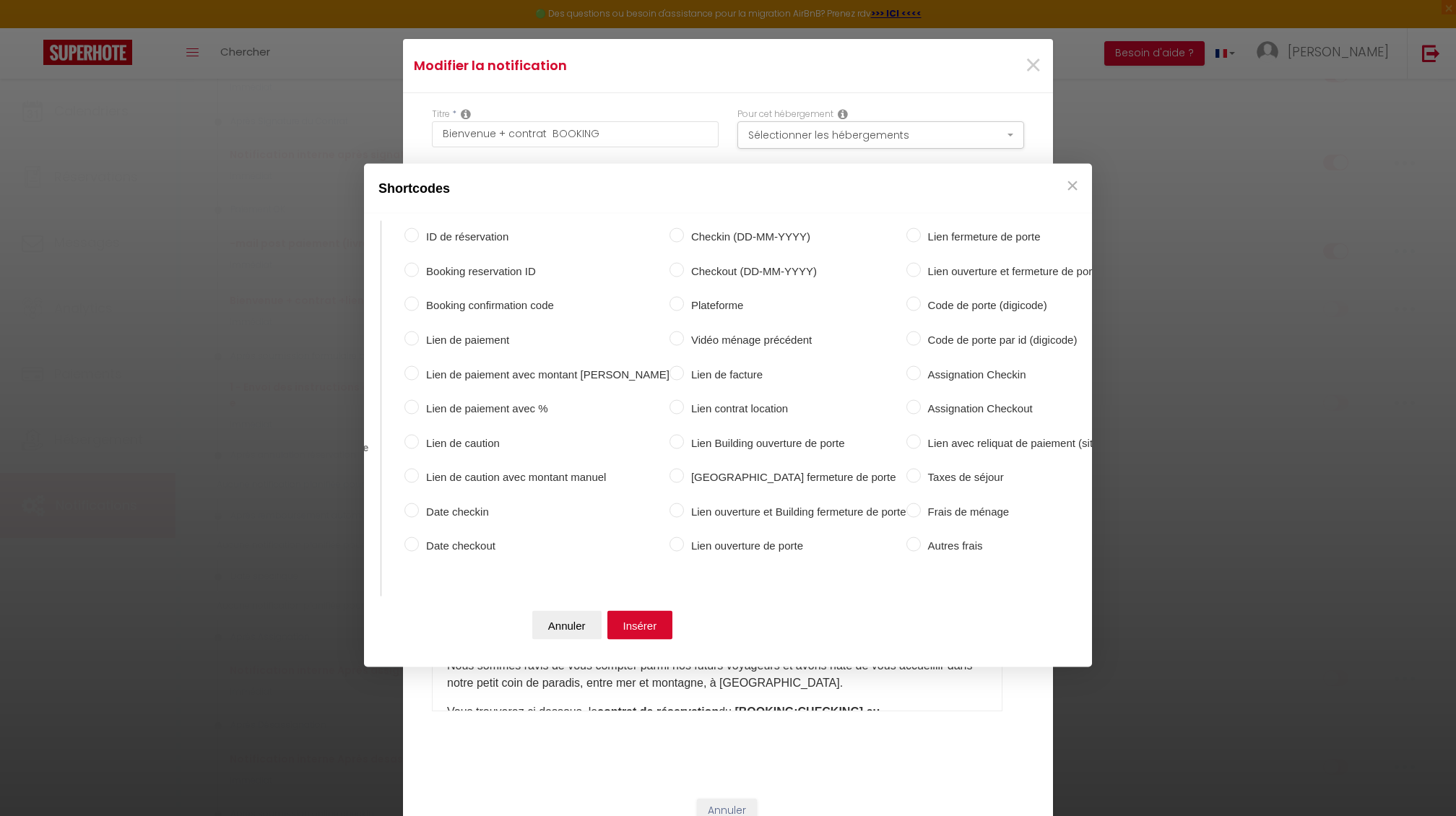
scroll to position [0, 121]
click at [1067, 181] on button "×" at bounding box center [1072, 185] width 21 height 29
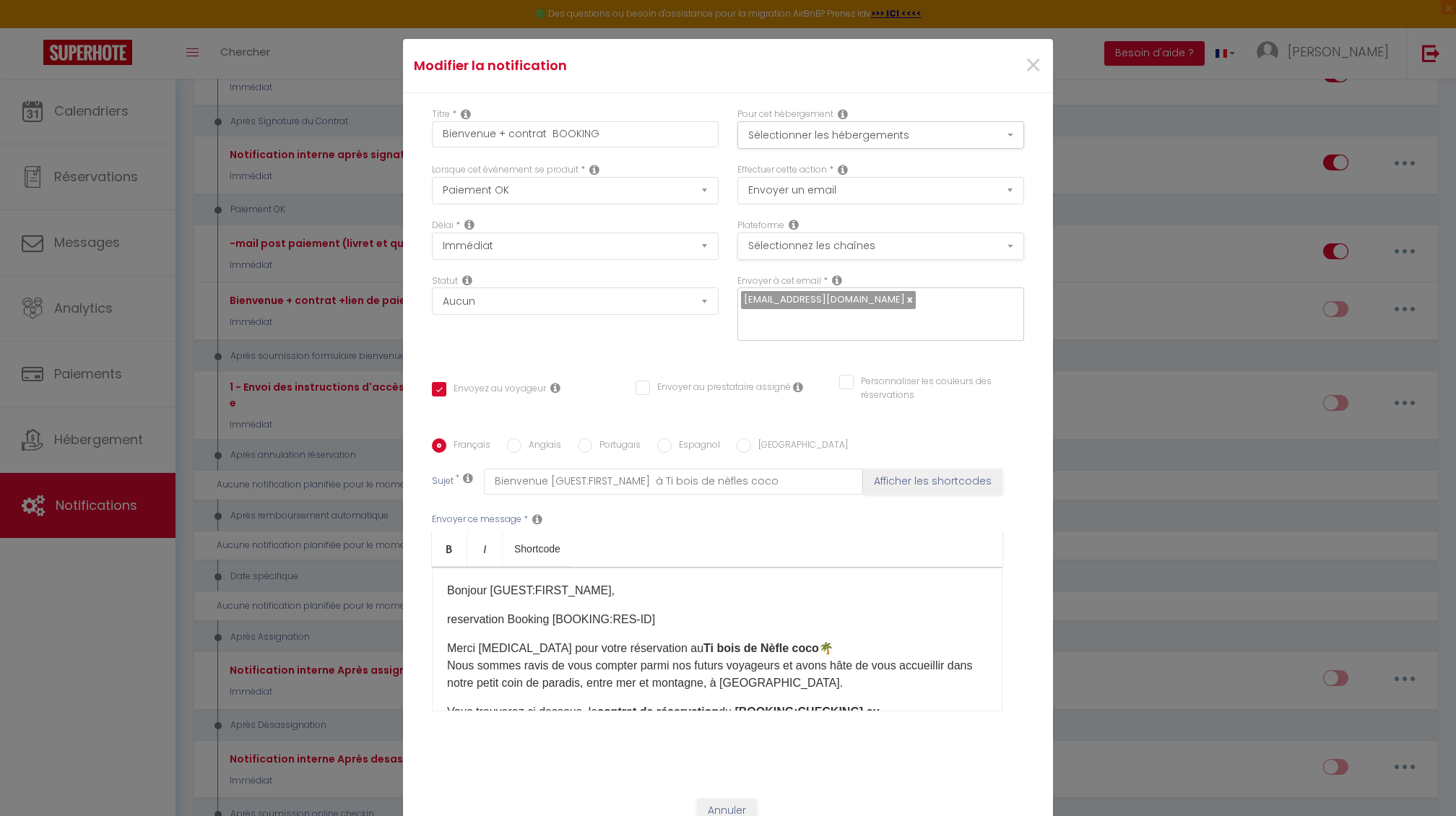
click at [853, 248] on button "Sélectionnez les chaînes" at bounding box center [881, 246] width 287 height 27
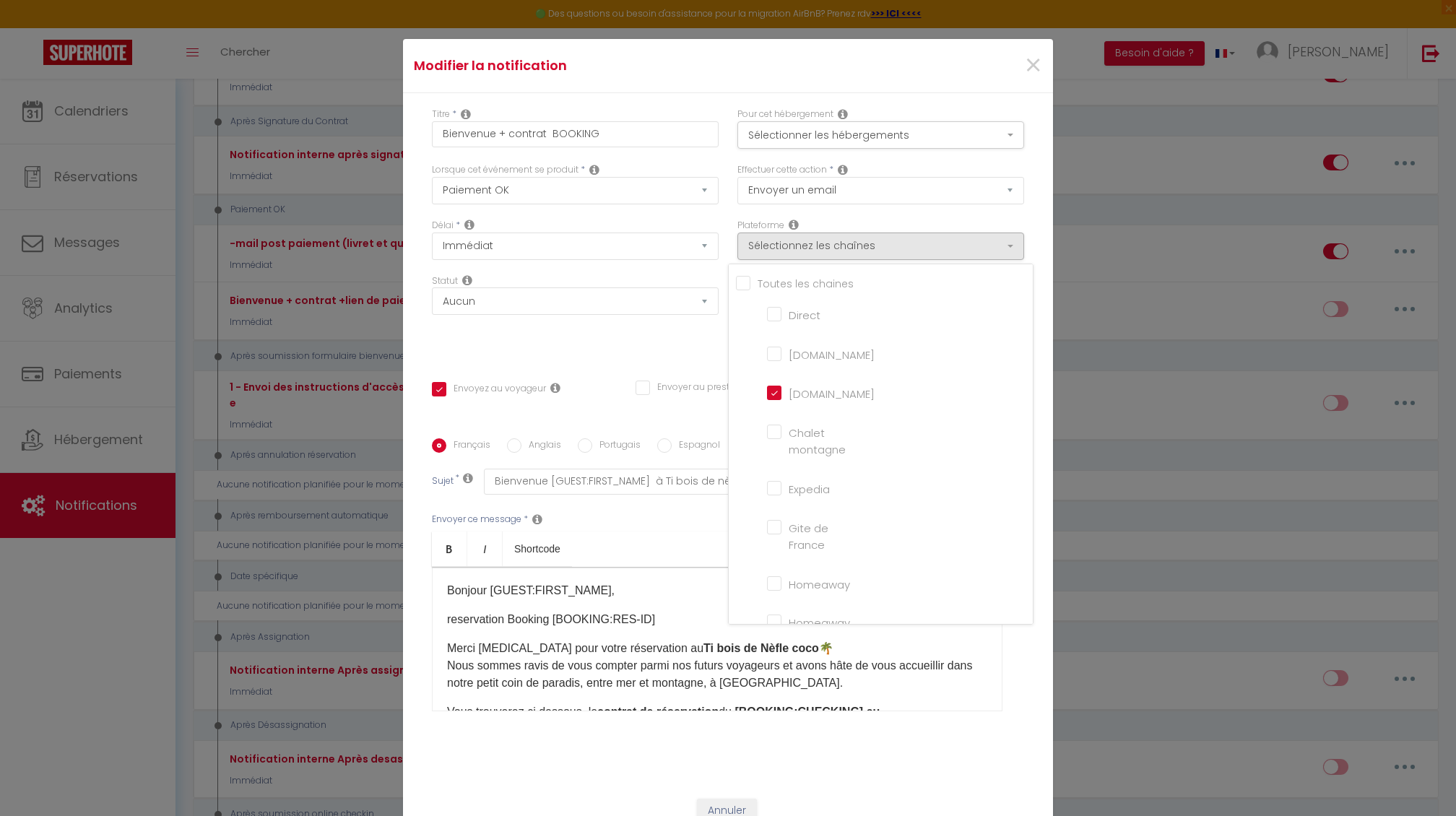
click at [775, 350] on input "[DOMAIN_NAME]" at bounding box center [808, 353] width 82 height 15
checkbox input "true"
checkbox input "false"
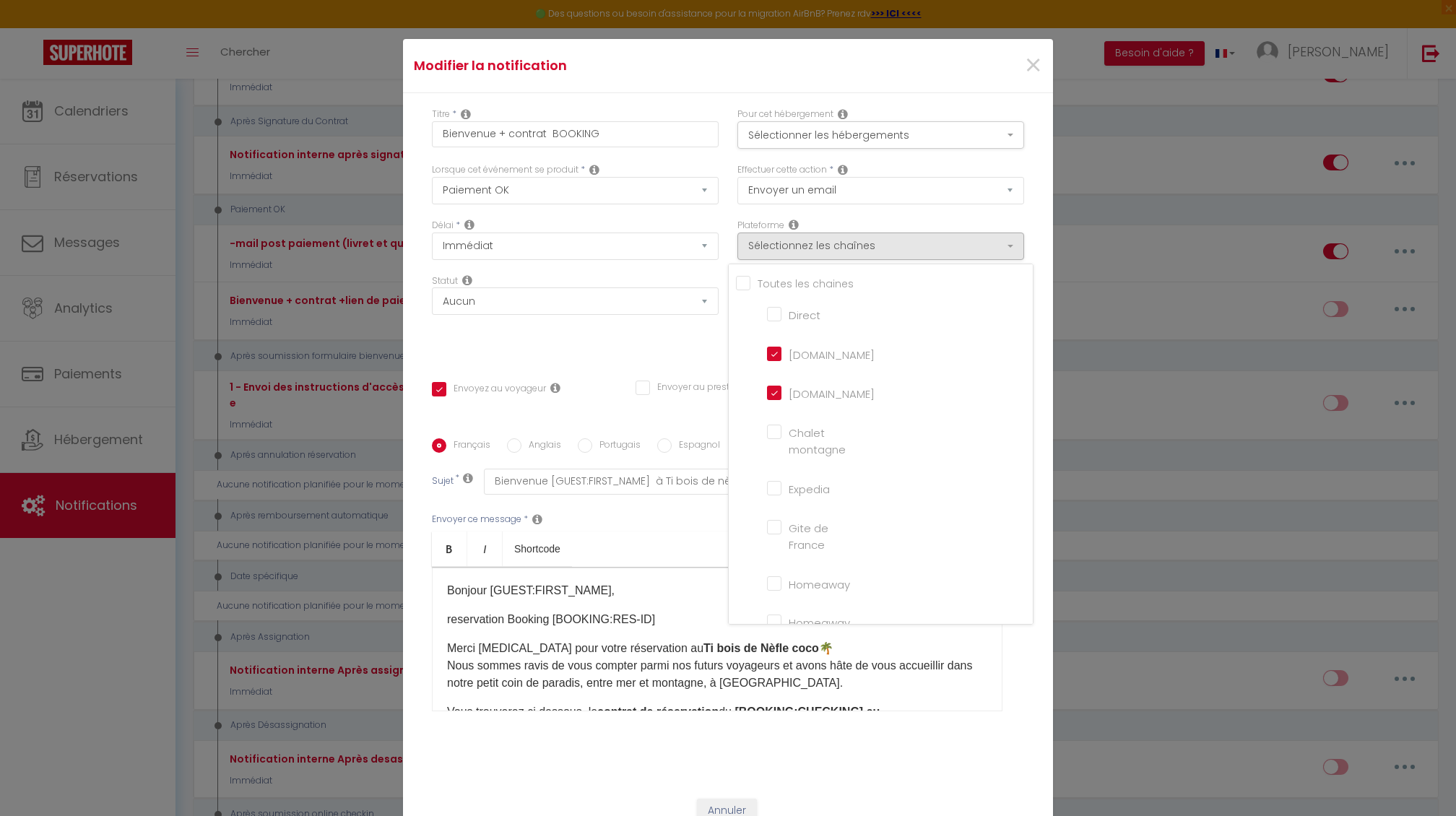
scroll to position [47, 0]
click at [601, 136] on input "Bienvenue + contrat BOOKING" at bounding box center [575, 134] width 287 height 26
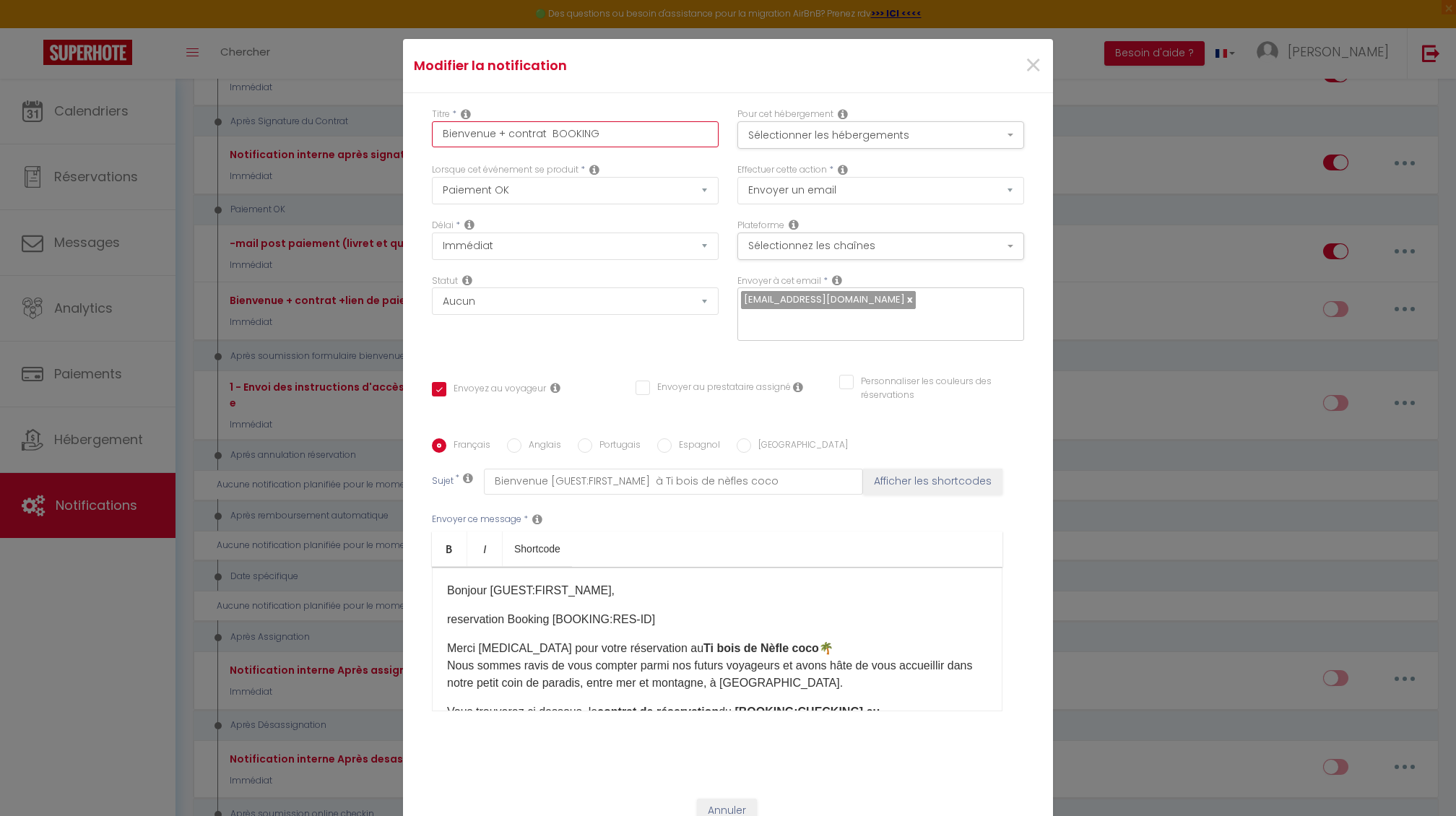
type input "Bienvenue + contrat BOOKING a"
checkbox input "true"
checkbox input "false"
type input "Bienvenue + contrat BOOKING ai"
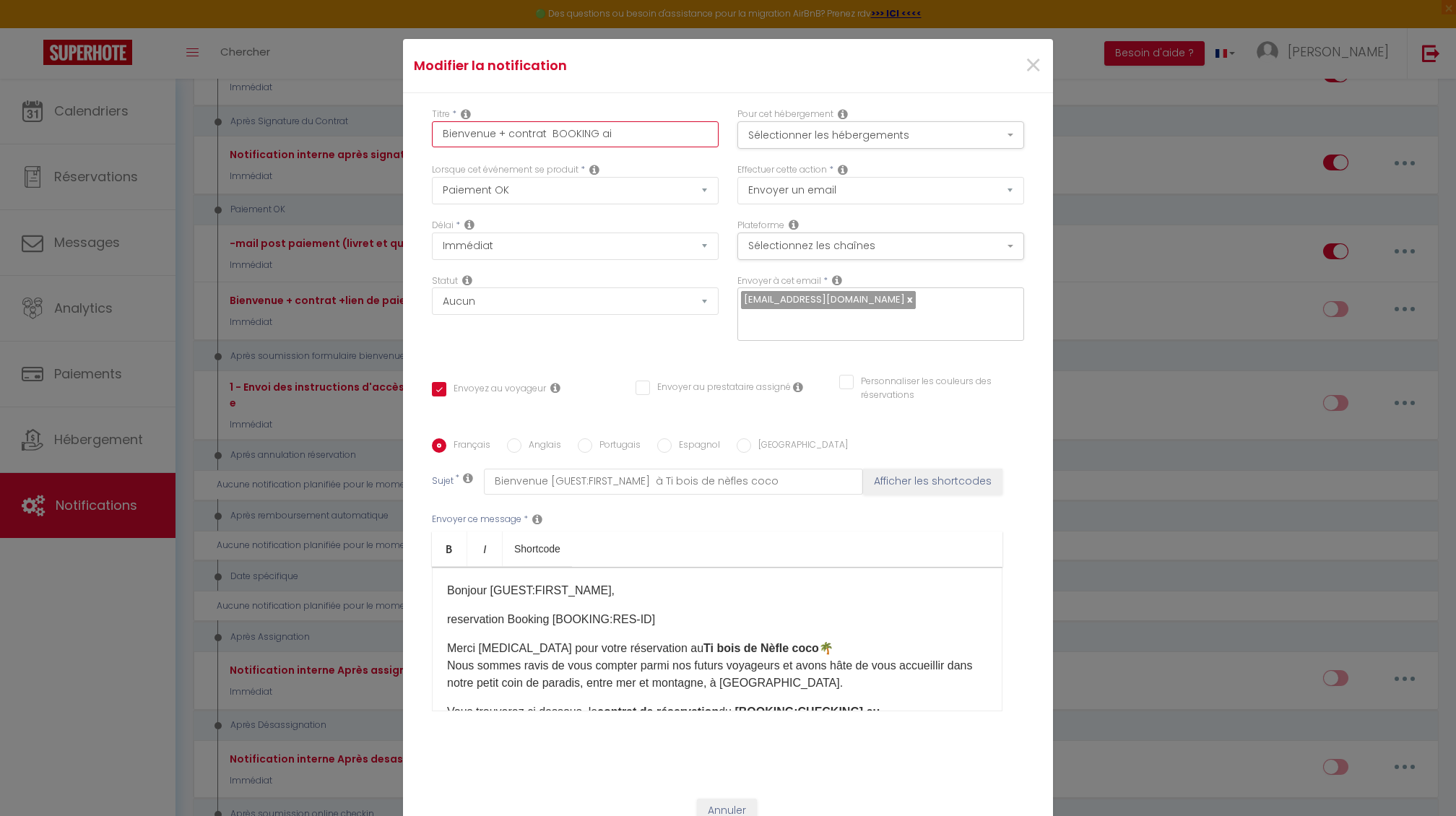
checkbox input "true"
checkbox input "false"
type input "Bienvenue + contrat BOOKING air"
checkbox input "true"
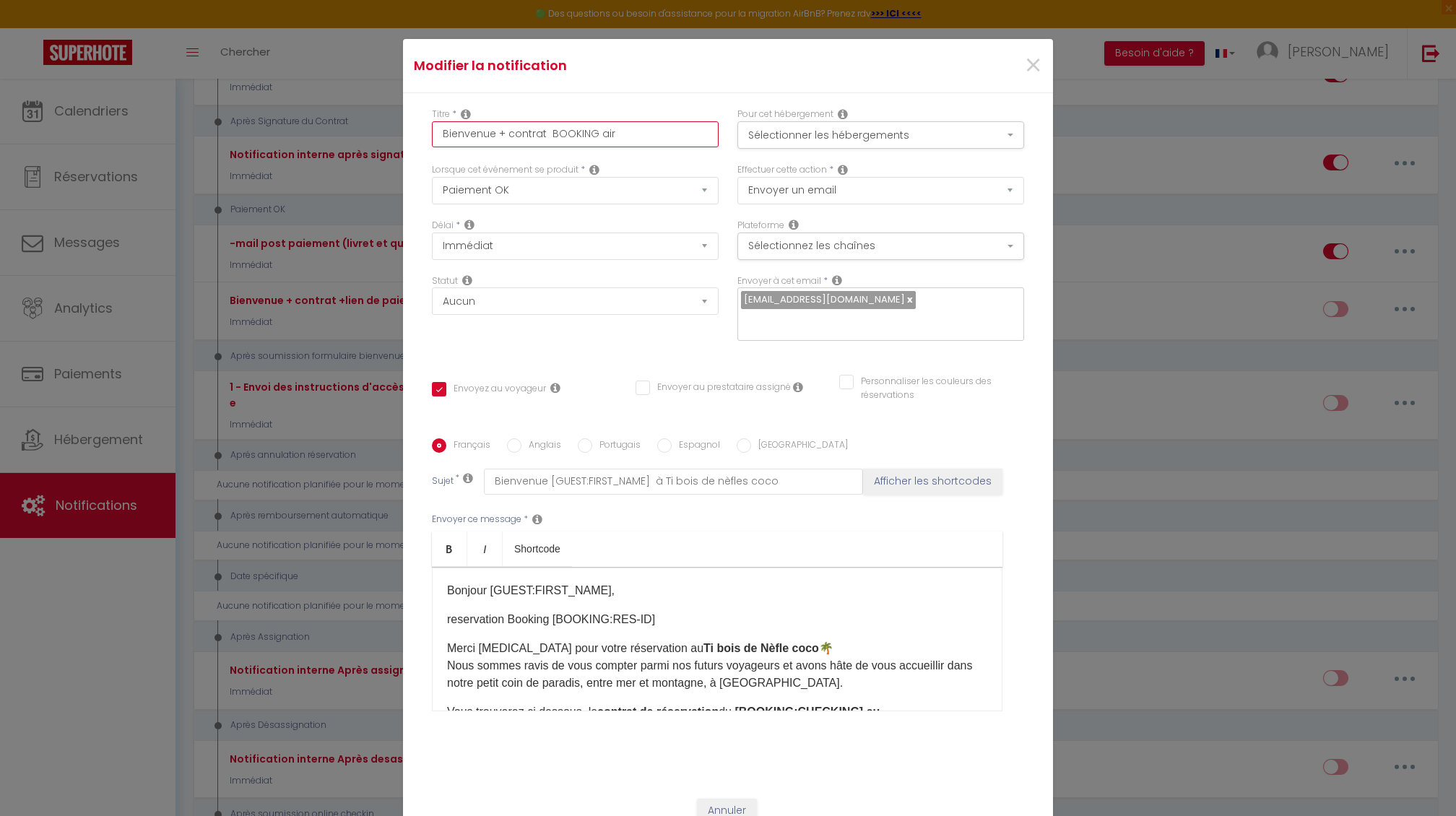
checkbox input "false"
type input "Bienvenue + contrat BOOKING airb"
checkbox input "true"
checkbox input "false"
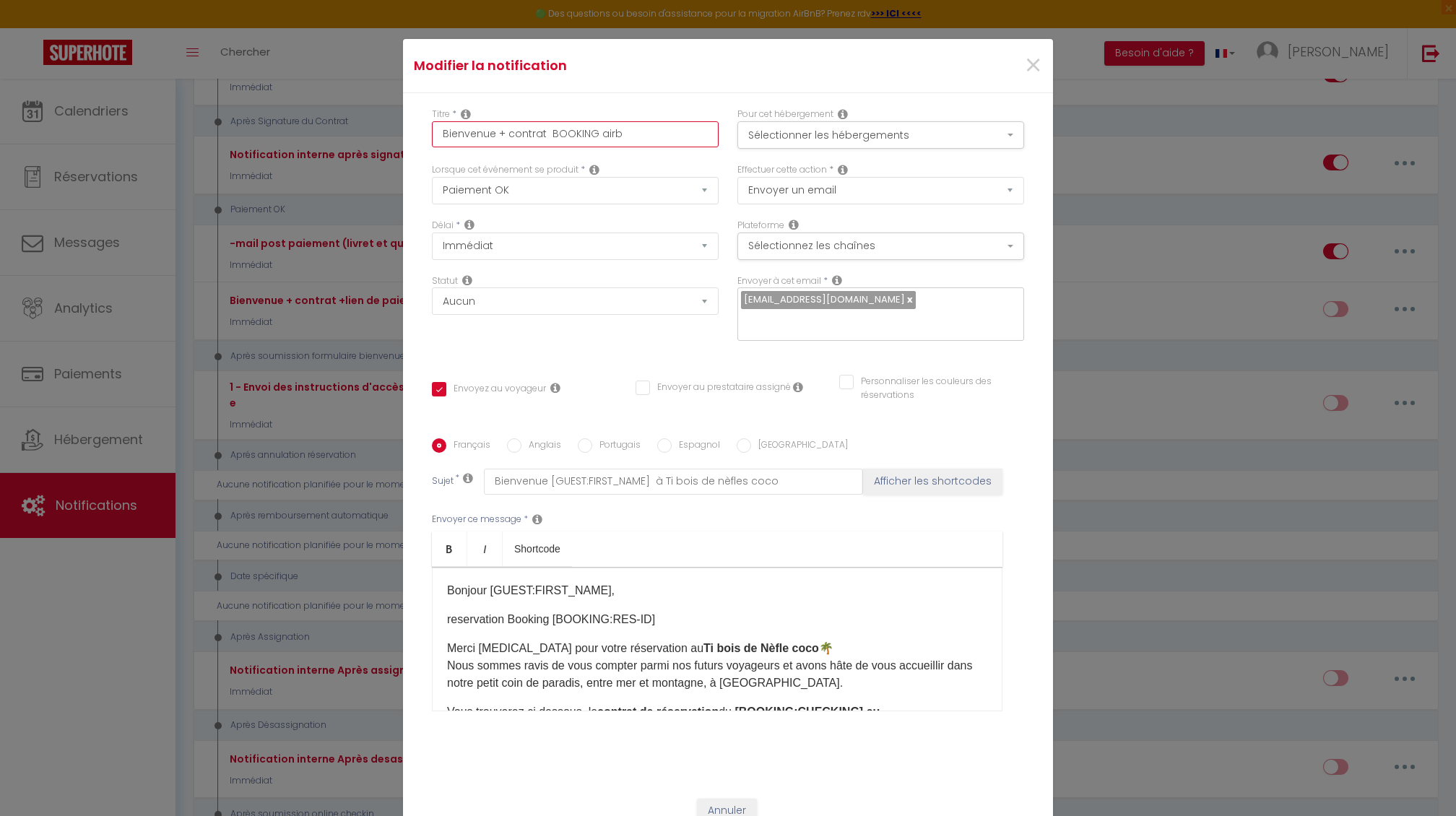
checkbox input "false"
type input "Bienvenue + contrat BOOKING airbn"
checkbox input "true"
checkbox input "false"
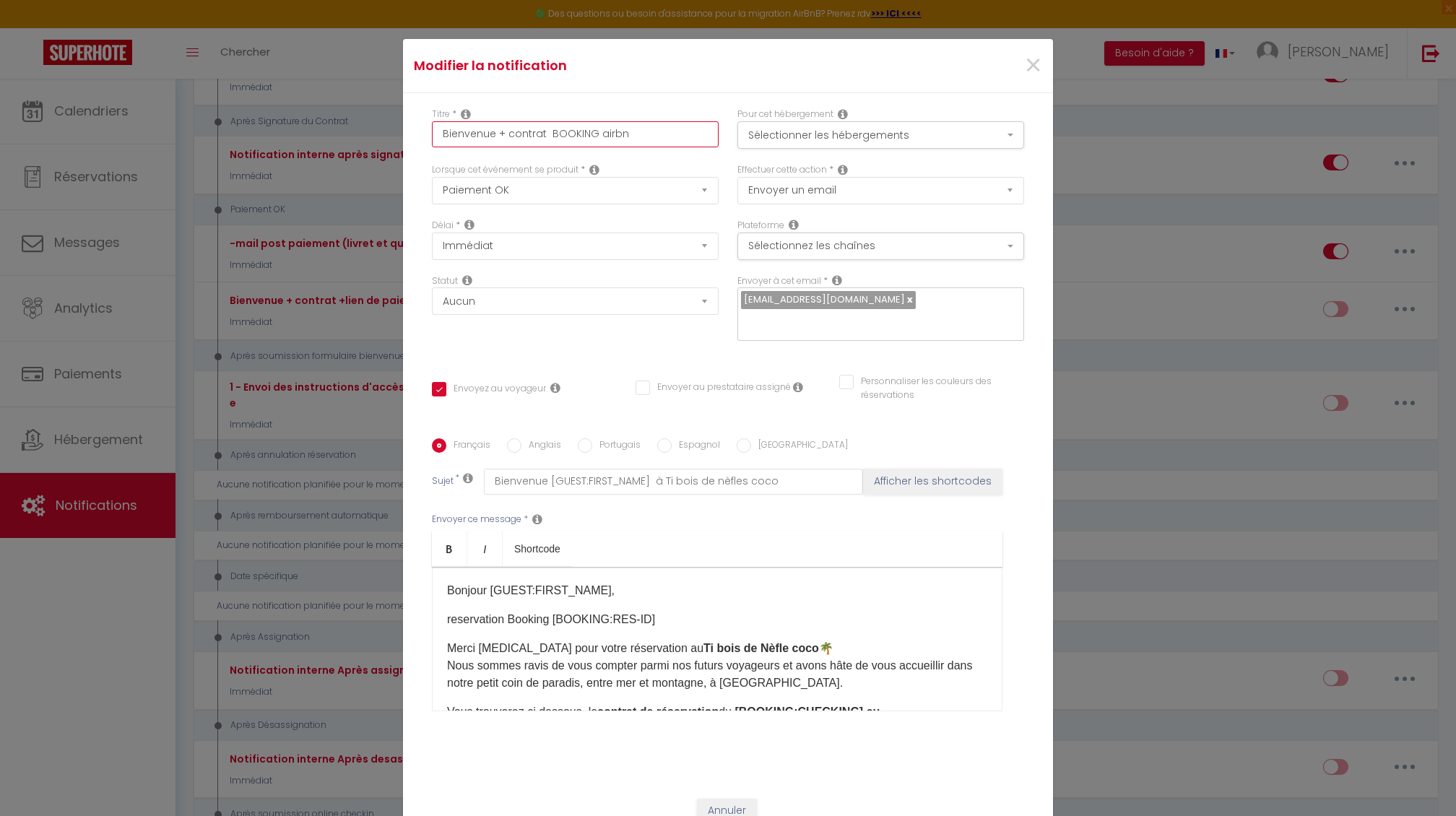
type input "Bienvenue + contrat BOOKING airbnb"
checkbox input "true"
checkbox input "false"
type input "Bienvenue + contrat BOOKING airbnb"
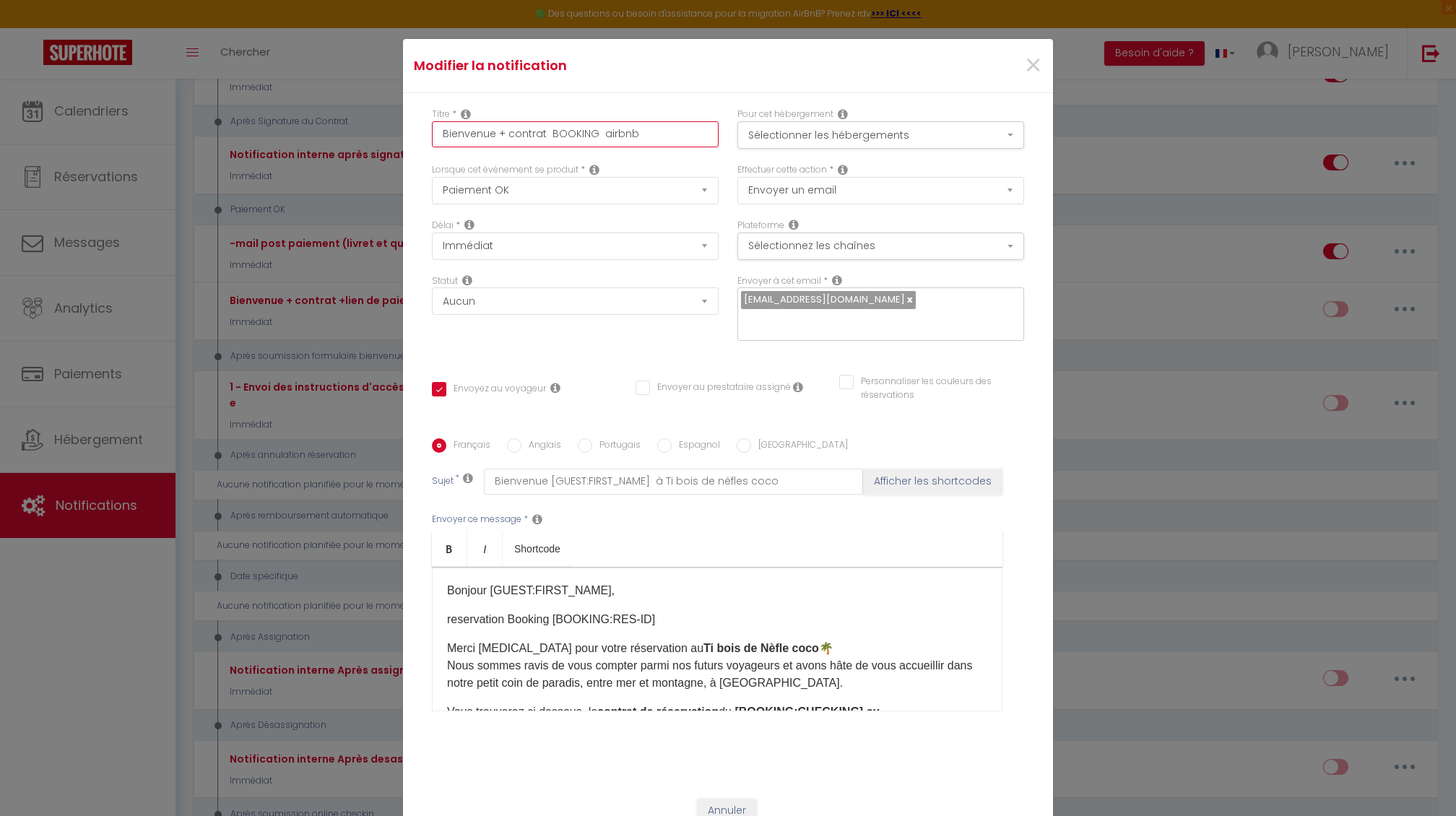
checkbox input "true"
checkbox input "false"
type input "Bienvenue + contrat BOOKING = airbnb"
checkbox input "true"
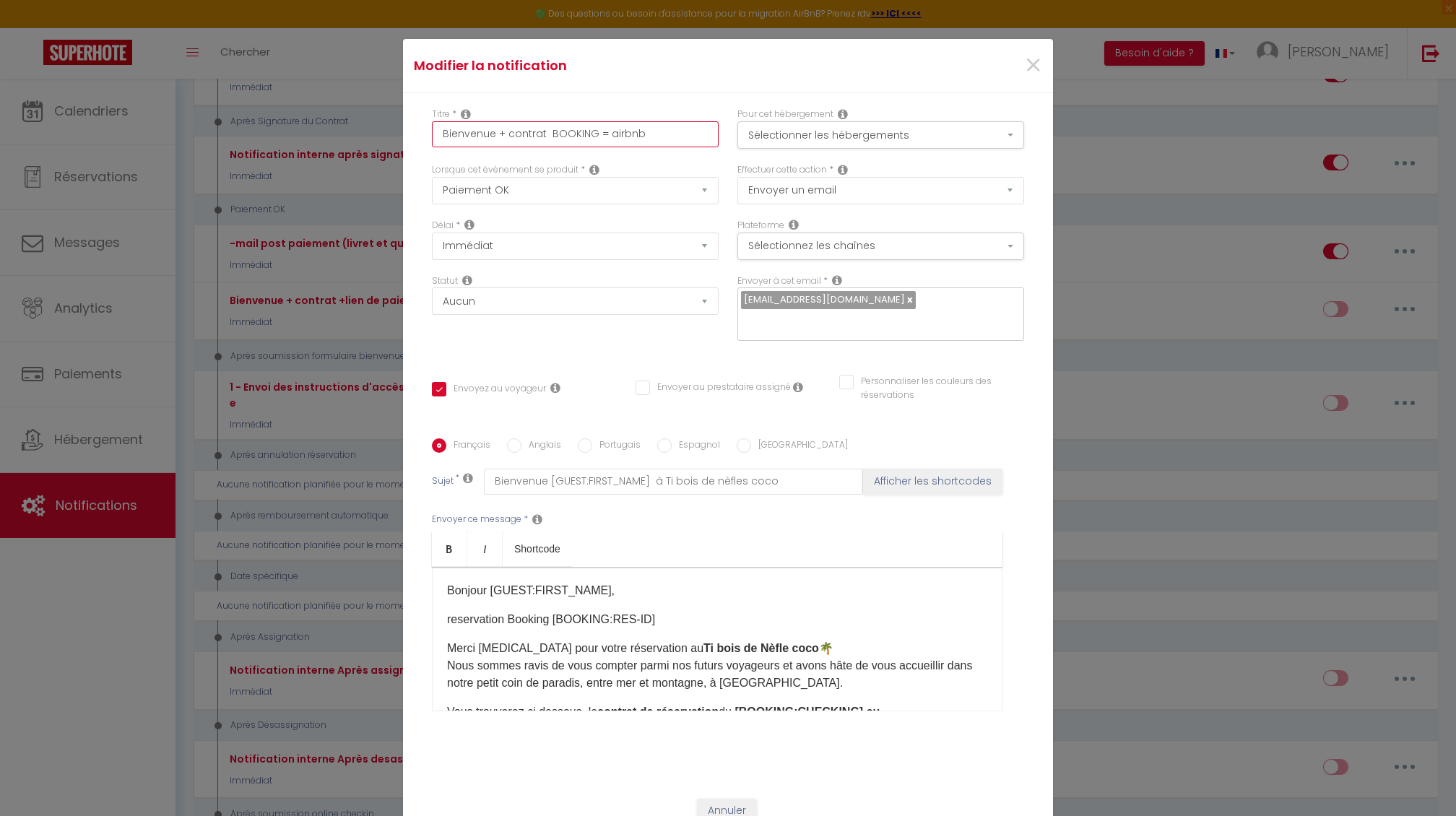
checkbox input "false"
type input "Bienvenue + contrat BOOKING airbnb"
checkbox input "true"
checkbox input "false"
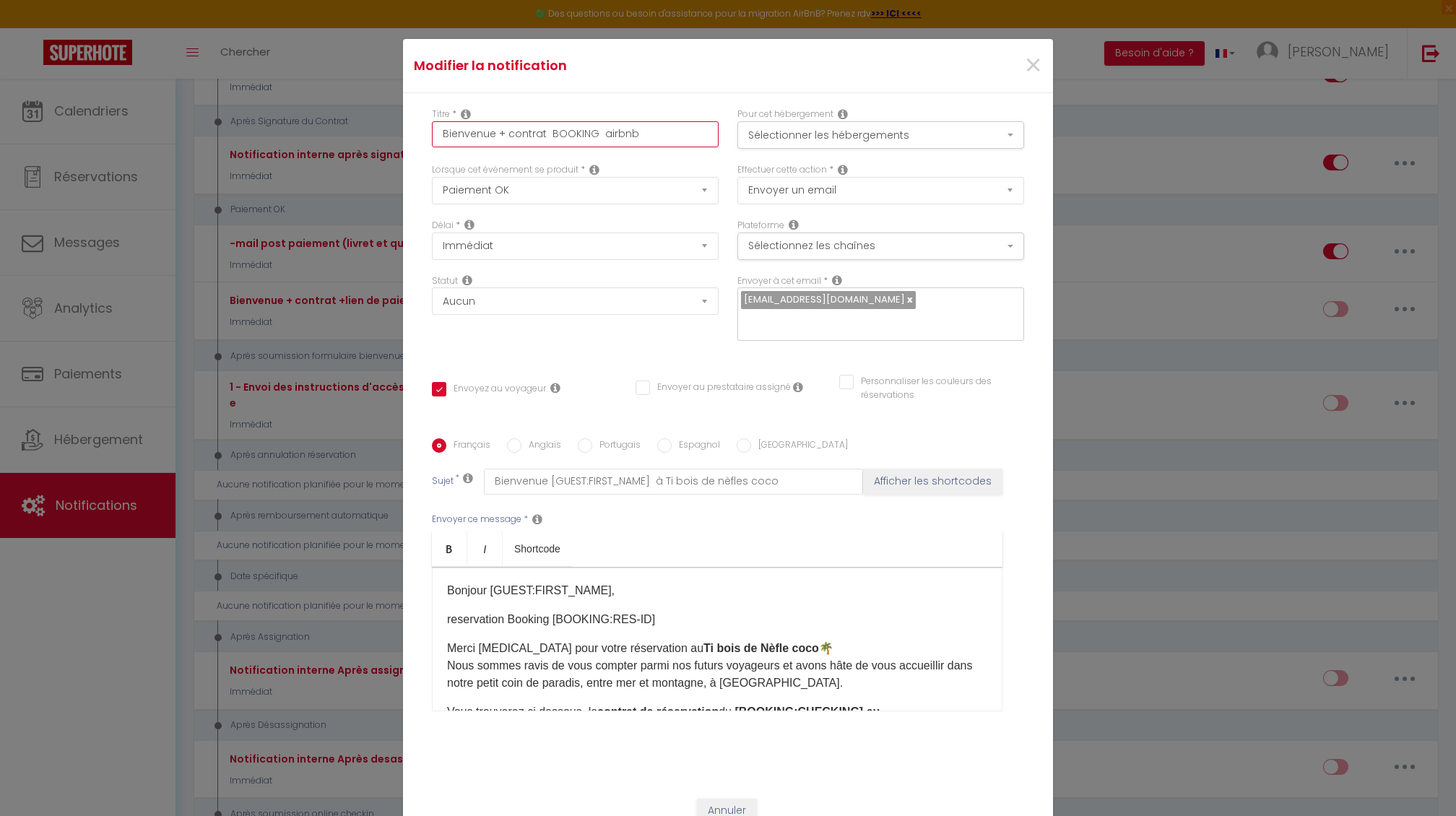
checkbox input "false"
type input "Bienvenue + contrat BOOKING + airbnb"
checkbox input "true"
checkbox input "false"
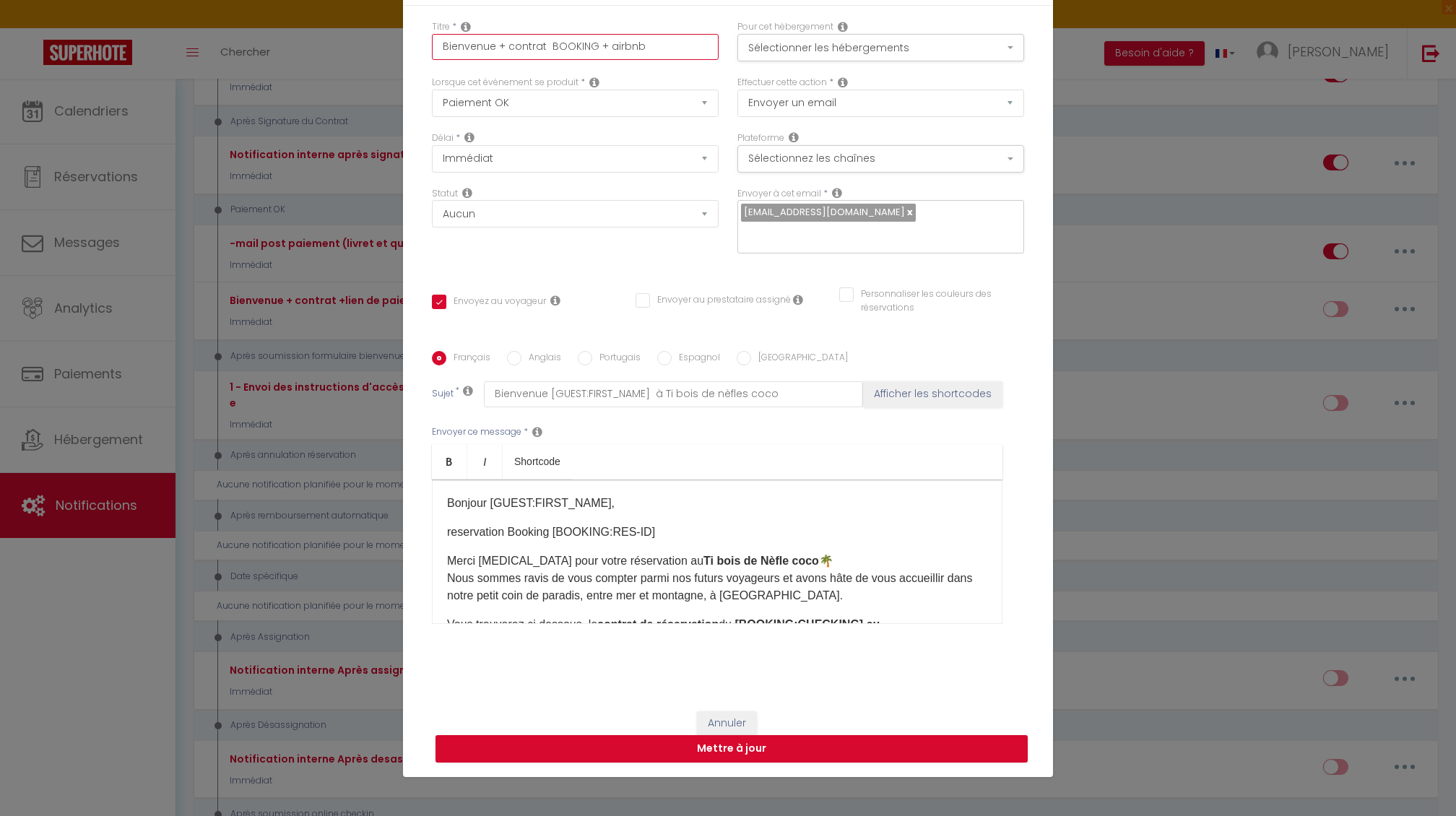
scroll to position [87, 0]
type input "Bienvenue + contrat BOOKING + airbnb"
click at [764, 753] on button "Mettre à jour" at bounding box center [732, 748] width 592 height 27
checkbox input "true"
checkbox input "false"
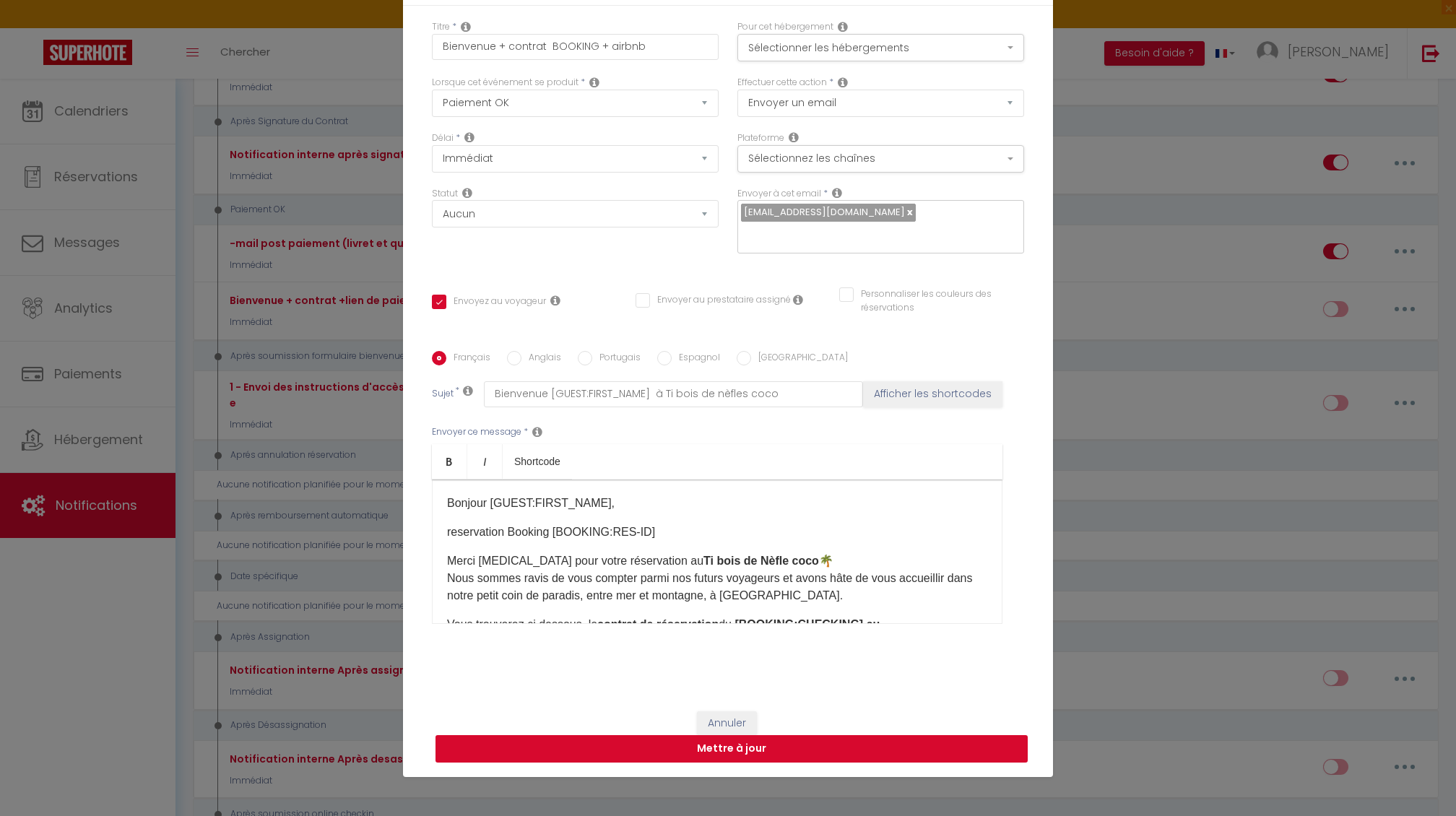
checkbox input "false"
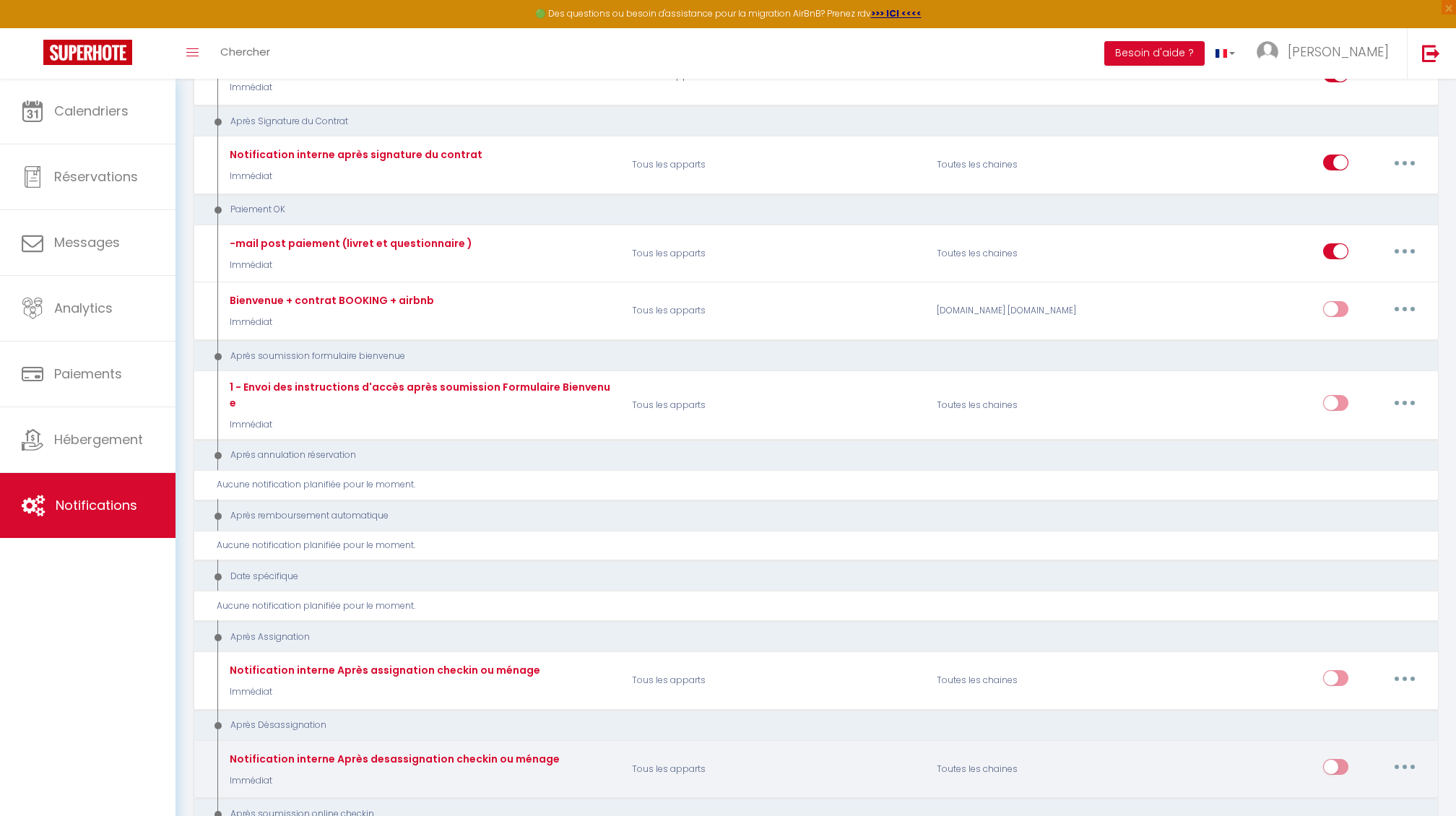
click at [1338, 762] on input "checkbox" at bounding box center [1336, 769] width 25 height 21
checkbox input "false"
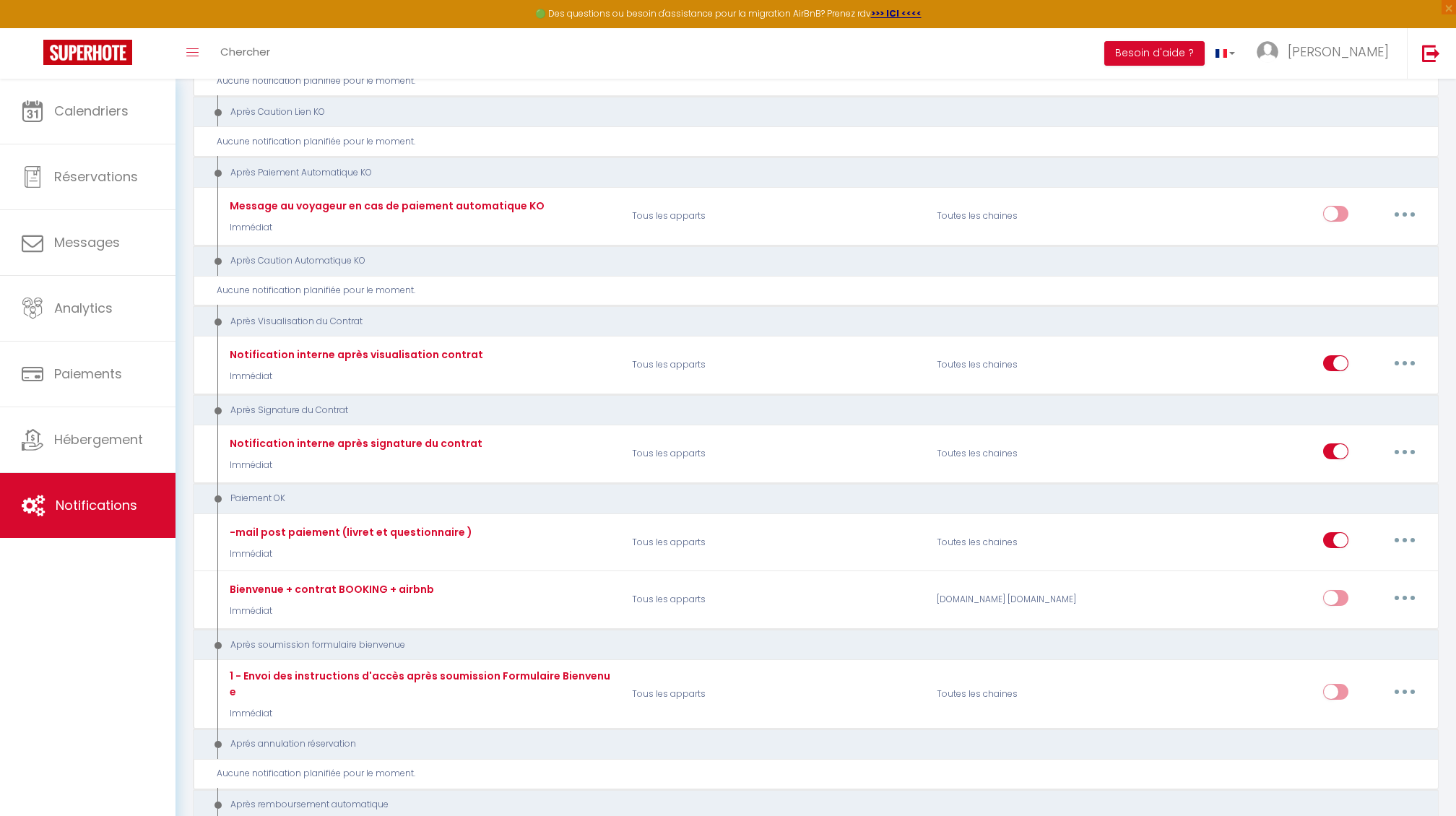
scroll to position [1222, 0]
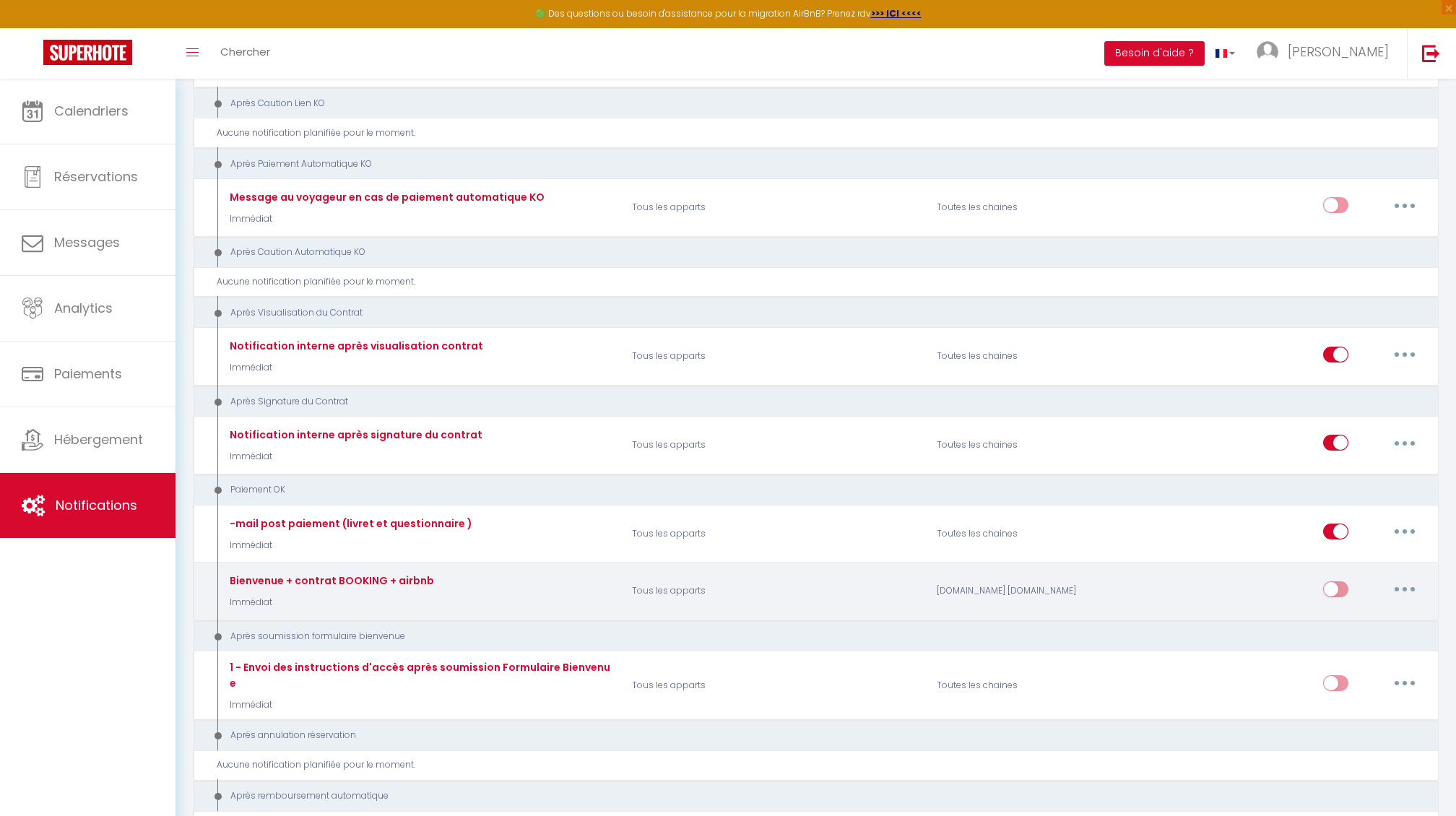
click at [1333, 598] on input "checkbox" at bounding box center [1336, 592] width 25 height 21
checkbox input "true"
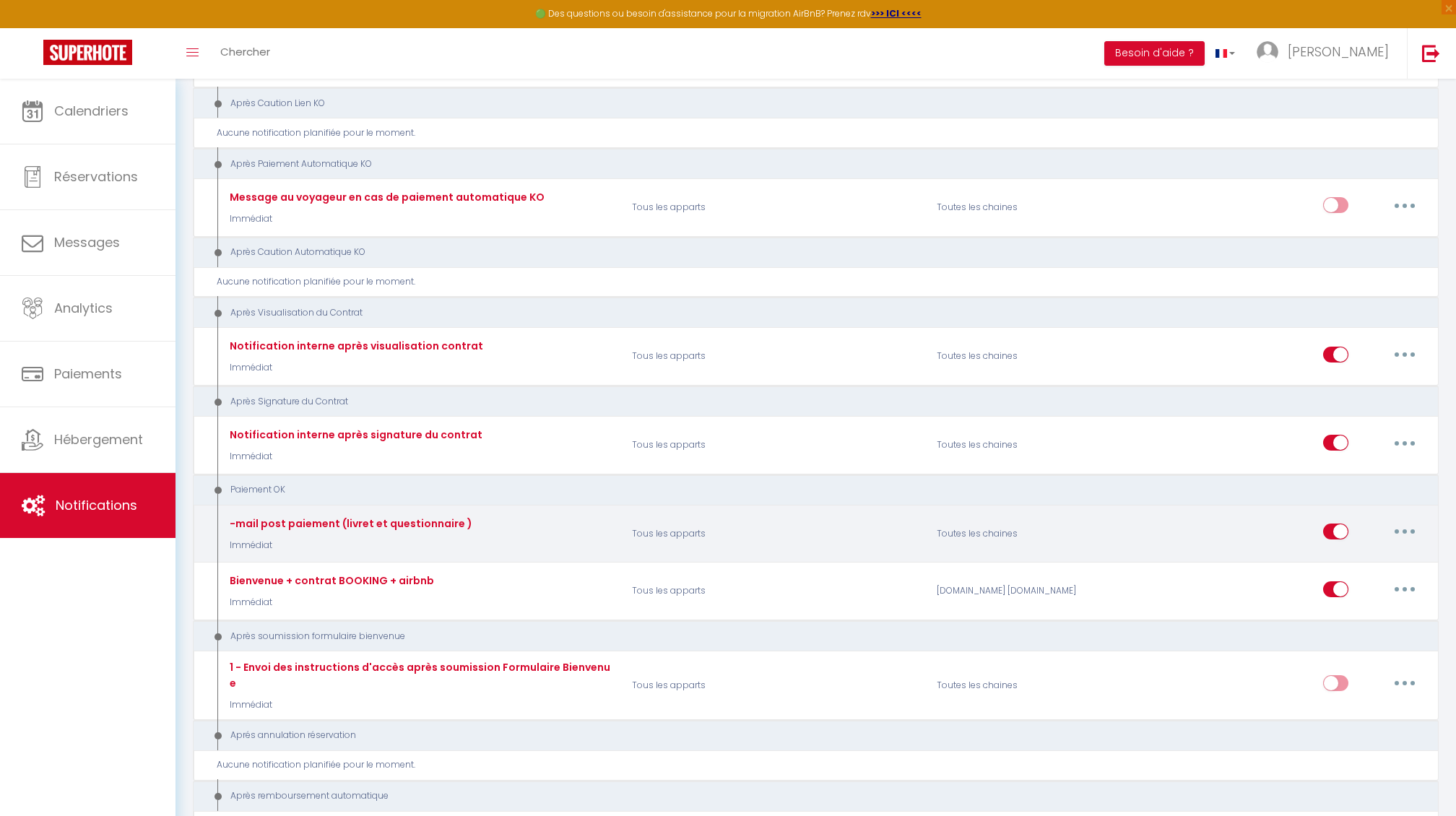
click at [1399, 539] on button "button" at bounding box center [1405, 531] width 40 height 23
click at [1359, 569] on link "Editer" at bounding box center [1368, 565] width 107 height 24
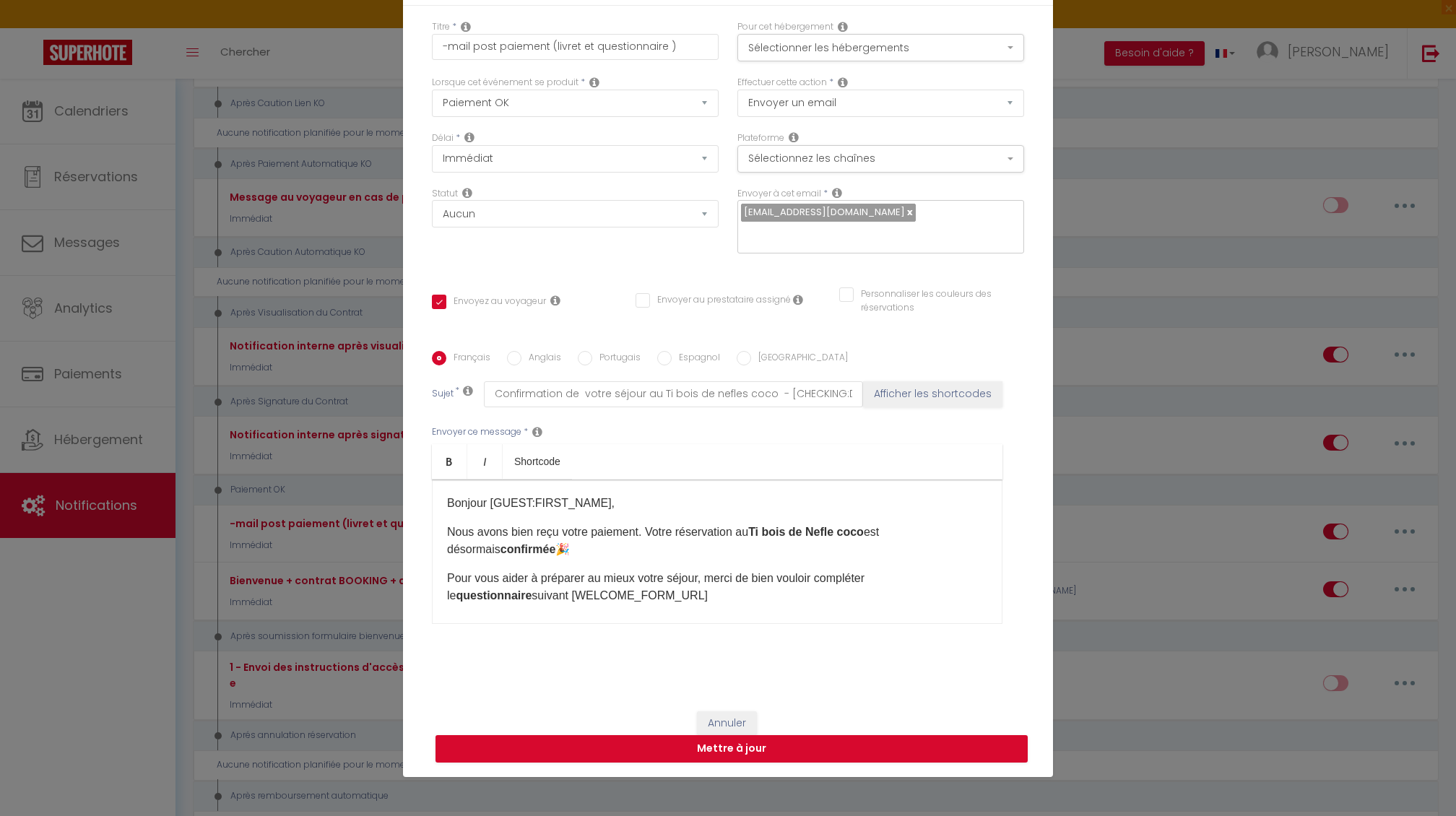
scroll to position [0, 0]
click at [966, 163] on button "Sélectionnez les chaînes" at bounding box center [881, 158] width 287 height 27
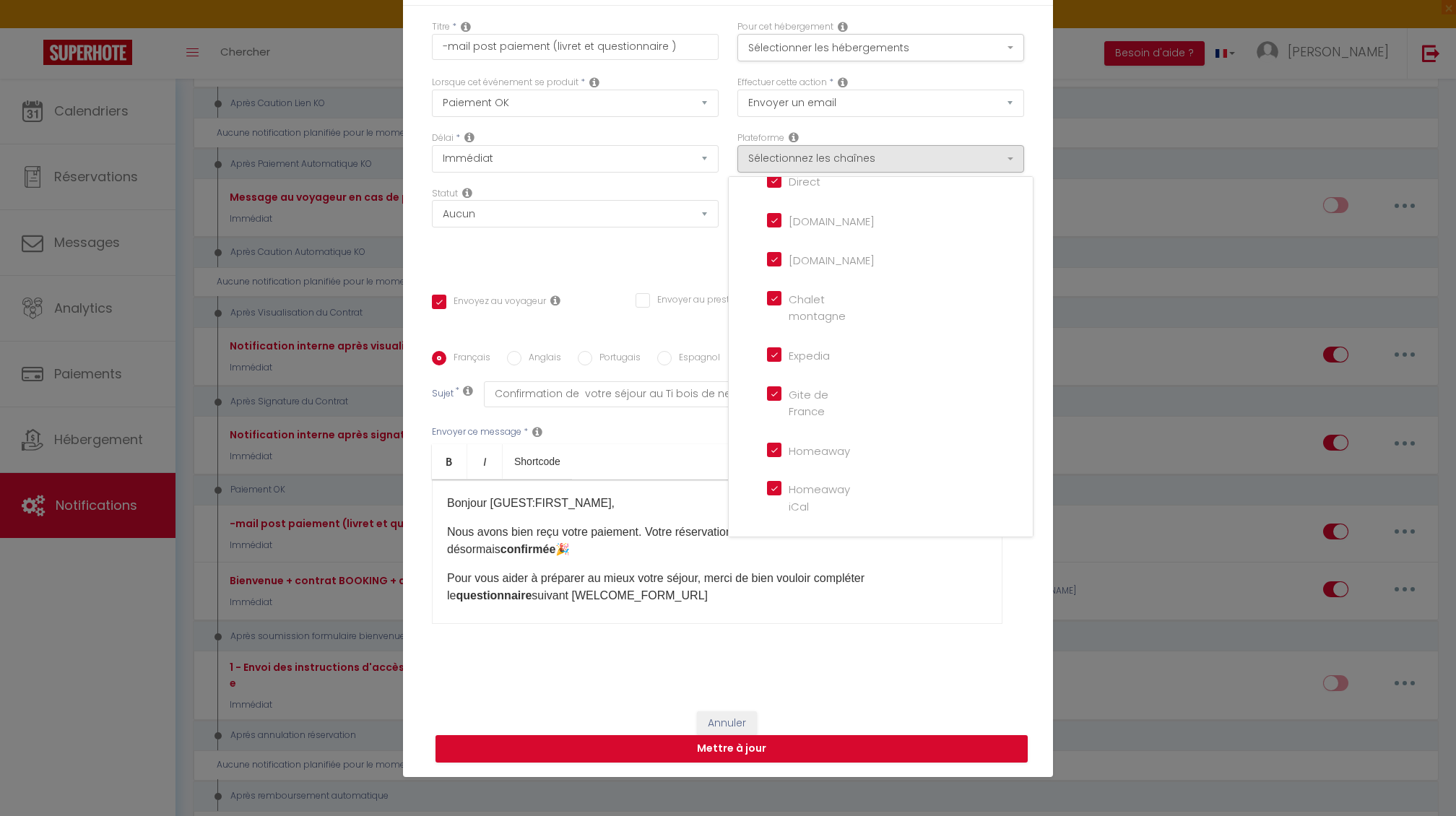
click at [604, 244] on div "Statut Aucun Si la réservation est payée Si réservation non payée Si la caution…" at bounding box center [575, 228] width 305 height 82
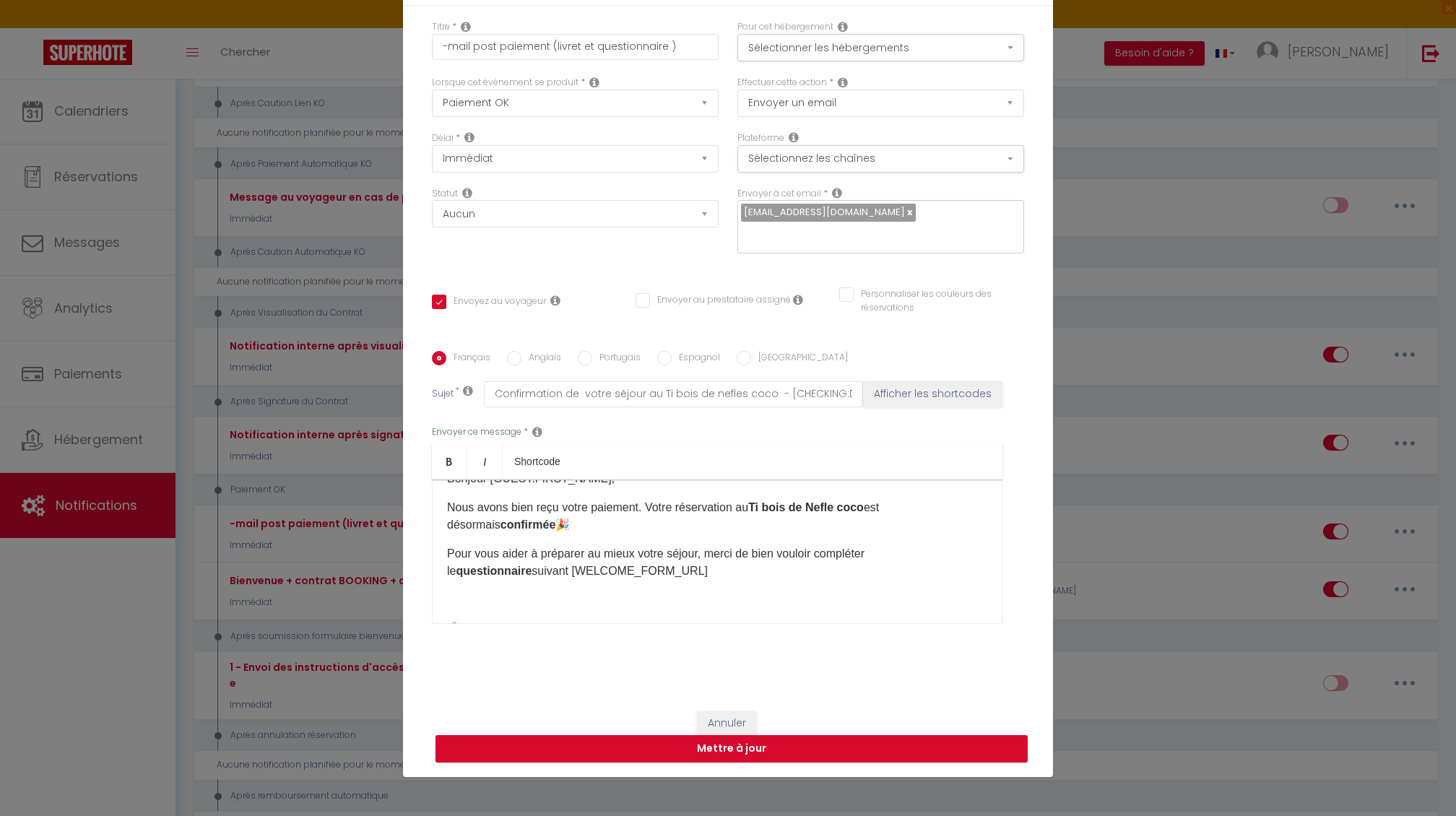
scroll to position [15, 0]
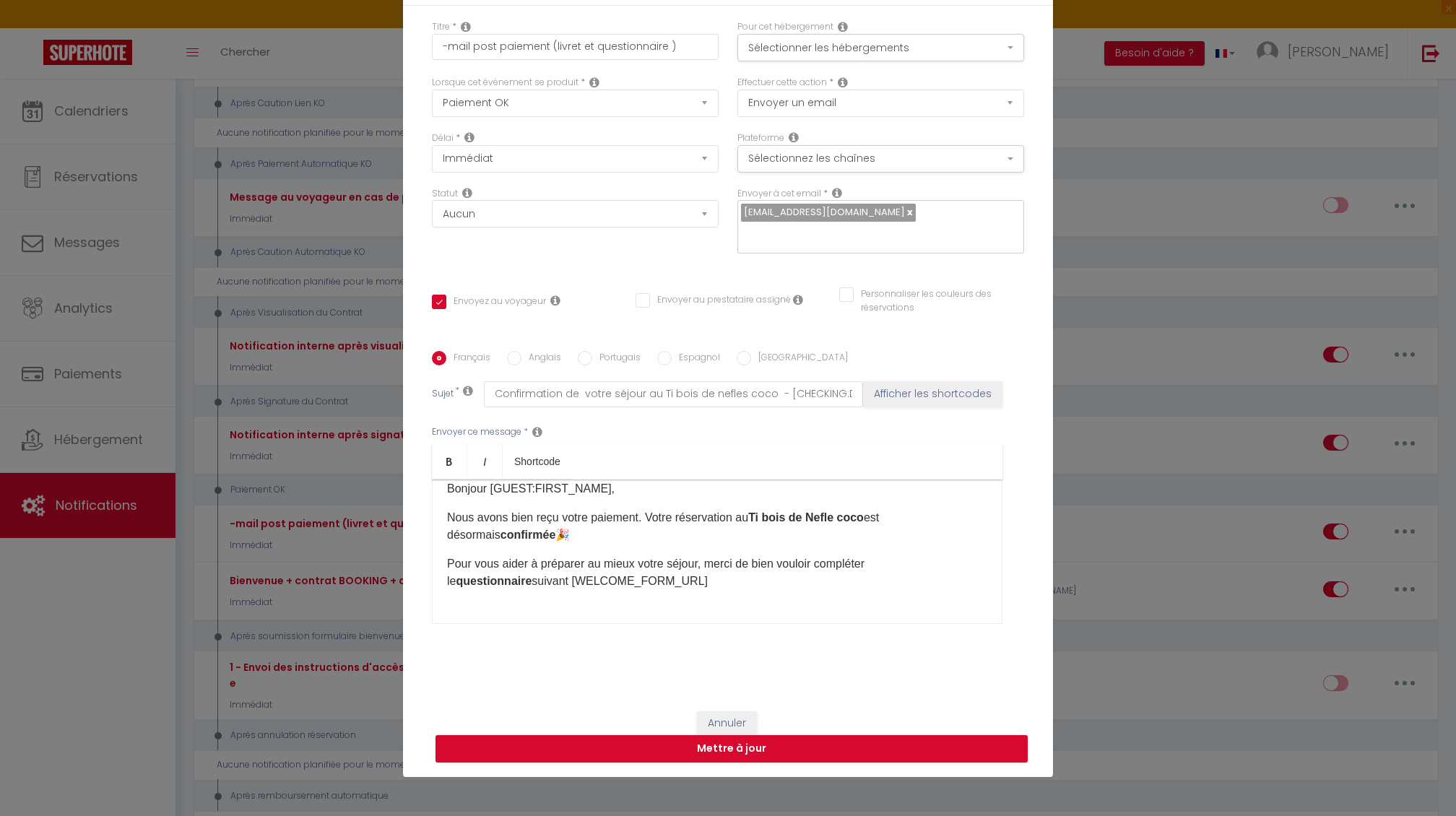
click at [549, 534] on p "Nous avons bien reçu votre paiement. Votre réservation au Ti bois de Nefle coco…" at bounding box center [717, 526] width 540 height 34
click at [670, 746] on button "Mettre à jour" at bounding box center [732, 748] width 592 height 27
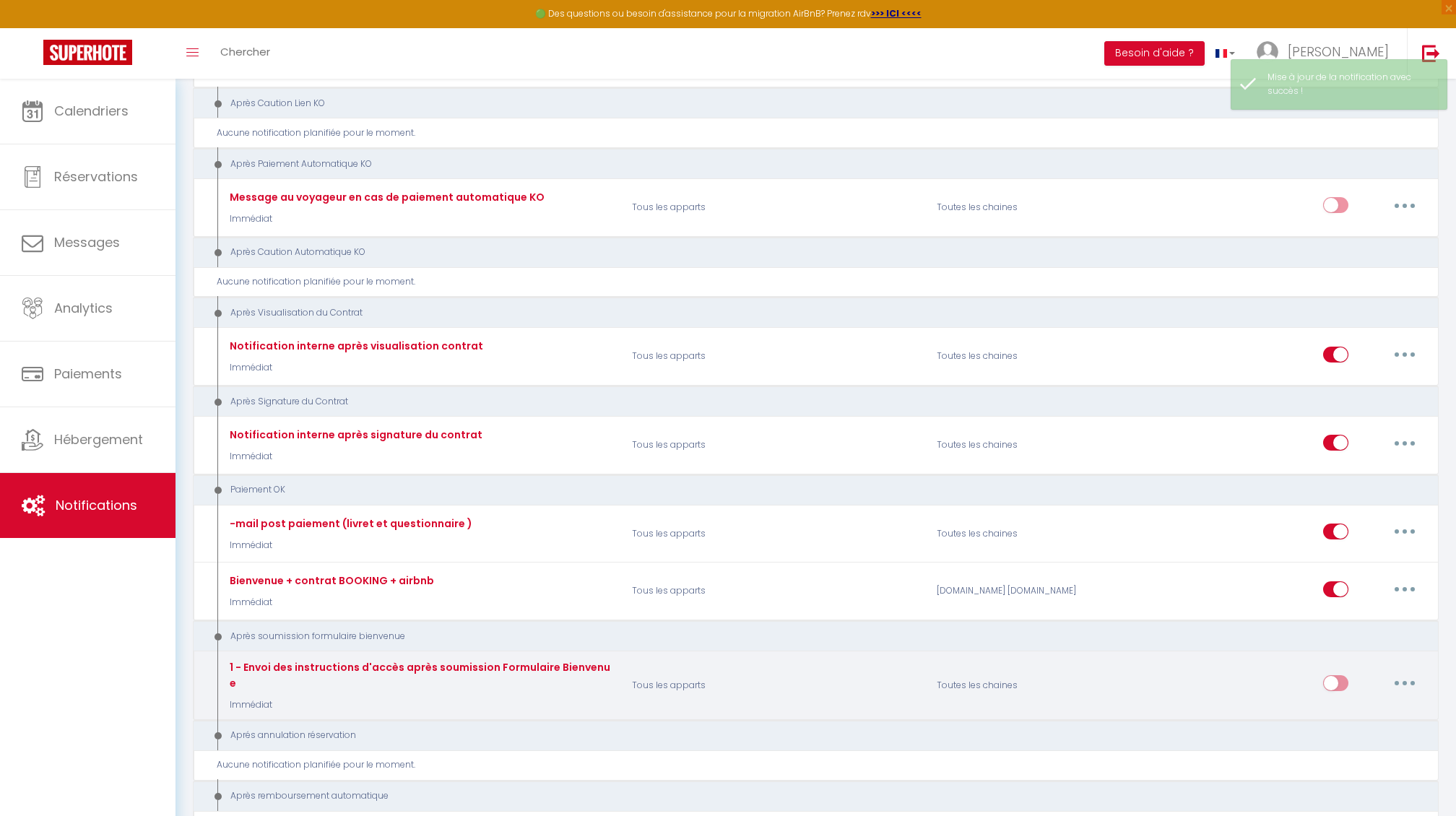
click at [1405, 676] on button "button" at bounding box center [1405, 683] width 40 height 23
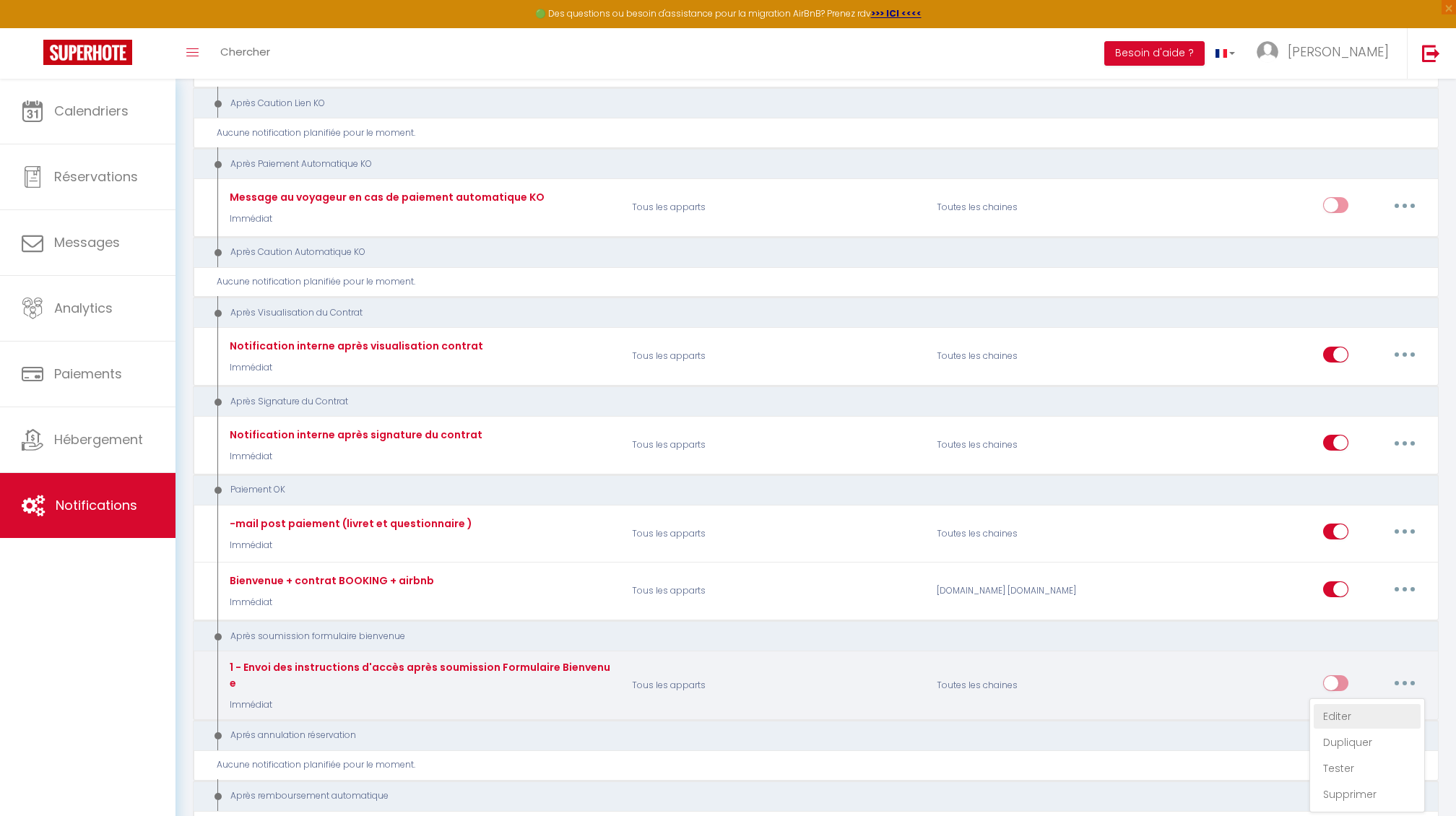
click at [1335, 707] on link "Editer" at bounding box center [1368, 716] width 107 height 24
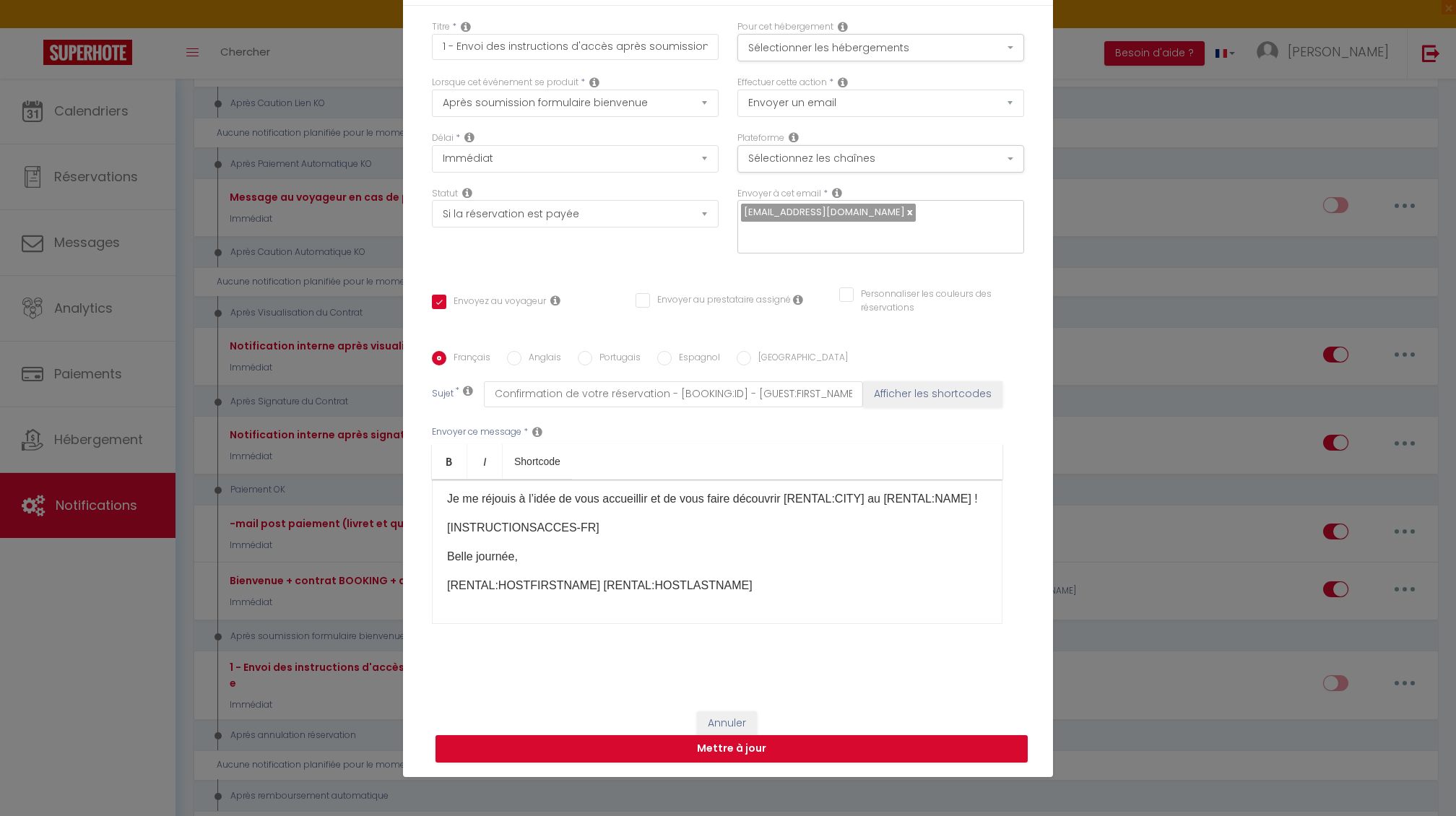
scroll to position [33, 0]
click at [707, 722] on button "Annuler" at bounding box center [727, 723] width 60 height 24
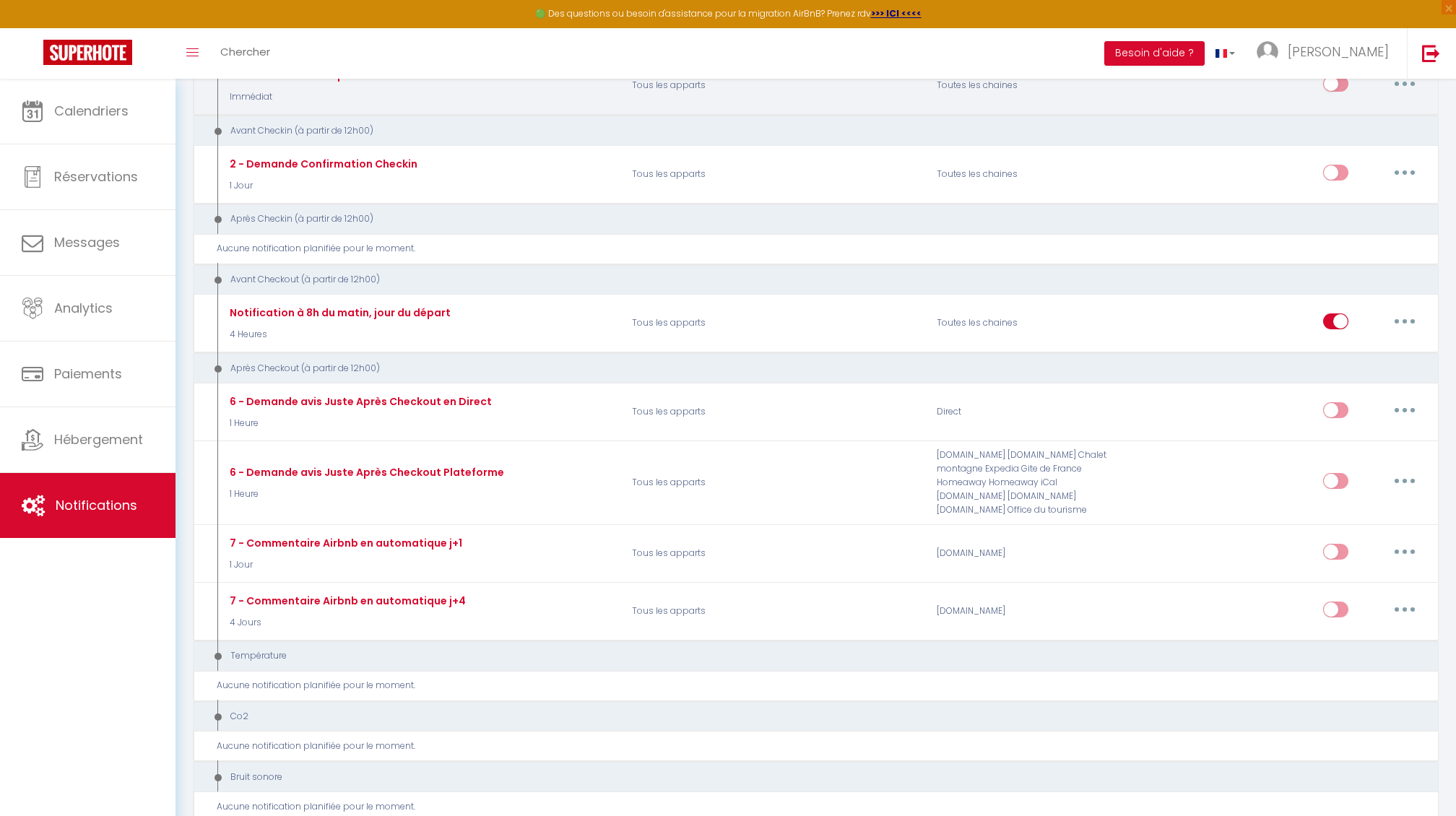
scroll to position [341, 0]
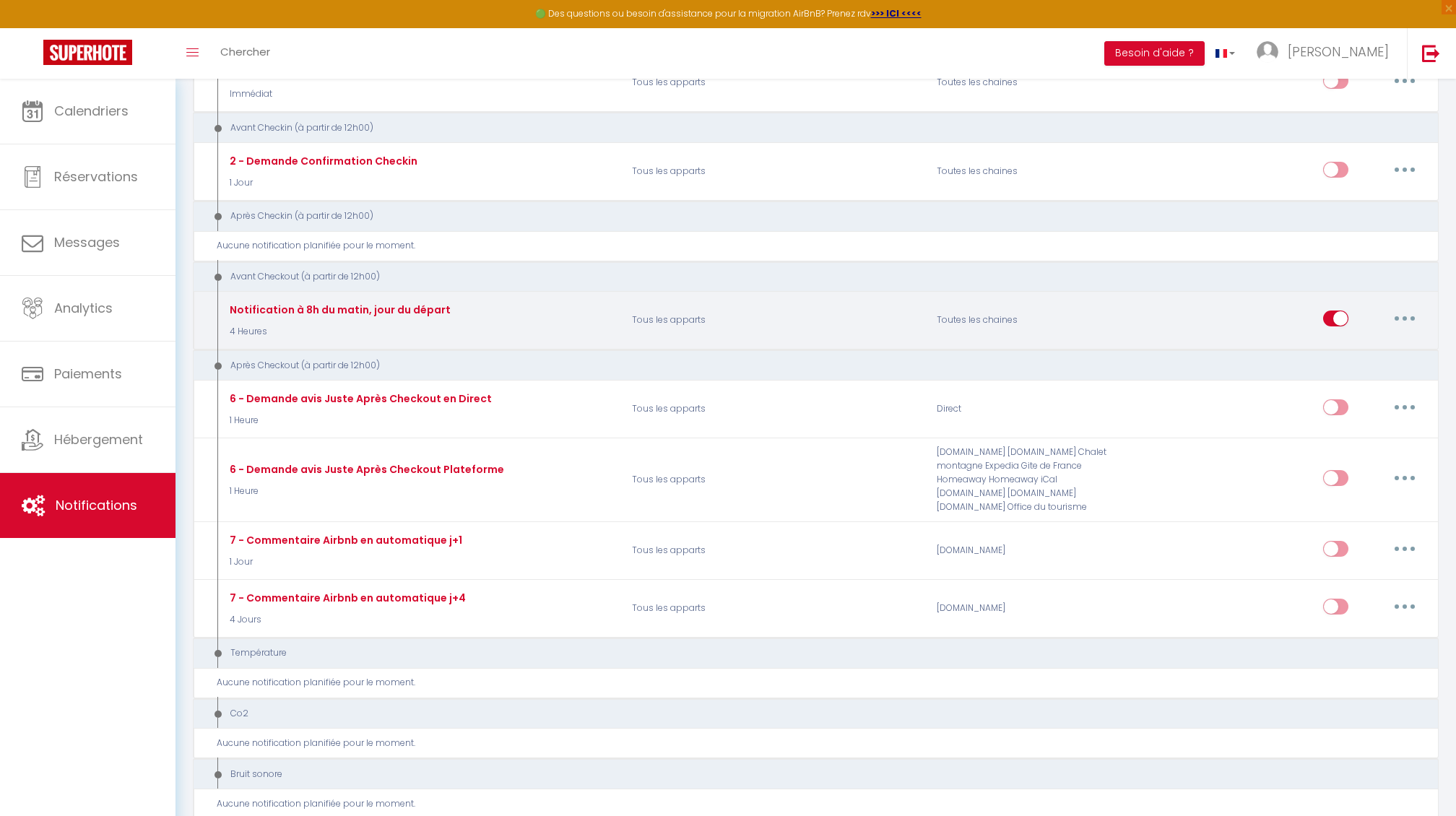
click at [1398, 315] on button "button" at bounding box center [1405, 318] width 40 height 23
click at [1344, 356] on link "Editer" at bounding box center [1368, 351] width 107 height 24
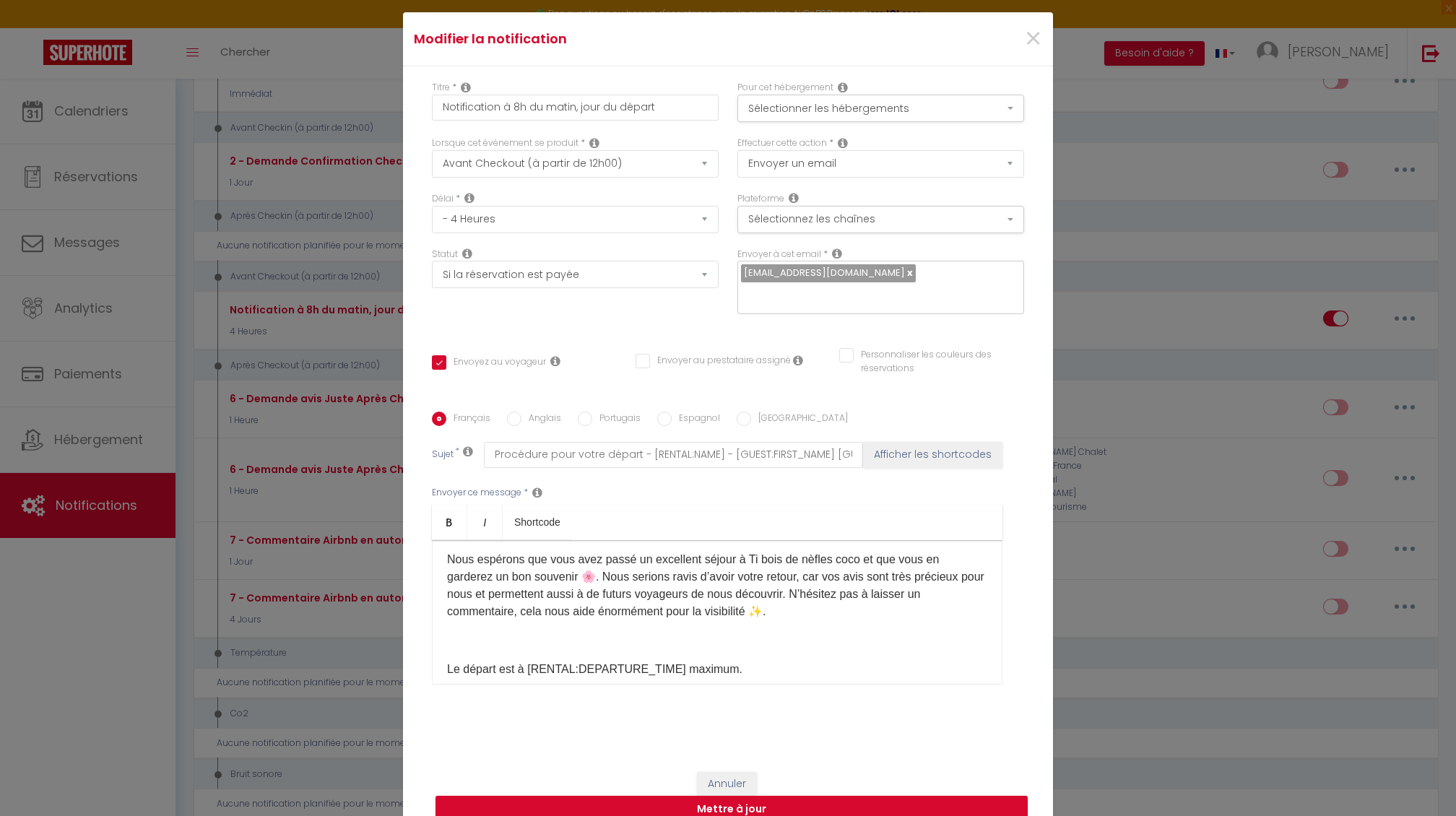
scroll to position [9, 0]
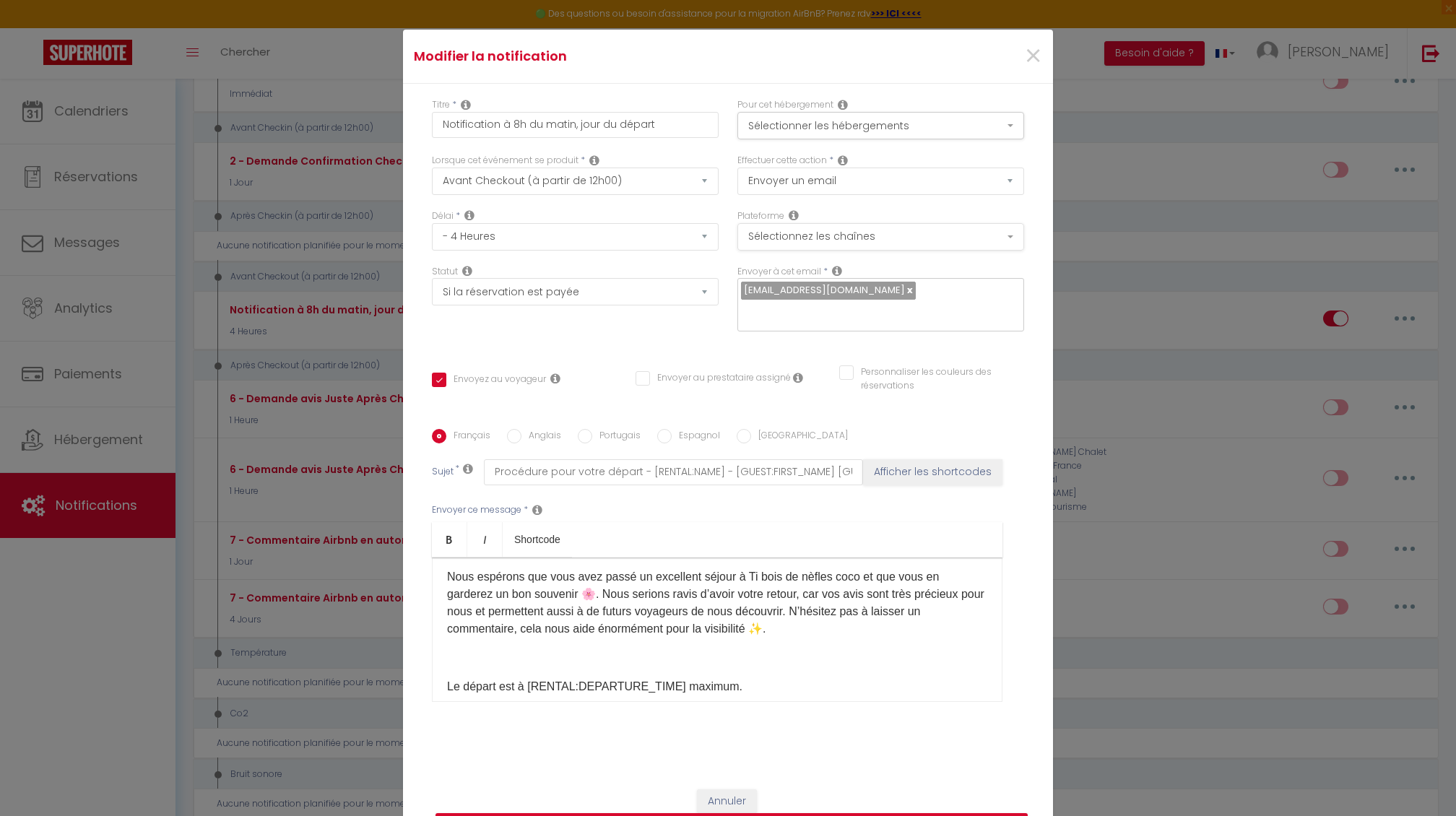
click at [893, 237] on button "Sélectionnez les chaînes" at bounding box center [881, 236] width 287 height 27
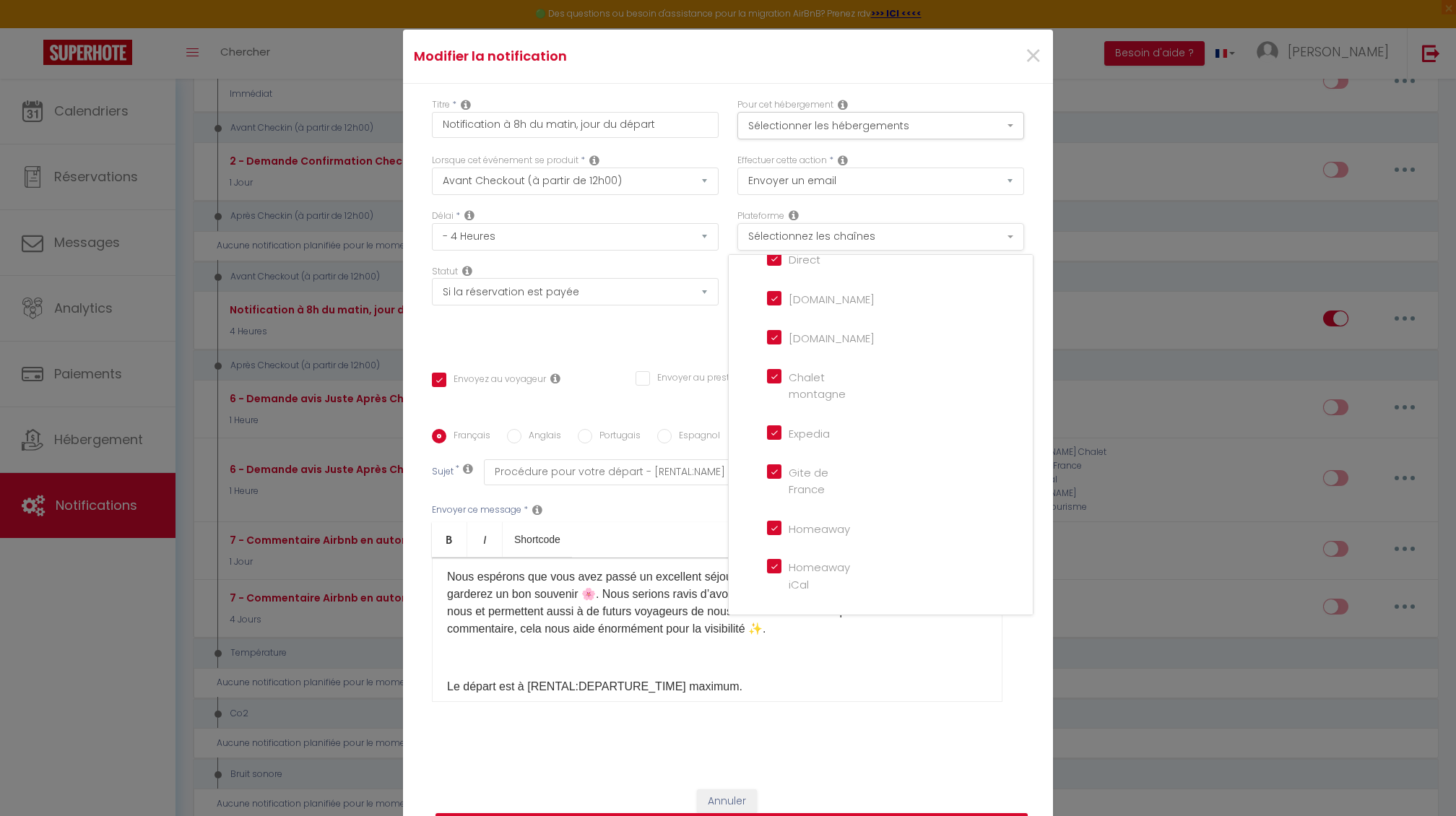
click at [893, 237] on button "Sélectionnez les chaînes" at bounding box center [881, 236] width 287 height 27
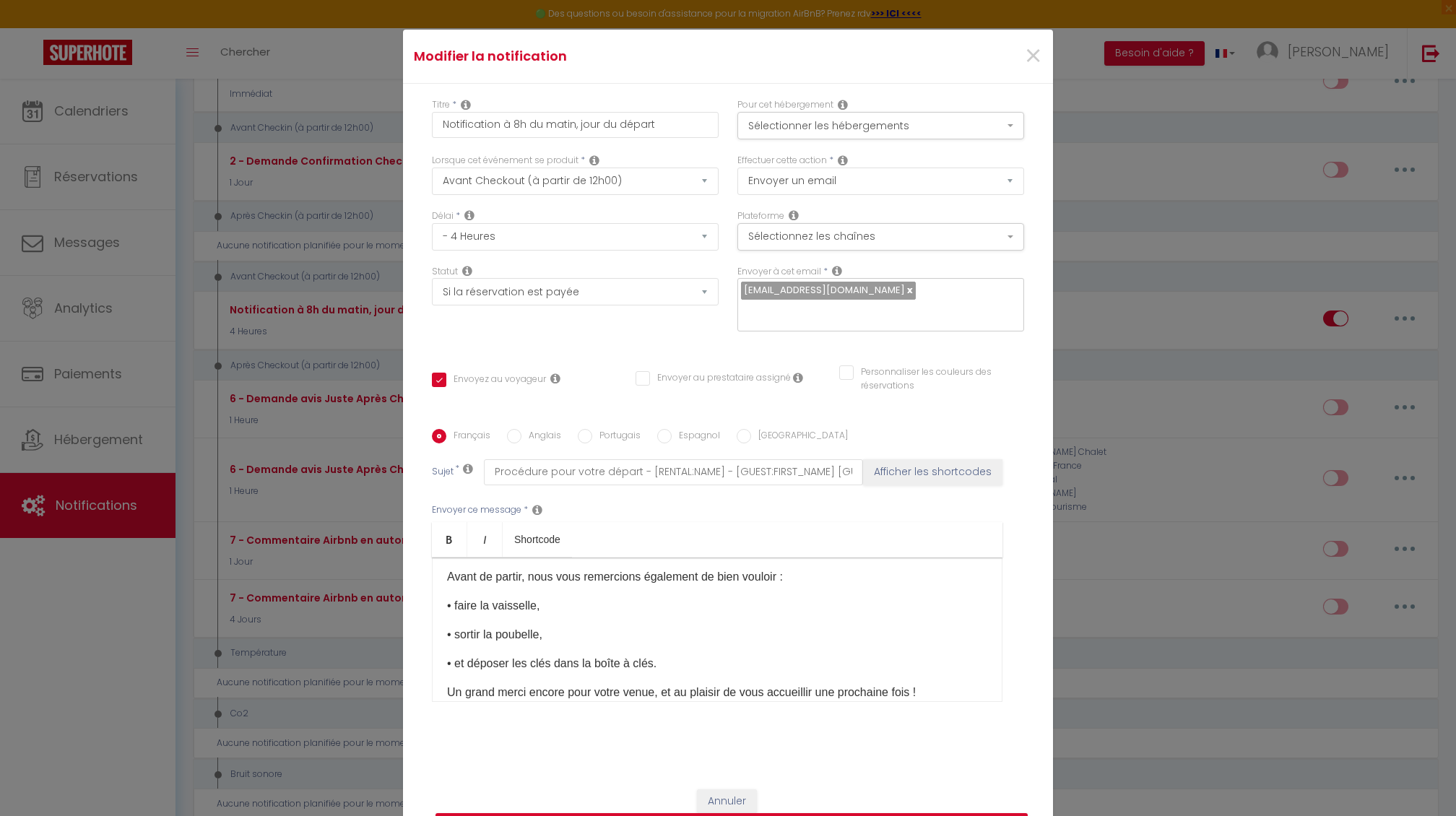
scroll to position [186, 0]
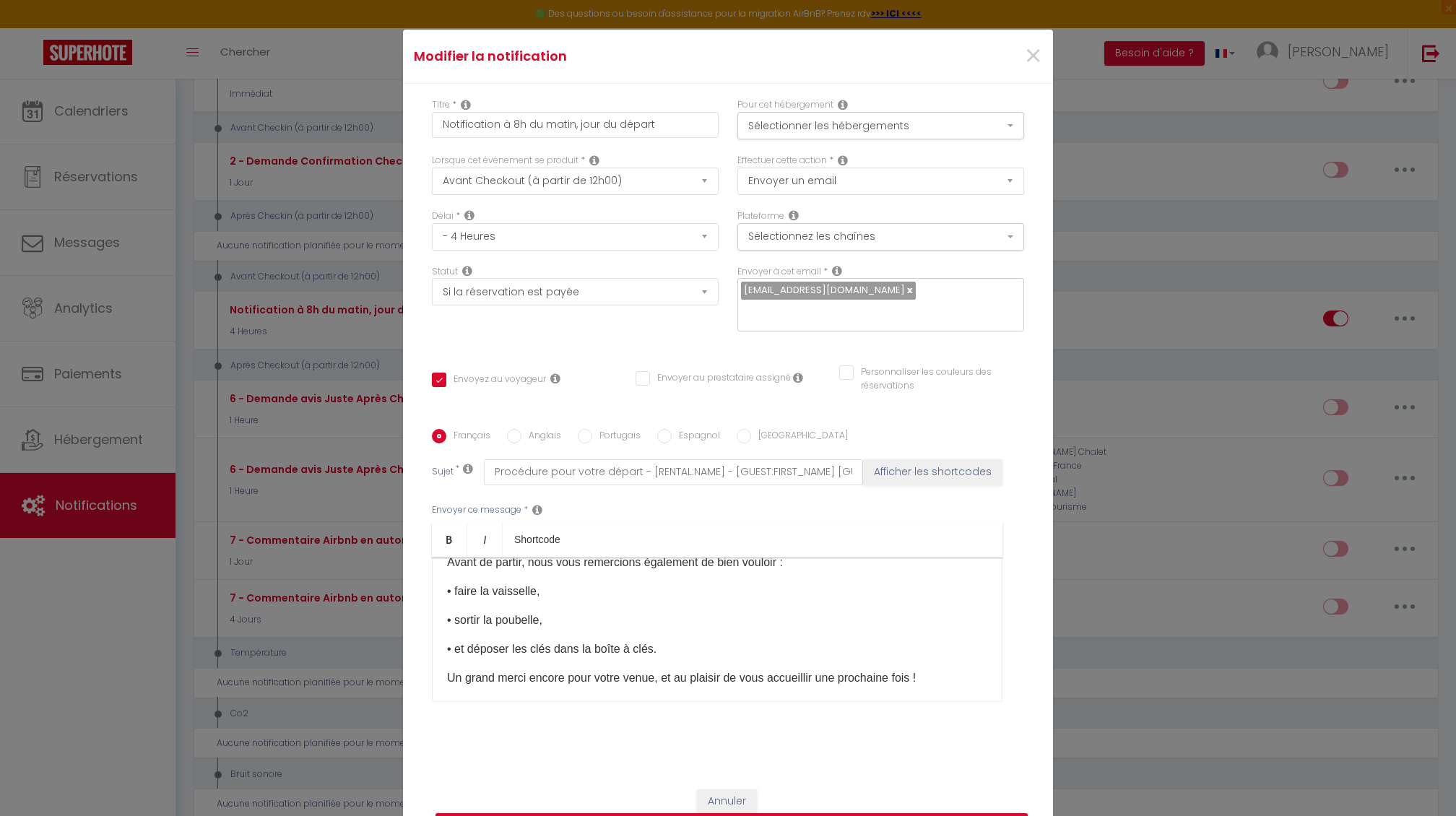
drag, startPoint x: 685, startPoint y: 653, endPoint x: 506, endPoint y: 649, distance: 179.0
click at [506, 649] on p "• et déposer les clés dans la boîte à clés." at bounding box center [717, 649] width 540 height 18
click at [560, 623] on p "• sortir la poubelle," at bounding box center [717, 620] width 540 height 18
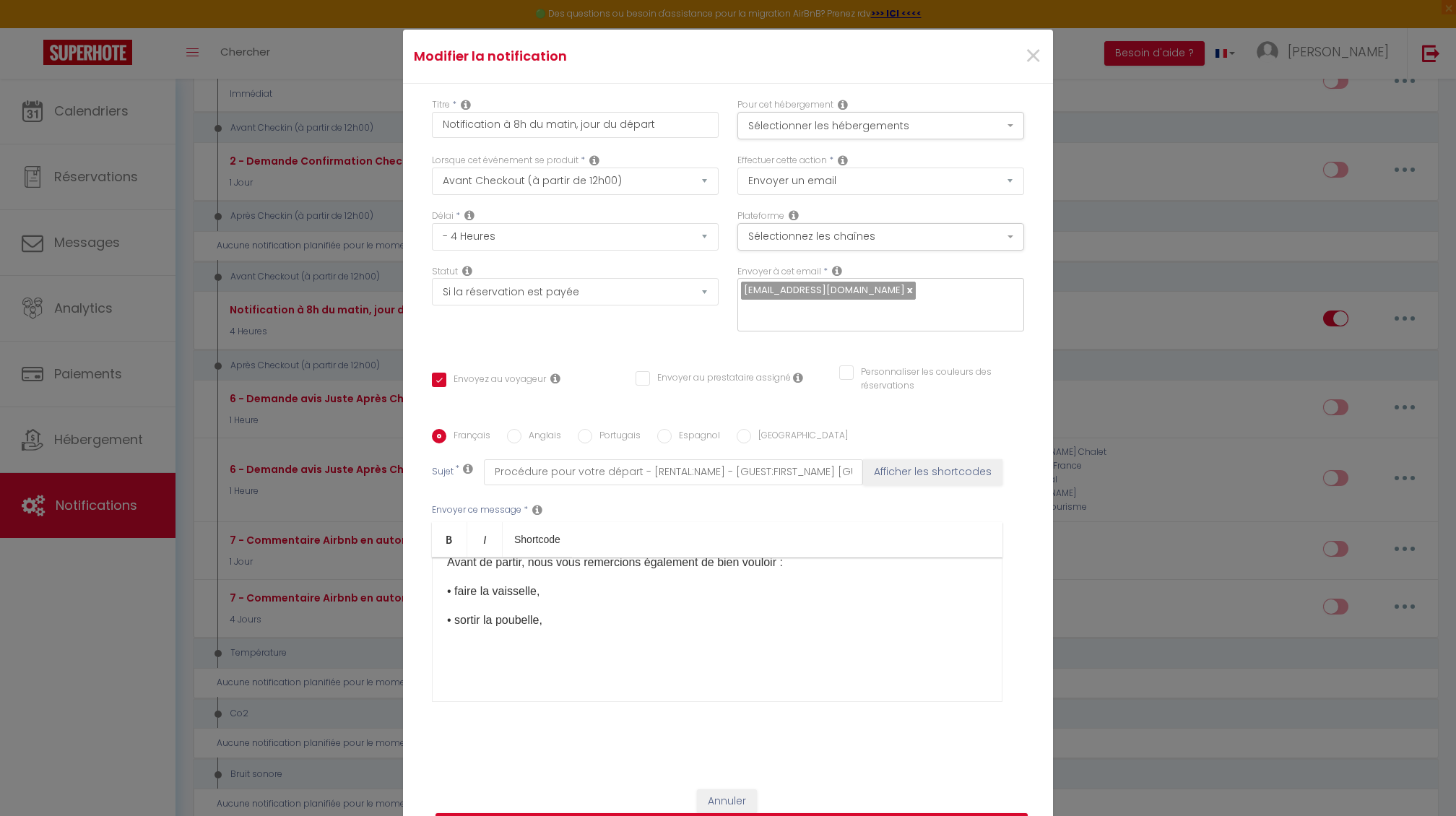
click at [749, 804] on button "Annuler" at bounding box center [727, 801] width 60 height 24
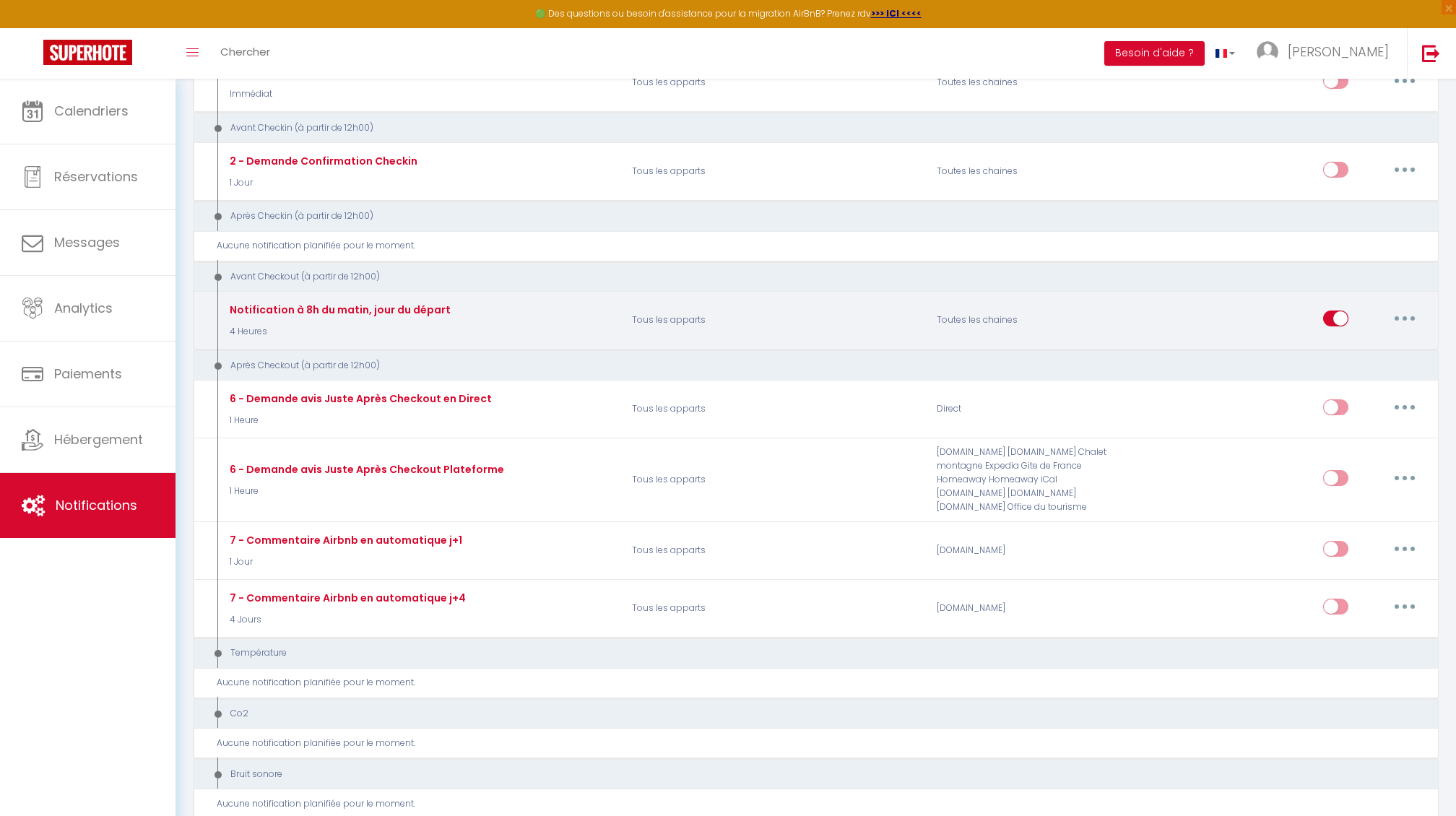
click at [1399, 314] on button "button" at bounding box center [1405, 318] width 40 height 23
click at [1345, 341] on link "Editer" at bounding box center [1368, 351] width 107 height 24
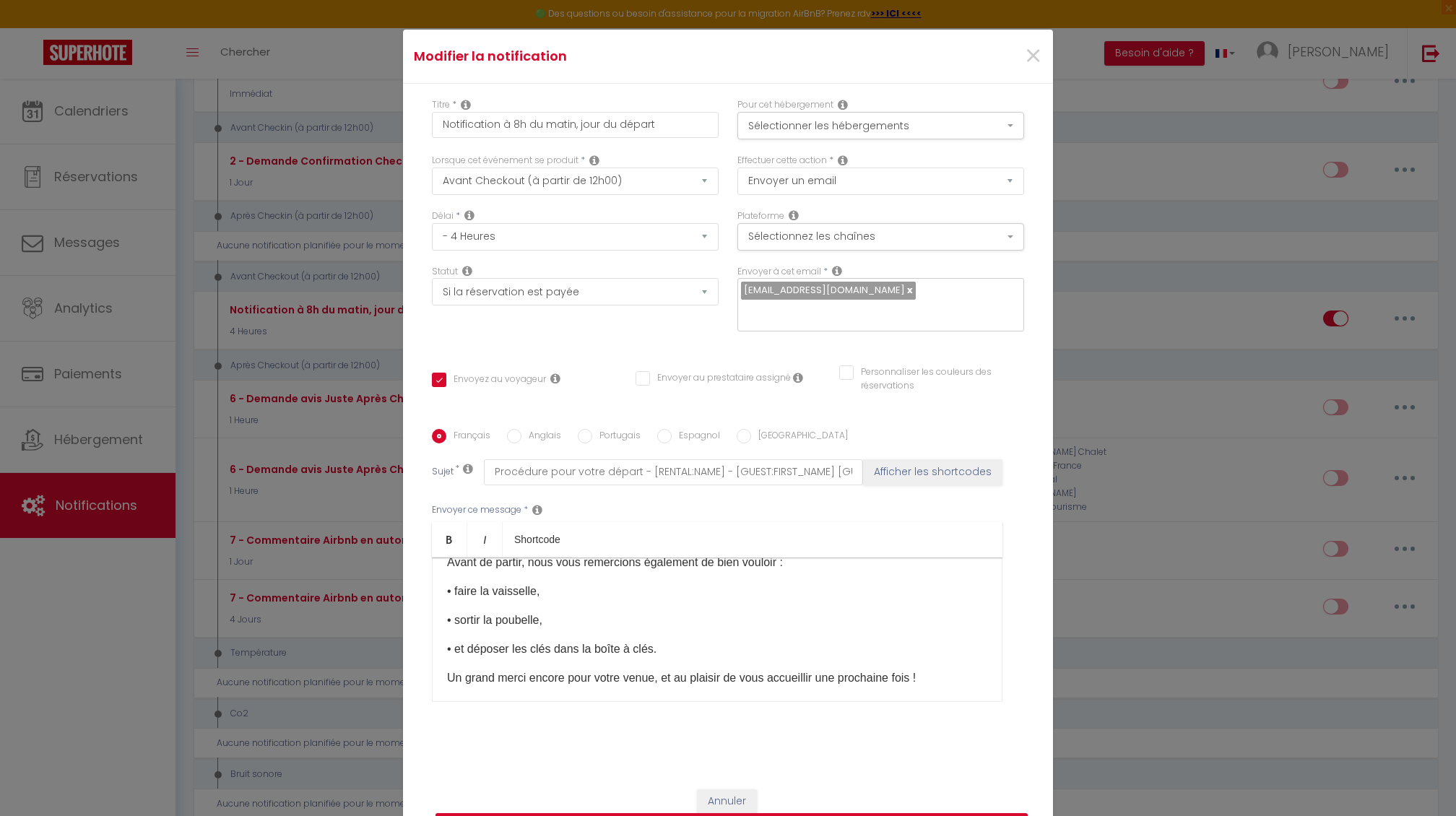
drag, startPoint x: 530, startPoint y: 650, endPoint x: 514, endPoint y: 649, distance: 16.0
click at [514, 649] on p "• et déposer les clés dans la boîte à clés." at bounding box center [717, 649] width 540 height 18
click at [533, 651] on p "• laisser les clés dans la boîte à clés." at bounding box center [717, 649] width 540 height 18
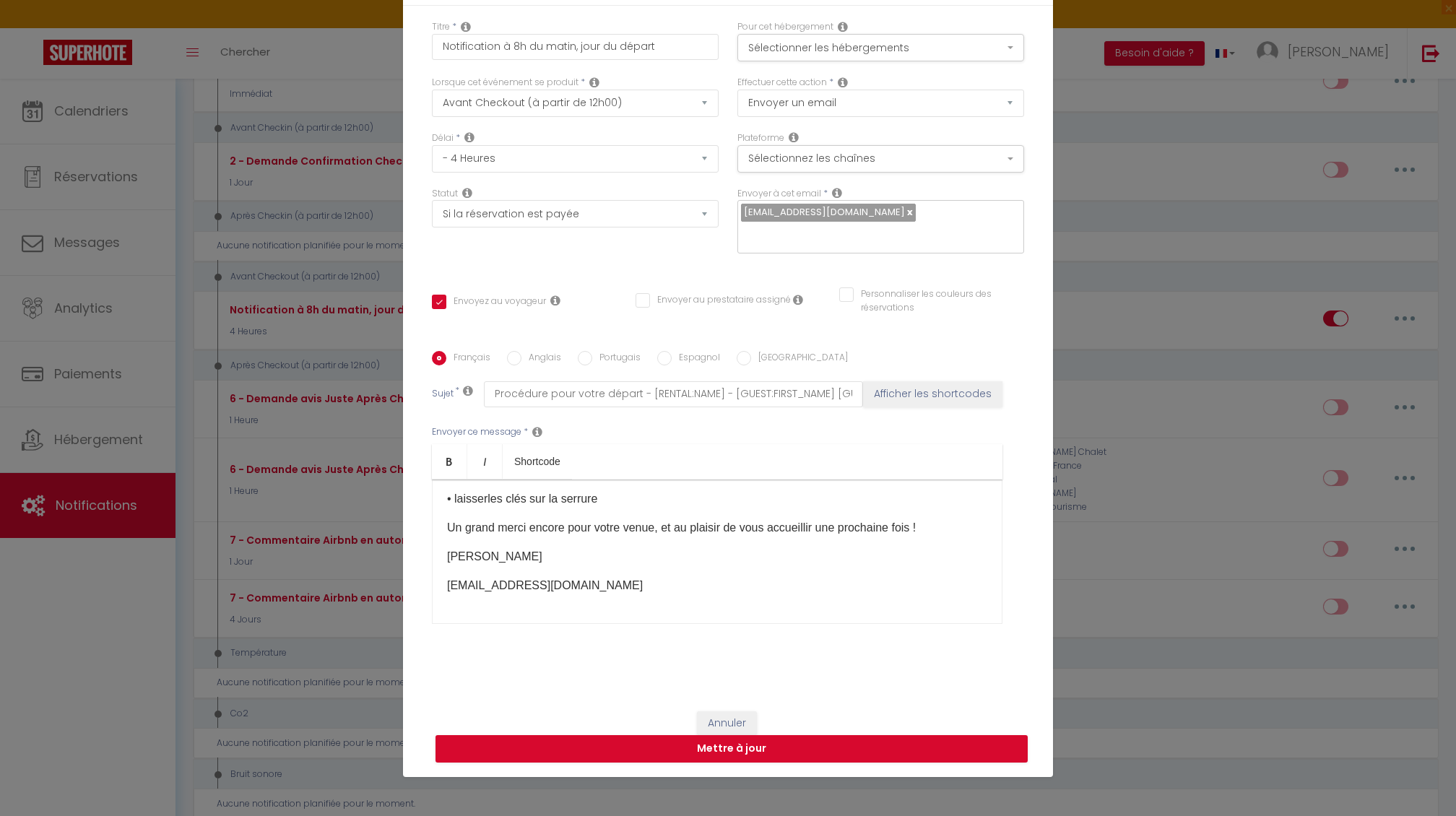
scroll to position [87, 0]
click at [709, 753] on button "Mettre à jour" at bounding box center [732, 748] width 592 height 27
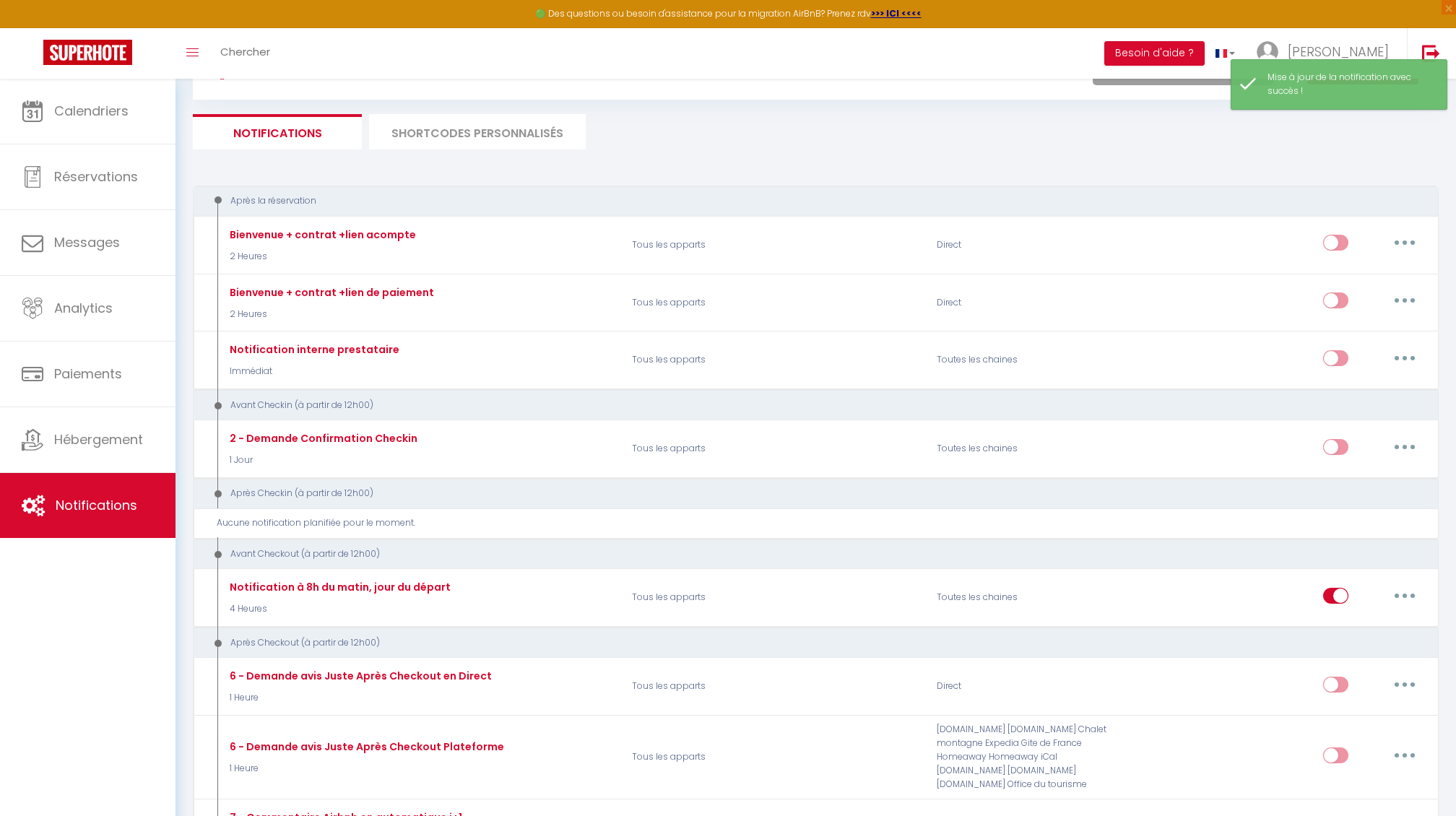
scroll to position [0, 0]
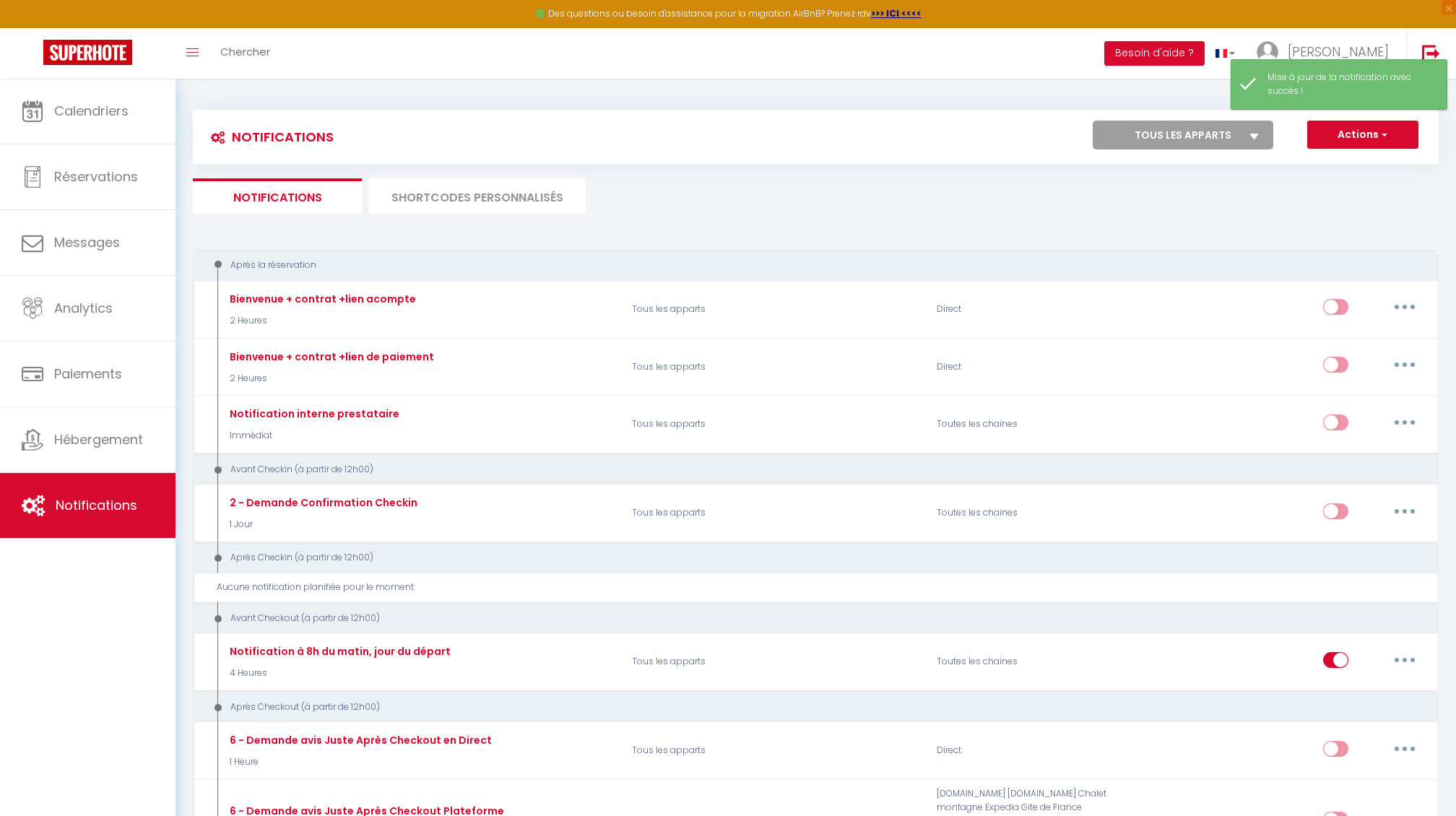
click at [1341, 136] on button "Actions" at bounding box center [1364, 135] width 112 height 29
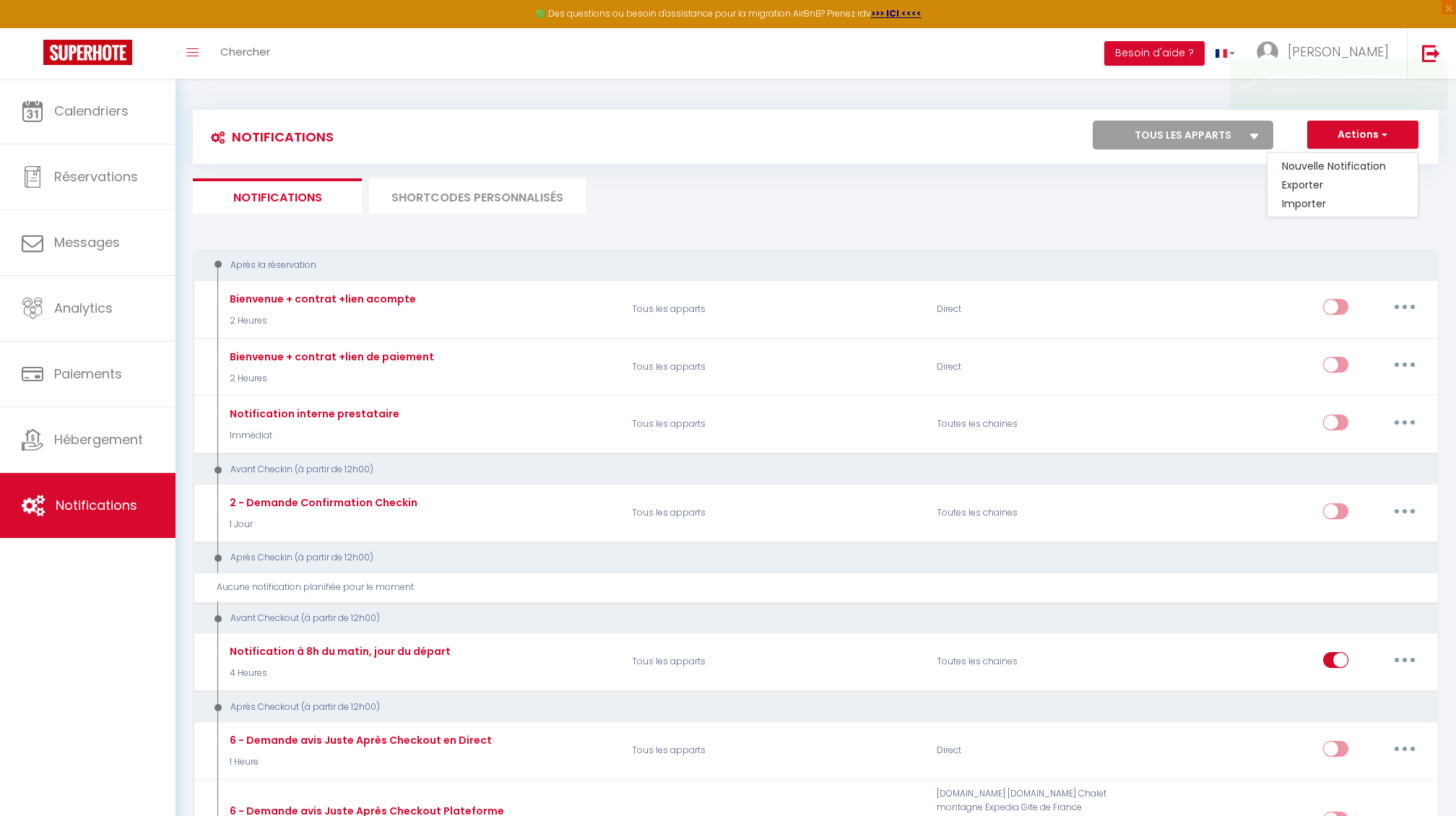
click at [815, 123] on div "Actions Nouvelle Notification Exporter Importer Tous les apparts Ti Bois de nèf…" at bounding box center [971, 137] width 933 height 33
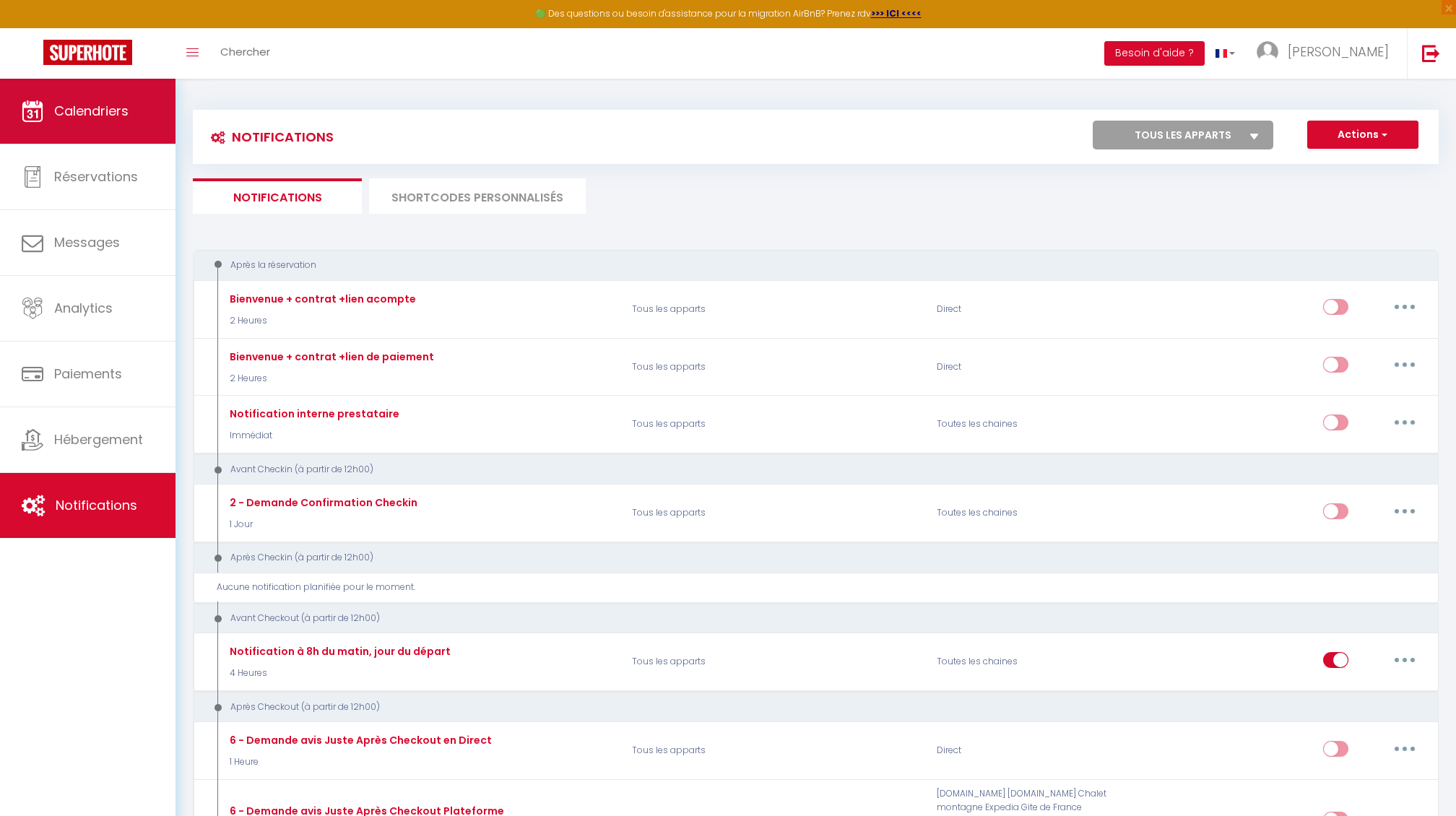
click at [70, 118] on span "Calendriers" at bounding box center [91, 110] width 74 height 18
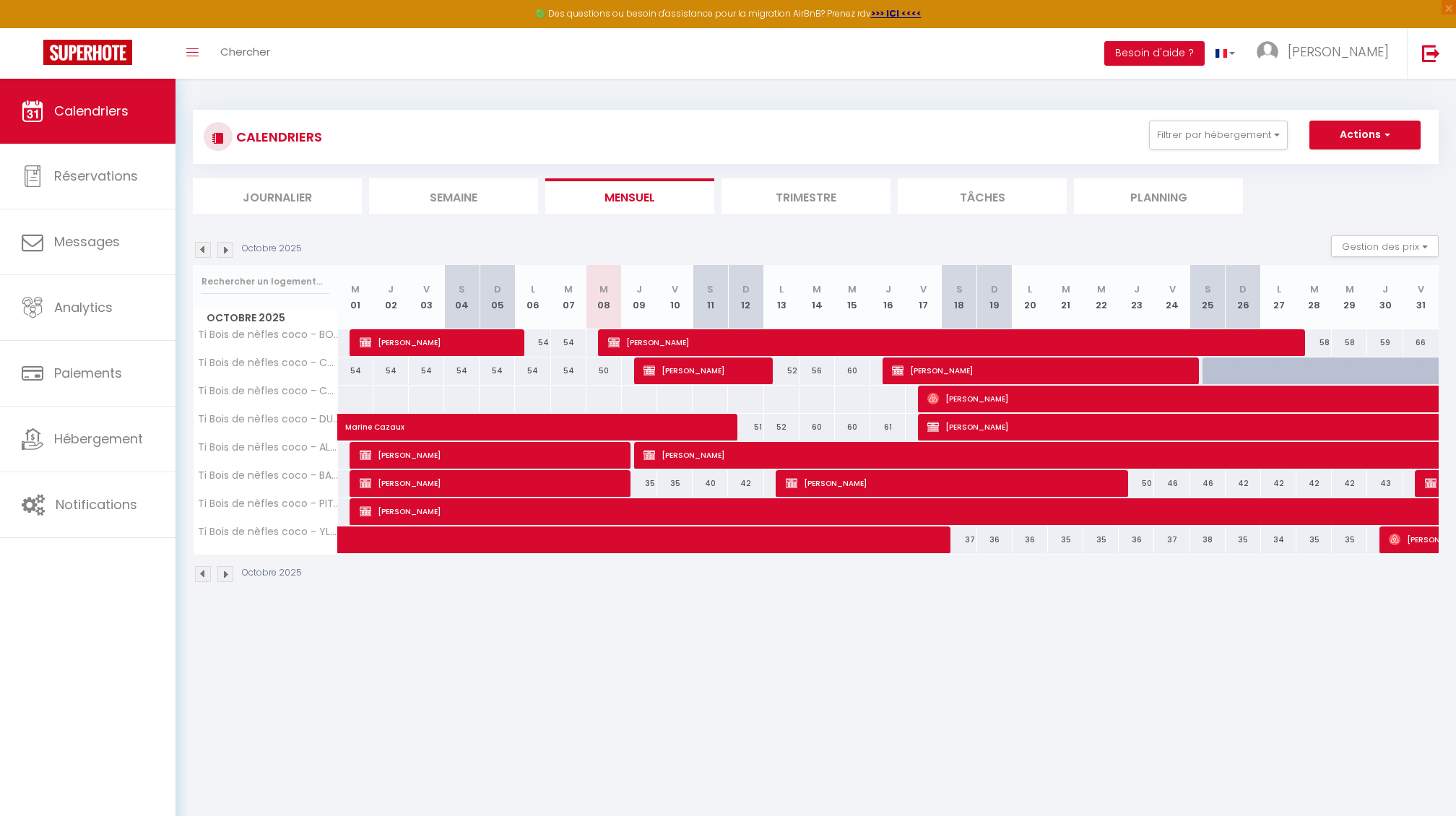
click at [230, 249] on img at bounding box center [225, 249] width 16 height 16
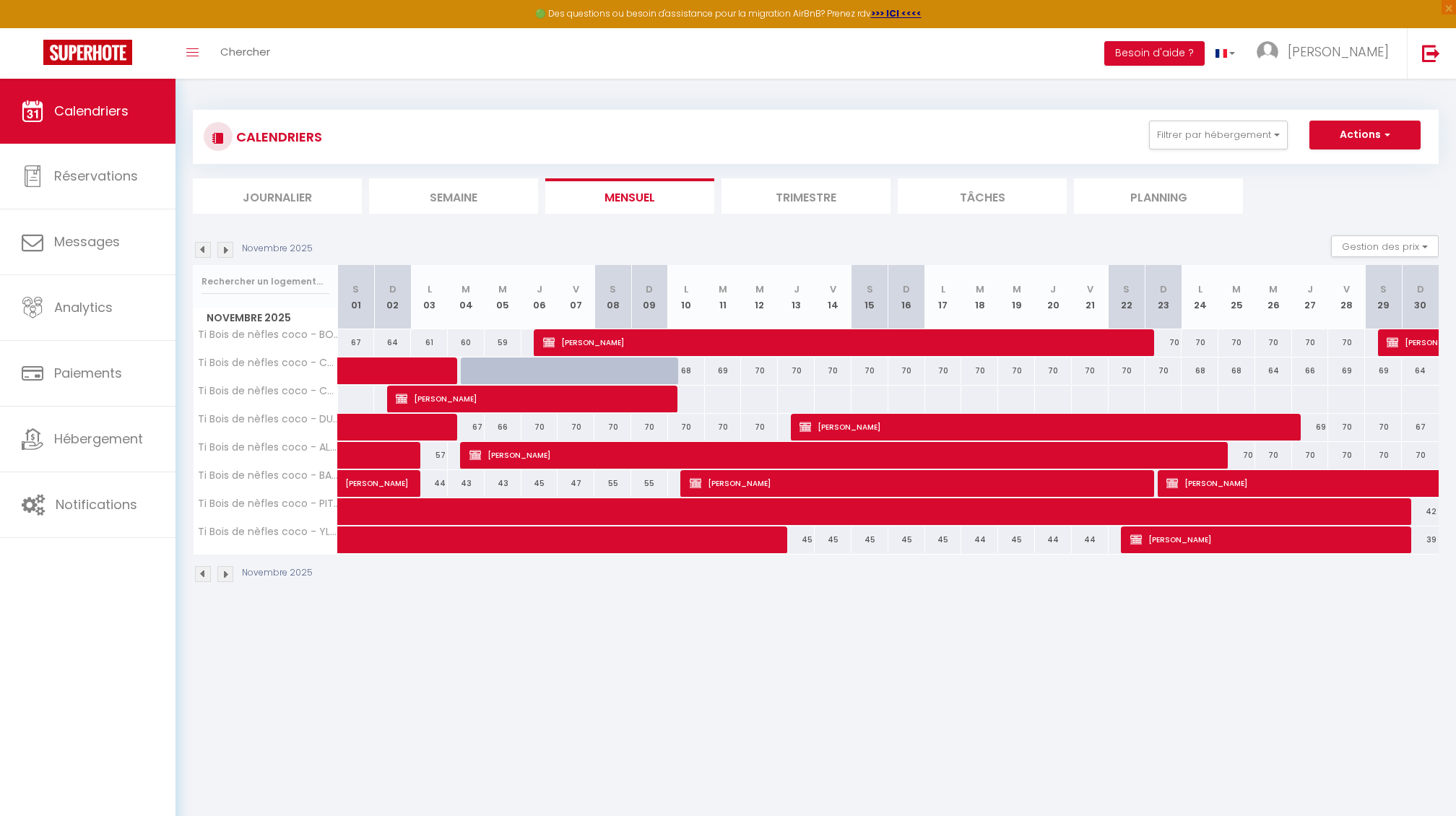
click at [230, 249] on img at bounding box center [225, 249] width 16 height 16
